Goal: Task Accomplishment & Management: Manage account settings

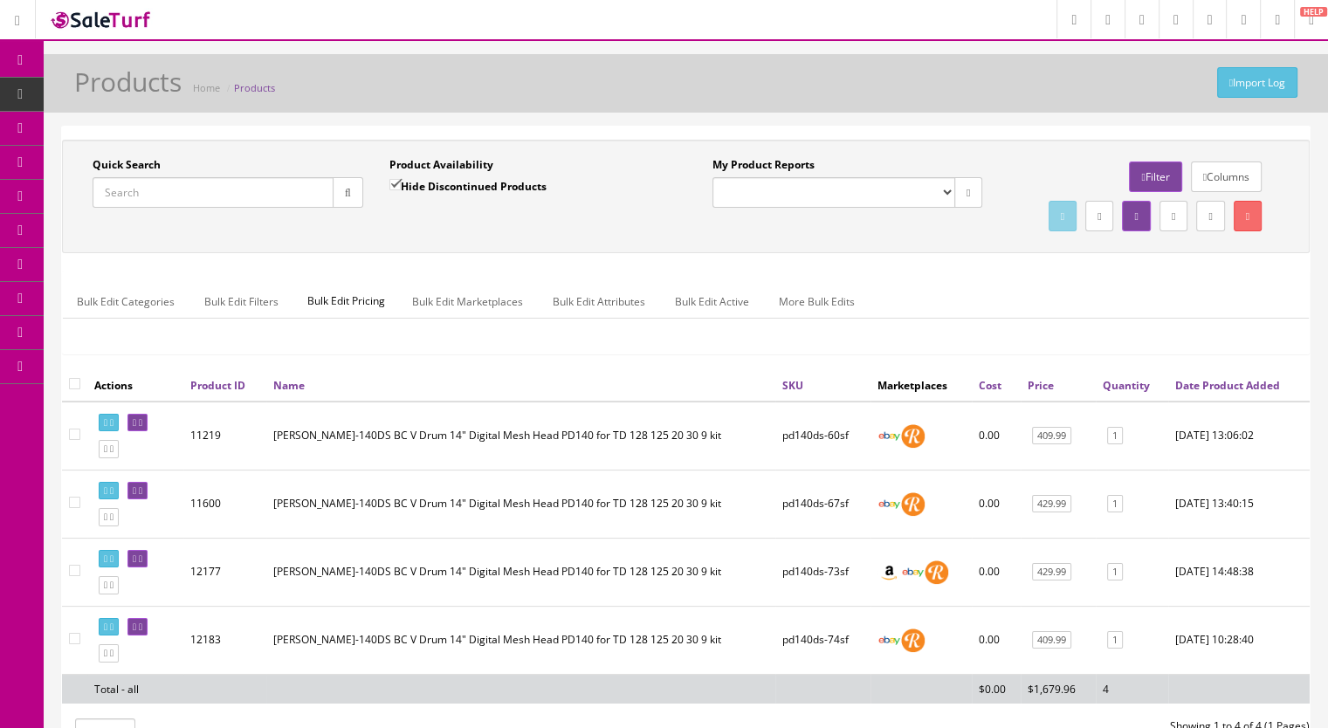
click at [146, 194] on input "Quick Search" at bounding box center [213, 192] width 241 height 31
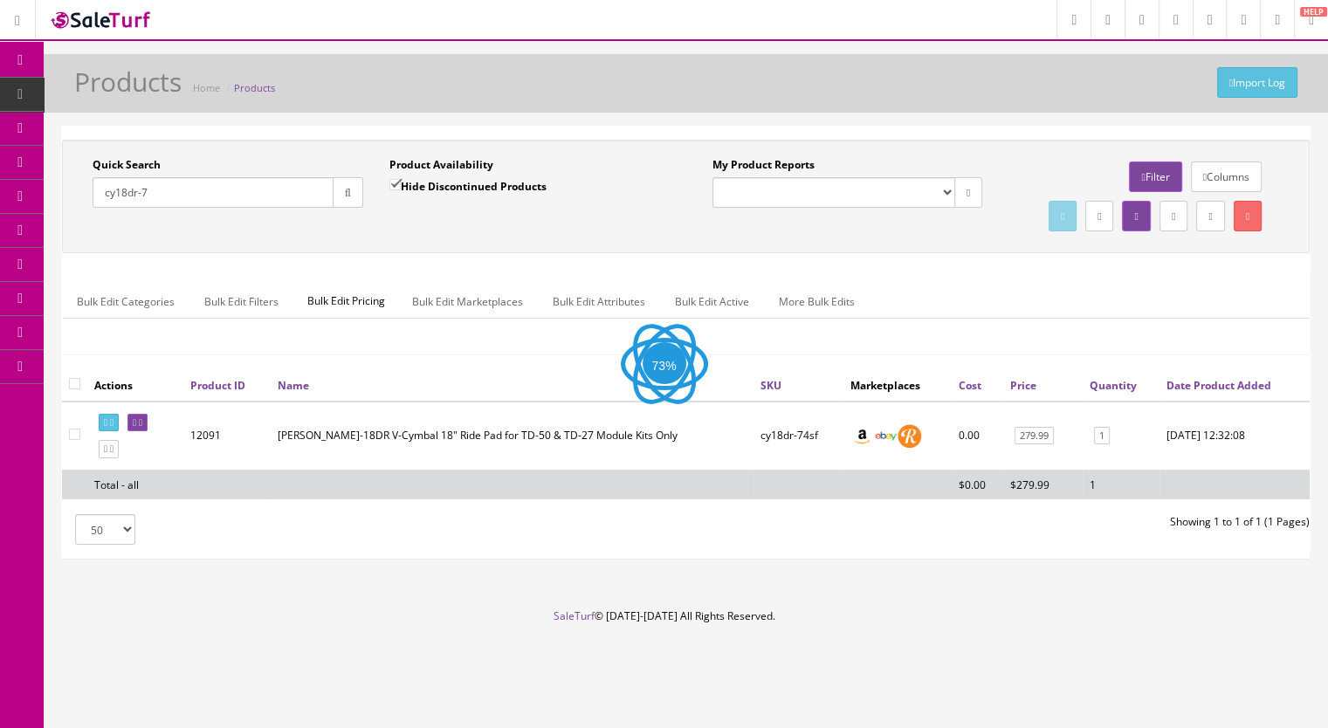
type input "cy18dr-7"
click at [391, 183] on input "Hide Discontinued Products" at bounding box center [394, 184] width 11 height 11
checkbox input "false"
click at [354, 199] on button "button" at bounding box center [348, 192] width 31 height 31
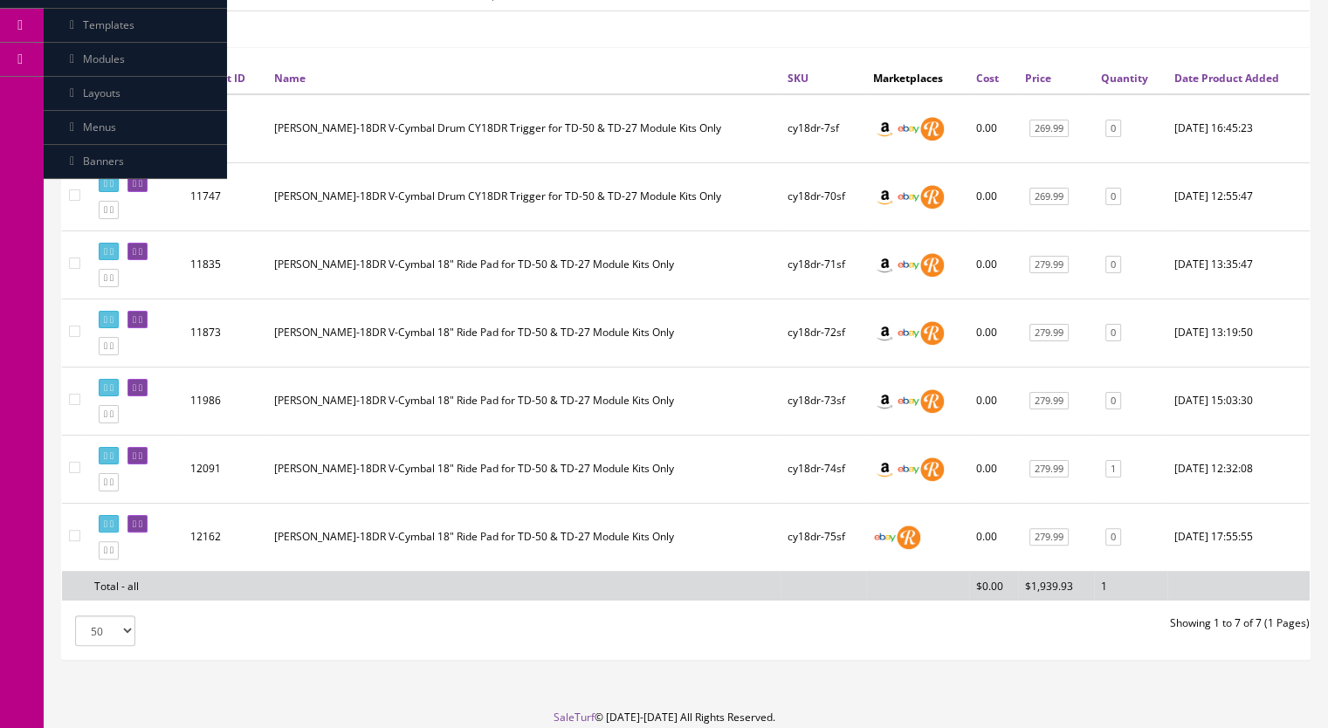
scroll to position [406, 0]
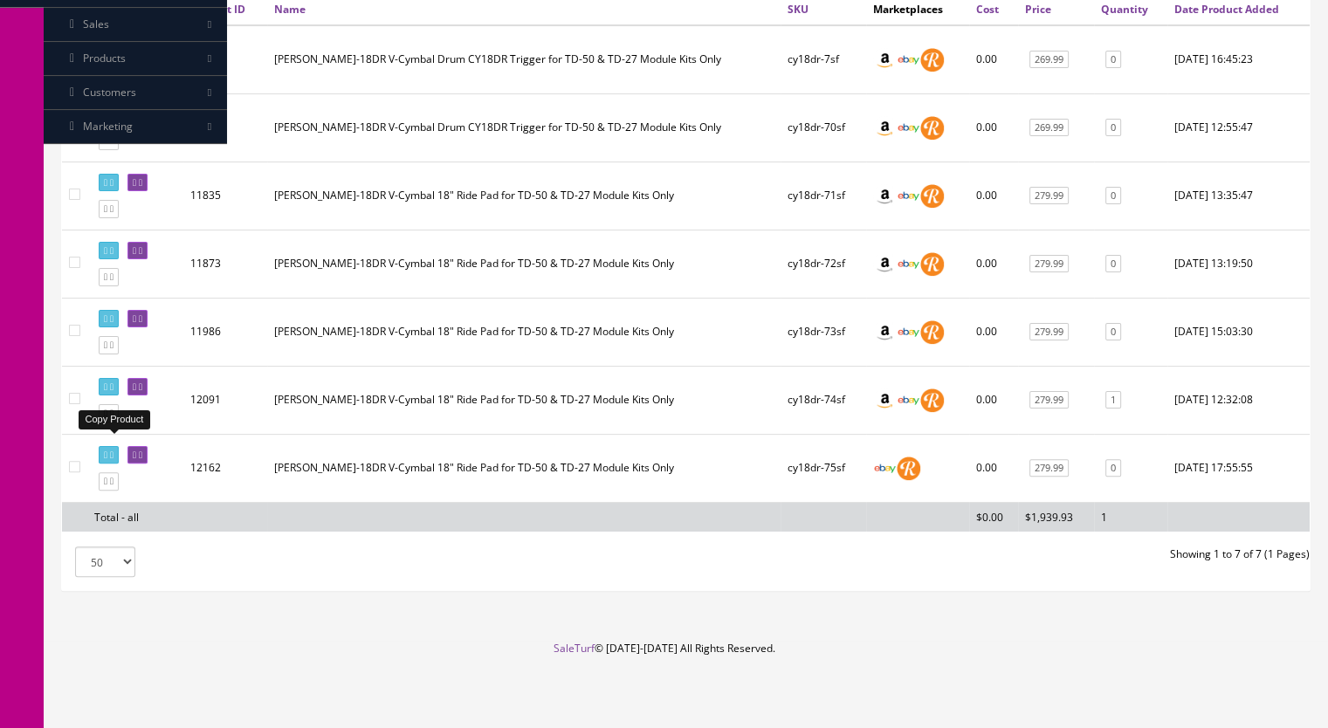
click at [107, 418] on icon at bounding box center [105, 413] width 3 height 10
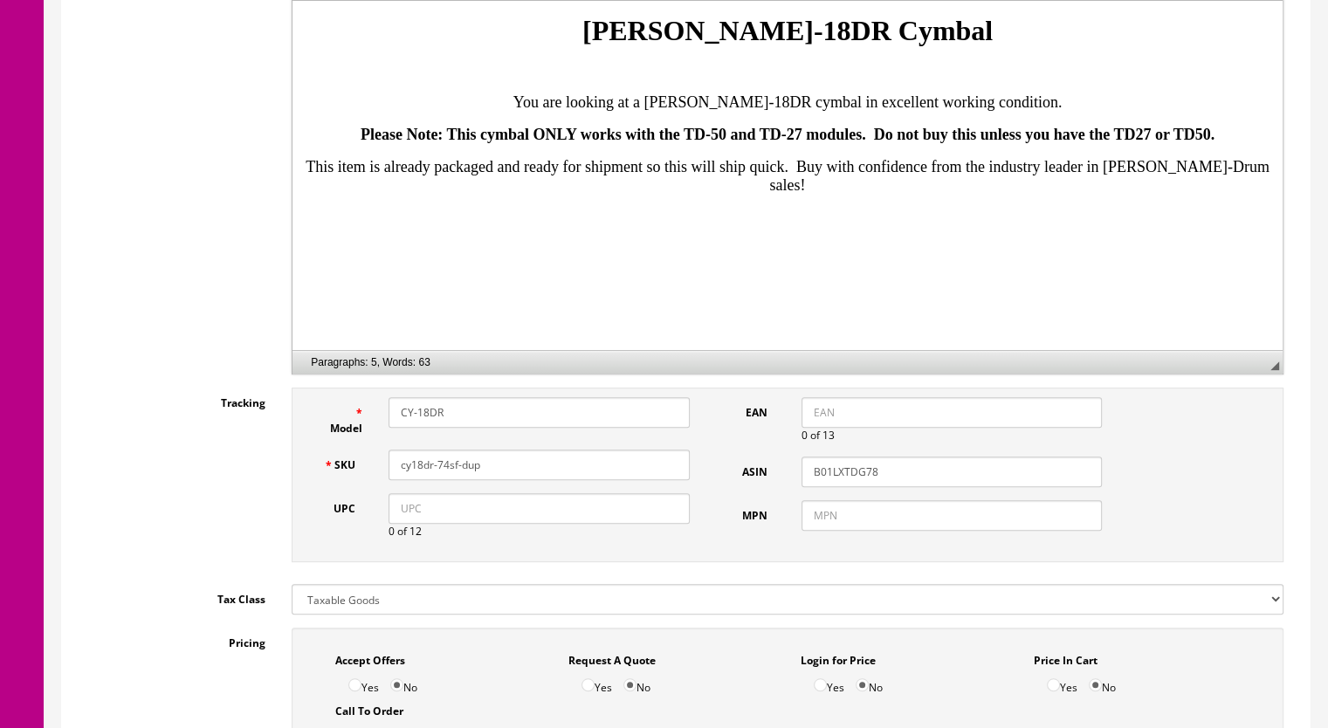
scroll to position [524, 0]
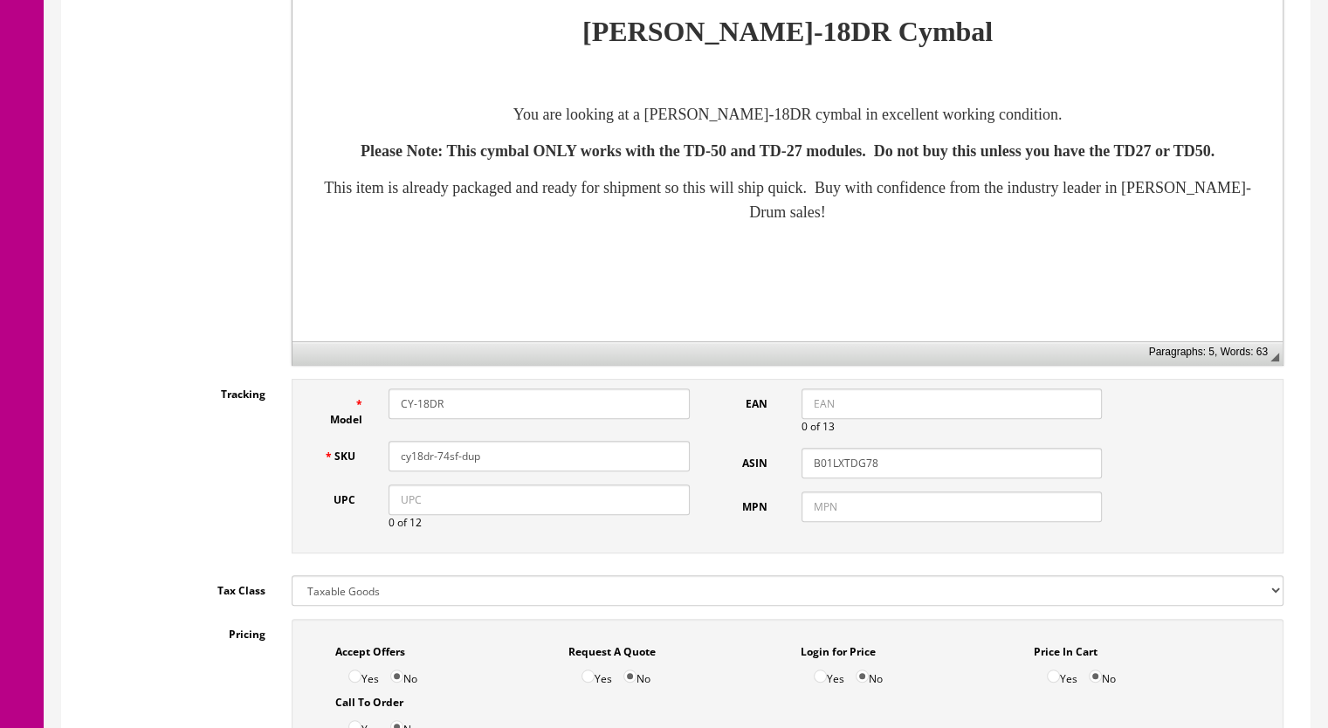
drag, startPoint x: 482, startPoint y: 458, endPoint x: 441, endPoint y: 467, distance: 41.9
click at [441, 467] on input "cy18dr-74sf-dup" at bounding box center [538, 456] width 301 height 31
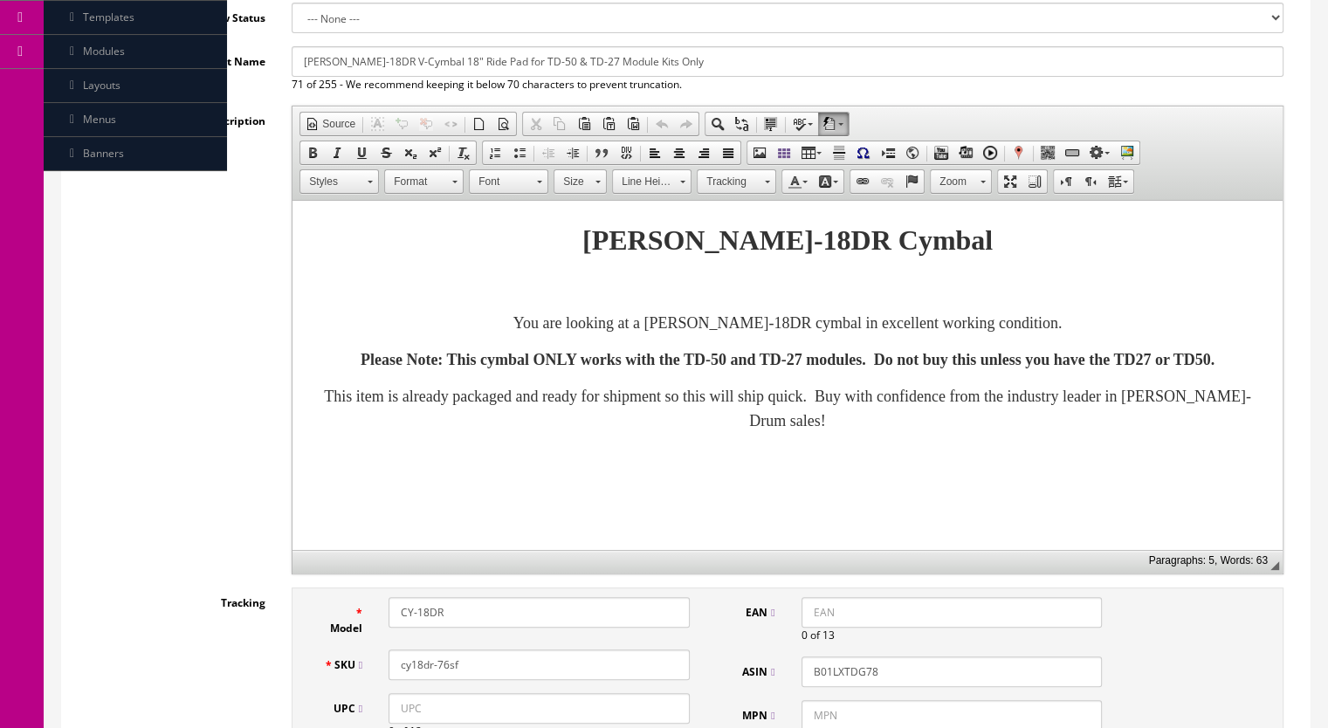
scroll to position [175, 0]
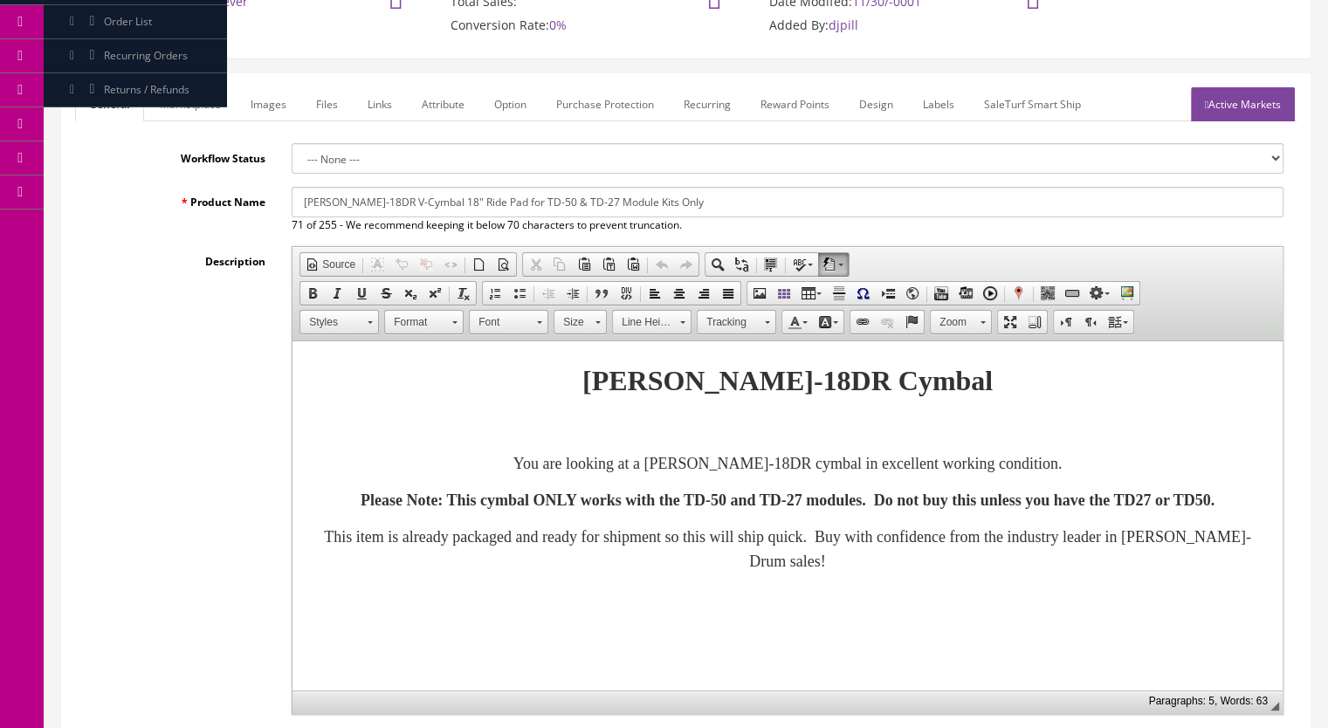
type input "cy18dr-76sf"
click at [201, 100] on link "Marketplace" at bounding box center [190, 104] width 89 height 34
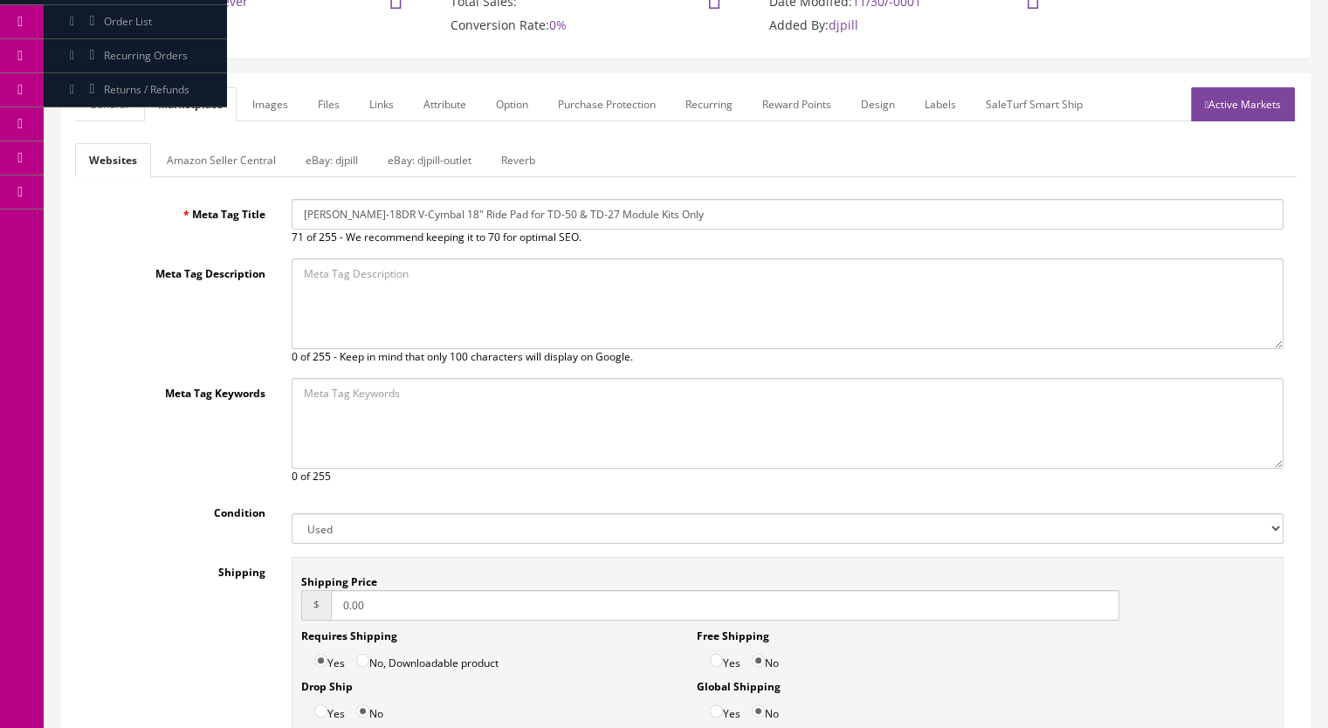
click at [525, 159] on link "Reverb" at bounding box center [518, 160] width 62 height 34
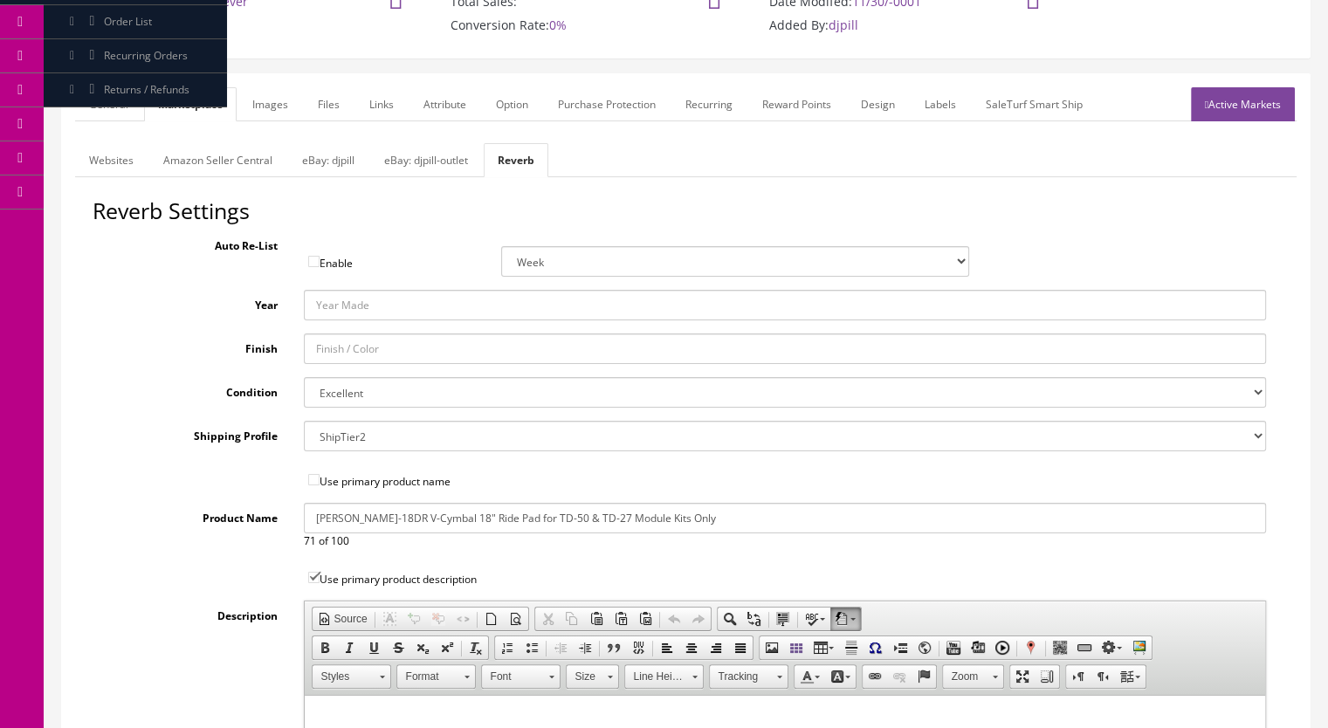
click at [278, 103] on link "Images" at bounding box center [270, 104] width 64 height 34
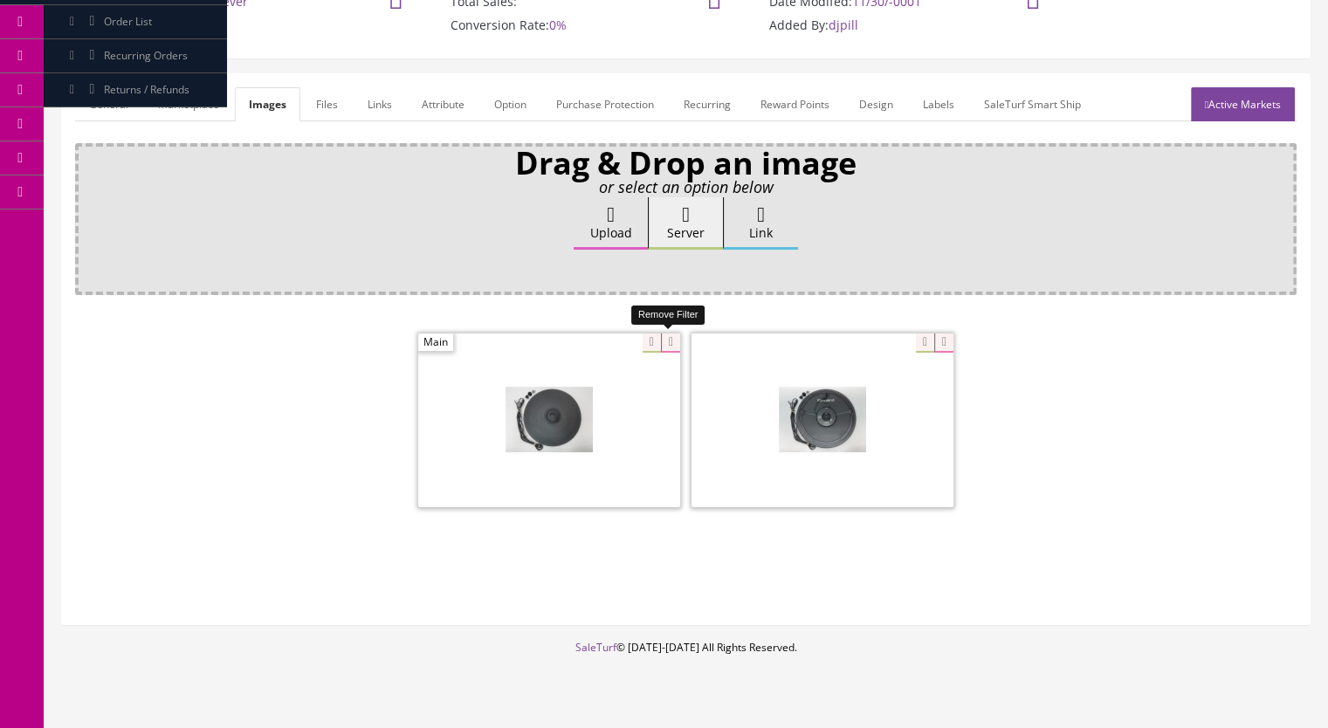
click at [668, 340] on icon at bounding box center [670, 342] width 19 height 19
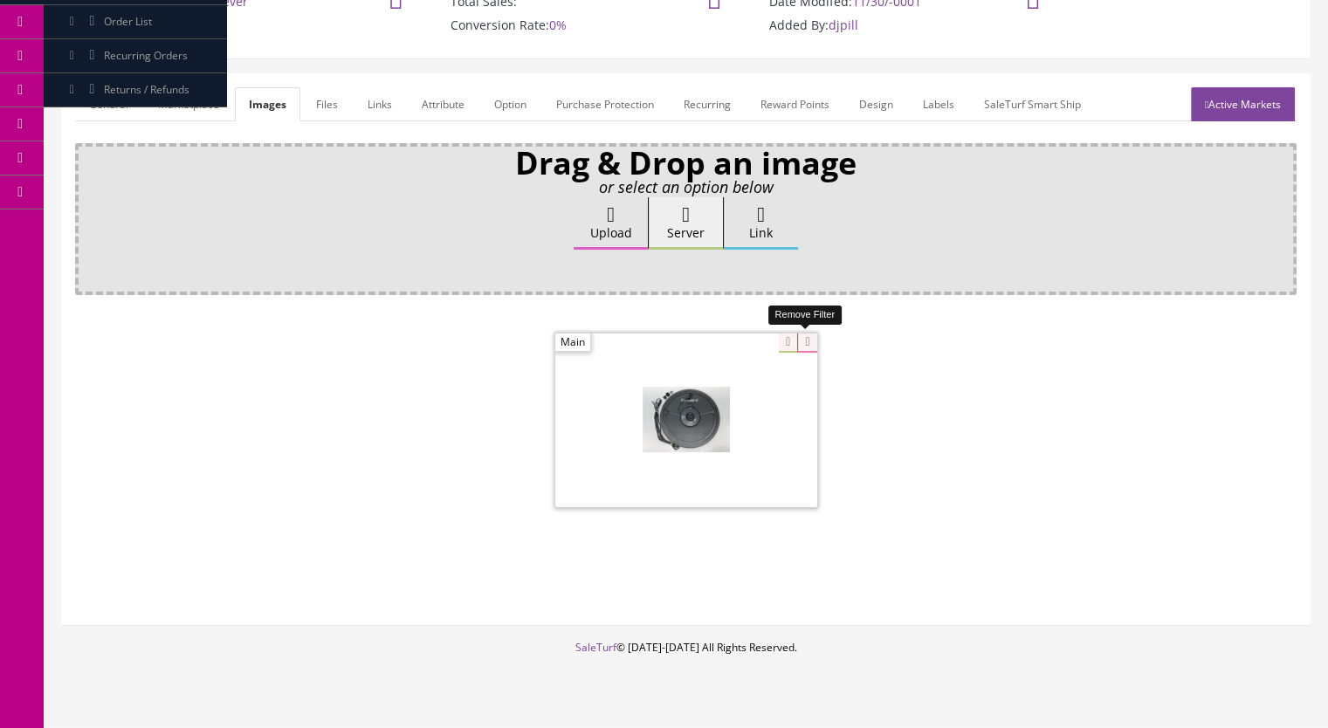
click at [799, 336] on icon at bounding box center [806, 342] width 19 height 19
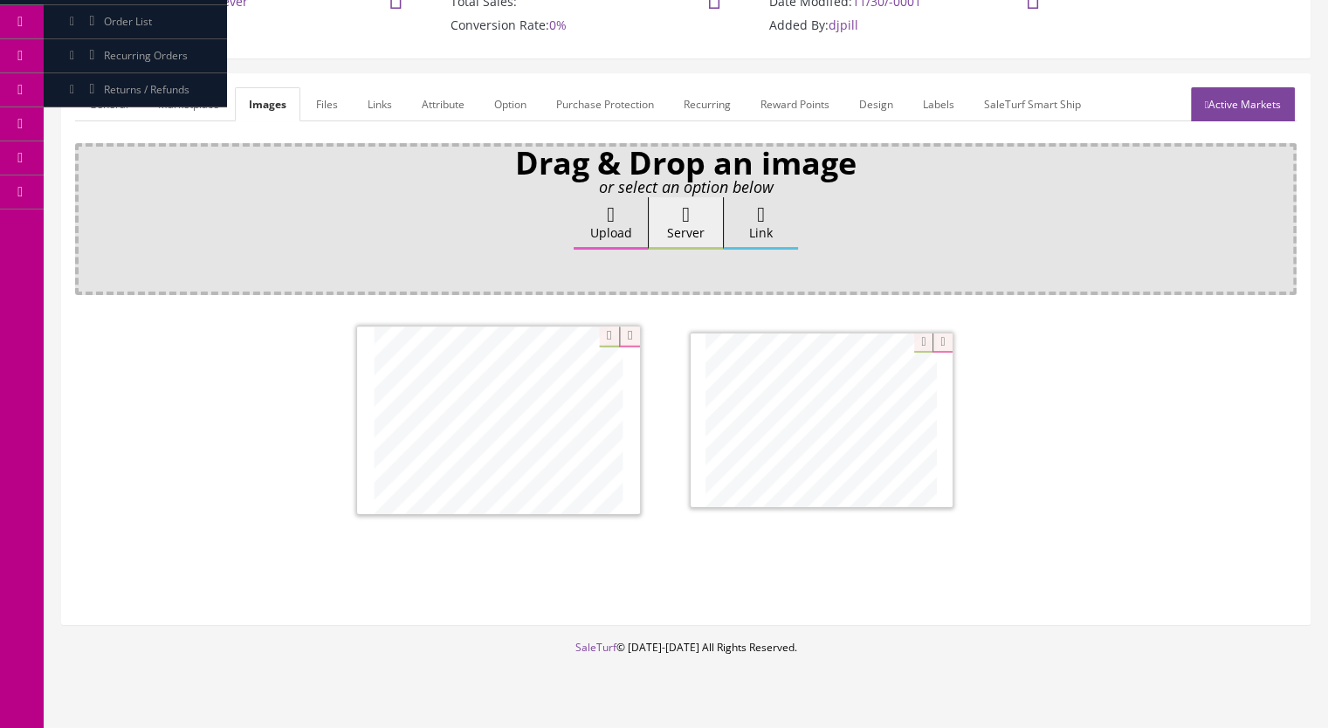
drag, startPoint x: 818, startPoint y: 467, endPoint x: 489, endPoint y: 466, distance: 329.1
click at [1234, 103] on link "Active Markets" at bounding box center [1243, 104] width 104 height 34
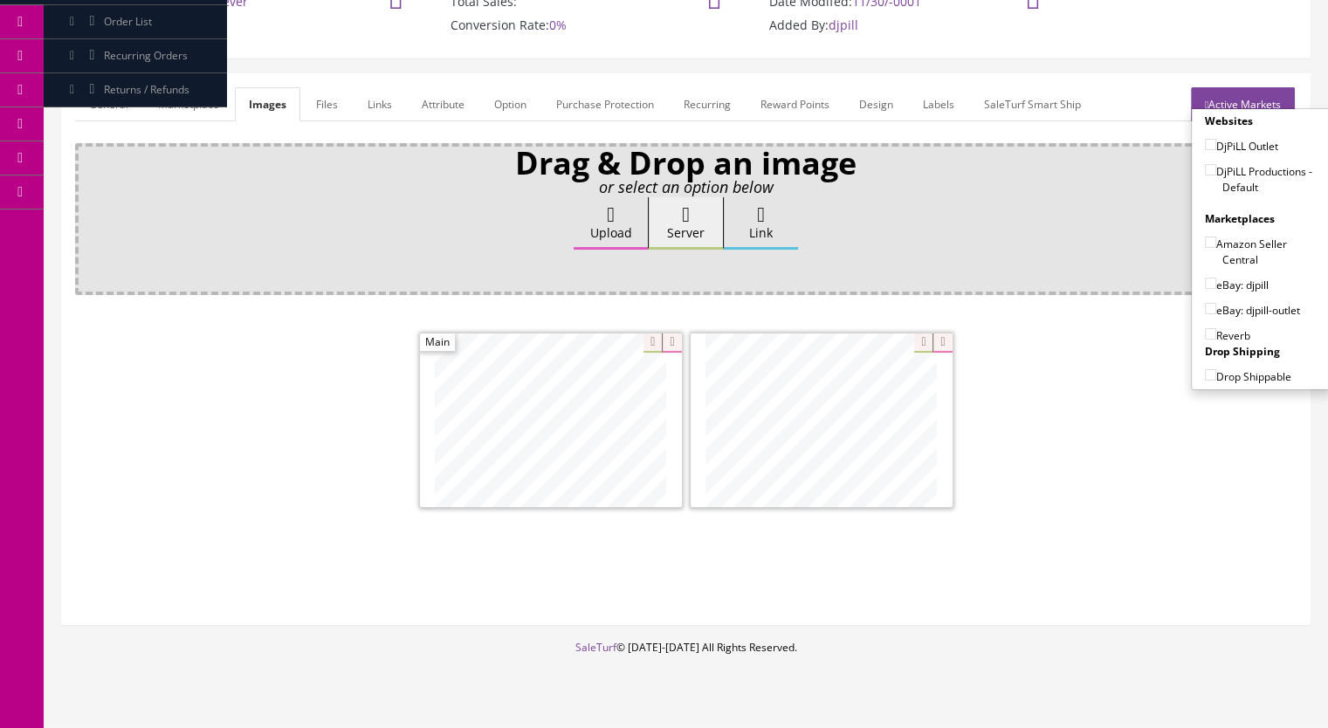
click at [1210, 166] on label "DjPiLL Productions - Default" at bounding box center [1261, 178] width 112 height 33
click at [1210, 166] on input"] "DjPiLL Productions - Default" at bounding box center [1210, 169] width 11 height 11
checkbox input"] "true"
click at [1205, 284] on input"] "eBay: djpill" at bounding box center [1210, 283] width 11 height 11
checkbox input"] "true"
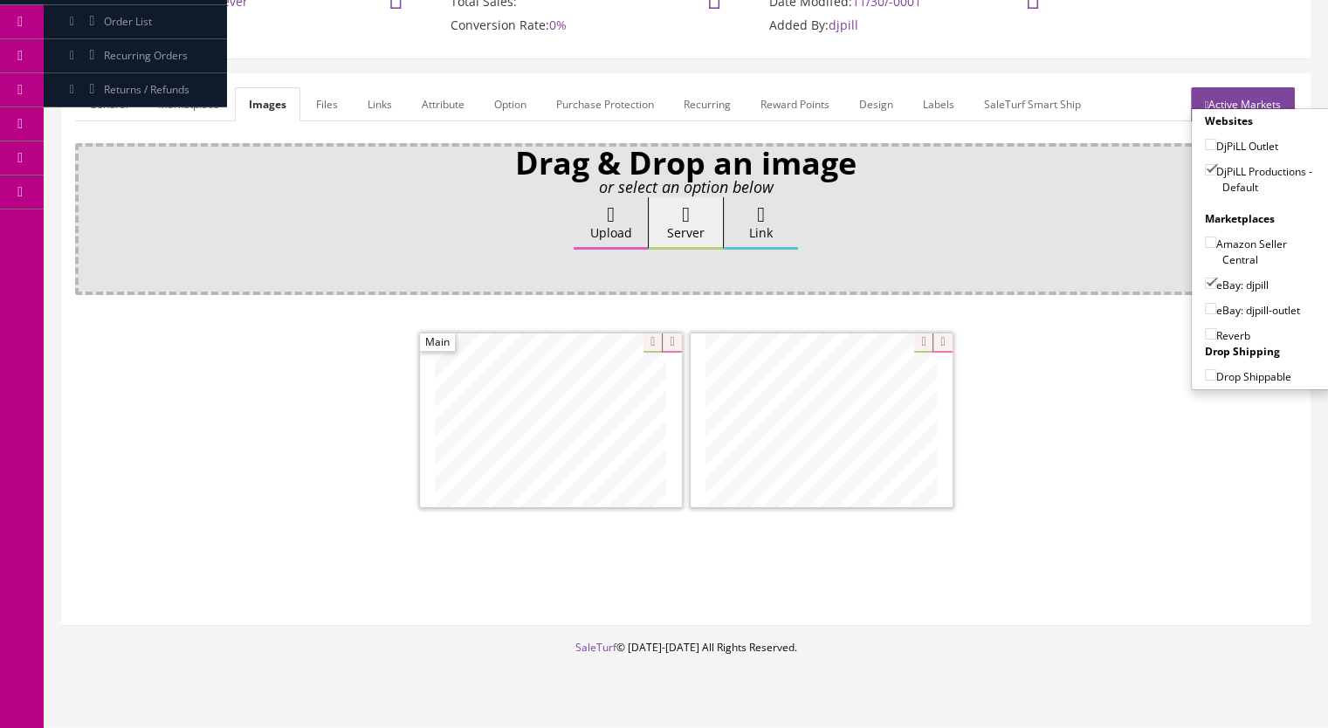
click at [1205, 333] on input"] "Reverb" at bounding box center [1210, 333] width 11 height 11
checkbox input"] "true"
click at [1205, 242] on input"] "Amazon Seller Central" at bounding box center [1210, 242] width 11 height 11
checkbox input"] "true"
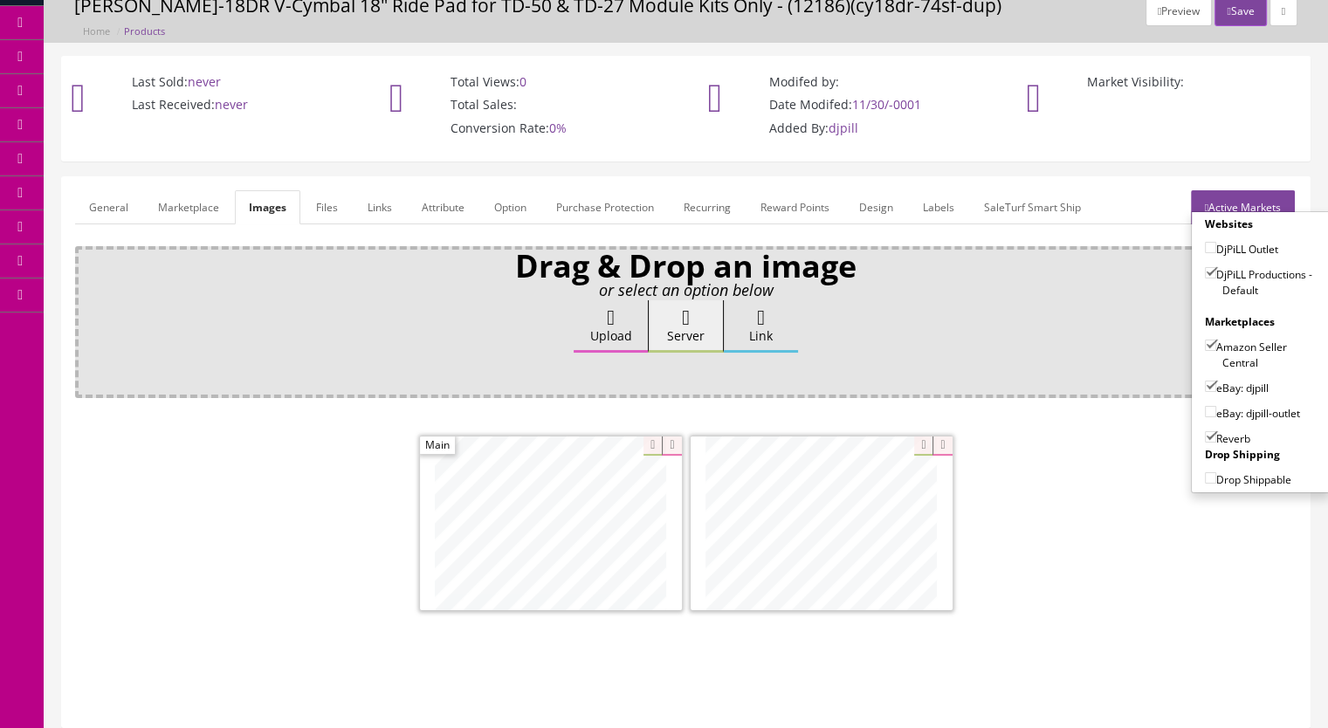
scroll to position [0, 0]
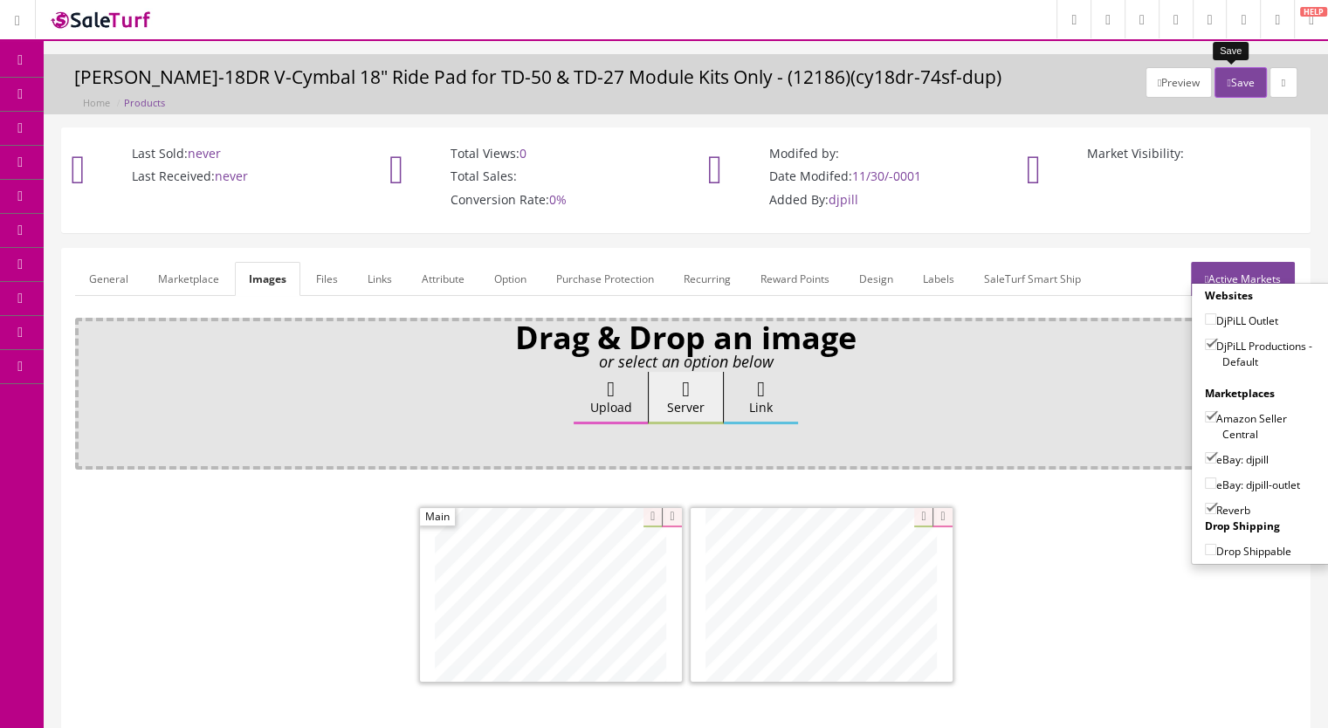
click at [1232, 85] on button "Save" at bounding box center [1239, 82] width 51 height 31
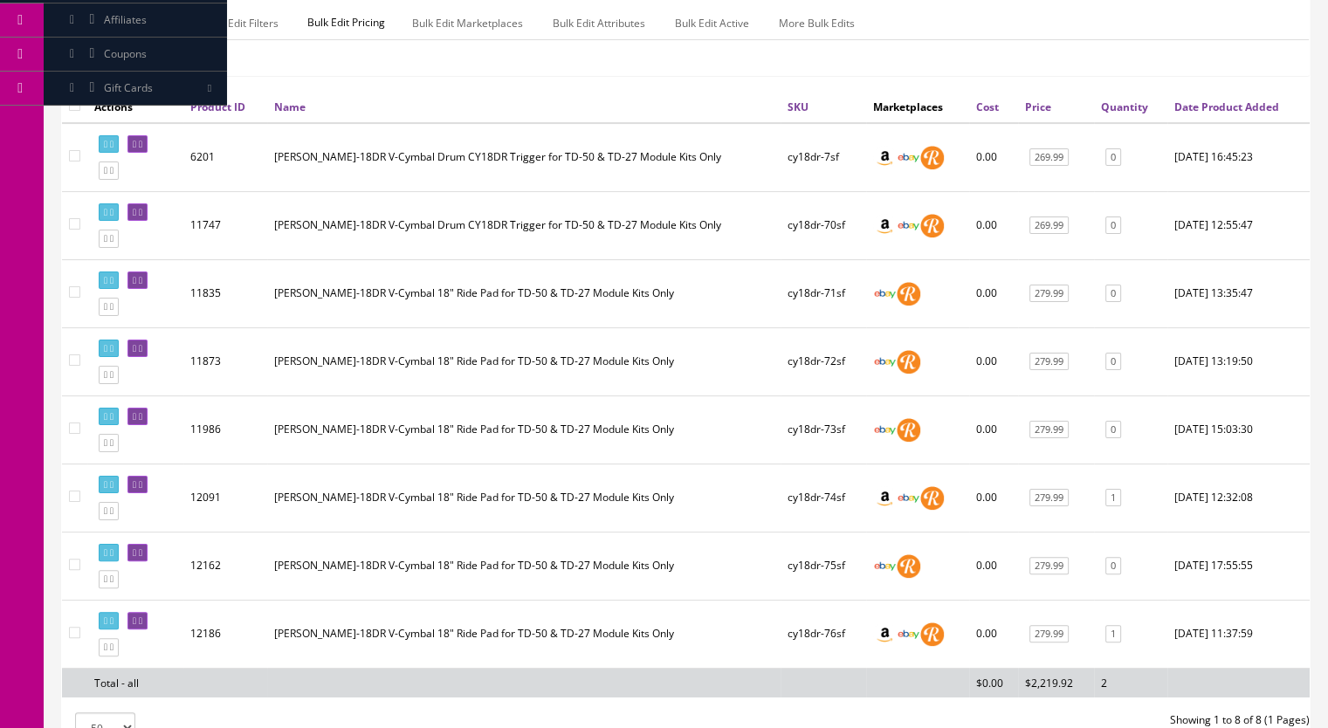
scroll to position [473, 0]
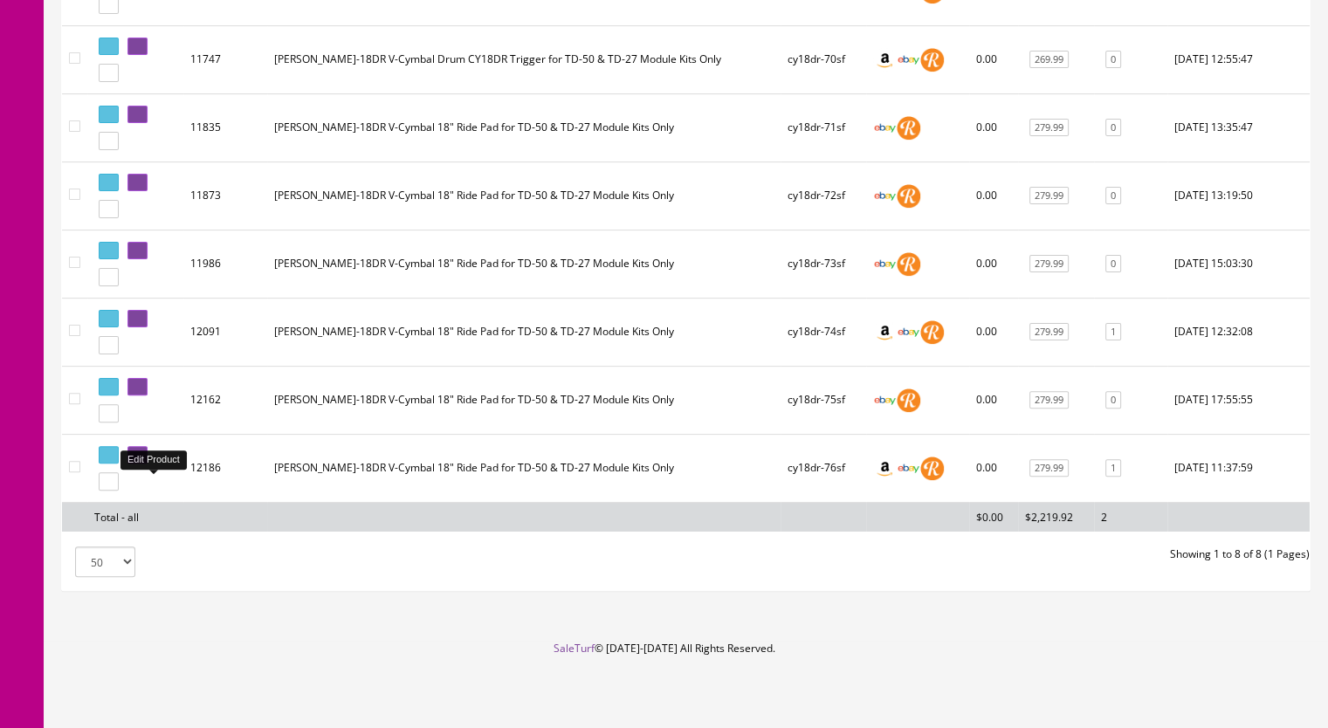
click at [142, 458] on icon at bounding box center [140, 455] width 3 height 10
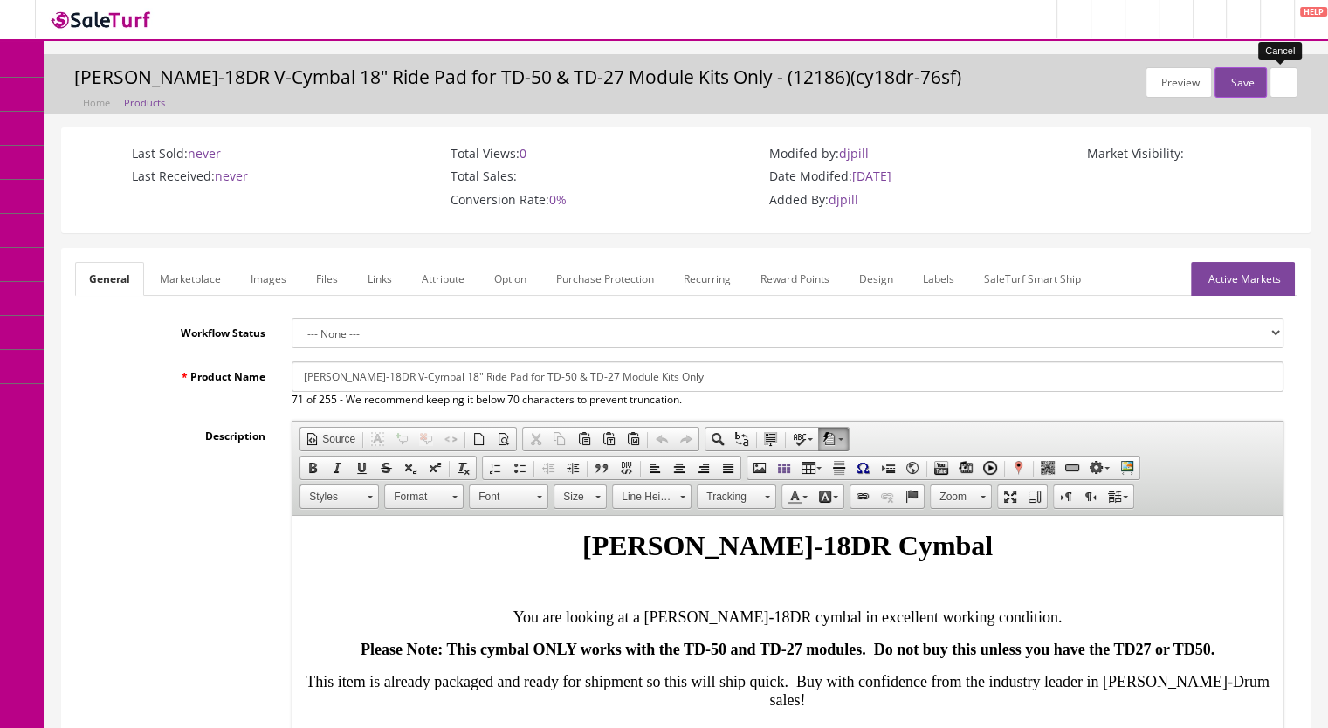
click at [1281, 83] on icon at bounding box center [1282, 83] width 3 height 10
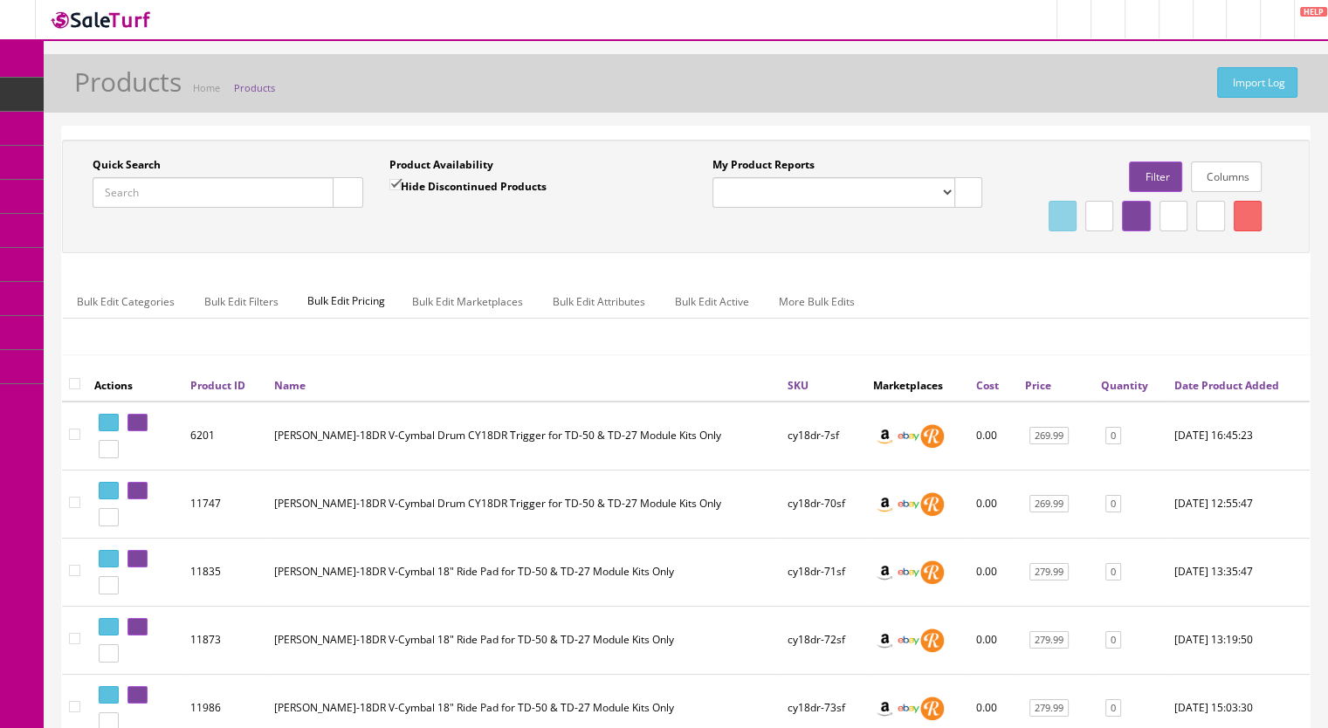
click at [155, 200] on input "Quick Search" at bounding box center [213, 192] width 241 height 31
paste input "PDA100MS-8h"
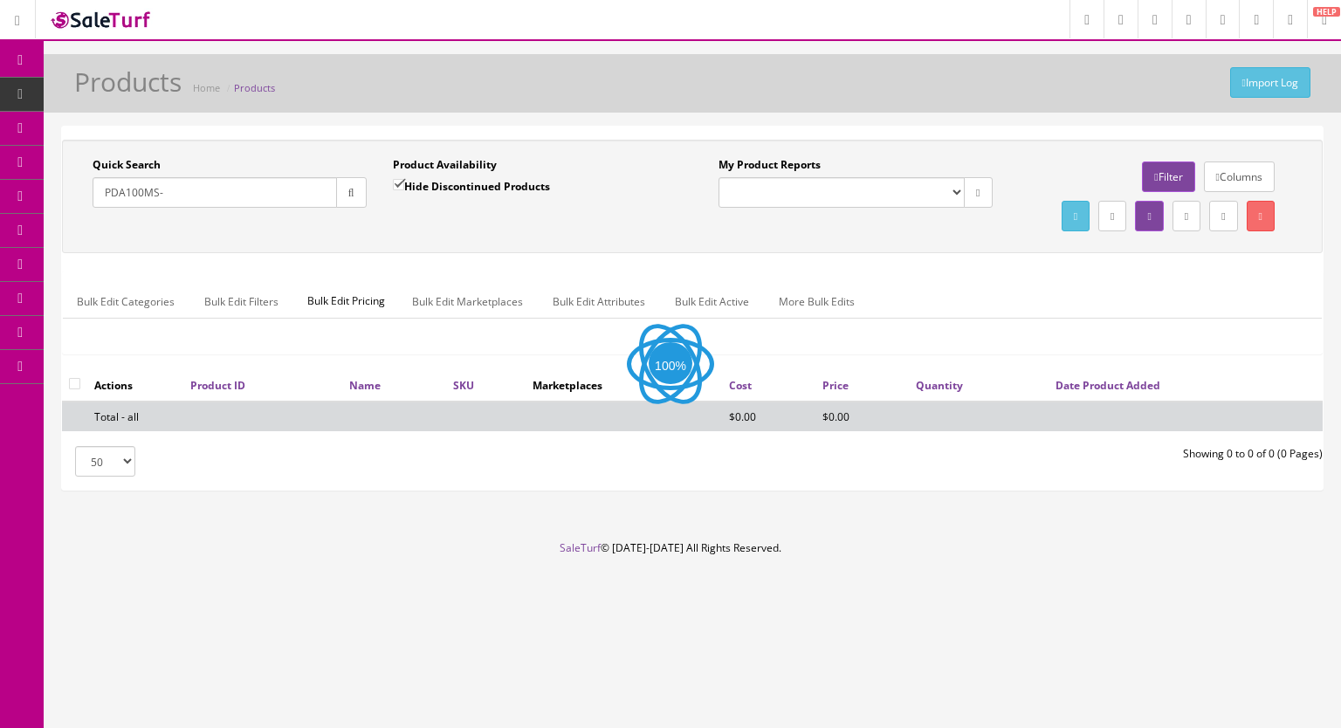
type input "PDA100MS-"
click at [395, 182] on input "Hide Discontinued Products" at bounding box center [398, 184] width 11 height 11
checkbox input "false"
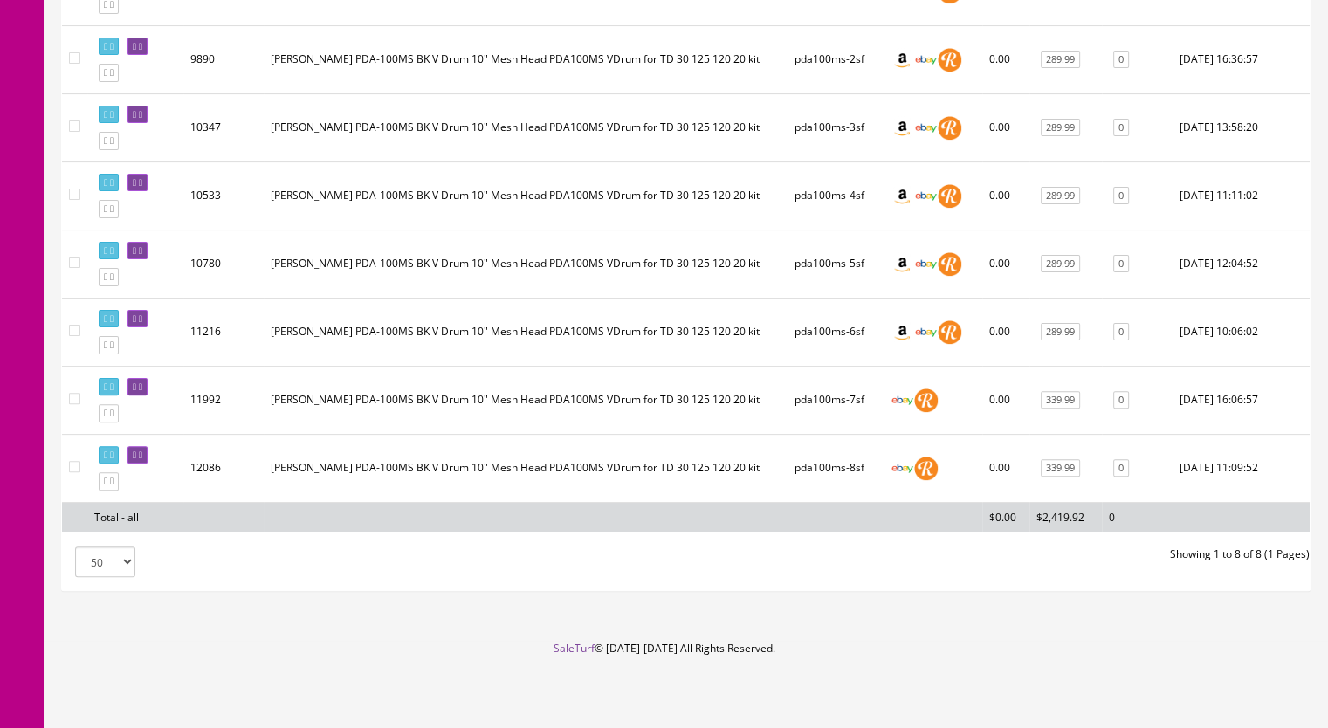
scroll to position [473, 0]
click at [113, 483] on icon at bounding box center [111, 482] width 3 height 10
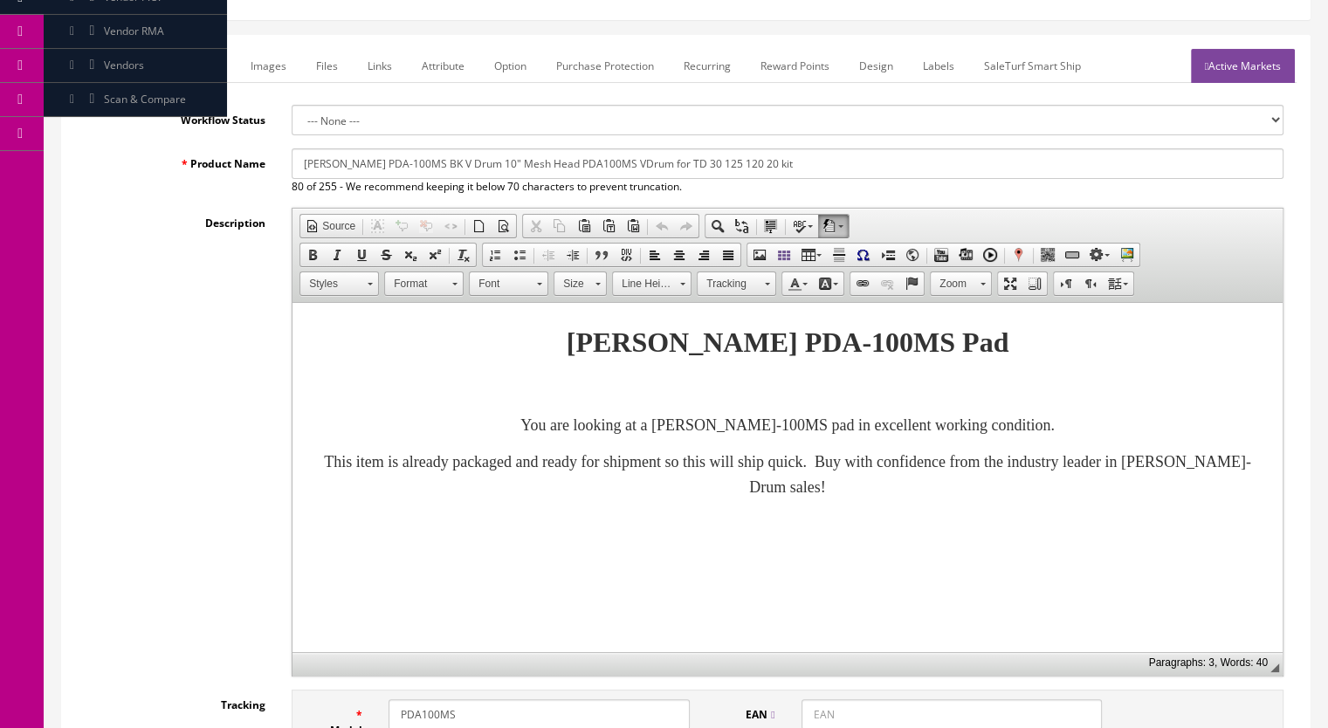
scroll to position [524, 0]
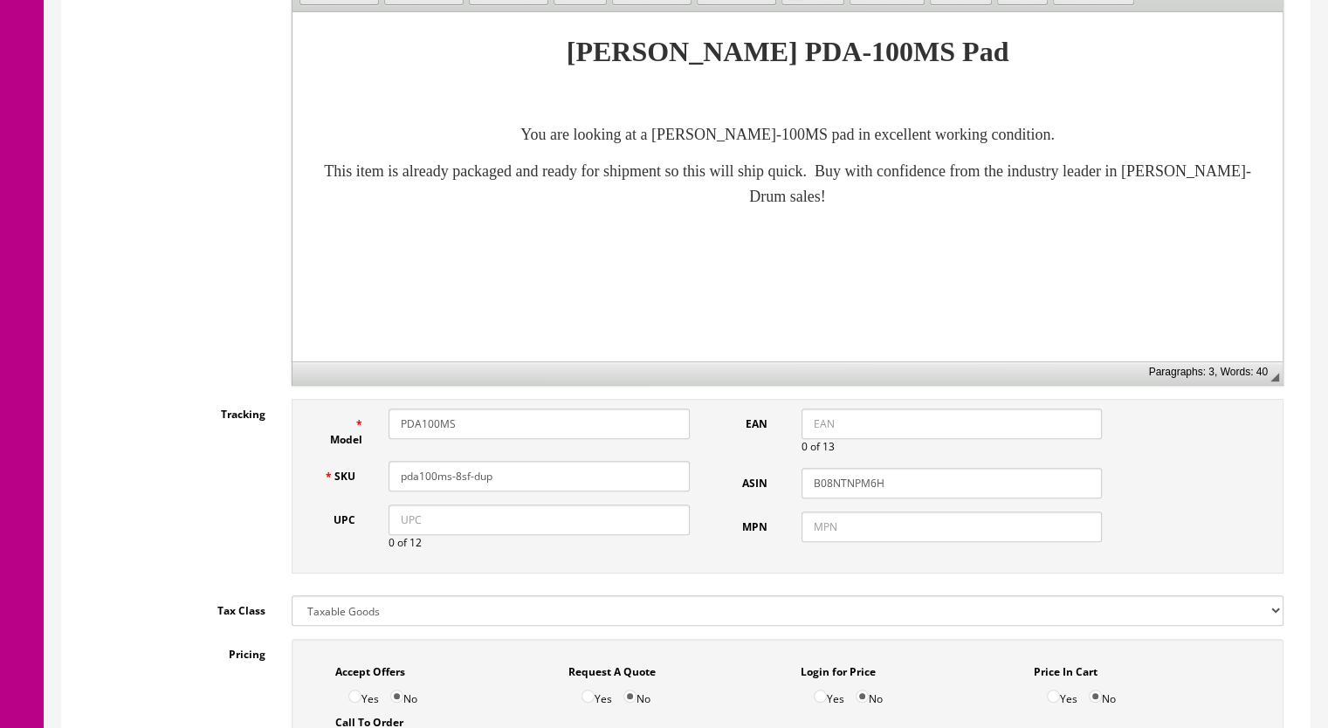
drag, startPoint x: 477, startPoint y: 459, endPoint x: 457, endPoint y: 463, distance: 21.2
click at [457, 463] on input "pda100ms-8sf-dup" at bounding box center [538, 476] width 301 height 31
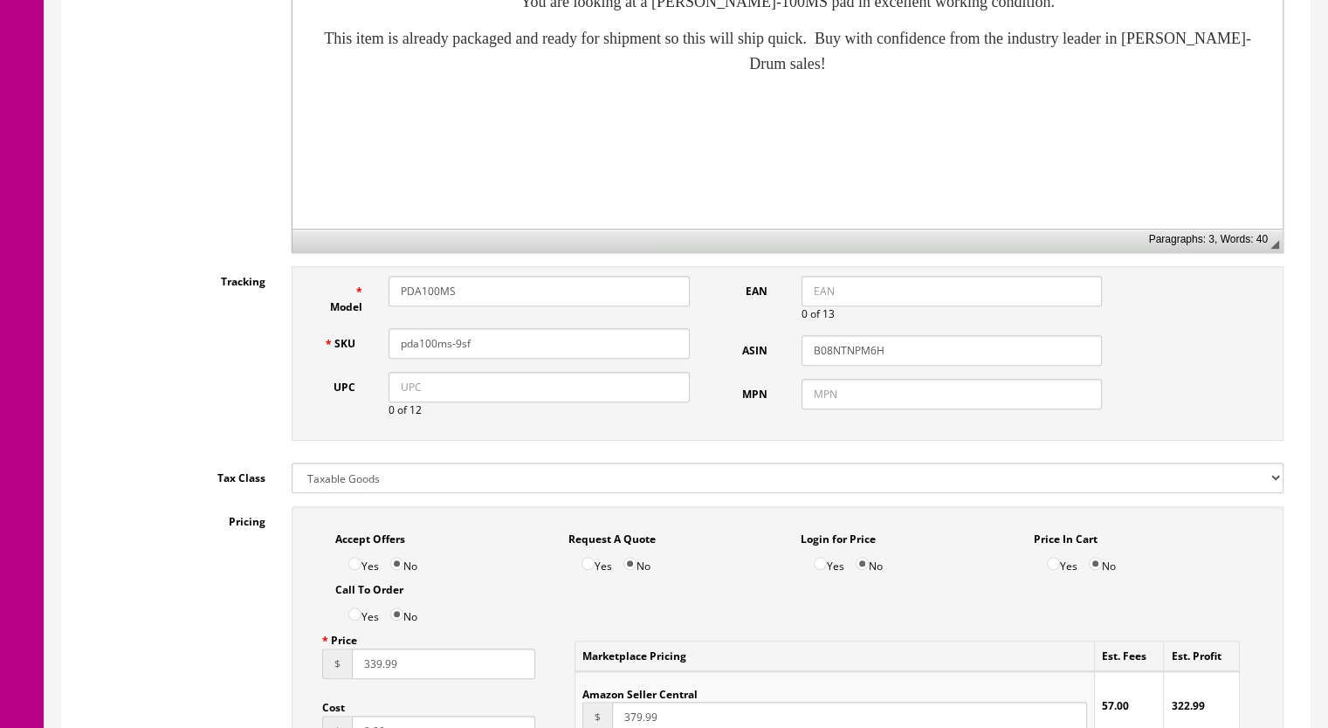
scroll to position [873, 0]
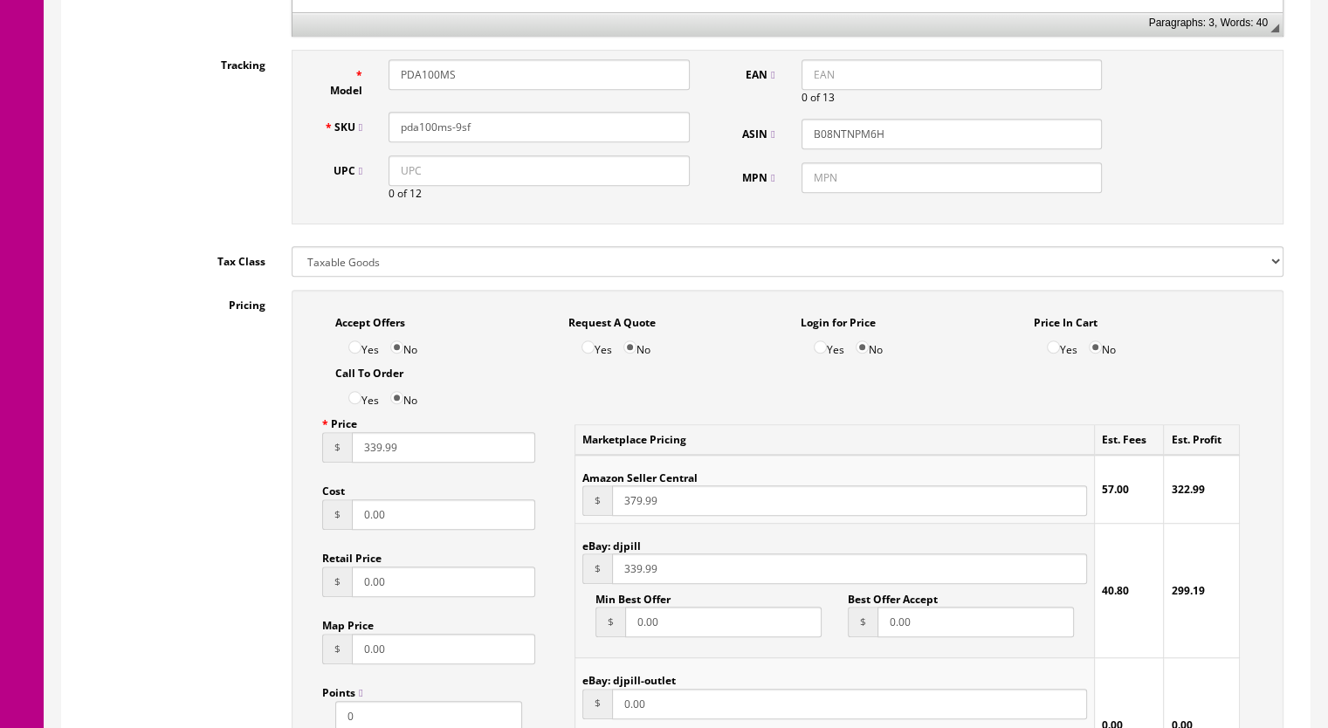
type input "pda100ms-9sf"
click at [367, 436] on input "339.99" at bounding box center [443, 447] width 183 height 31
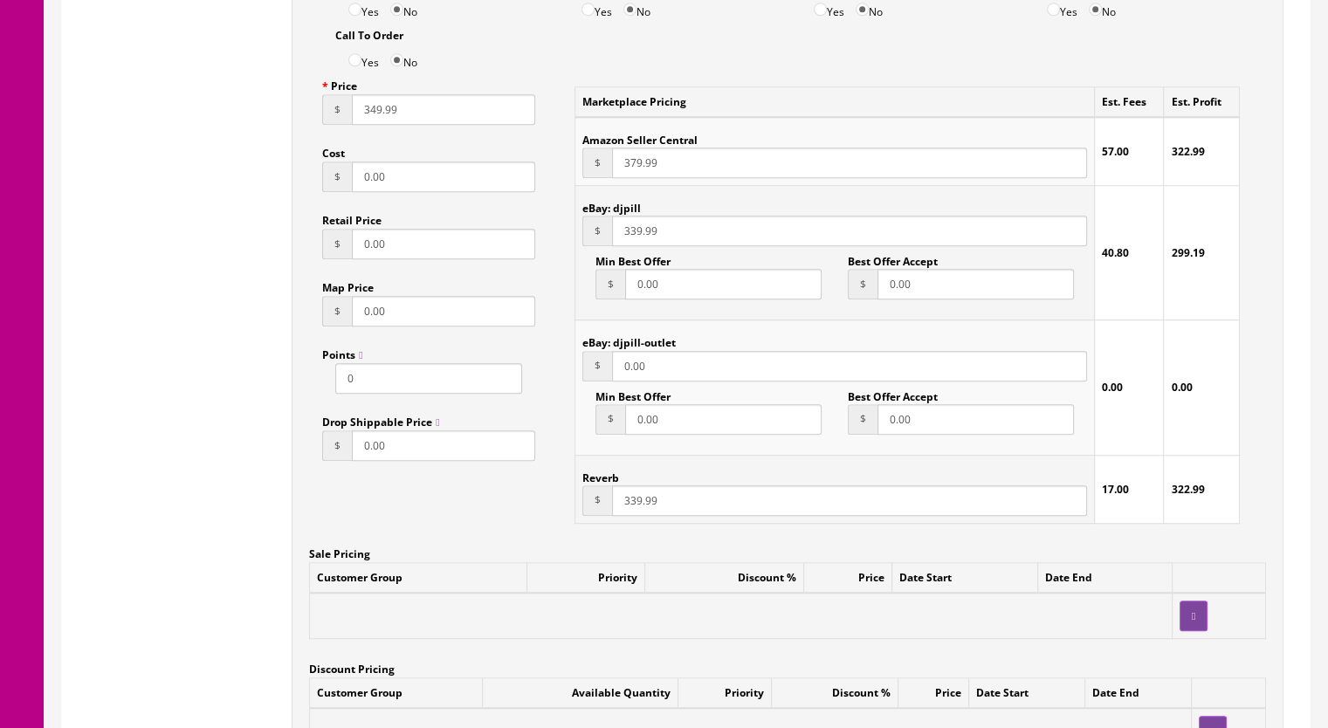
scroll to position [1222, 0]
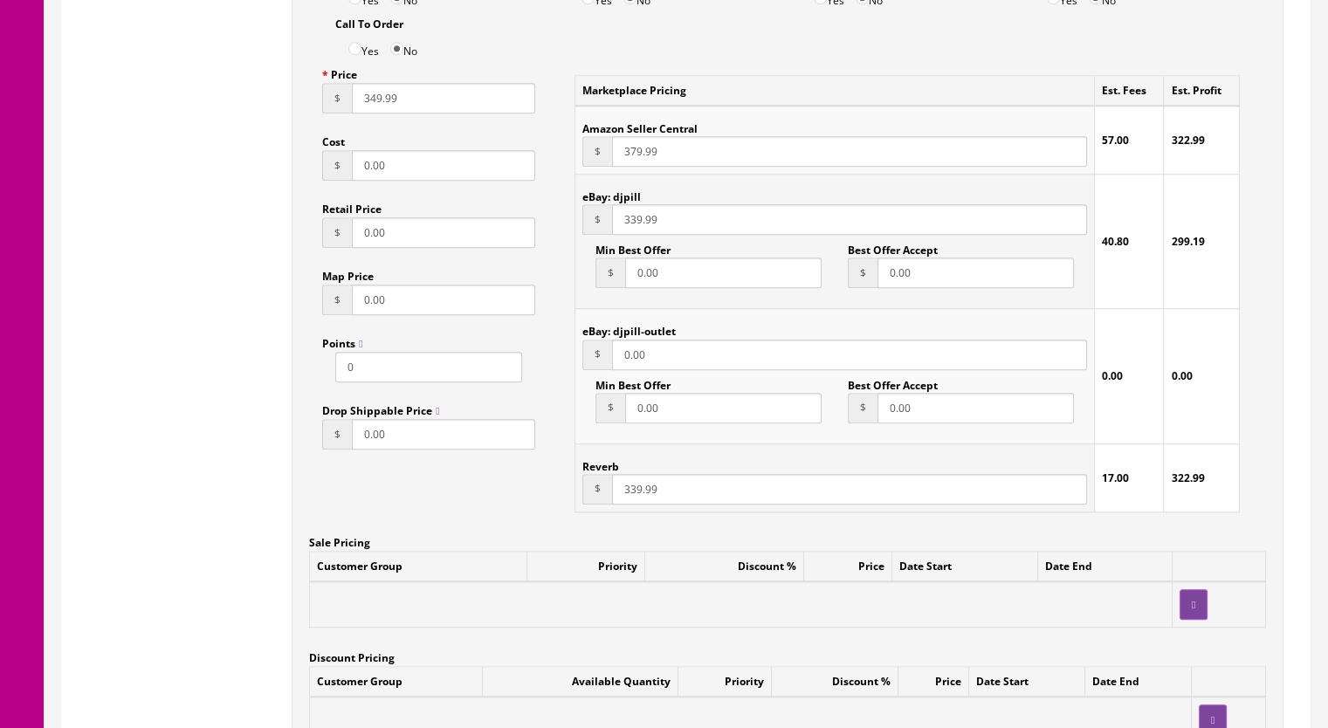
type input "349.99"
drag, startPoint x: 626, startPoint y: 474, endPoint x: 644, endPoint y: 470, distance: 18.8
click at [626, 474] on input "339.99" at bounding box center [849, 489] width 475 height 31
type input "349.99"
click at [627, 205] on input "339.99" at bounding box center [849, 219] width 475 height 31
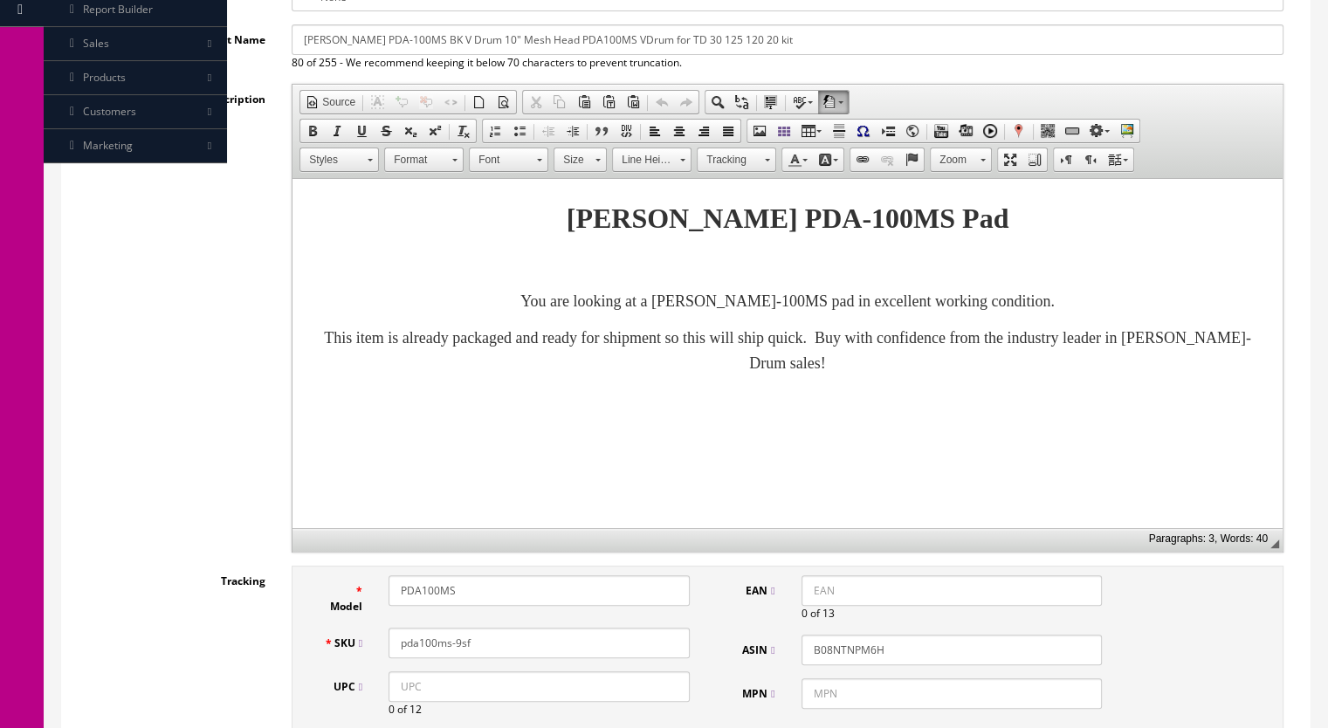
scroll to position [0, 0]
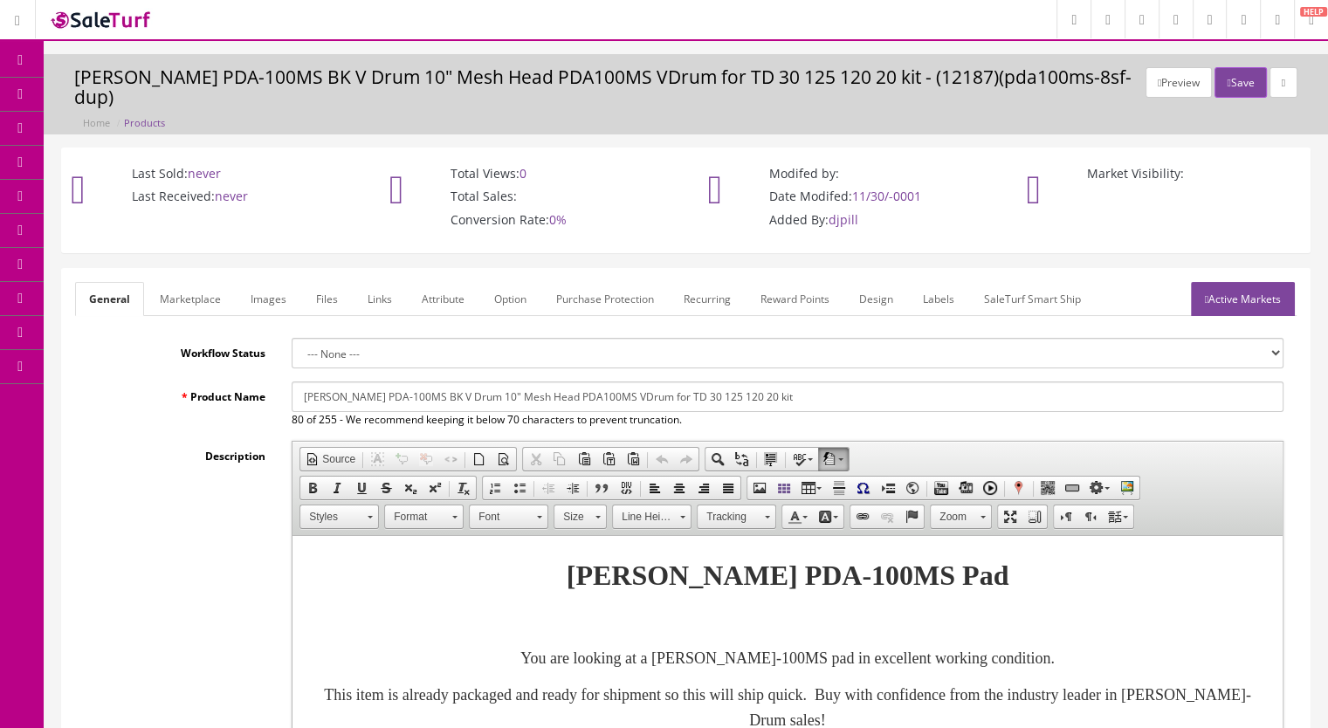
type input "349.99"
click at [209, 291] on link "Marketplace" at bounding box center [190, 299] width 89 height 34
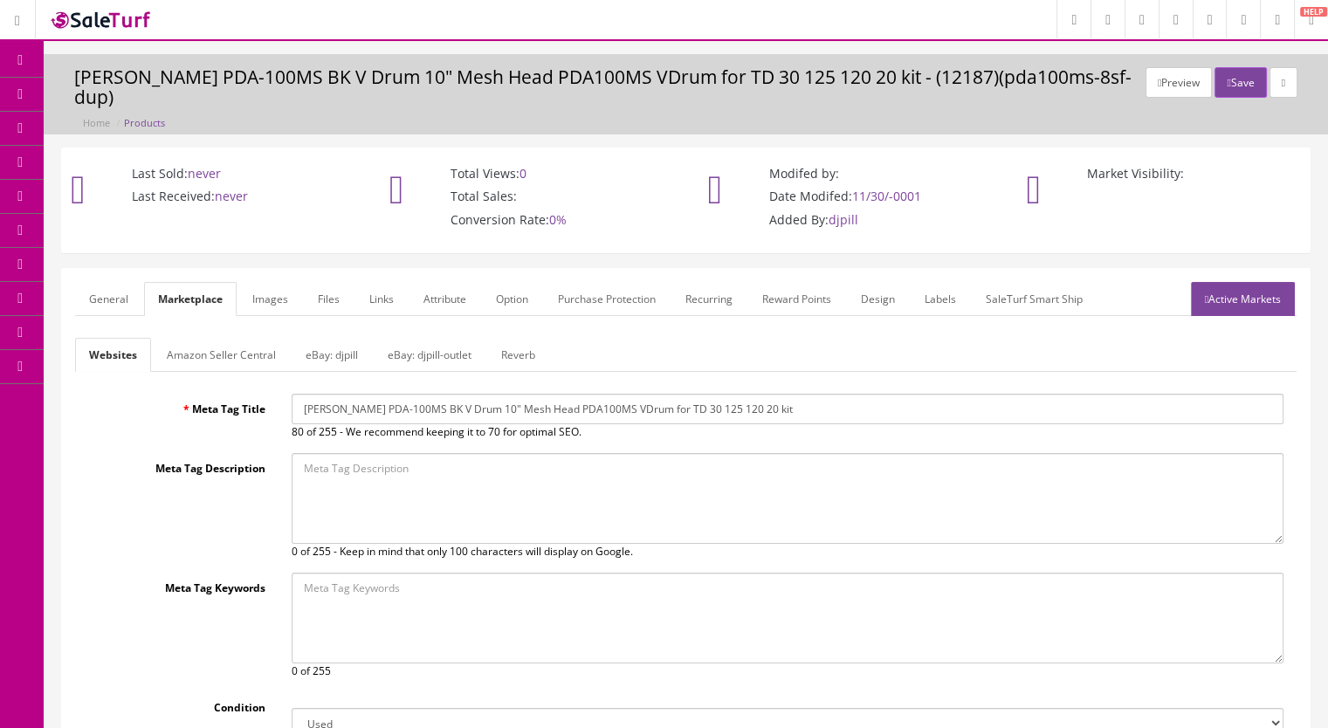
click at [510, 338] on link "Reverb" at bounding box center [518, 355] width 62 height 34
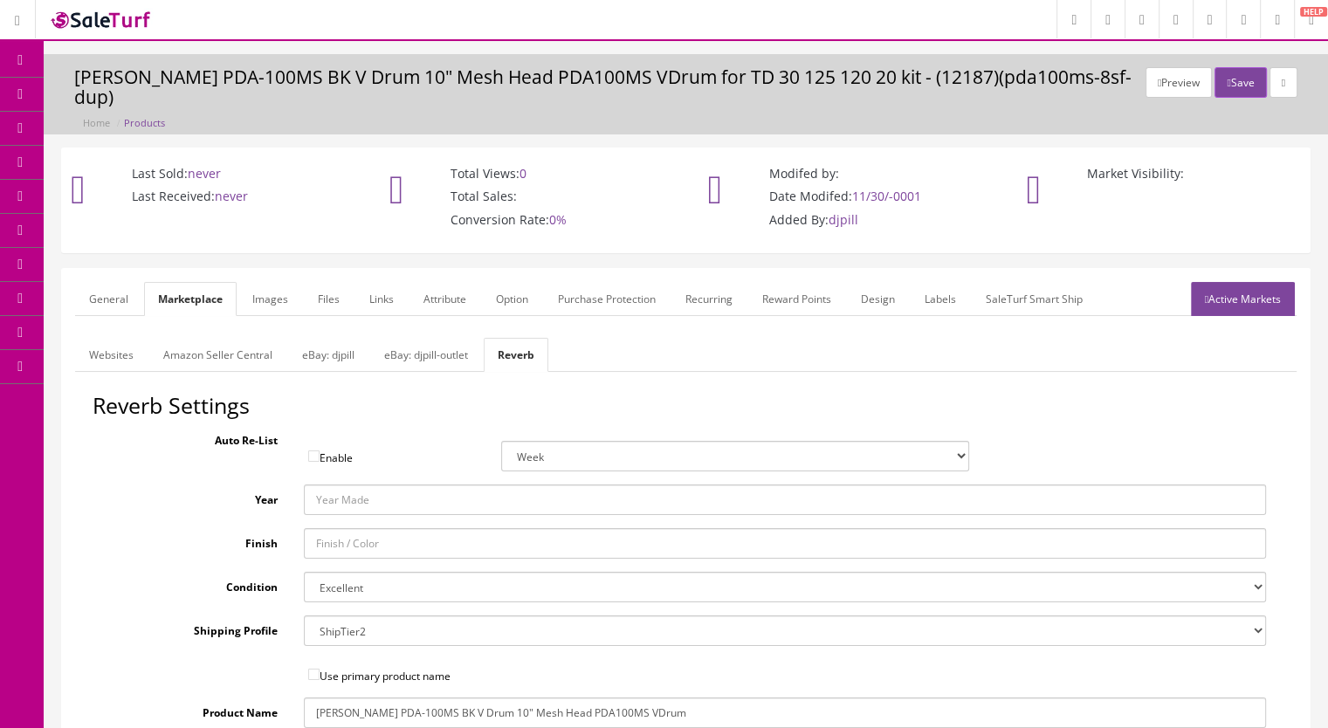
click at [278, 282] on link "Images" at bounding box center [270, 299] width 64 height 34
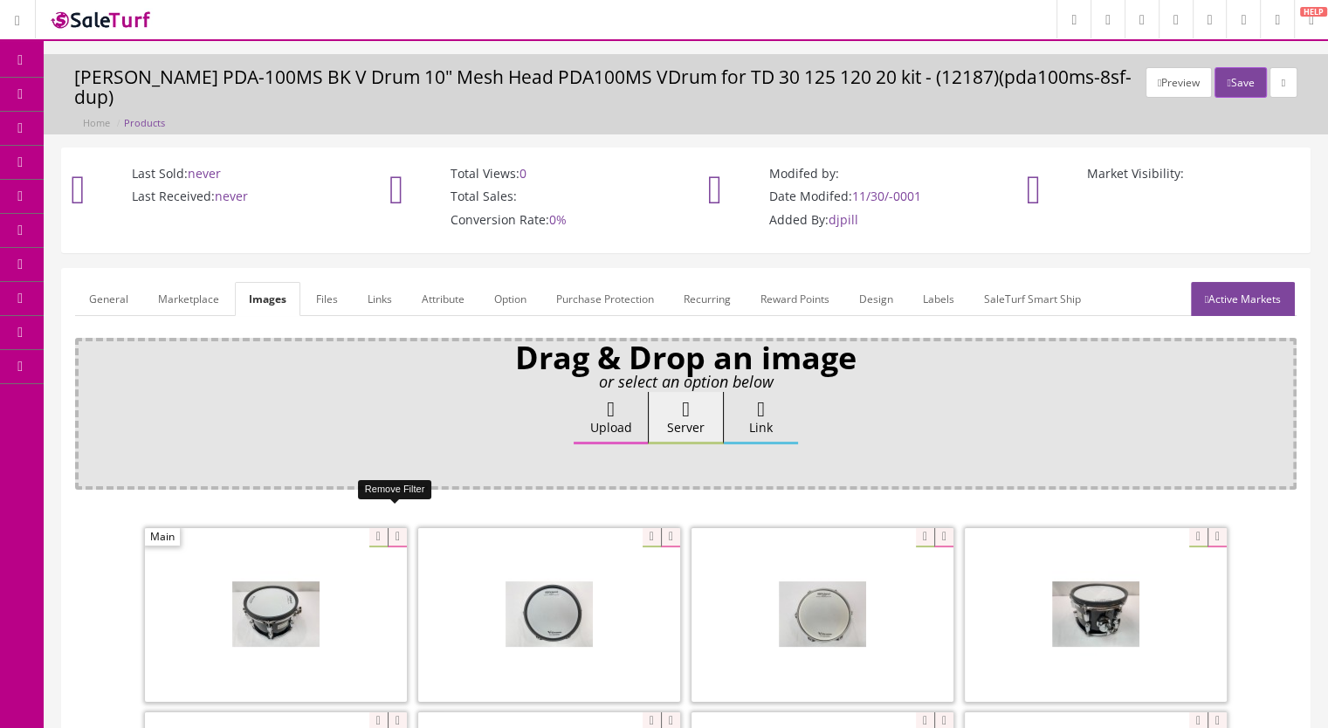
click at [397, 528] on icon at bounding box center [397, 537] width 19 height 19
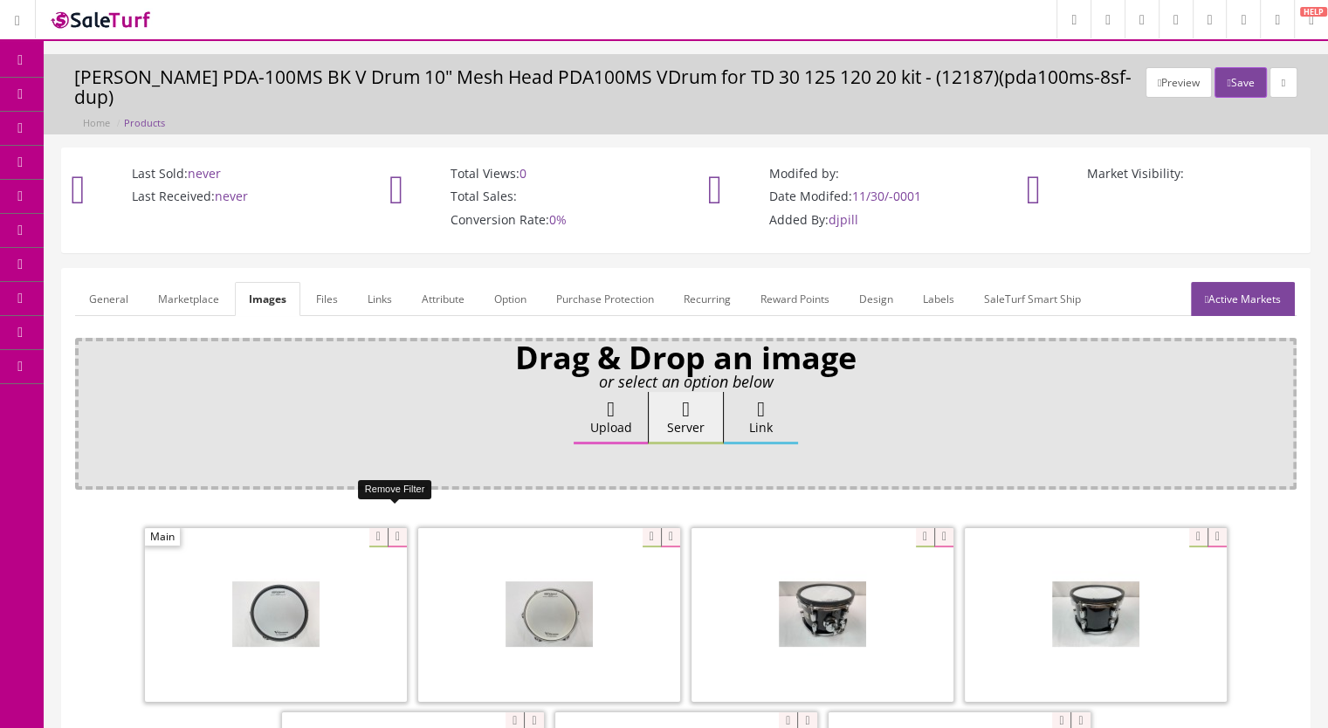
click at [391, 528] on icon at bounding box center [397, 537] width 19 height 19
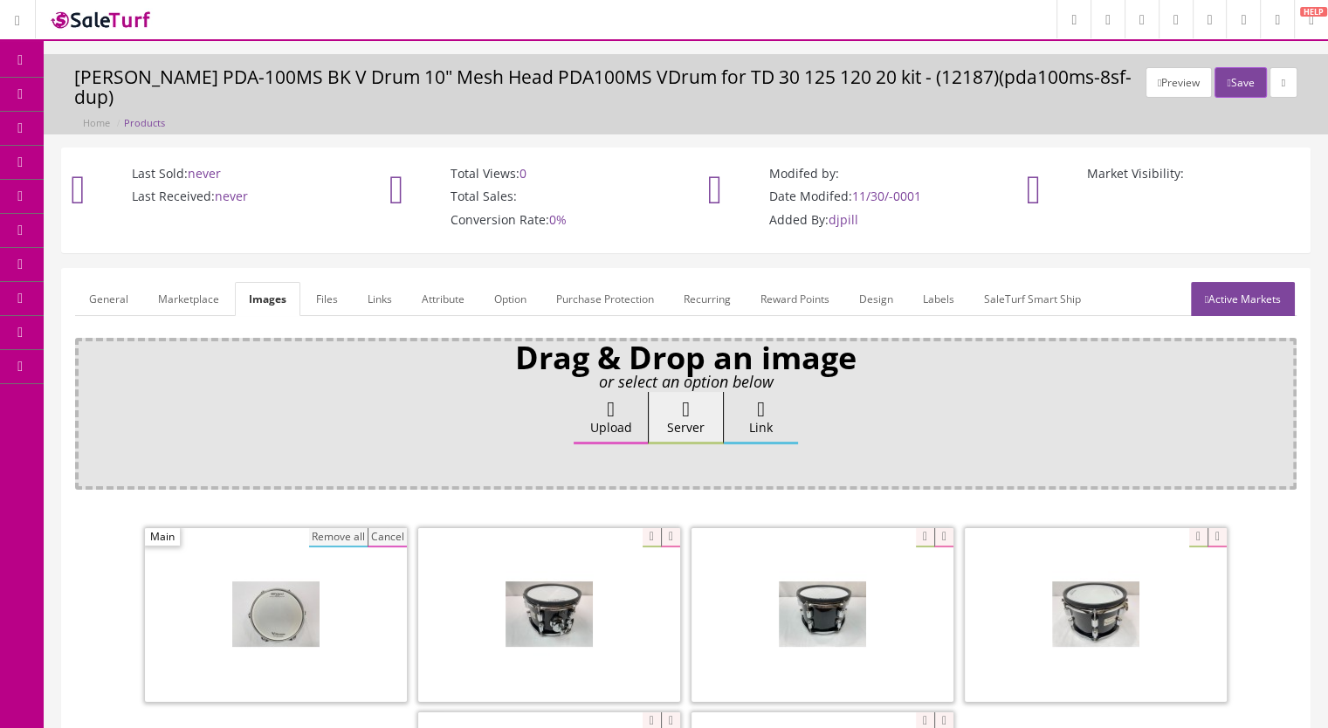
click at [341, 528] on button "Remove all" at bounding box center [338, 537] width 58 height 19
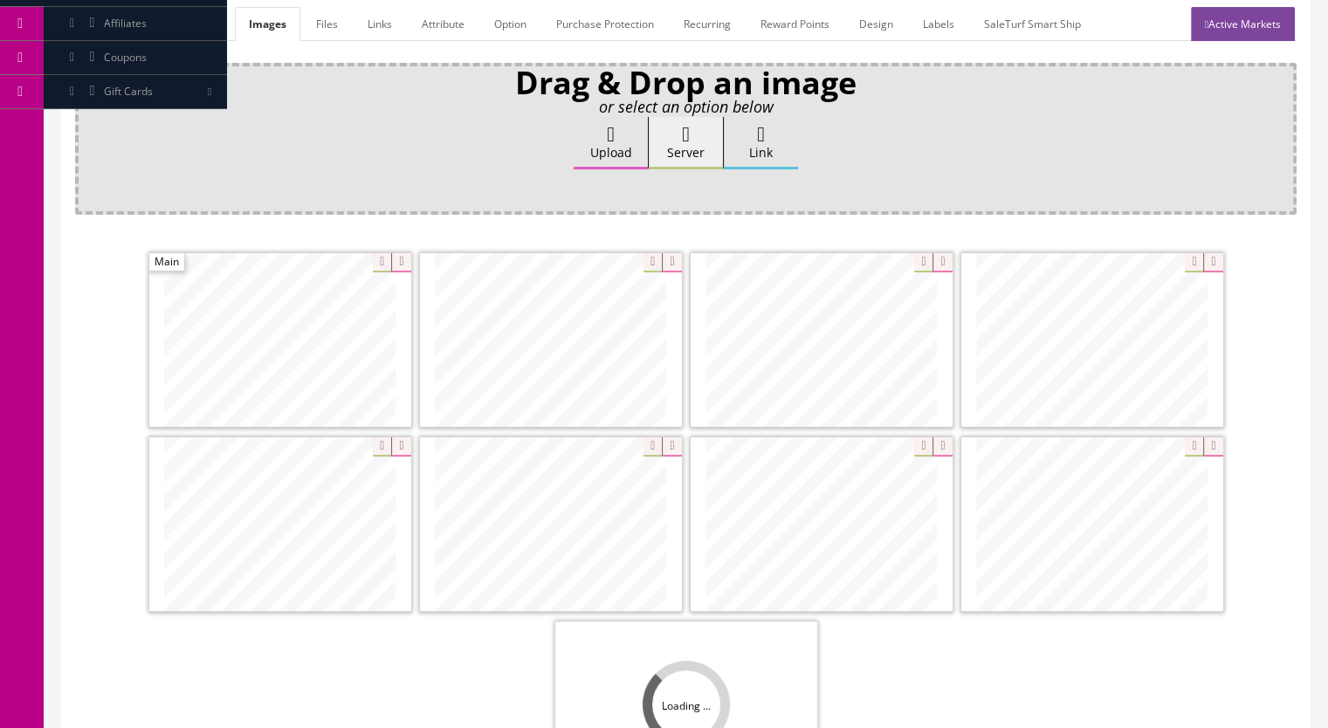
scroll to position [436, 0]
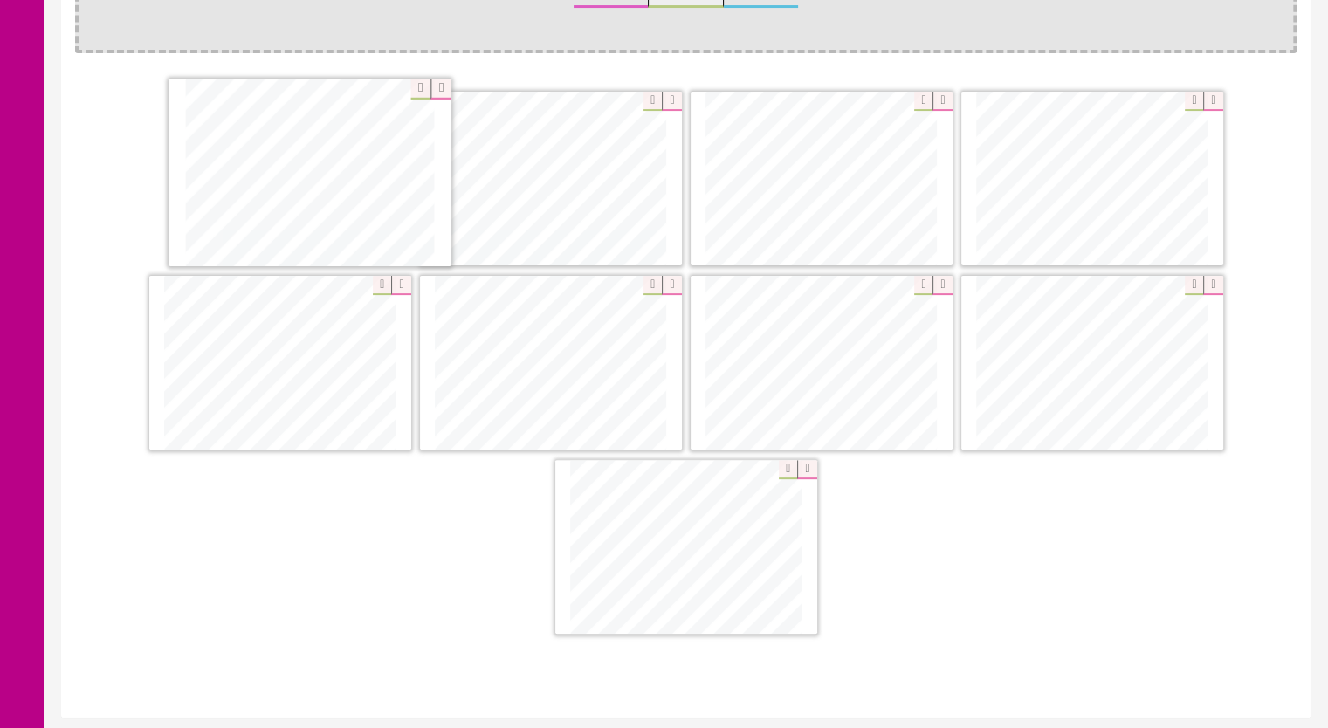
drag, startPoint x: 1081, startPoint y: 374, endPoint x: 299, endPoint y: 186, distance: 804.3
drag, startPoint x: 318, startPoint y: 366, endPoint x: 587, endPoint y: 180, distance: 326.9
drag, startPoint x: 1159, startPoint y: 375, endPoint x: 858, endPoint y: 178, distance: 360.0
drag, startPoint x: 763, startPoint y: 514, endPoint x: 859, endPoint y: 325, distance: 212.4
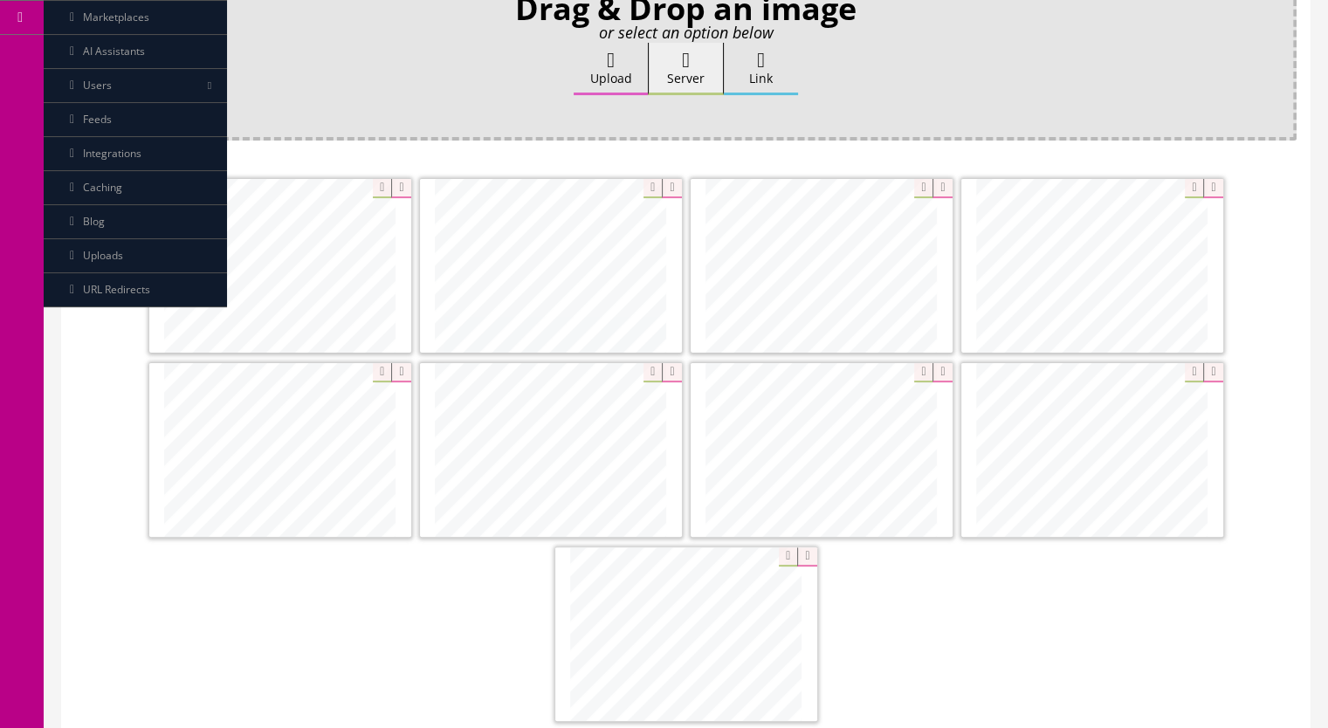
scroll to position [262, 0]
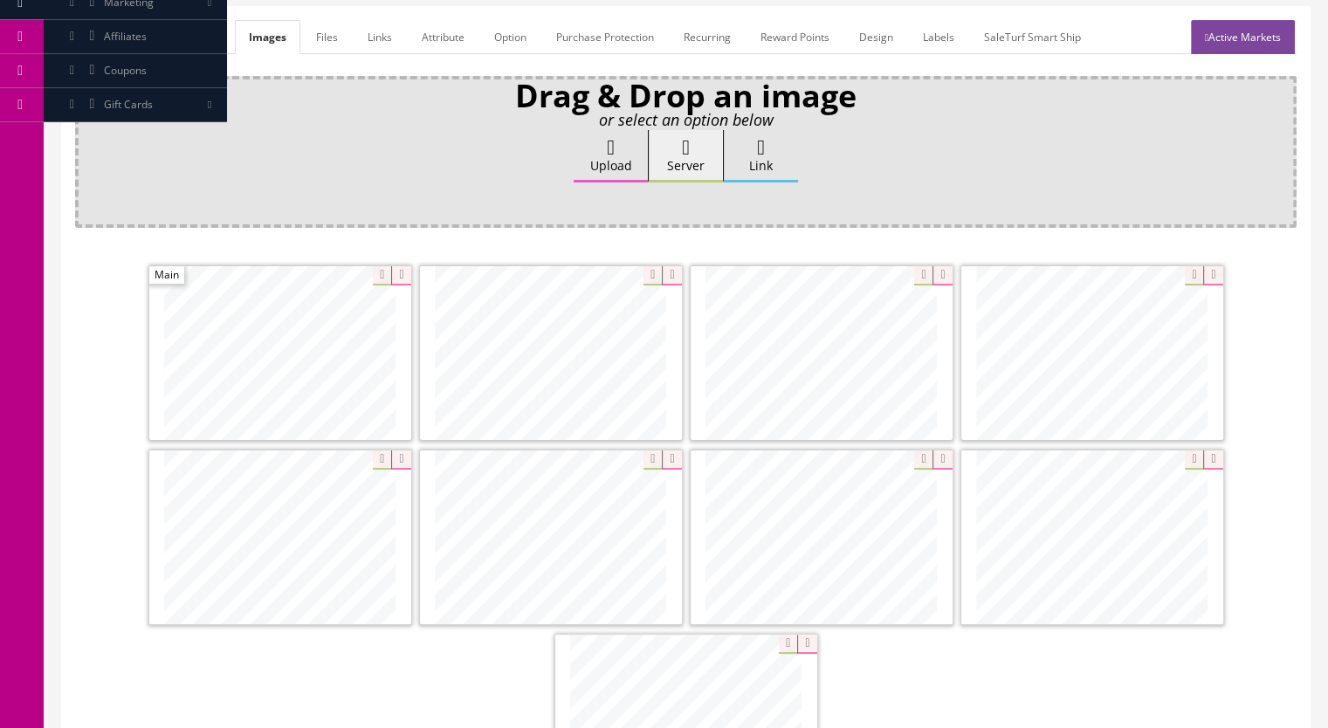
click at [1244, 23] on link "Active Markets" at bounding box center [1243, 37] width 104 height 34
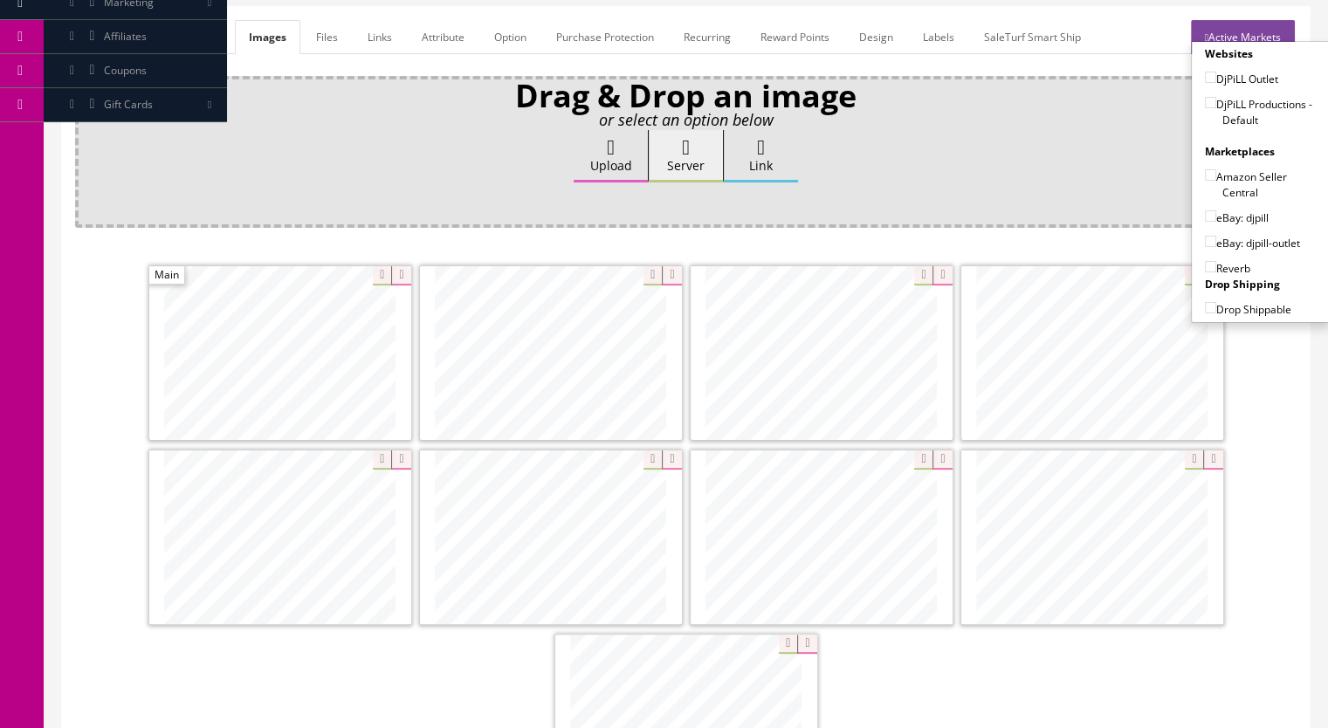
drag, startPoint x: 1205, startPoint y: 79, endPoint x: 1208, endPoint y: 112, distance: 33.4
click at [1206, 97] on input"] "DjPiLL Productions - Default" at bounding box center [1210, 102] width 11 height 11
checkbox input"] "true"
click at [1208, 210] on input"] "eBay: djpill" at bounding box center [1210, 215] width 11 height 11
checkbox input"] "true"
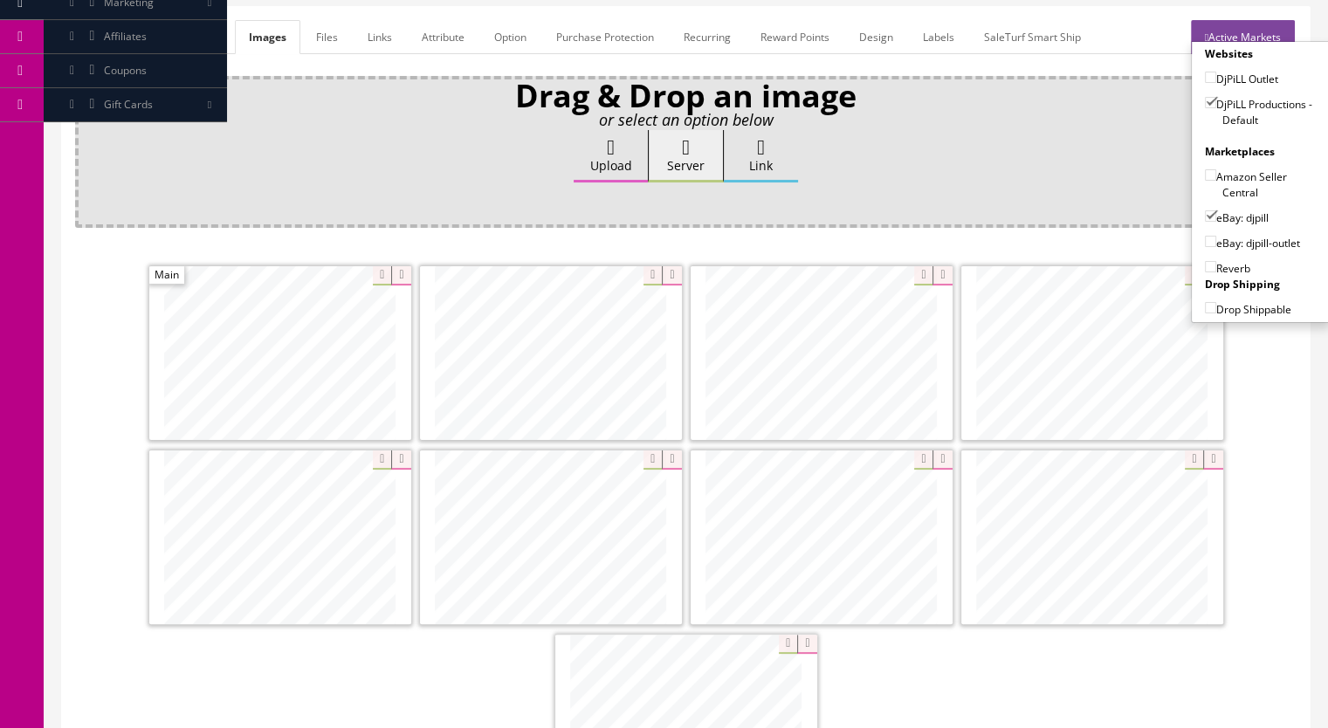
click at [1205, 261] on input"] "Reverb" at bounding box center [1210, 266] width 11 height 11
checkbox input"] "true"
click at [1205, 169] on input"] "Amazon Seller Central" at bounding box center [1210, 174] width 11 height 11
click at [1207, 169] on input"] "Amazon Seller Central" at bounding box center [1210, 174] width 11 height 11
checkbox input"] "false"
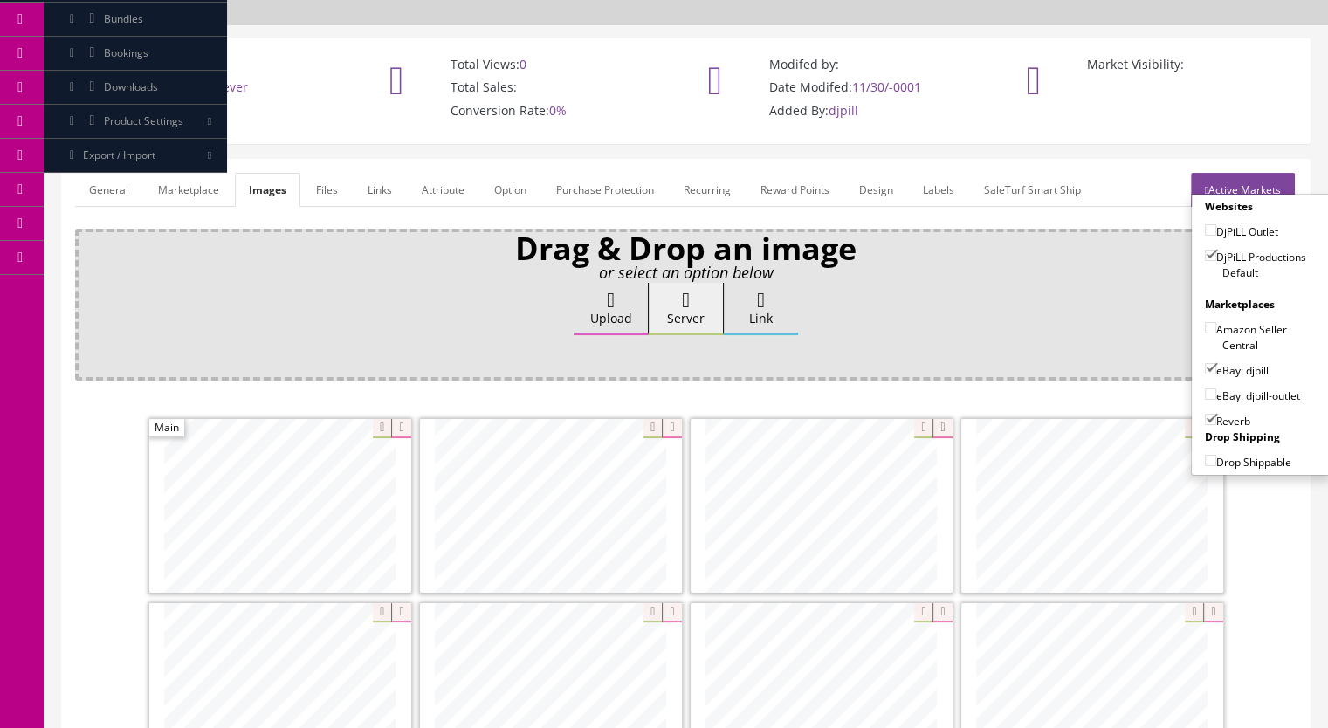
scroll to position [0, 0]
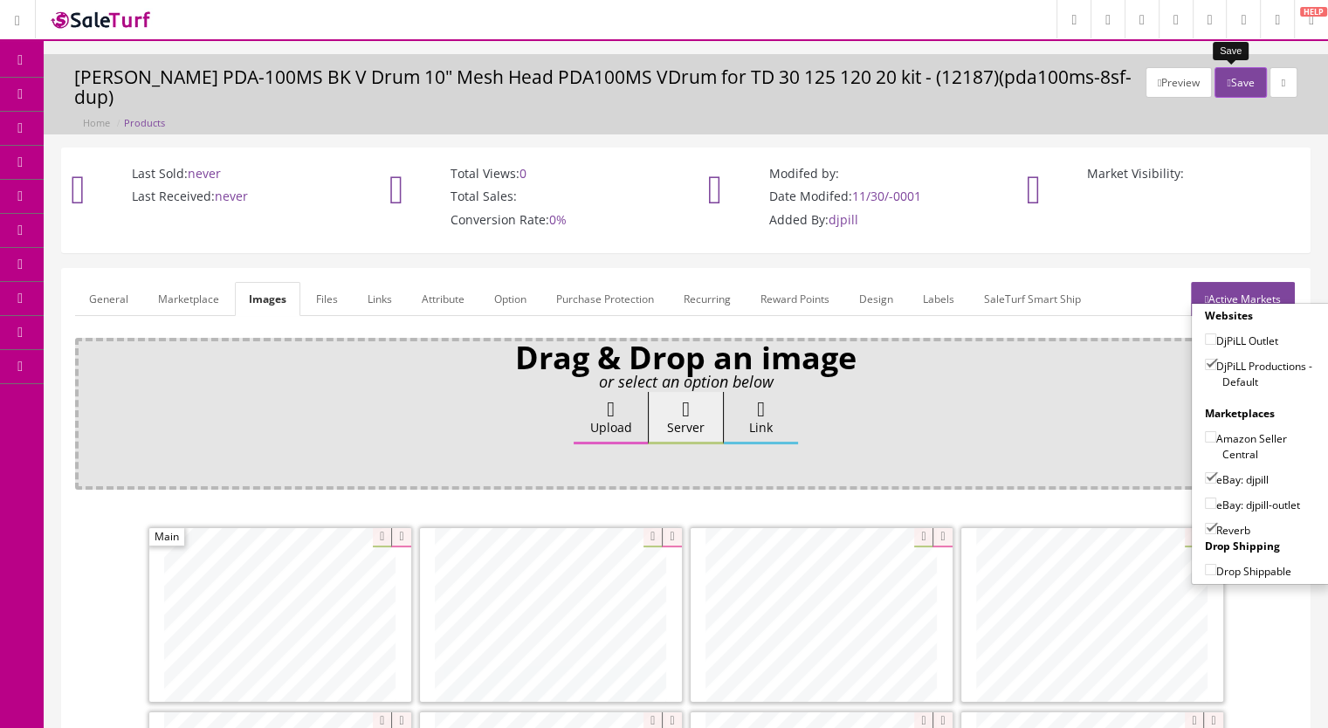
click at [1229, 78] on button "Save" at bounding box center [1239, 82] width 51 height 31
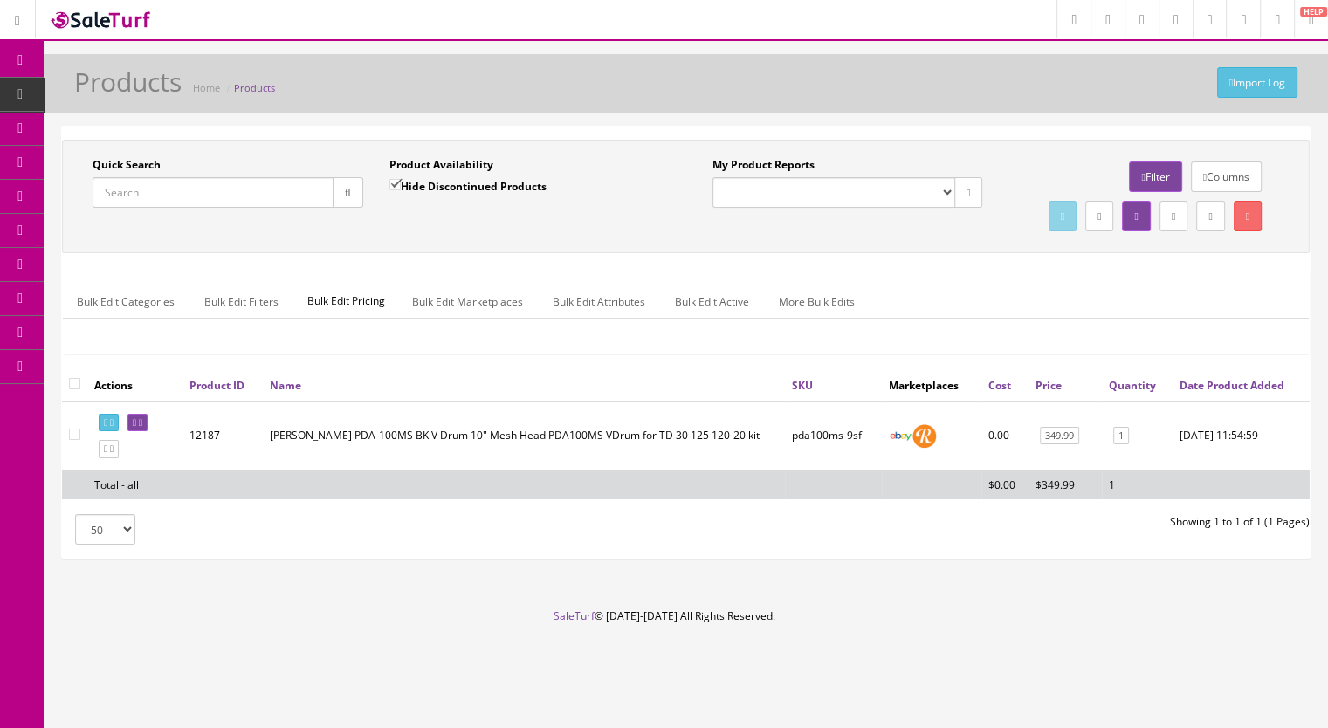
click at [153, 200] on input "Quick Search" at bounding box center [213, 192] width 241 height 31
paste input "CY14C-T-16b"
type input "CY14C-T-1"
click at [113, 454] on icon at bounding box center [111, 449] width 3 height 10
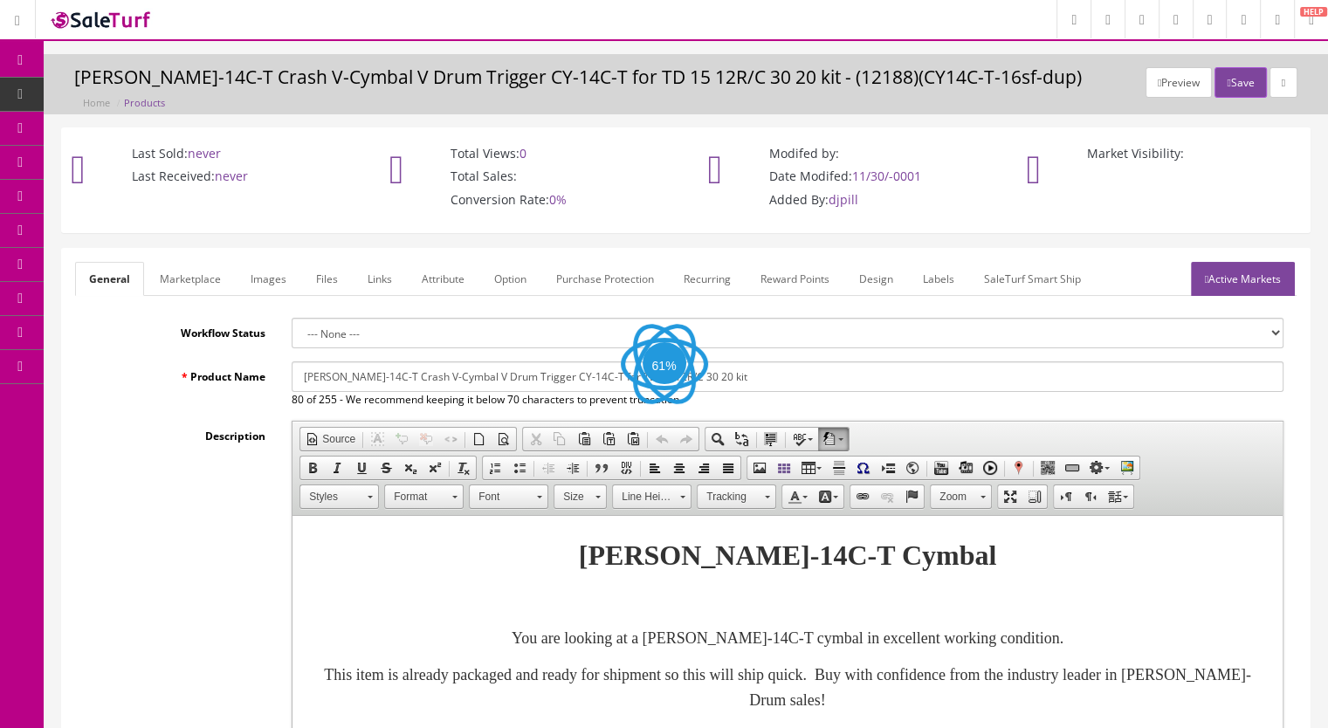
click at [258, 280] on link "Images" at bounding box center [269, 279] width 64 height 34
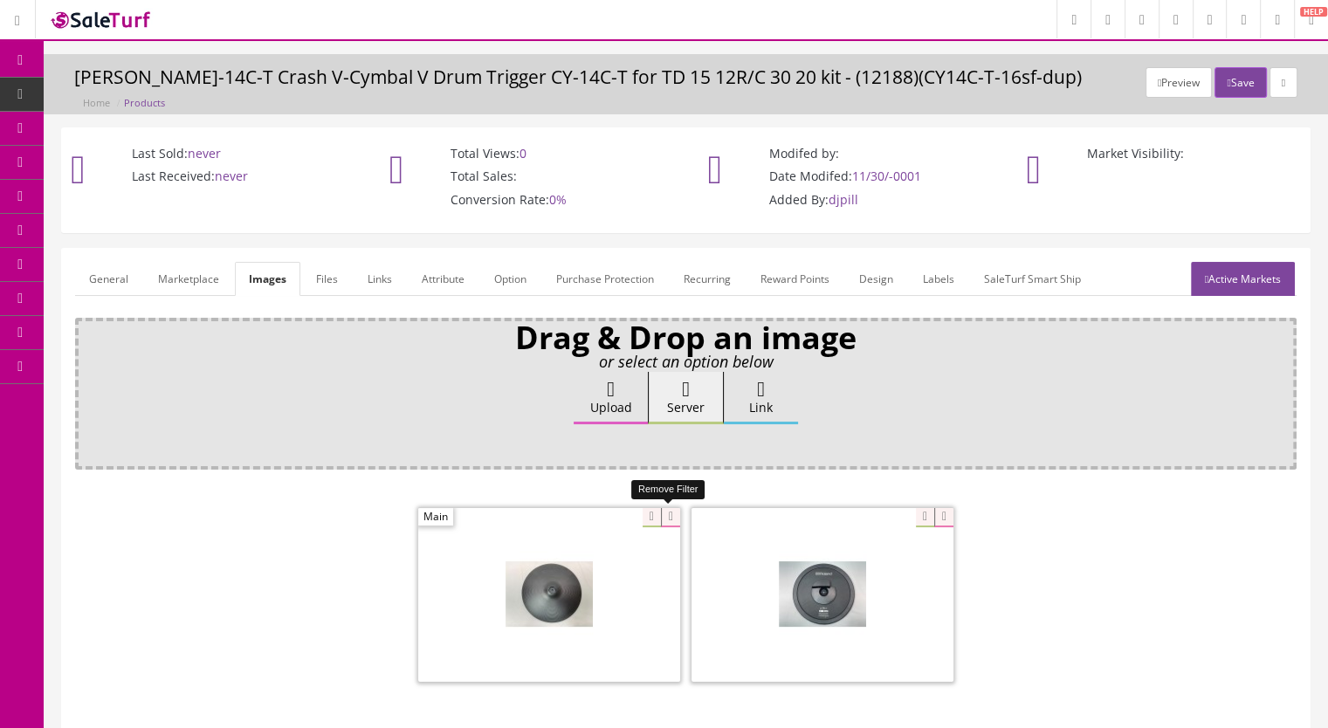
click at [676, 518] on icon at bounding box center [670, 517] width 19 height 19
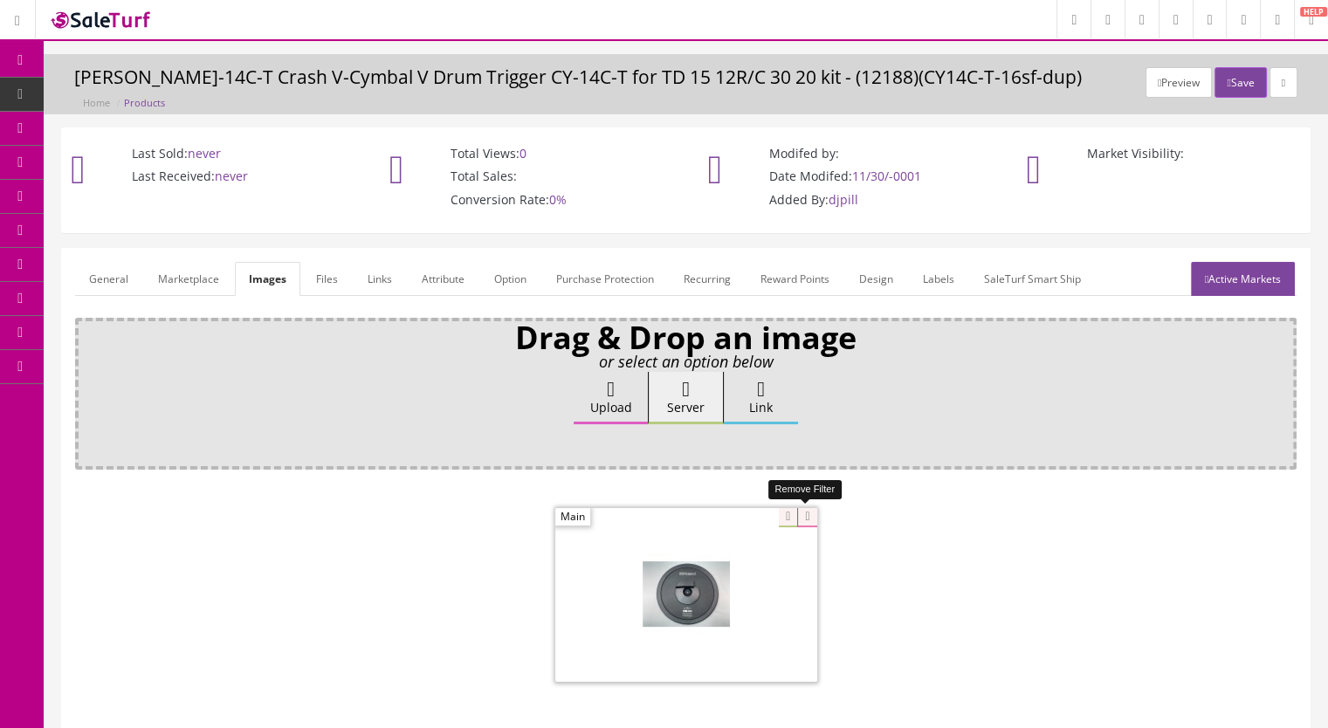
click at [807, 513] on icon at bounding box center [806, 517] width 19 height 19
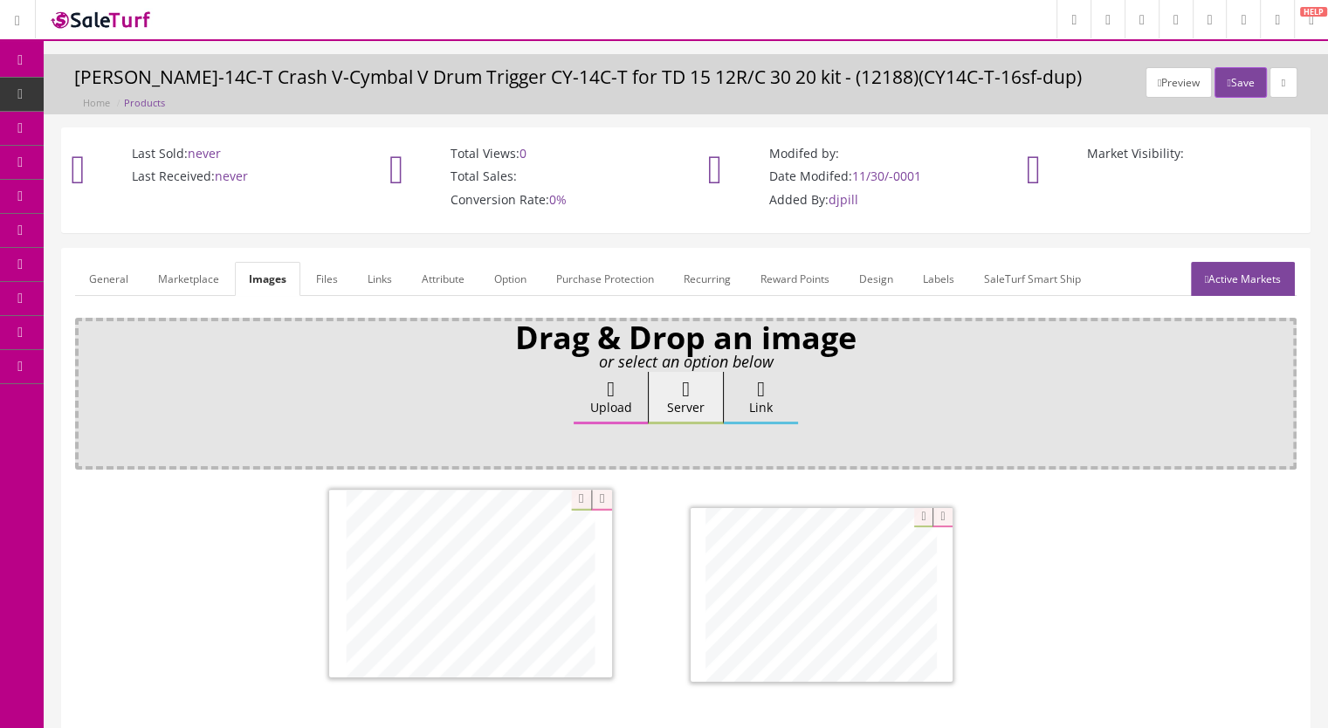
drag, startPoint x: 782, startPoint y: 598, endPoint x: 470, endPoint y: 592, distance: 311.7
click at [196, 275] on link "Marketplace" at bounding box center [188, 279] width 89 height 34
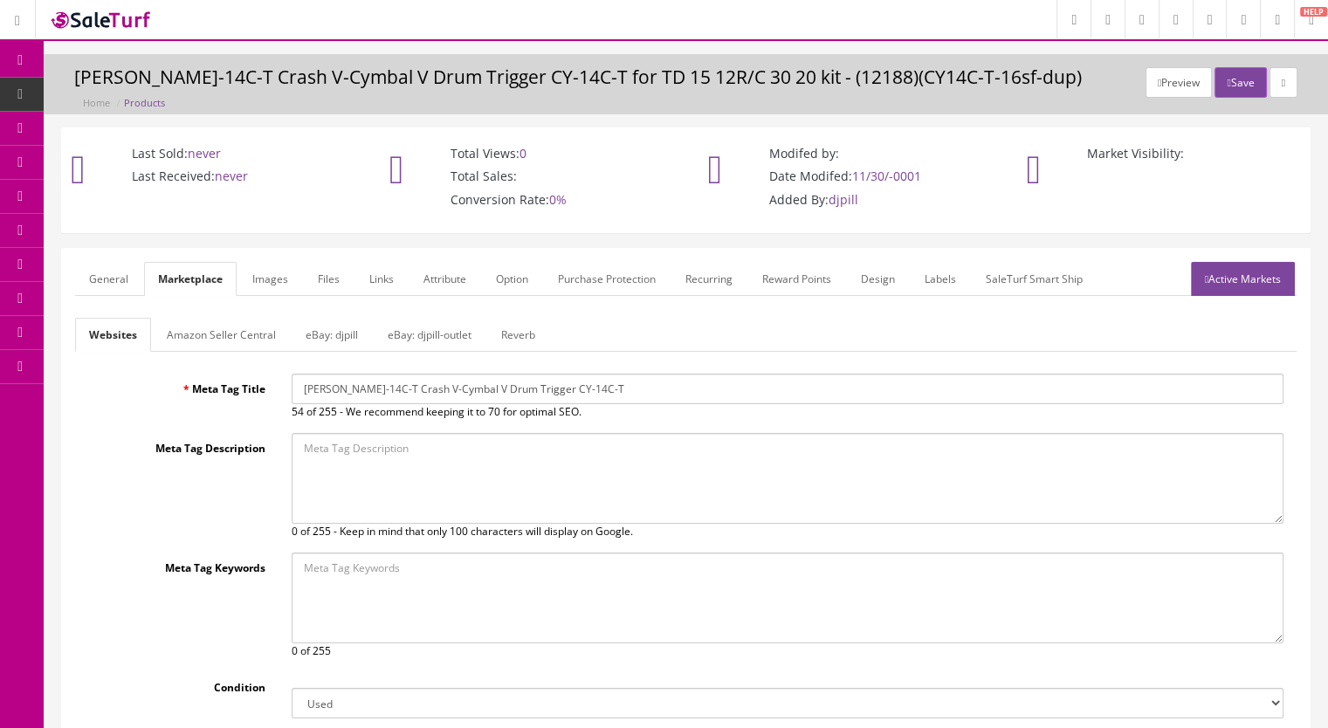
click at [512, 340] on link "Reverb" at bounding box center [518, 335] width 62 height 34
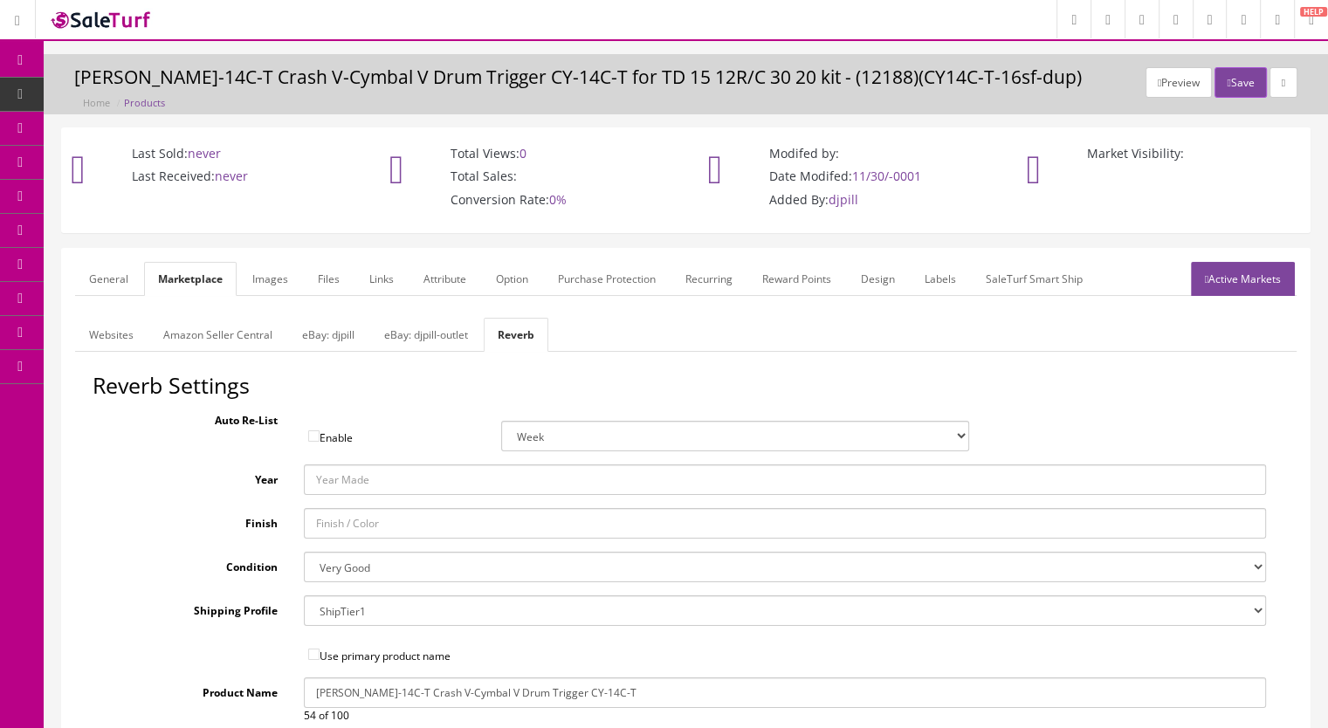
click at [108, 280] on link "General" at bounding box center [108, 279] width 67 height 34
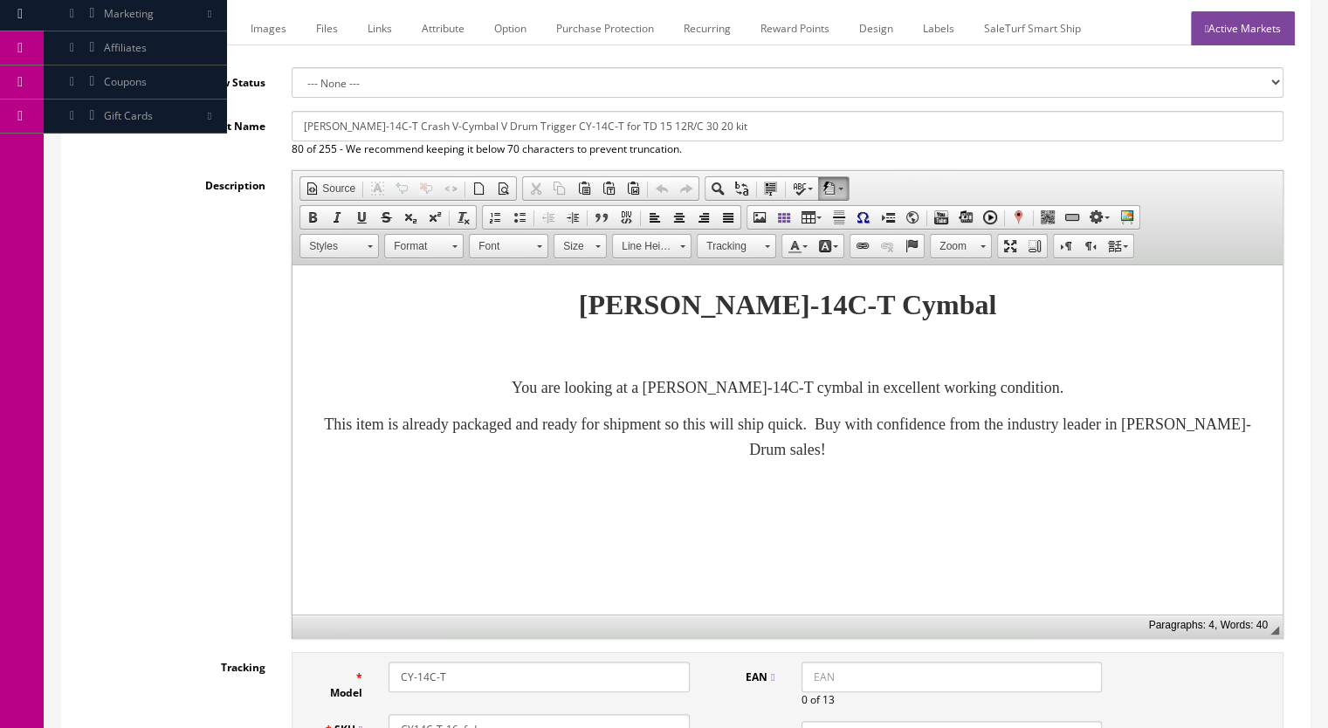
scroll to position [611, 0]
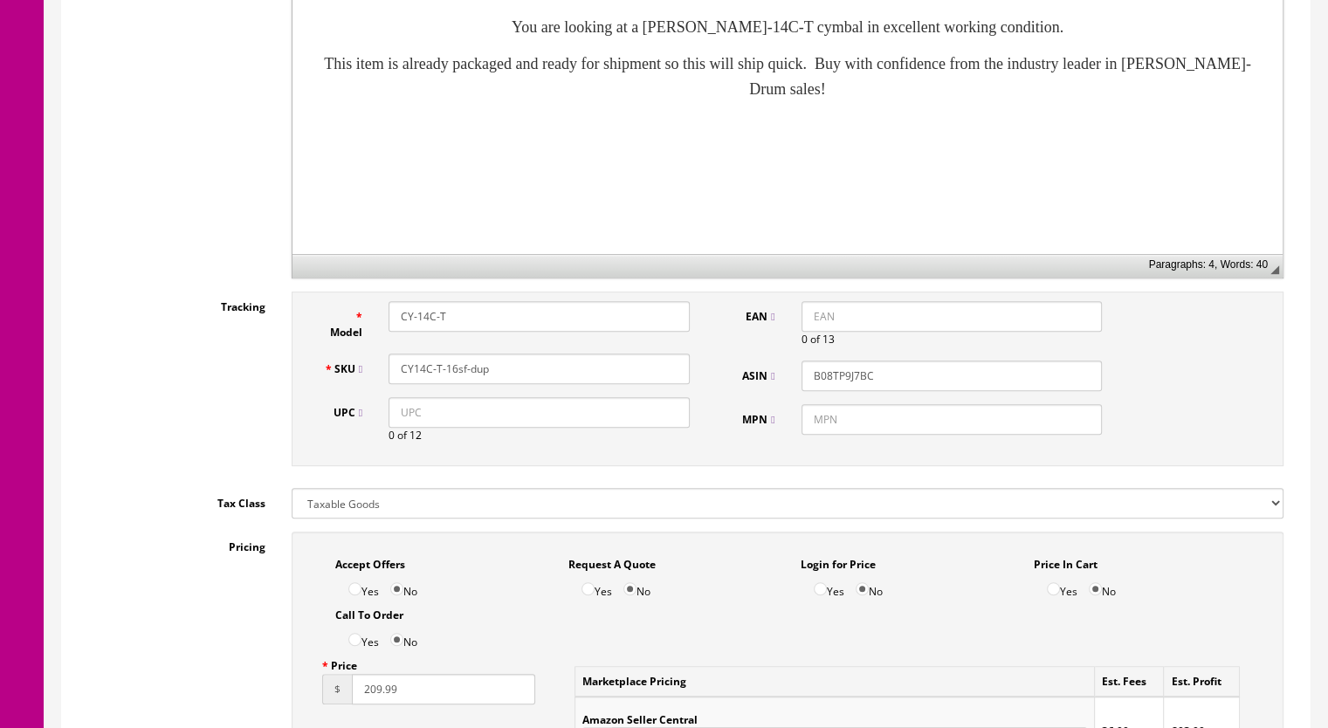
drag, startPoint x: 498, startPoint y: 370, endPoint x: 449, endPoint y: 381, distance: 50.8
click at [449, 381] on input "CY14C-T-16sf-dup" at bounding box center [538, 369] width 301 height 31
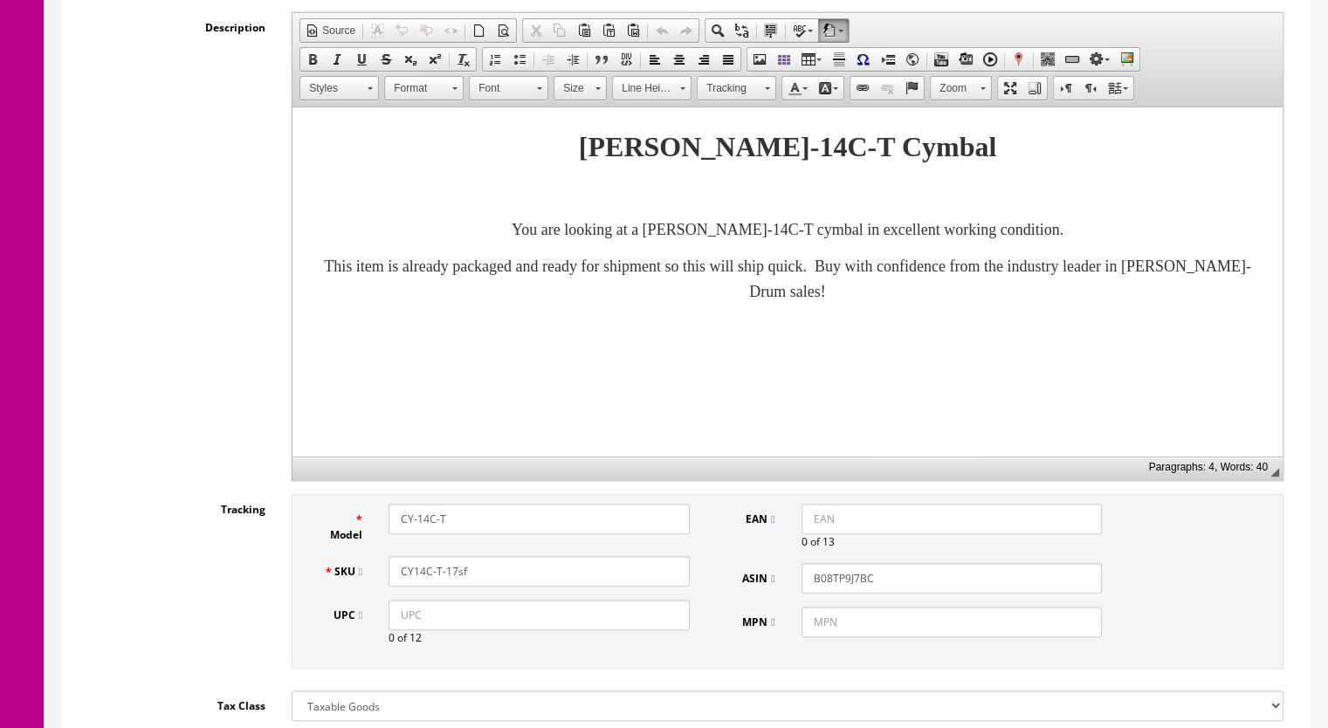
scroll to position [262, 0]
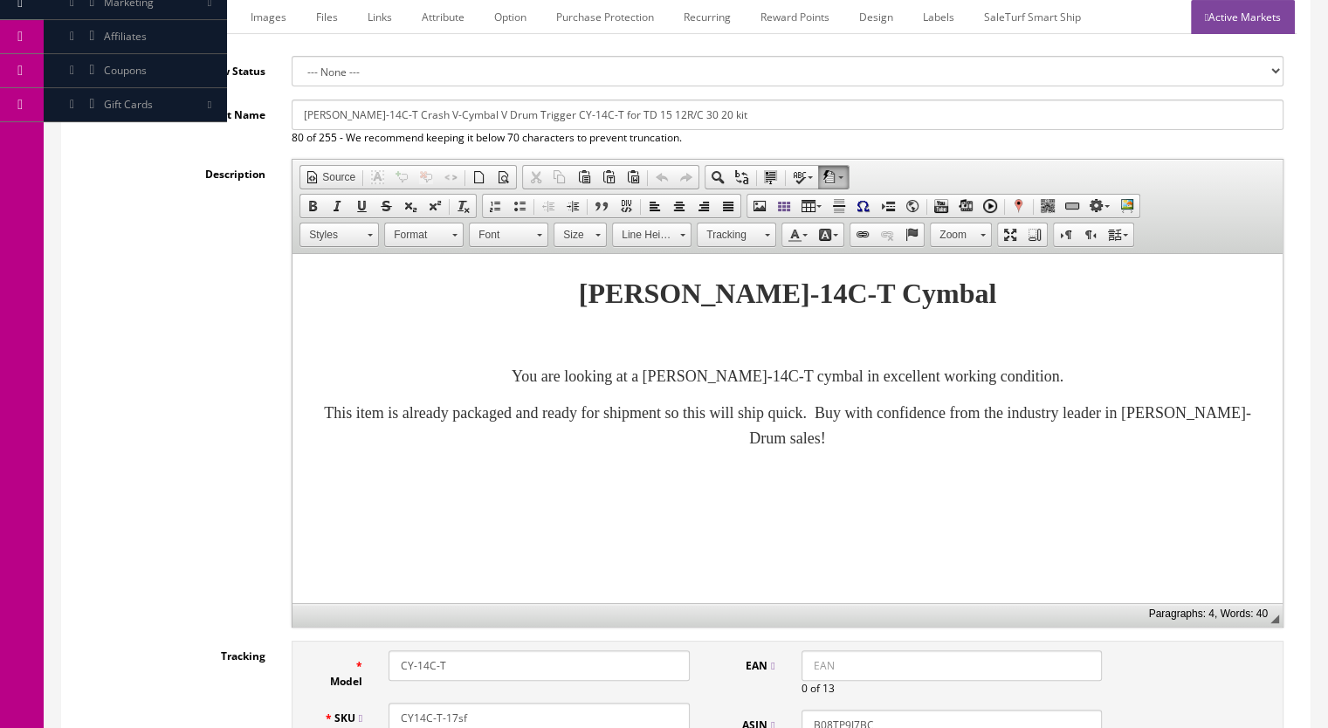
type input "CY14C-T-17sf"
click at [1245, 17] on link "Active Markets" at bounding box center [1243, 17] width 104 height 34
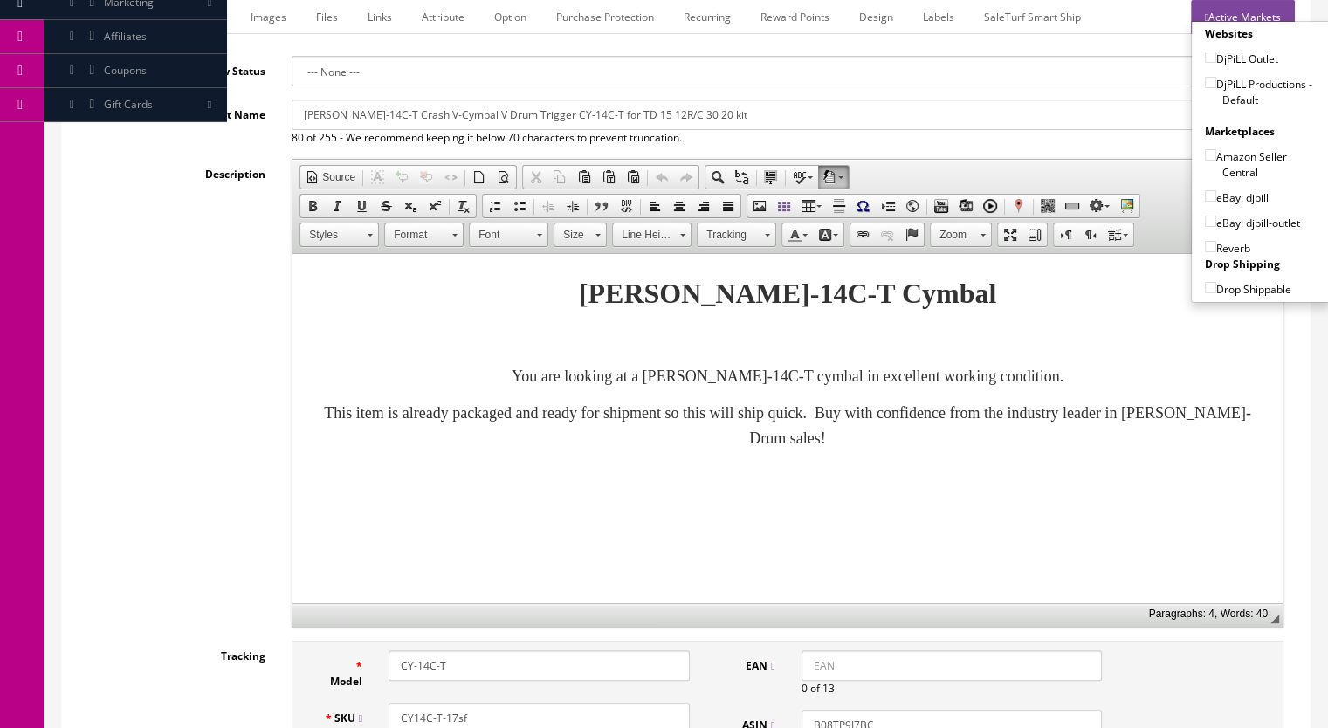
click at [1205, 83] on input"] "DjPiLL Productions - Default" at bounding box center [1210, 82] width 11 height 11
checkbox input"] "true"
click at [1212, 193] on label "eBay: djpill" at bounding box center [1237, 197] width 64 height 17
click at [1212, 193] on input"] "eBay: djpill" at bounding box center [1210, 195] width 11 height 11
checkbox input"] "true"
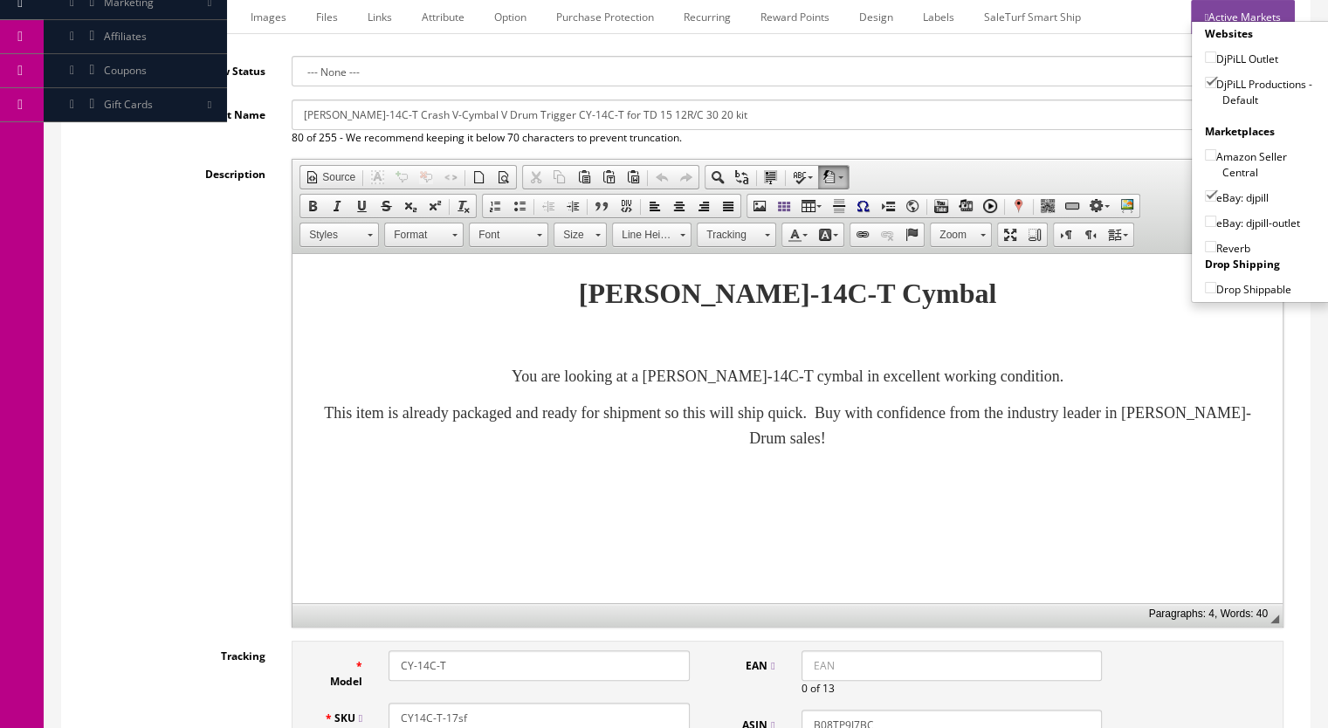
click at [1205, 247] on input"] "Reverb" at bounding box center [1210, 246] width 11 height 11
checkbox input"] "true"
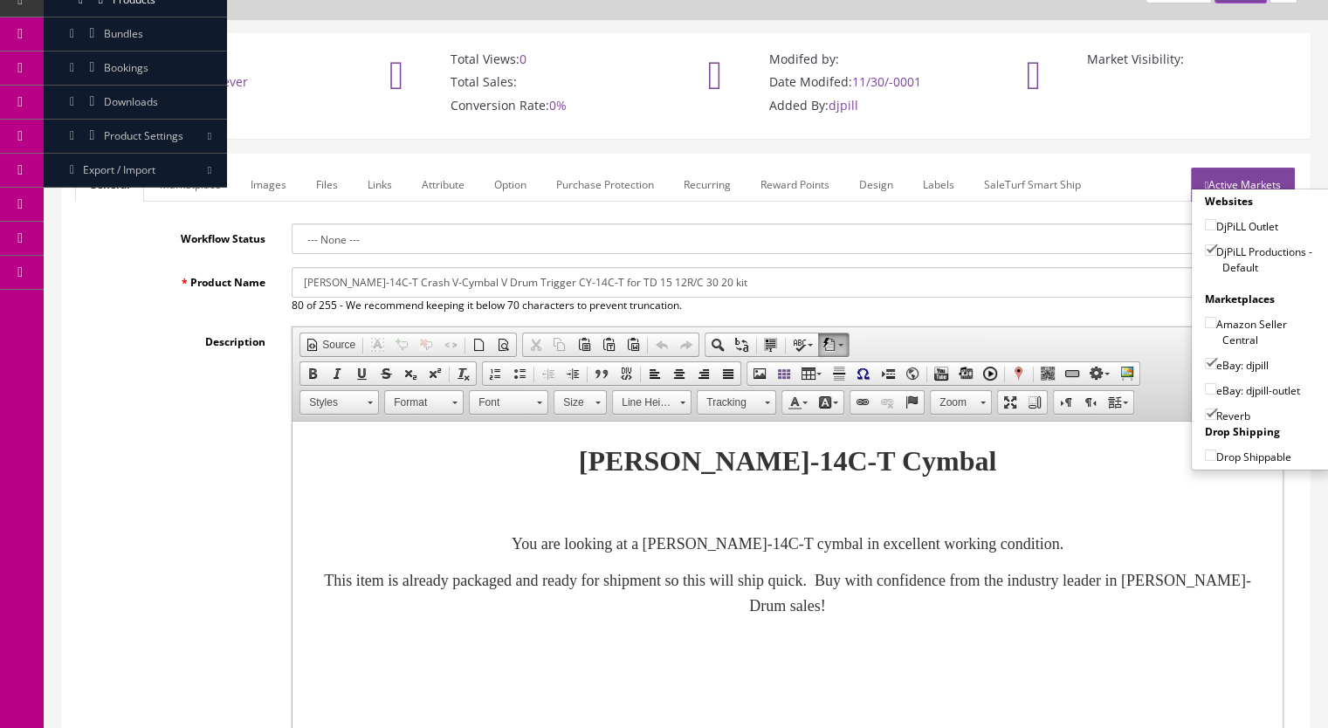
scroll to position [0, 0]
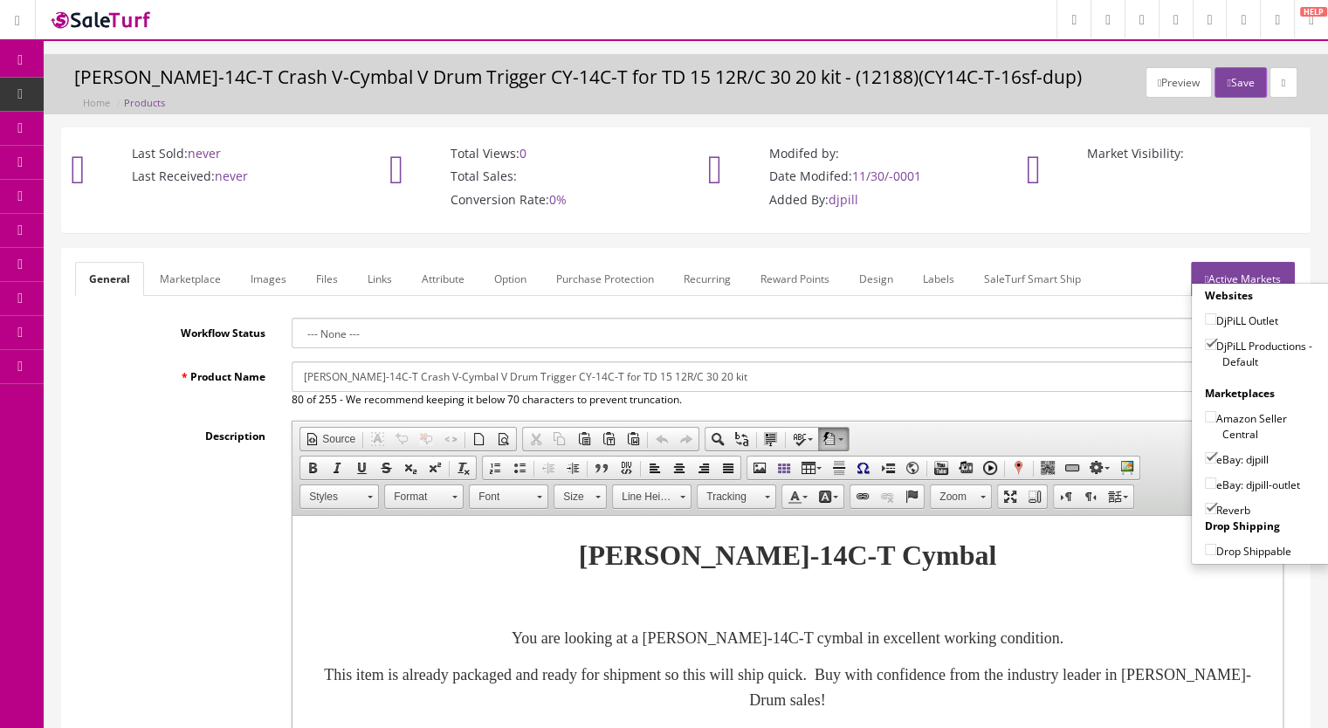
click at [1224, 74] on button "Save" at bounding box center [1239, 82] width 51 height 31
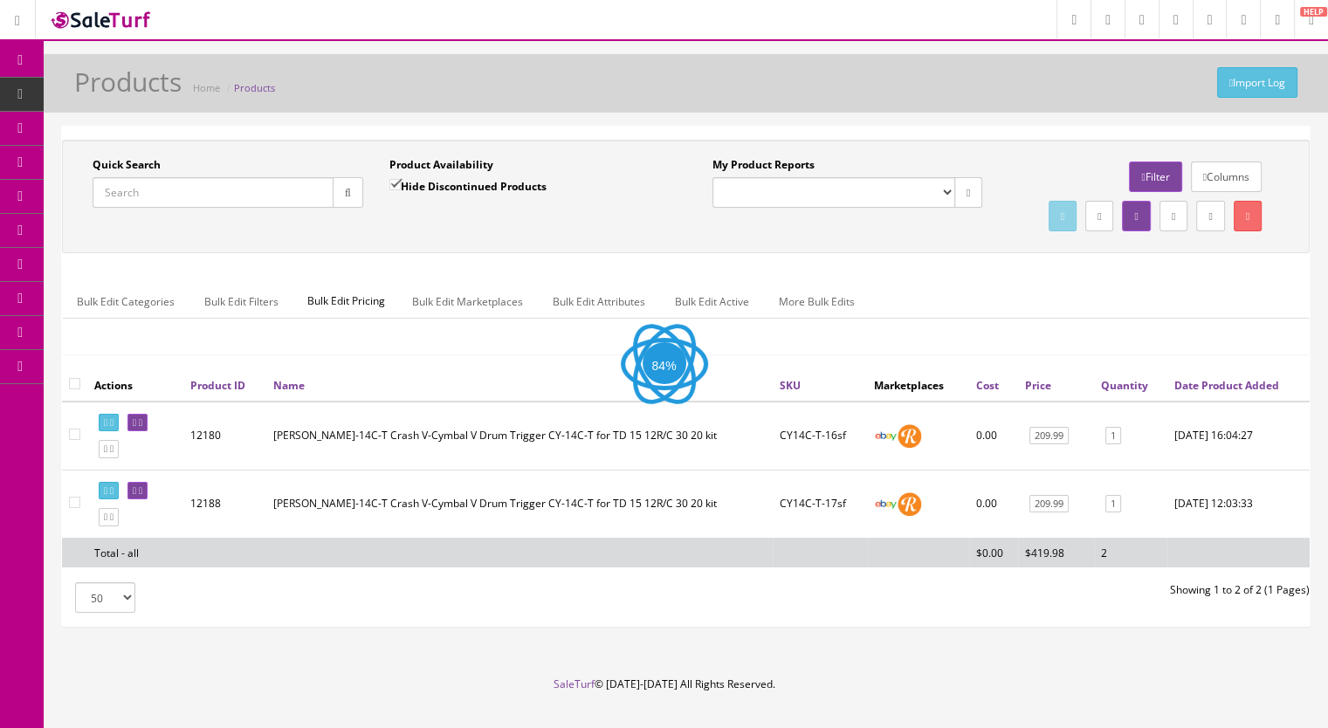
click at [198, 197] on input "Quick Search" at bounding box center [213, 192] width 241 height 31
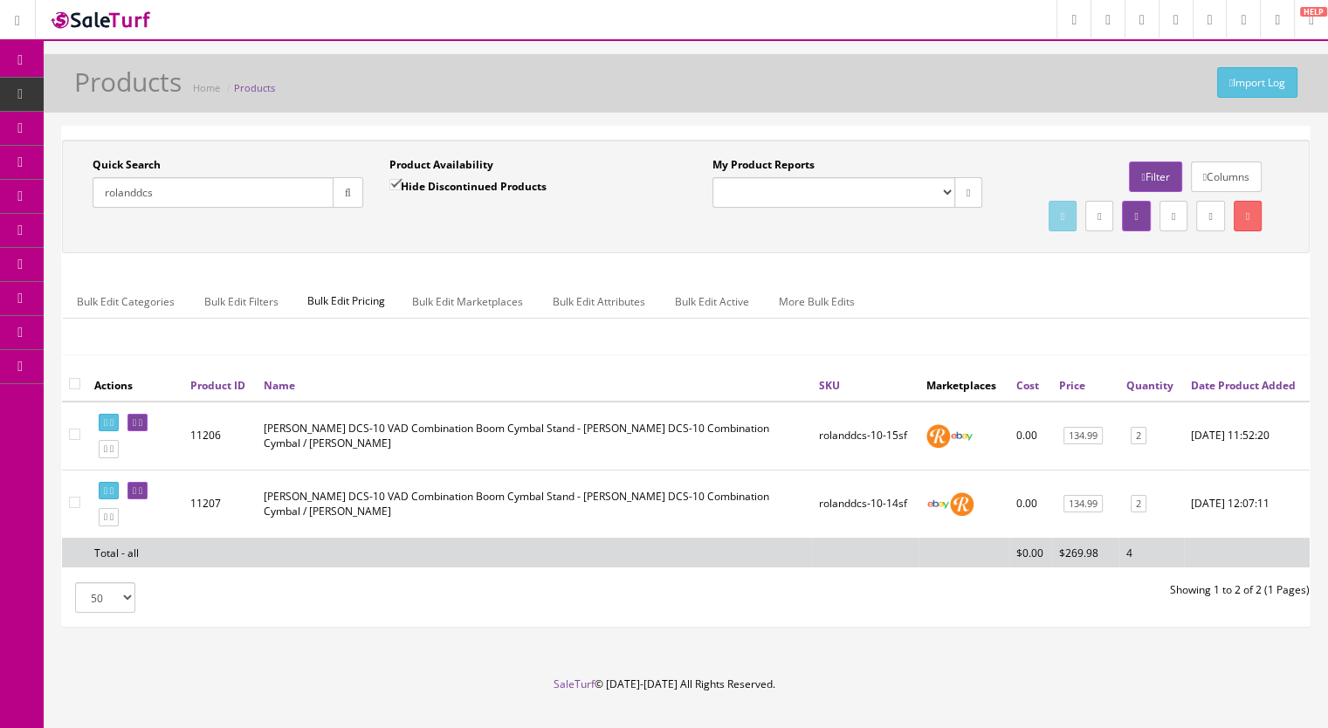
type input "rolanddcs"
click at [142, 496] on icon at bounding box center [140, 491] width 3 height 10
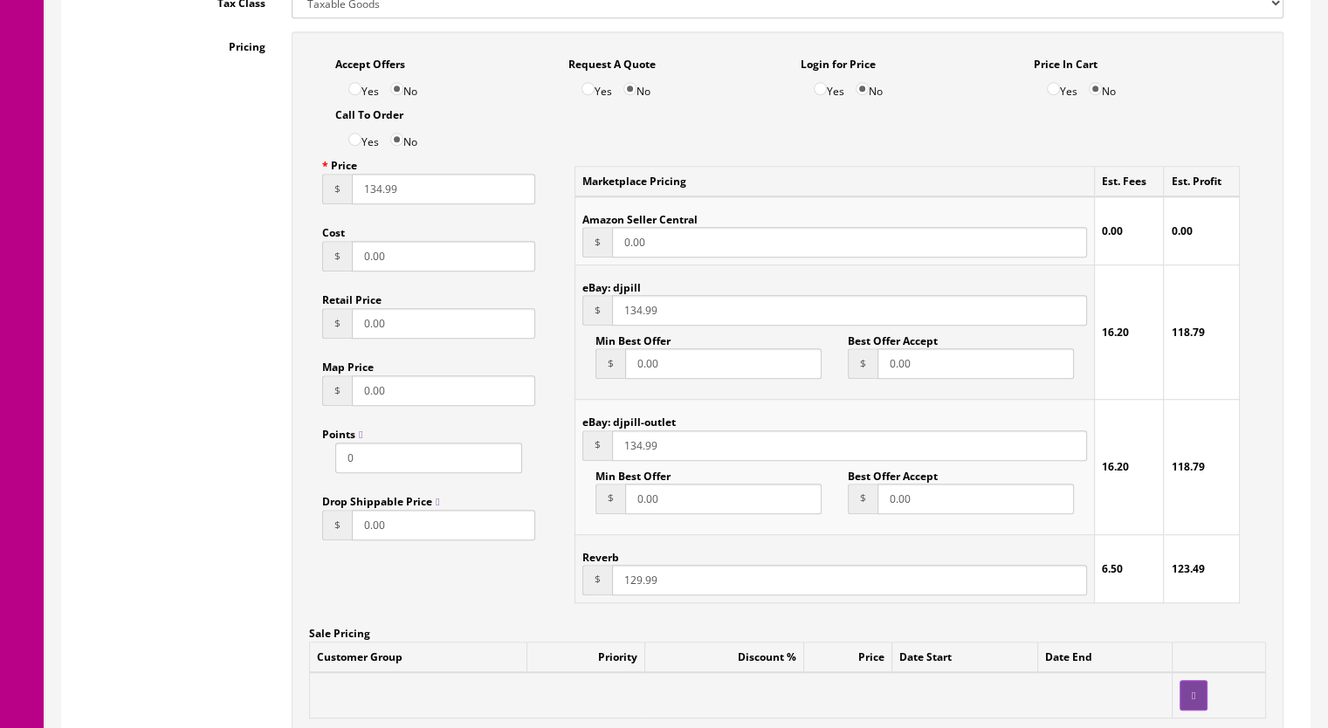
scroll to position [1135, 0]
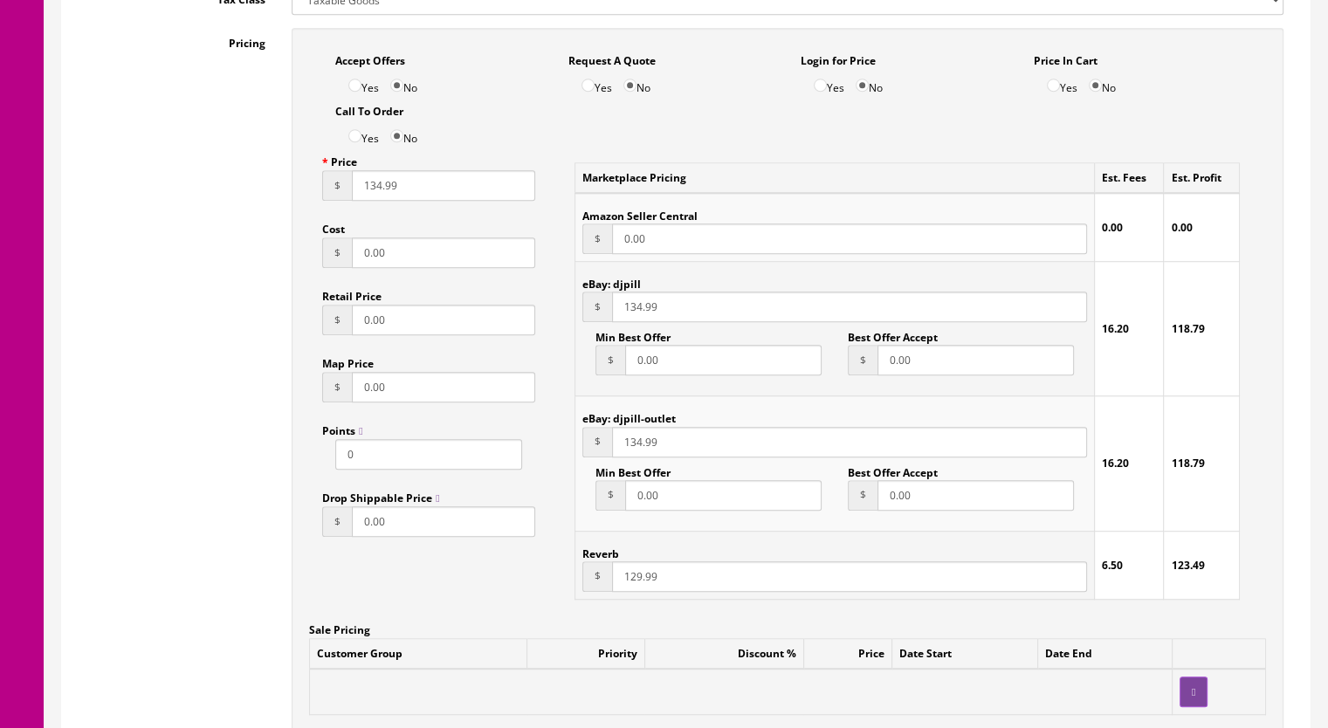
drag, startPoint x: 628, startPoint y: 446, endPoint x: 642, endPoint y: 447, distance: 14.0
click at [642, 447] on input "134.99" at bounding box center [849, 442] width 475 height 31
type input "125.99"
click at [633, 584] on input "129.99" at bounding box center [849, 576] width 475 height 31
type input "125.99"
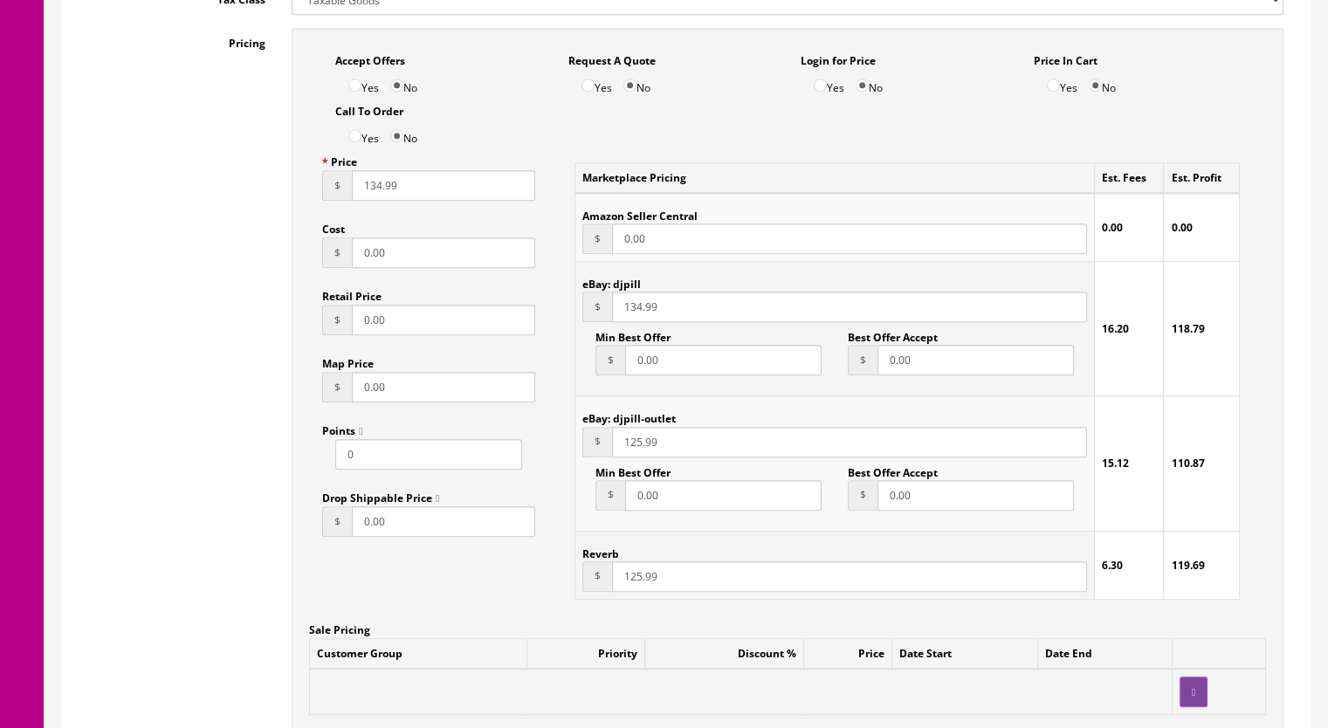
drag, startPoint x: 627, startPoint y: 312, endPoint x: 639, endPoint y: 312, distance: 12.2
click at [639, 312] on input "134.99" at bounding box center [849, 307] width 475 height 31
type input "125.99"
drag, startPoint x: 367, startPoint y: 192, endPoint x: 380, endPoint y: 191, distance: 13.1
click at [380, 191] on input "134.99" at bounding box center [443, 185] width 183 height 31
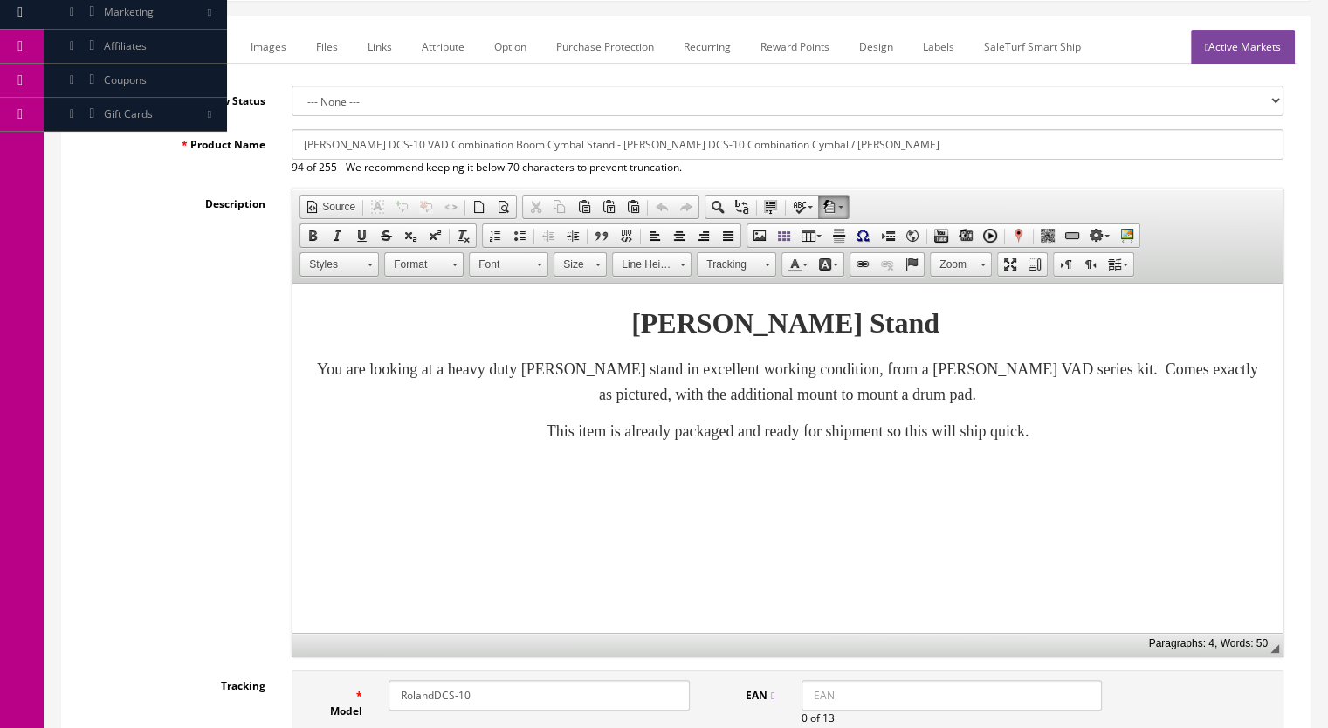
scroll to position [0, 0]
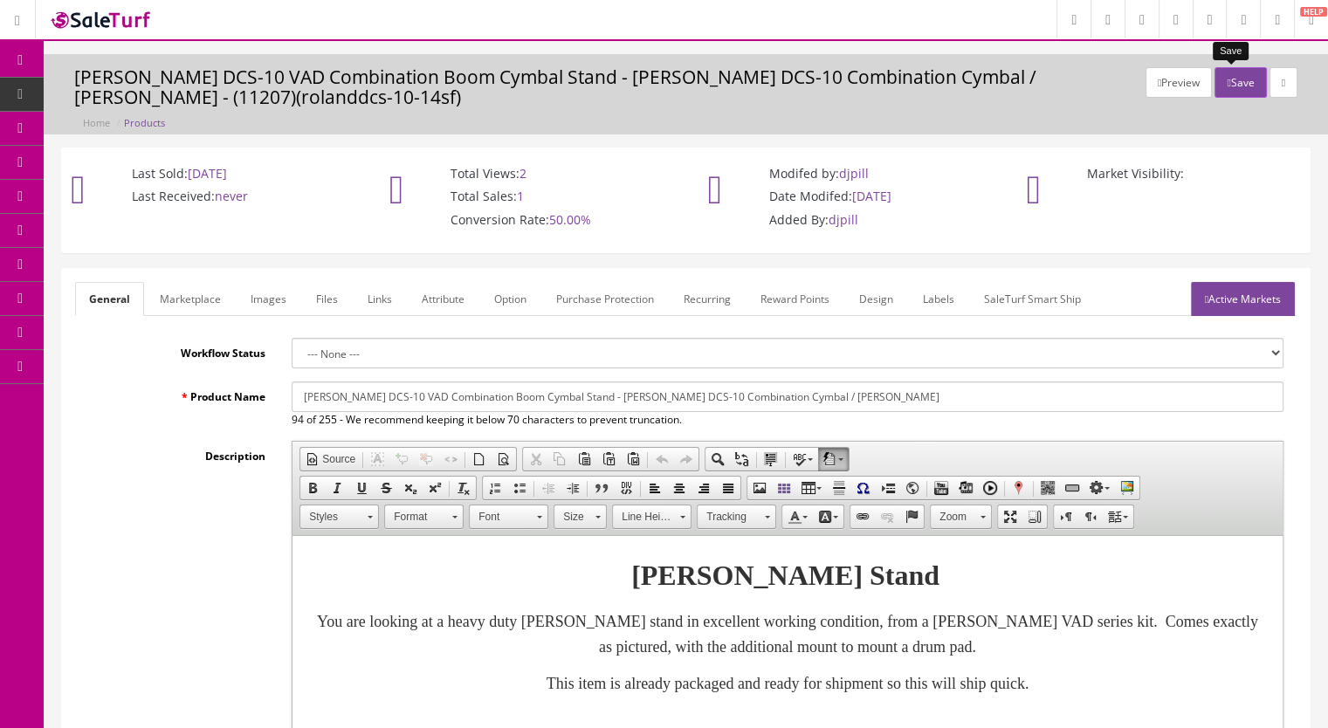
type input "125.99"
click at [1241, 86] on button "Save" at bounding box center [1239, 82] width 51 height 31
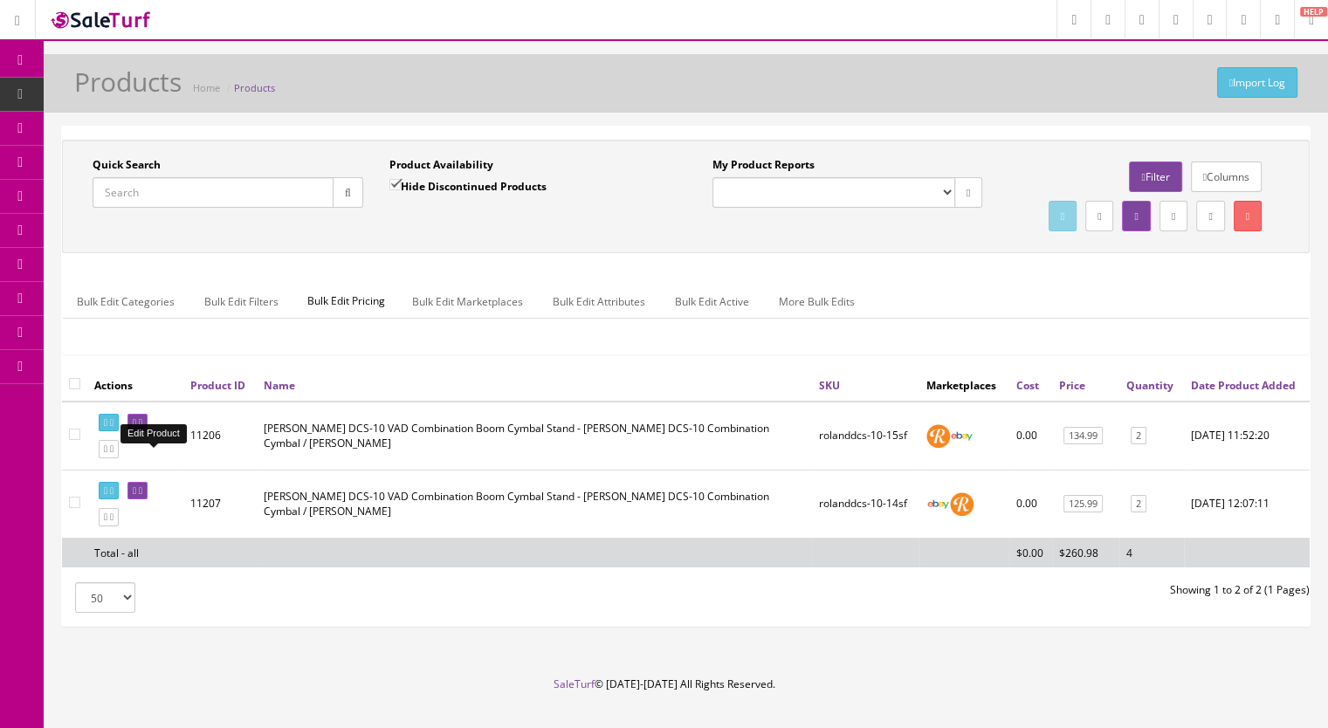
click at [142, 428] on icon at bounding box center [140, 423] width 3 height 10
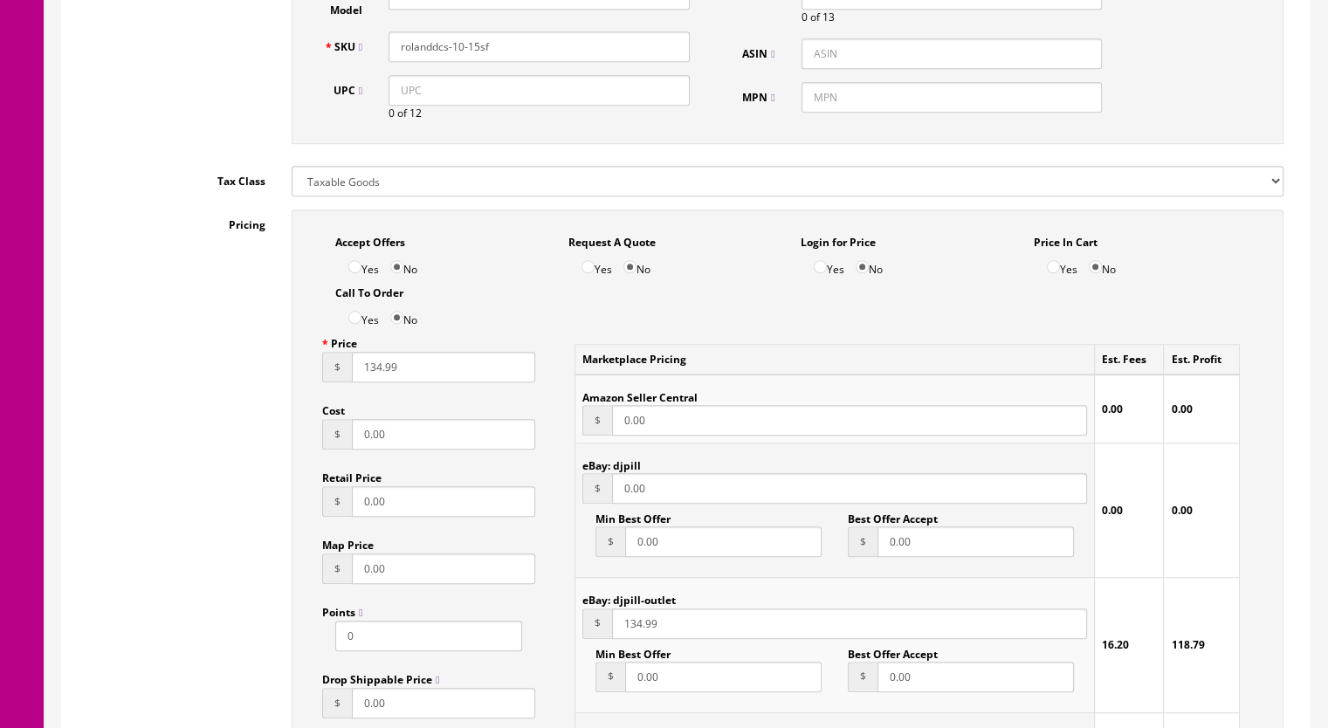
scroll to position [1309, 0]
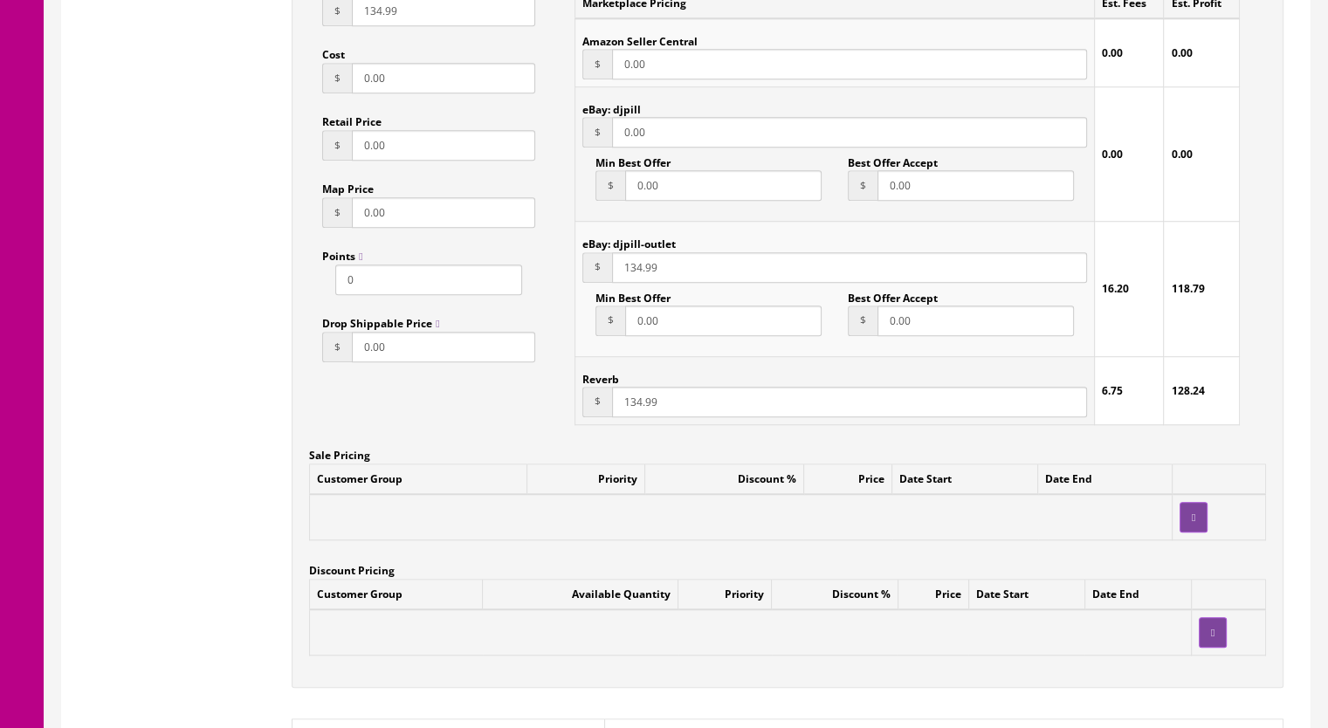
drag, startPoint x: 628, startPoint y: 406, endPoint x: 639, endPoint y: 406, distance: 10.5
click at [639, 406] on input "134.99" at bounding box center [849, 402] width 475 height 31
type input "125.99"
drag, startPoint x: 628, startPoint y: 271, endPoint x: 639, endPoint y: 271, distance: 10.5
click at [639, 271] on input "134.99" at bounding box center [849, 267] width 475 height 31
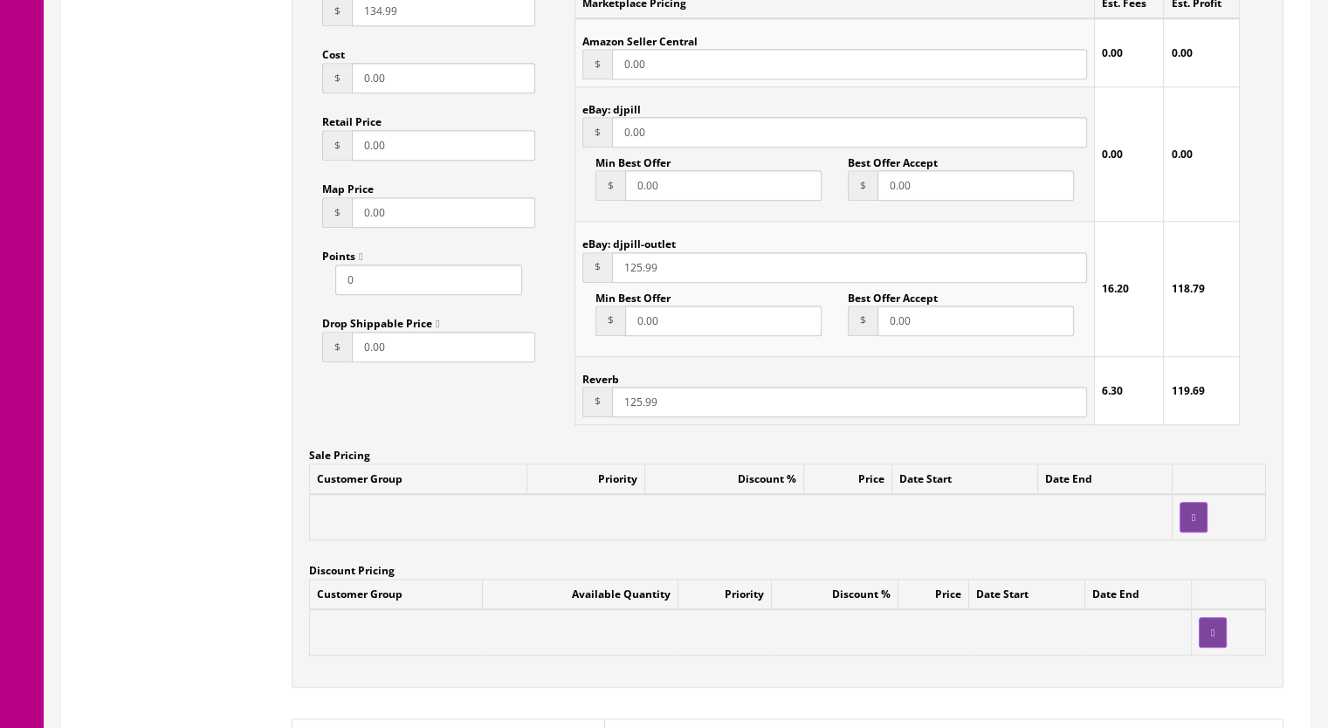
type input "125.99"
drag, startPoint x: 367, startPoint y: 21, endPoint x: 380, endPoint y: 22, distance: 13.1
click at [380, 22] on input "134.99" at bounding box center [443, 11] width 183 height 31
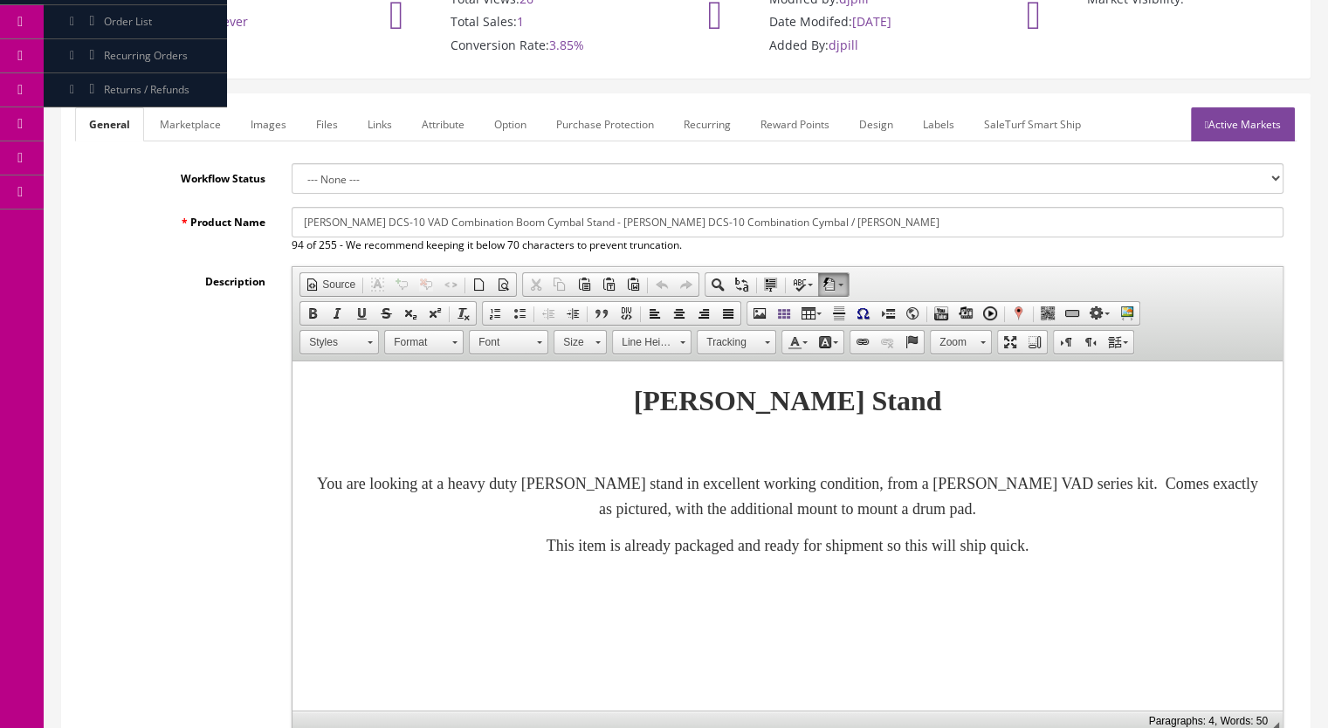
scroll to position [0, 0]
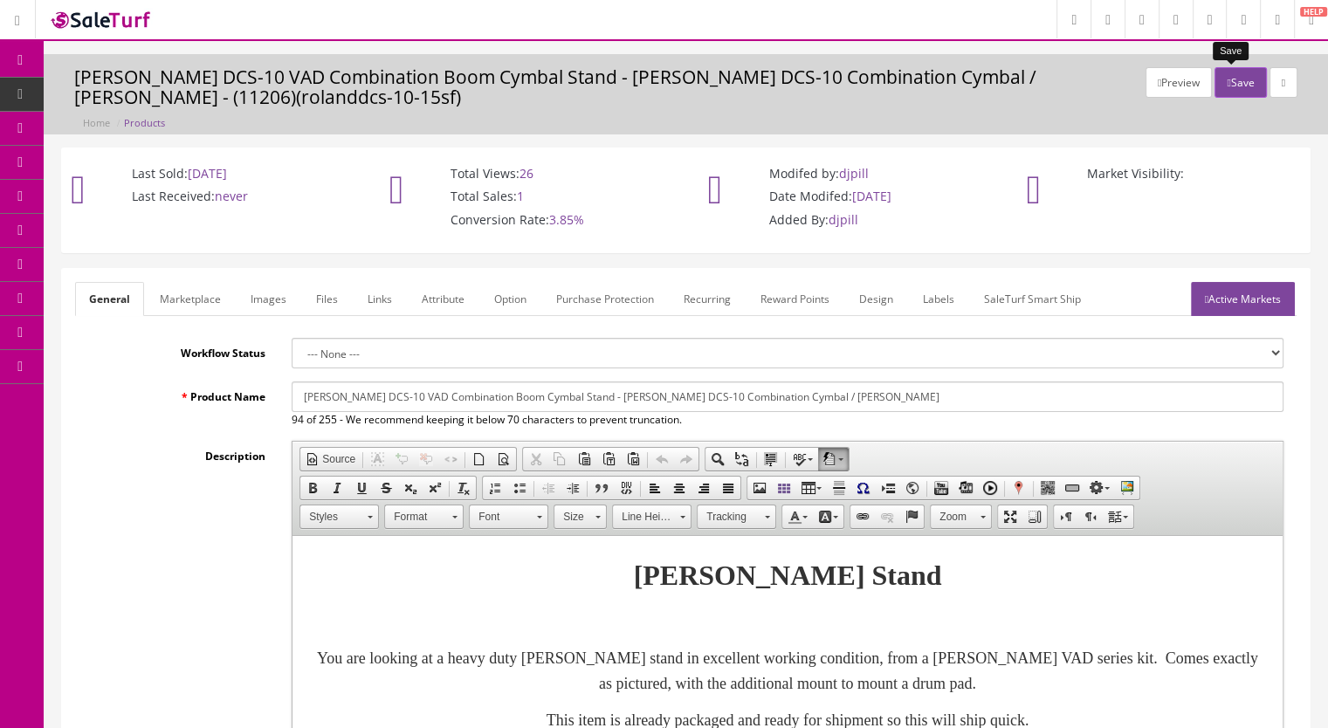
type input "125.99"
click at [1225, 83] on button "Save" at bounding box center [1239, 82] width 51 height 31
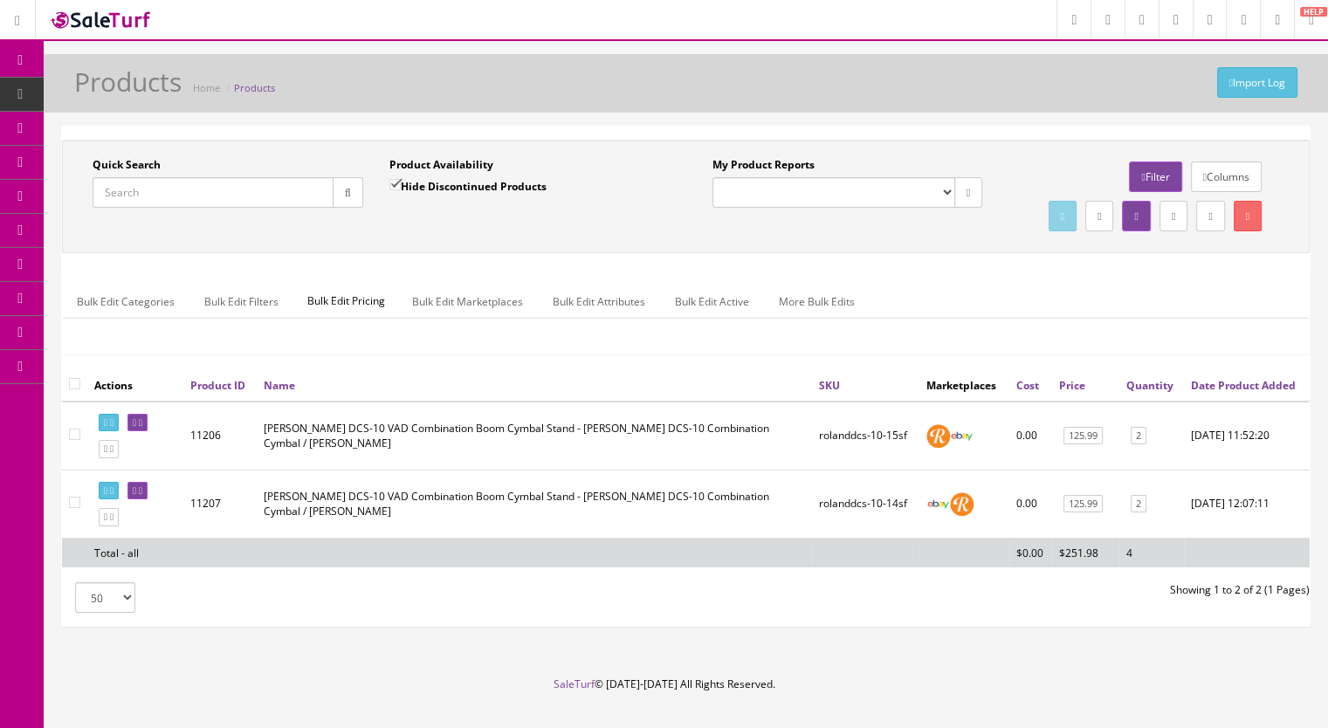
click at [167, 196] on input "Quick Search" at bounding box center [213, 192] width 241 height 31
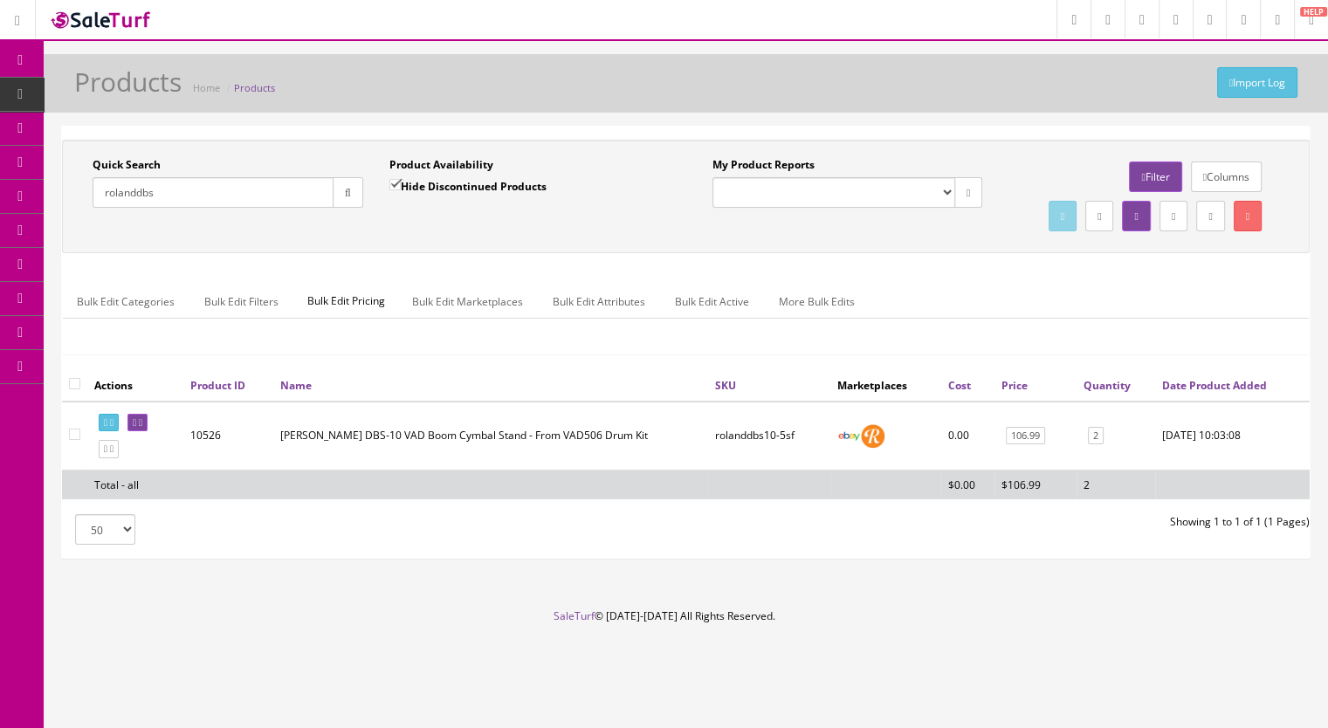
type input "rolanddbs"
click at [142, 428] on icon at bounding box center [140, 423] width 3 height 10
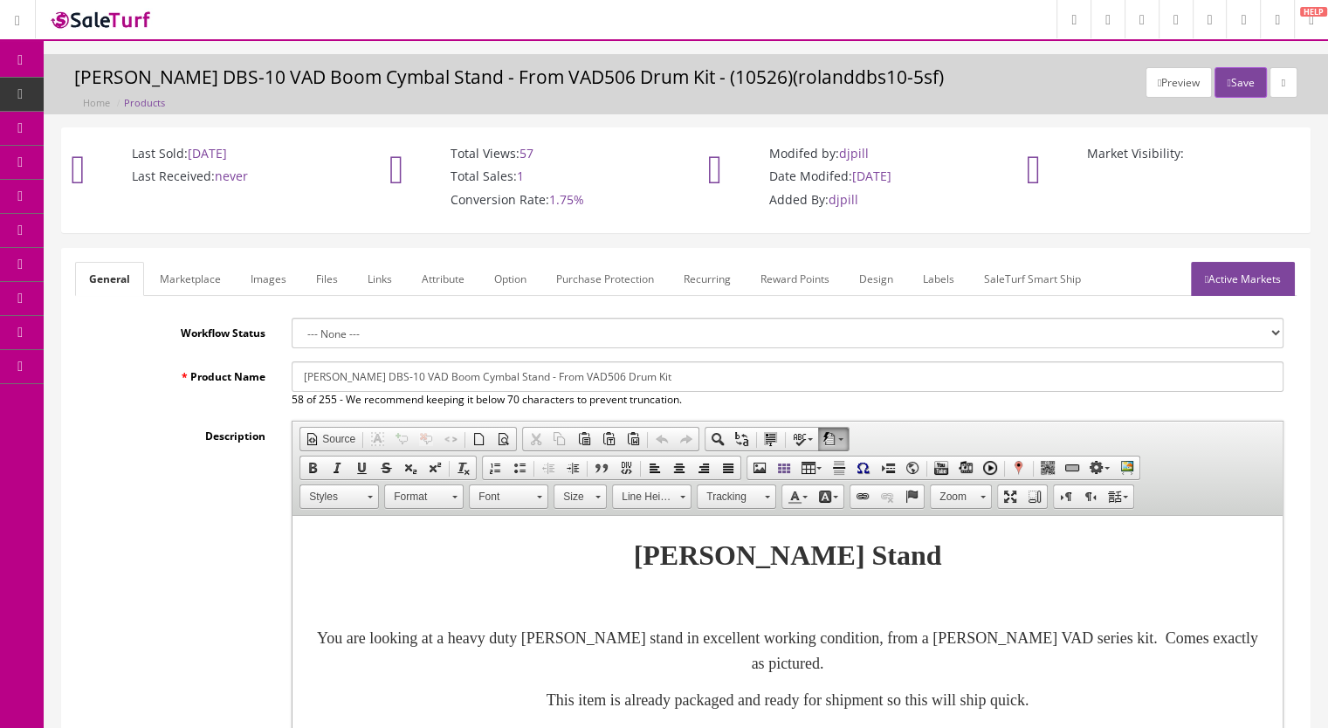
click at [269, 279] on link "Images" at bounding box center [269, 279] width 64 height 34
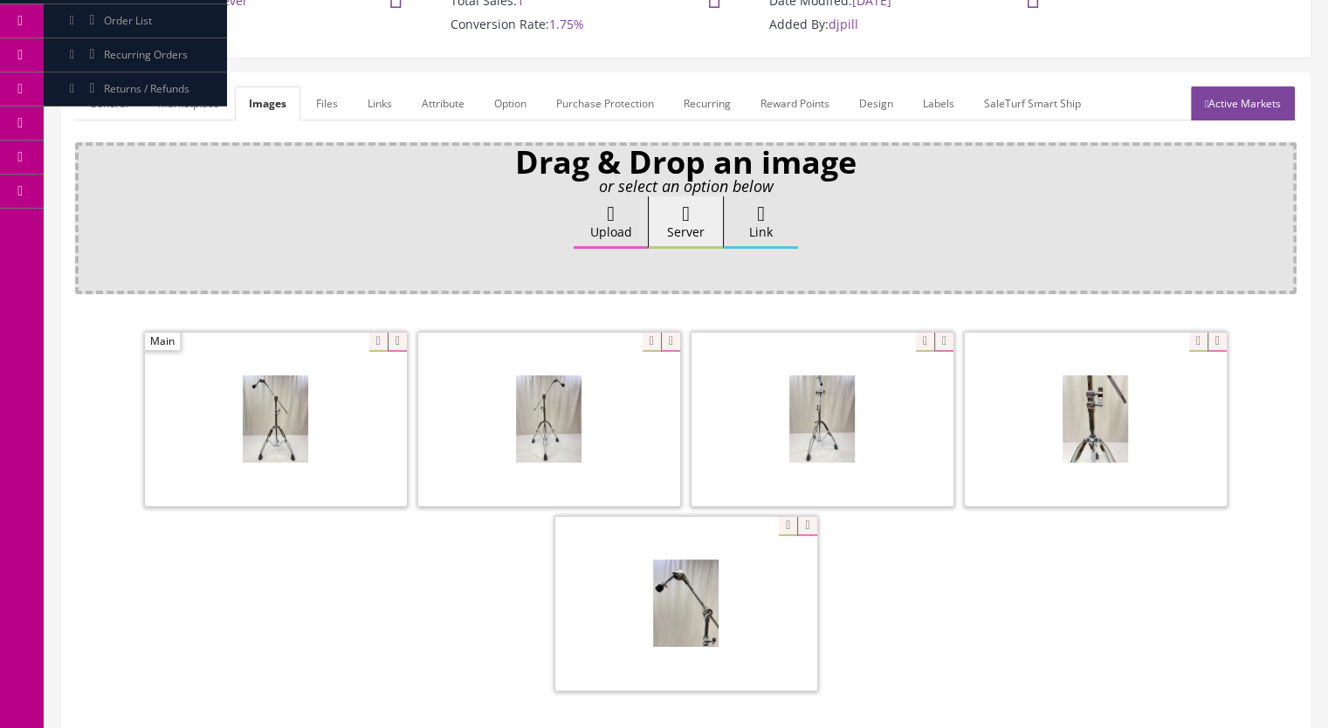
scroll to position [87, 0]
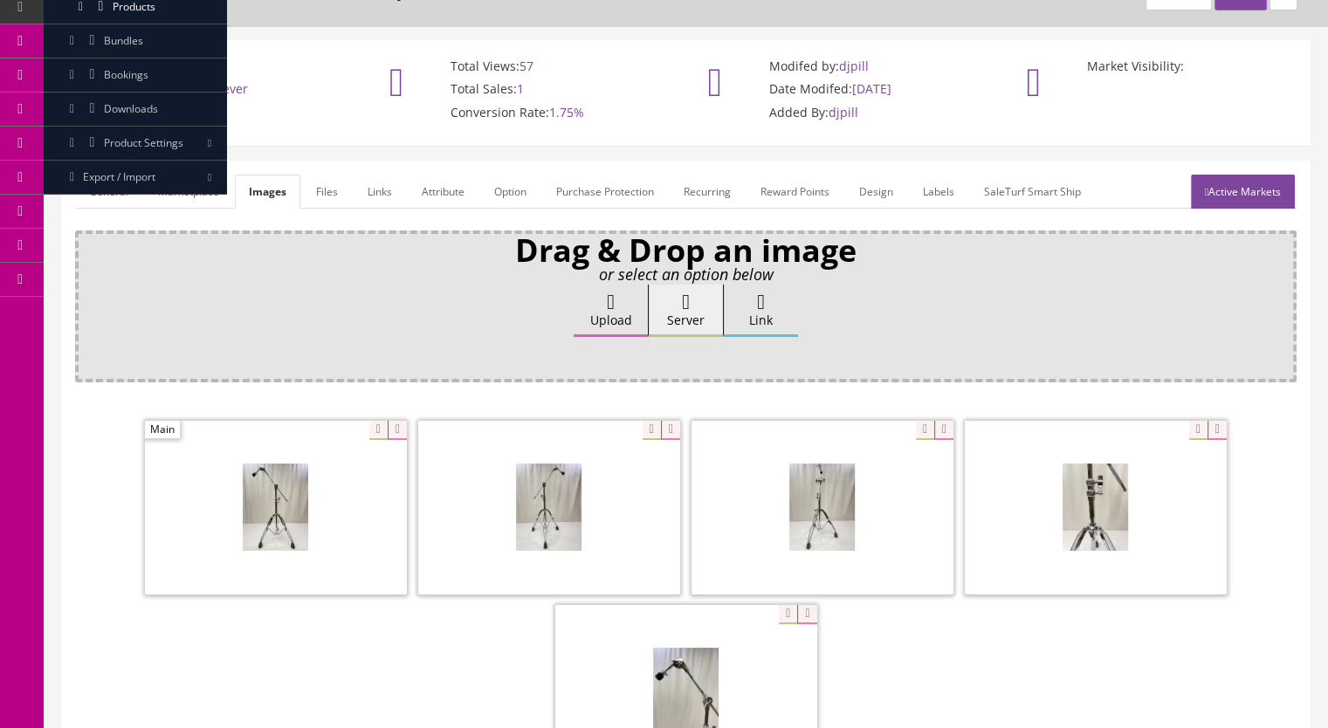
click at [105, 183] on link "General" at bounding box center [108, 192] width 67 height 34
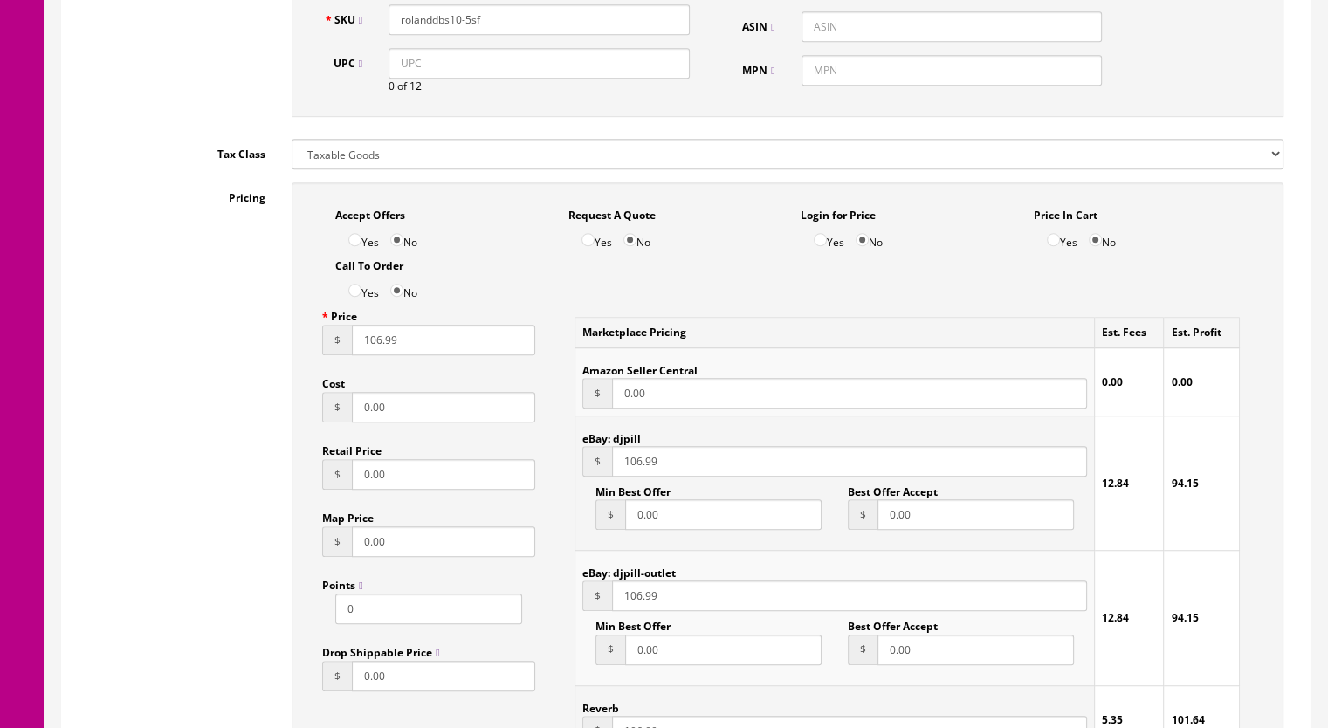
scroll to position [1222, 0]
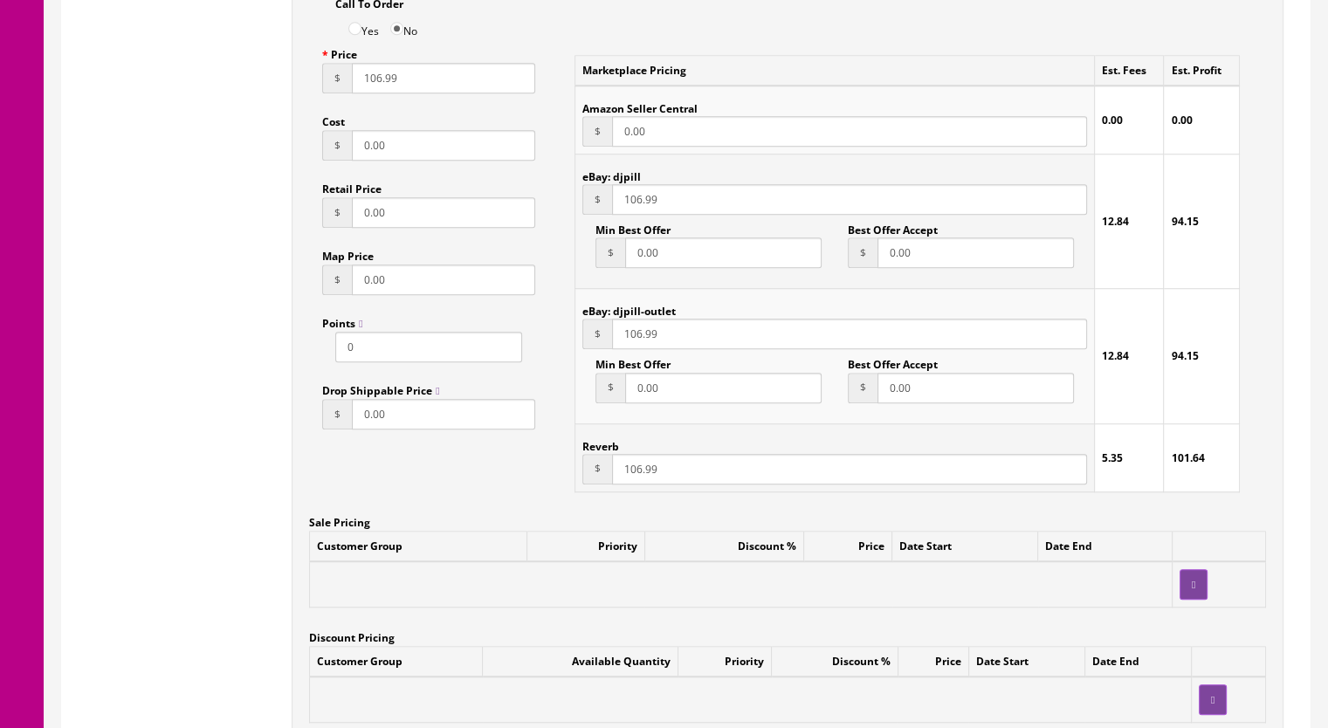
drag, startPoint x: 633, startPoint y: 473, endPoint x: 700, endPoint y: 467, distance: 67.5
click at [634, 472] on input "106.99" at bounding box center [849, 469] width 475 height 31
type input "99.99"
drag, startPoint x: 622, startPoint y: 338, endPoint x: 639, endPoint y: 338, distance: 16.6
click at [639, 338] on input "106.99" at bounding box center [849, 334] width 475 height 31
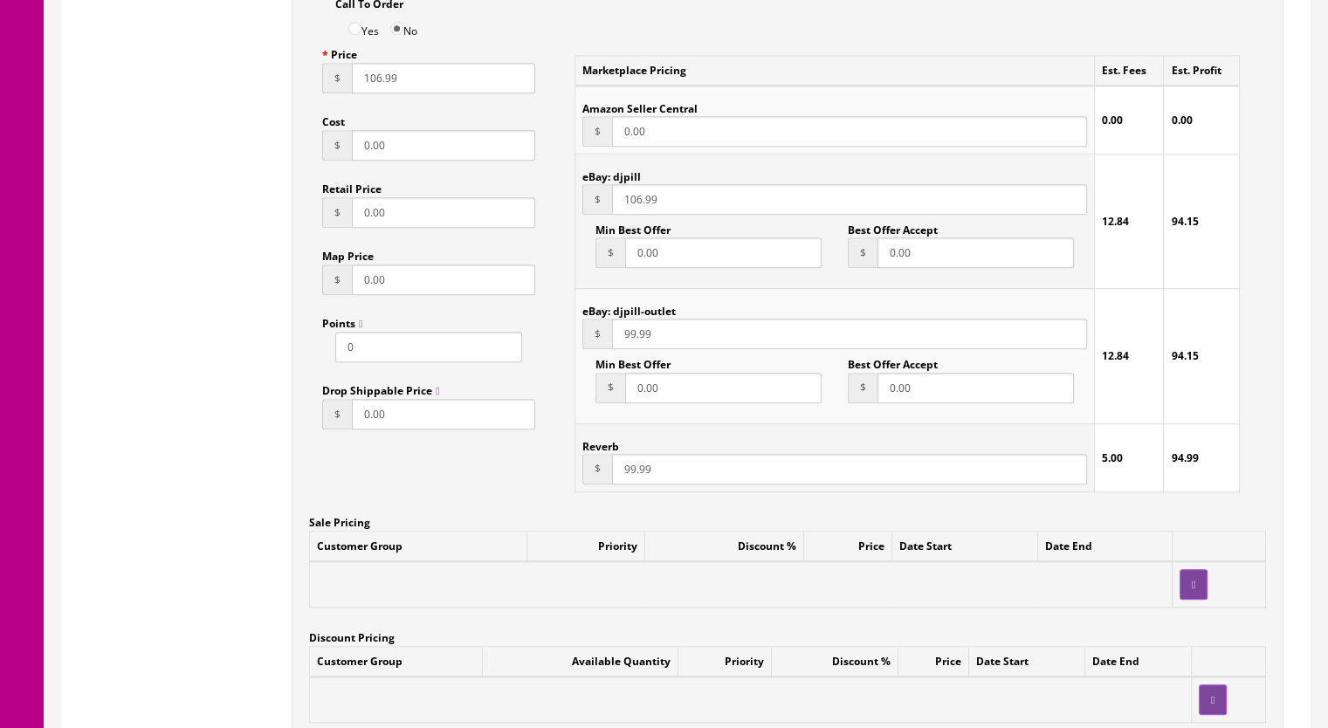
type input "99.99"
drag, startPoint x: 623, startPoint y: 206, endPoint x: 642, endPoint y: 203, distance: 19.4
click at [642, 203] on input "106.99" at bounding box center [849, 199] width 475 height 31
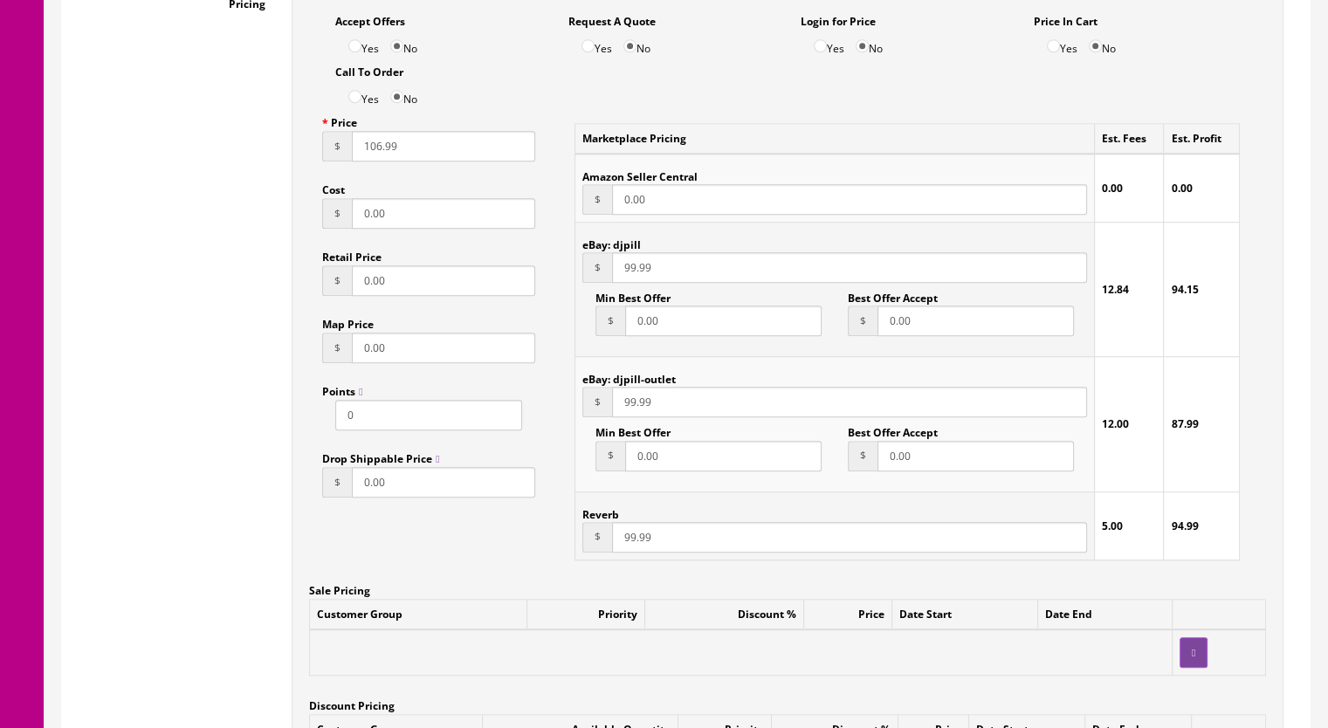
scroll to position [1135, 0]
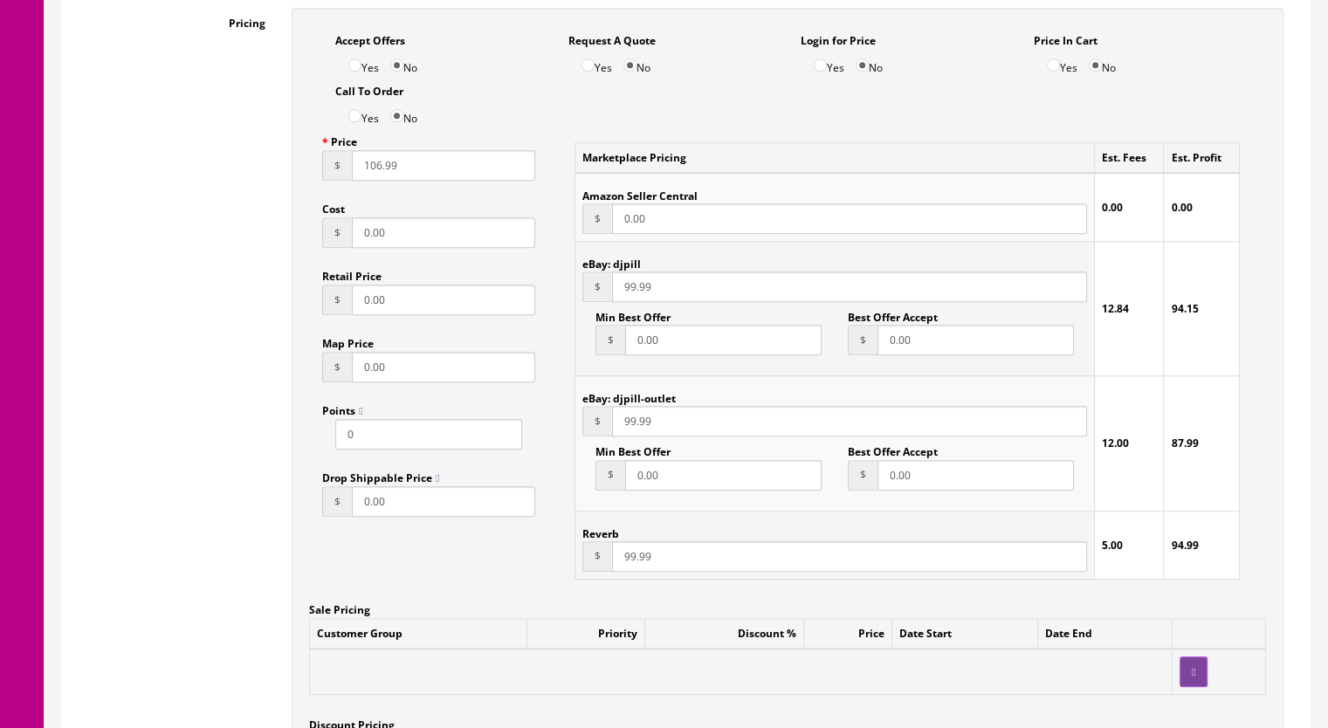
type input "99.99"
drag, startPoint x: 360, startPoint y: 175, endPoint x: 378, endPoint y: 175, distance: 17.5
click at [378, 175] on input "106.99" at bounding box center [443, 165] width 183 height 31
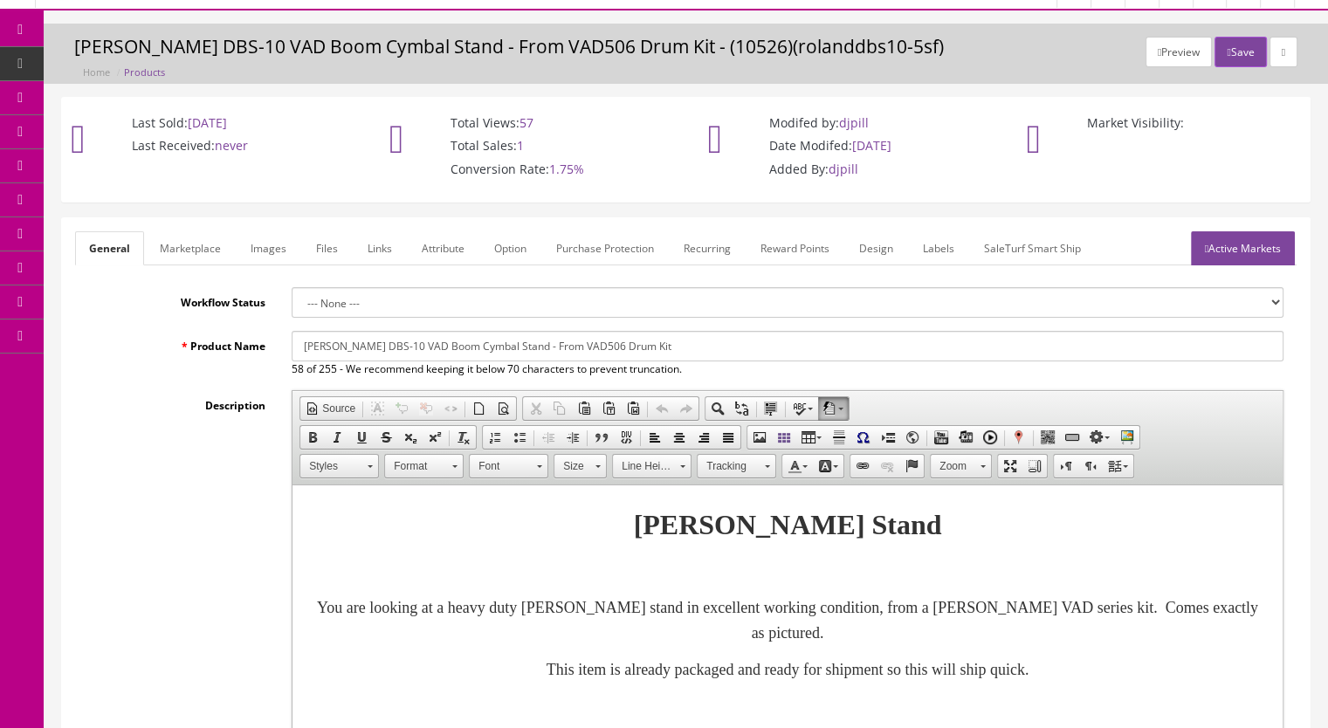
scroll to position [0, 0]
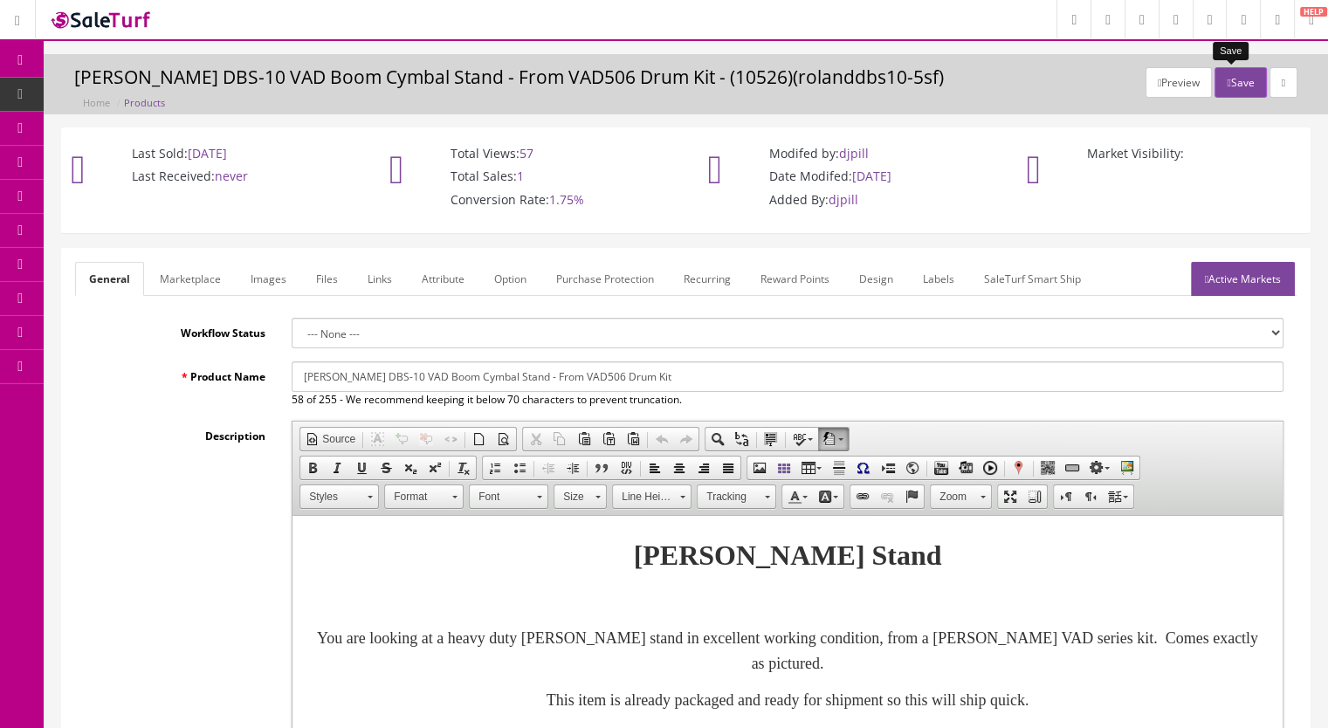
type input "99.99"
click at [1229, 89] on button "Save" at bounding box center [1239, 82] width 51 height 31
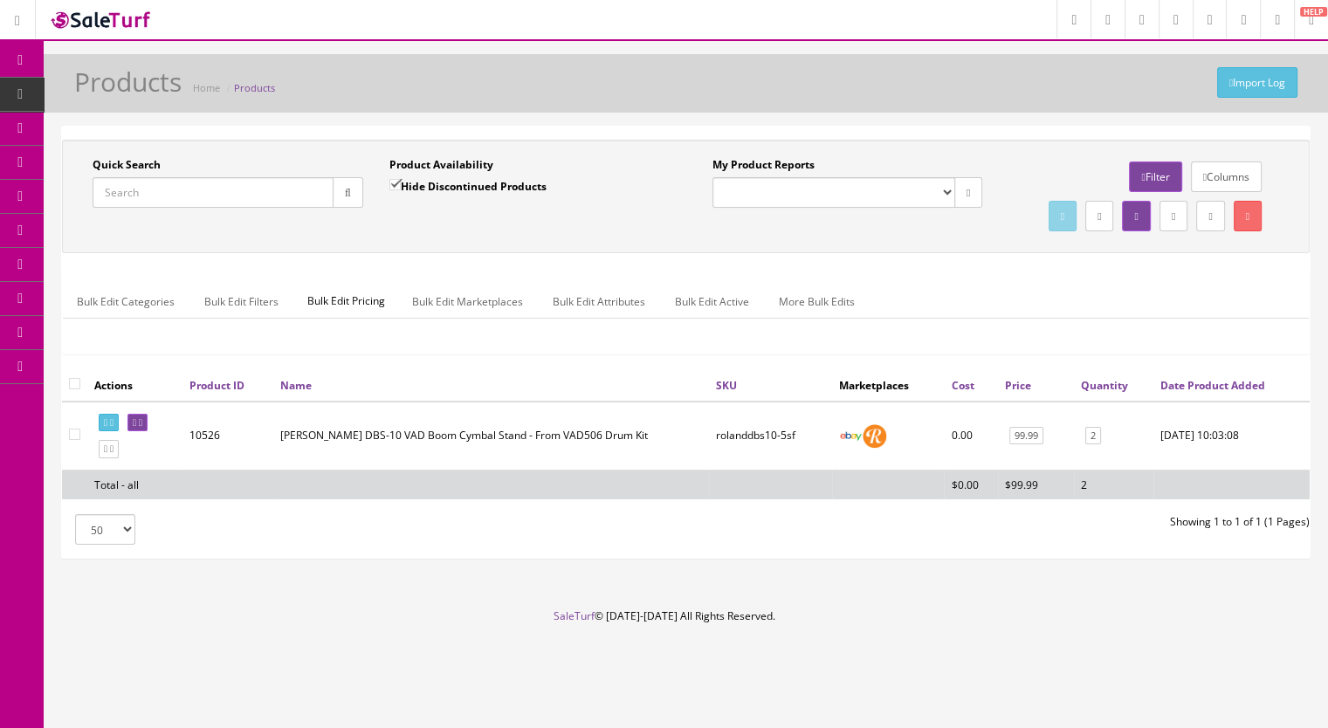
click at [180, 194] on input "Quick Search" at bounding box center [213, 192] width 241 height 31
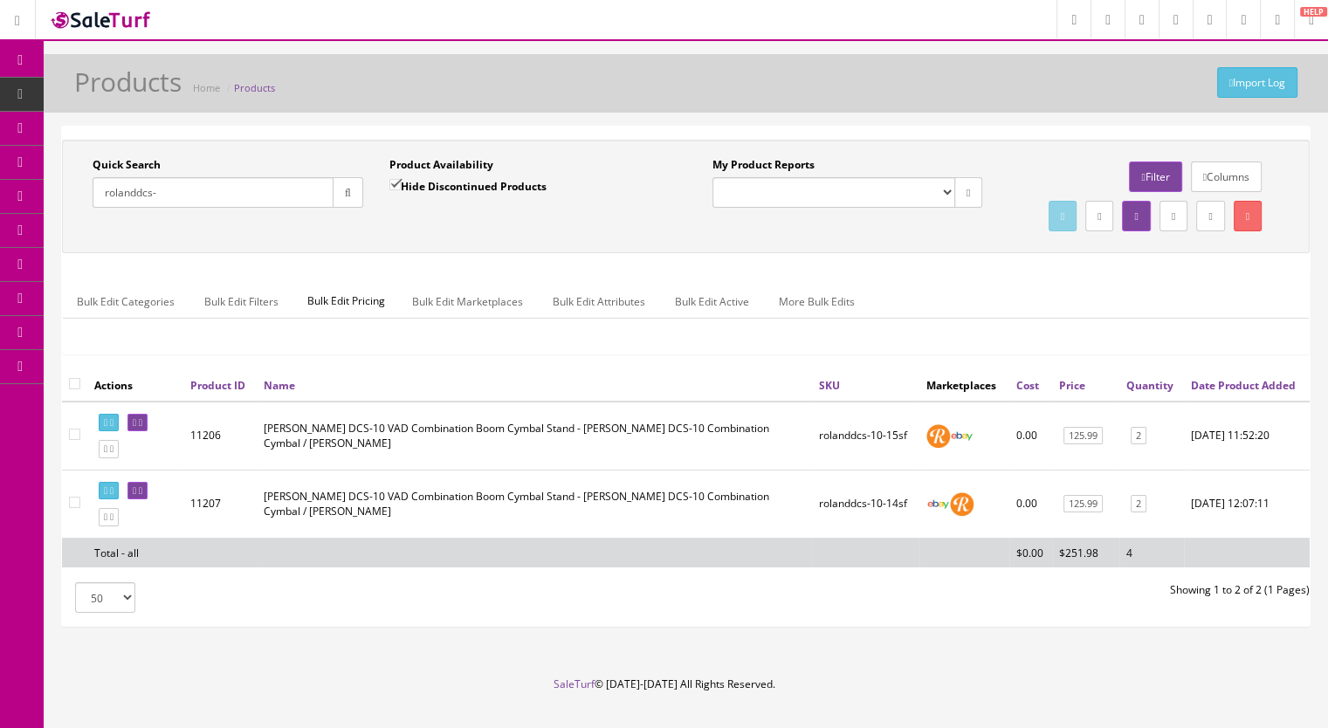
drag, startPoint x: 180, startPoint y: 189, endPoint x: 64, endPoint y: 194, distance: 116.2
click at [64, 194] on div "Quick Search rolanddcs- Date From Product Availability Hide Discontinued Produc…" at bounding box center [685, 196] width 1247 height 113
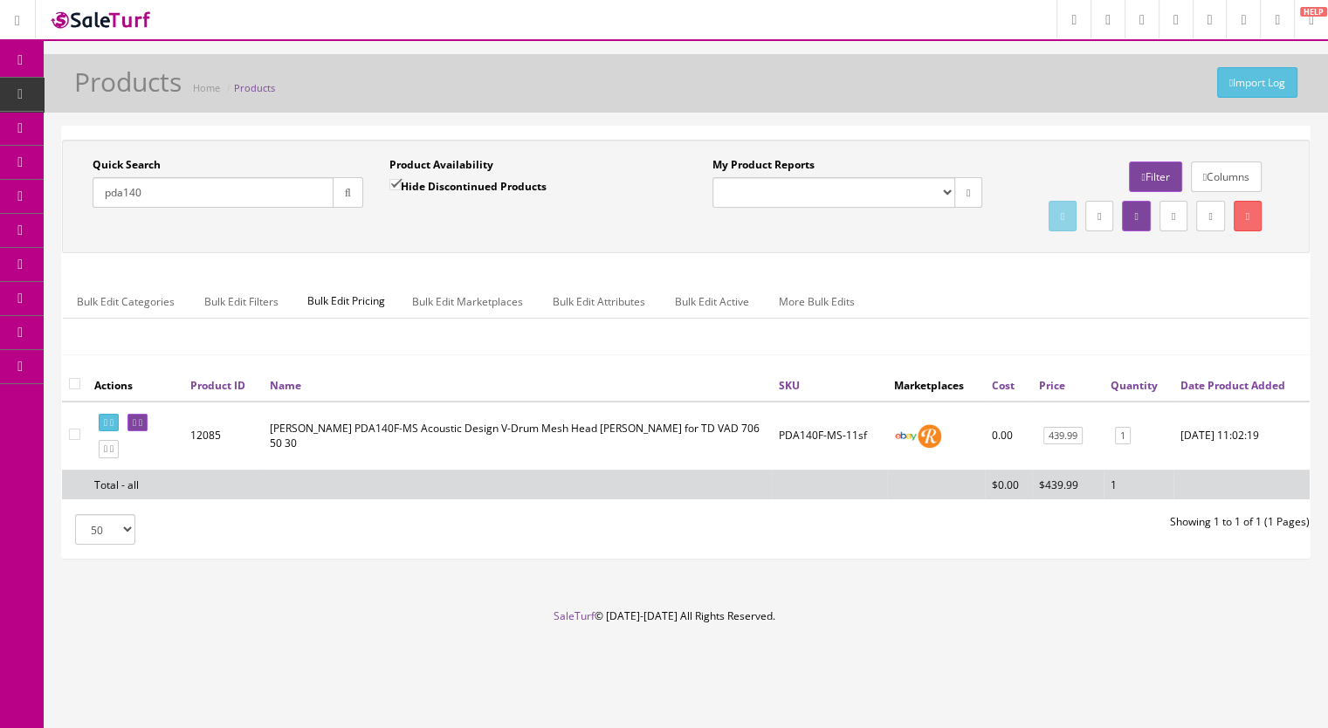
type input "pda140"
click at [114, 458] on link at bounding box center [109, 449] width 20 height 18
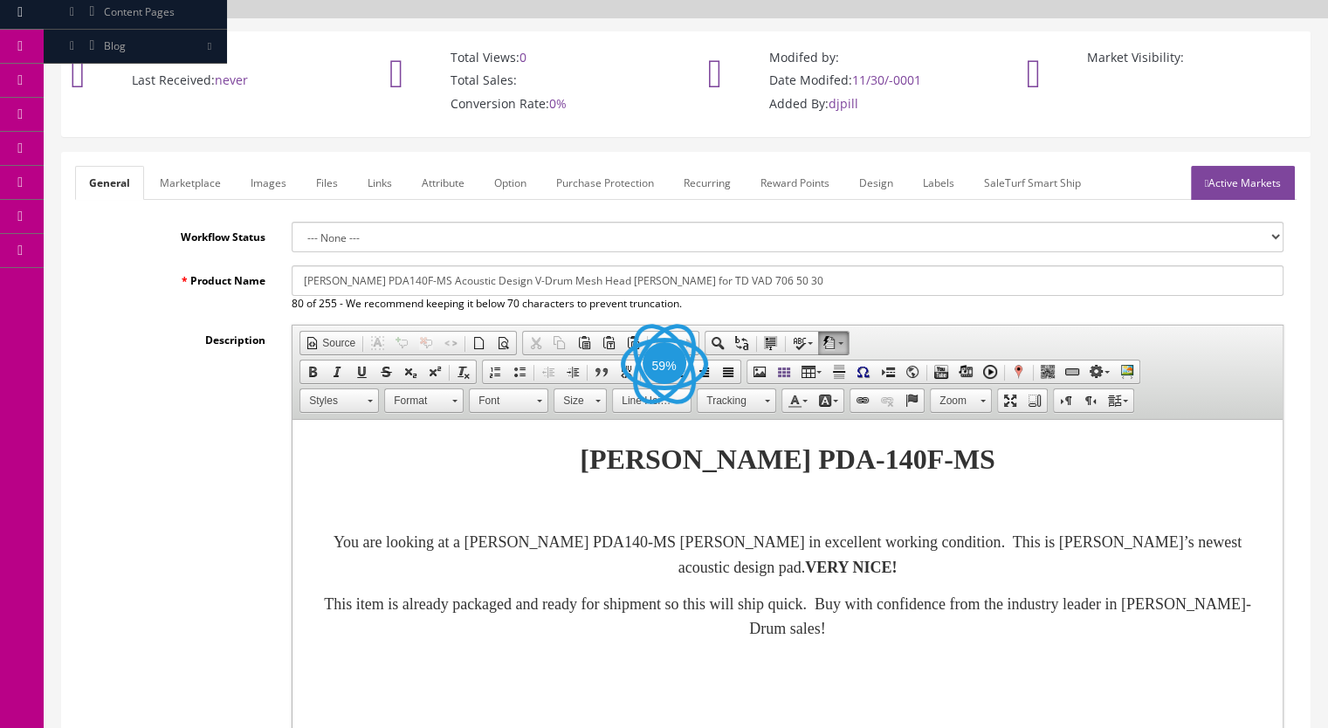
scroll to position [349, 0]
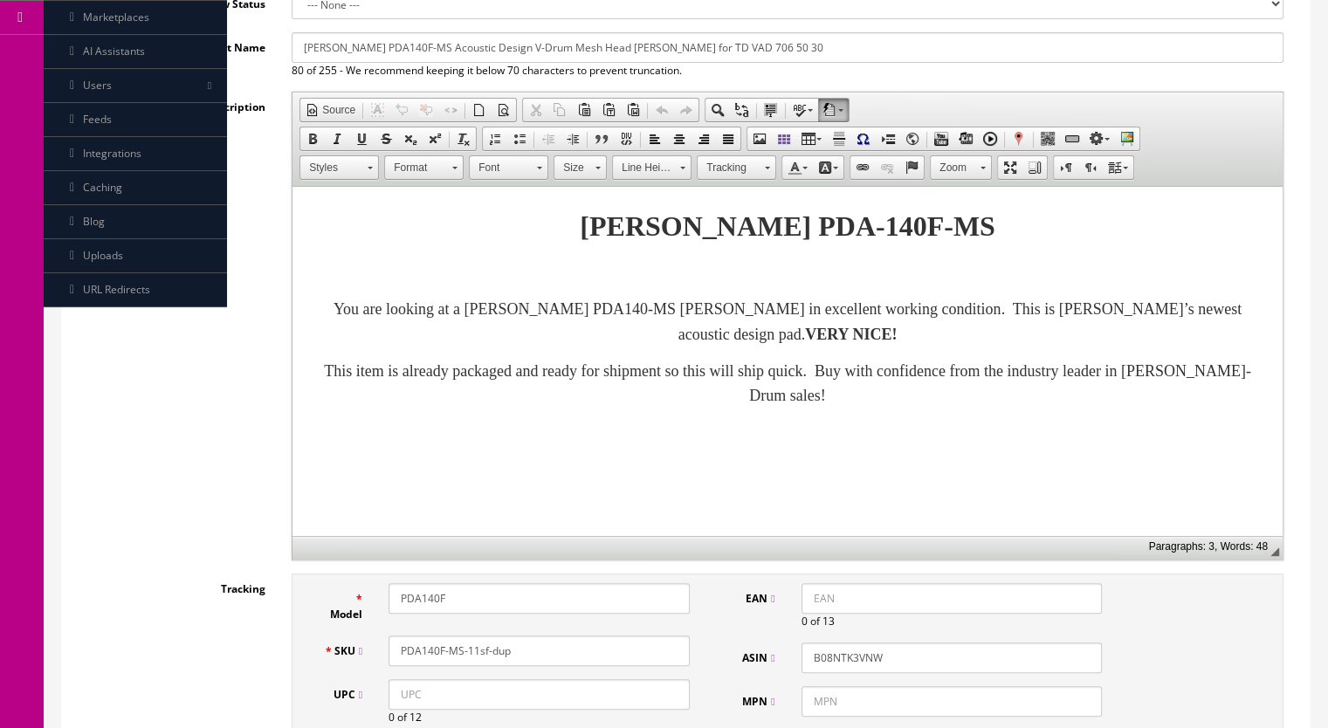
drag, startPoint x: 523, startPoint y: 629, endPoint x: 471, endPoint y: 640, distance: 52.6
click at [471, 640] on input "PDA140F-MS-11sf-dup" at bounding box center [538, 650] width 301 height 31
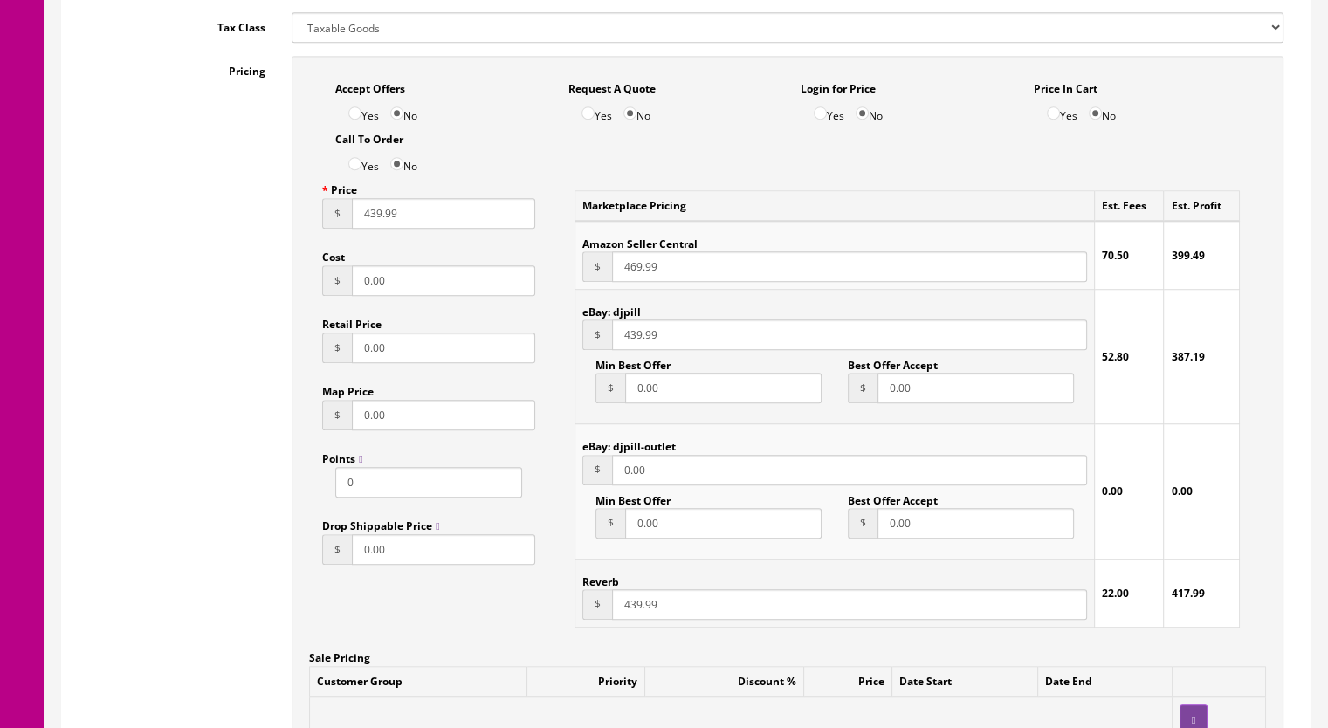
scroll to position [1397, 0]
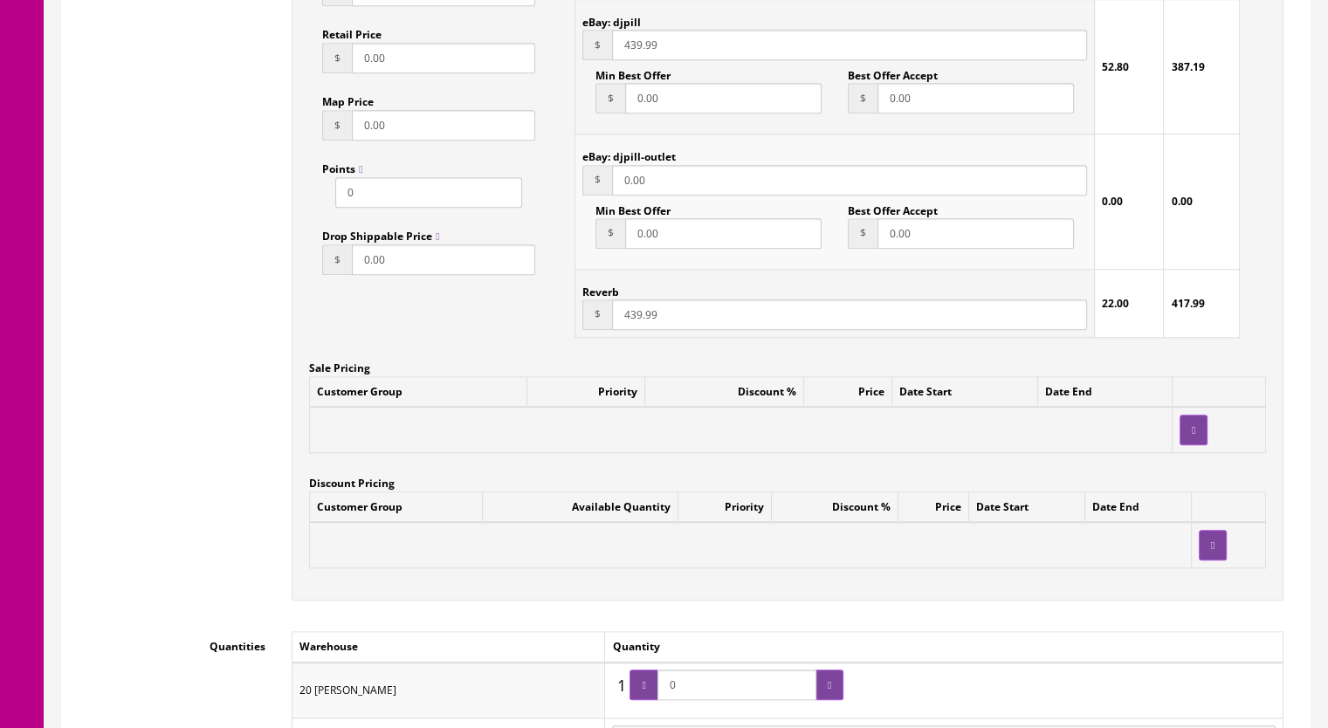
type input "PDA140F-MS-12sf"
drag, startPoint x: 711, startPoint y: 675, endPoint x: 664, endPoint y: 675, distance: 47.1
click at [664, 675] on span "0" at bounding box center [736, 684] width 214 height 31
type input "1"
click at [645, 680] on icon at bounding box center [643, 685] width 3 height 10
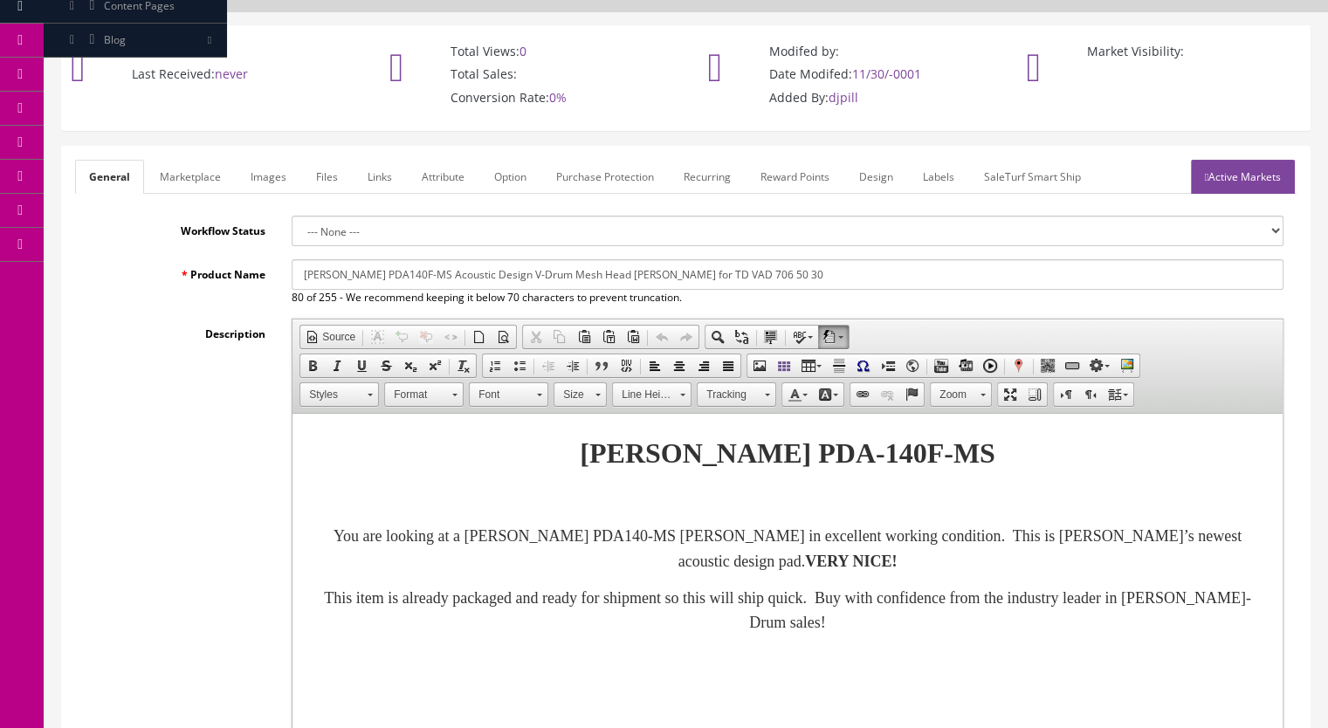
scroll to position [0, 0]
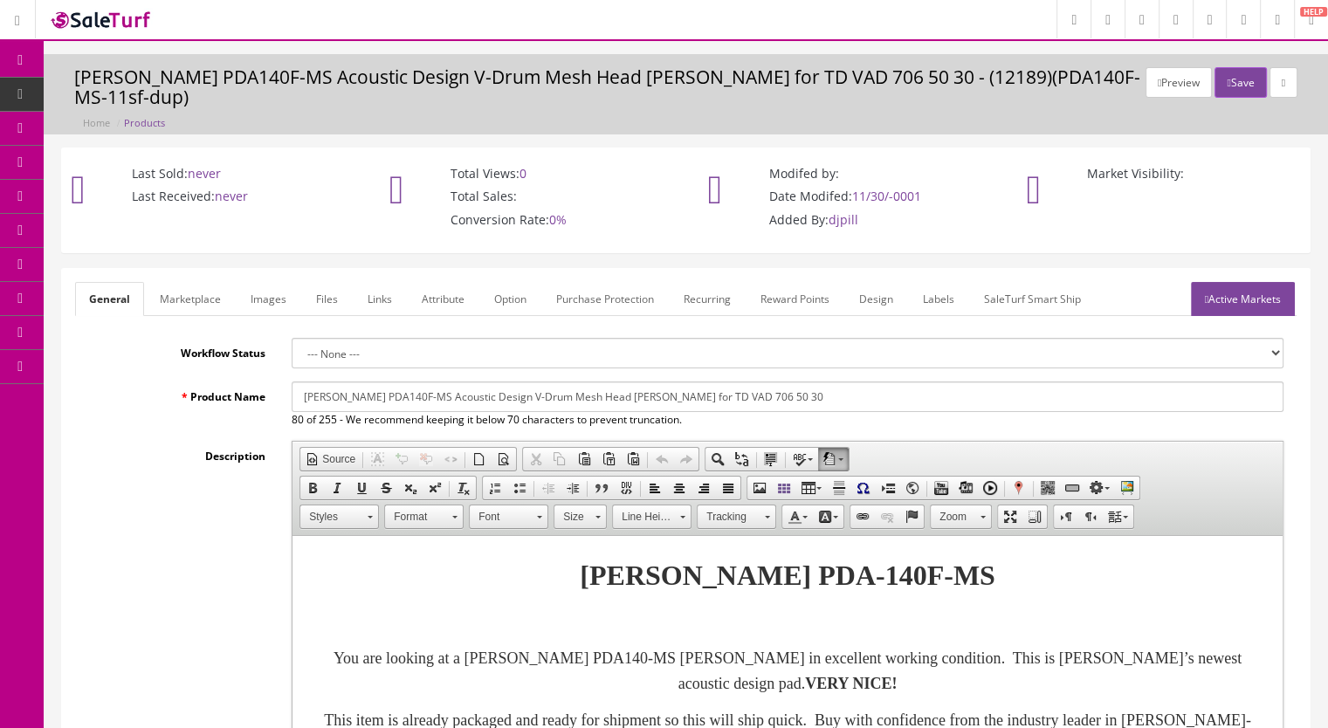
click at [203, 282] on link "Marketplace" at bounding box center [190, 299] width 89 height 34
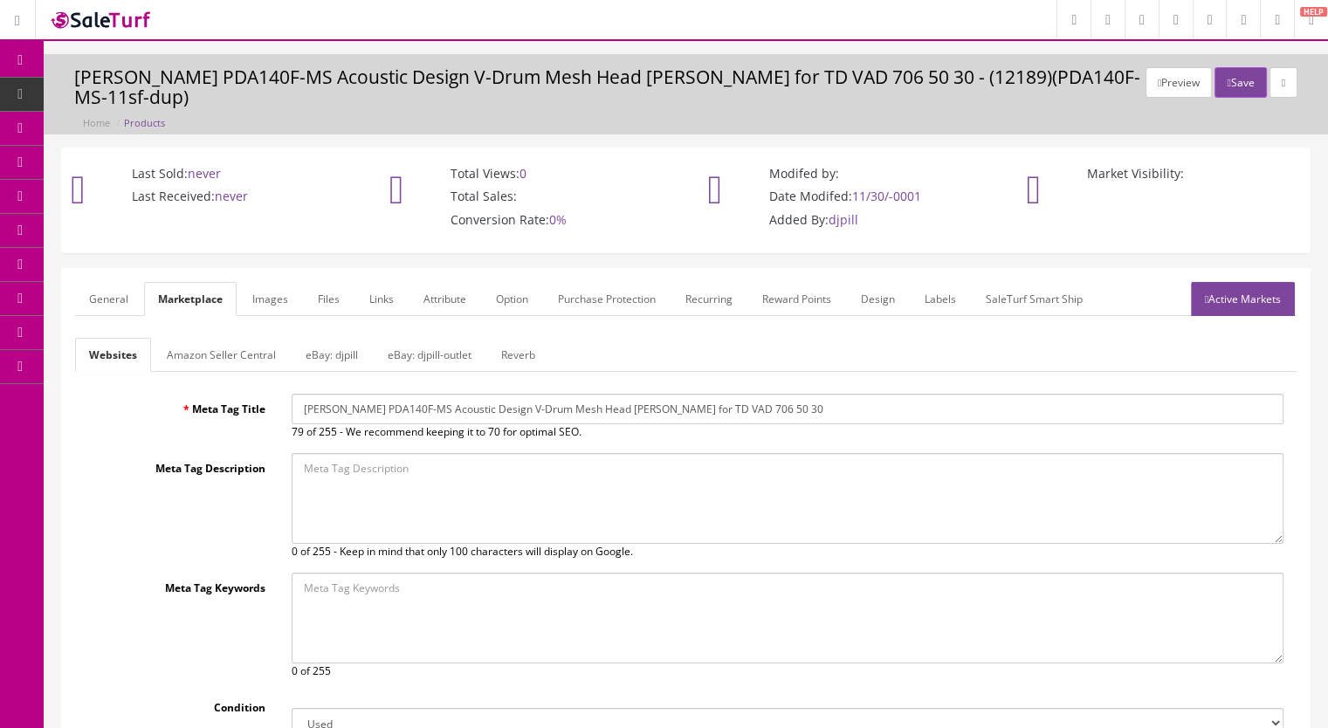
click at [512, 338] on link "Reverb" at bounding box center [518, 355] width 62 height 34
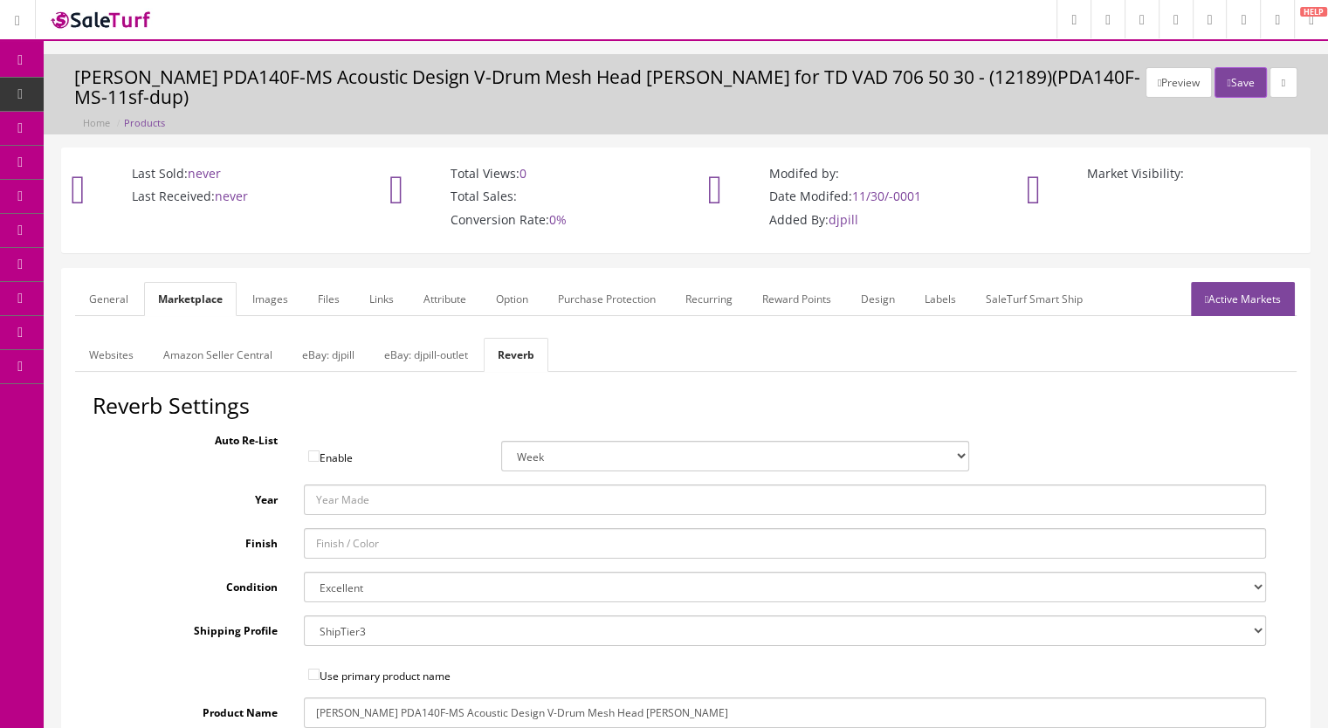
click at [278, 282] on link "Images" at bounding box center [270, 299] width 64 height 34
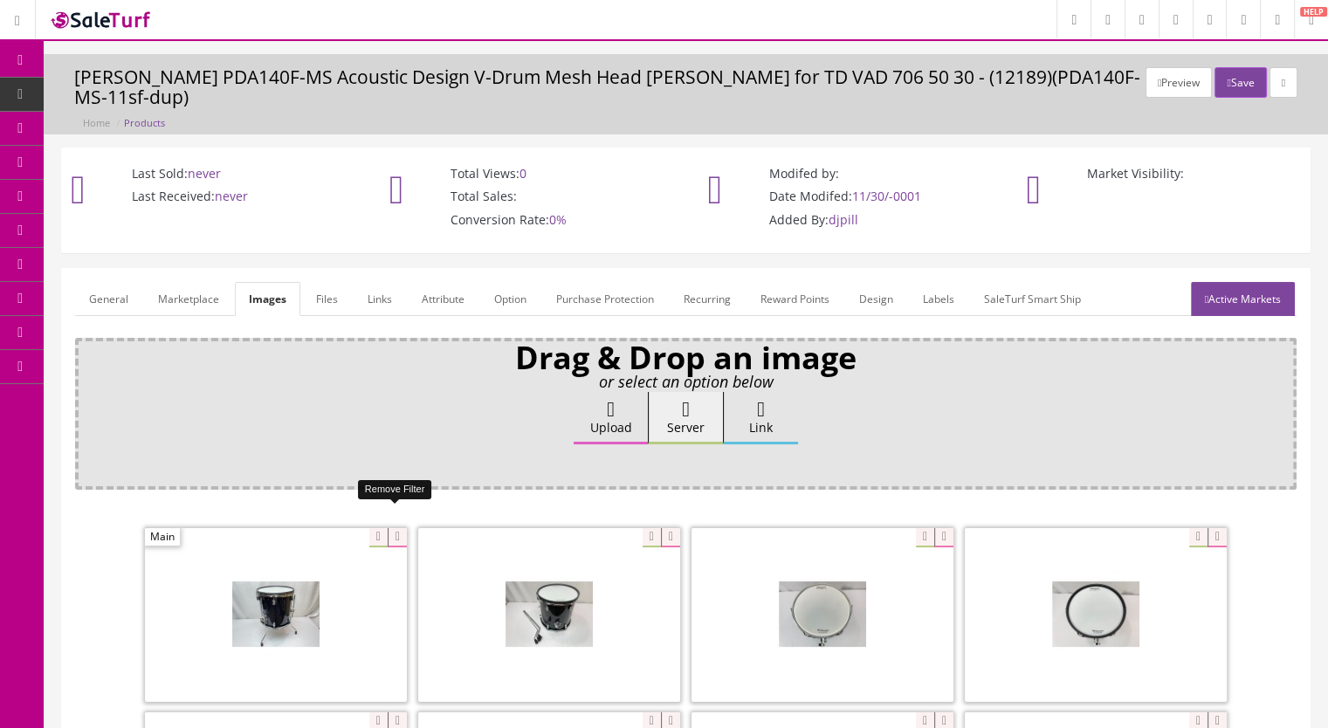
click at [393, 528] on icon at bounding box center [397, 537] width 19 height 19
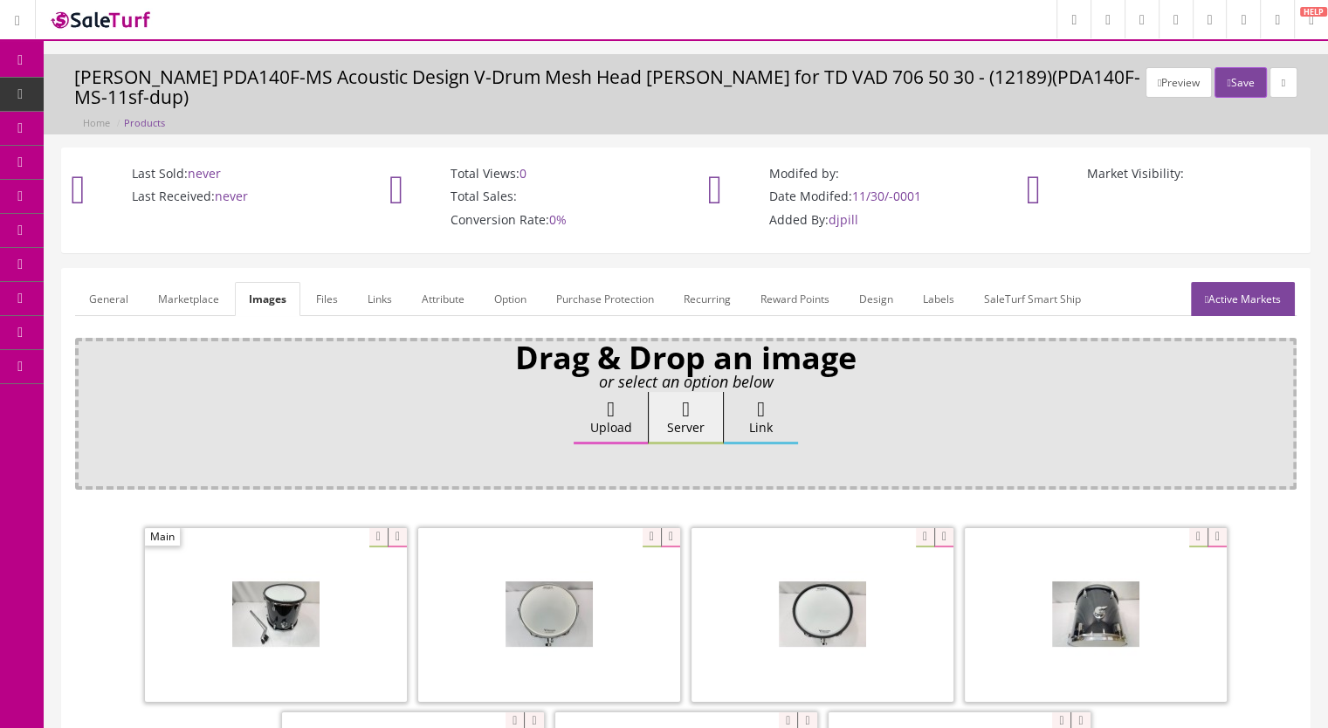
click at [391, 528] on icon at bounding box center [397, 537] width 19 height 19
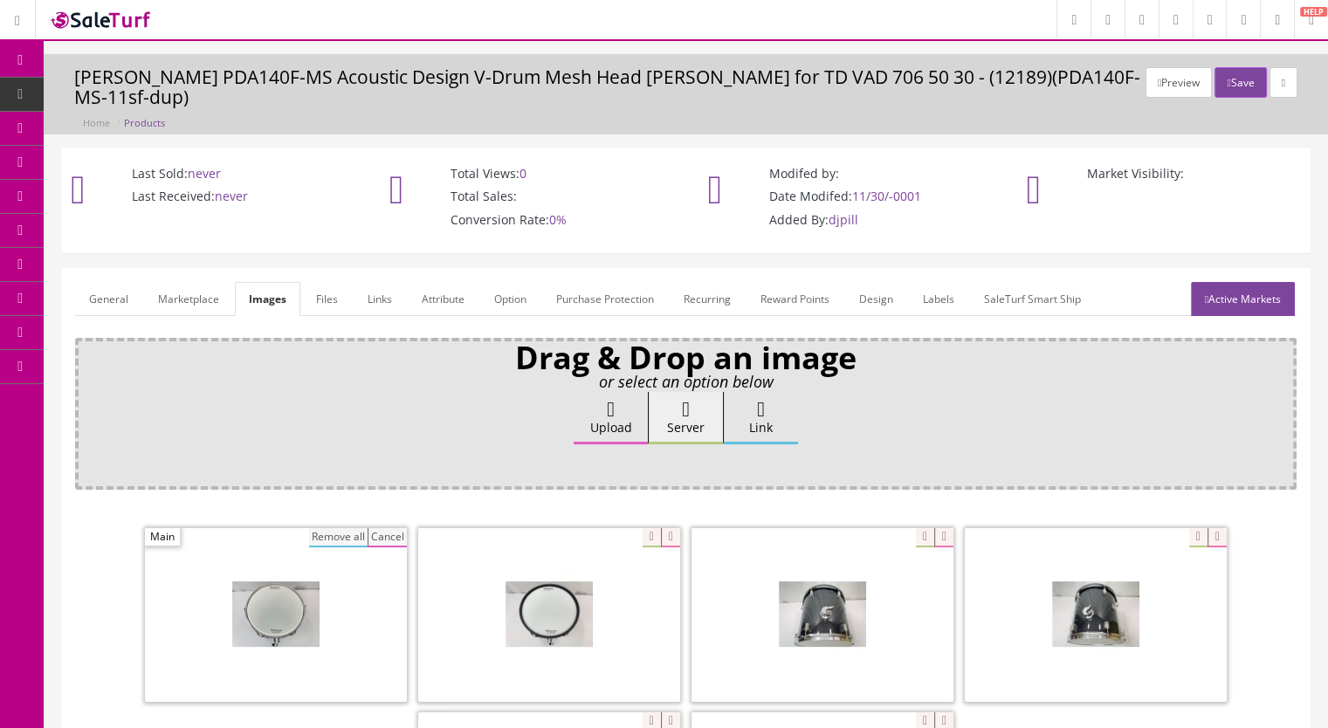
drag, startPoint x: 321, startPoint y: 514, endPoint x: 564, endPoint y: 577, distance: 250.7
click at [321, 528] on button "Remove all" at bounding box center [338, 537] width 58 height 19
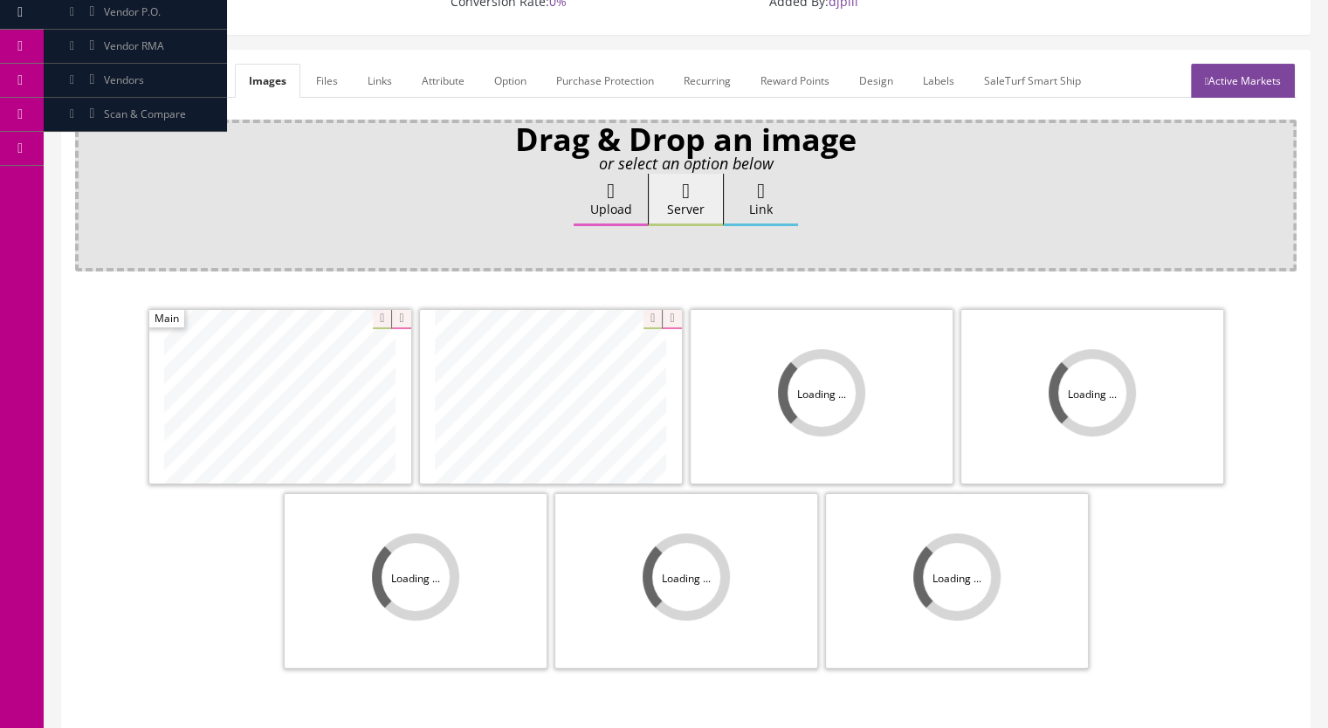
scroll to position [262, 0]
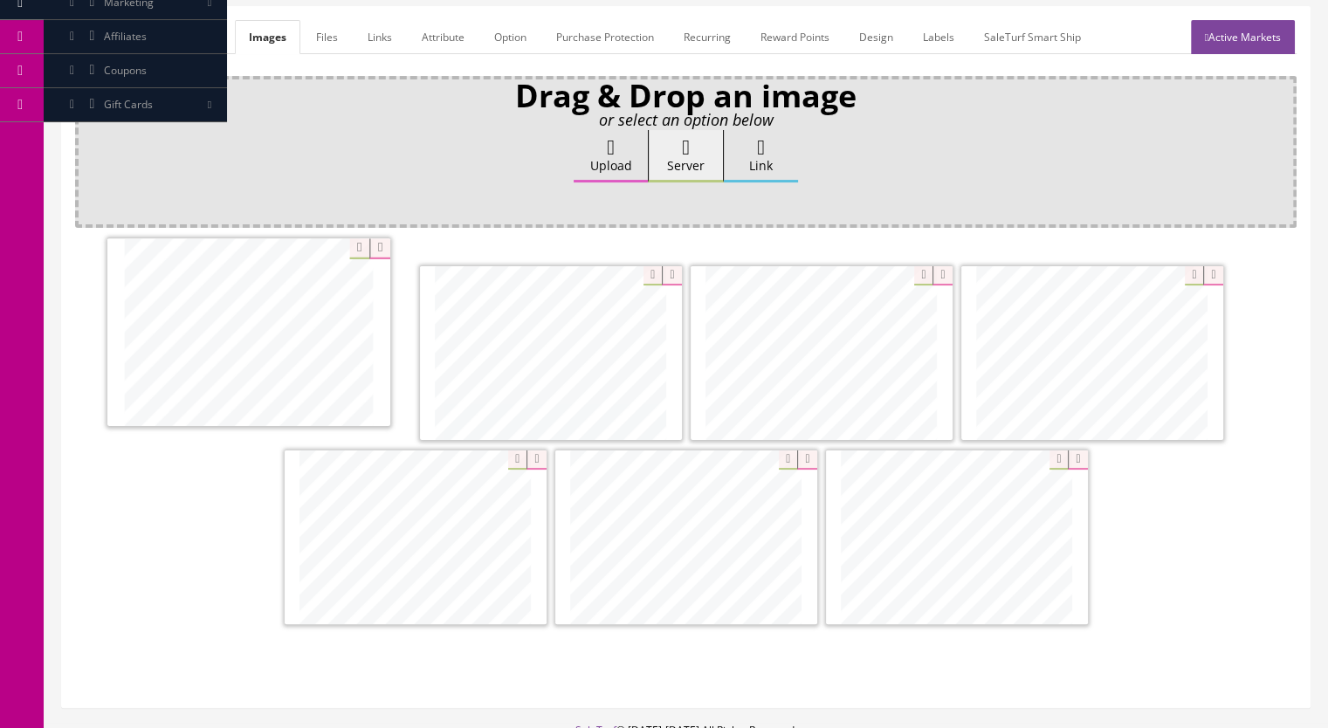
drag, startPoint x: 484, startPoint y: 573, endPoint x: 342, endPoint y: 381, distance: 239.7
drag, startPoint x: 593, startPoint y: 402, endPoint x: 667, endPoint y: 553, distance: 167.5
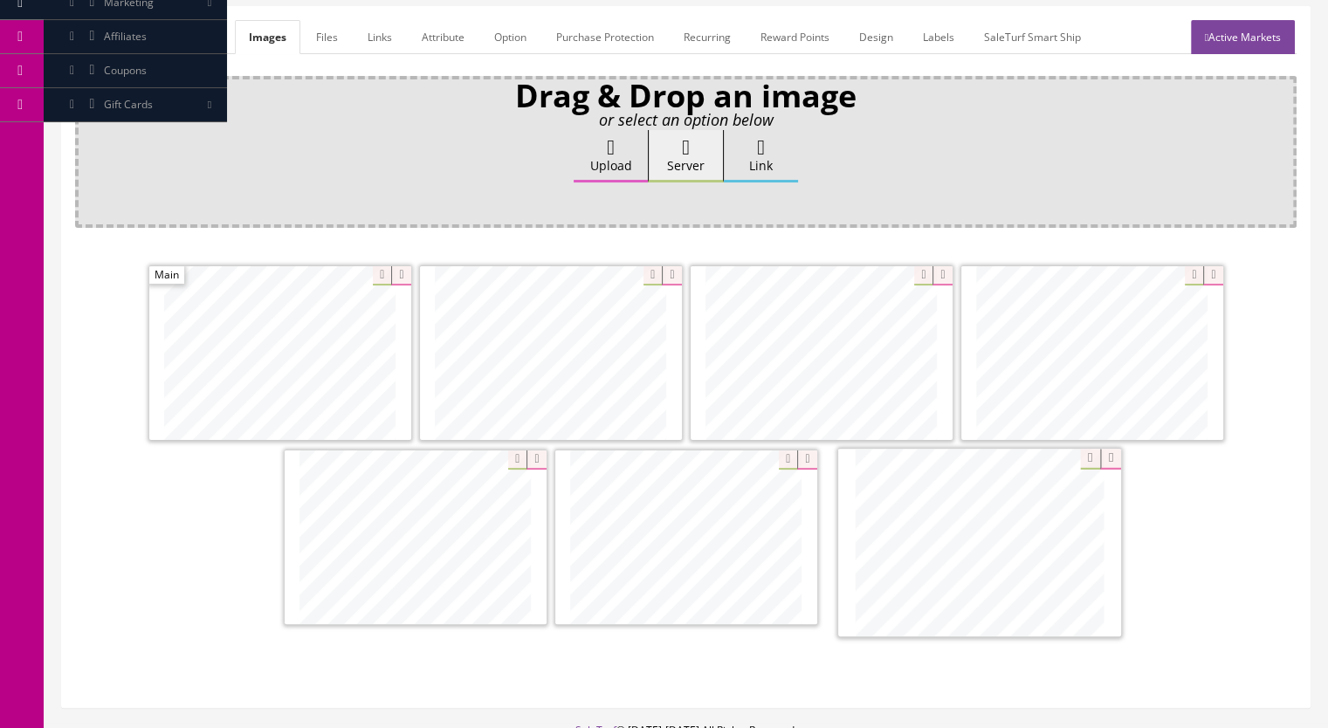
drag, startPoint x: 1114, startPoint y: 339, endPoint x: 1002, endPoint y: 528, distance: 219.9
click at [1235, 20] on link "Active Markets" at bounding box center [1243, 37] width 104 height 34
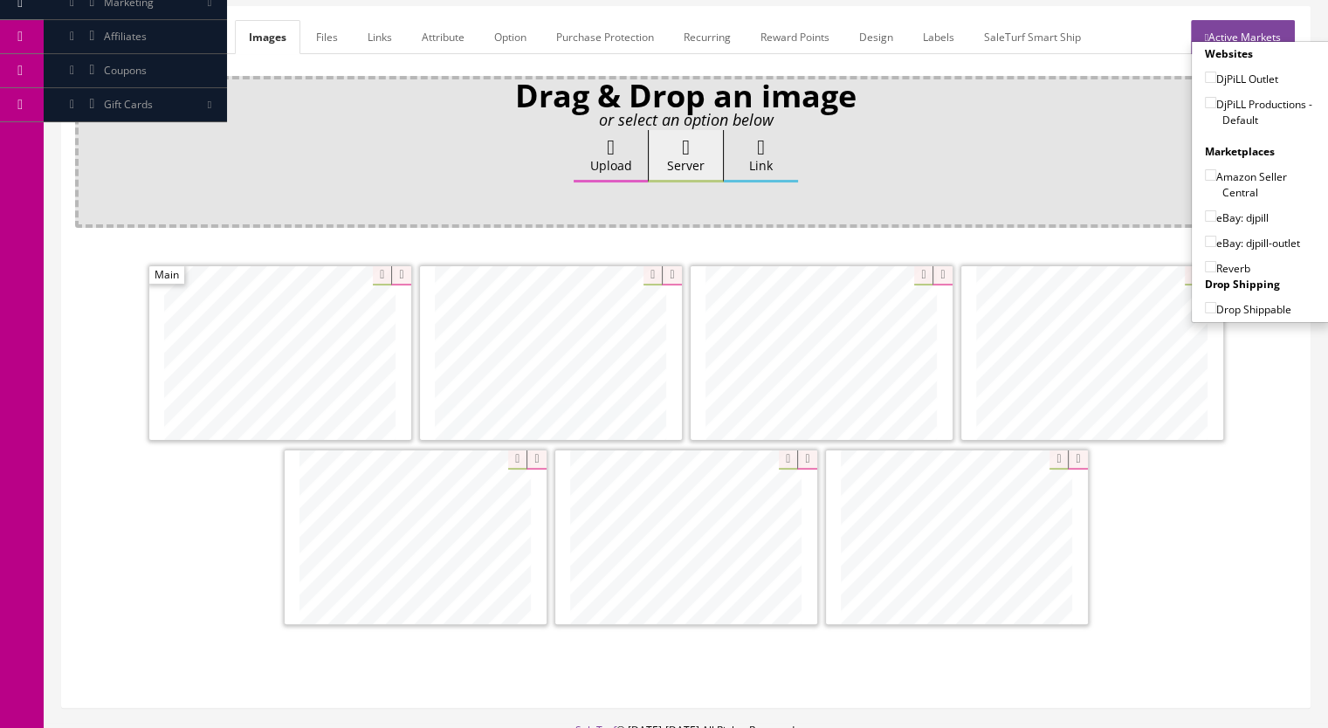
click at [1205, 97] on input"] "DjPiLL Productions - Default" at bounding box center [1210, 102] width 11 height 11
checkbox input"] "true"
drag, startPoint x: 1205, startPoint y: 193, endPoint x: 1206, endPoint y: 230, distance: 37.6
click at [1205, 210] on input"] "eBay: djpill" at bounding box center [1210, 215] width 11 height 11
checkbox input"] "true"
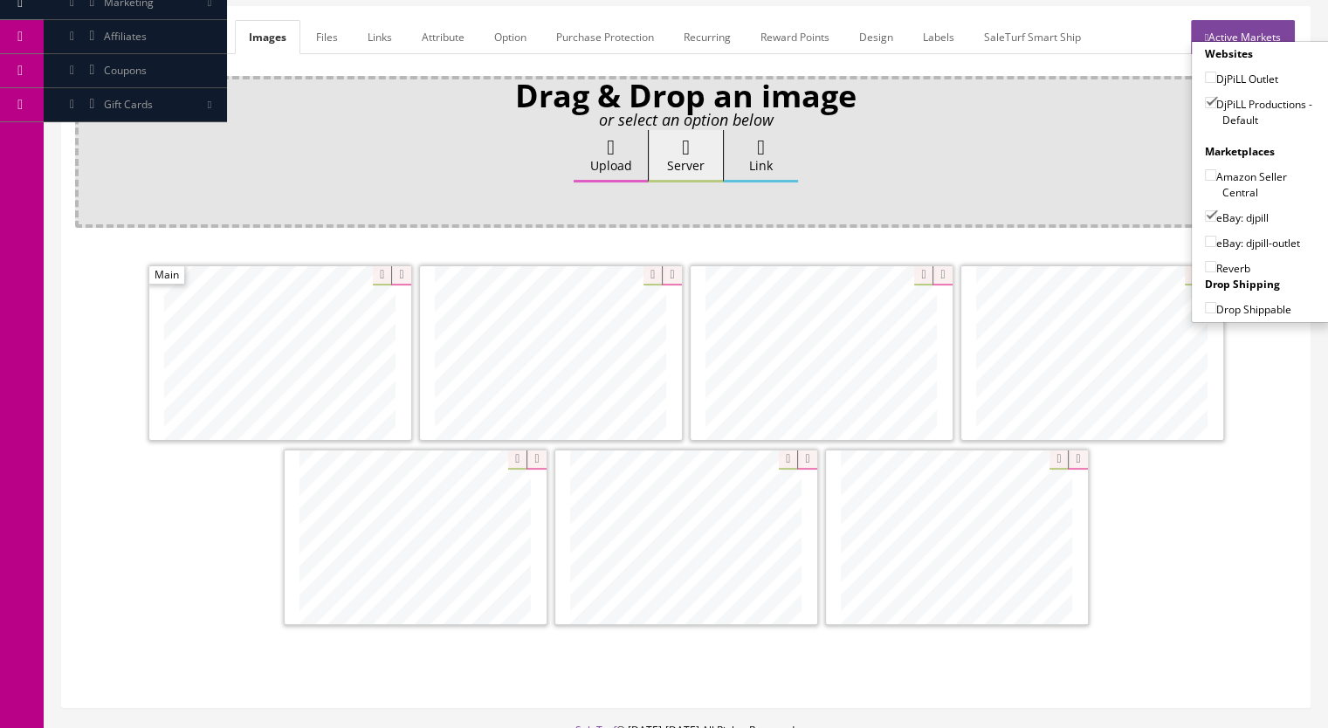
click at [1205, 261] on input"] "Reverb" at bounding box center [1210, 266] width 11 height 11
checkbox input"] "true"
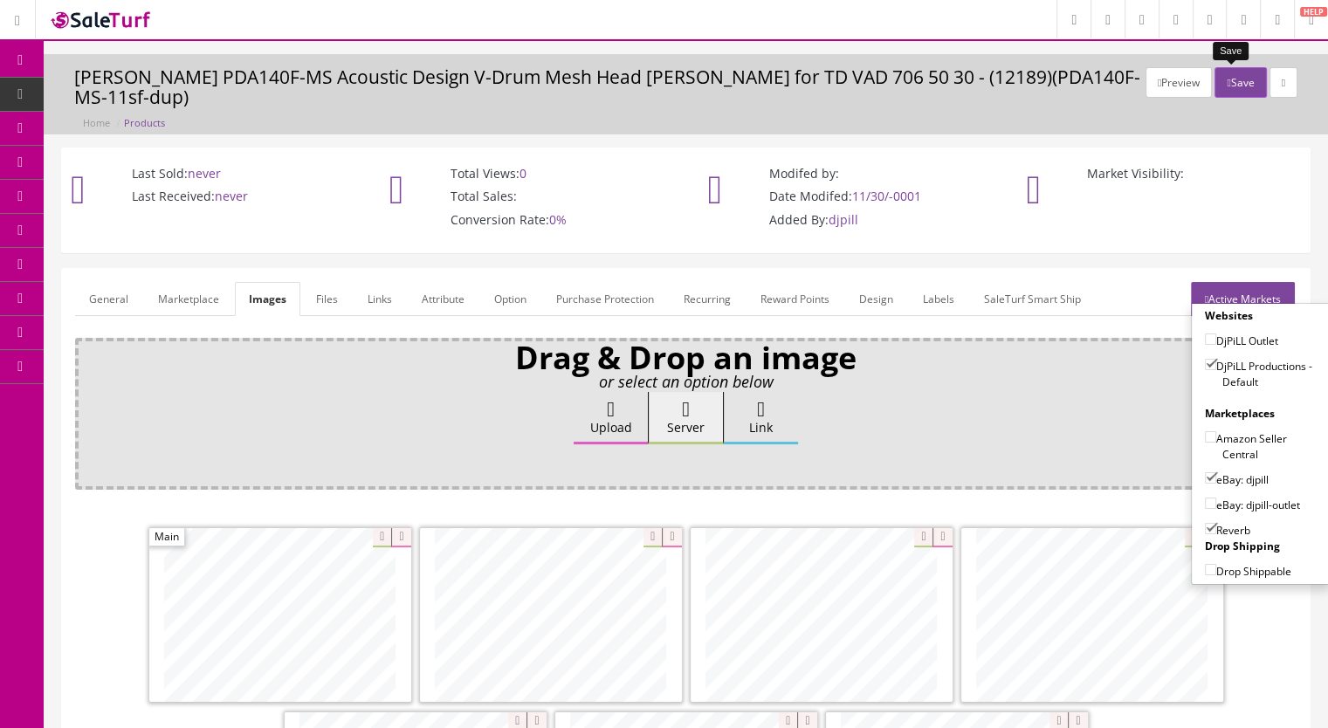
click at [1222, 89] on button "Save" at bounding box center [1239, 82] width 51 height 31
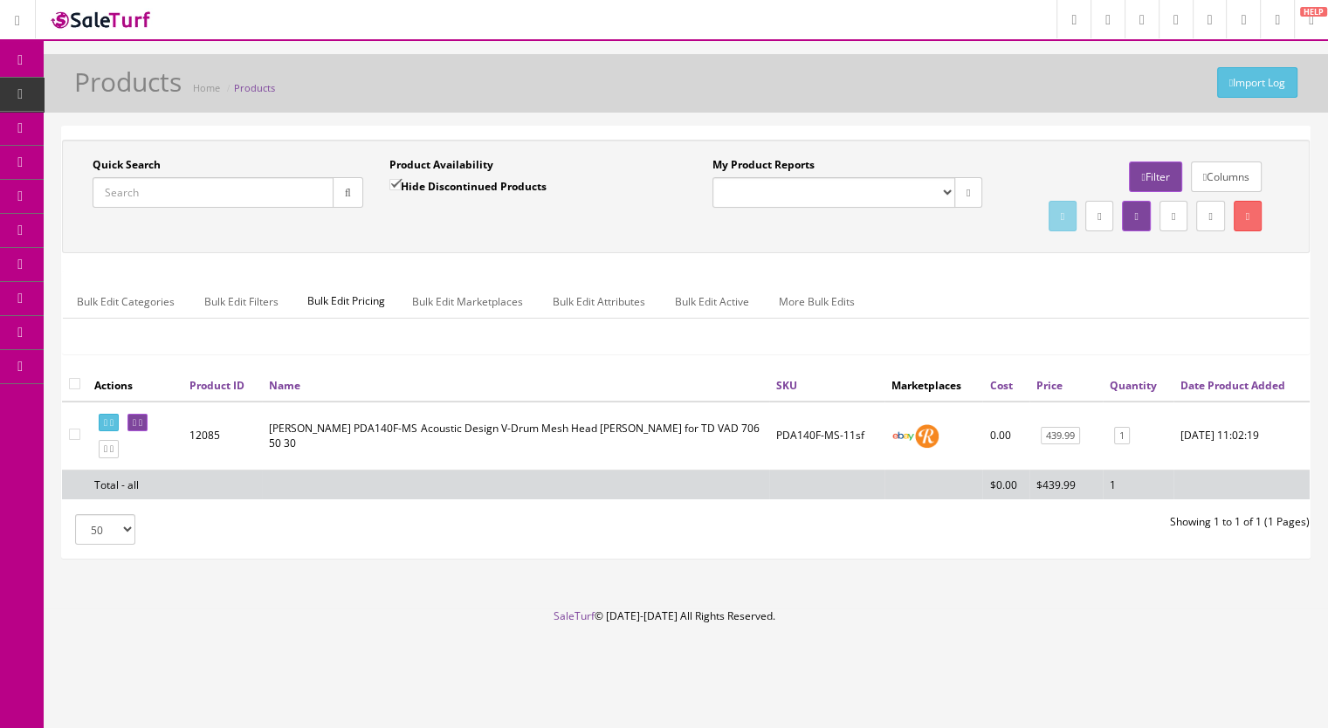
click at [145, 192] on input "Quick Search" at bounding box center [213, 192] width 241 height 31
paste input "PearlThrone-38e"
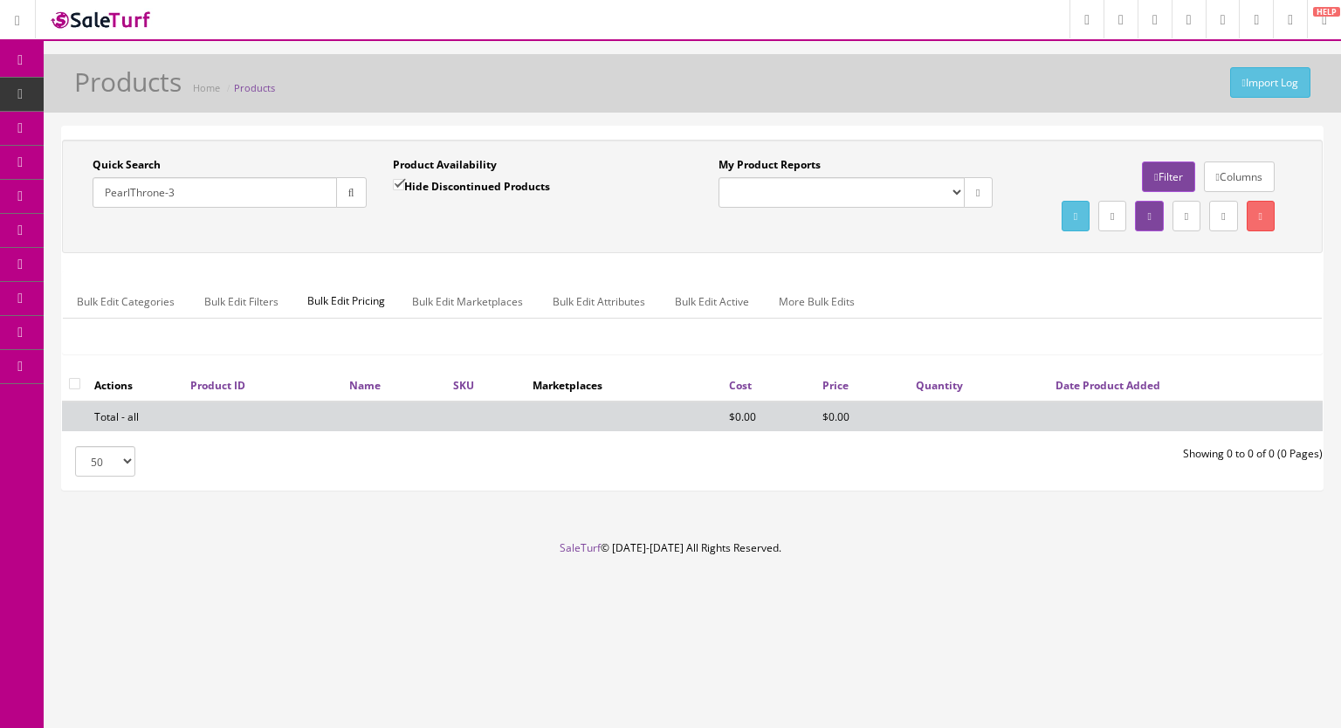
type input "PearlThrone-3"
click at [395, 179] on input "Hide Discontinued Products" at bounding box center [398, 184] width 11 height 11
checkbox input "false"
click at [360, 193] on button "button" at bounding box center [351, 192] width 31 height 31
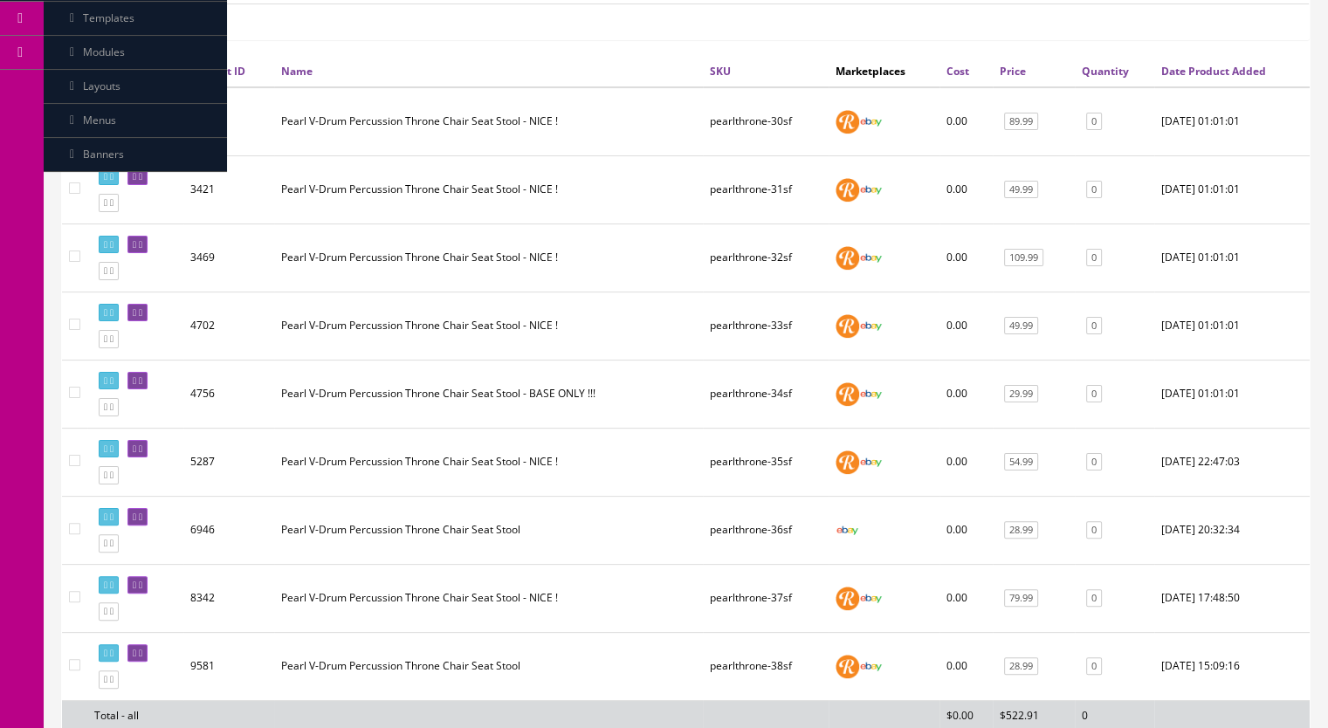
scroll to position [524, 0]
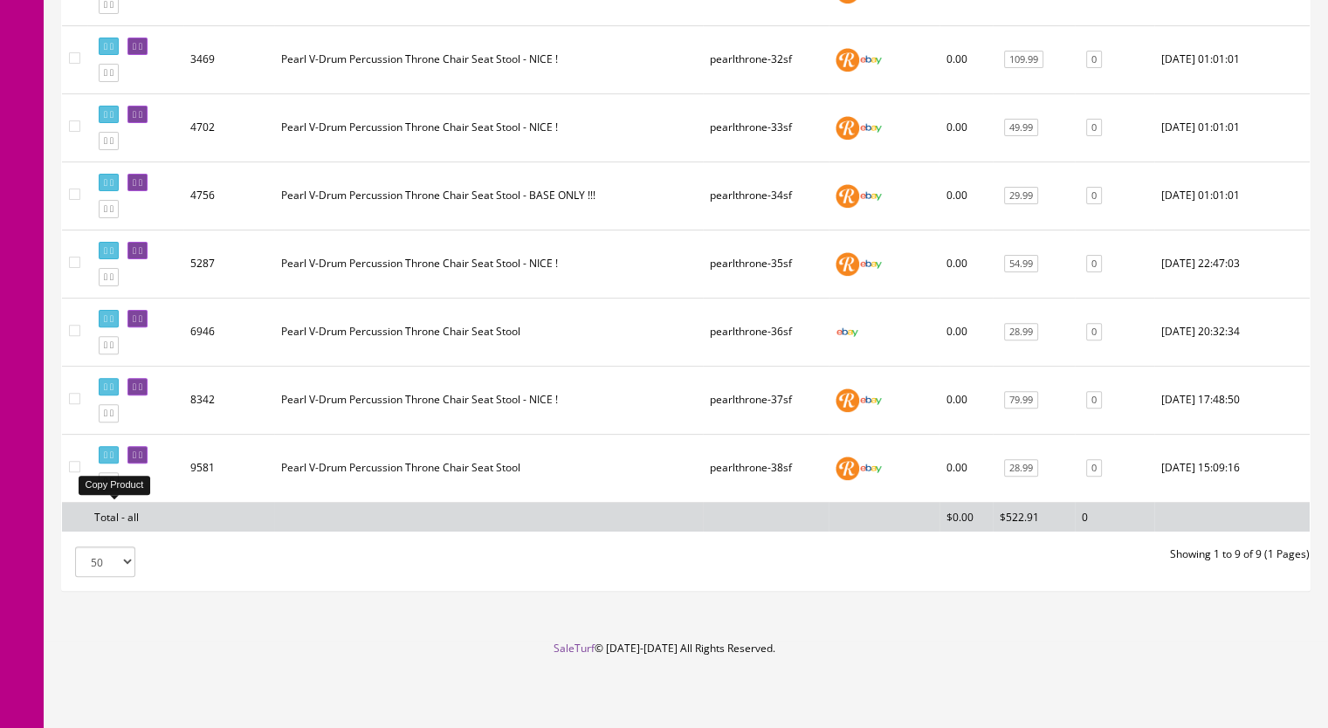
click at [113, 486] on icon at bounding box center [111, 482] width 3 height 10
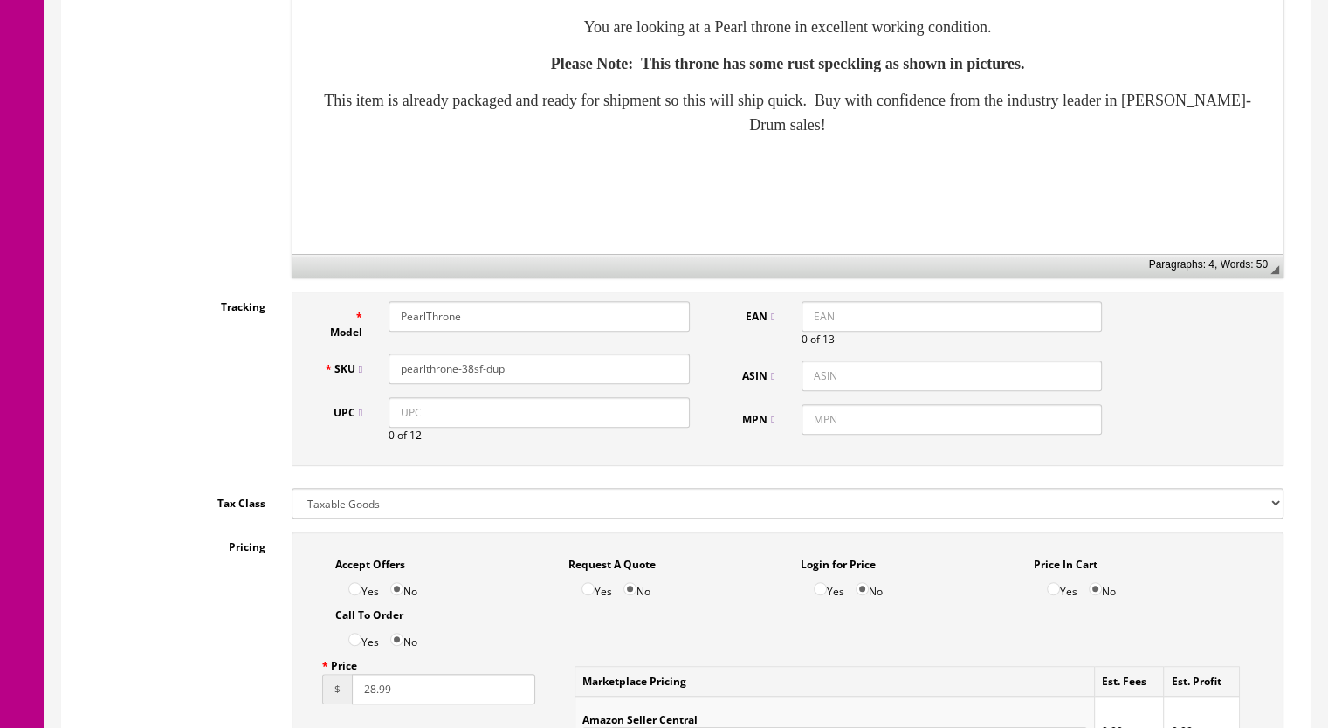
drag, startPoint x: 505, startPoint y: 375, endPoint x: 464, endPoint y: 376, distance: 41.0
click at [464, 376] on input "pearlthrone-38sf-dup" at bounding box center [538, 369] width 301 height 31
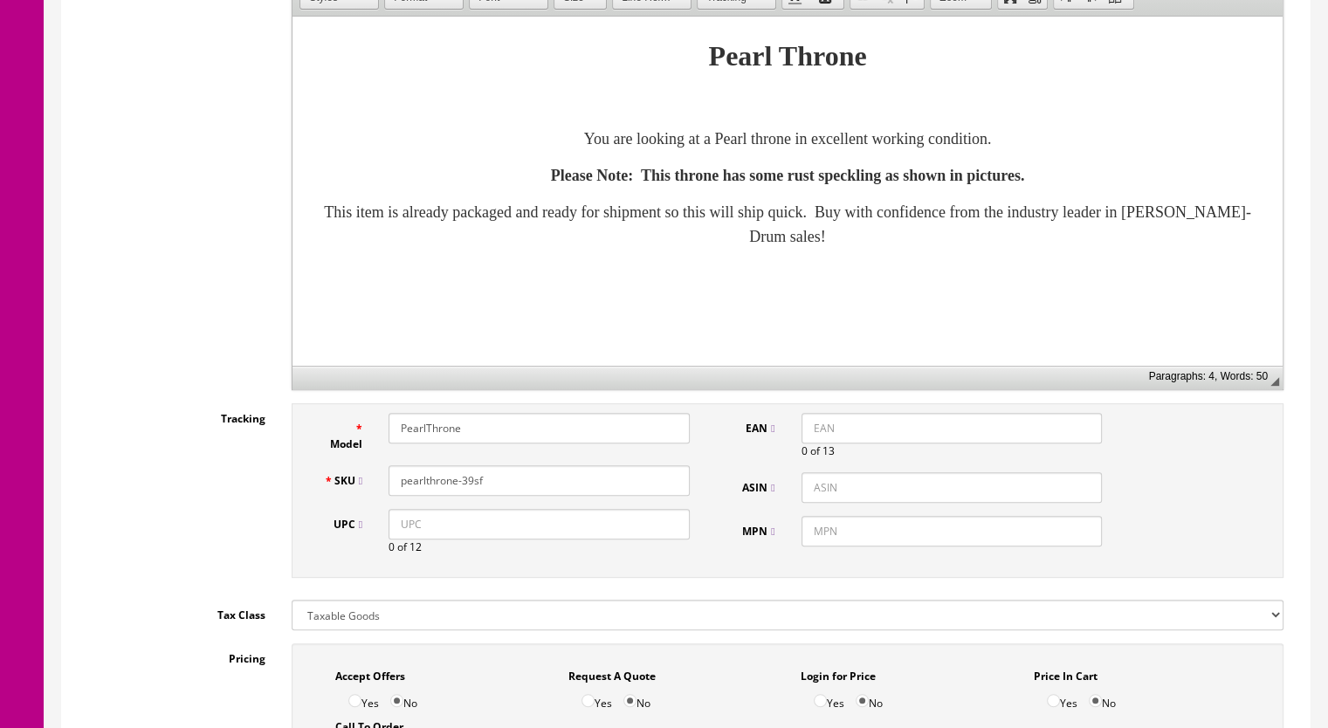
scroll to position [349, 0]
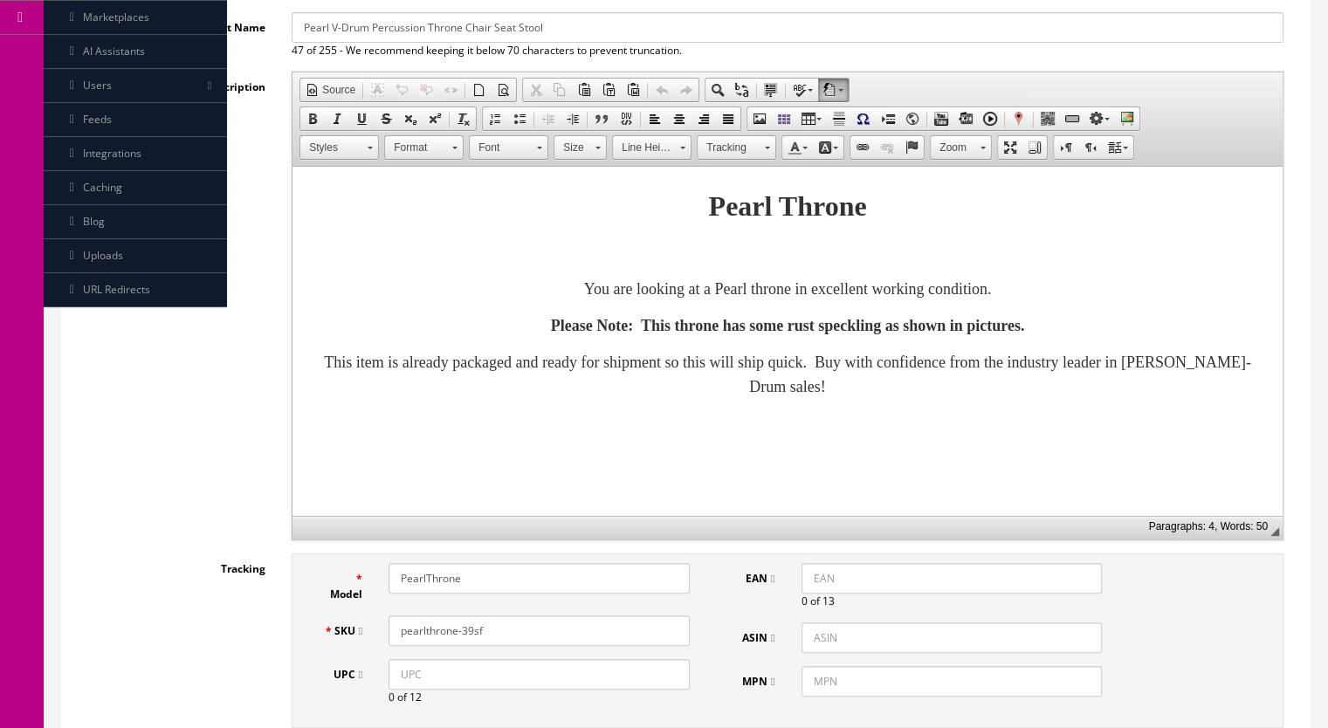
type input "pearlthrone-39sf"
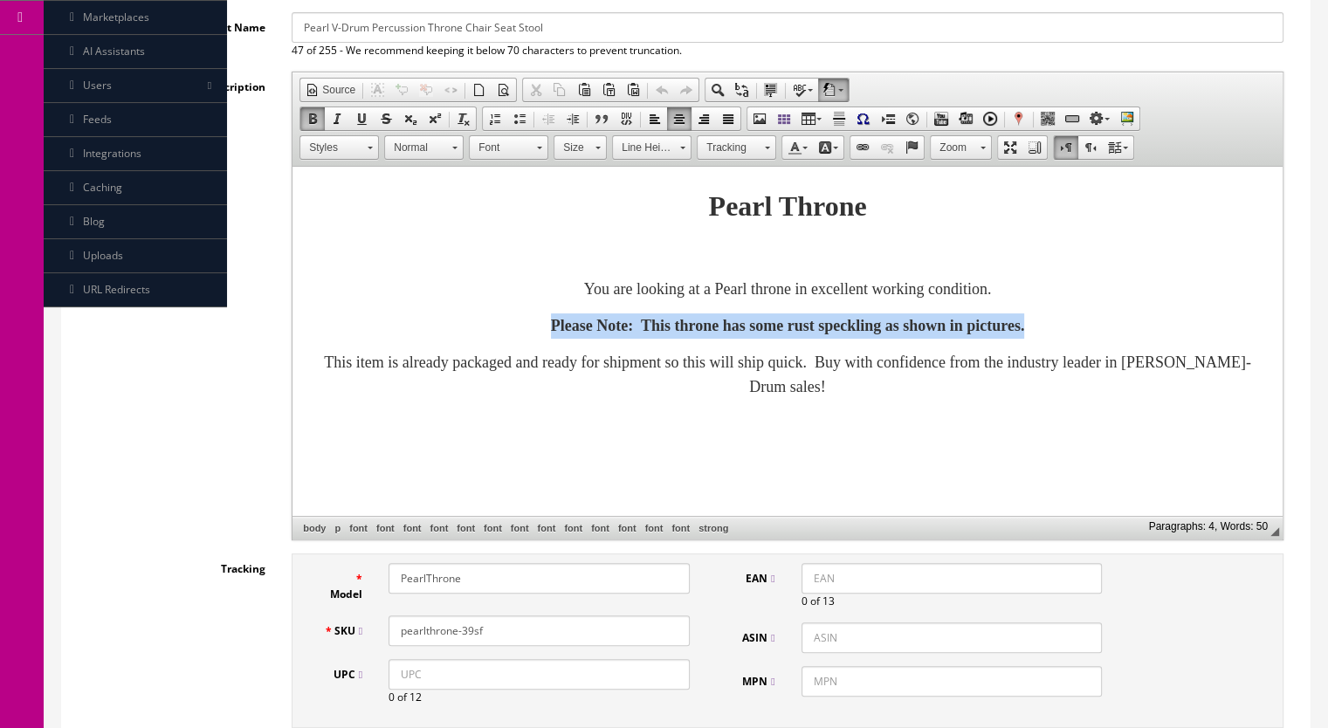
drag, startPoint x: 1120, startPoint y: 328, endPoint x: 231, endPoint y: 338, distance: 888.6
click at [292, 338] on html "Pearl Throne You are looking at a Pearl throne in excellent working condition. …" at bounding box center [787, 292] width 990 height 251
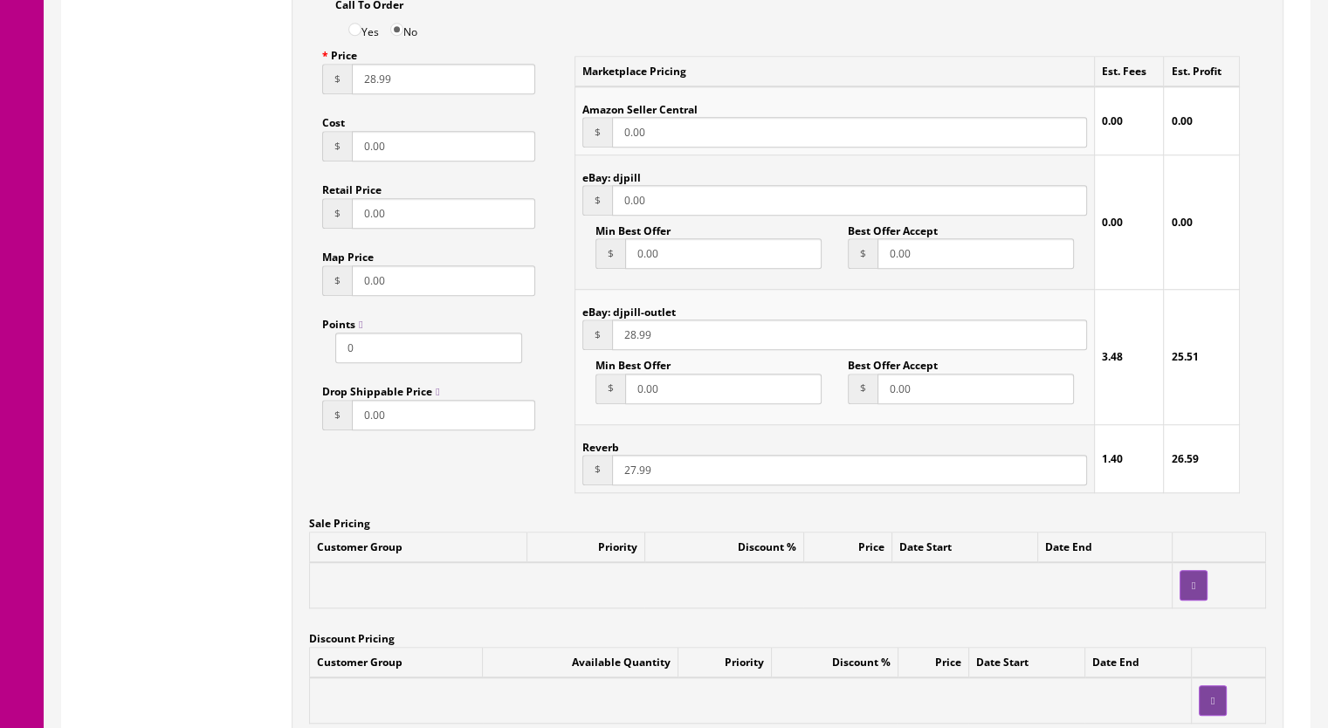
scroll to position [1222, 0]
drag, startPoint x: 625, startPoint y: 475, endPoint x: 635, endPoint y: 475, distance: 10.5
click at [635, 475] on input "27.99" at bounding box center [849, 469] width 475 height 31
type input "39.99"
drag, startPoint x: 621, startPoint y: 339, endPoint x: 639, endPoint y: 339, distance: 17.5
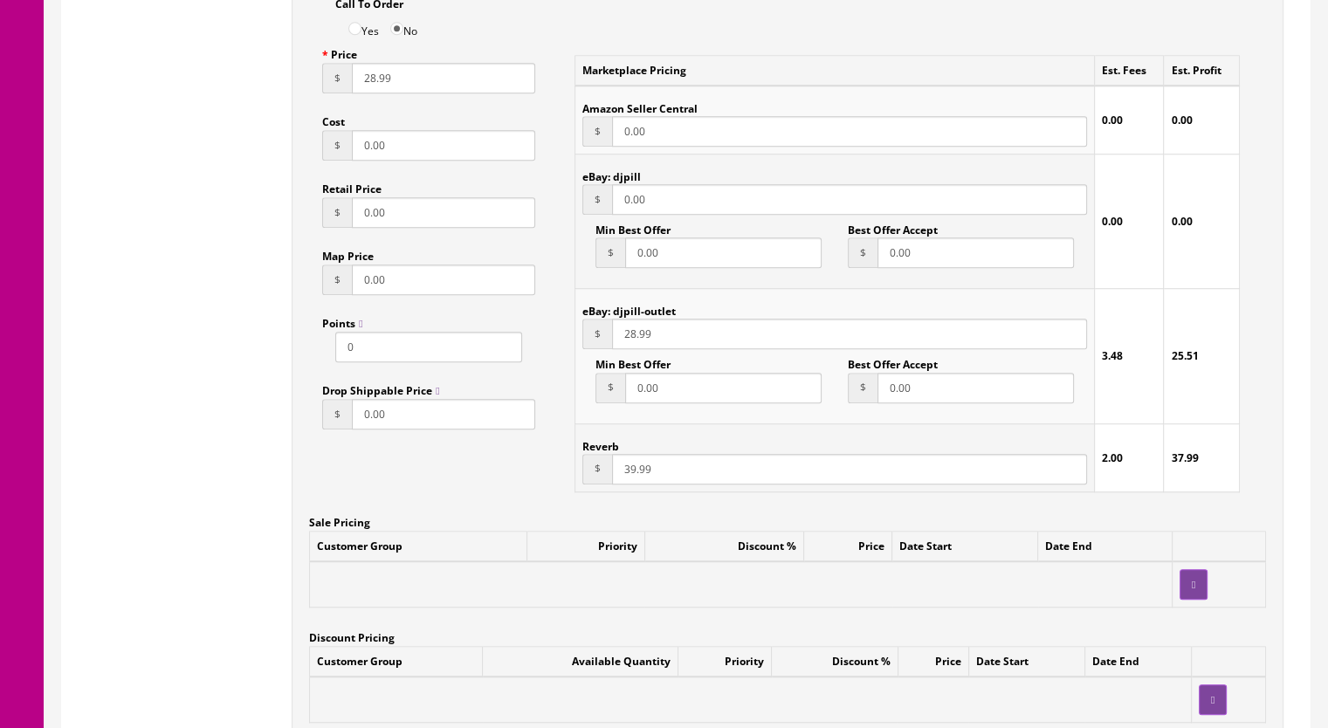
click at [639, 339] on input "28.99" at bounding box center [849, 334] width 475 height 31
type input "39.99"
drag, startPoint x: 358, startPoint y: 80, endPoint x: 374, endPoint y: 86, distance: 16.9
click at [374, 86] on input "28.99" at bounding box center [443, 78] width 183 height 31
type input "39.99"
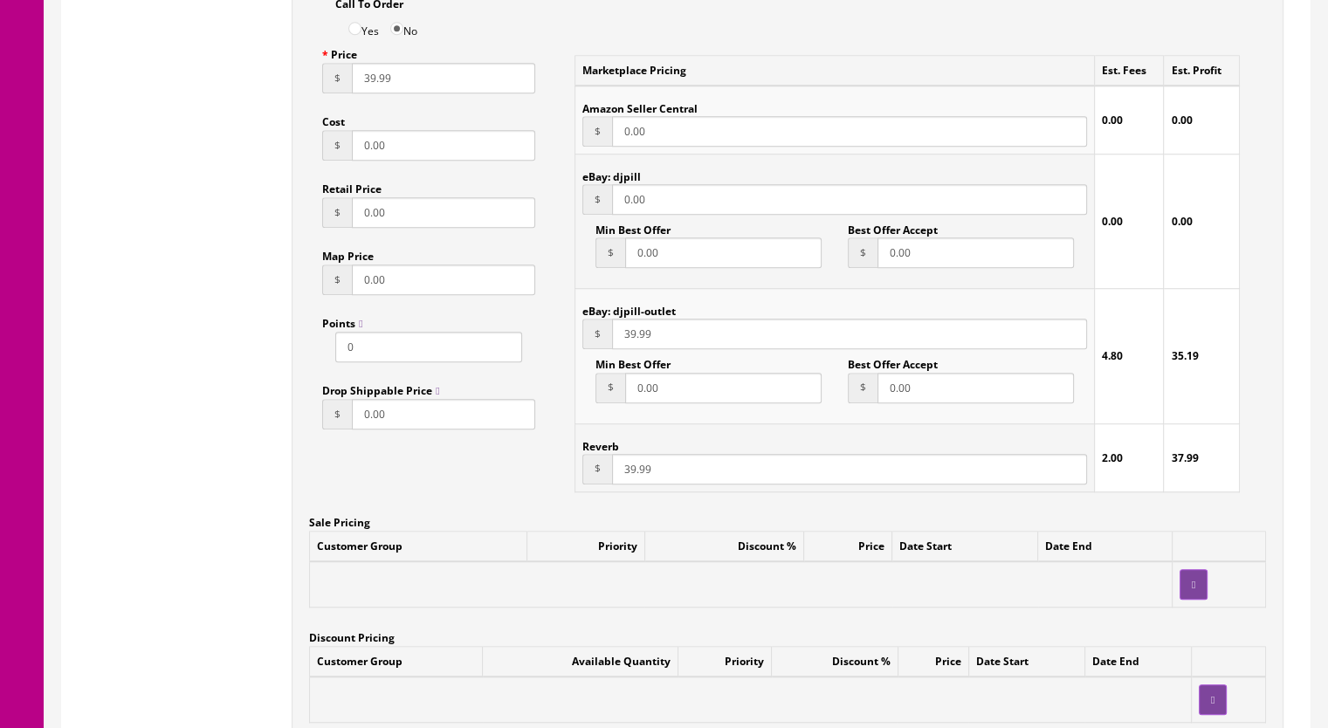
click at [628, 473] on input "39.99" at bounding box center [849, 469] width 475 height 31
type input "35.99"
drag, startPoint x: 628, startPoint y: 335, endPoint x: 668, endPoint y: 334, distance: 39.3
click at [629, 335] on input "39.99" at bounding box center [849, 334] width 475 height 31
type input "35.99"
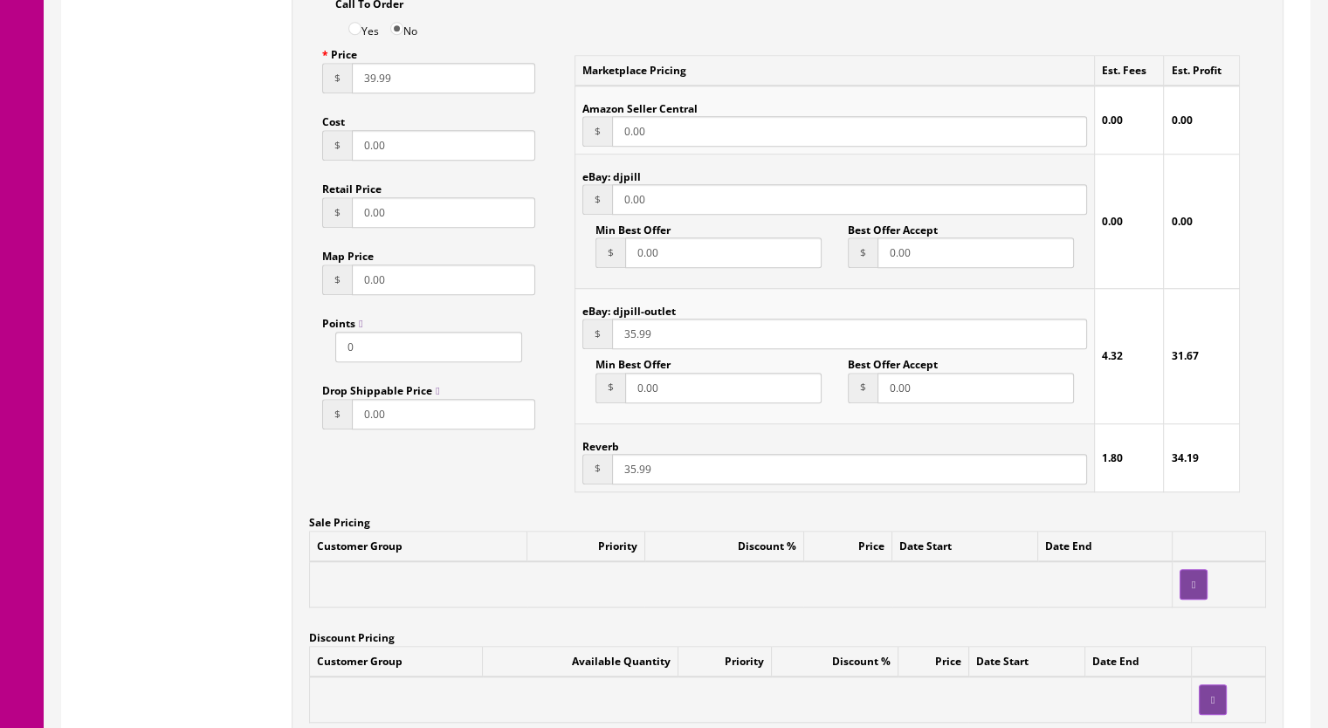
click at [369, 85] on input "39.99" at bounding box center [443, 78] width 183 height 31
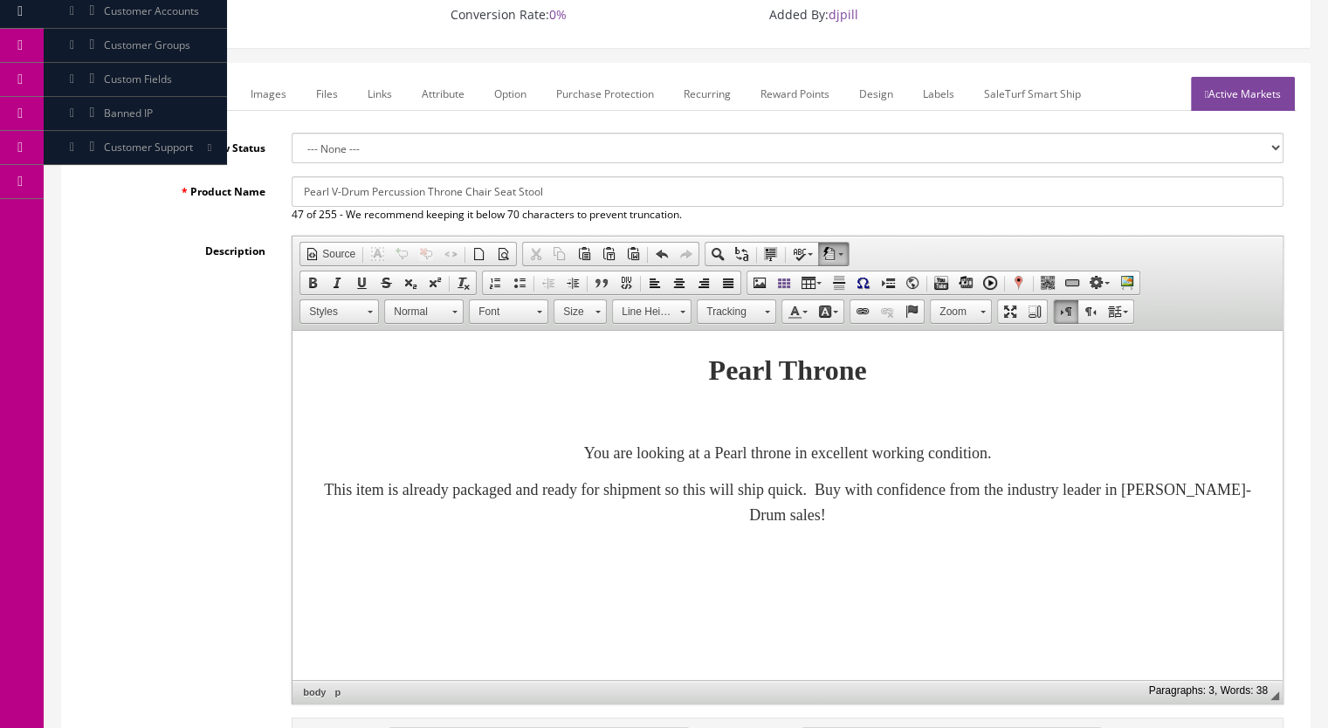
scroll to position [175, 0]
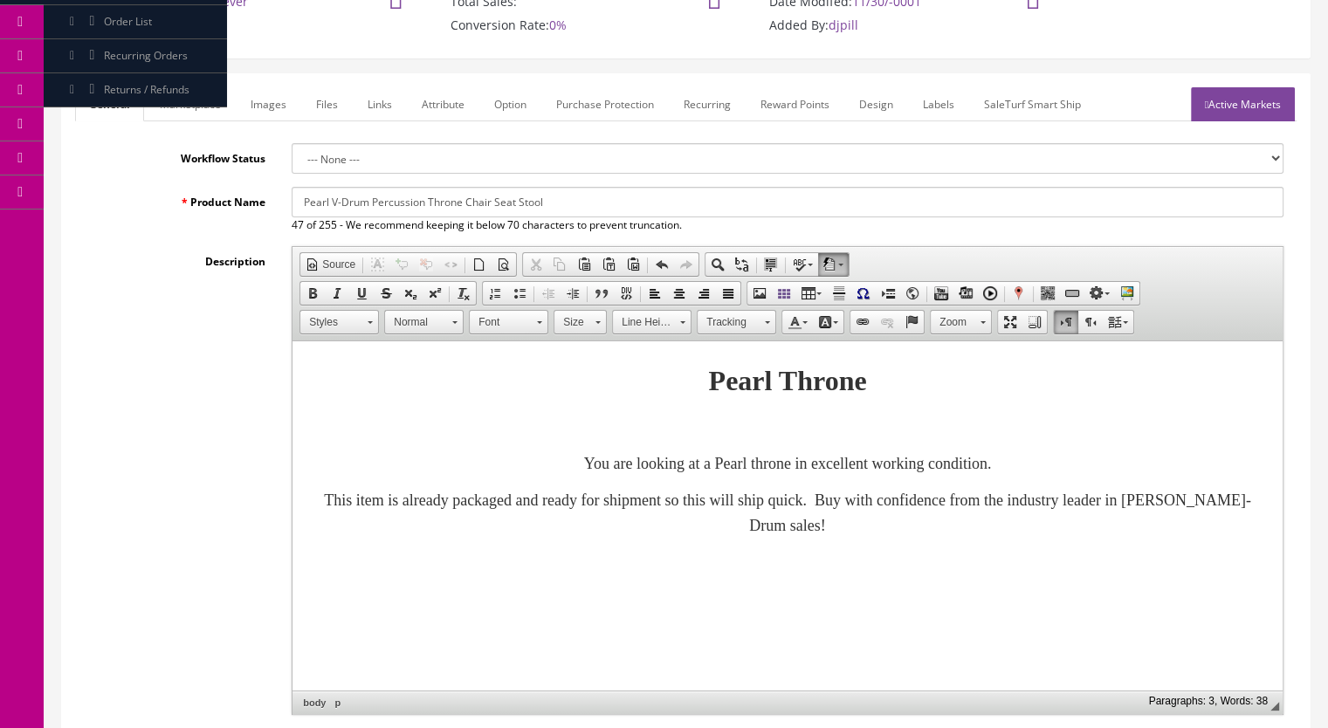
type input "35.99"
click at [175, 99] on link "Marketplace" at bounding box center [190, 104] width 89 height 34
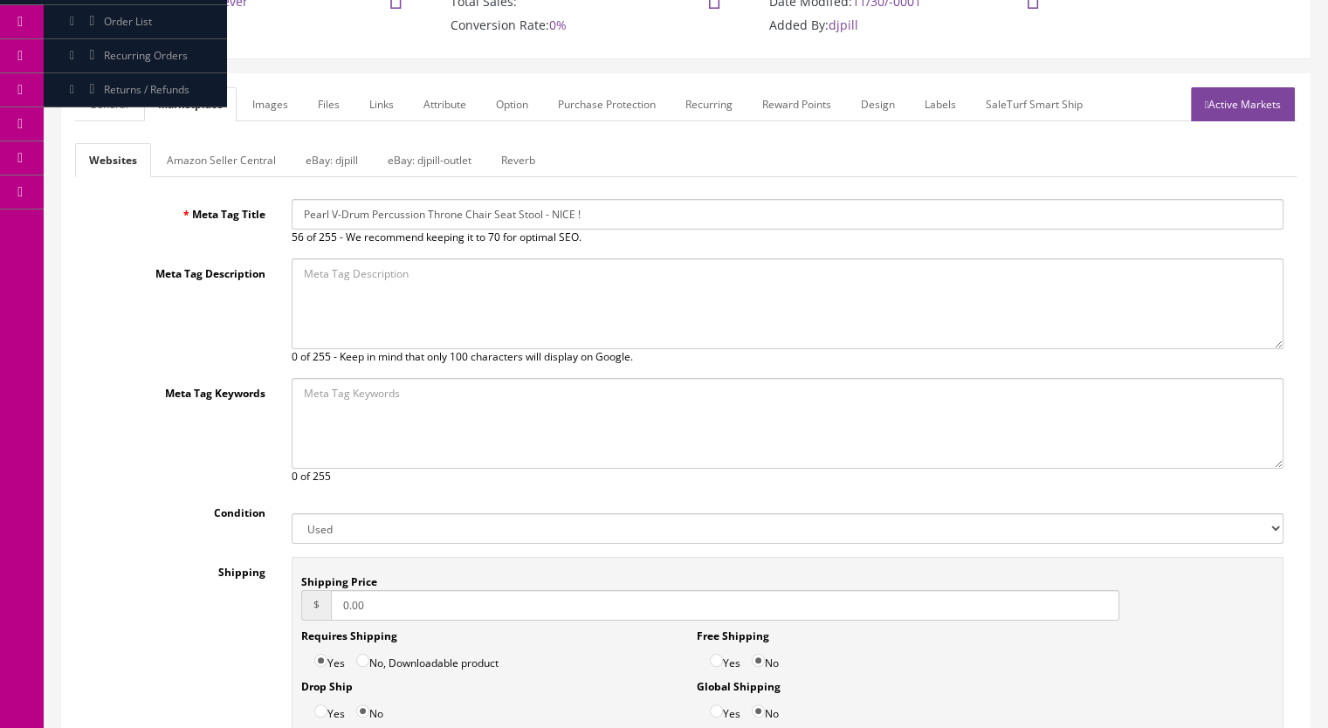
click at [514, 158] on link "Reverb" at bounding box center [518, 160] width 62 height 34
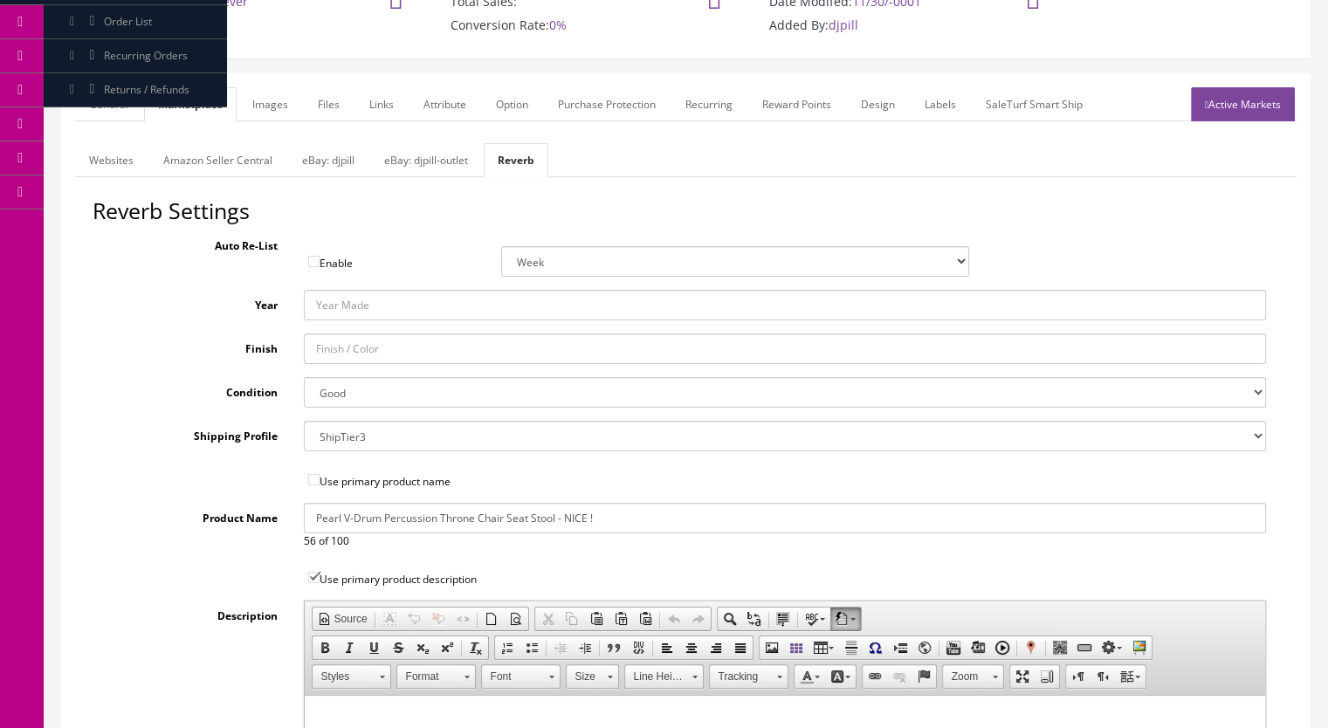
click at [265, 99] on link "Images" at bounding box center [270, 104] width 64 height 34
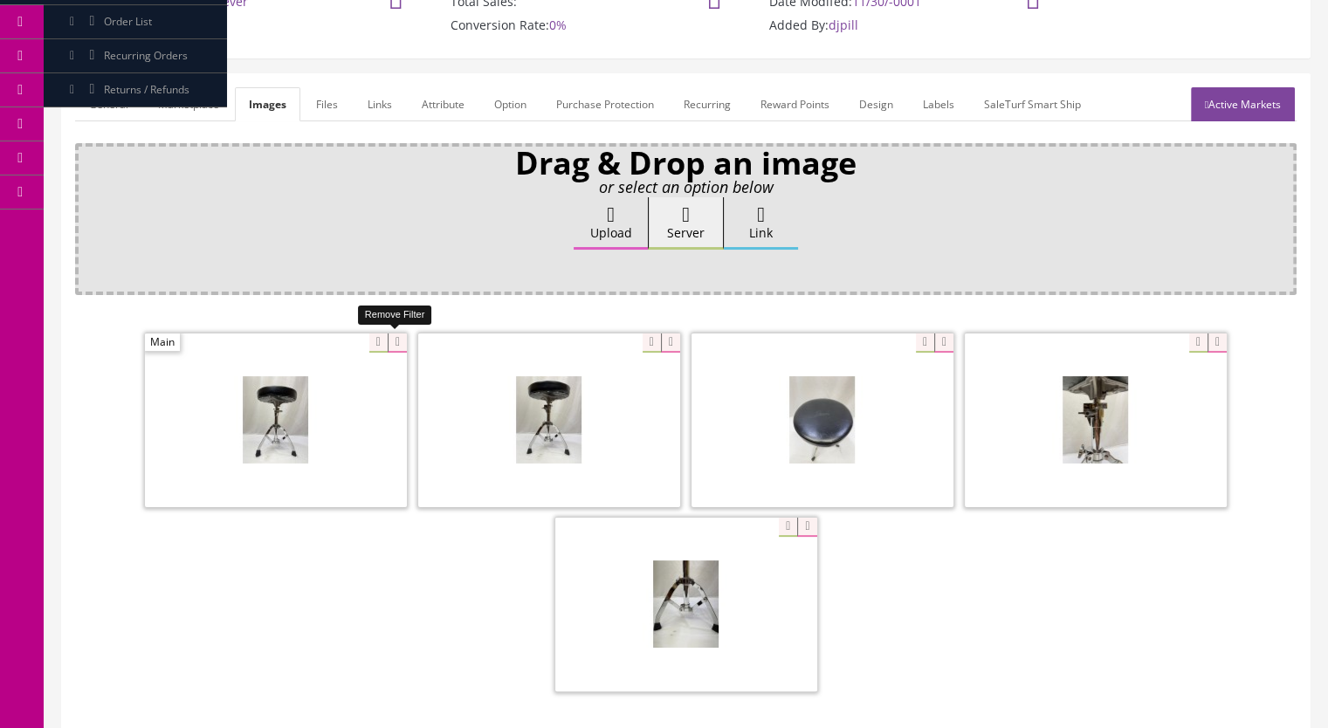
click at [395, 340] on icon at bounding box center [397, 342] width 19 height 19
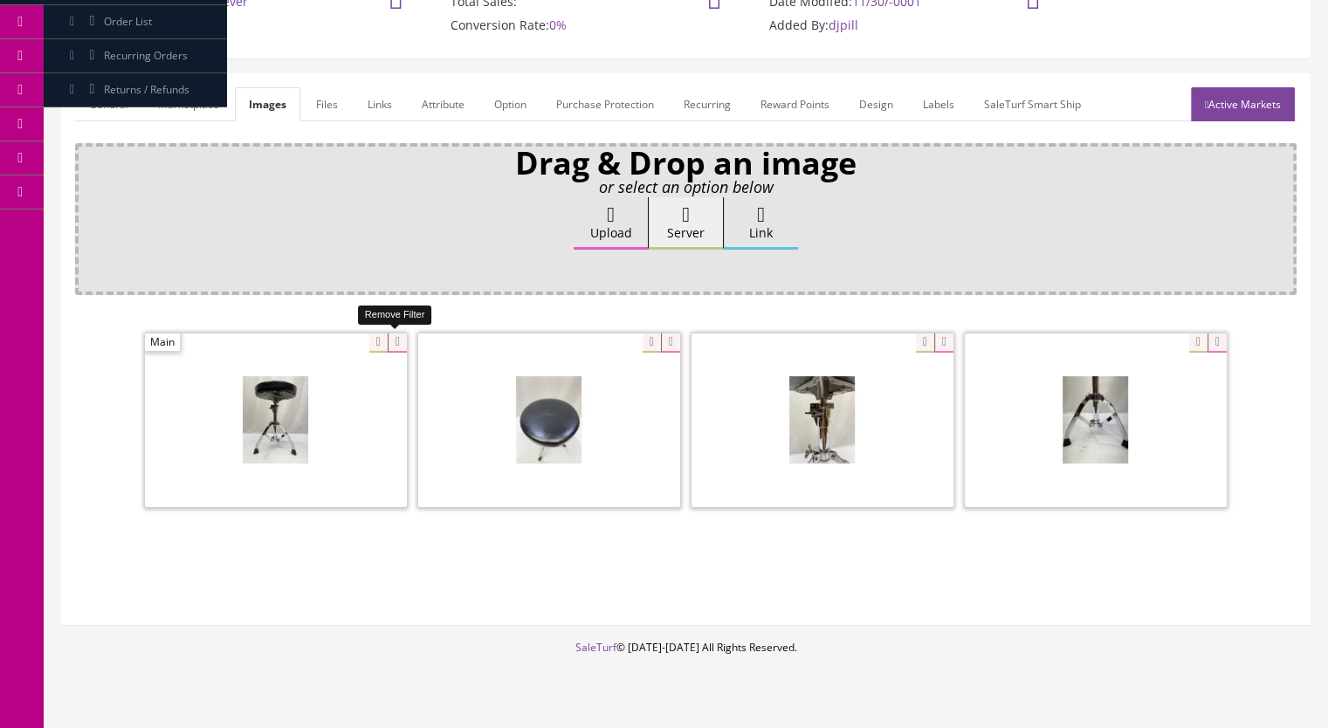
click at [390, 338] on icon at bounding box center [397, 342] width 19 height 19
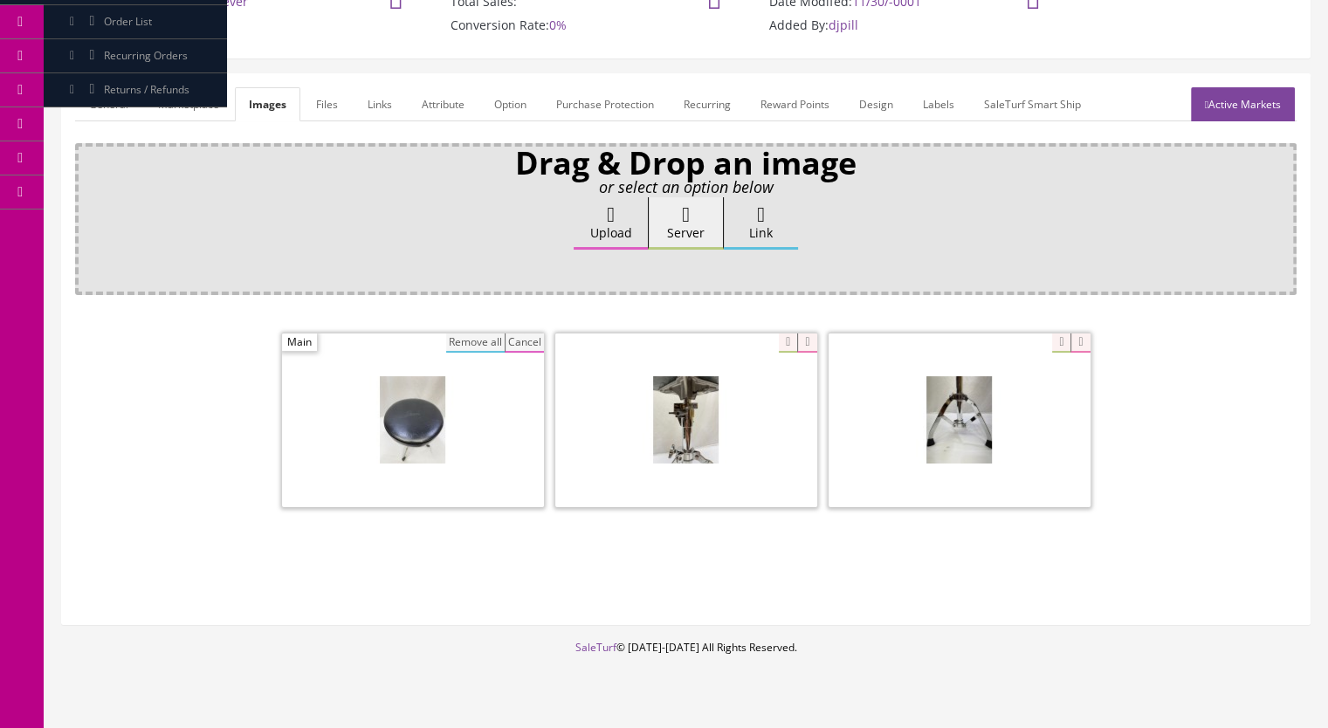
click at [468, 343] on button "Remove all" at bounding box center [475, 342] width 58 height 19
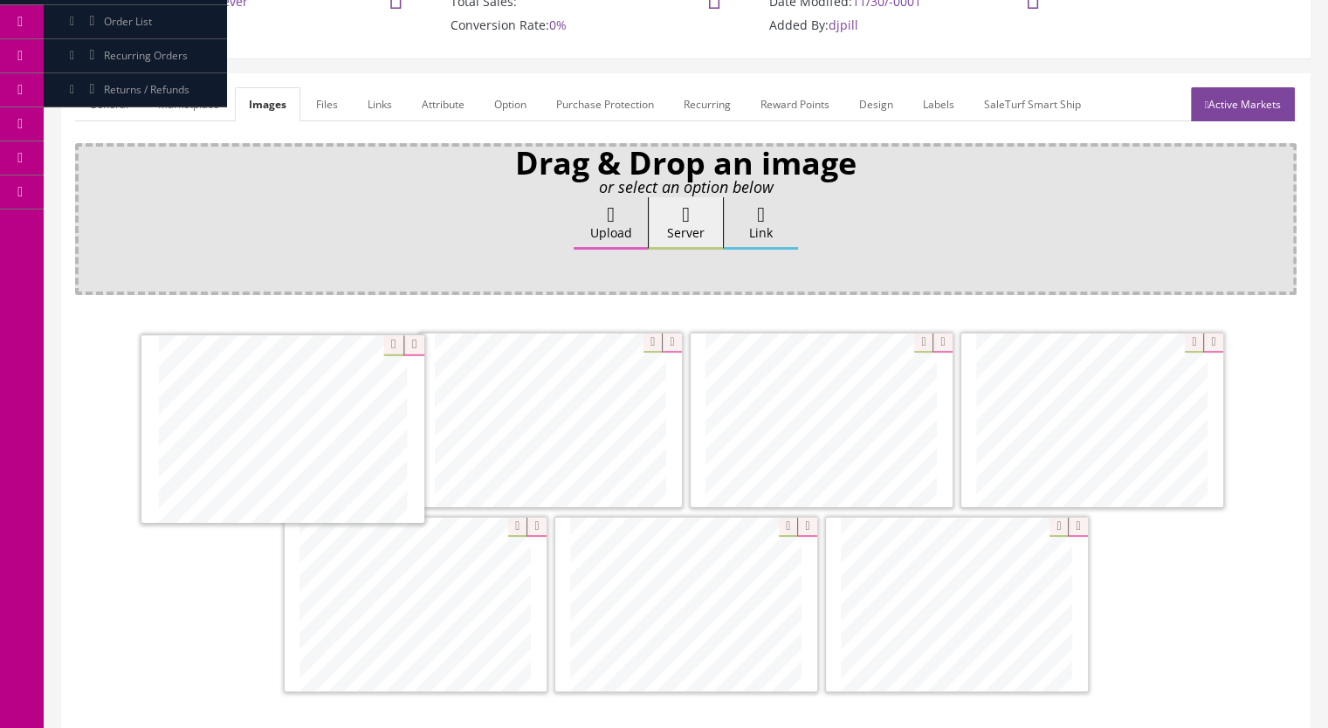
drag, startPoint x: 848, startPoint y: 462, endPoint x: 343, endPoint y: 469, distance: 504.6
drag, startPoint x: 1094, startPoint y: 427, endPoint x: 300, endPoint y: 414, distance: 793.5
drag, startPoint x: 384, startPoint y: 614, endPoint x: 250, endPoint y: 423, distance: 233.7
drag, startPoint x: 726, startPoint y: 621, endPoint x: 581, endPoint y: 437, distance: 234.3
drag, startPoint x: 964, startPoint y: 611, endPoint x: 858, endPoint y: 458, distance: 185.7
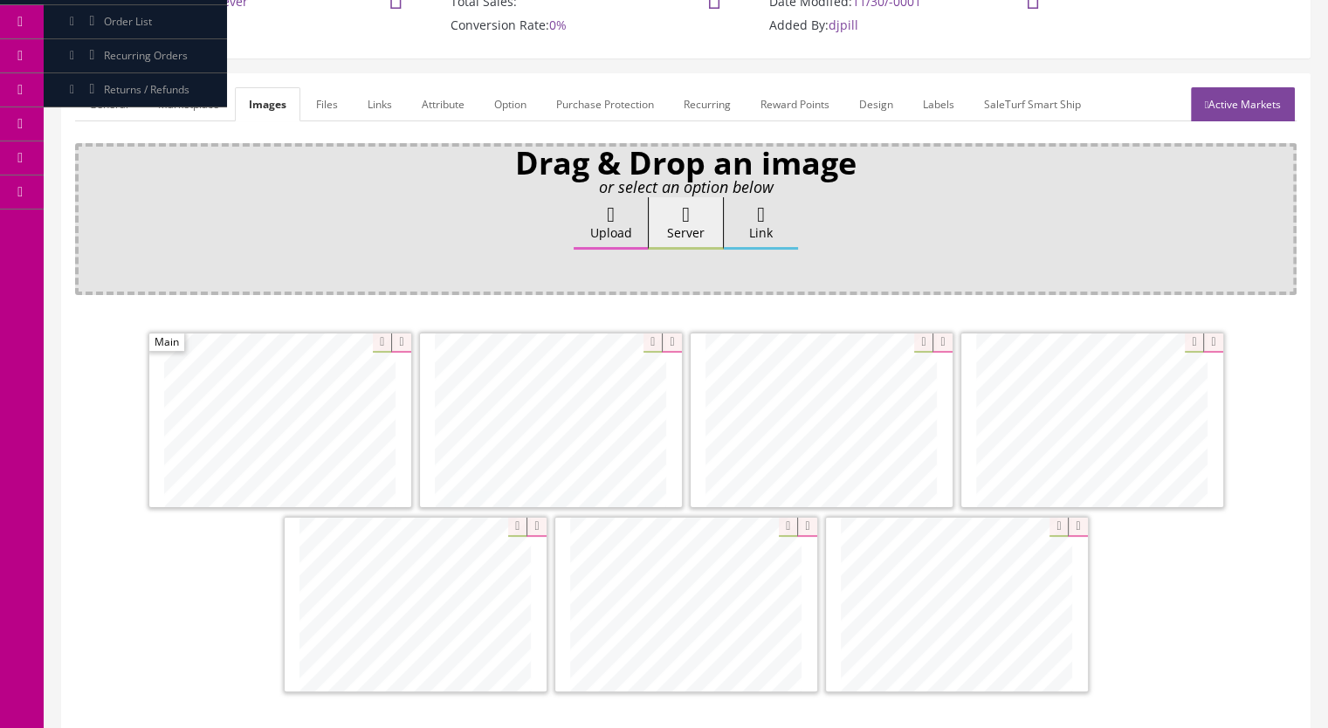
click at [1225, 106] on link "Active Markets" at bounding box center [1243, 104] width 104 height 34
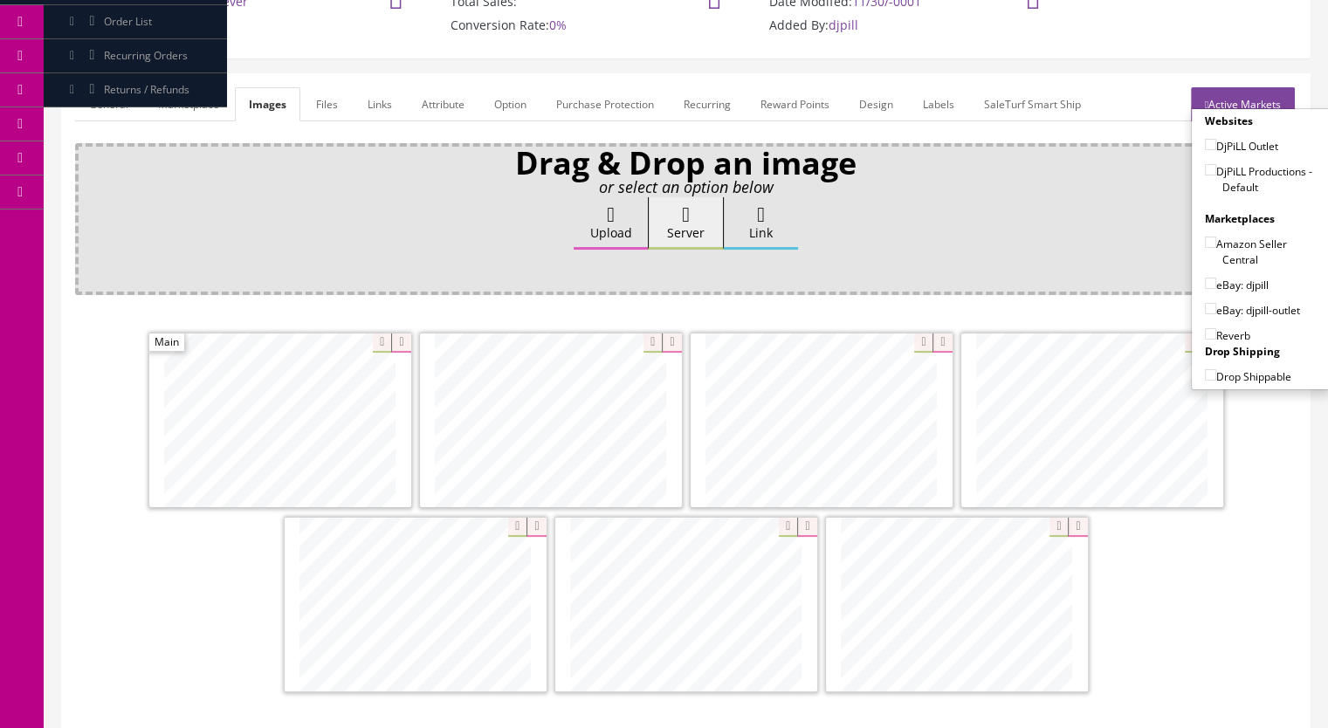
click at [1205, 168] on input"] "DjPiLL Productions - Default" at bounding box center [1210, 169] width 11 height 11
checkbox input"] "true"
click at [1205, 307] on input"] "eBay: djpill-outlet" at bounding box center [1210, 308] width 11 height 11
checkbox input"] "true"
click at [1205, 333] on input"] "Reverb" at bounding box center [1210, 333] width 11 height 11
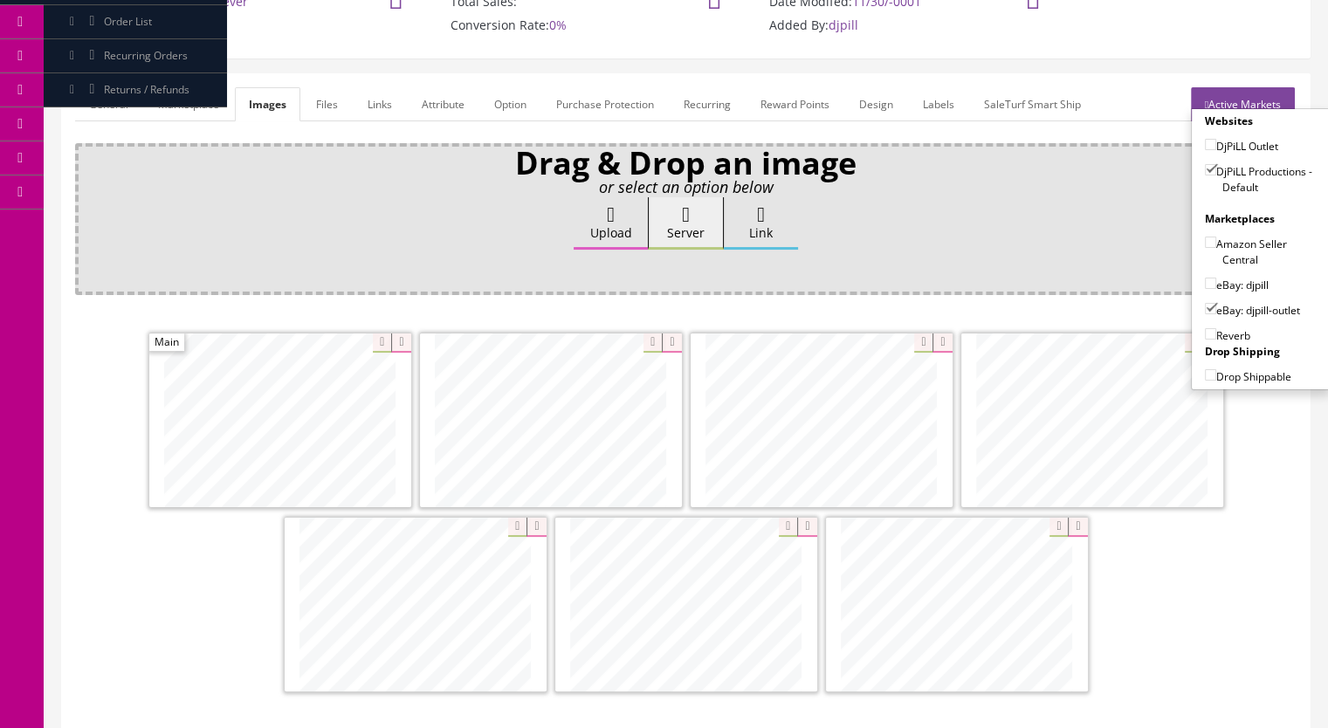
checkbox input"] "true"
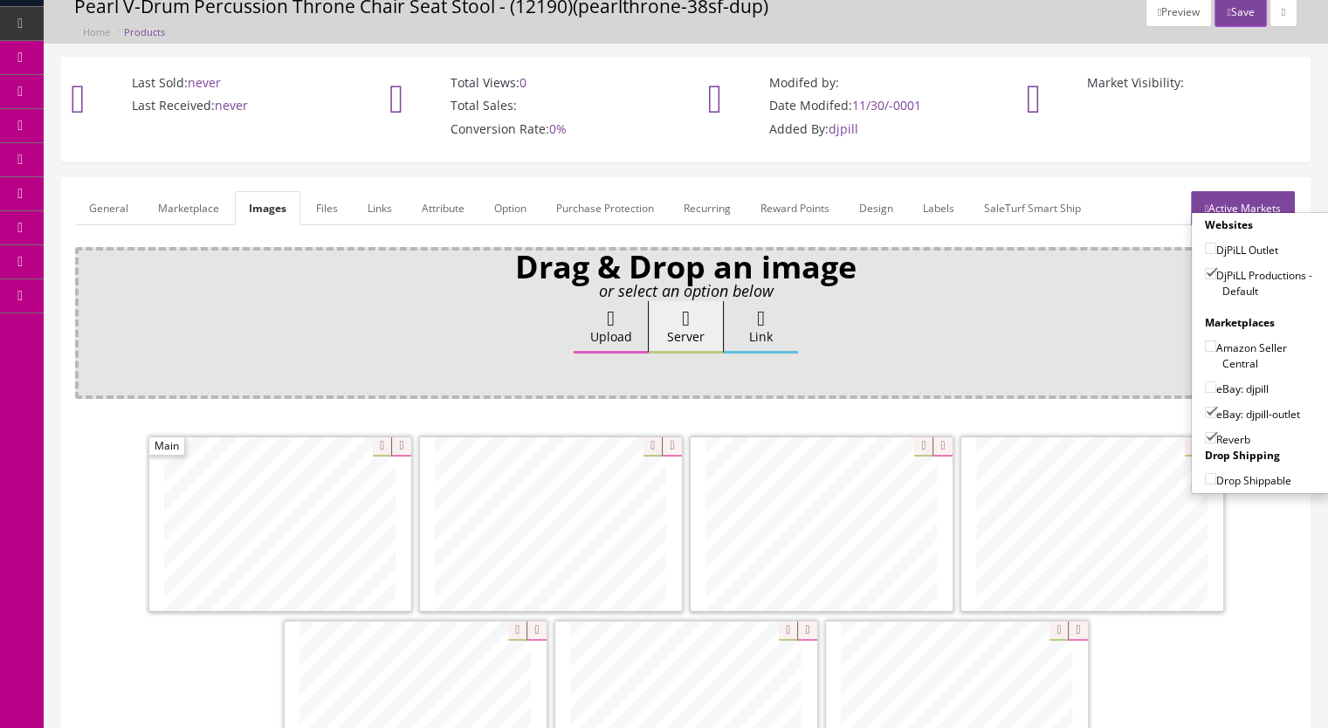
scroll to position [0, 0]
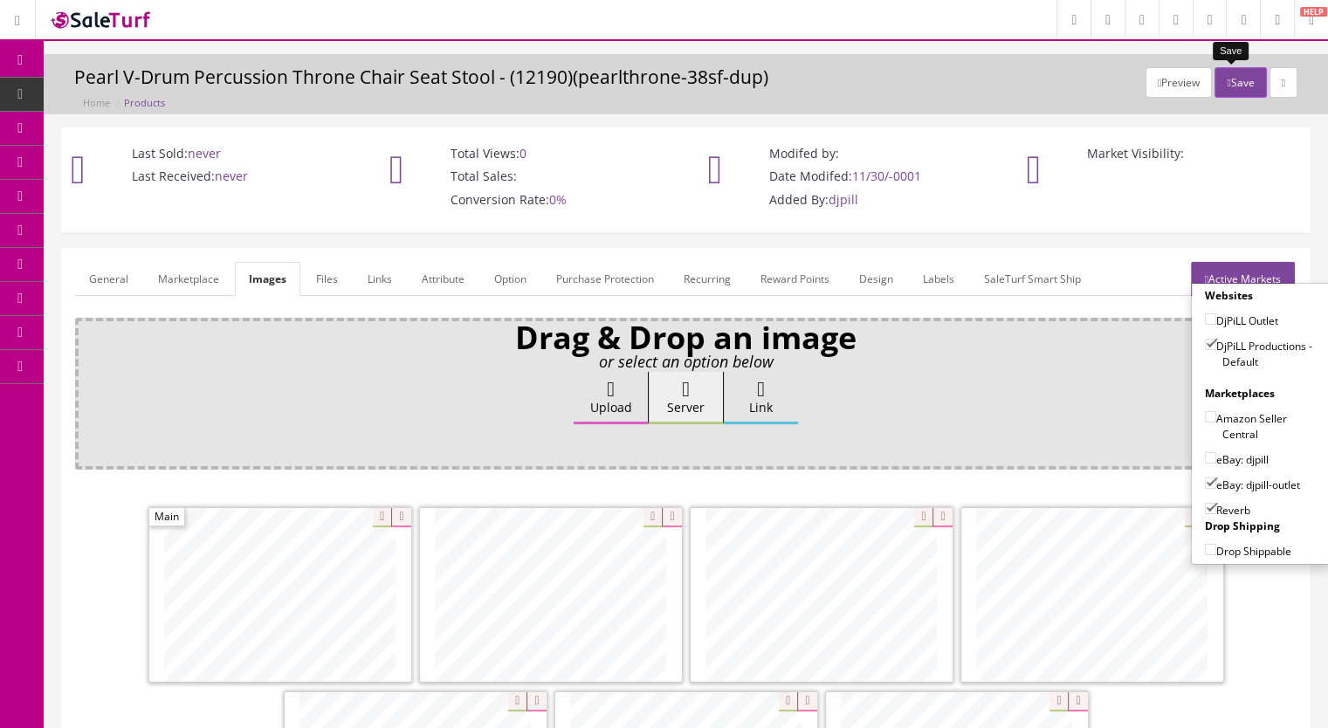
click at [1225, 87] on button "Save" at bounding box center [1239, 82] width 51 height 31
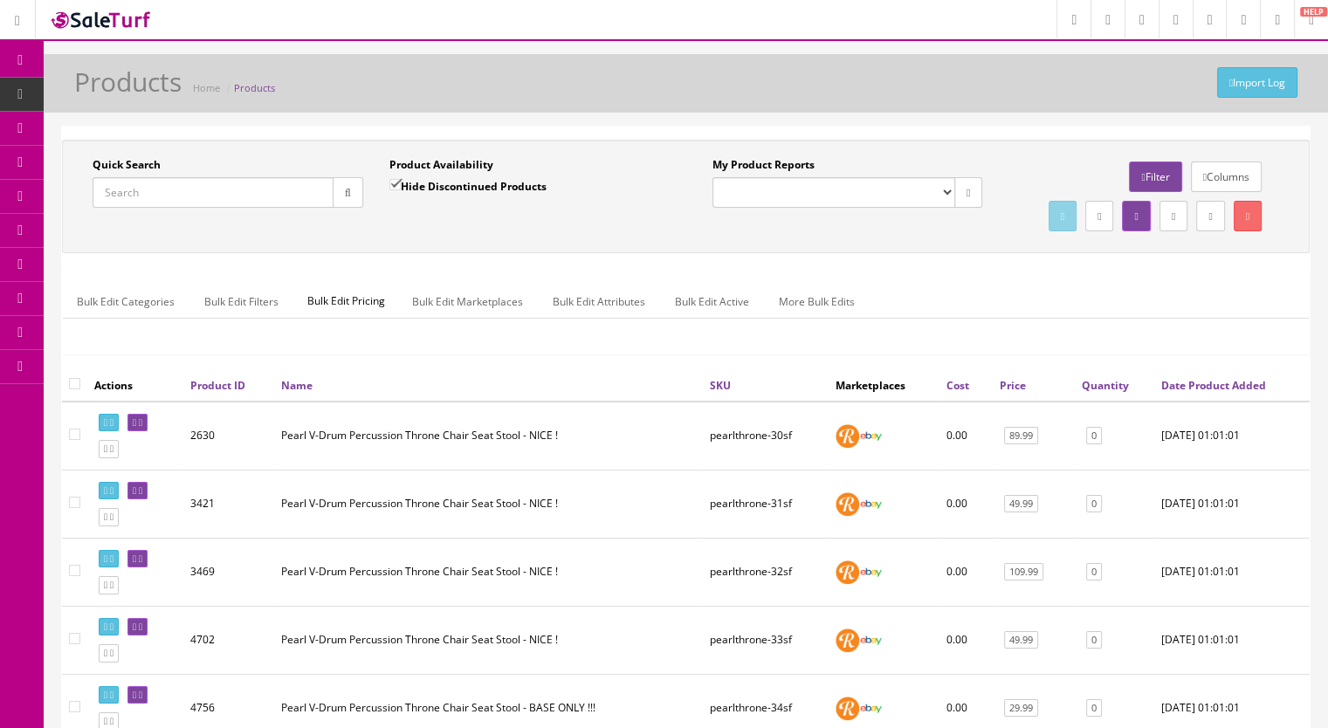
click at [129, 203] on input "Quick Search" at bounding box center [213, 192] width 241 height 31
paste input "YamahaThrone-11b"
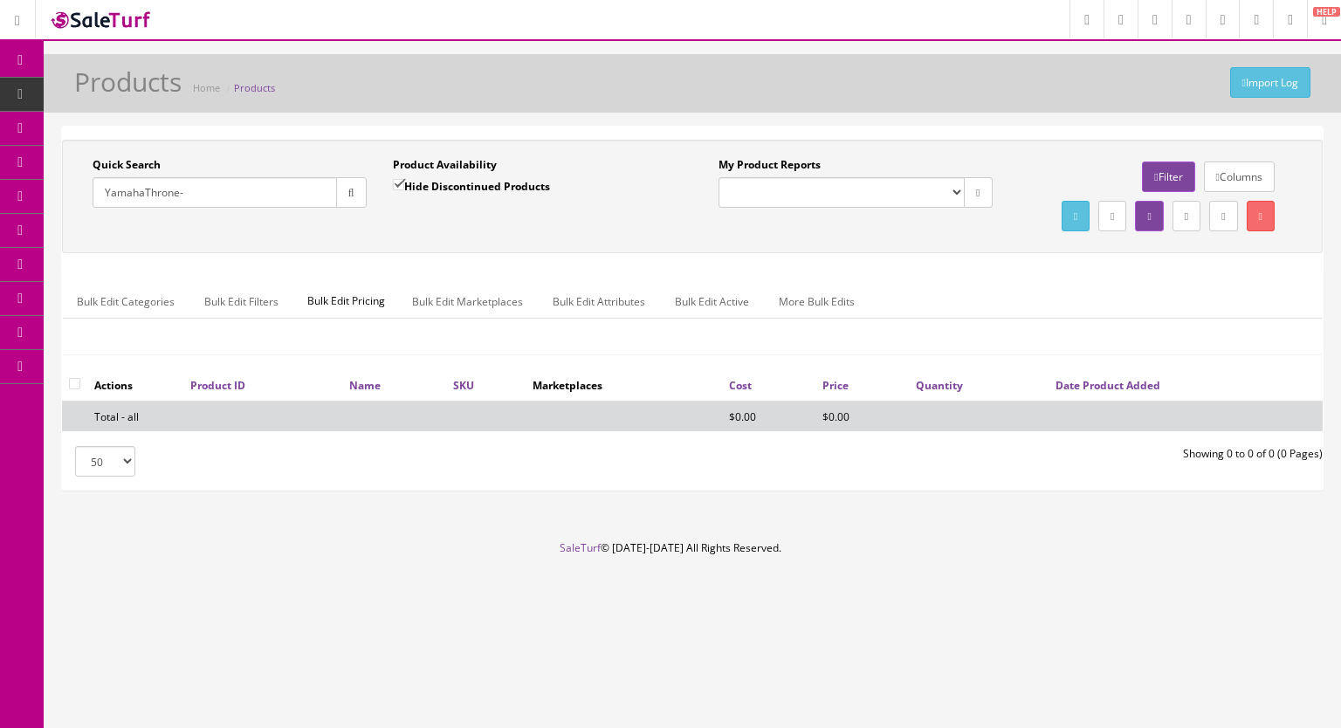
type input "YamahaThrone-"
click at [397, 182] on input "Hide Discontinued Products" at bounding box center [398, 184] width 11 height 11
checkbox input "false"
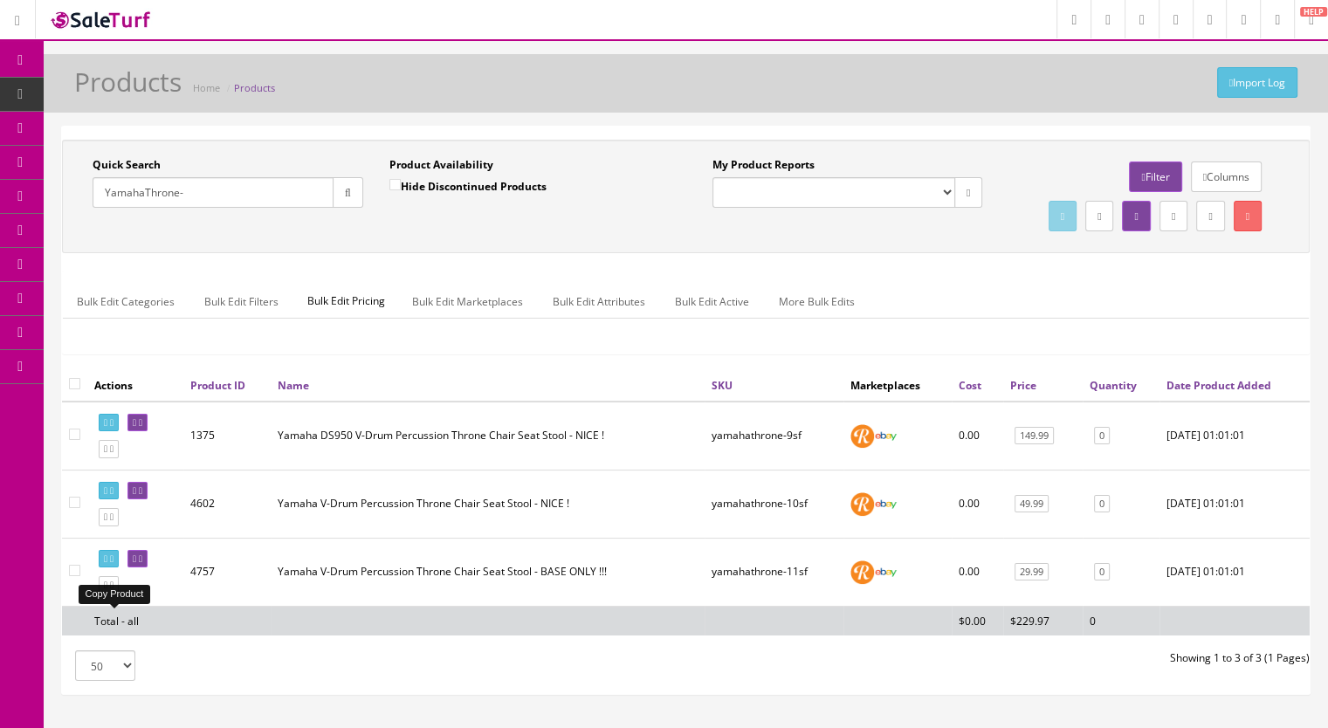
click at [113, 590] on icon at bounding box center [111, 585] width 3 height 10
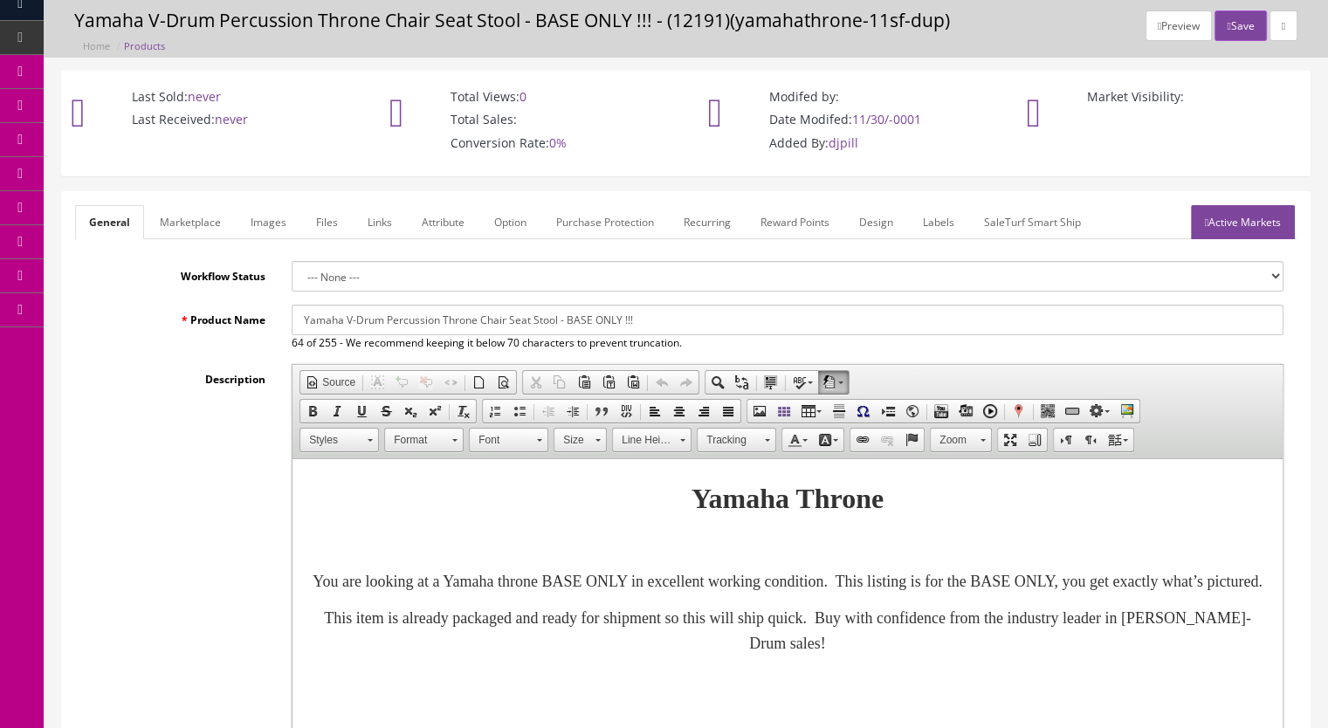
scroll to position [87, 0]
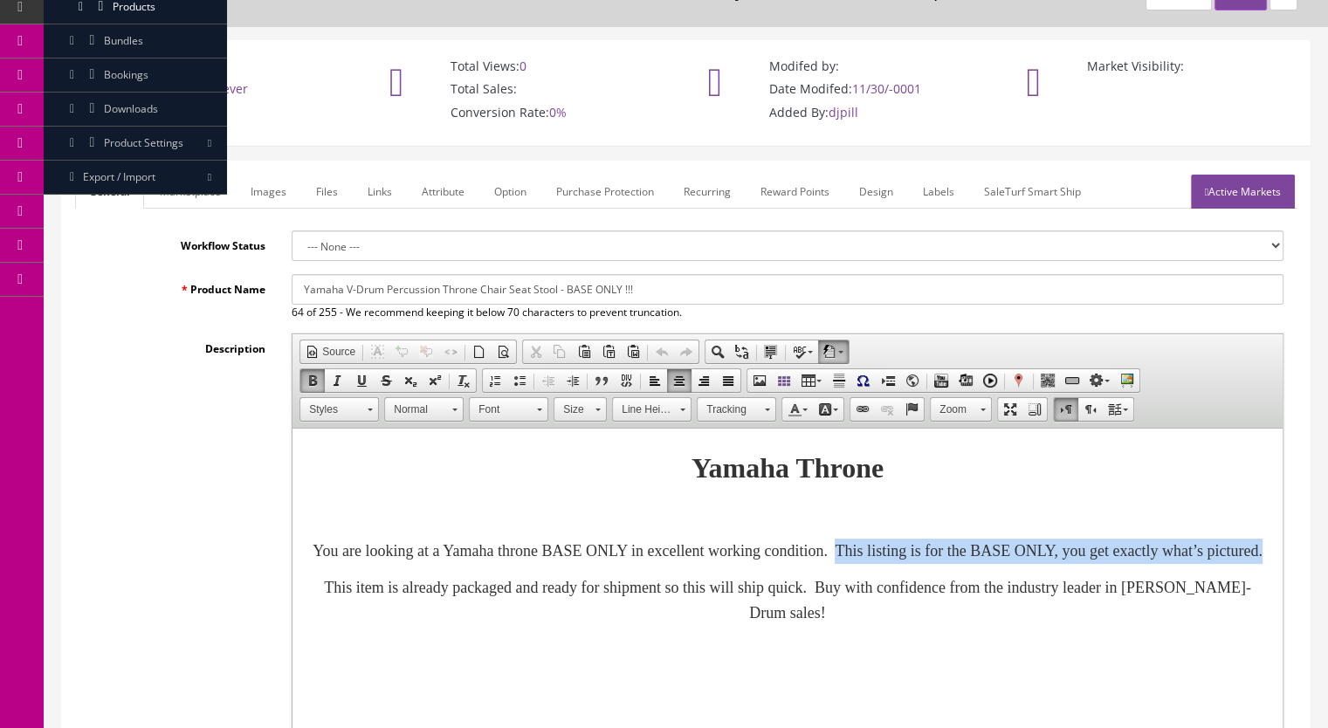
drag, startPoint x: 957, startPoint y: 550, endPoint x: 1033, endPoint y: 581, distance: 83.0
click at [1033, 564] on p "You are looking at a Yamaha throne BASE ONLY in excellent working condition. Th…" at bounding box center [787, 551] width 955 height 25
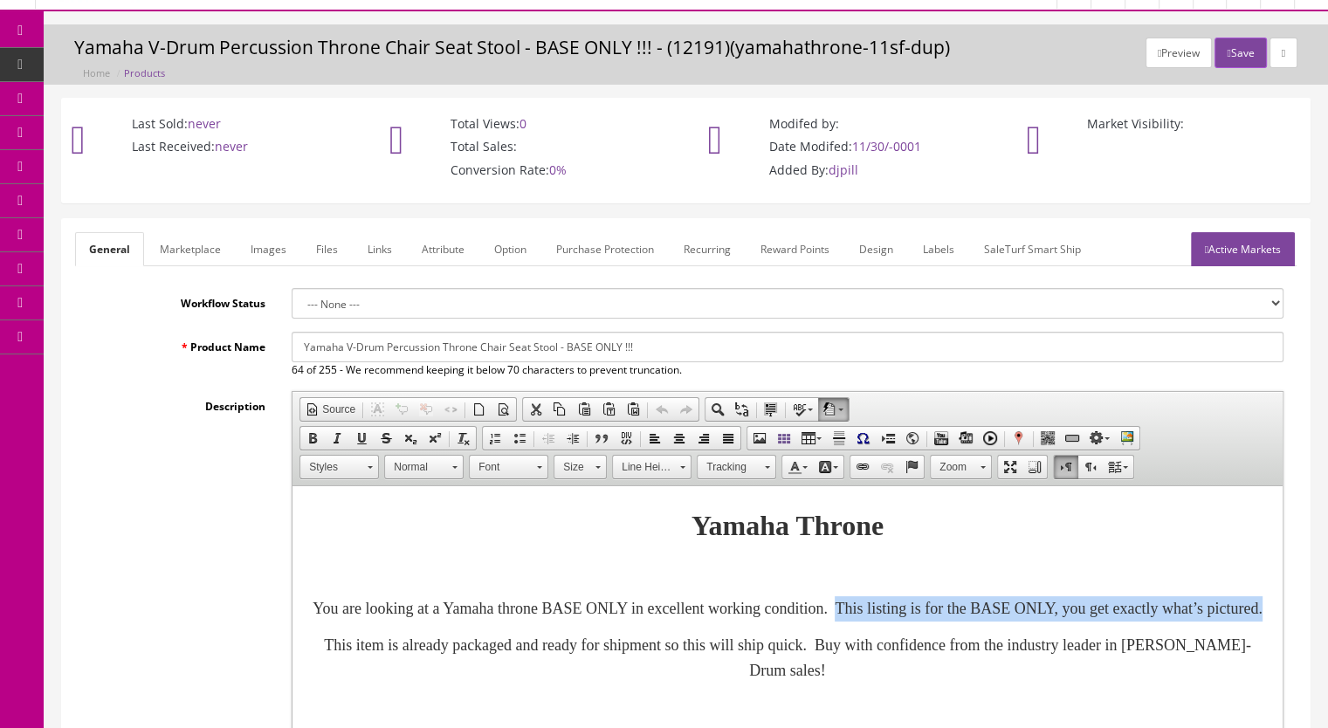
scroll to position [0, 0]
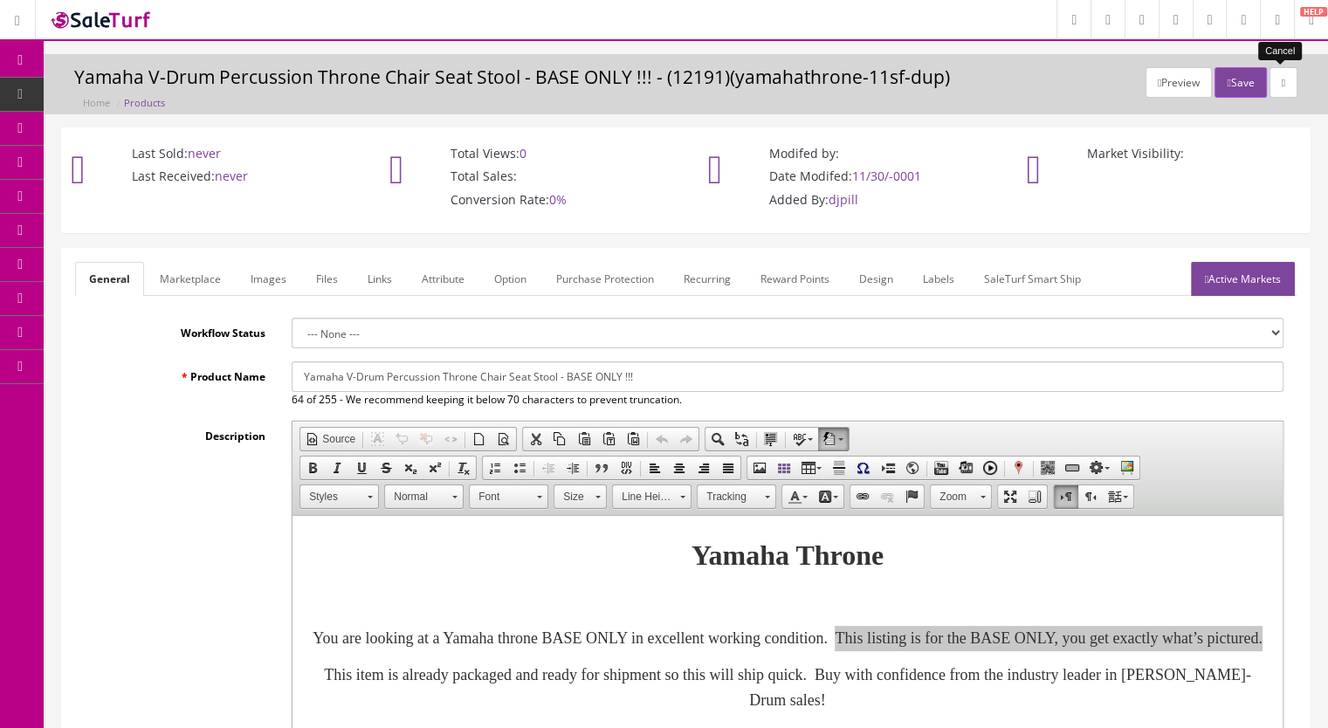
click at [1285, 70] on link at bounding box center [1283, 82] width 28 height 31
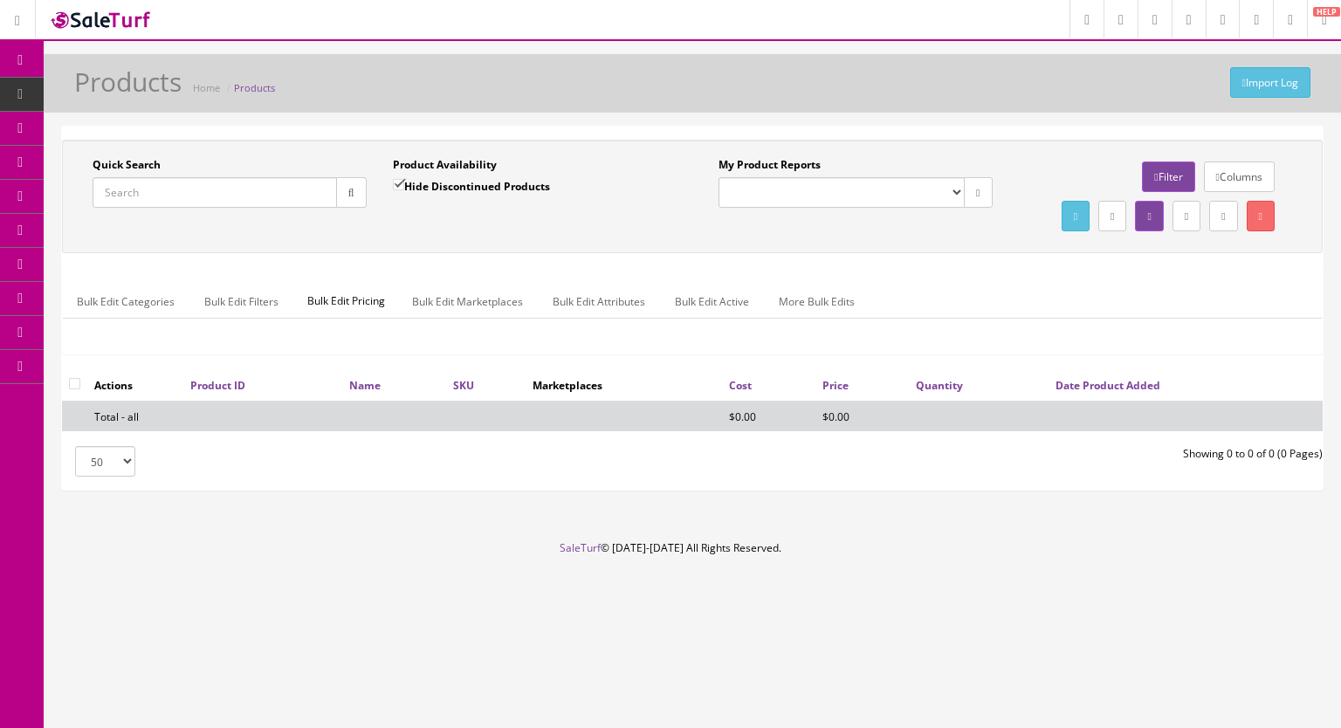
click at [182, 196] on input "Quick Search" at bounding box center [215, 192] width 244 height 31
click at [126, 178] on input "Quick Search" at bounding box center [215, 192] width 244 height 31
type input "yamahathrone-"
click at [403, 186] on input "Hide Discontinued Products" at bounding box center [398, 184] width 11 height 11
checkbox input "false"
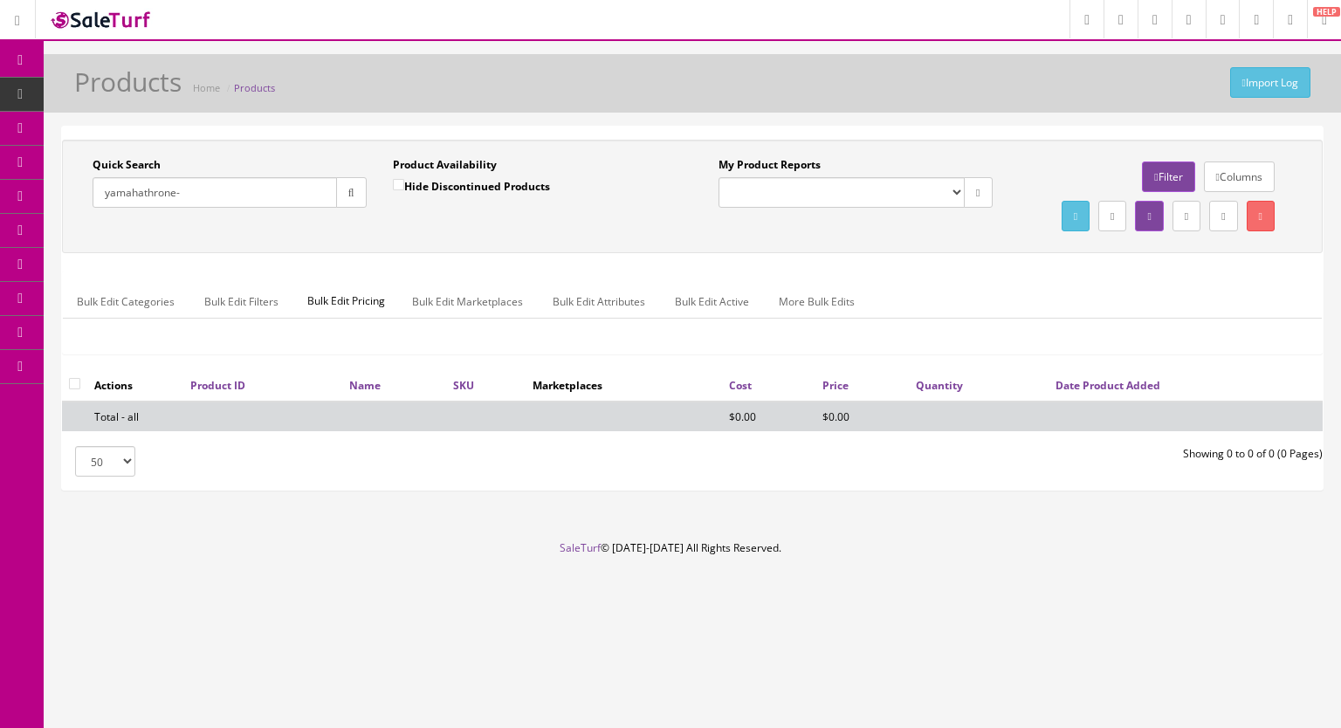
click at [341, 194] on button "button" at bounding box center [351, 192] width 31 height 31
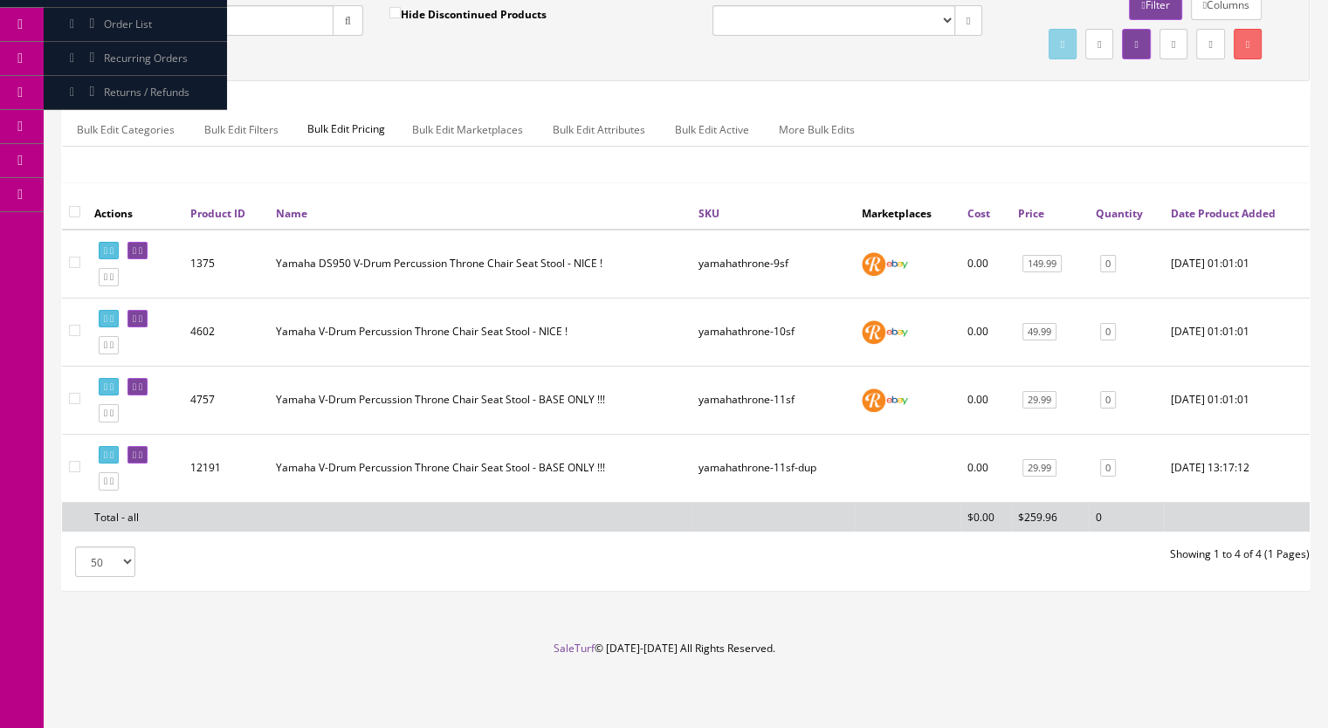
scroll to position [204, 0]
click at [78, 466] on input"] "checkbox" at bounding box center [74, 466] width 11 height 11
checkbox input"] "true"
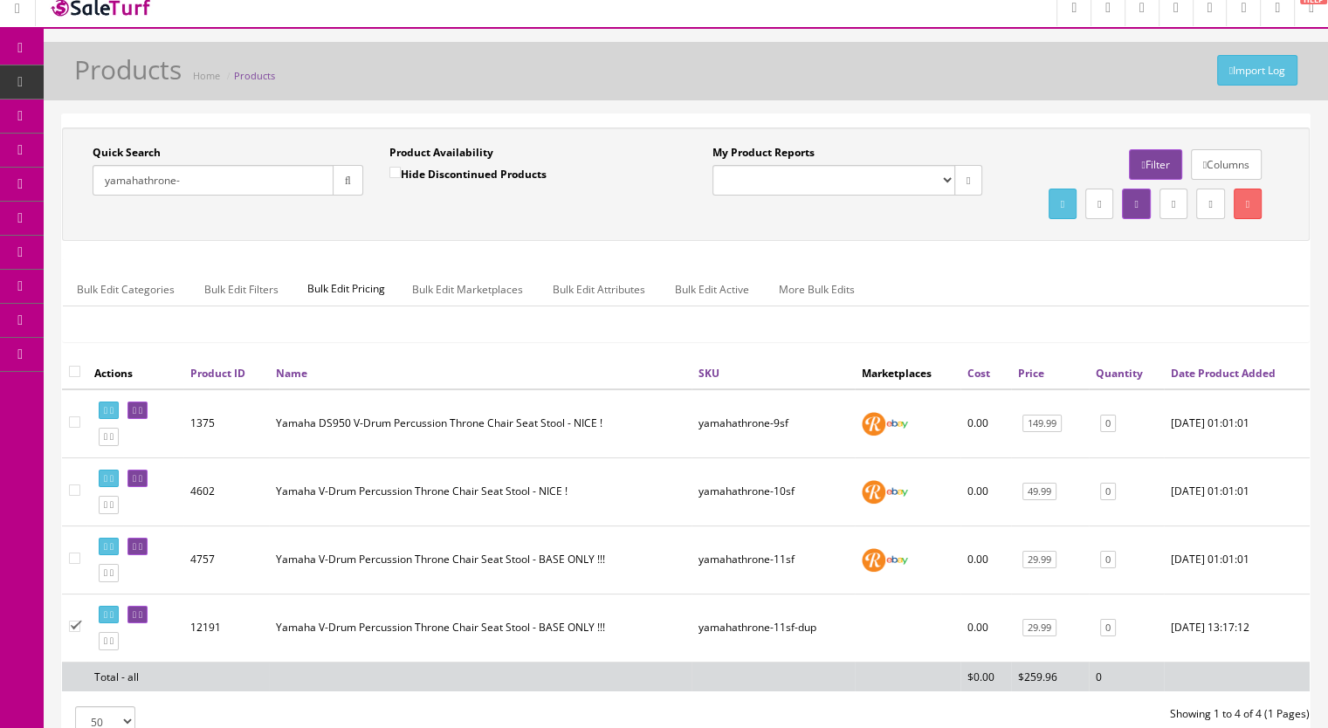
scroll to position [0, 0]
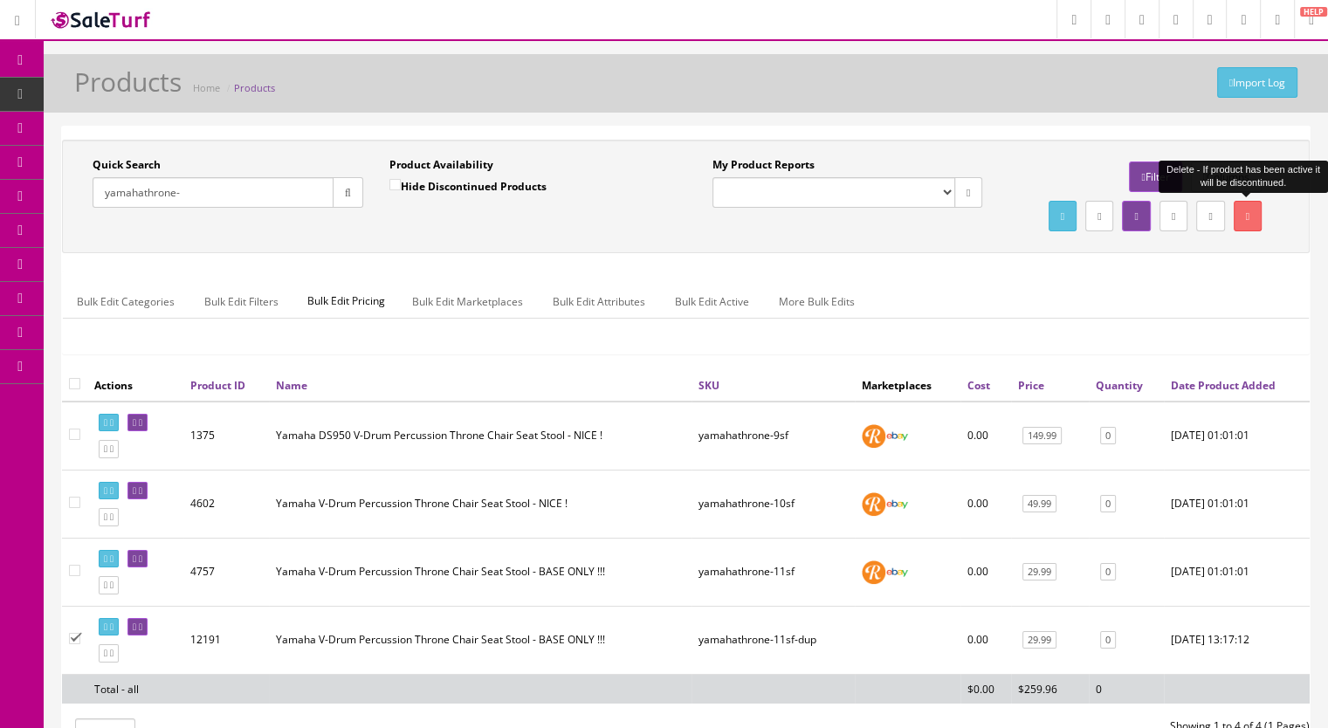
click at [1246, 211] on icon at bounding box center [1247, 216] width 3 height 10
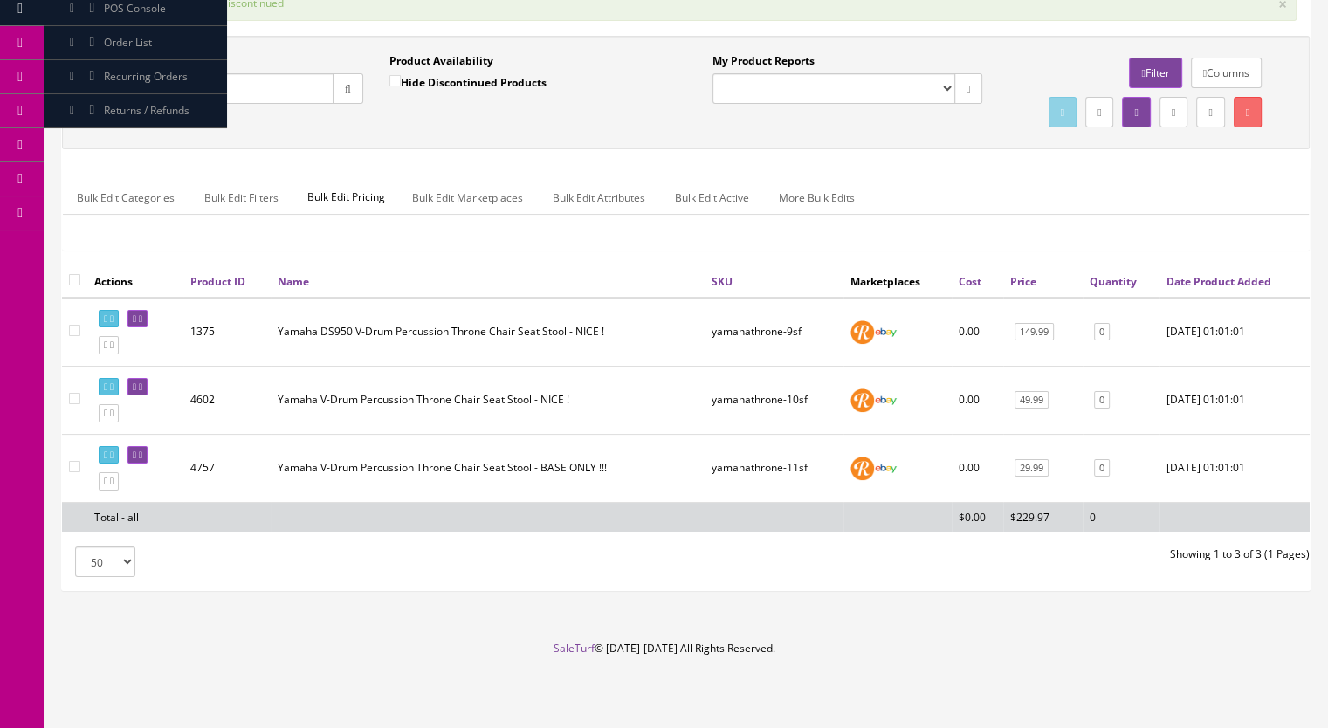
scroll to position [175, 0]
click at [113, 418] on icon at bounding box center [111, 413] width 3 height 10
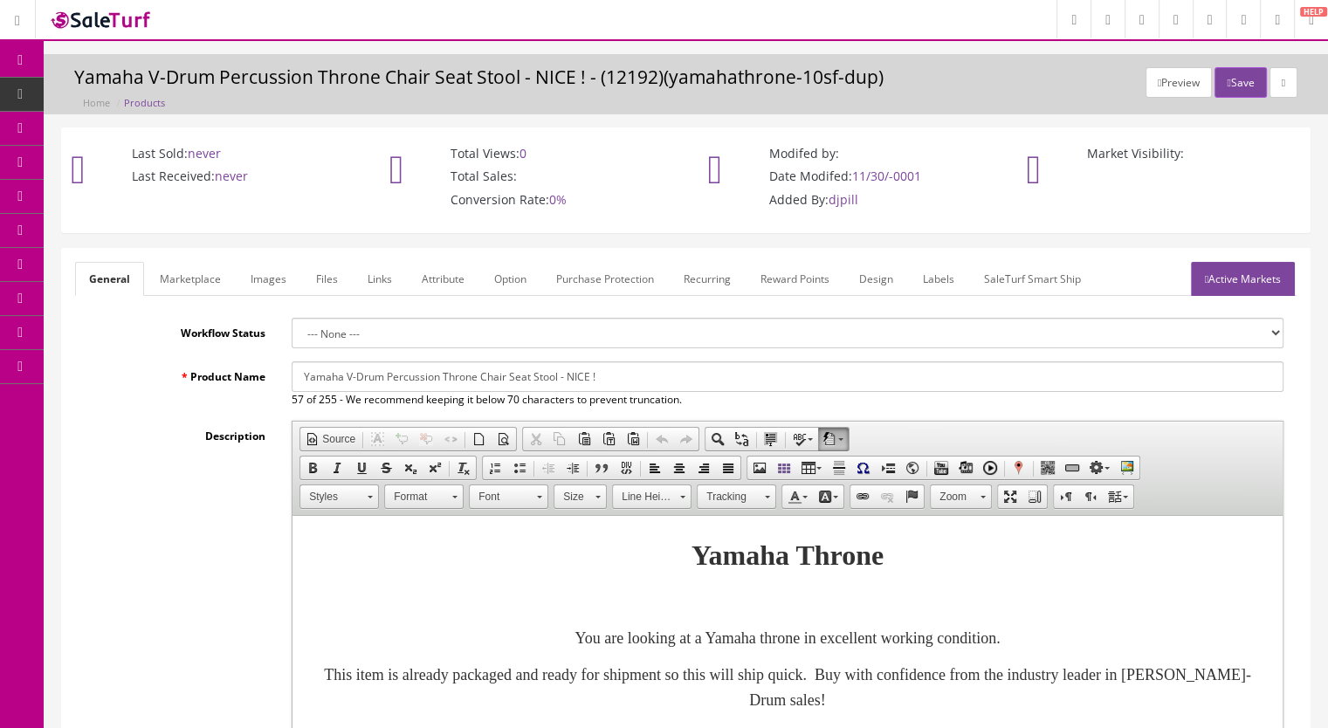
scroll to position [87, 0]
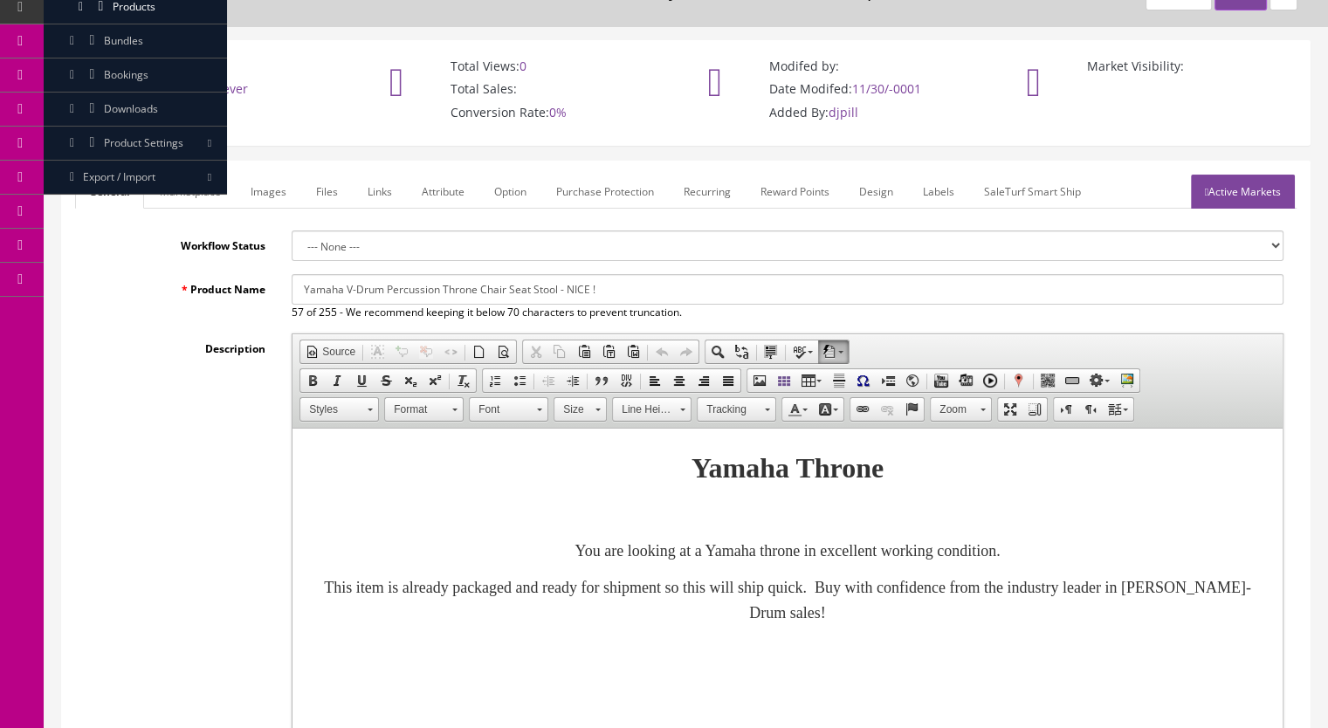
drag, startPoint x: 652, startPoint y: 290, endPoint x: 282, endPoint y: 297, distance: 370.2
click at [282, 297] on div "Yamaha V-Drum Percussion Throne Chair Seat Stool - NICE ! 57 of 255 - We recomm…" at bounding box center [787, 297] width 1018 height 46
paste input "DS-840 Heavyweight Adjustable Round Drum Throne"
drag, startPoint x: 381, startPoint y: 287, endPoint x: 344, endPoint y: 287, distance: 37.5
click at [344, 287] on input "Yamaha DS-840 Heavyweight Adjustable Round Drum Throne" at bounding box center [788, 289] width 992 height 31
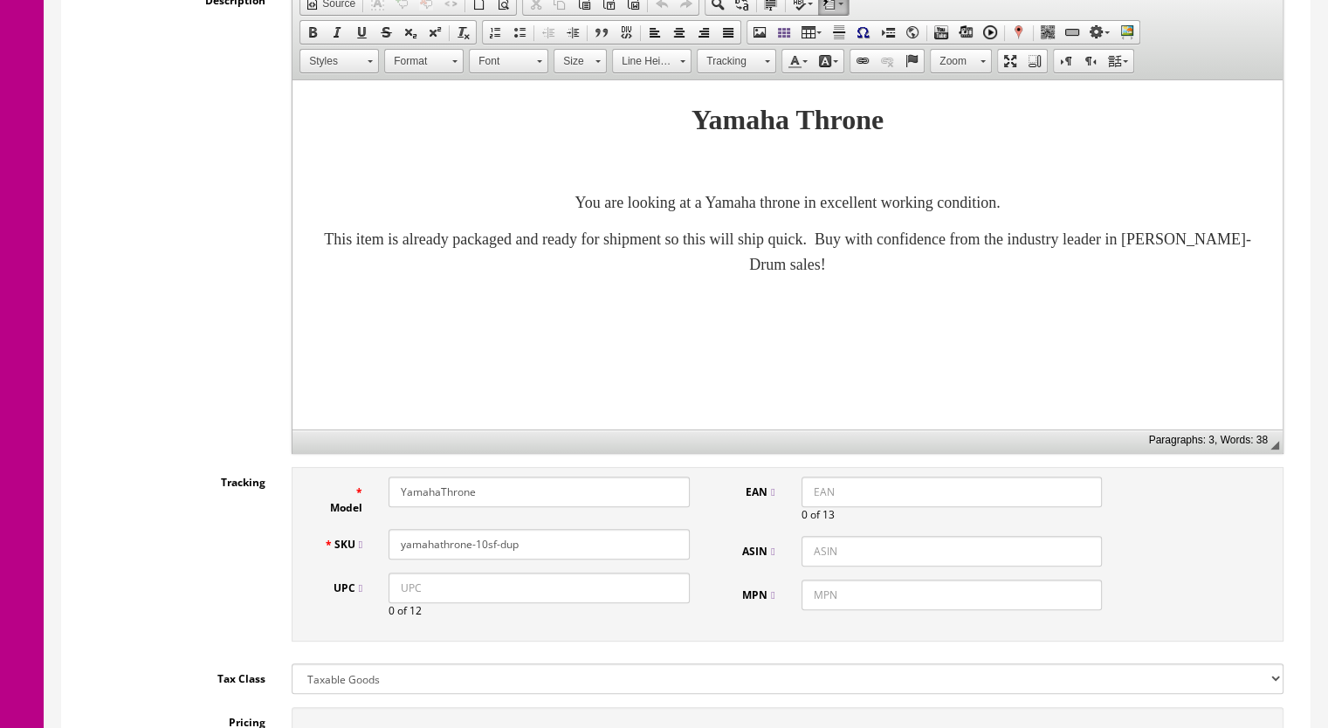
scroll to position [436, 0]
type input "Yamaha Heavyweight Adjustable Round Drum Throne"
drag, startPoint x: 524, startPoint y: 541, endPoint x: 483, endPoint y: 550, distance: 41.9
click at [483, 550] on input "yamahathrone-10sf-dup" at bounding box center [538, 543] width 301 height 31
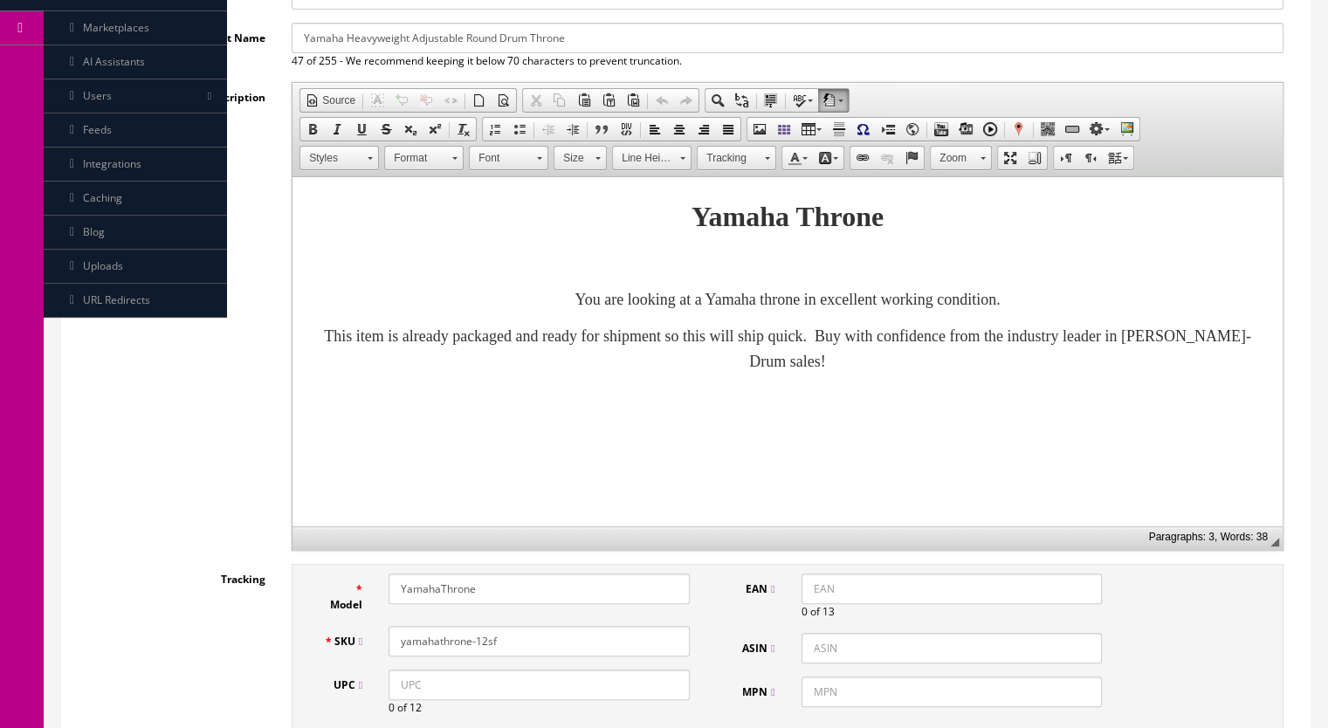
scroll to position [175, 0]
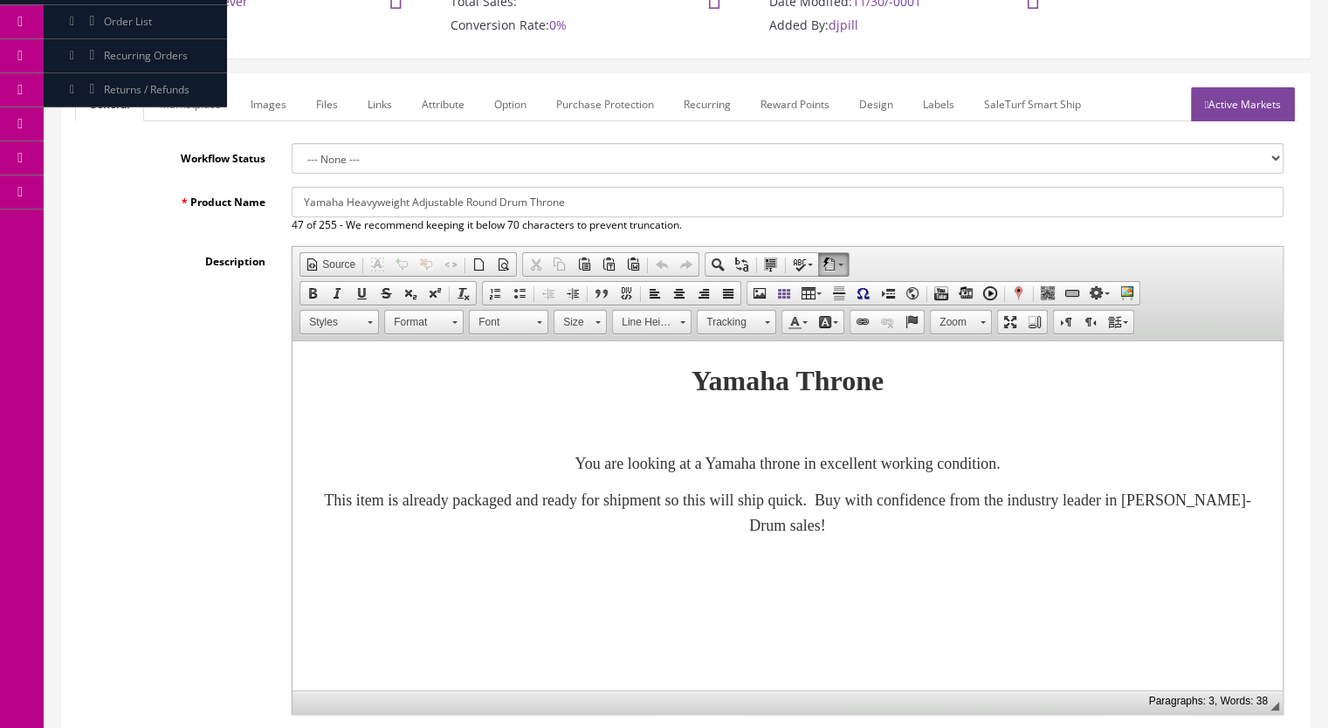
type input "yamahathrone-12sf"
drag, startPoint x: 616, startPoint y: 199, endPoint x: 283, endPoint y: 206, distance: 333.5
click at [283, 206] on div "Yamaha Heavyweight Adjustable Round Drum Throne 47 of 255 - We recommend keepin…" at bounding box center [787, 210] width 1018 height 46
click at [189, 102] on link "Marketplace" at bounding box center [190, 104] width 89 height 34
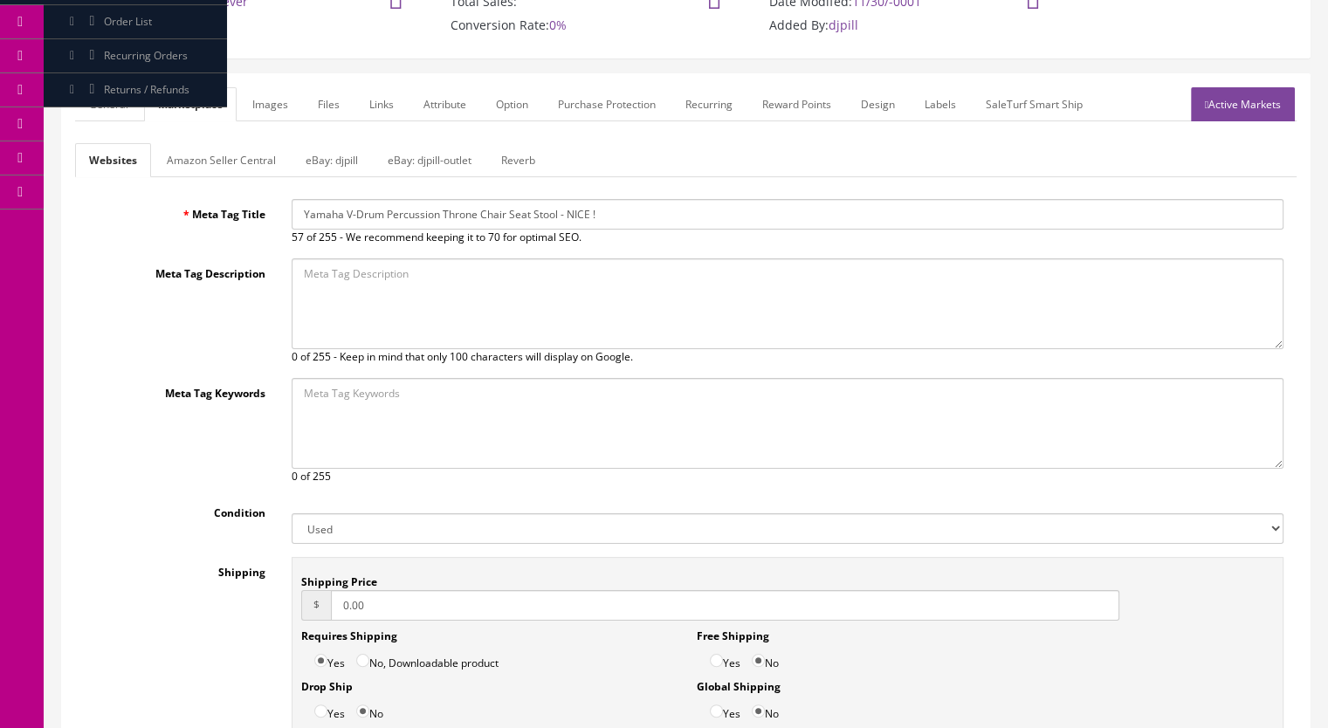
drag, startPoint x: 495, startPoint y: 223, endPoint x: 223, endPoint y: 224, distance: 271.5
click at [223, 224] on div "Meta Tag Title Yamaha V-Drum Percussion Throne Chair Seat Stool - NICE ! 57 of …" at bounding box center [685, 222] width 1221 height 46
paste input "Heavyweight Adjustable Round Drum Throne"
type input "Yamaha Heavyweight Adjustable Round Drum Throne"
click at [508, 154] on link "Reverb" at bounding box center [518, 160] width 62 height 34
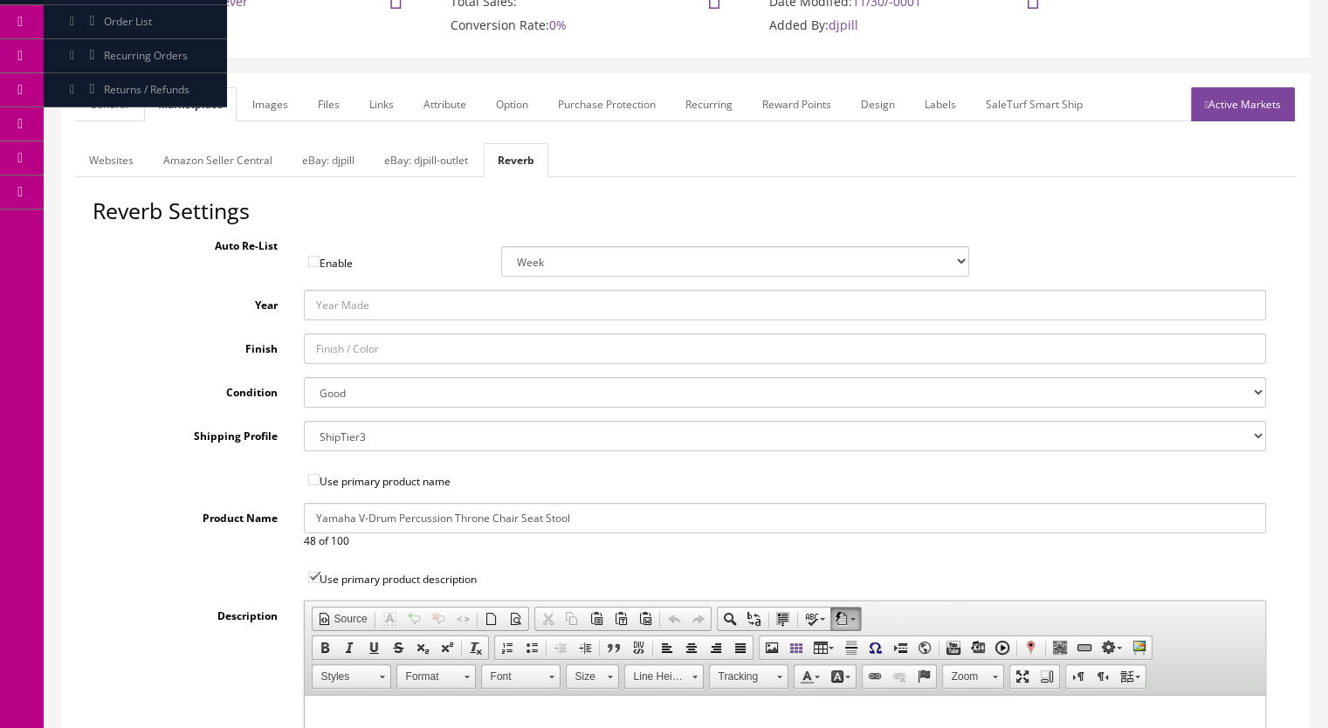
drag, startPoint x: 619, startPoint y: 516, endPoint x: 200, endPoint y: 521, distance: 419.0
click at [200, 521] on div "Product Name Yamaha V-Drum Percussion Throne Chair Seat Stool 48 of 100" at bounding box center [686, 526] width 1186 height 46
paste input "Heavyweight Adjustable Round Drum Throne"
type input "Yamaha Heavyweight Adjustable Round Drum Throne"
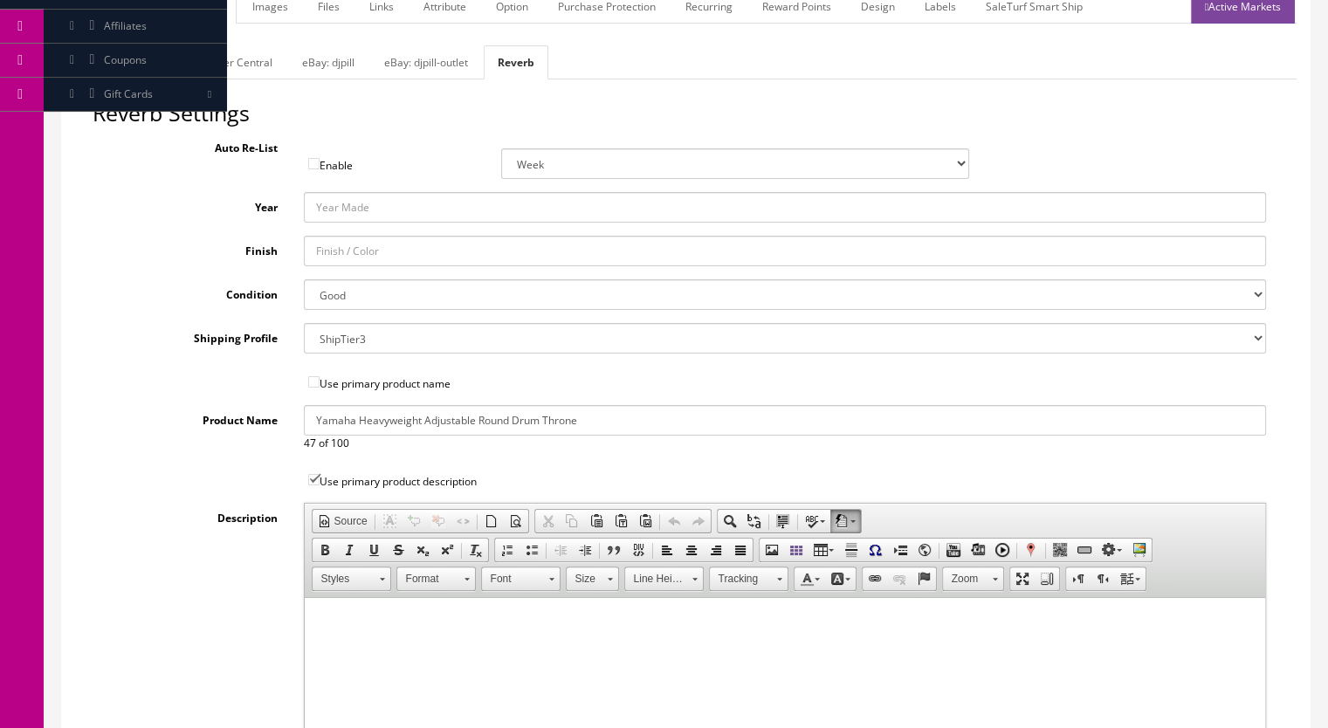
scroll to position [87, 0]
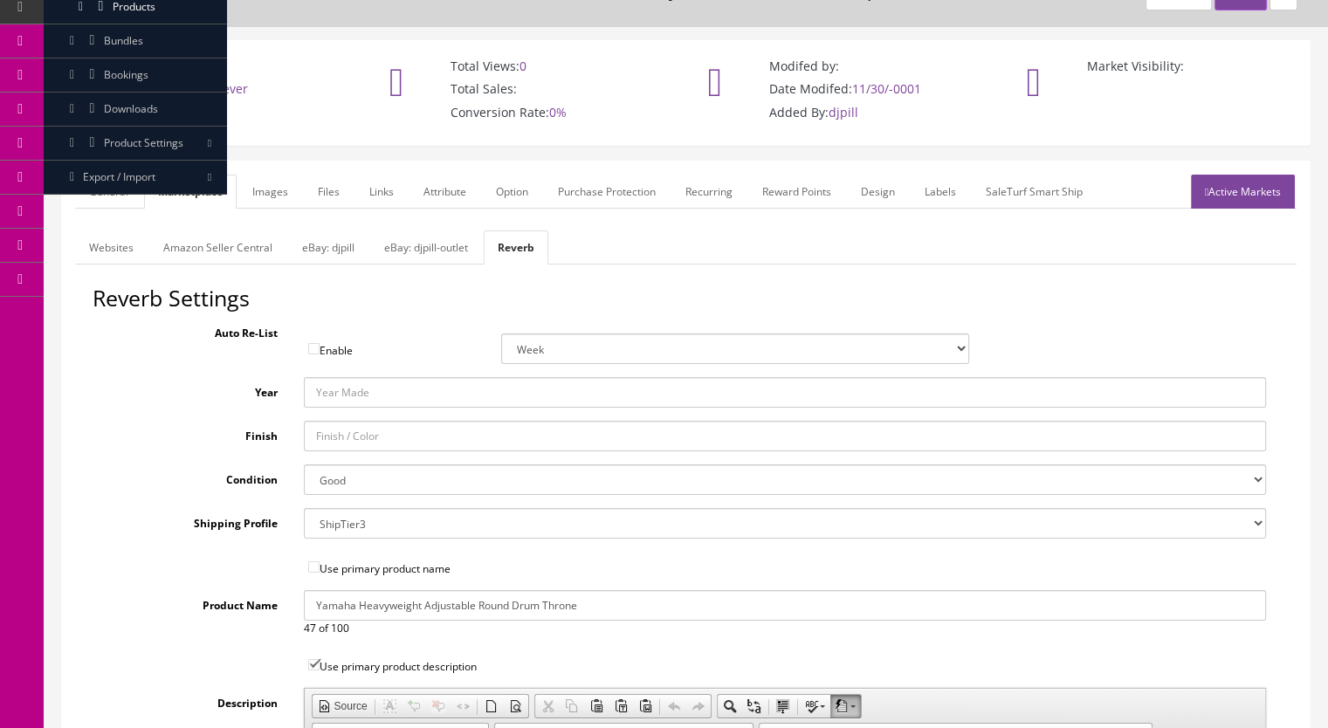
click at [110, 194] on link "General" at bounding box center [108, 192] width 67 height 34
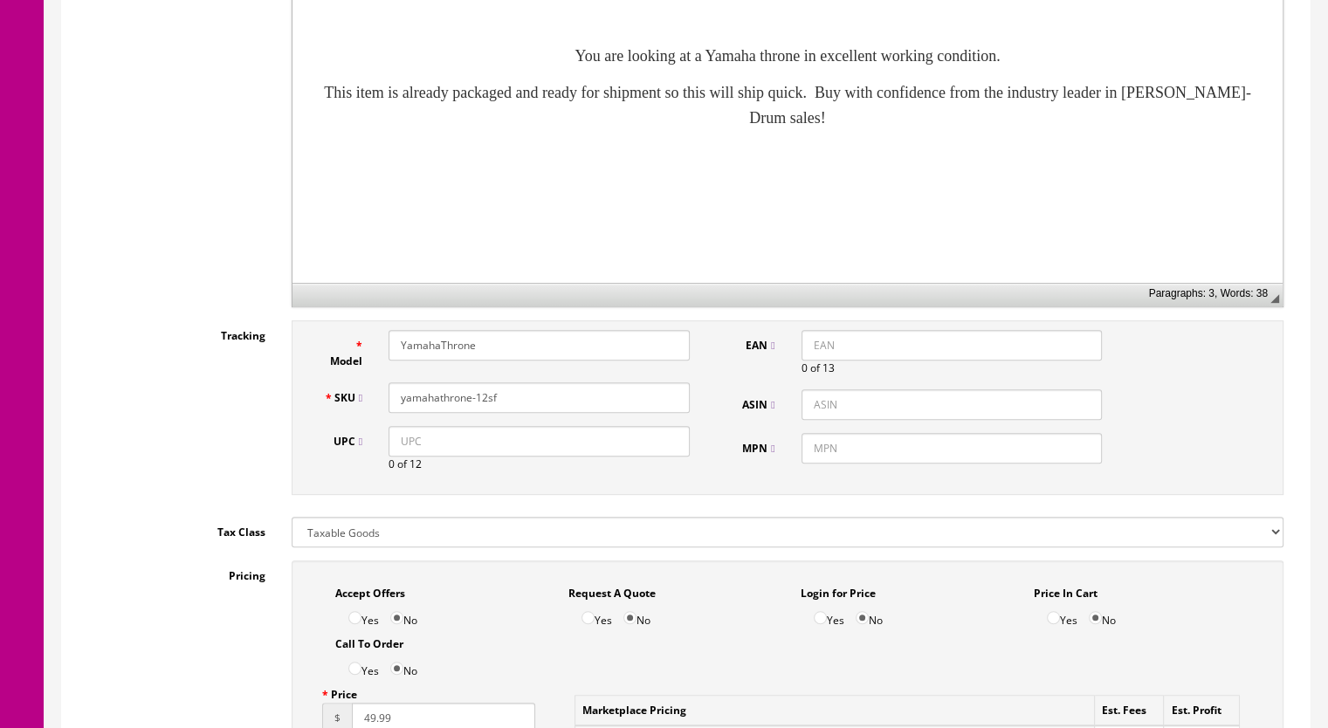
scroll to position [960, 0]
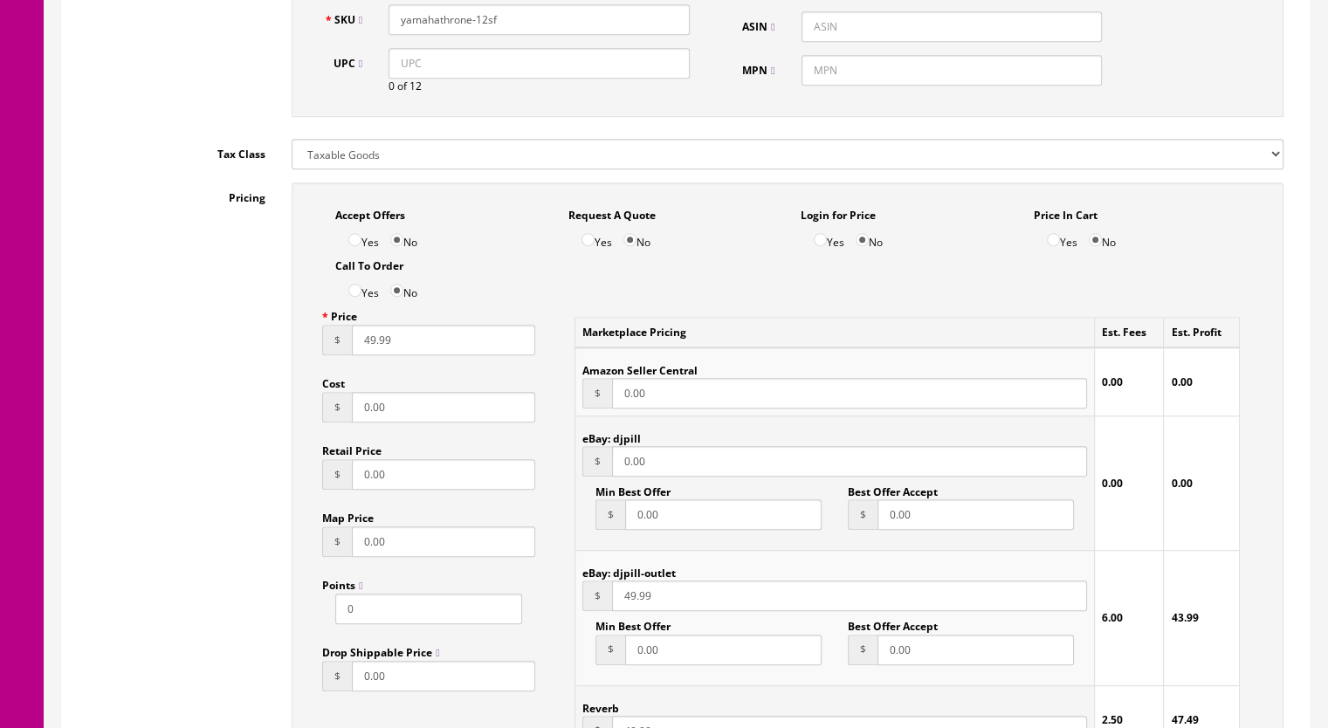
drag, startPoint x: 363, startPoint y: 347, endPoint x: 374, endPoint y: 345, distance: 11.6
click at [374, 345] on input "49.99" at bounding box center [443, 340] width 183 height 31
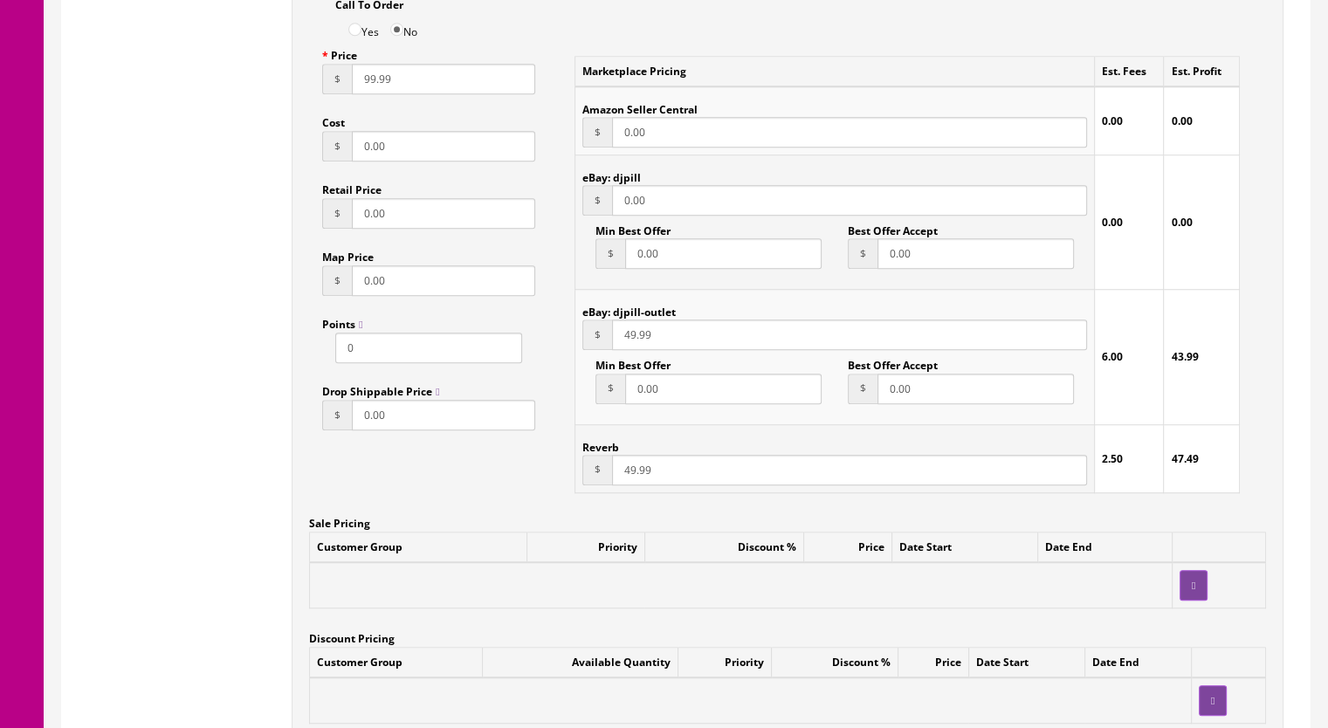
scroll to position [1222, 0]
type input "99.99"
click at [632, 475] on input "49.99" at bounding box center [849, 469] width 475 height 31
type input "79.99"
drag, startPoint x: 625, startPoint y: 337, endPoint x: 636, endPoint y: 337, distance: 11.3
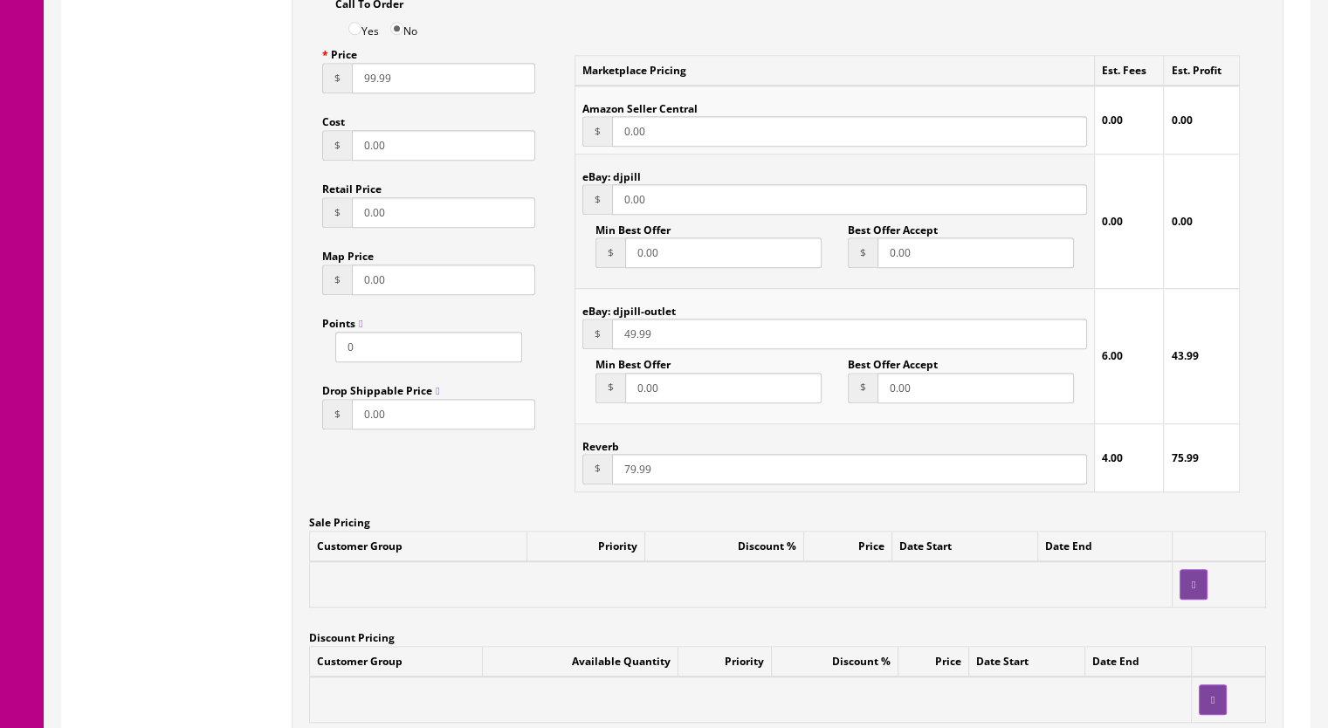
click at [636, 337] on input "49.99" at bounding box center [849, 334] width 475 height 31
type input "79.99"
drag, startPoint x: 354, startPoint y: 79, endPoint x: 368, endPoint y: 81, distance: 14.1
click at [368, 81] on input "99.99" at bounding box center [443, 78] width 183 height 31
type input "79.99"
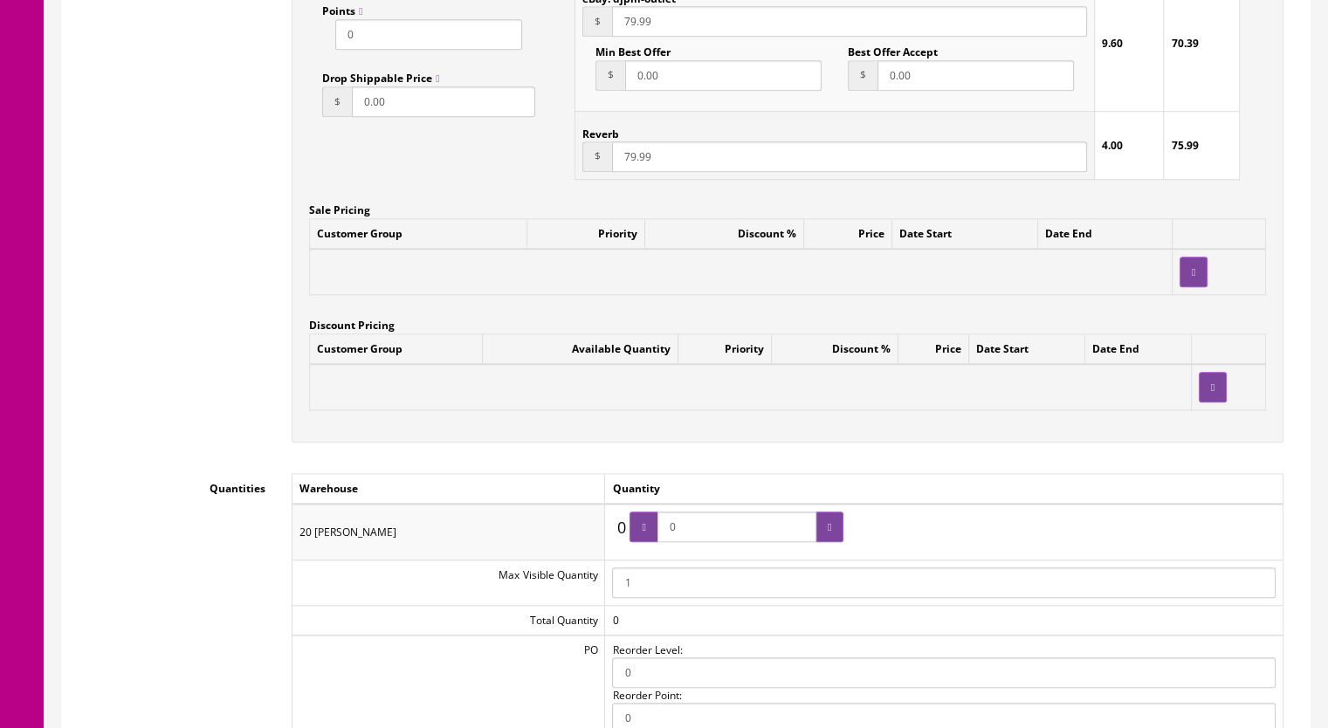
scroll to position [1658, 0]
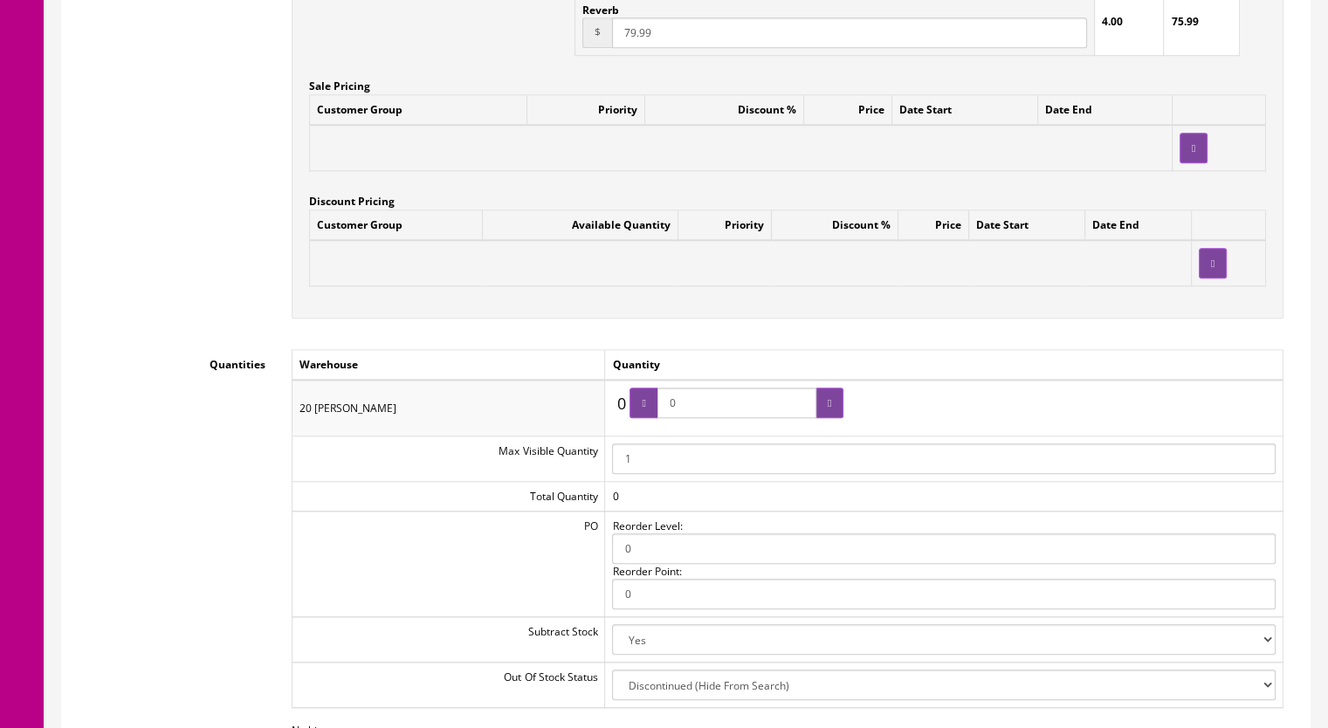
drag, startPoint x: 698, startPoint y: 404, endPoint x: 646, endPoint y: 399, distance: 52.6
click at [648, 403] on span "0" at bounding box center [736, 403] width 214 height 31
type input "1"
click at [831, 406] on icon at bounding box center [828, 403] width 3 height 10
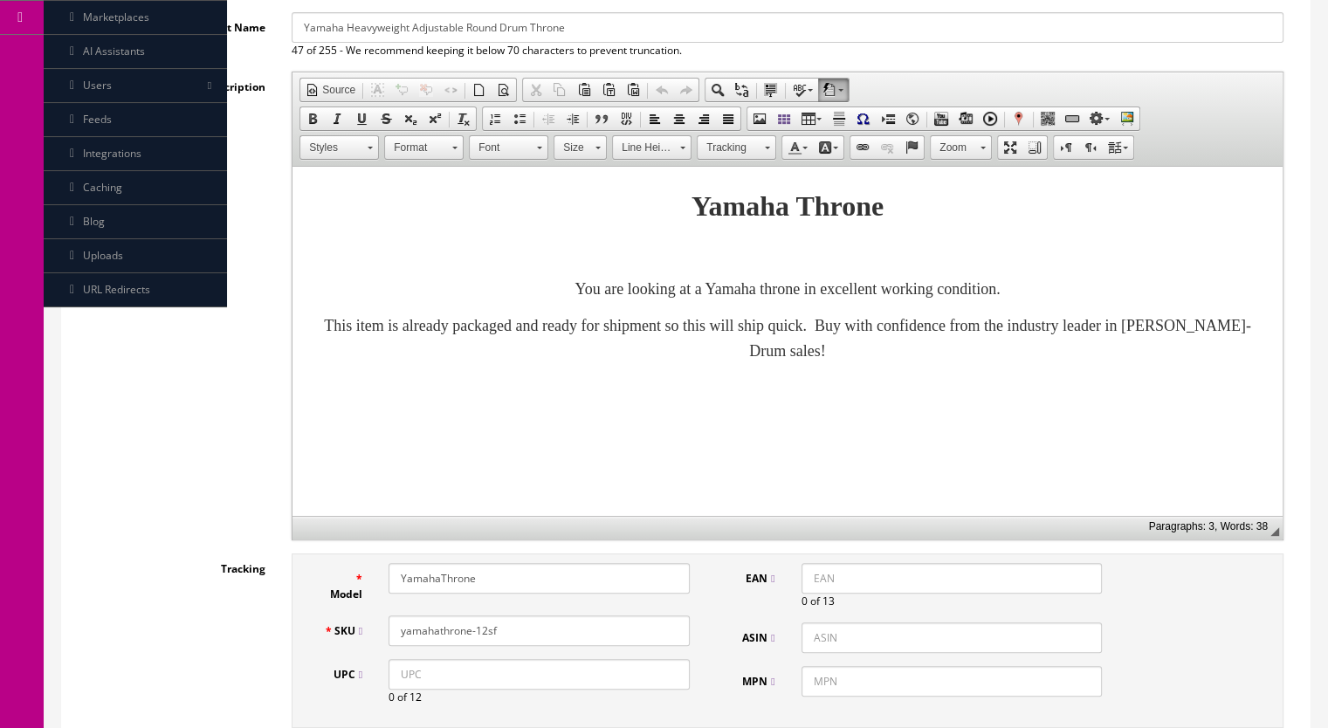
scroll to position [349, 0]
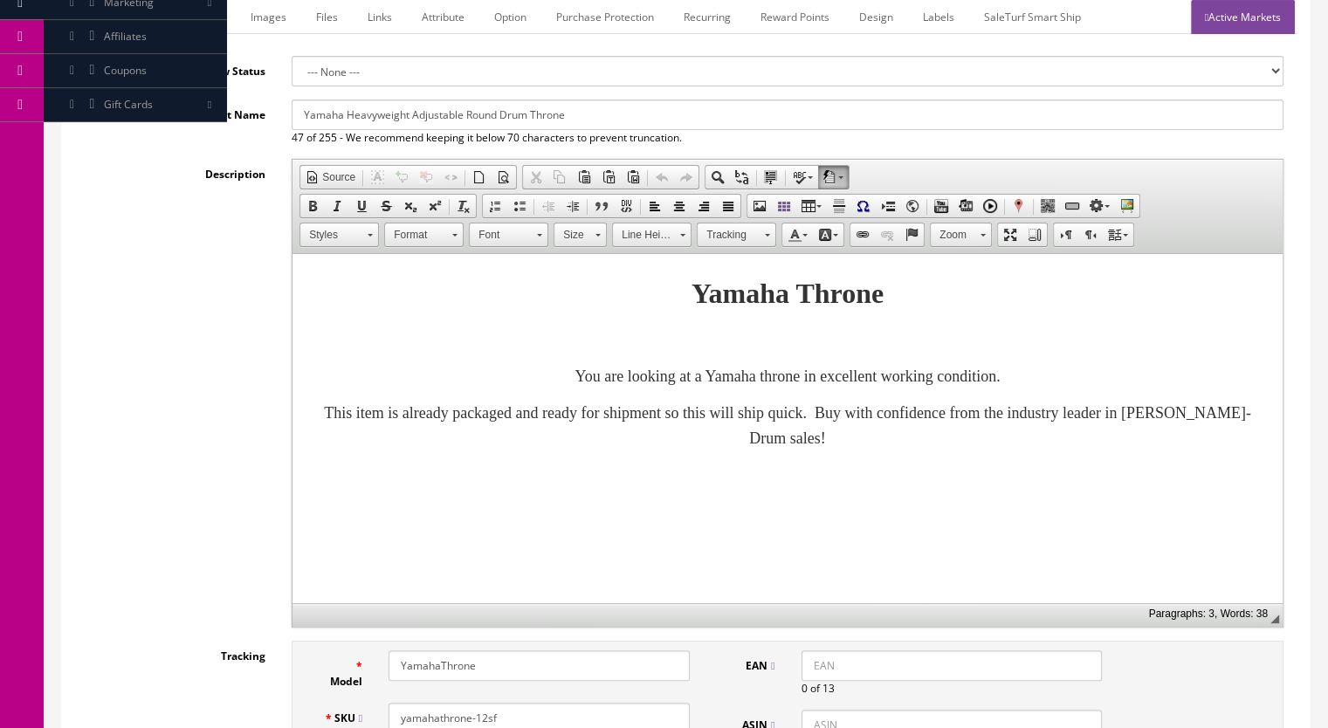
click at [272, 8] on link "Images" at bounding box center [269, 17] width 64 height 34
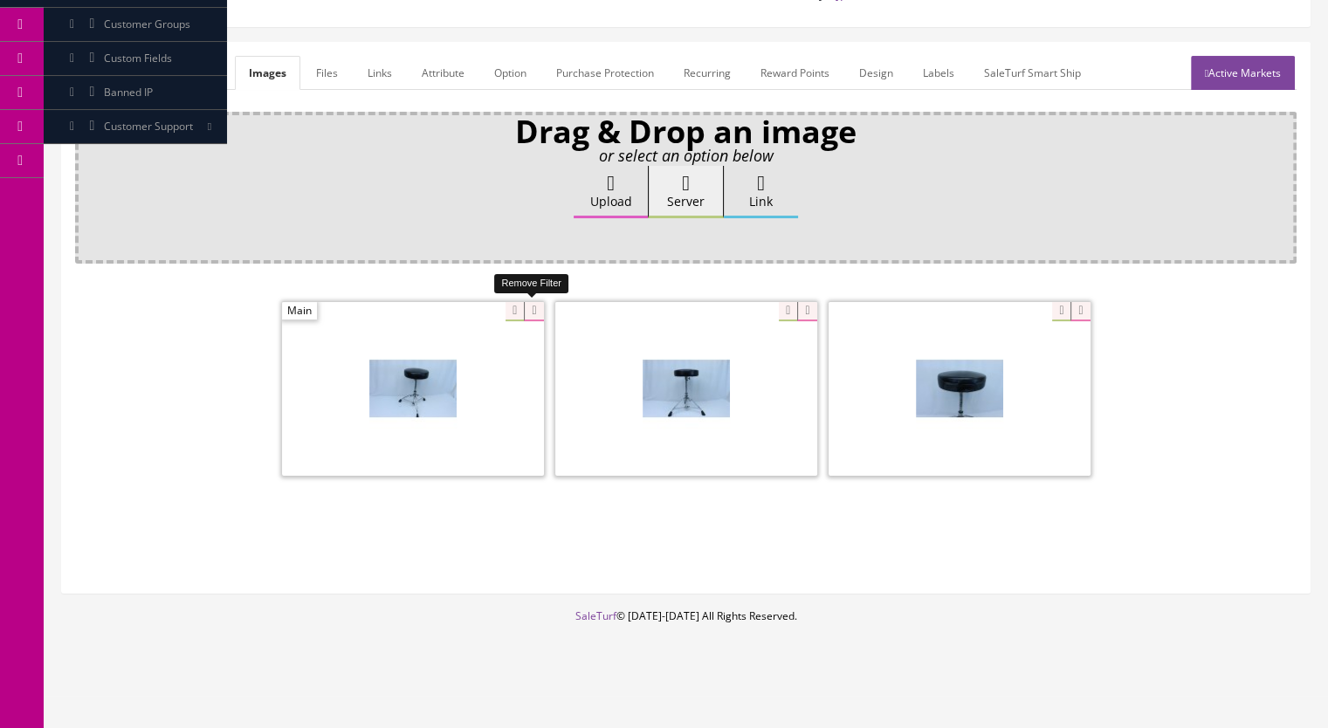
click at [529, 305] on icon at bounding box center [533, 311] width 19 height 19
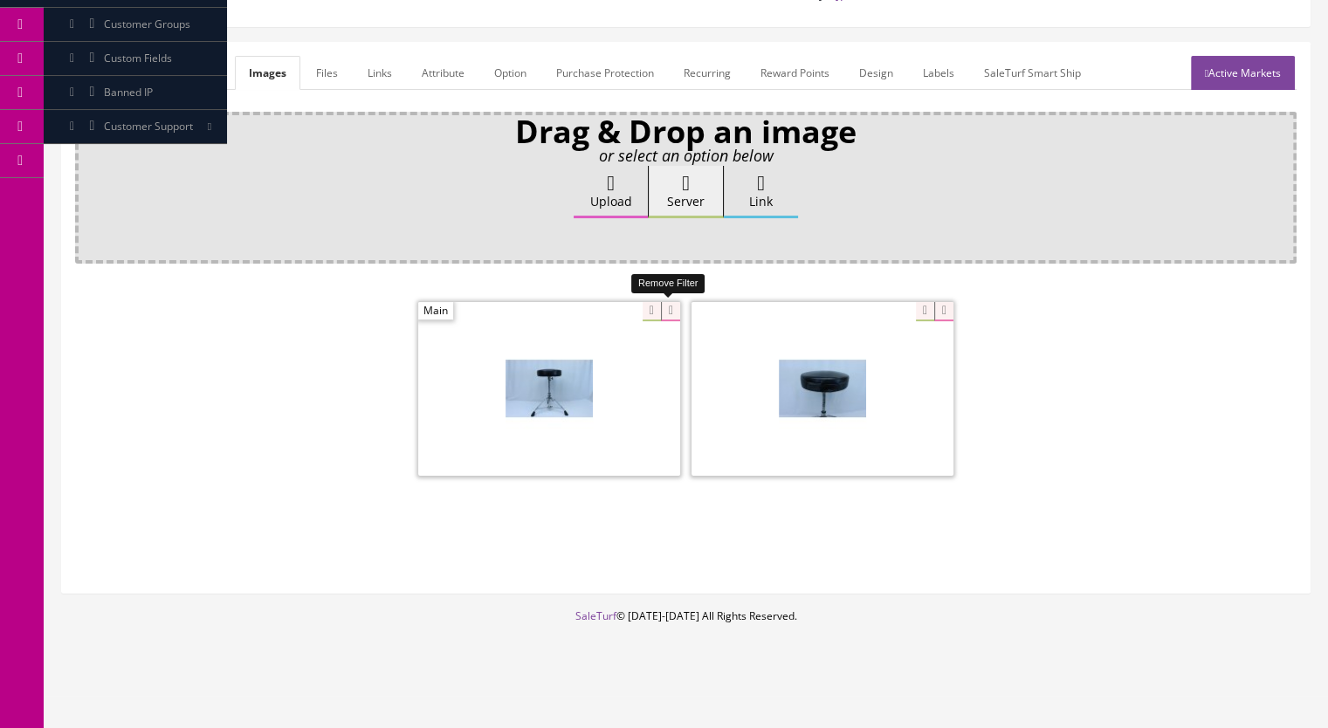
click at [667, 305] on icon at bounding box center [670, 311] width 19 height 19
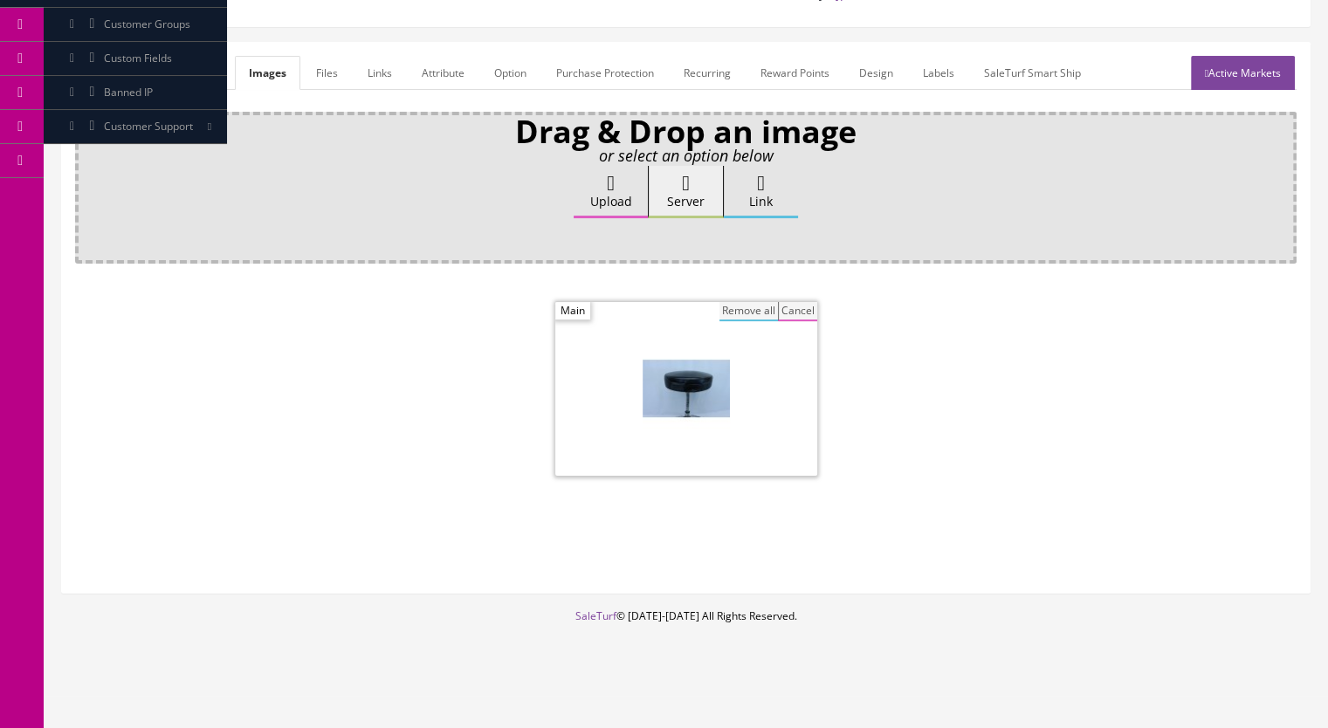
click at [740, 311] on button "Remove all" at bounding box center [748, 311] width 58 height 19
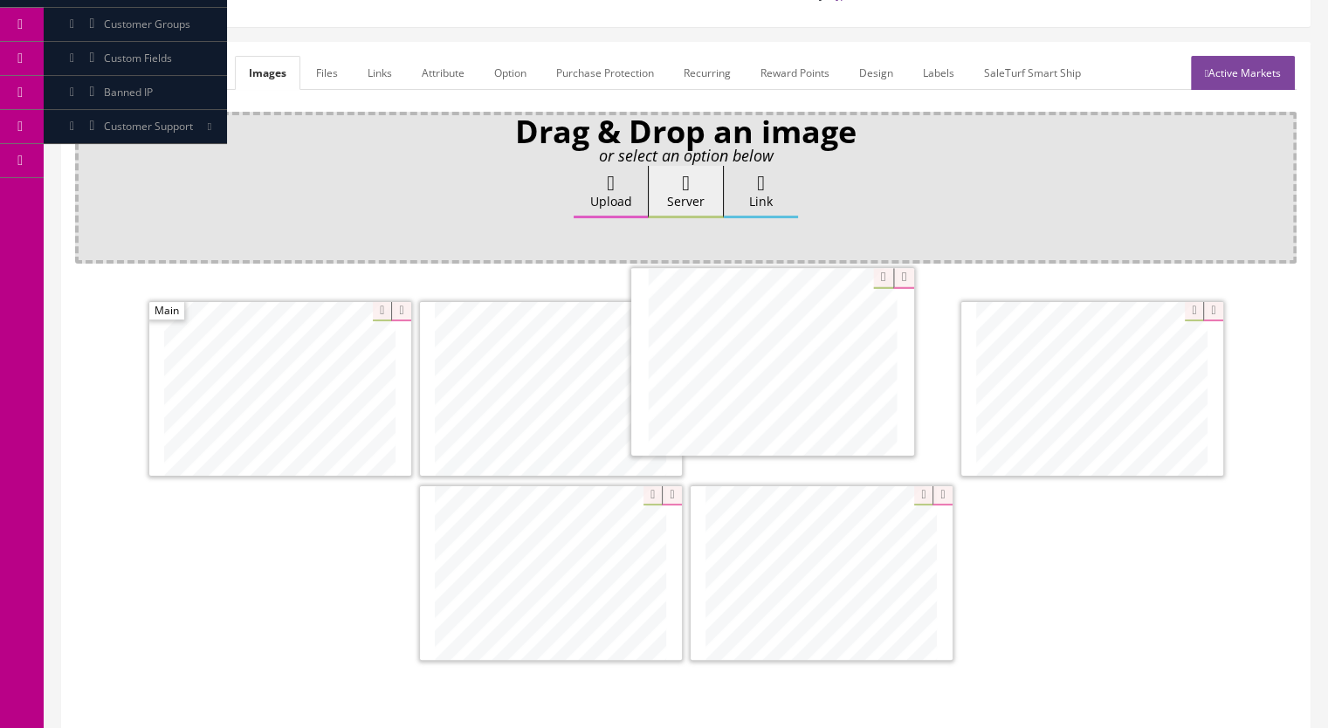
drag, startPoint x: 866, startPoint y: 605, endPoint x: 818, endPoint y: 396, distance: 214.1
click at [197, 58] on link "Marketplace" at bounding box center [188, 73] width 89 height 34
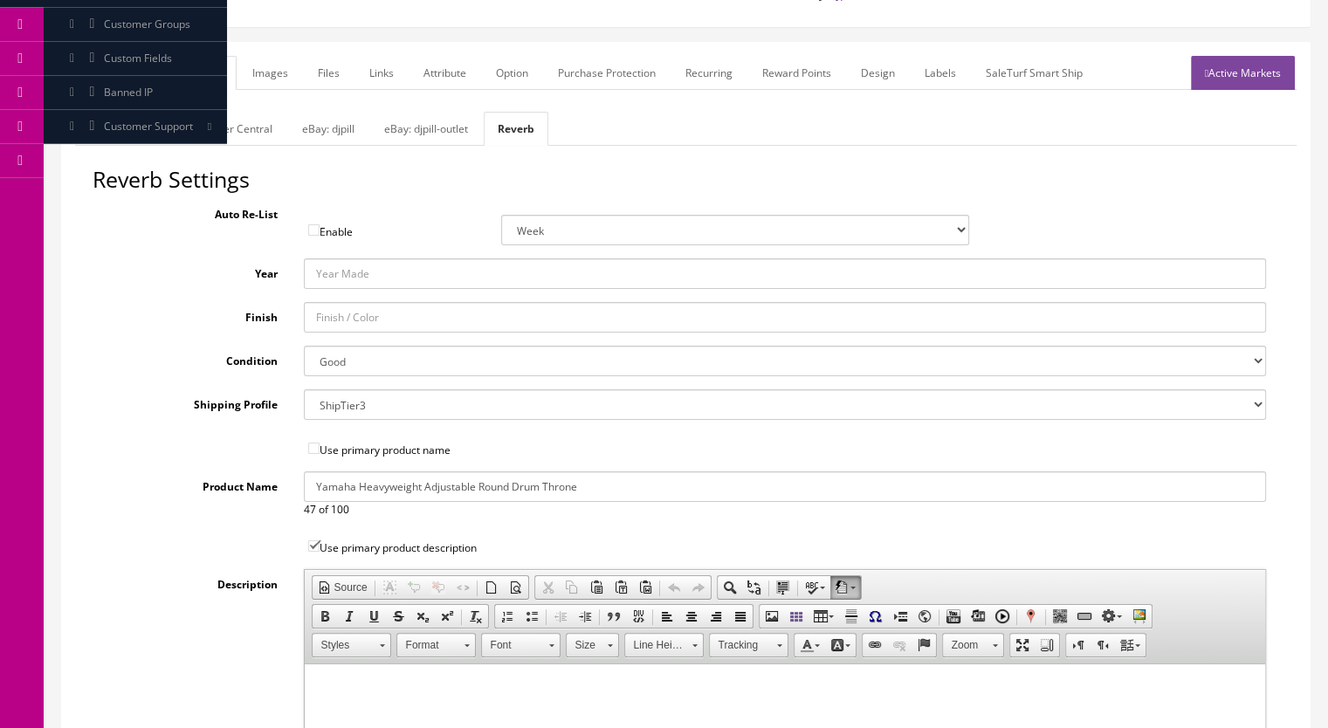
click at [374, 360] on select "Brand New Mint Excellent Very Good Good Fair Poor B-Stock Non Functioning" at bounding box center [785, 361] width 963 height 31
select select "ae4d9114-1bd7-4ec5-a4ba-6653af5ac84d"
click at [304, 346] on select "Brand New Mint Excellent Very Good Good Fair Poor B-Stock Non Functioning" at bounding box center [785, 361] width 963 height 31
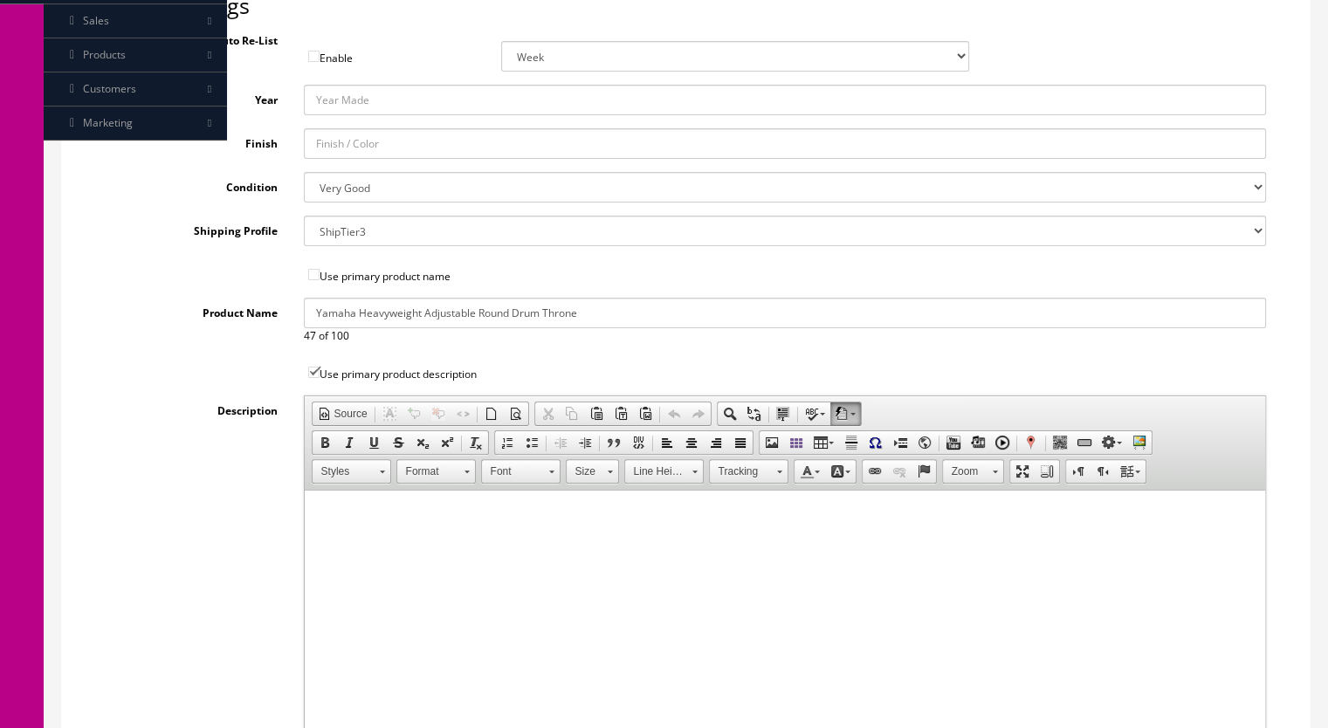
scroll to position [293, 0]
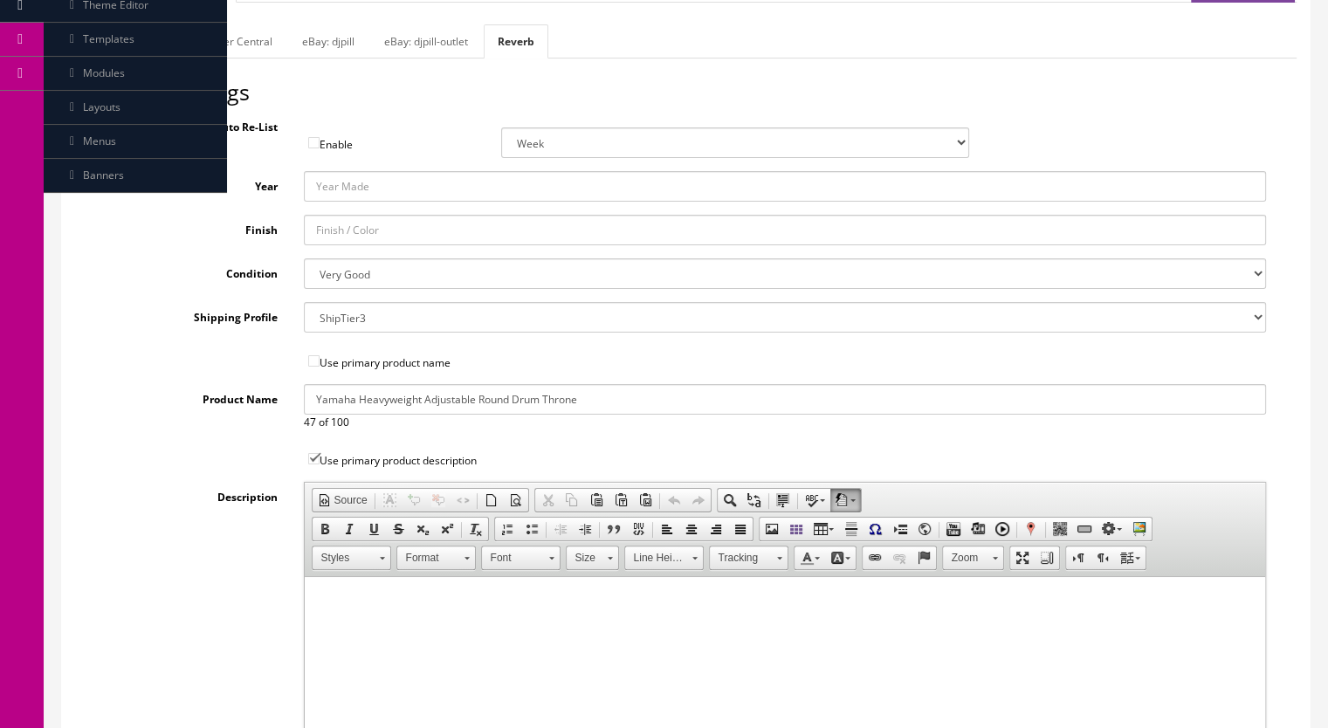
click at [426, 35] on link "eBay: djpill-outlet" at bounding box center [426, 41] width 112 height 34
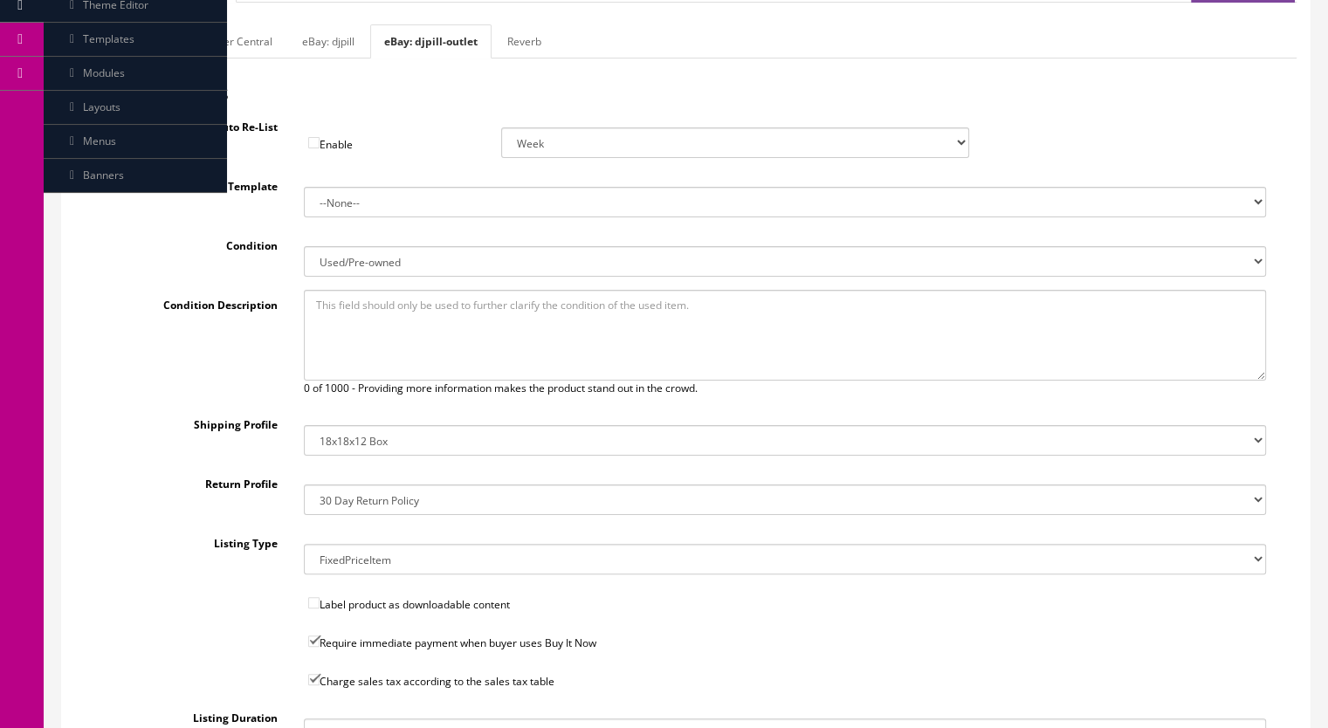
scroll to position [119, 0]
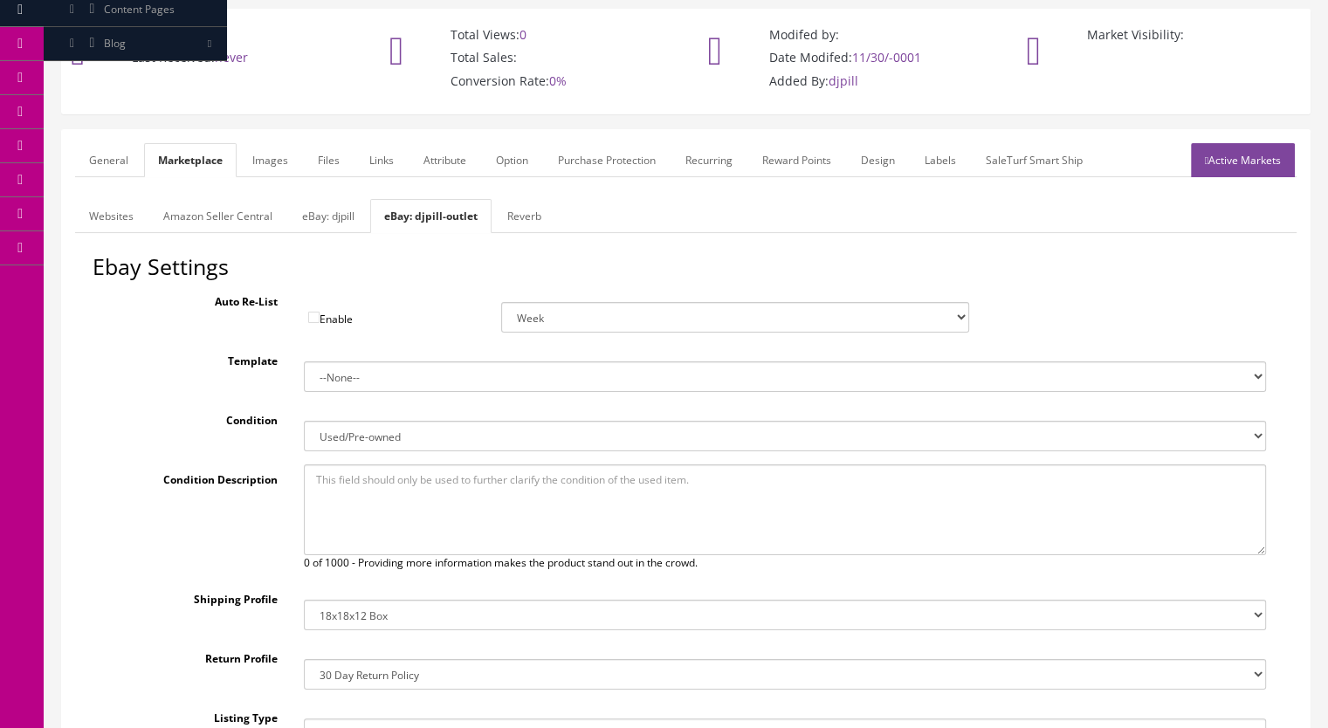
click at [120, 214] on link "Websites" at bounding box center [111, 216] width 72 height 34
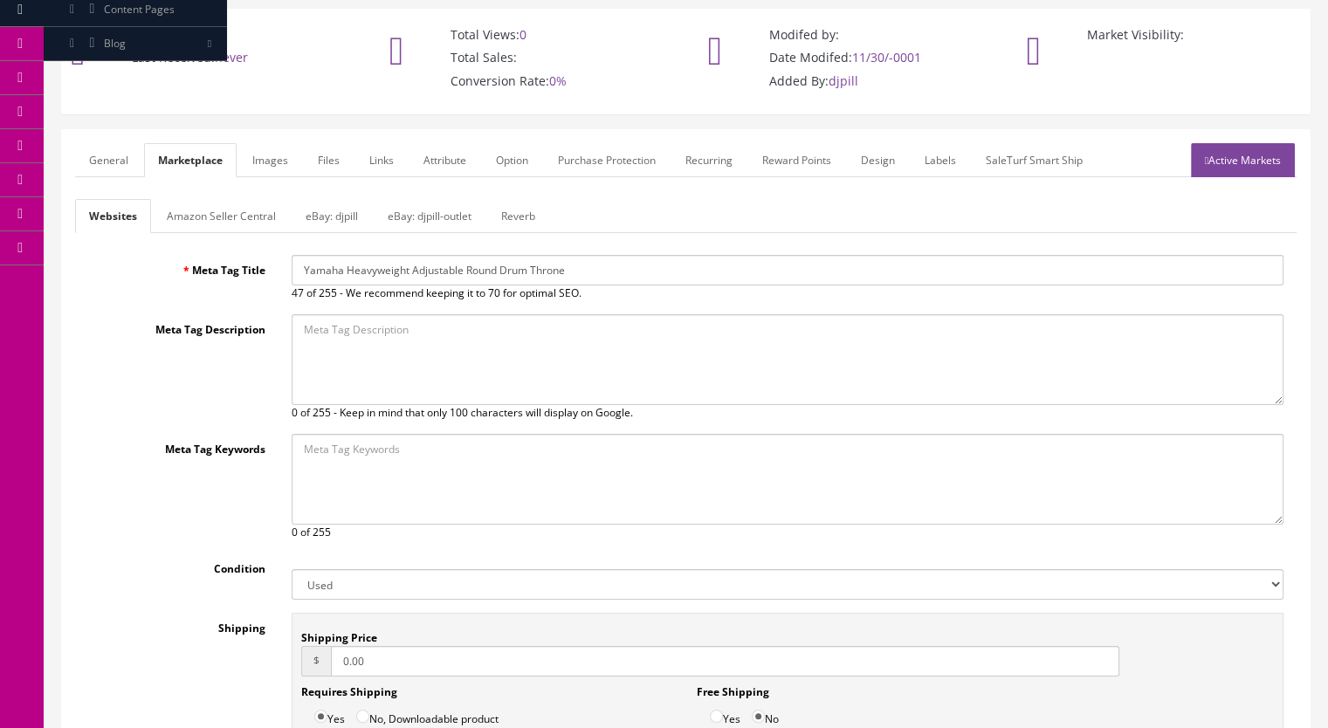
click at [98, 157] on link "General" at bounding box center [108, 160] width 67 height 34
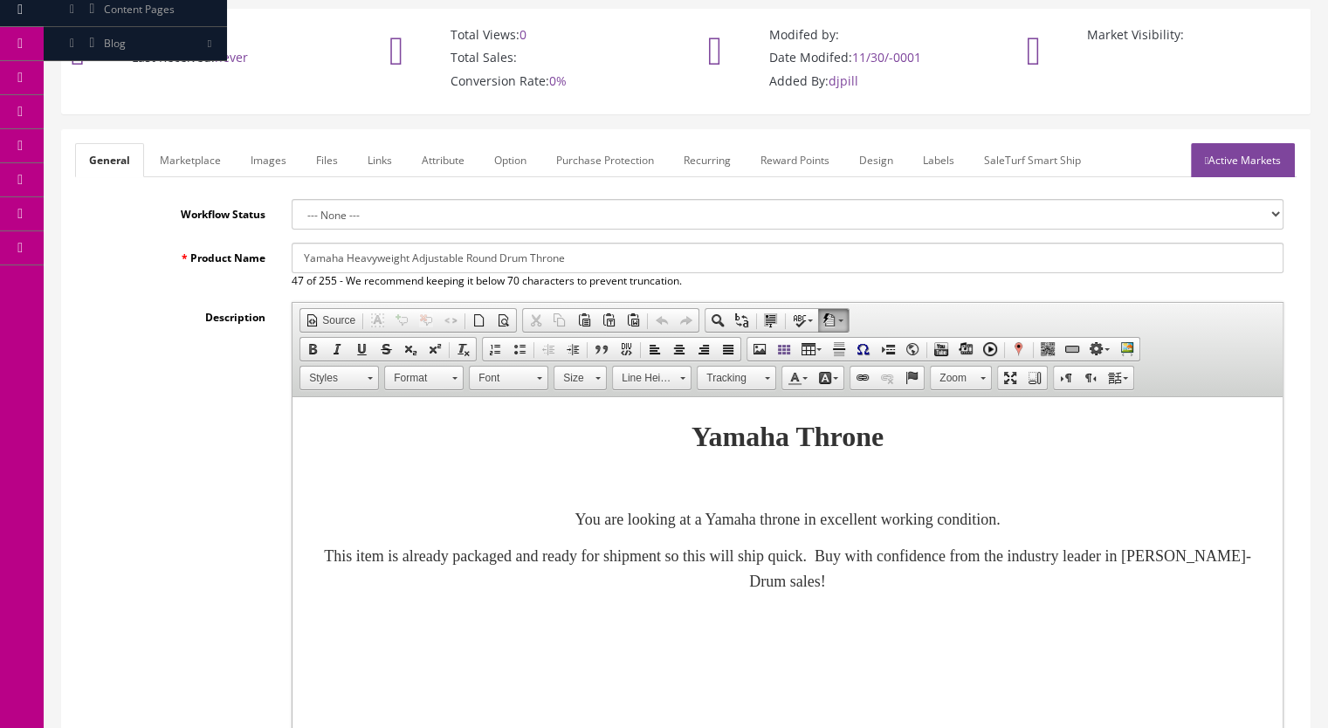
click at [1233, 159] on link "Active Markets" at bounding box center [1243, 160] width 104 height 34
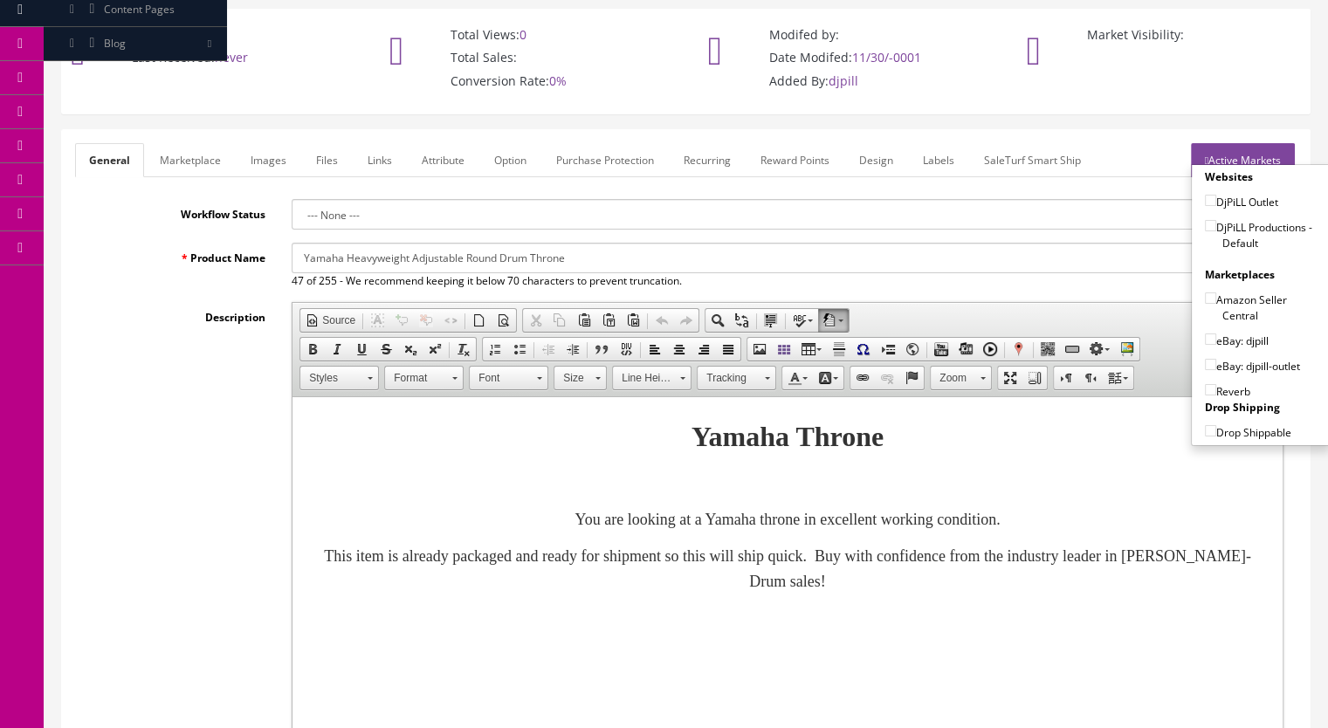
drag, startPoint x: 1205, startPoint y: 224, endPoint x: 1211, endPoint y: 299, distance: 74.4
click at [1205, 225] on input"] "DjPiLL Productions - Default" at bounding box center [1210, 225] width 11 height 11
checkbox input"] "true"
drag, startPoint x: 1205, startPoint y: 360, endPoint x: 1205, endPoint y: 388, distance: 27.9
click at [1205, 362] on input"] "eBay: djpill-outlet" at bounding box center [1210, 364] width 11 height 11
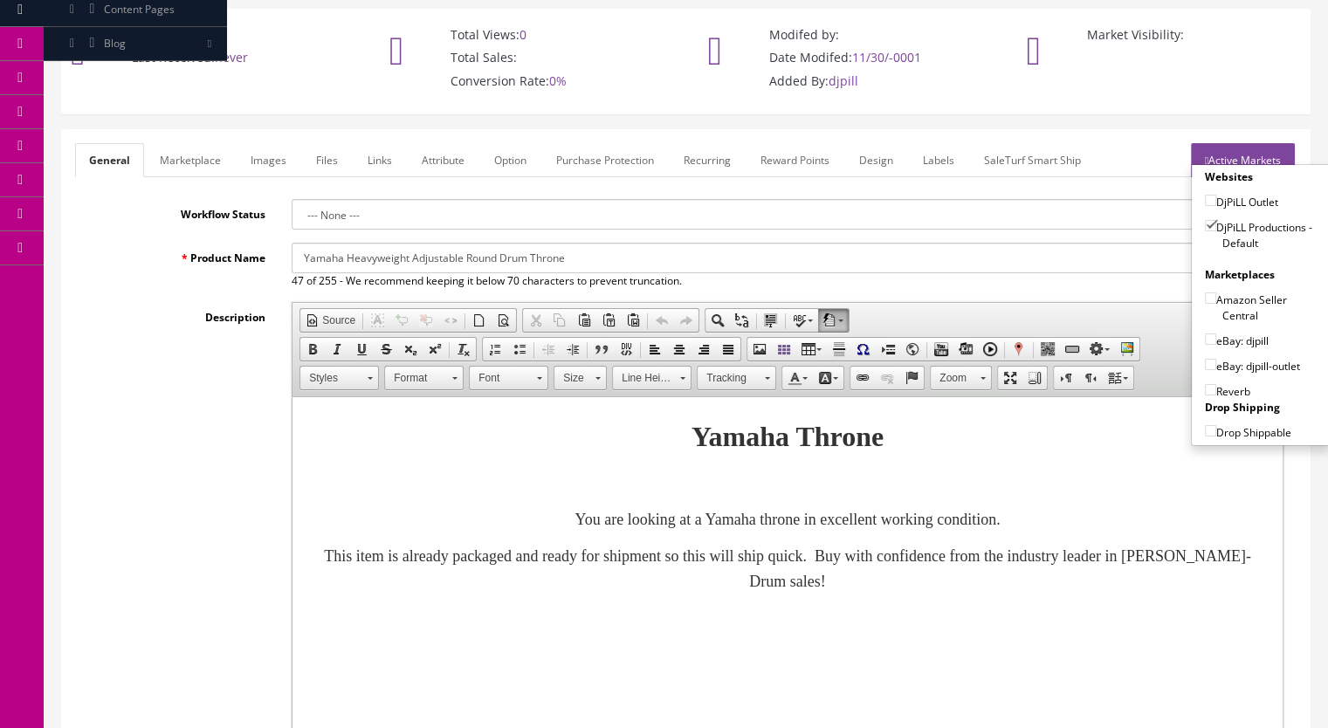
checkbox input"] "true"
click at [1206, 390] on input"] "Reverb" at bounding box center [1210, 389] width 11 height 11
checkbox input"] "true"
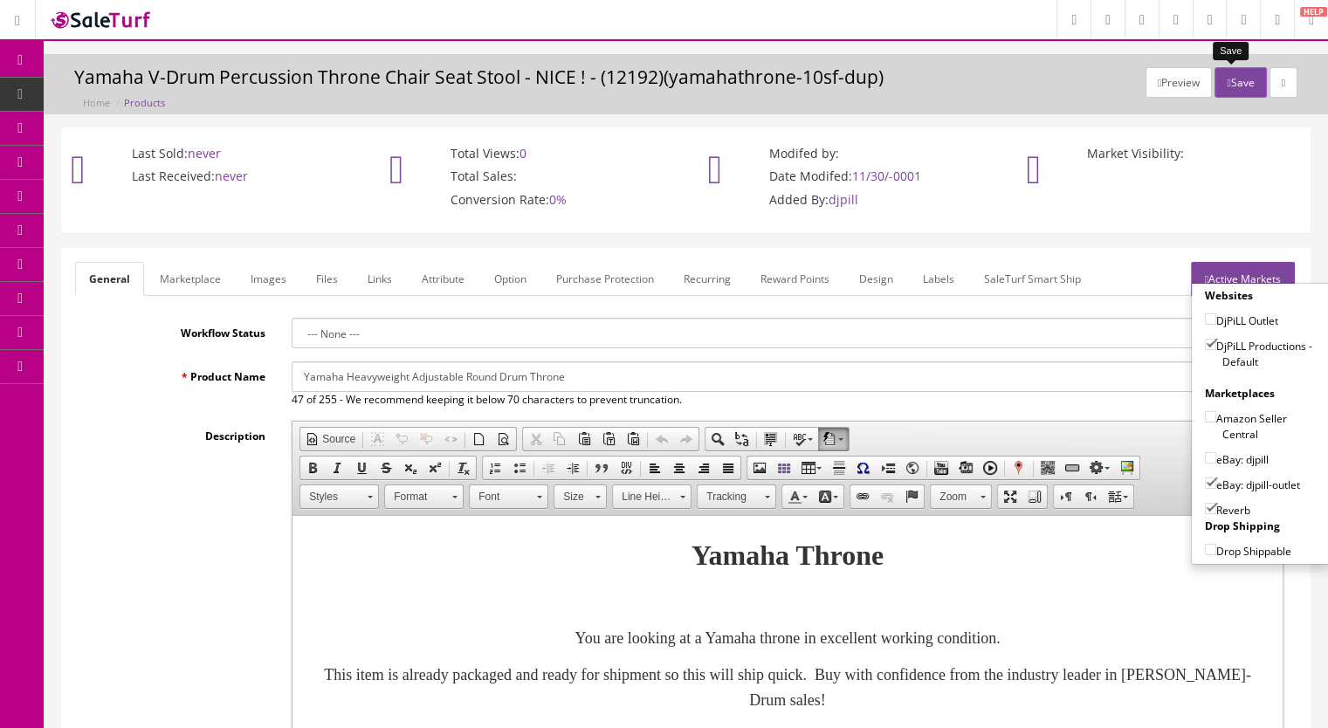
click at [1232, 77] on button "Save" at bounding box center [1239, 82] width 51 height 31
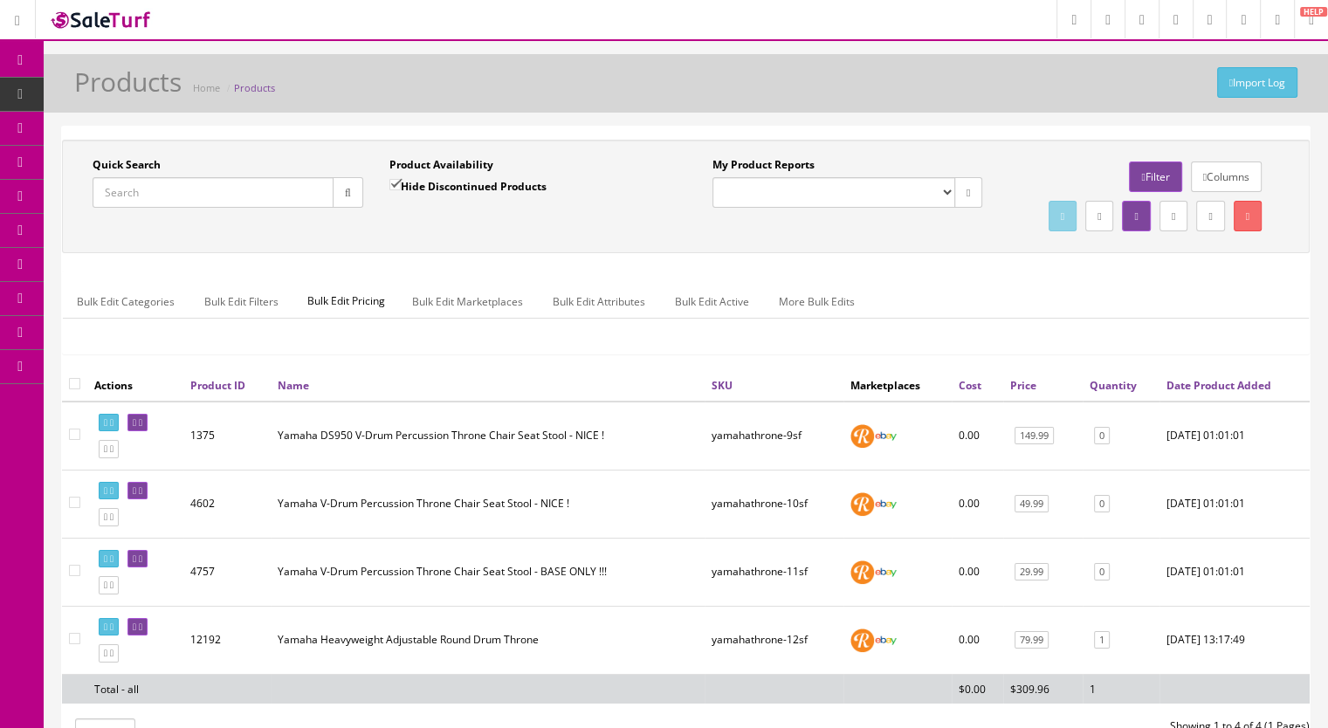
click at [154, 177] on input "Quick Search" at bounding box center [213, 192] width 241 height 31
paste input "YamahaPedal-73f"
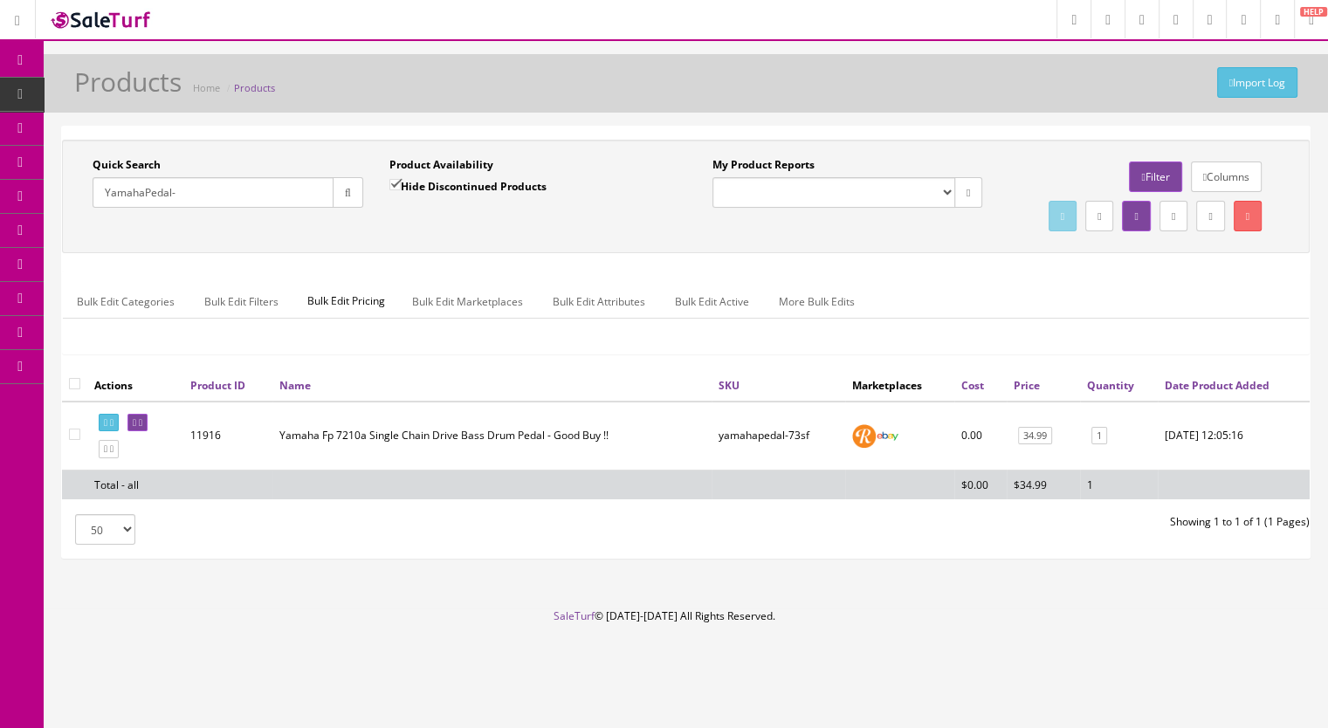
type input "YamahaPedal-"
click at [395, 181] on input "Hide Discontinued Products" at bounding box center [394, 184] width 11 height 11
checkbox input "false"
click at [326, 199] on input "YamahaPedal-" at bounding box center [213, 192] width 241 height 31
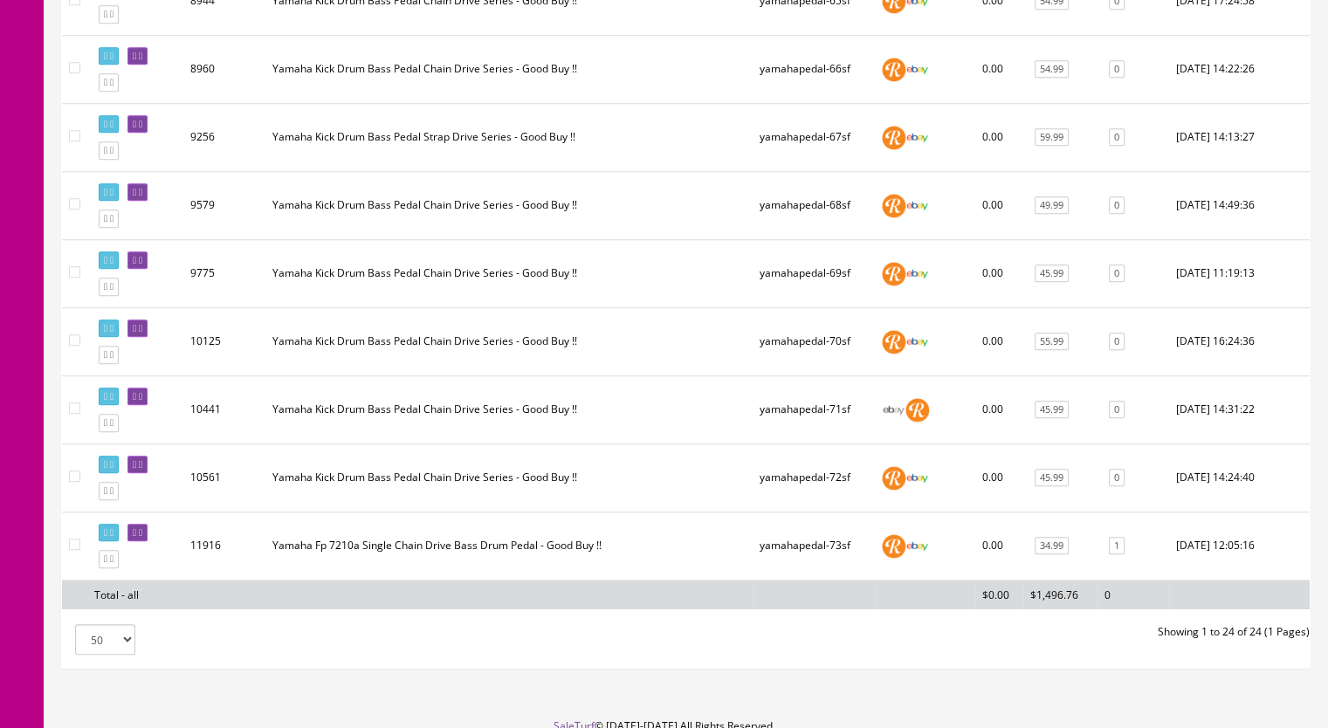
scroll to position [1484, 0]
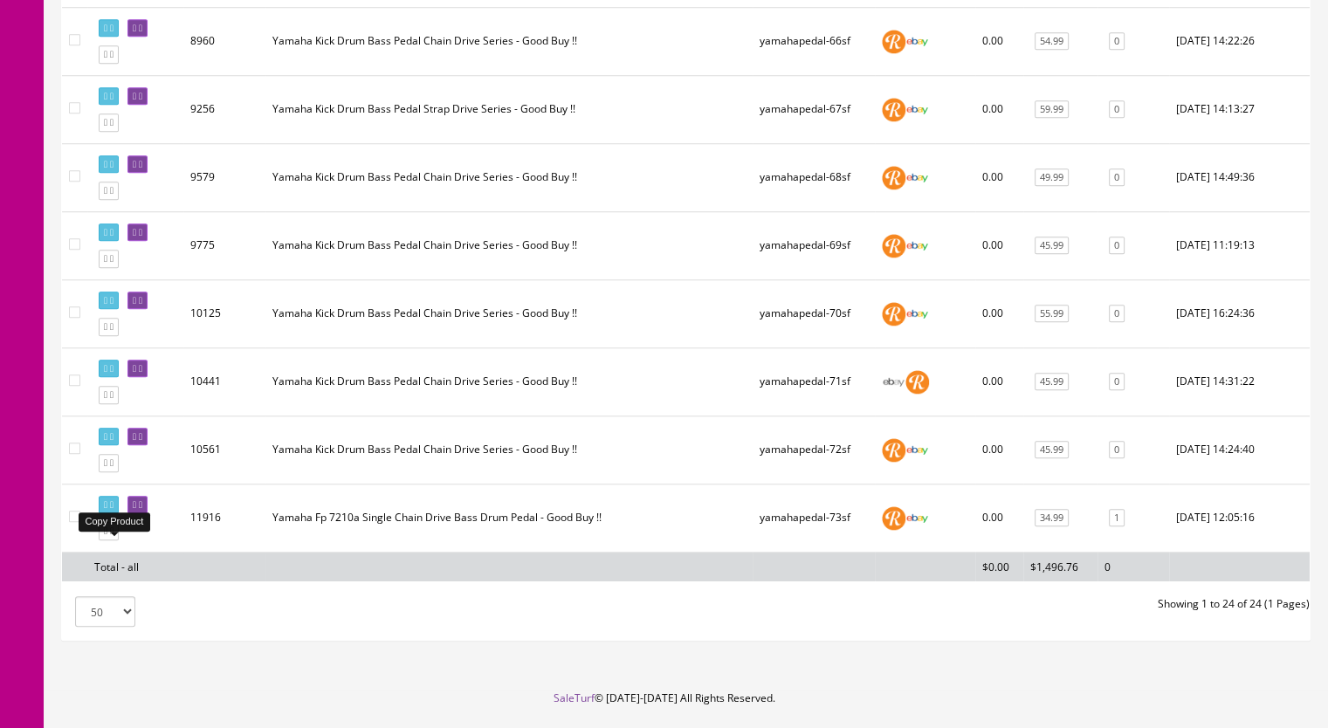
click at [113, 536] on icon at bounding box center [111, 531] width 3 height 10
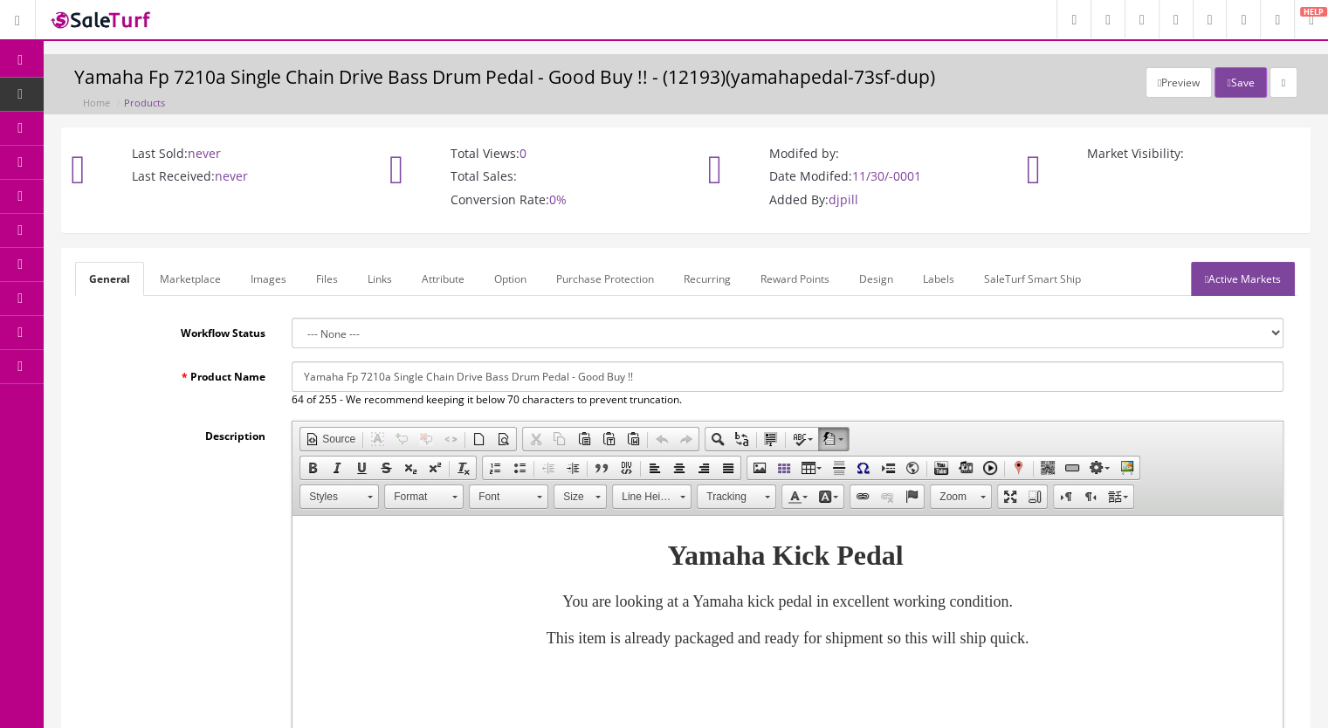
drag, startPoint x: 660, startPoint y: 385, endPoint x: 264, endPoint y: 379, distance: 395.5
click at [264, 379] on div "Product Name Yamaha Fp 7210a Single Chain Drive Bass Drum Pedal - Good Buy !! 6…" at bounding box center [685, 384] width 1221 height 46
click at [353, 375] on input "Yamaha Fp 7210a Single Chain Drive Bass Drum Pedal - Good Buy !!" at bounding box center [788, 376] width 992 height 31
drag, startPoint x: 344, startPoint y: 374, endPoint x: 642, endPoint y: 385, distance: 297.8
click at [642, 385] on input "Yamaha Fp 7210a Single Chain Drive Bass Drum Pedal - Good Buy !!" at bounding box center [788, 376] width 992 height 31
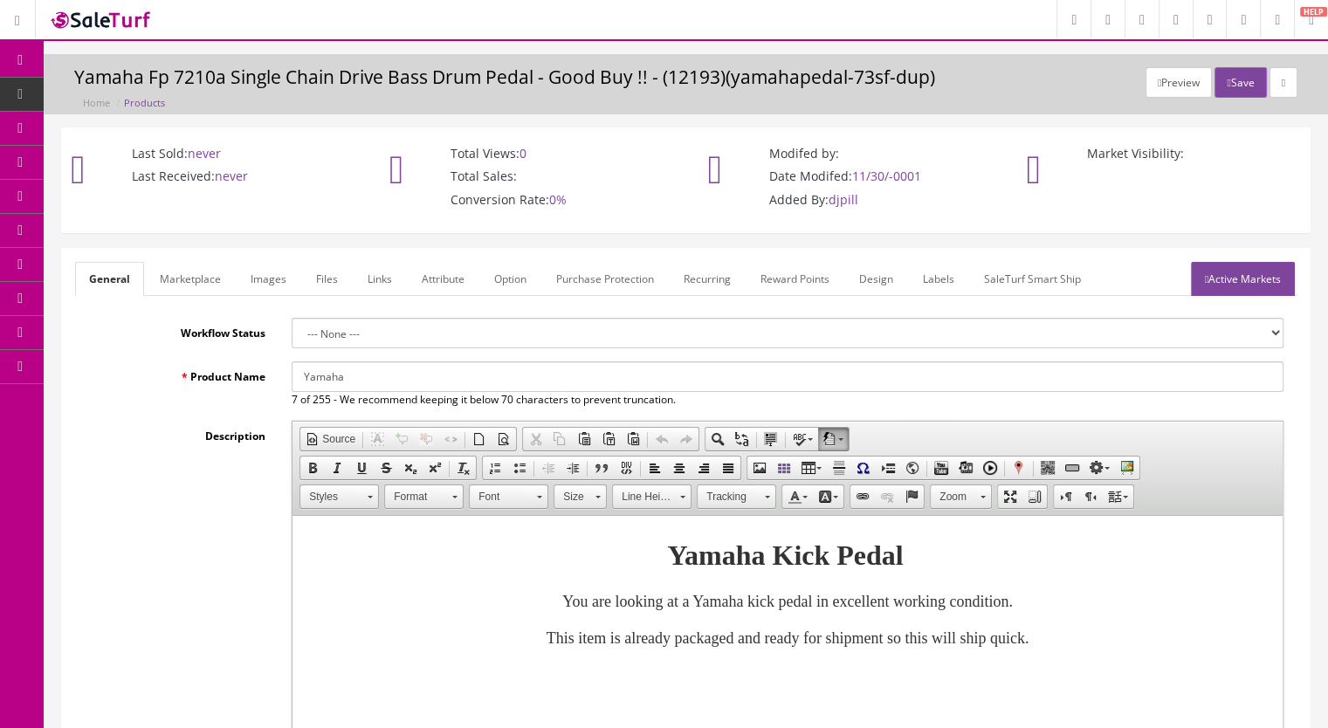
paste input "Check store availability Free Delivery to [GEOGRAPHIC_DATA] In-stock $213.99 Ad…"
drag, startPoint x: 1246, startPoint y: 377, endPoint x: 0, endPoint y: 385, distance: 1245.6
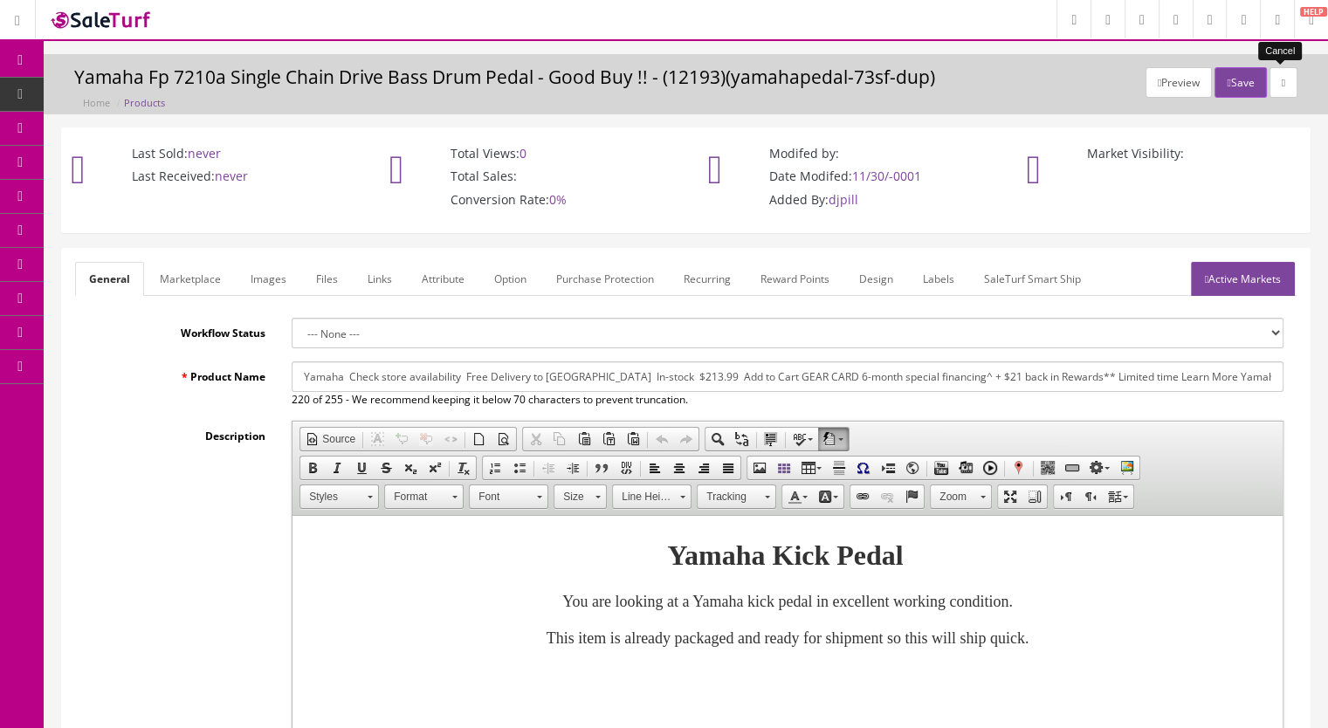
type input "Yamaha Check store availability Free Delivery to [GEOGRAPHIC_DATA] In-stock $21…"
click at [1281, 79] on icon at bounding box center [1282, 83] width 3 height 10
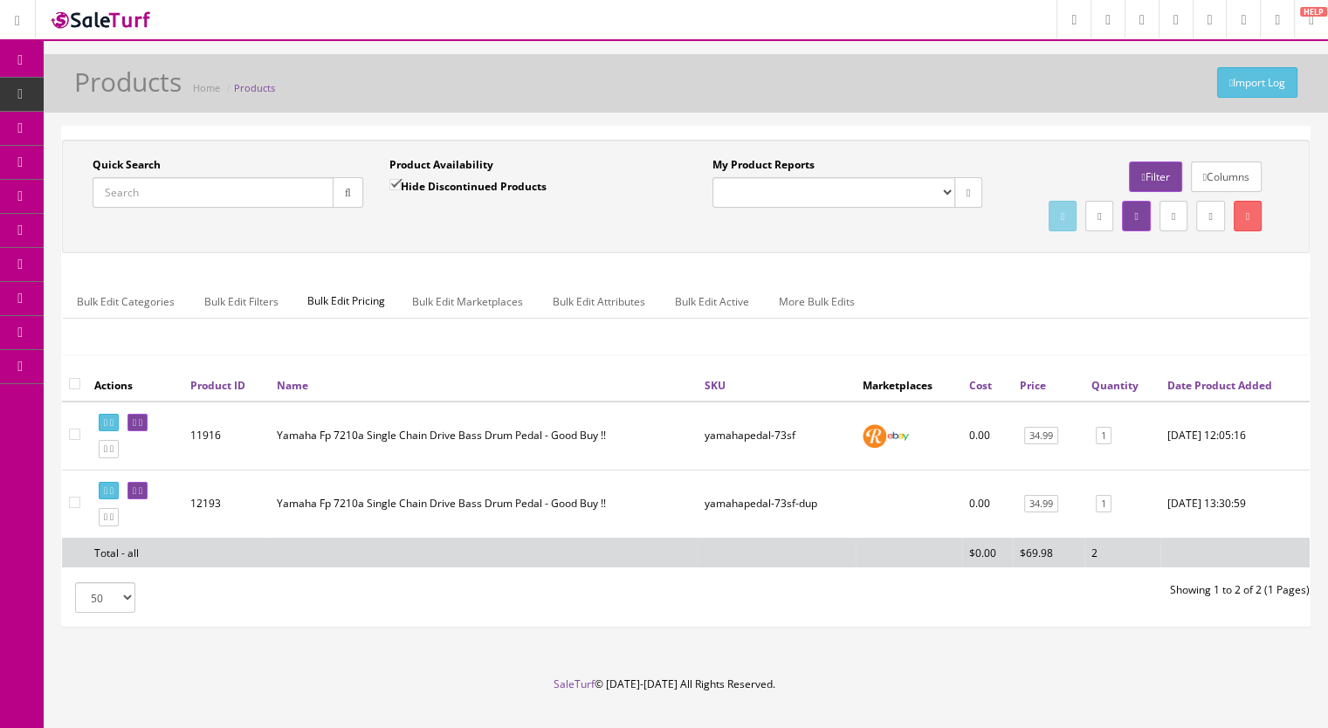
click at [73, 508] on input"] "checkbox" at bounding box center [74, 502] width 11 height 11
checkbox input"] "true"
click at [1249, 223] on link at bounding box center [1247, 216] width 28 height 31
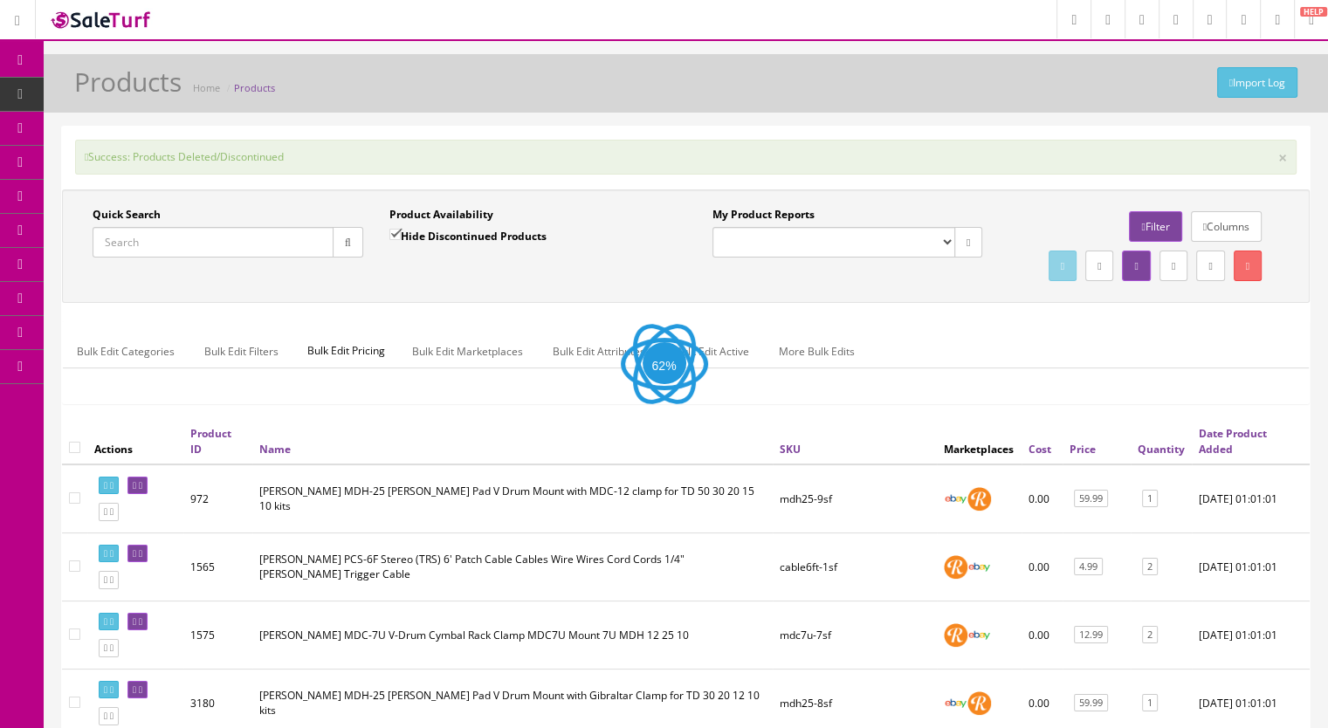
click at [237, 244] on input "Quick Search" at bounding box center [213, 242] width 241 height 31
drag, startPoint x: 135, startPoint y: 237, endPoint x: 53, endPoint y: 252, distance: 83.4
paste input "YamahaPedal-74e"
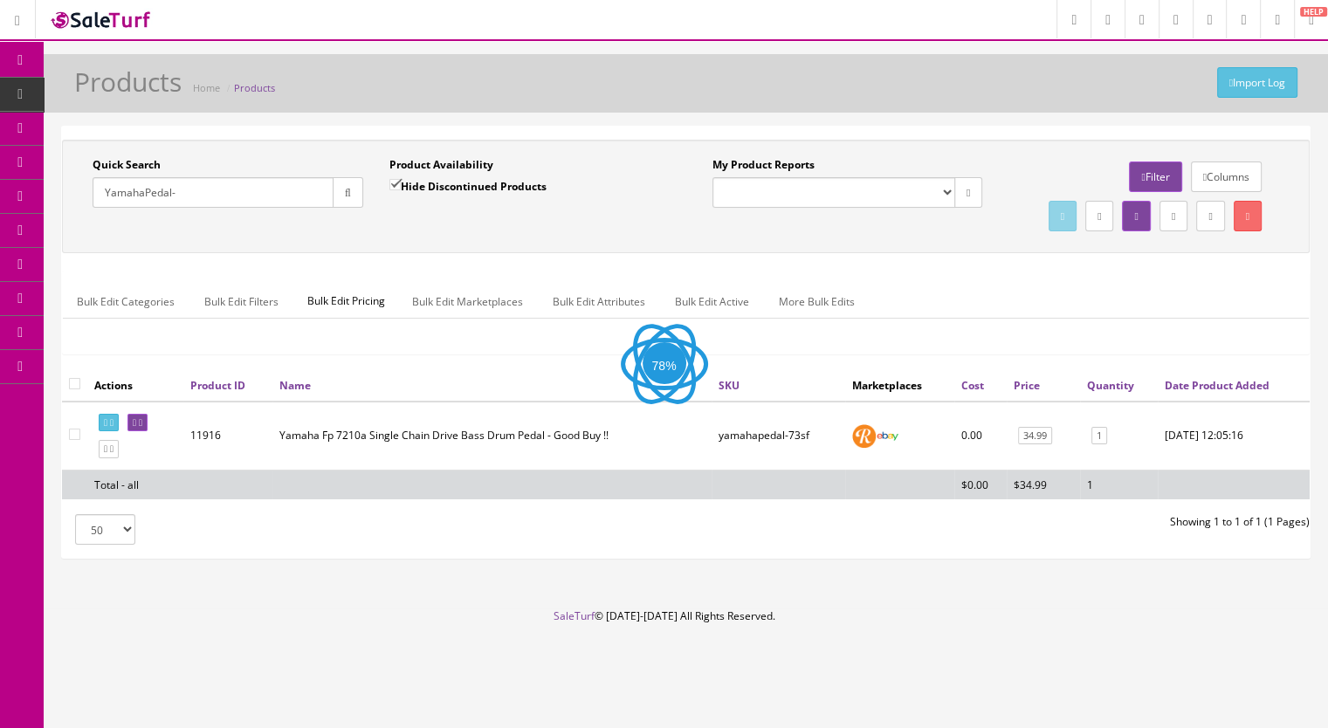
type input "YamahaPedal-"
click at [398, 179] on input "Hide Discontinued Products" at bounding box center [394, 184] width 11 height 11
checkbox input "false"
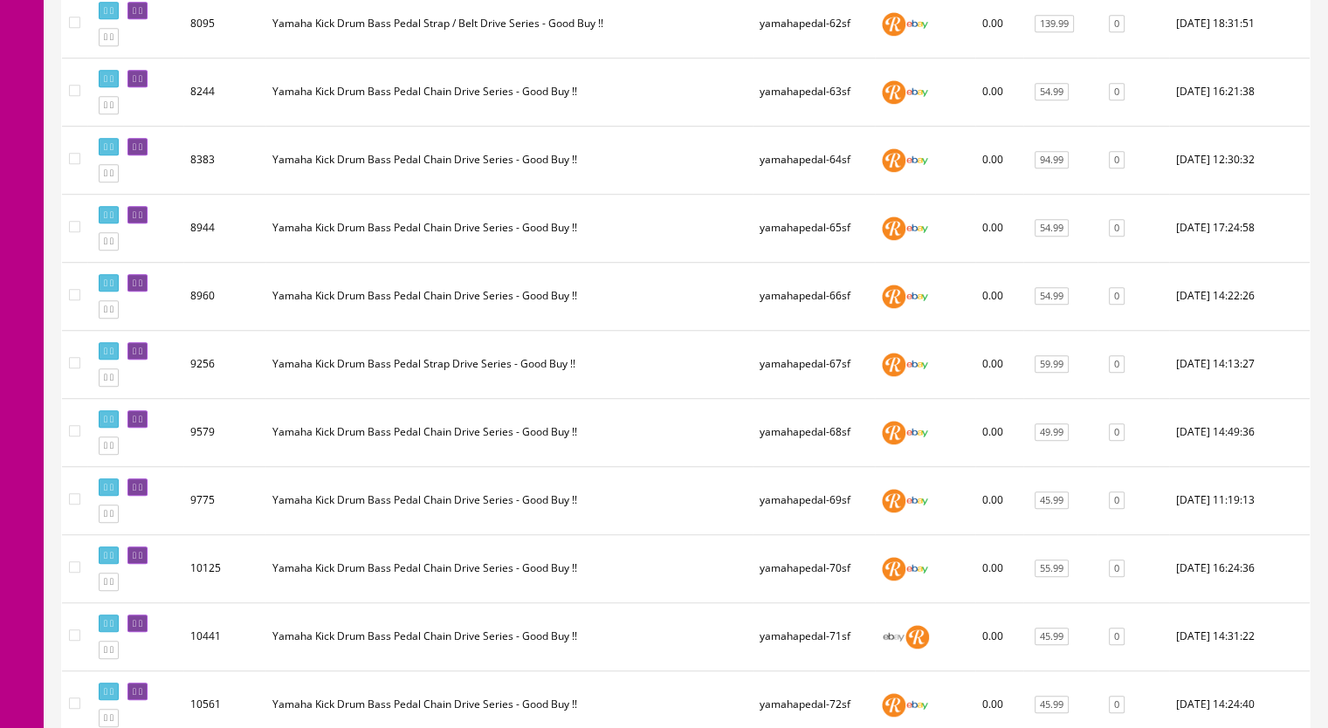
scroll to position [1548, 0]
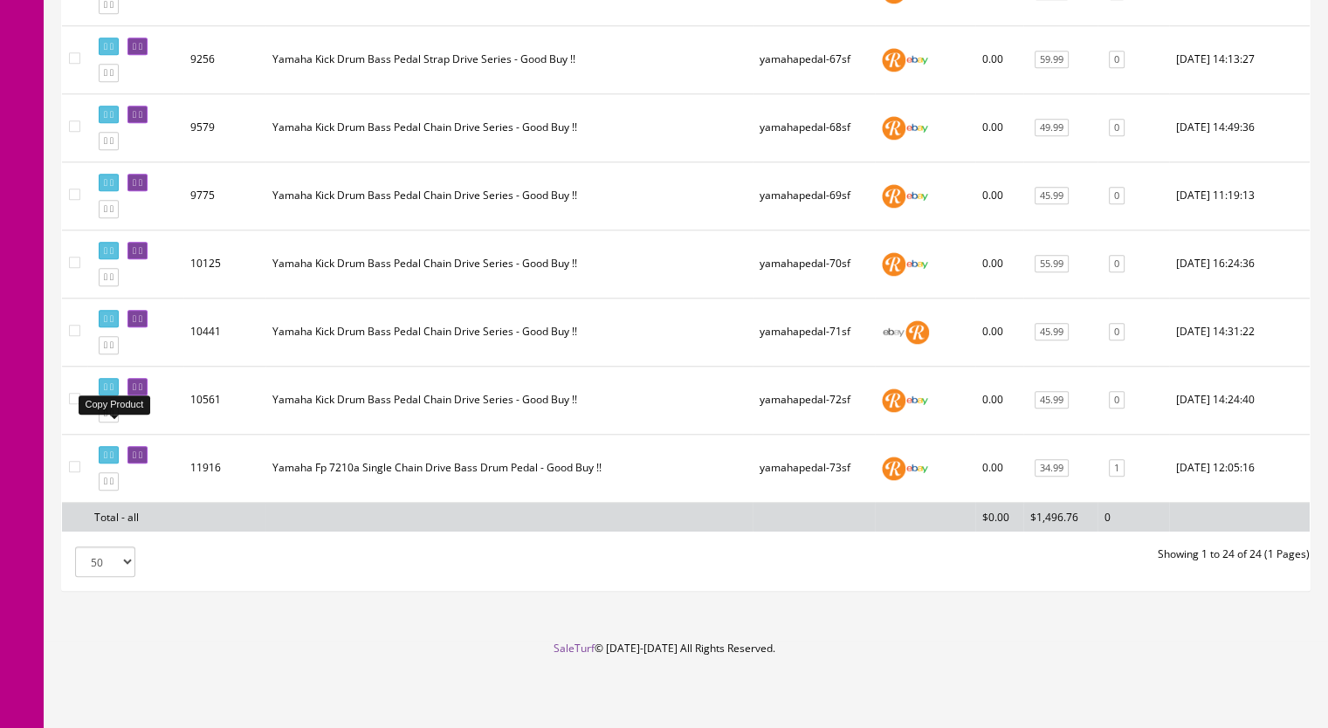
click at [113, 414] on icon at bounding box center [111, 413] width 3 height 10
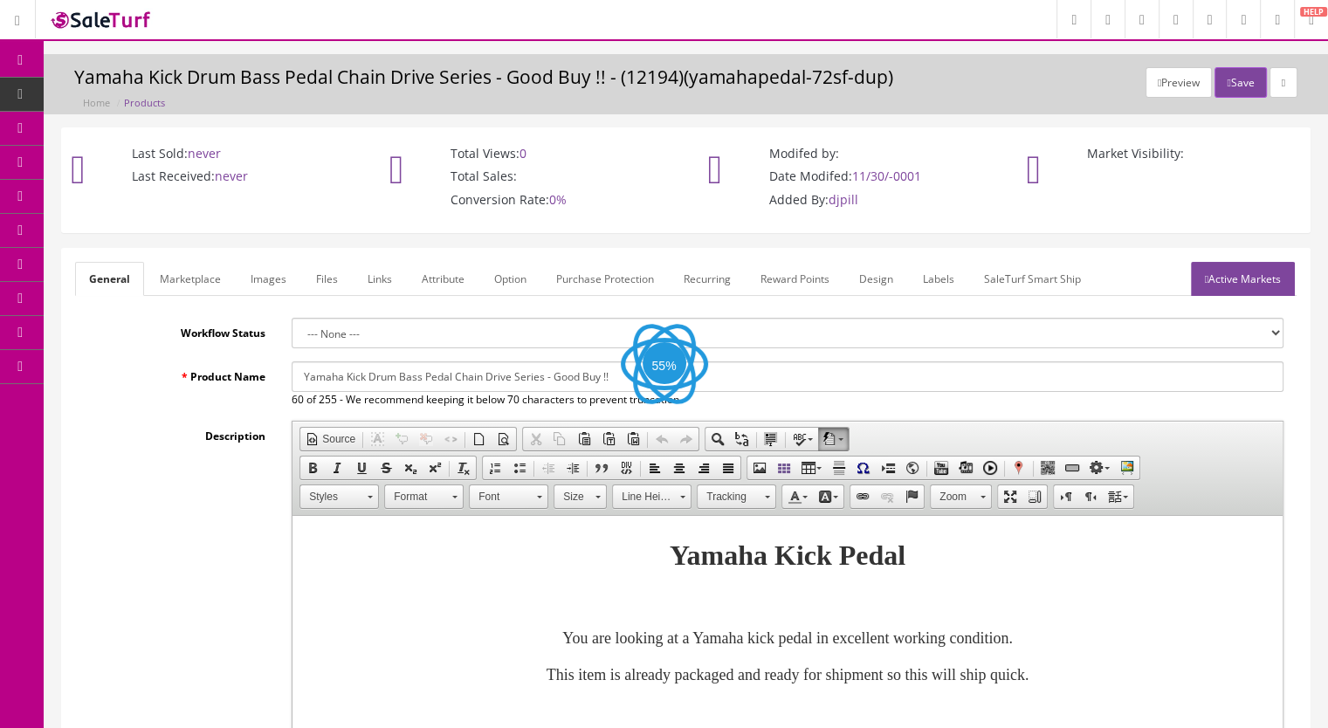
click at [617, 373] on input "Yamaha Kick Drum Bass Pedal Chain Drive Series - Good Buy !!" at bounding box center [788, 376] width 992 height 31
paste input "Yamaha Bass Drum Pedal with Belt Drive"
drag, startPoint x: 448, startPoint y: 375, endPoint x: 546, endPoint y: 374, distance: 98.6
click at [546, 374] on input "Yamaha Kick Drum Bass Pedal Chain Drive Series - Good Buy !! Yamaha Bass Drum P…" at bounding box center [788, 376] width 992 height 31
drag, startPoint x: 800, startPoint y: 373, endPoint x: 559, endPoint y: 375, distance: 240.9
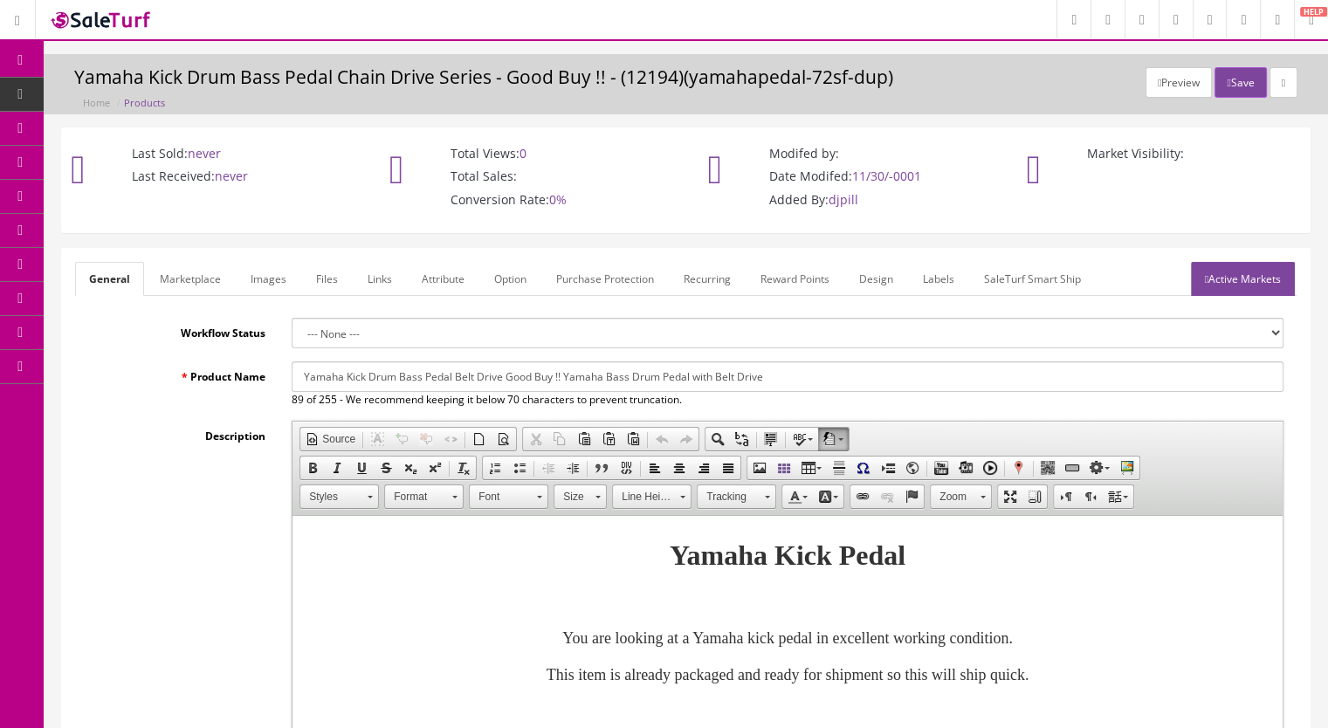
click at [559, 375] on input "Yamaha Kick Drum Bass Pedal Belt Drive Good Buy !! Yamaha Bass Drum Pedal with …" at bounding box center [788, 376] width 992 height 31
drag, startPoint x: 346, startPoint y: 378, endPoint x: 363, endPoint y: 378, distance: 17.5
click at [363, 378] on input "Yamaha Kick Drum Bass Pedal Belt Drive Good Buy !! Yamaha Bass Drum Pedal with …" at bounding box center [788, 376] width 992 height 31
drag, startPoint x: 427, startPoint y: 374, endPoint x: 398, endPoint y: 376, distance: 28.9
click at [398, 376] on input "Yamaha Bass Drum Bass Pedal Belt Drive Good Buy !! Yamaha Bass Drum Pedal with …" at bounding box center [788, 376] width 992 height 31
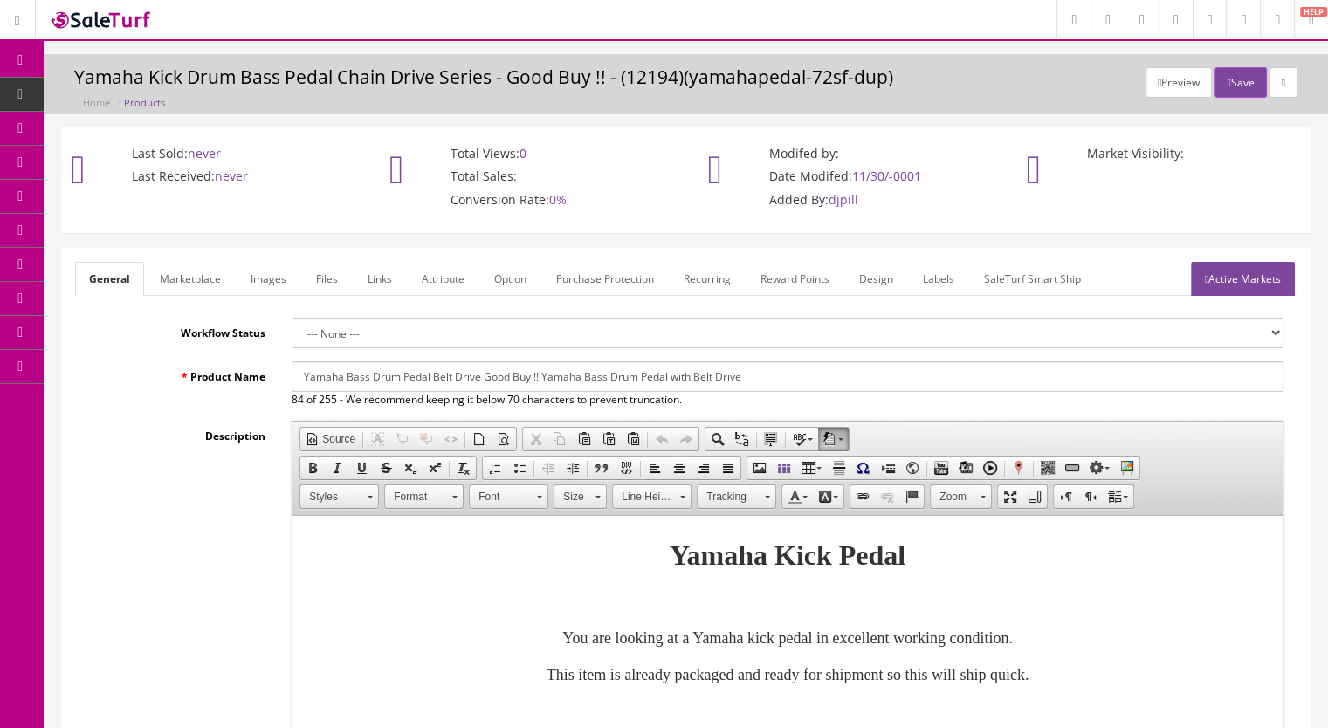
drag, startPoint x: 779, startPoint y: 378, endPoint x: 538, endPoint y: 381, distance: 240.9
click at [538, 381] on input "Yamaha Bass Drum Pedal Belt Drive Good Buy !! Yamaha Bass Drum Pedal with Belt …" at bounding box center [788, 376] width 992 height 31
click at [482, 375] on input "Yamaha Bass Drum Pedal Belt Drive Good Buy !!" at bounding box center [788, 376] width 992 height 31
click at [587, 378] on input "Yamaha Bass Drum Pedal Belt Drive ... Good Buy !!" at bounding box center [788, 376] width 992 height 31
drag, startPoint x: 621, startPoint y: 369, endPoint x: 257, endPoint y: 363, distance: 364.9
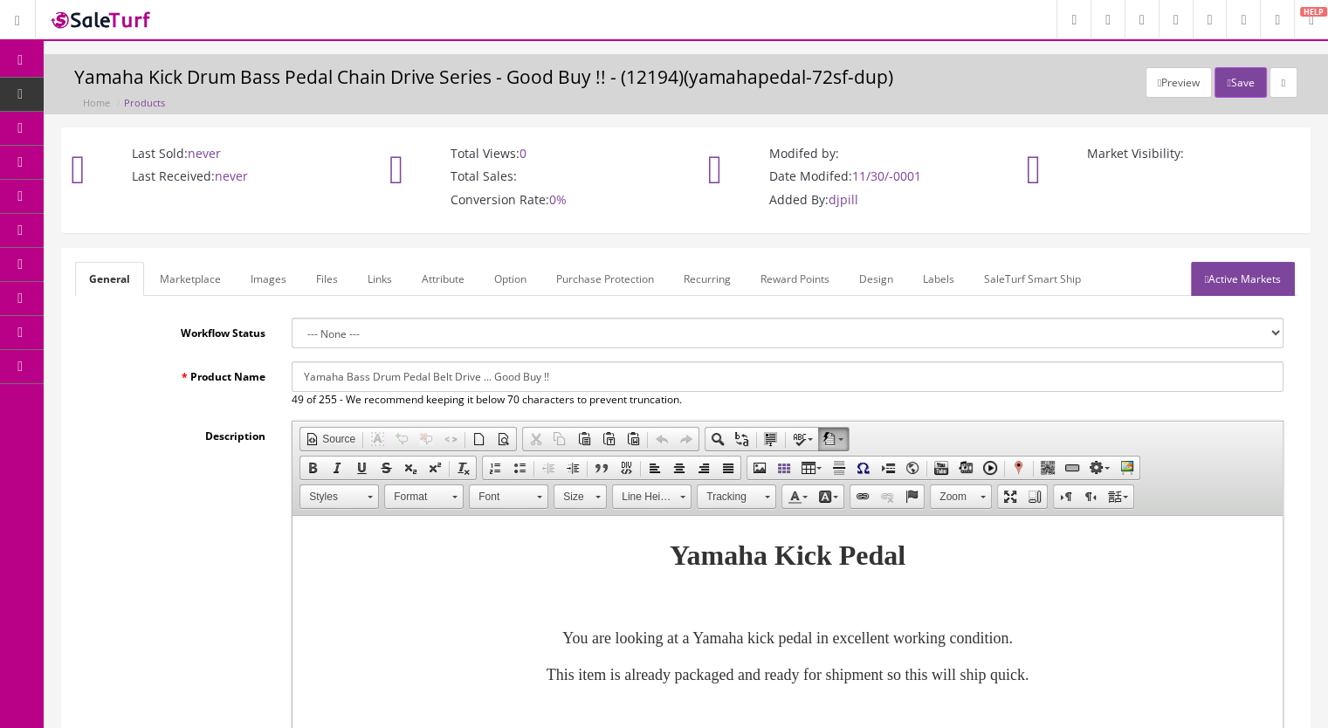
click at [257, 363] on div "Product Name Yamaha Bass Drum Pedal Belt Drive ... Good Buy !! 49 of 255 - We r…" at bounding box center [685, 384] width 1221 height 46
type input "Yamaha Bass Drum Pedal Belt Drive ... Good Buy !!"
click at [199, 273] on link "Marketplace" at bounding box center [190, 279] width 89 height 34
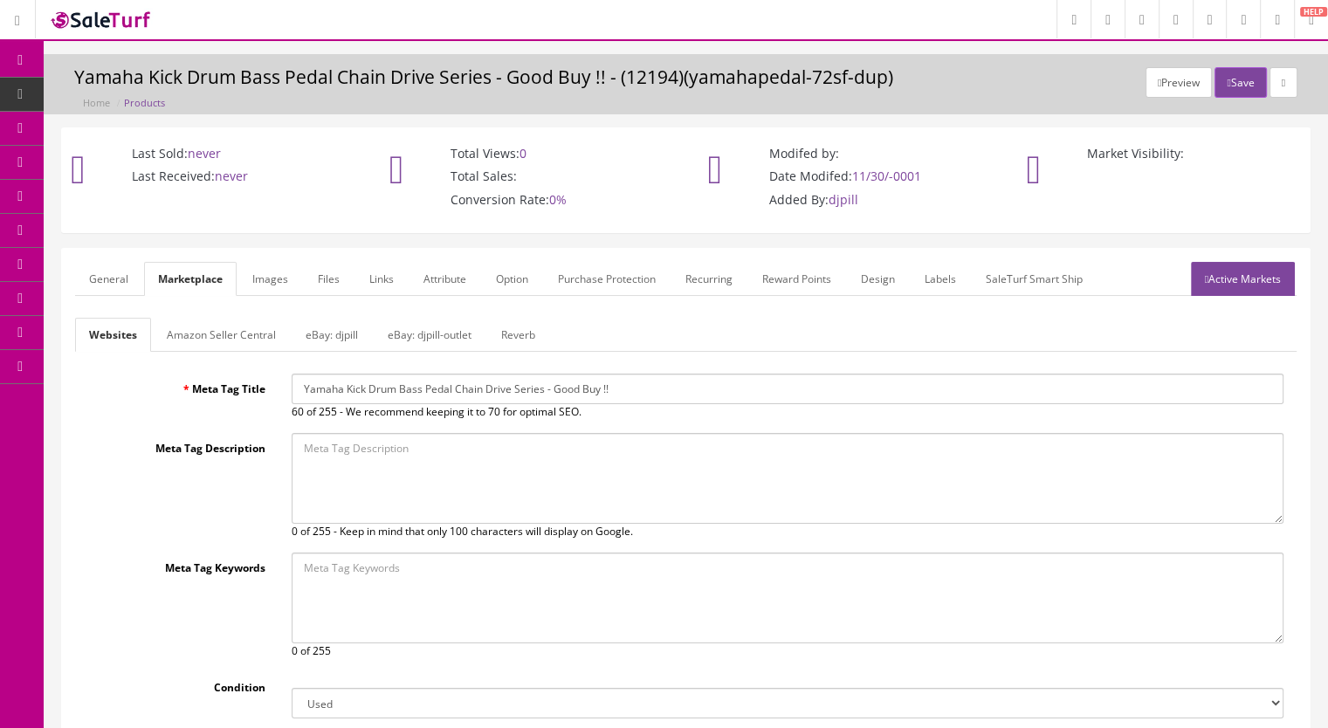
drag, startPoint x: 660, startPoint y: 392, endPoint x: 193, endPoint y: 385, distance: 467.0
click at [193, 385] on div "Meta Tag Title Yamaha Kick Drum Bass Pedal Chain Drive Series - Good Buy !! 60 …" at bounding box center [685, 397] width 1221 height 46
drag, startPoint x: 115, startPoint y: 268, endPoint x: 125, endPoint y: 275, distance: 11.9
click at [115, 268] on link "General" at bounding box center [108, 279] width 67 height 34
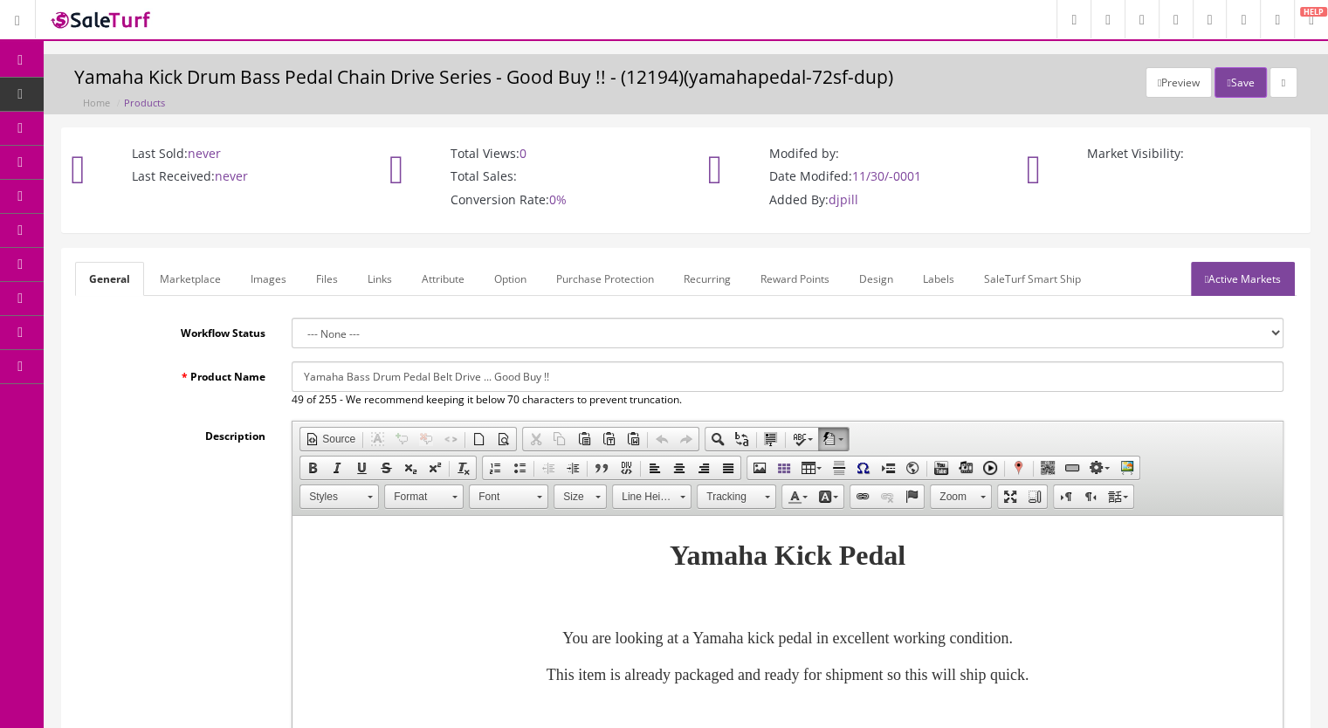
drag, startPoint x: 586, startPoint y: 380, endPoint x: 261, endPoint y: 371, distance: 324.8
click at [268, 380] on div "Product Name Yamaha Bass Drum Pedal Belt Drive ... Good Buy !! 49 of 255 - We r…" at bounding box center [685, 384] width 1221 height 46
click at [206, 278] on link "Marketplace" at bounding box center [190, 279] width 89 height 34
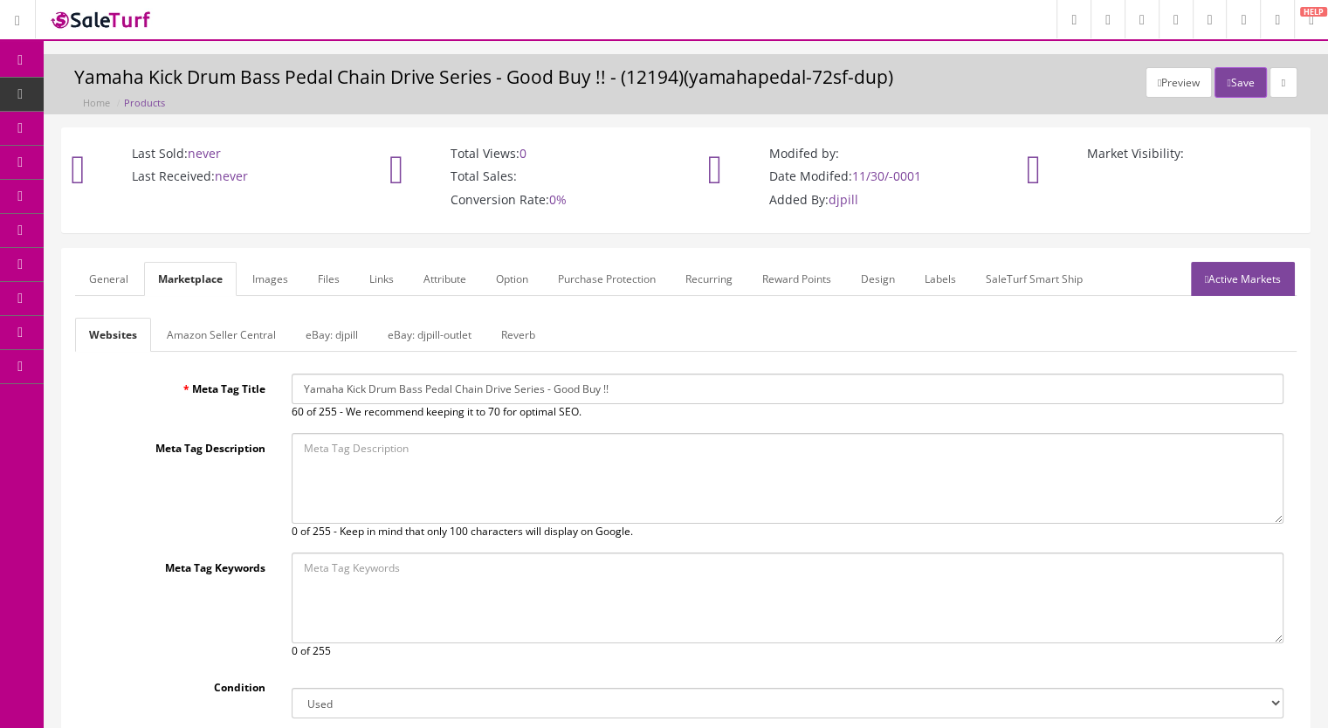
drag, startPoint x: 374, startPoint y: 388, endPoint x: 194, endPoint y: 388, distance: 180.7
click at [194, 388] on div "Meta Tag Title Yamaha Kick Drum Bass Pedal Chain Drive Series - Good Buy !! 60 …" at bounding box center [685, 397] width 1221 height 46
paste input "Bass Drum Pedal Belt Drive ..."
type input "Yamaha Bass Drum Pedal Belt Drive ... Good Buy !!"
click at [513, 330] on link "Reverb" at bounding box center [518, 335] width 62 height 34
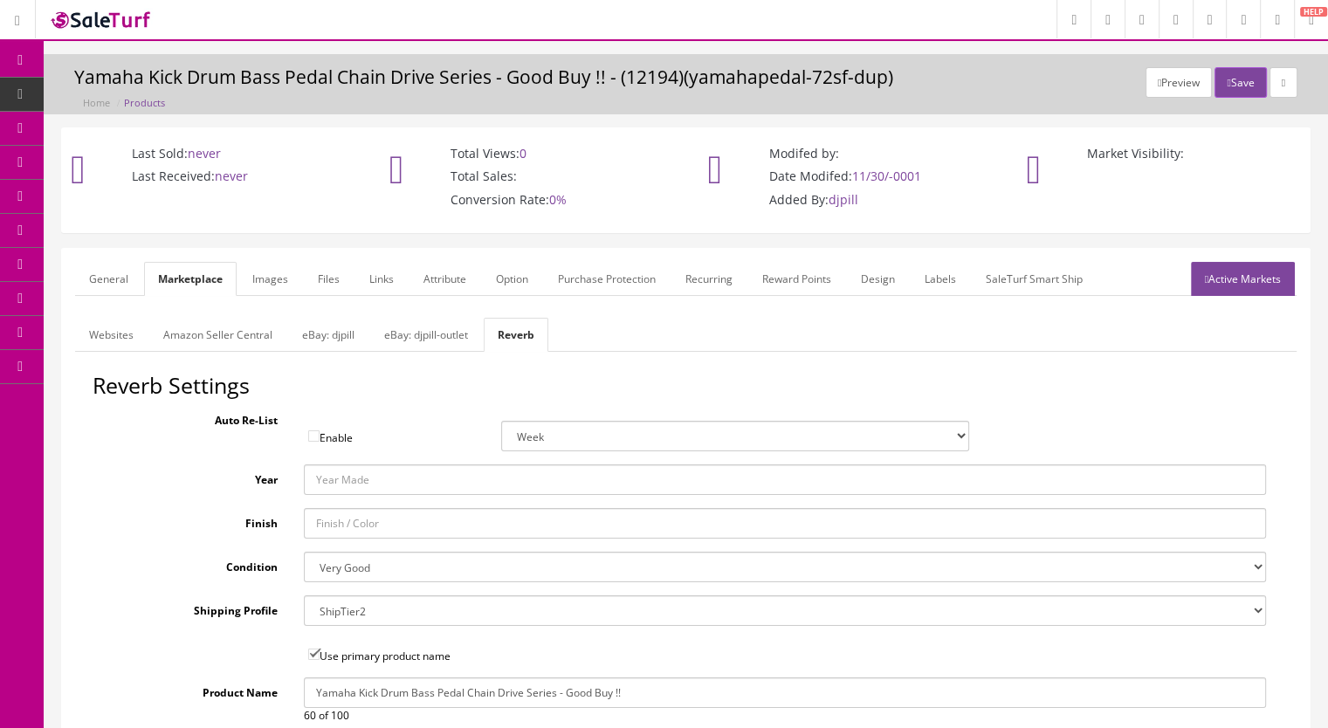
drag, startPoint x: 682, startPoint y: 696, endPoint x: 230, endPoint y: 668, distance: 453.0
click at [229, 685] on div "Product Name Yamaha Kick Drum Bass Pedal Chain Drive Series - Good Buy !! 60 of…" at bounding box center [686, 700] width 1186 height 46
paste input "Bass Drum Pedal Belt Drive ..."
type input "Yamaha Bass Drum Pedal Belt Drive ... Good Buy !!"
click at [100, 271] on link "General" at bounding box center [108, 279] width 67 height 34
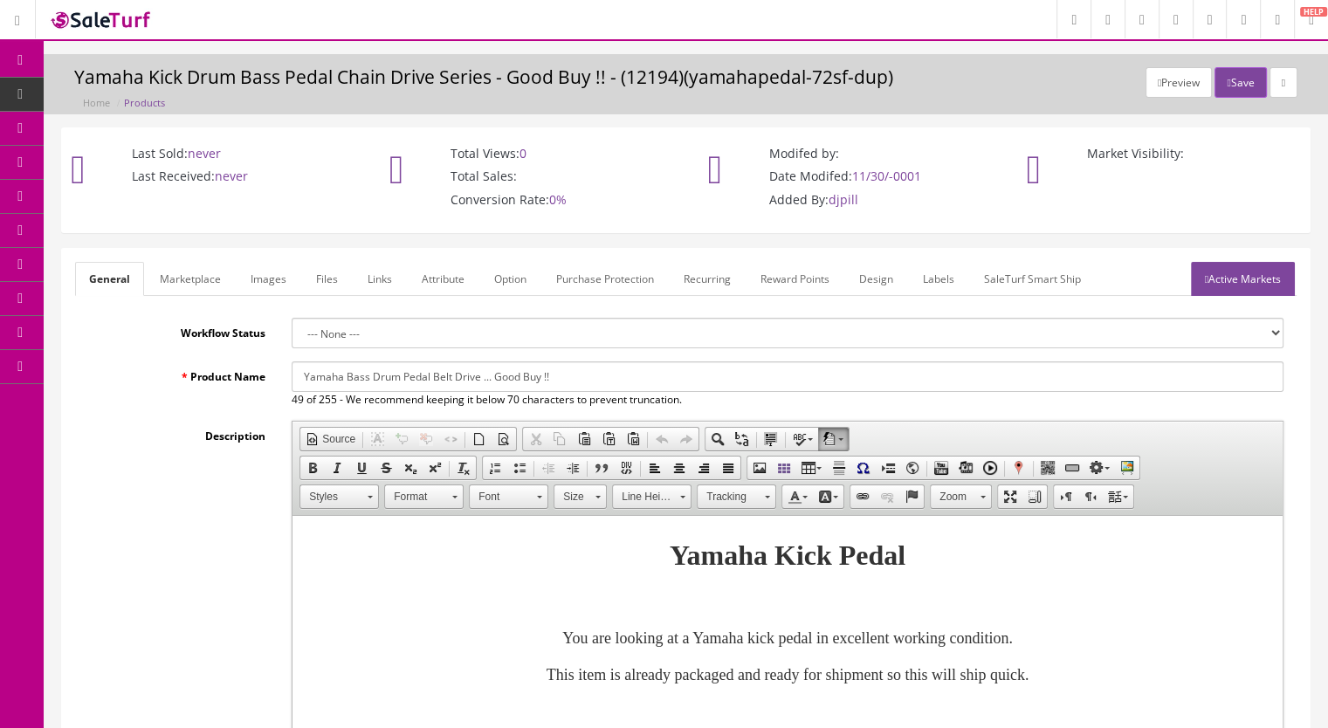
click at [263, 275] on link "Images" at bounding box center [269, 279] width 64 height 34
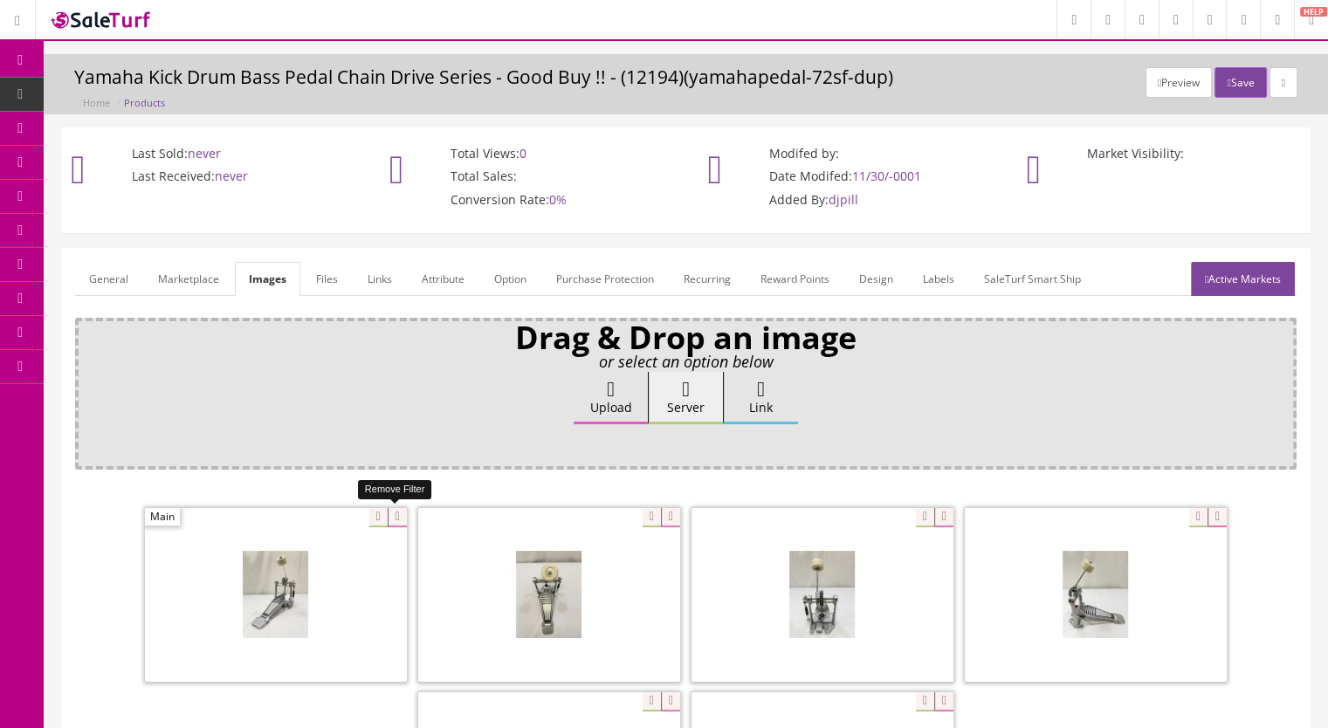
click at [398, 518] on icon at bounding box center [397, 517] width 19 height 19
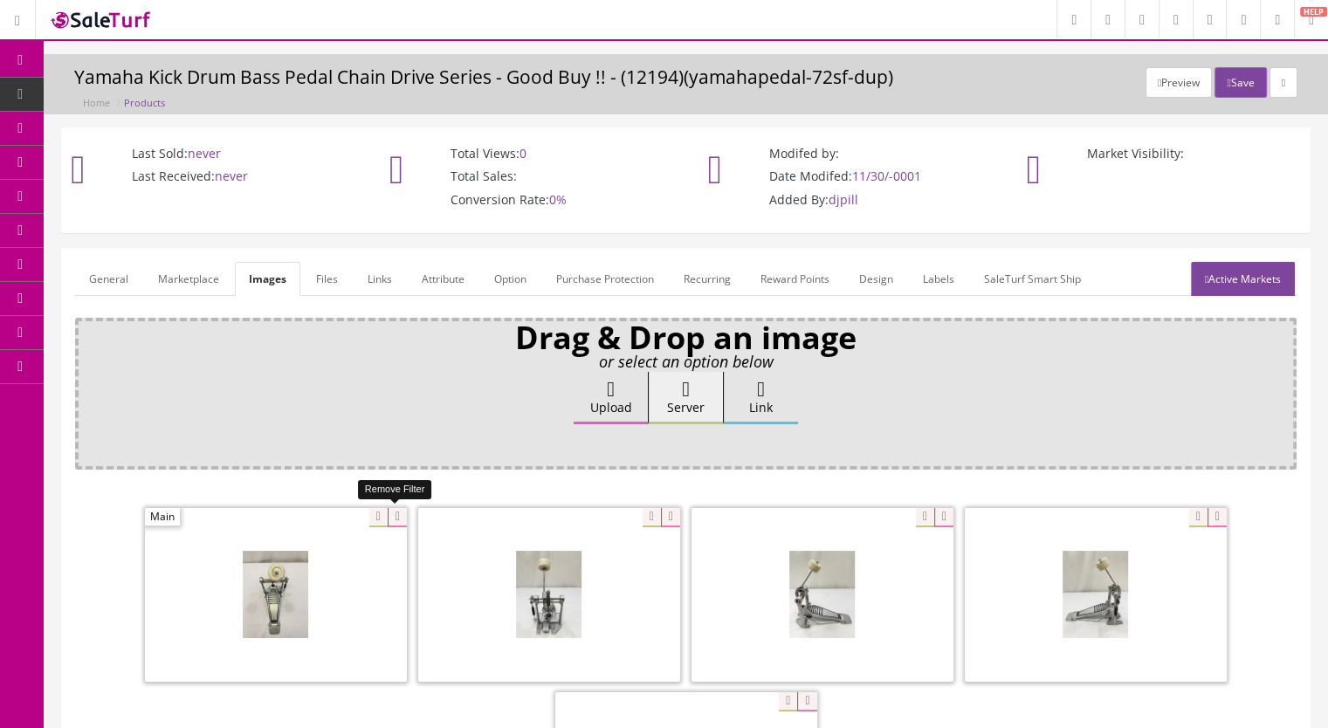
click at [395, 518] on icon at bounding box center [397, 517] width 19 height 19
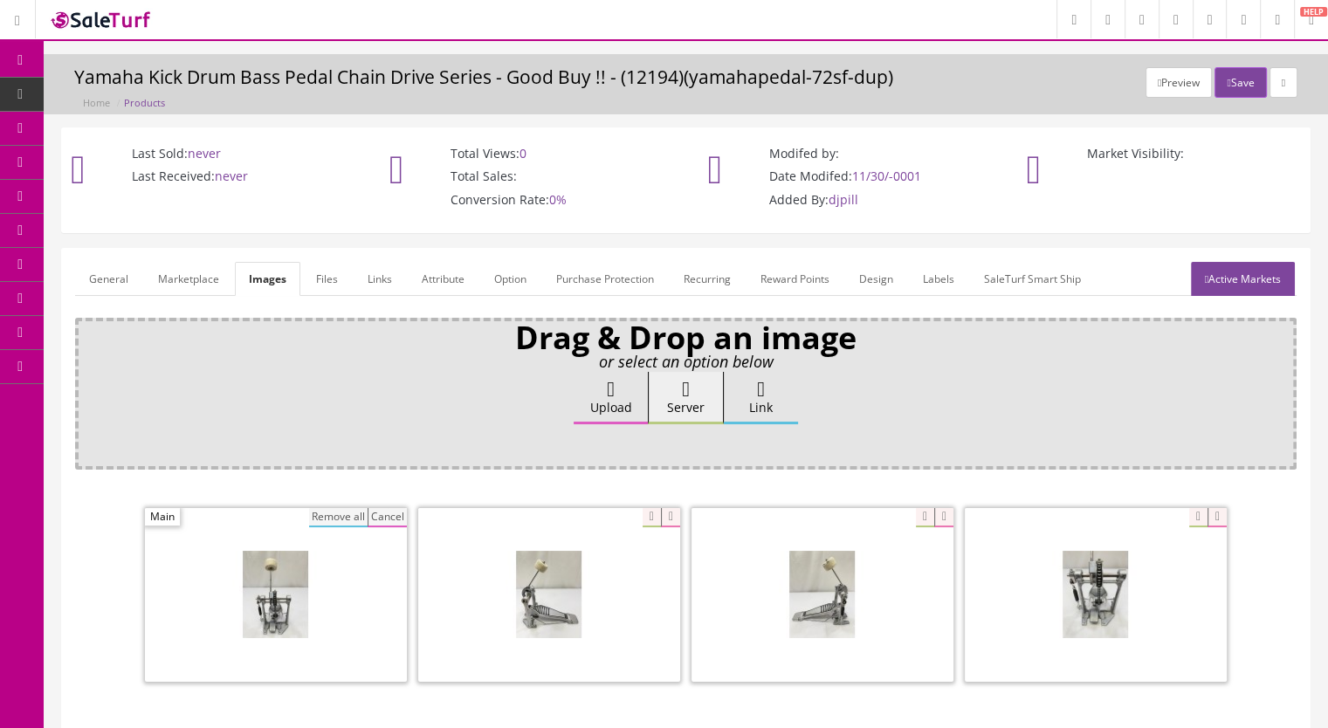
click at [339, 513] on button "Remove all" at bounding box center [338, 517] width 58 height 19
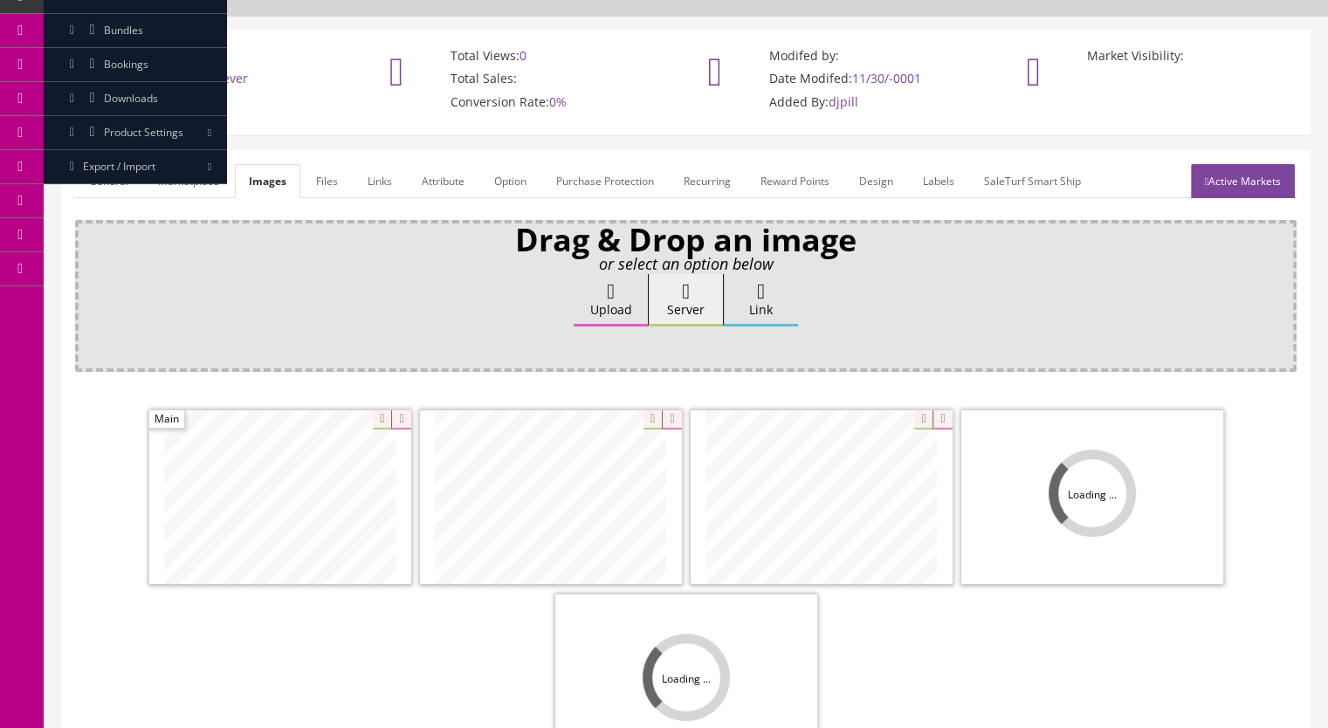
scroll to position [262, 0]
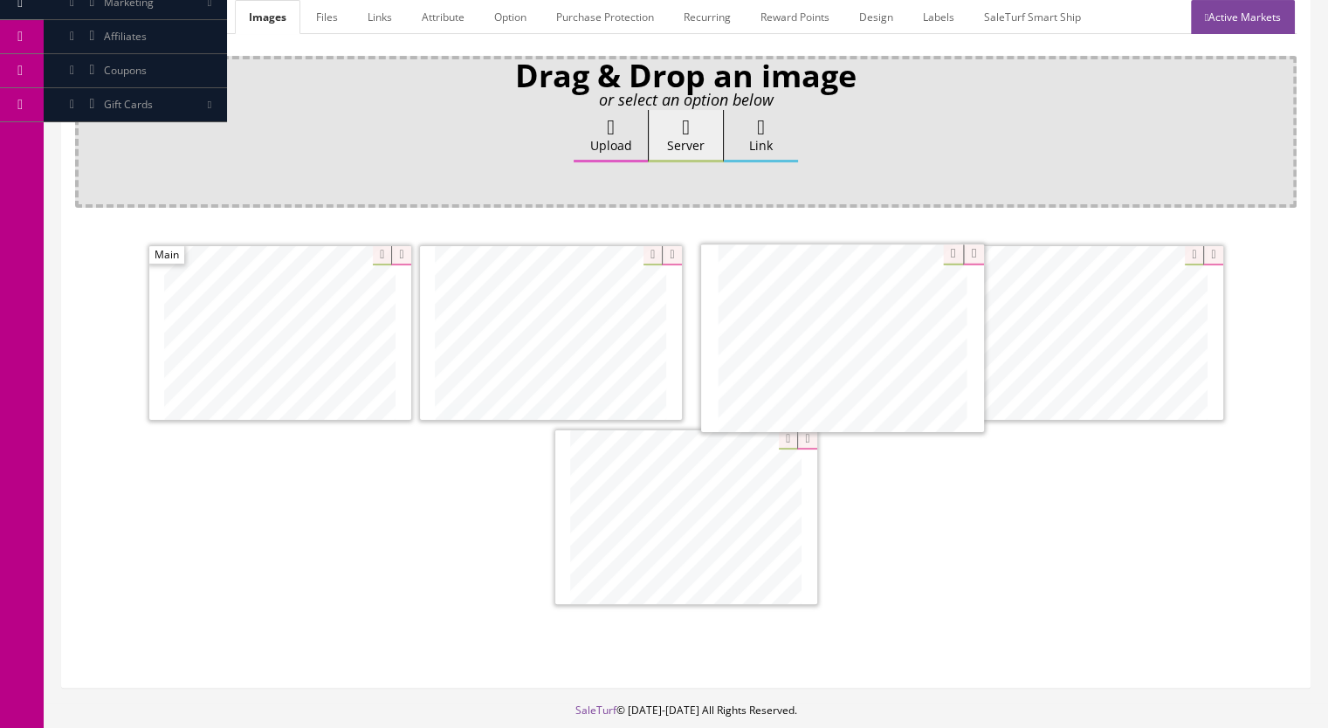
drag, startPoint x: 699, startPoint y: 542, endPoint x: 868, endPoint y: 388, distance: 228.6
click at [196, 4] on link "Marketplace" at bounding box center [188, 17] width 89 height 34
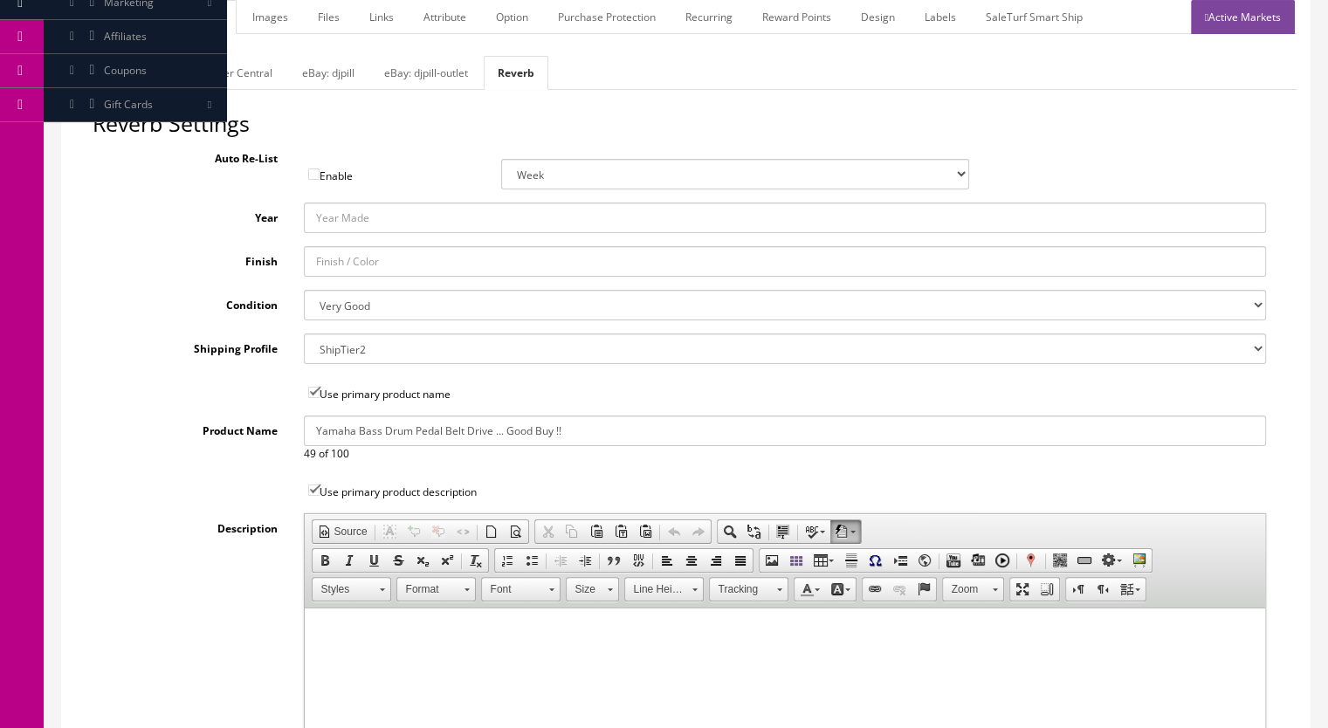
click at [101, 24] on link "General" at bounding box center [108, 17] width 67 height 34
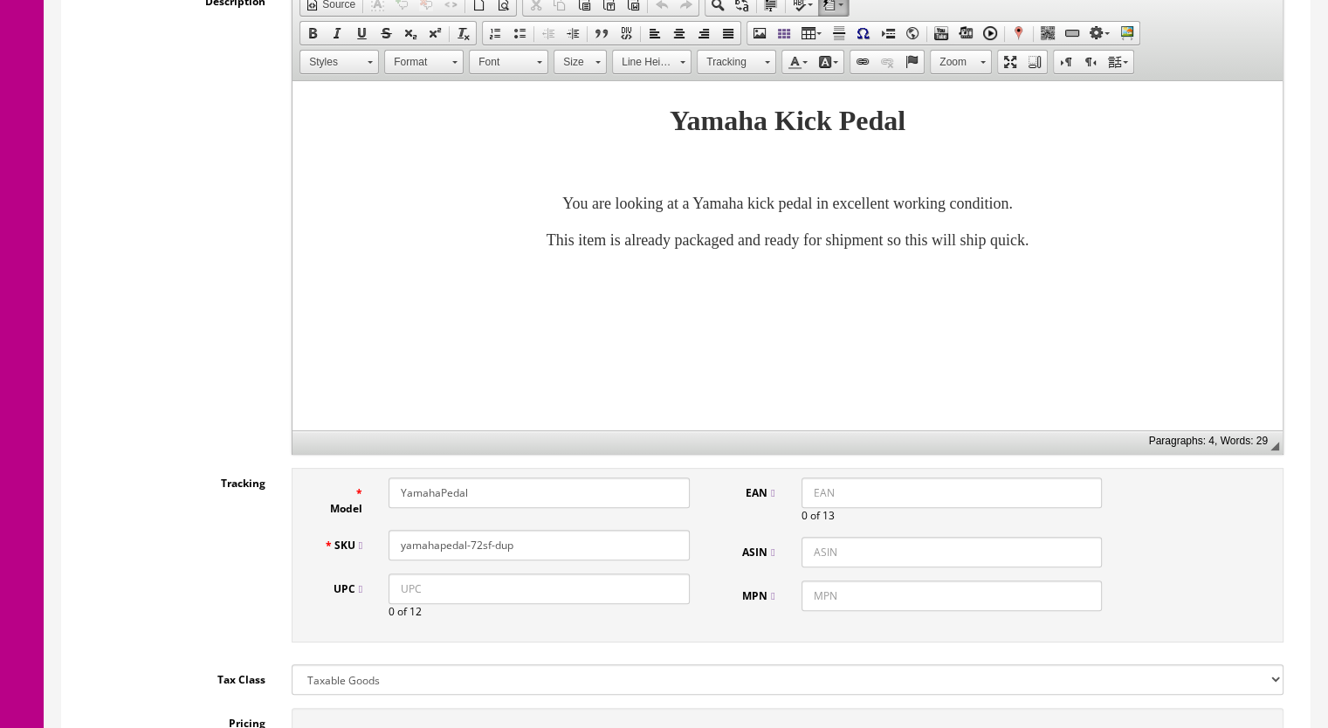
scroll to position [436, 0]
drag, startPoint x: 487, startPoint y: 556, endPoint x: 475, endPoint y: 558, distance: 12.3
click at [475, 558] on div "SKU yamahapedal-72sf-dup" at bounding box center [506, 543] width 393 height 31
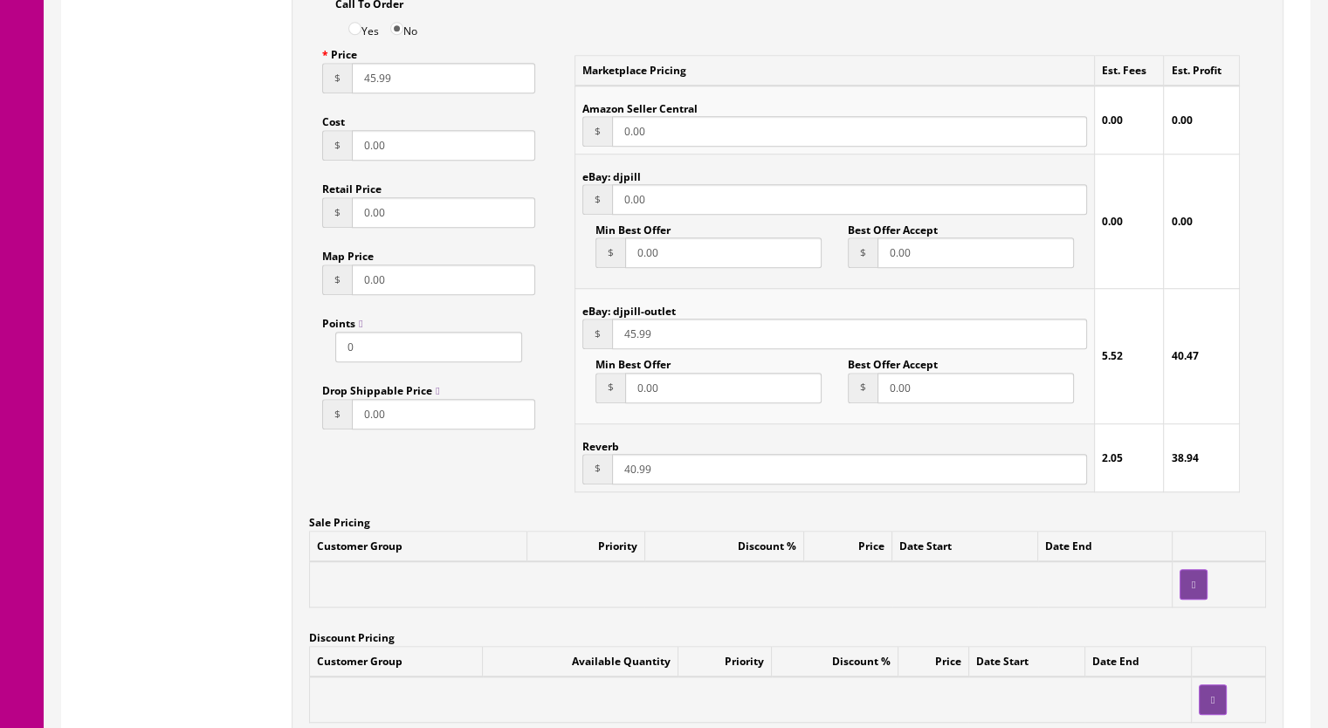
scroll to position [873, 0]
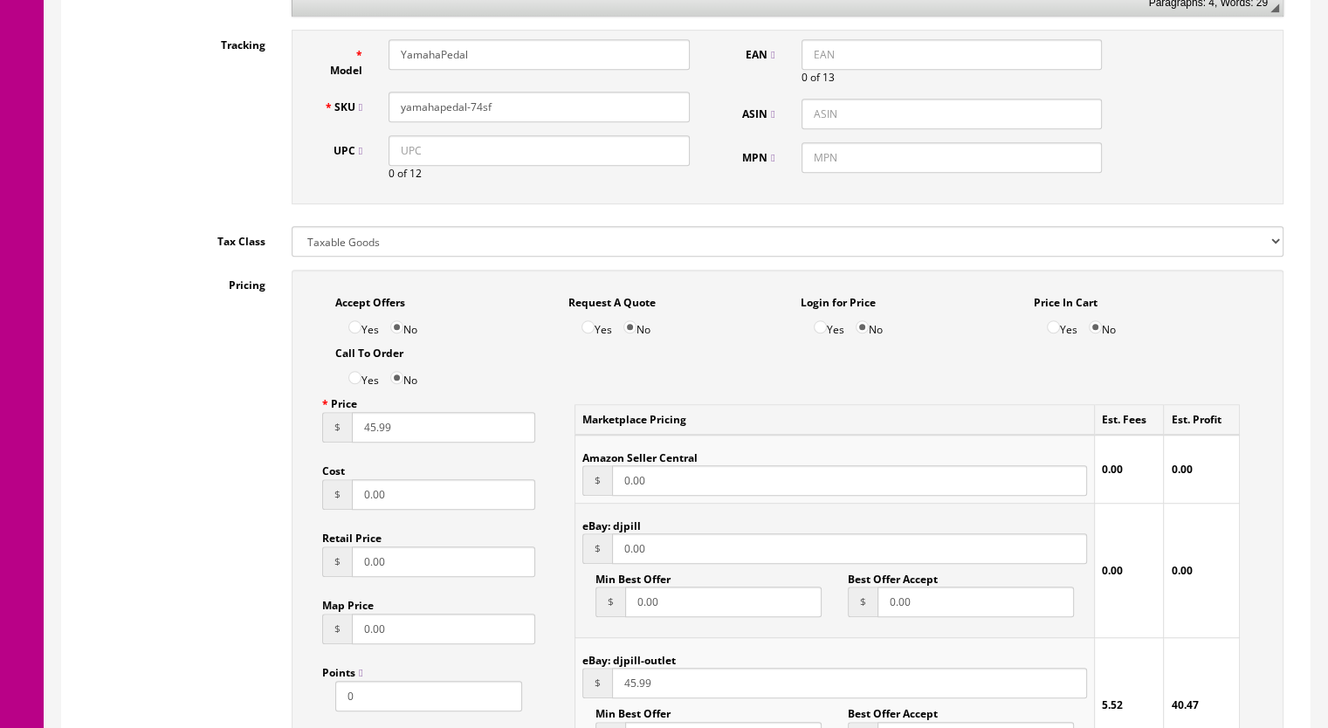
type input "yamahapedal-74sf"
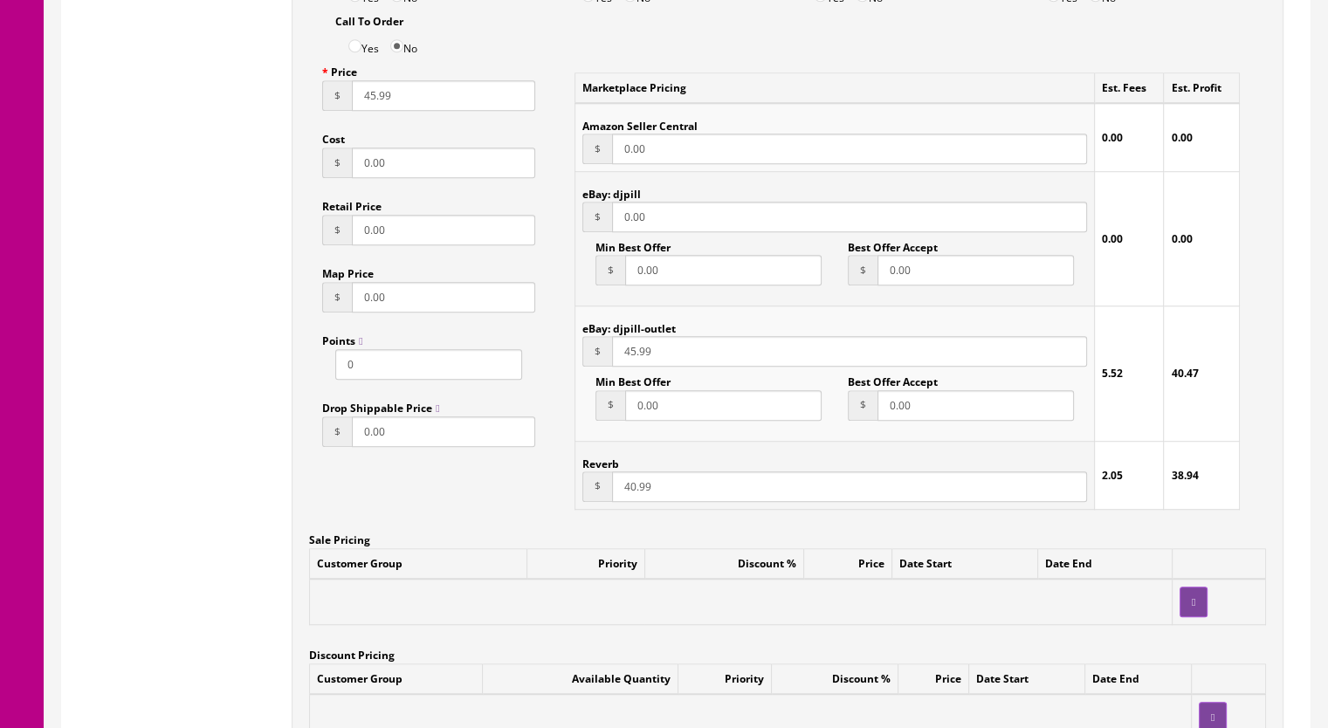
scroll to position [1397, 0]
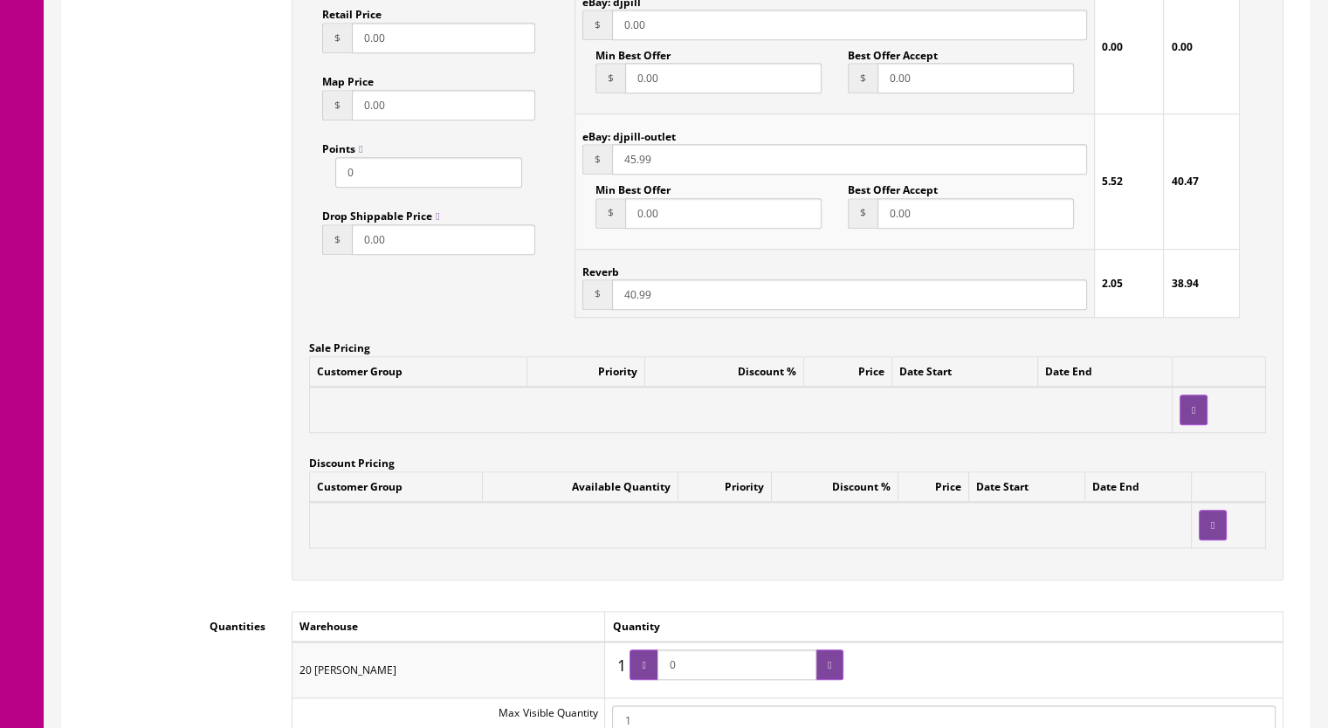
drag, startPoint x: 623, startPoint y: 299, endPoint x: 635, endPoint y: 298, distance: 11.5
click at [635, 298] on input "40.99" at bounding box center [849, 294] width 475 height 31
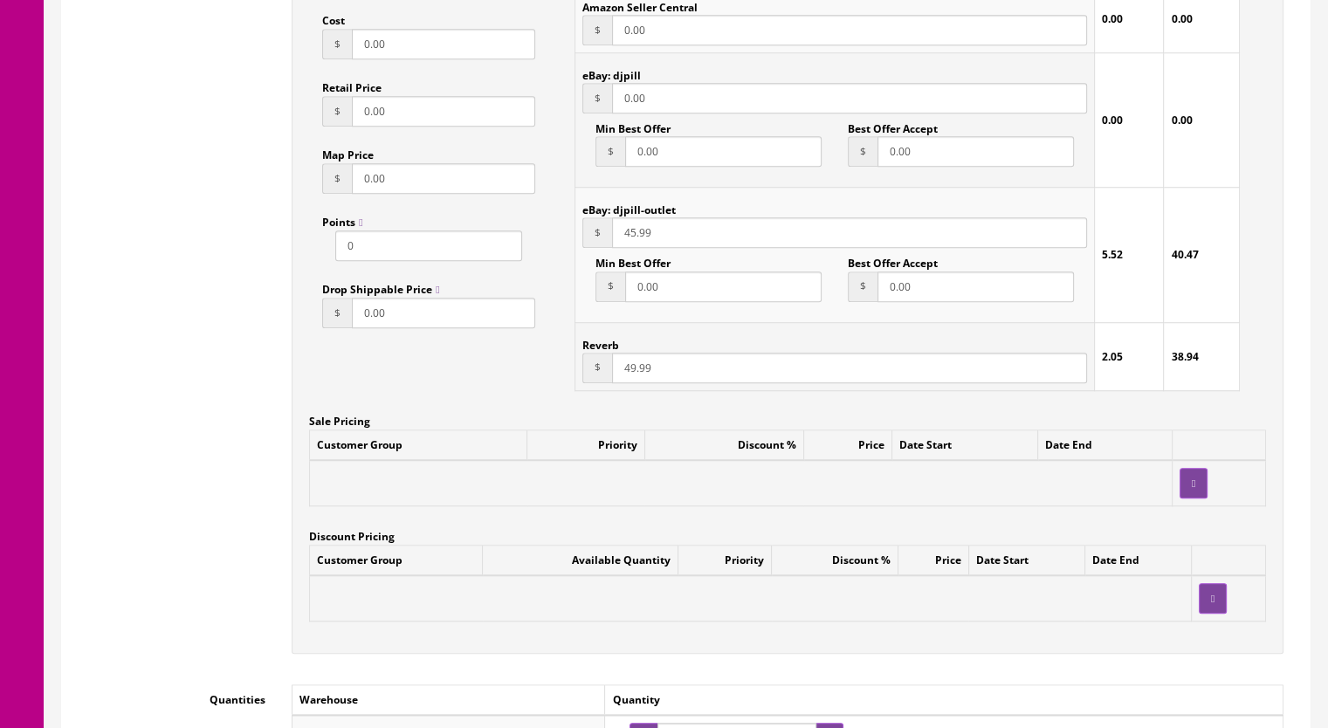
scroll to position [1222, 0]
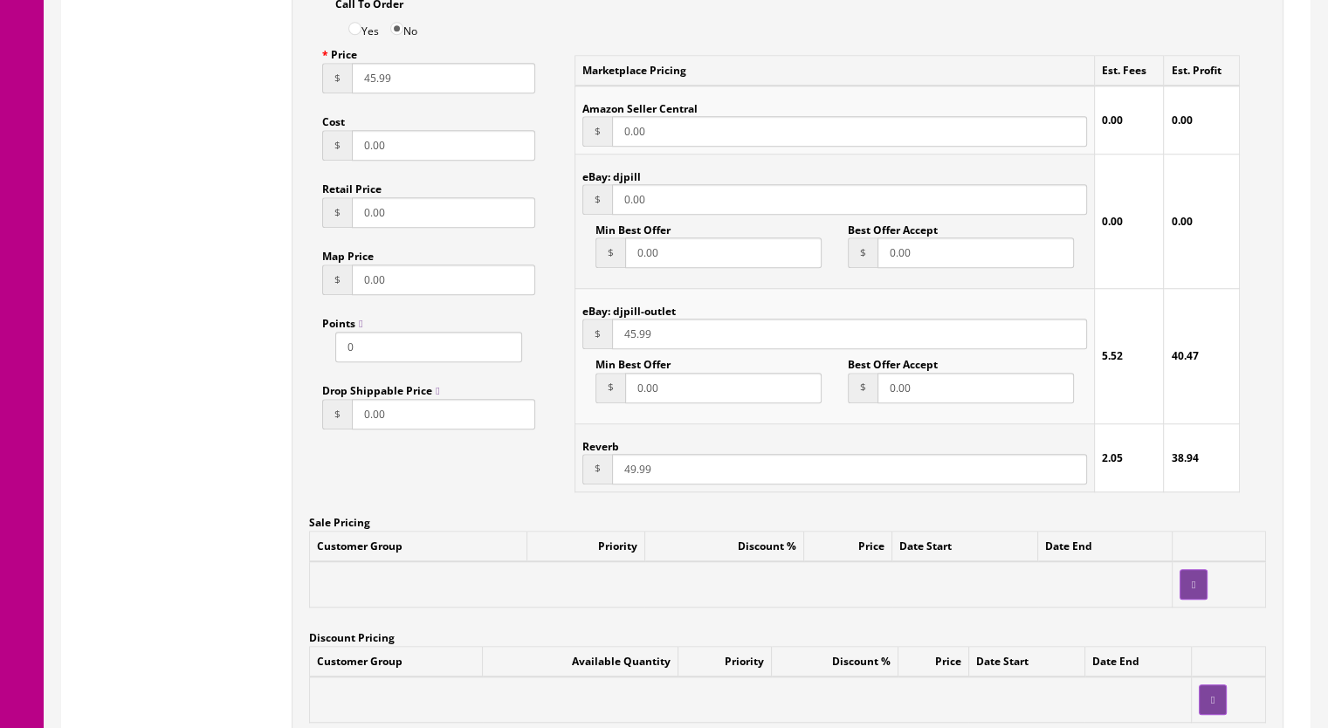
type input "49.99"
drag, startPoint x: 619, startPoint y: 340, endPoint x: 635, endPoint y: 340, distance: 16.6
click at [635, 340] on input "45.99" at bounding box center [849, 334] width 475 height 31
drag, startPoint x: 620, startPoint y: 338, endPoint x: 632, endPoint y: 336, distance: 12.3
click at [632, 336] on input "59.99" at bounding box center [849, 334] width 475 height 31
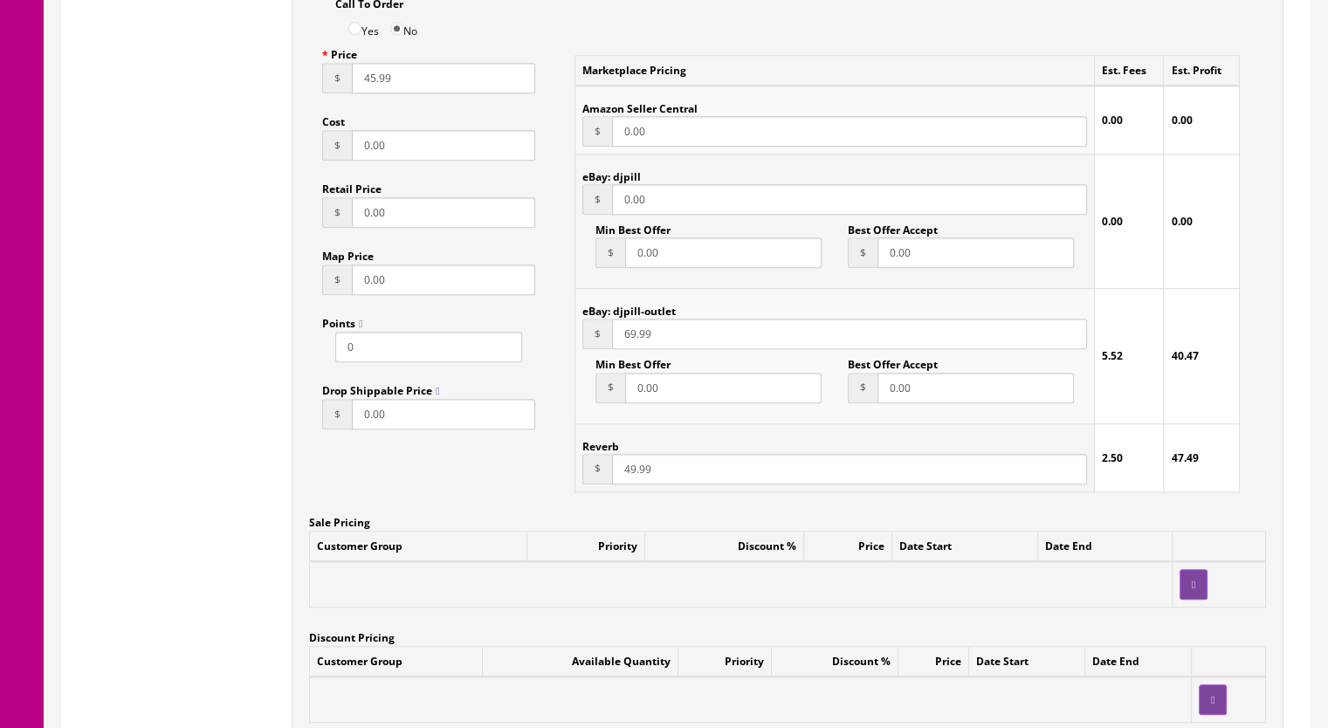
drag, startPoint x: 619, startPoint y: 336, endPoint x: 628, endPoint y: 336, distance: 9.6
click at [628, 336] on input "69.99" at bounding box center [849, 334] width 475 height 31
type input "79.99"
drag, startPoint x: 621, startPoint y: 471, endPoint x: 632, endPoint y: 471, distance: 10.5
click at [632, 471] on input "49.99" at bounding box center [849, 469] width 475 height 31
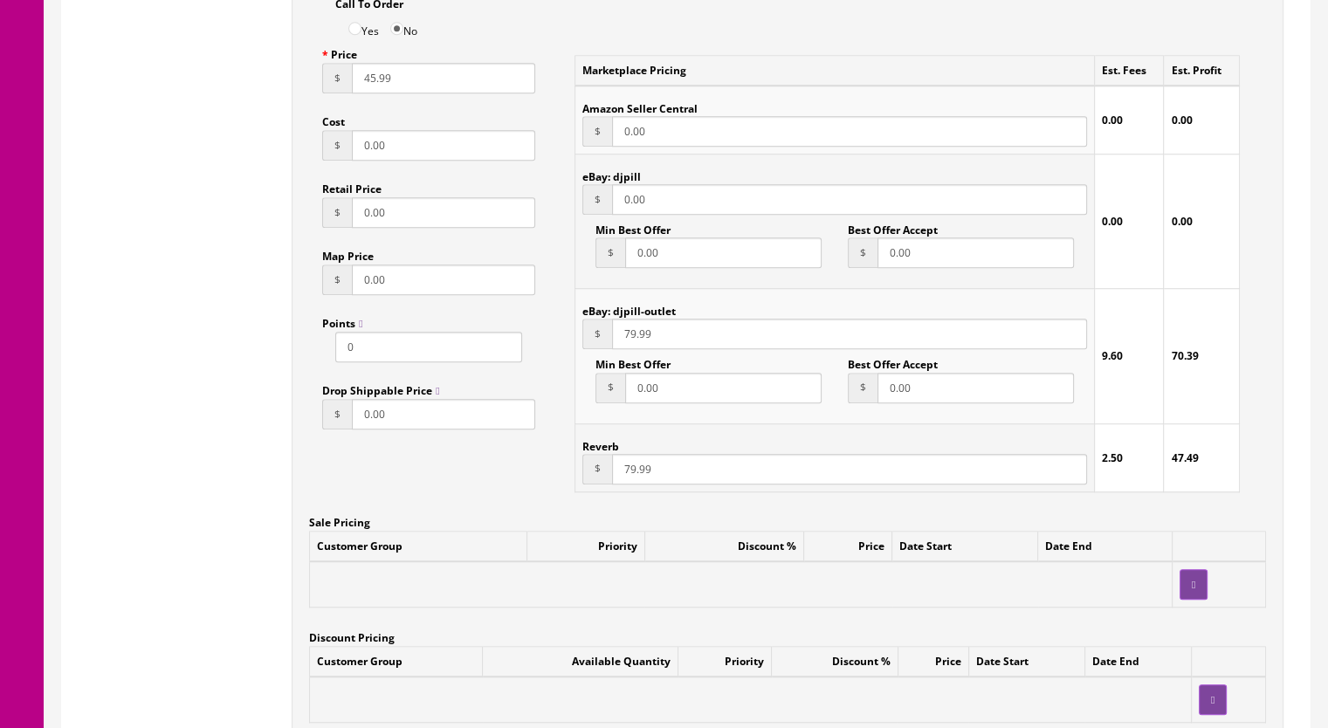
type input "79.99"
drag, startPoint x: 362, startPoint y: 84, endPoint x: 374, endPoint y: 83, distance: 11.4
click at [374, 83] on input "45.99" at bounding box center [443, 78] width 183 height 31
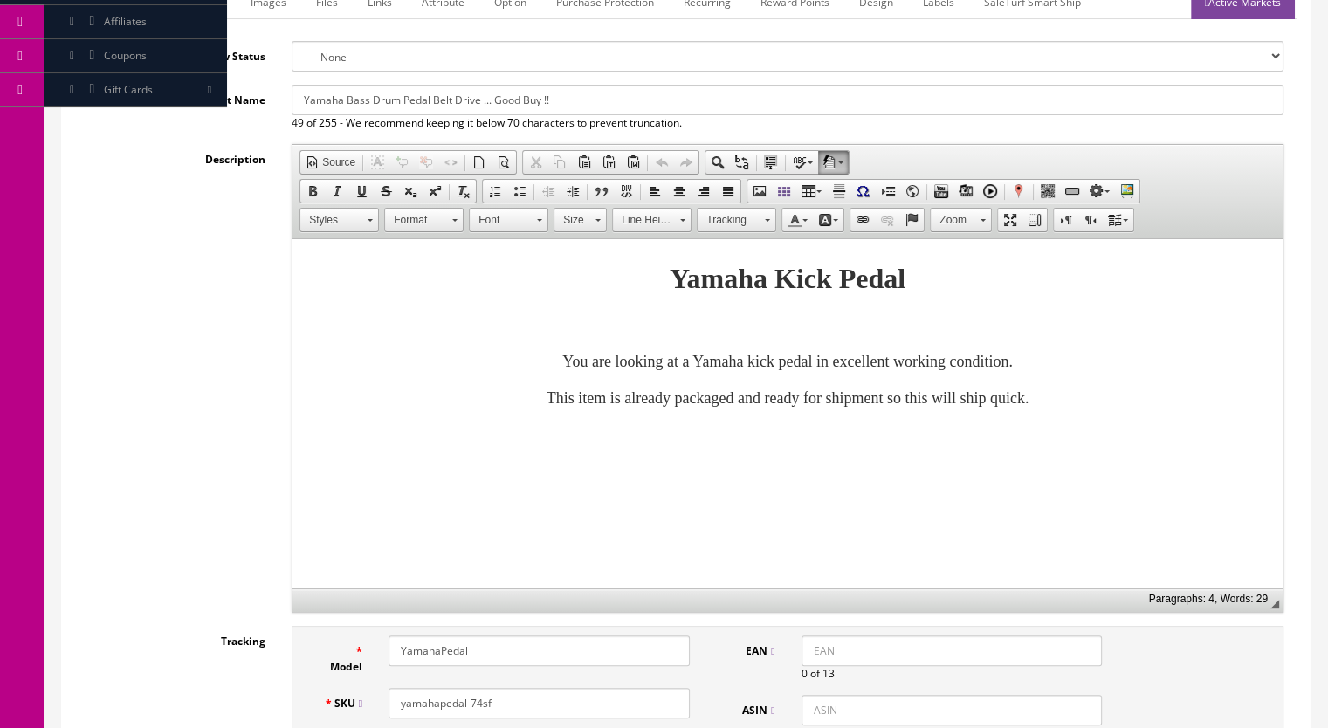
scroll to position [262, 0]
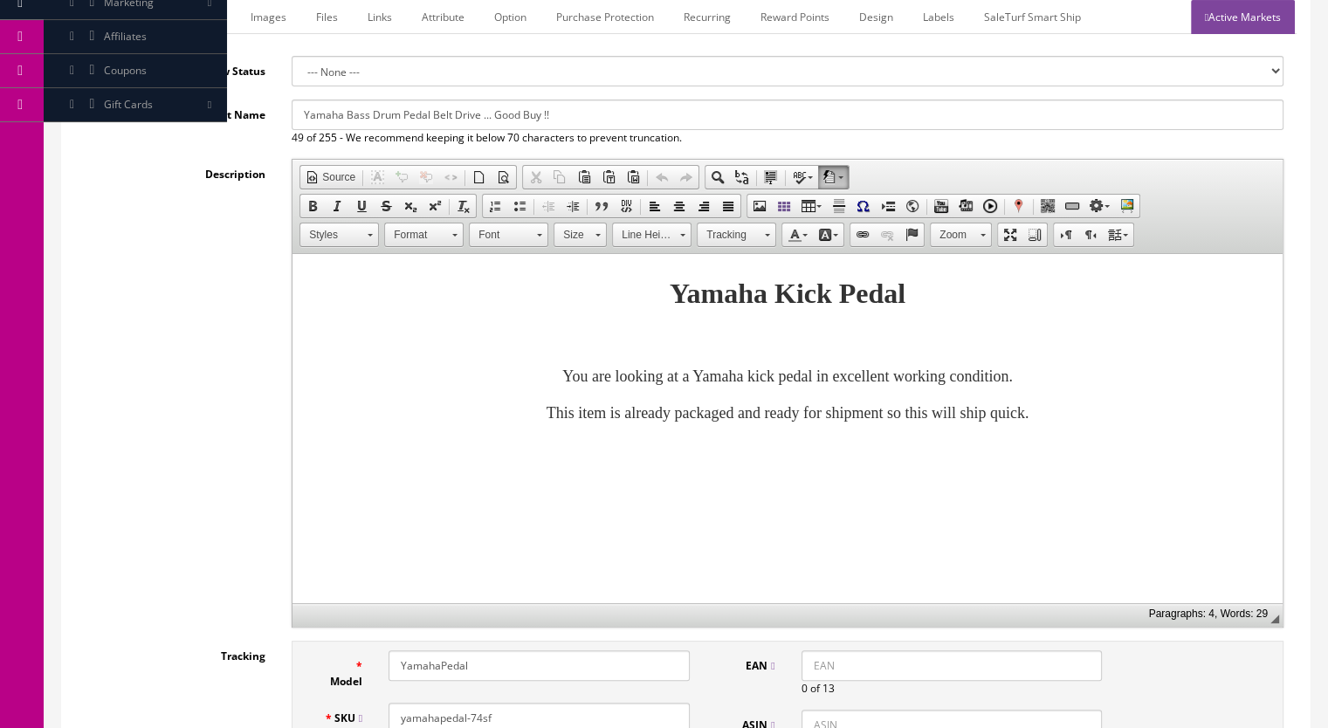
type input "79.99"
click at [1231, 21] on link "Active Markets" at bounding box center [1243, 17] width 104 height 34
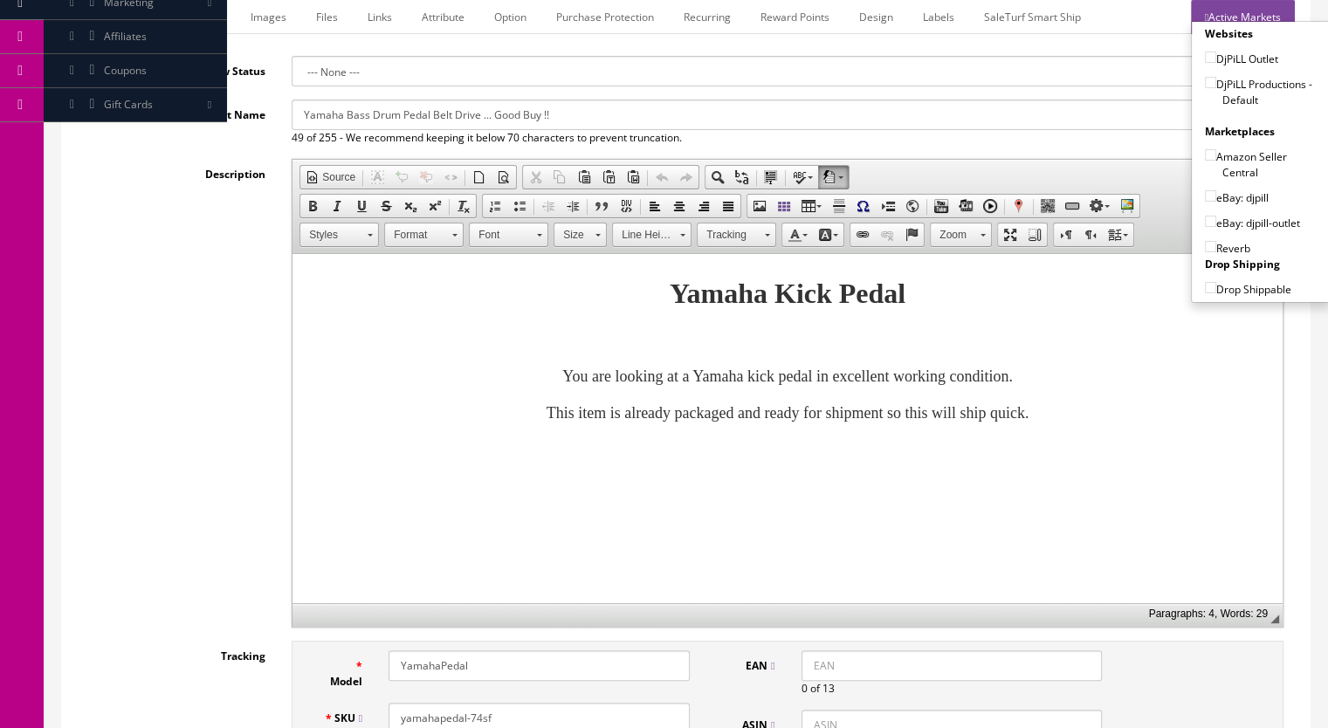
click at [1205, 79] on input"] "DjPiLL Productions - Default" at bounding box center [1210, 82] width 11 height 11
checkbox input"] "true"
click at [1205, 195] on input"] "eBay: djpill" at bounding box center [1210, 195] width 11 height 11
checkbox input"] "true"
click at [1205, 239] on label "Reverb" at bounding box center [1227, 247] width 45 height 17
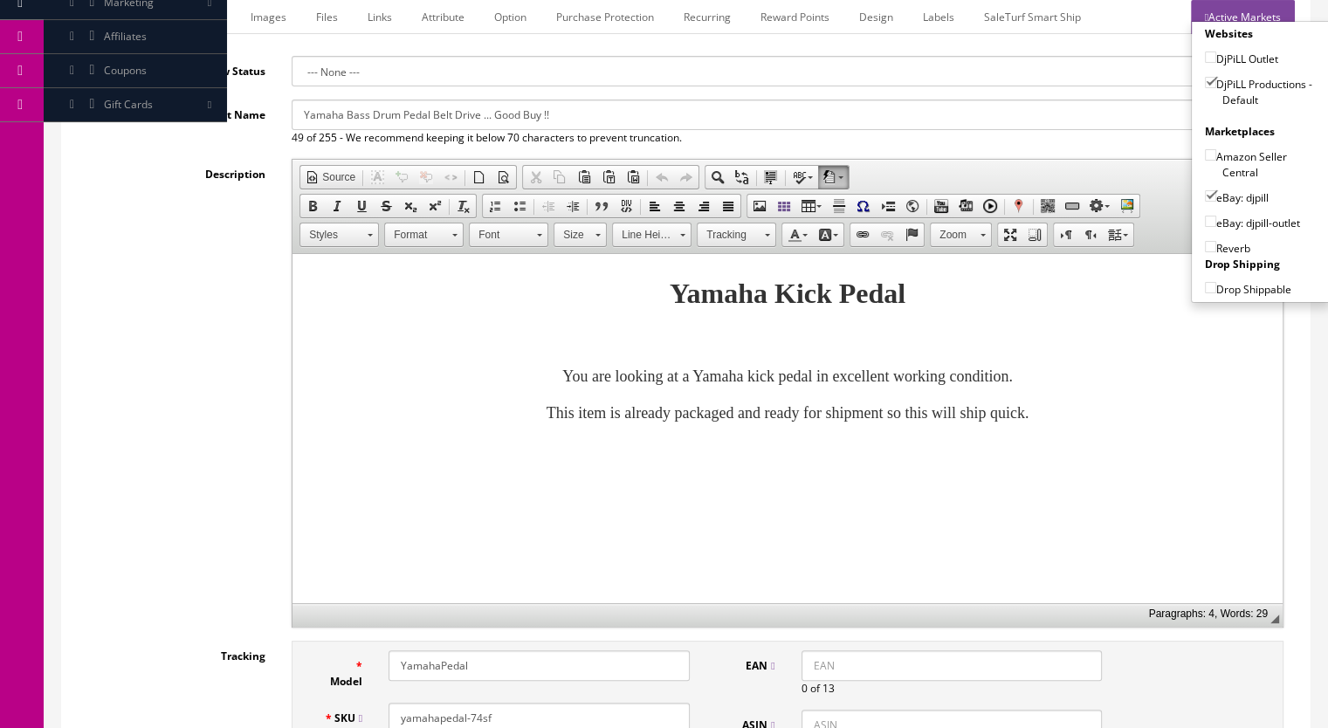
click at [1205, 241] on input"] "Reverb" at bounding box center [1210, 246] width 11 height 11
checkbox input"] "true"
drag, startPoint x: 1205, startPoint y: 186, endPoint x: 1199, endPoint y: 215, distance: 29.4
click at [1205, 190] on input"] "eBay: djpill" at bounding box center [1210, 195] width 11 height 11
checkbox input"] "false"
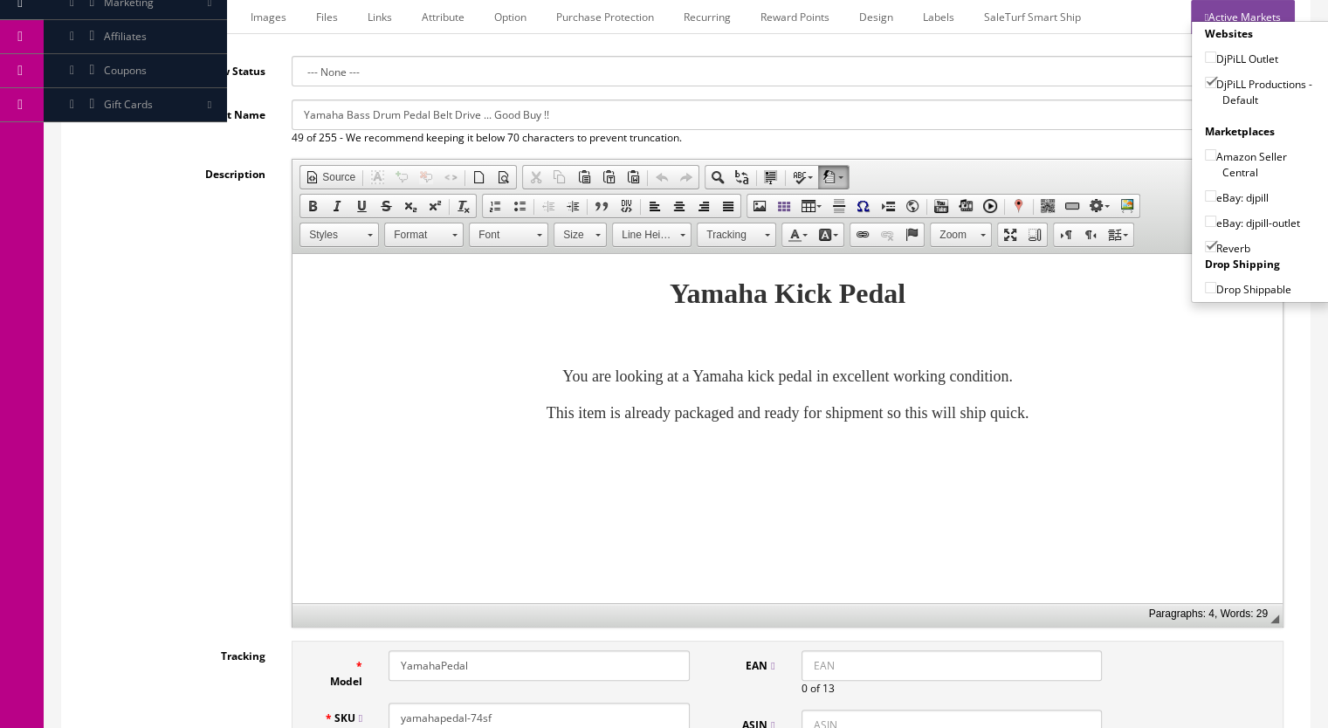
click at [1205, 216] on input"] "eBay: djpill-outlet" at bounding box center [1210, 221] width 11 height 11
checkbox input"] "true"
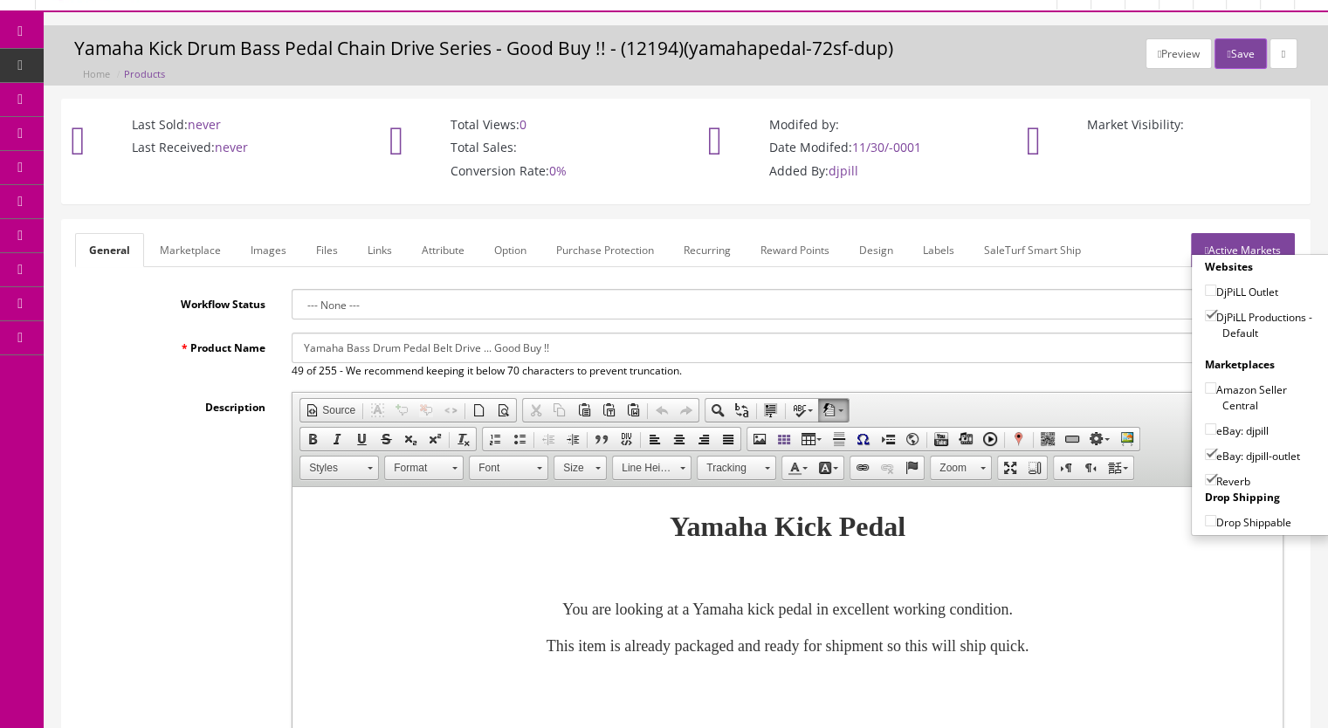
scroll to position [0, 0]
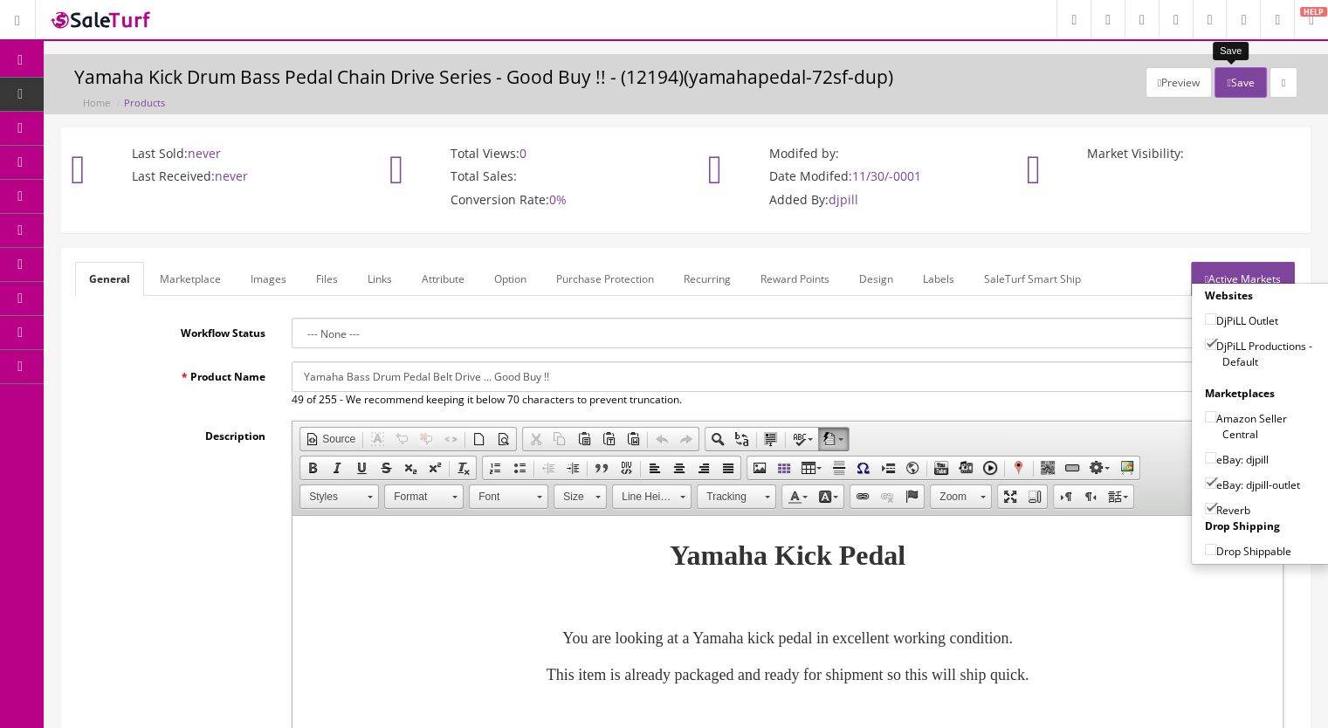
click at [1214, 81] on button "Save" at bounding box center [1239, 82] width 51 height 31
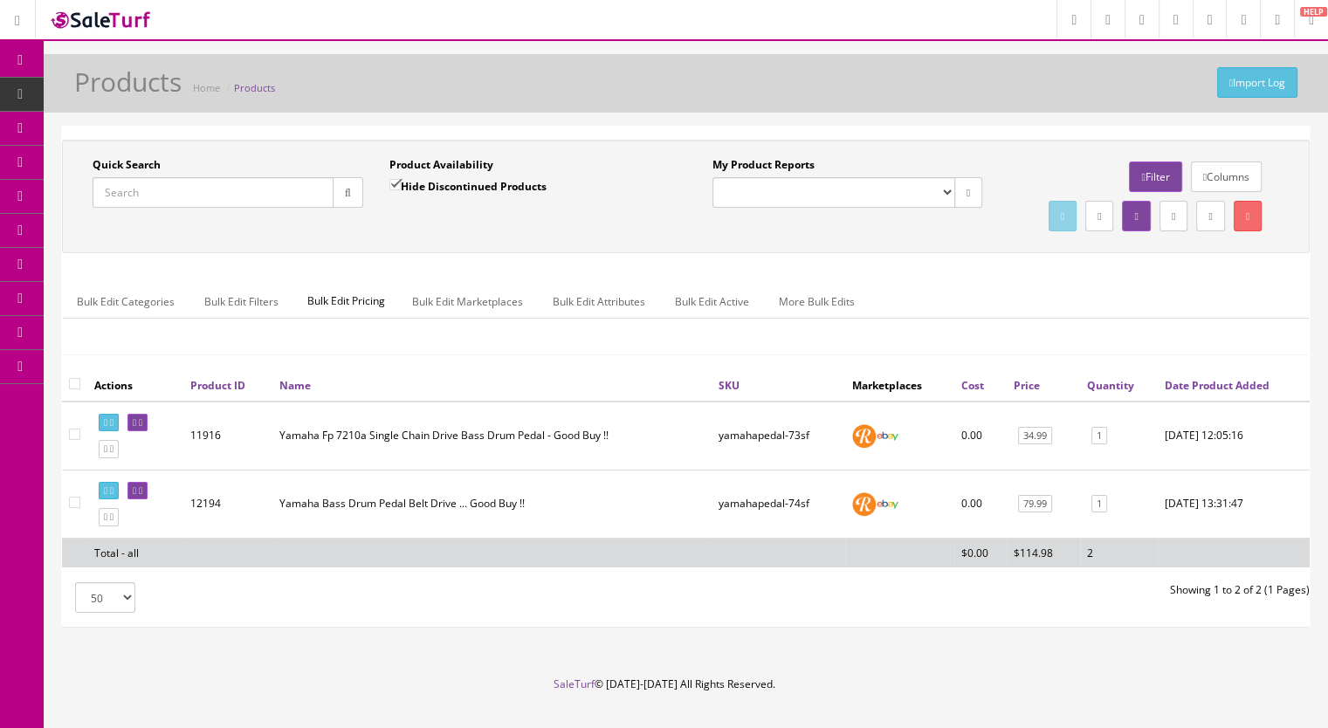
click at [131, 203] on input "Quick Search" at bounding box center [213, 192] width 241 height 31
paste input "PDPHiHat-88k"
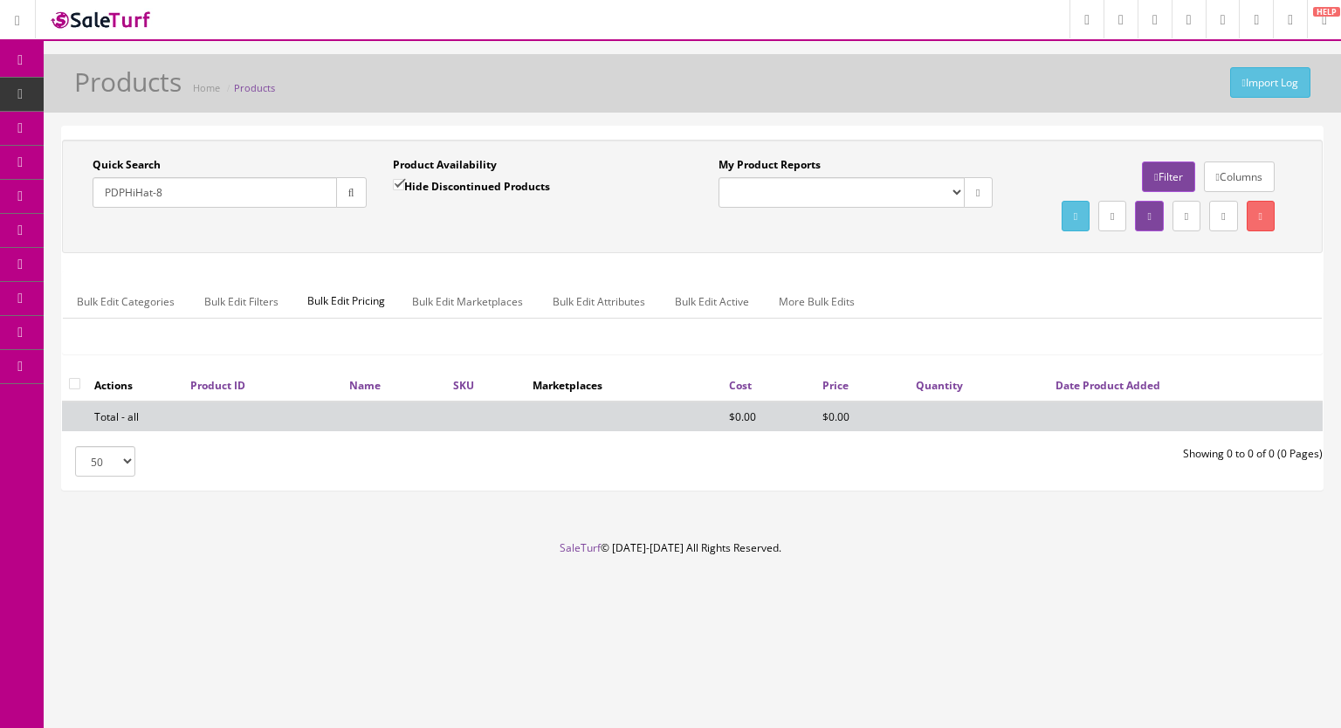
type input "PDPHiHat-8"
click at [401, 182] on input "Hide Discontinued Products" at bounding box center [398, 184] width 11 height 11
checkbox input "false"
click at [348, 190] on icon "button" at bounding box center [351, 193] width 6 height 10
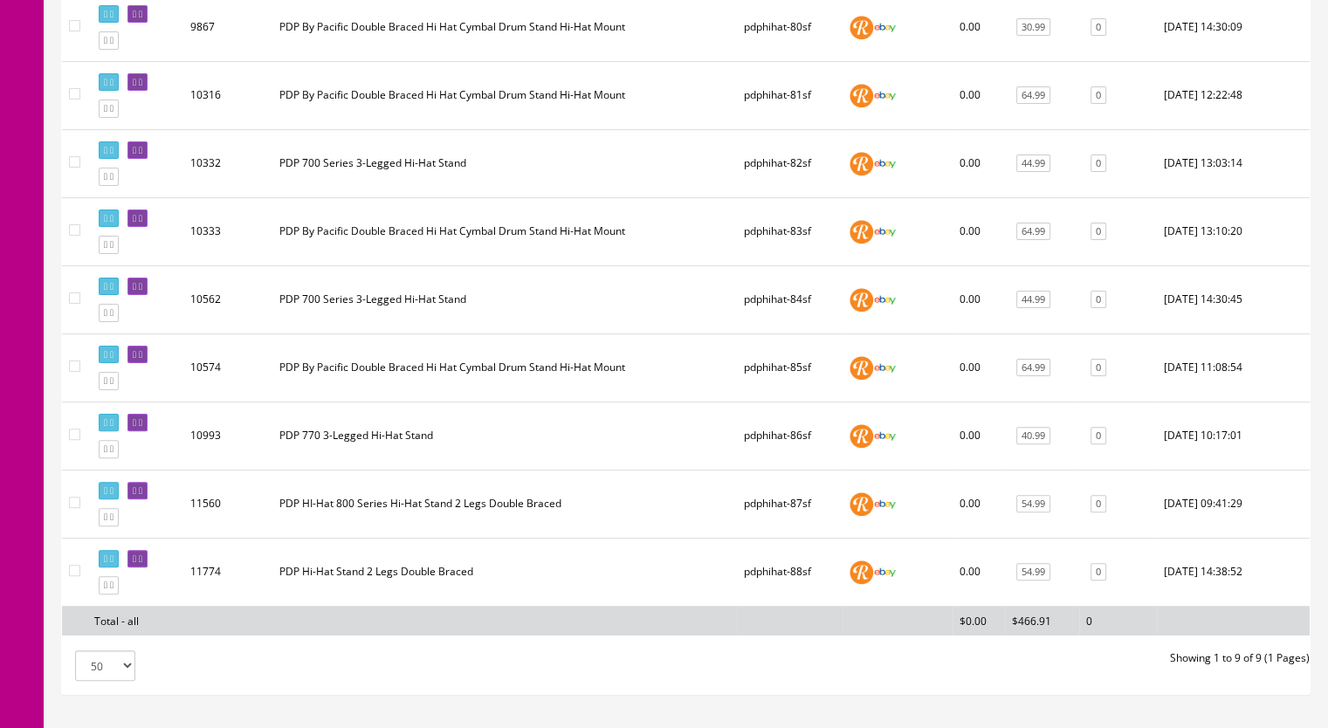
scroll to position [192, 0]
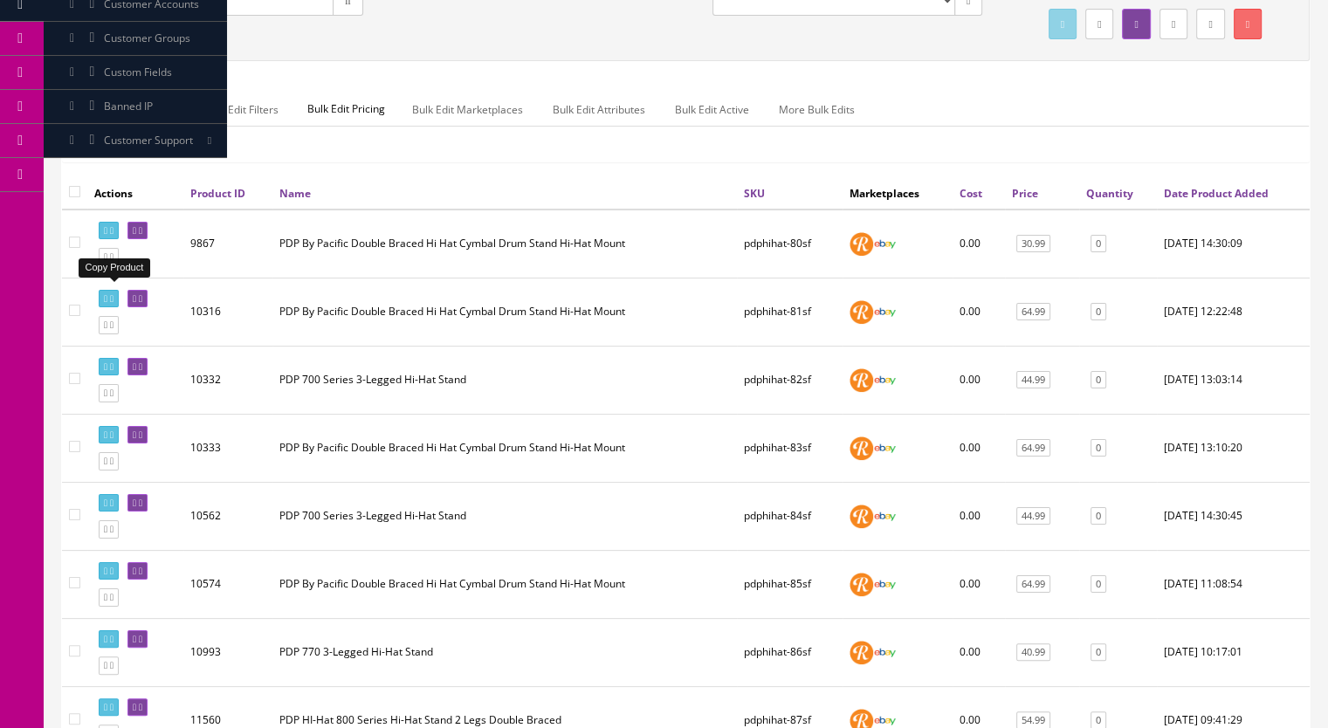
click at [113, 262] on icon at bounding box center [111, 257] width 3 height 10
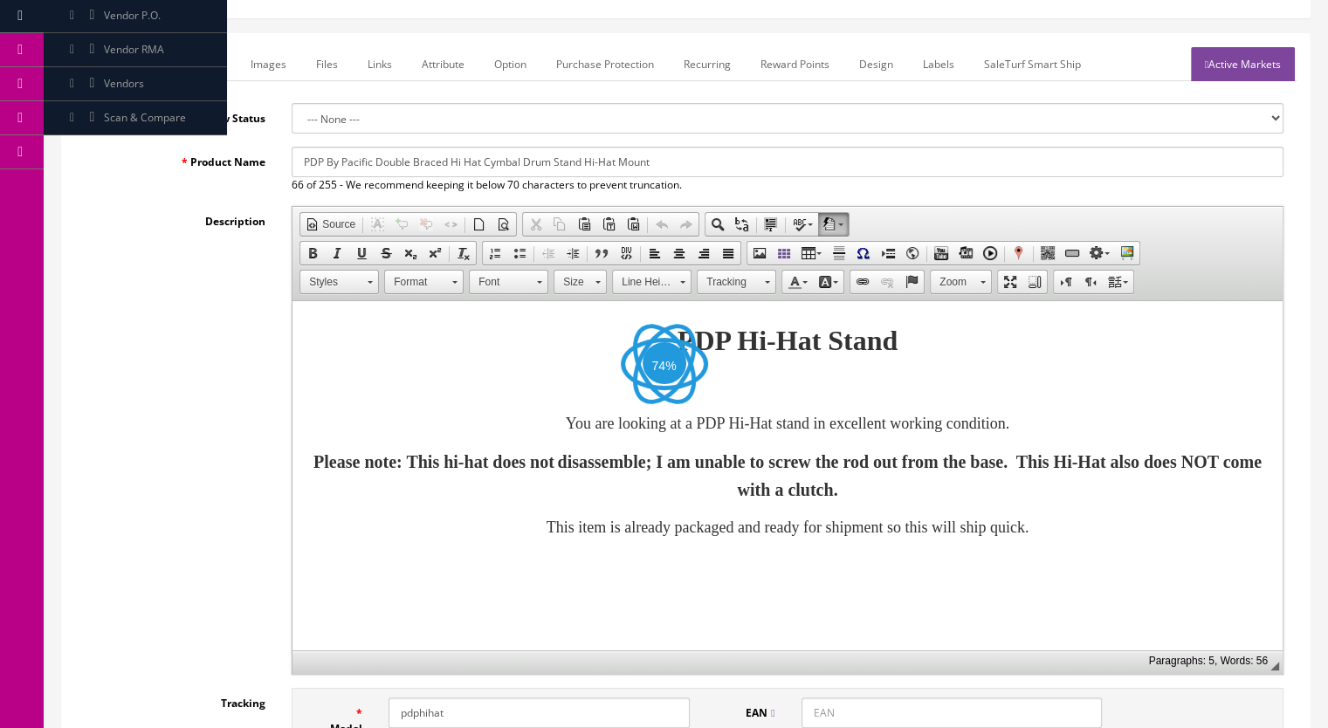
scroll to position [262, 0]
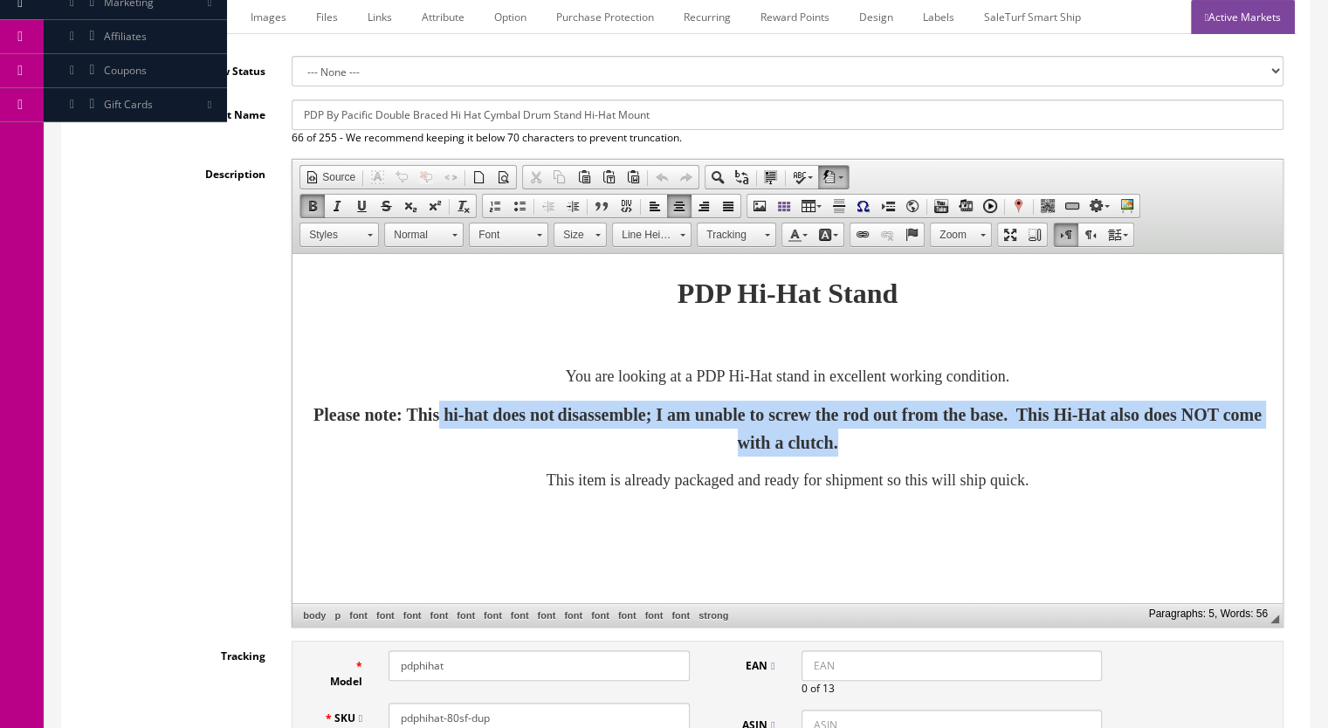
drag, startPoint x: 1019, startPoint y: 447, endPoint x: 486, endPoint y: 422, distance: 533.0
click at [486, 422] on p "Please note: This hi-hat does not disassemble; I am unable to screw the rod out…" at bounding box center [787, 429] width 955 height 56
drag, startPoint x: 519, startPoint y: 446, endPoint x: 507, endPoint y: 415, distance: 33.7
click at [518, 445] on p "Please note: This hi-hat does not disassemble; I am unable to screw the rod out…" at bounding box center [787, 429] width 955 height 56
click at [554, 405] on font "Please note: This hi-hat does not" at bounding box center [433, 414] width 241 height 19
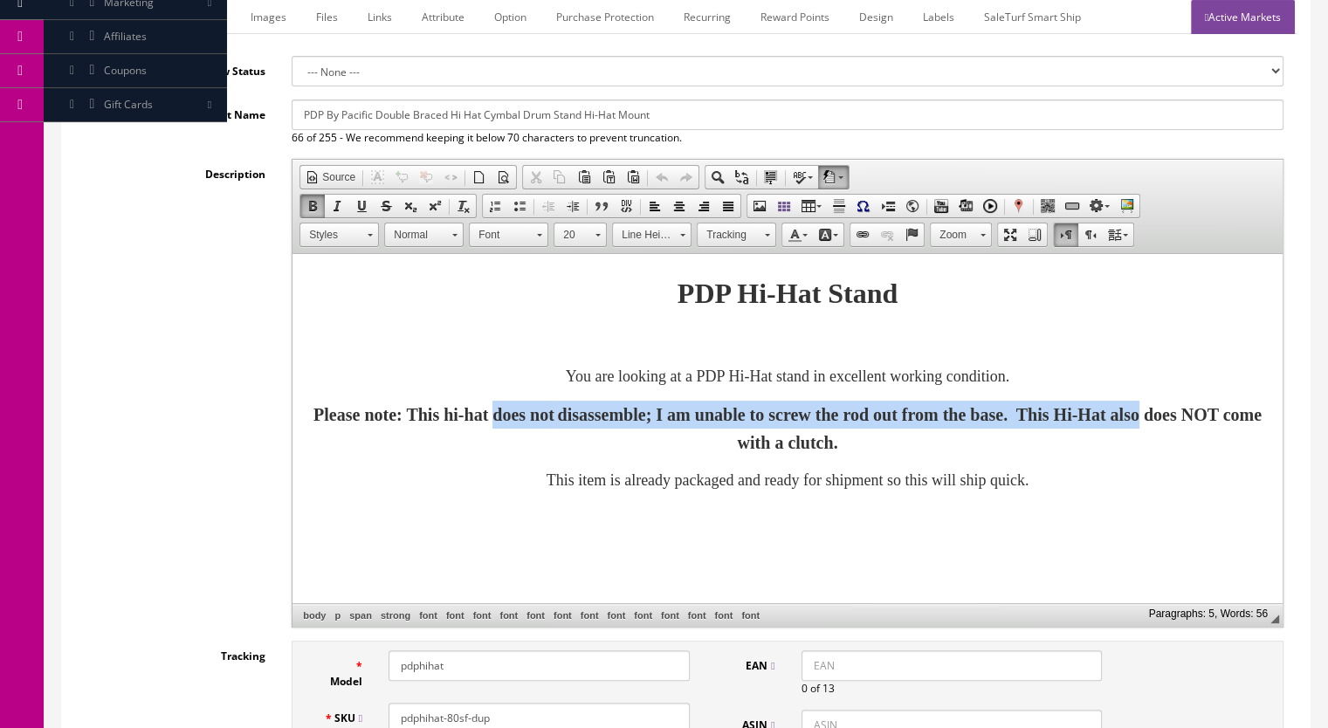
drag, startPoint x: 560, startPoint y: 413, endPoint x: 715, endPoint y: 449, distance: 159.4
click at [715, 449] on p "Please note: This hi-hat does not disassemble; I am unable to screw the rod out…" at bounding box center [787, 429] width 955 height 56
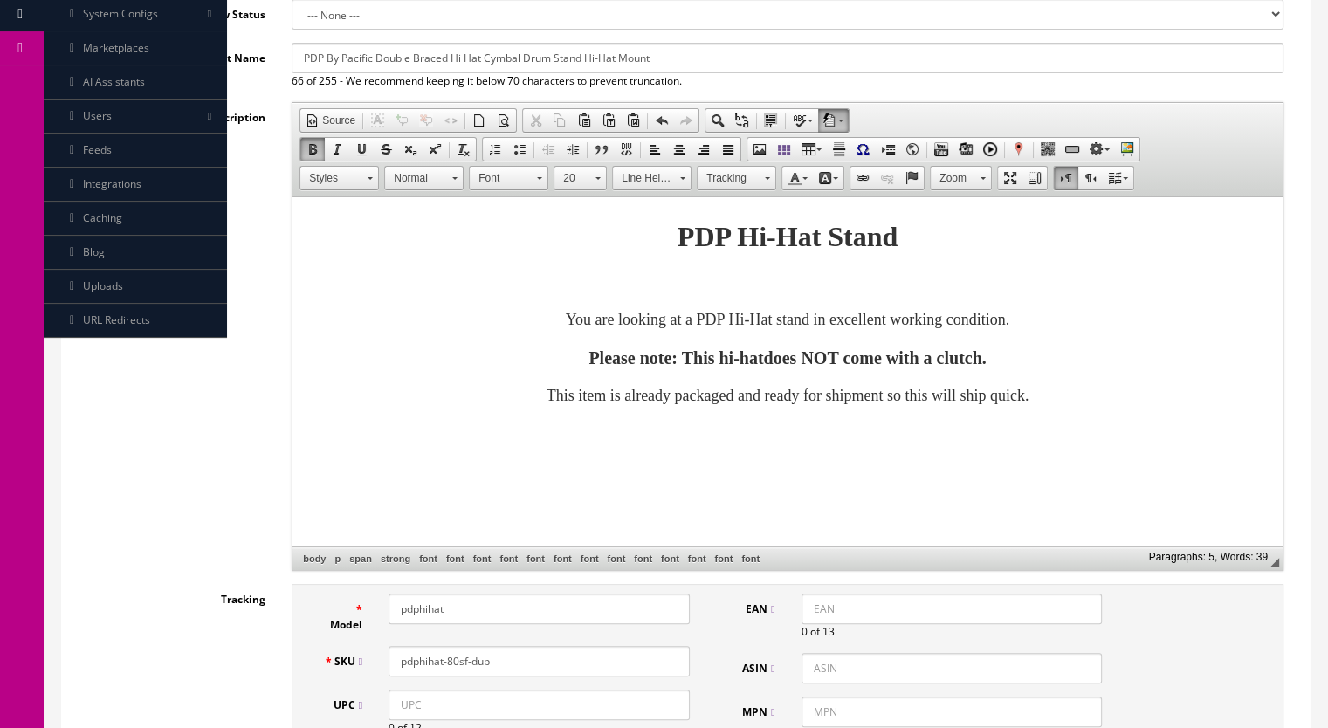
scroll to position [349, 0]
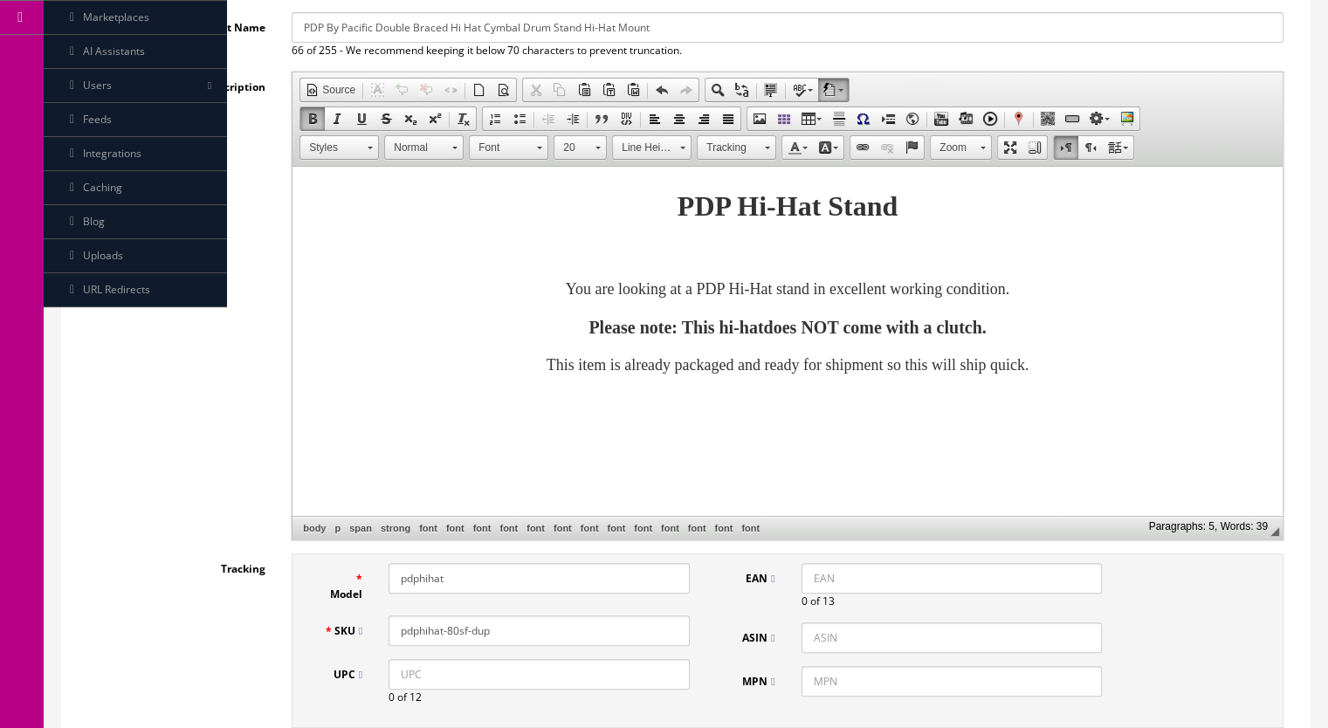
drag, startPoint x: 513, startPoint y: 634, endPoint x: 454, endPoint y: 640, distance: 59.7
click at [454, 640] on input "pdphihat-80sf-dup" at bounding box center [538, 630] width 301 height 31
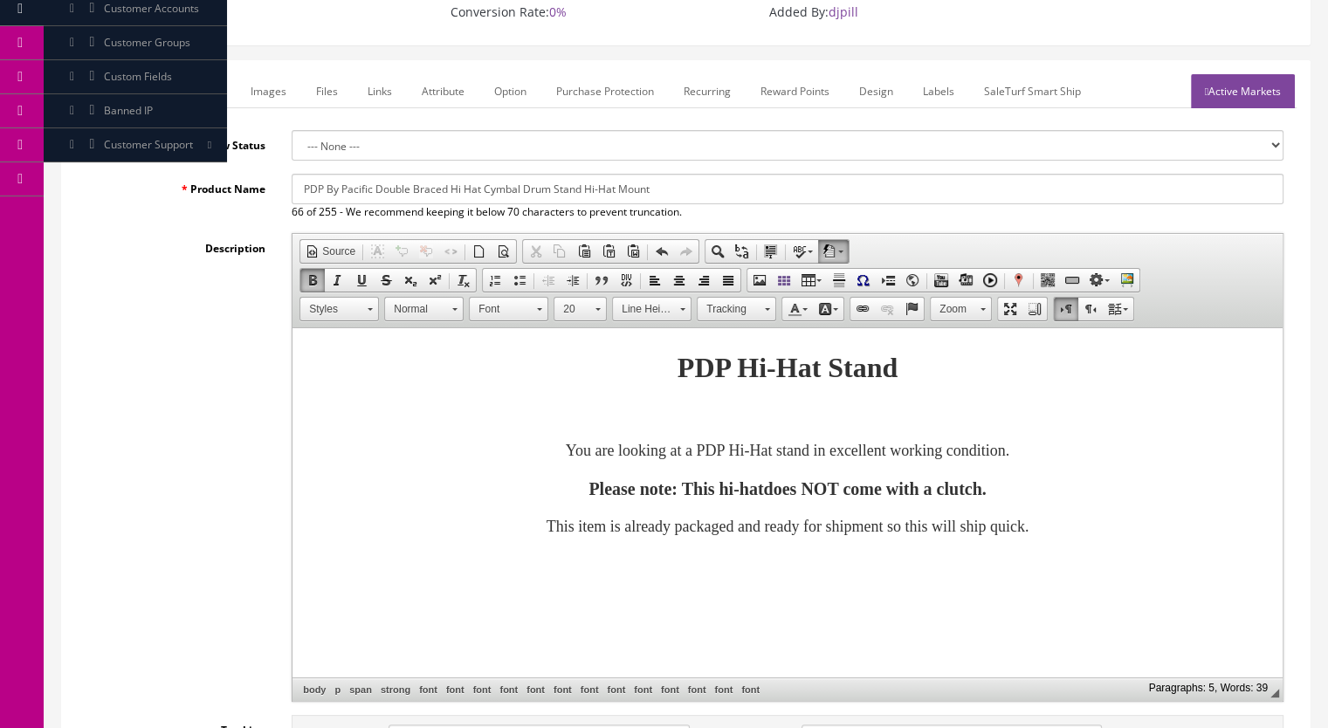
scroll to position [87, 0]
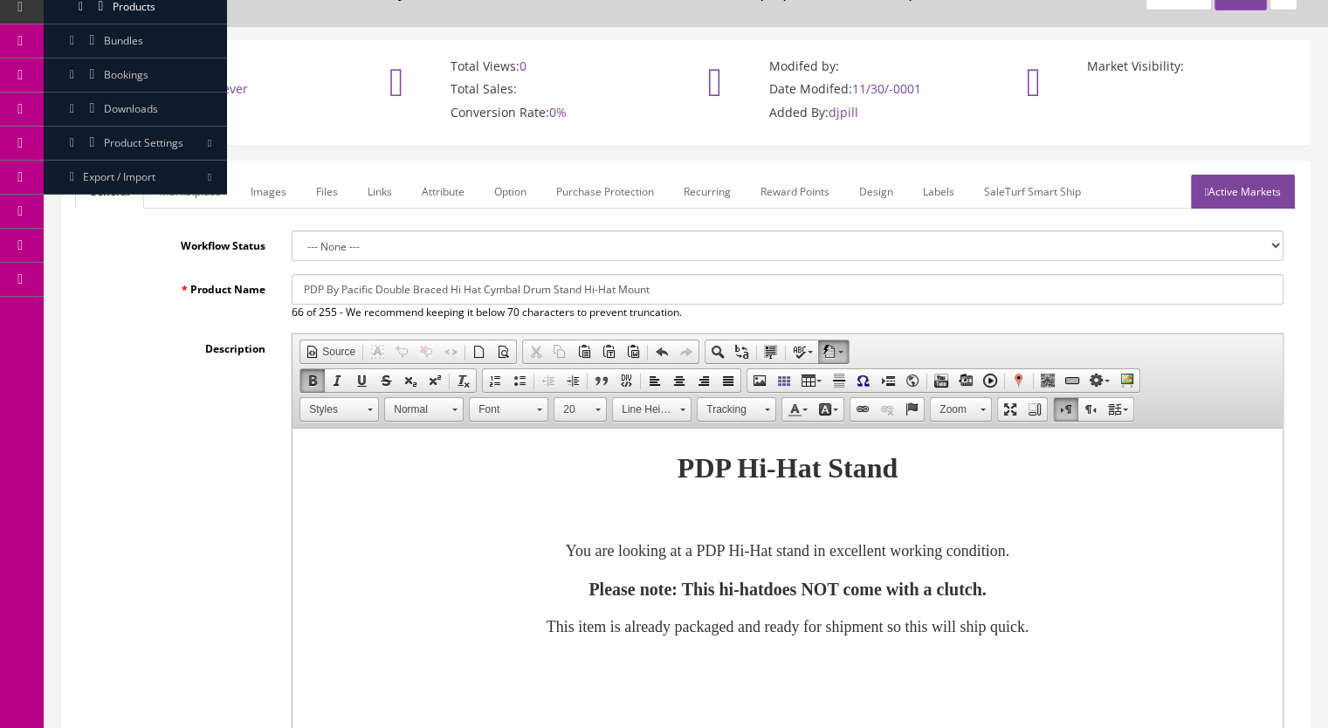
type input "pdphihat-89sf"
click at [181, 189] on link "Marketplace" at bounding box center [190, 192] width 89 height 34
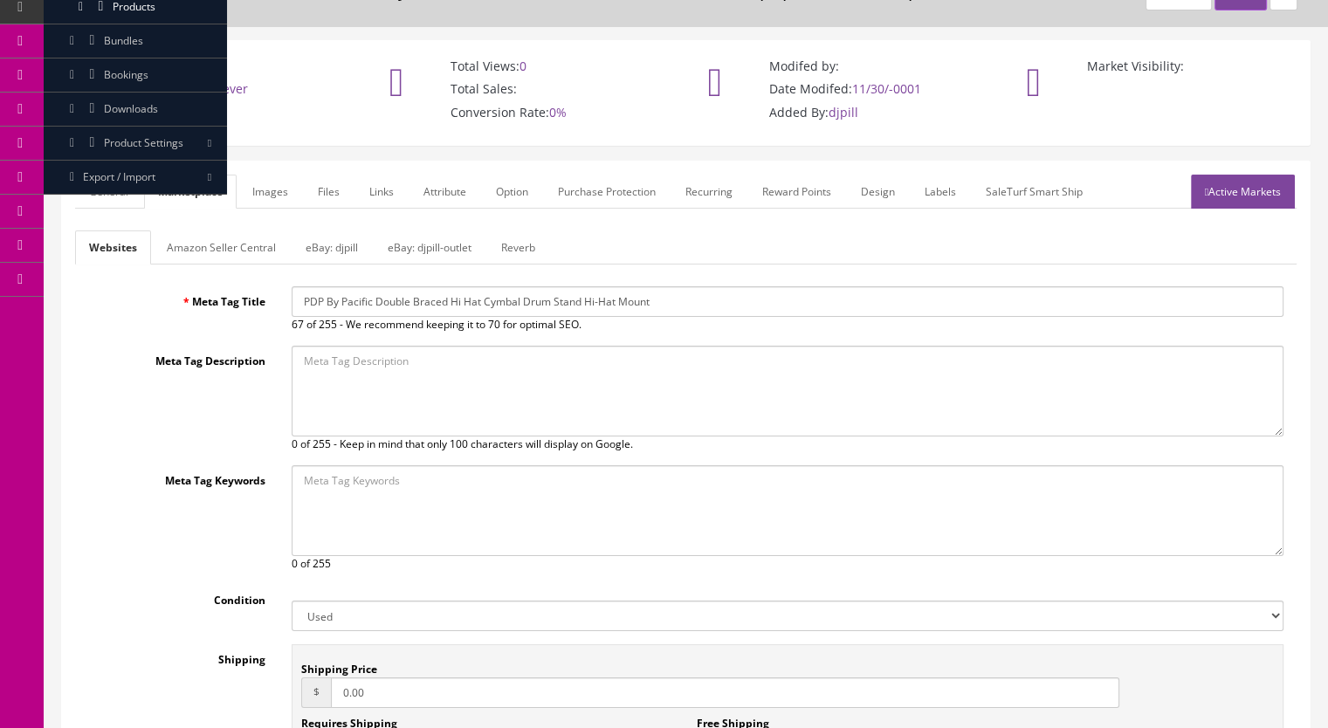
click at [524, 246] on link "Reverb" at bounding box center [518, 247] width 62 height 34
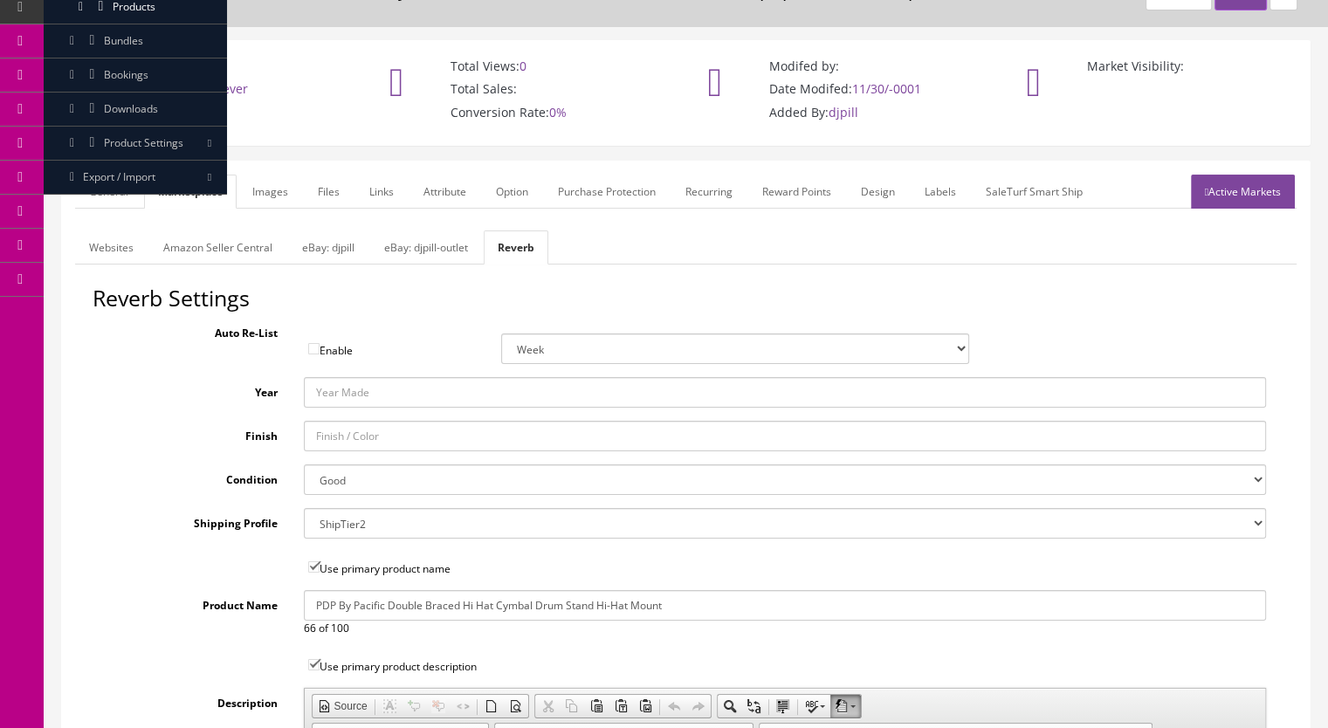
click at [375, 484] on select "Brand New Mint Excellent Very Good Good Fair Poor B-Stock Non Functioning" at bounding box center [785, 479] width 963 height 31
click at [304, 464] on select "Brand New Mint Excellent Very Good Good Fair Poor B-Stock Non Functioning" at bounding box center [785, 479] width 963 height 31
click at [262, 203] on link "Images" at bounding box center [270, 192] width 64 height 34
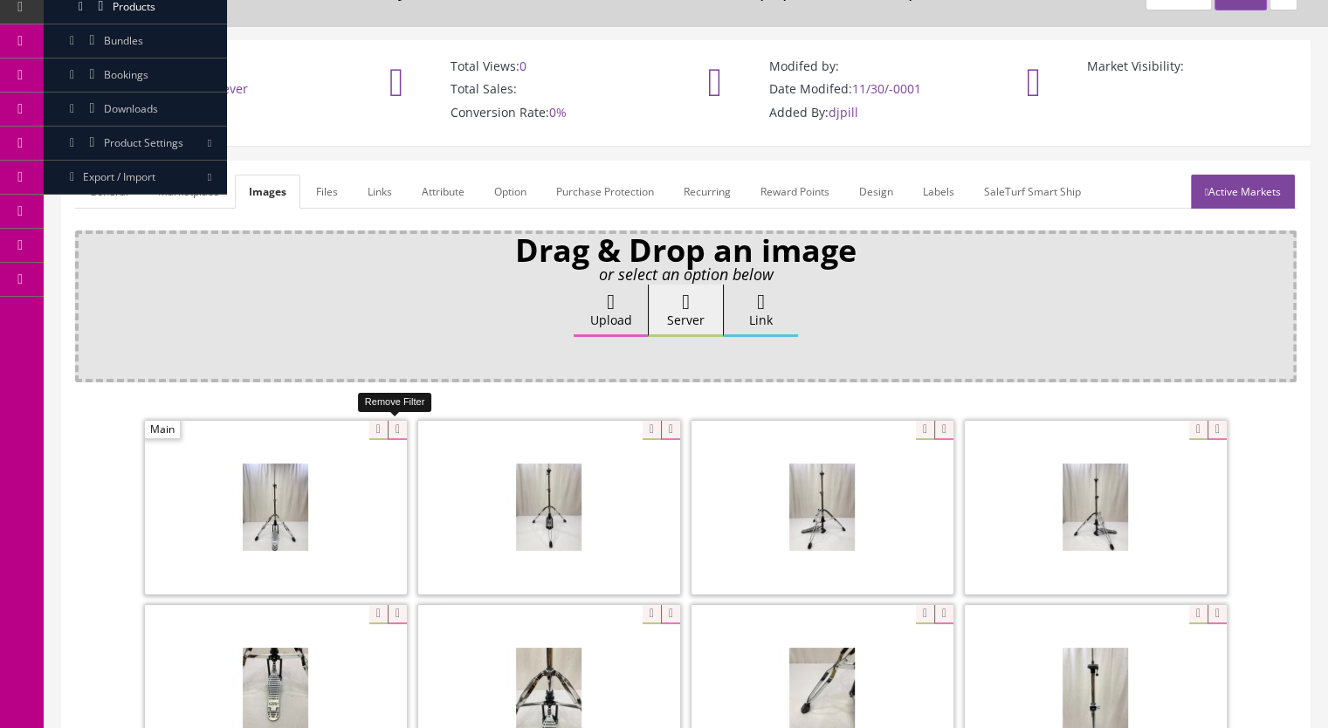
click at [400, 426] on icon at bounding box center [397, 430] width 19 height 19
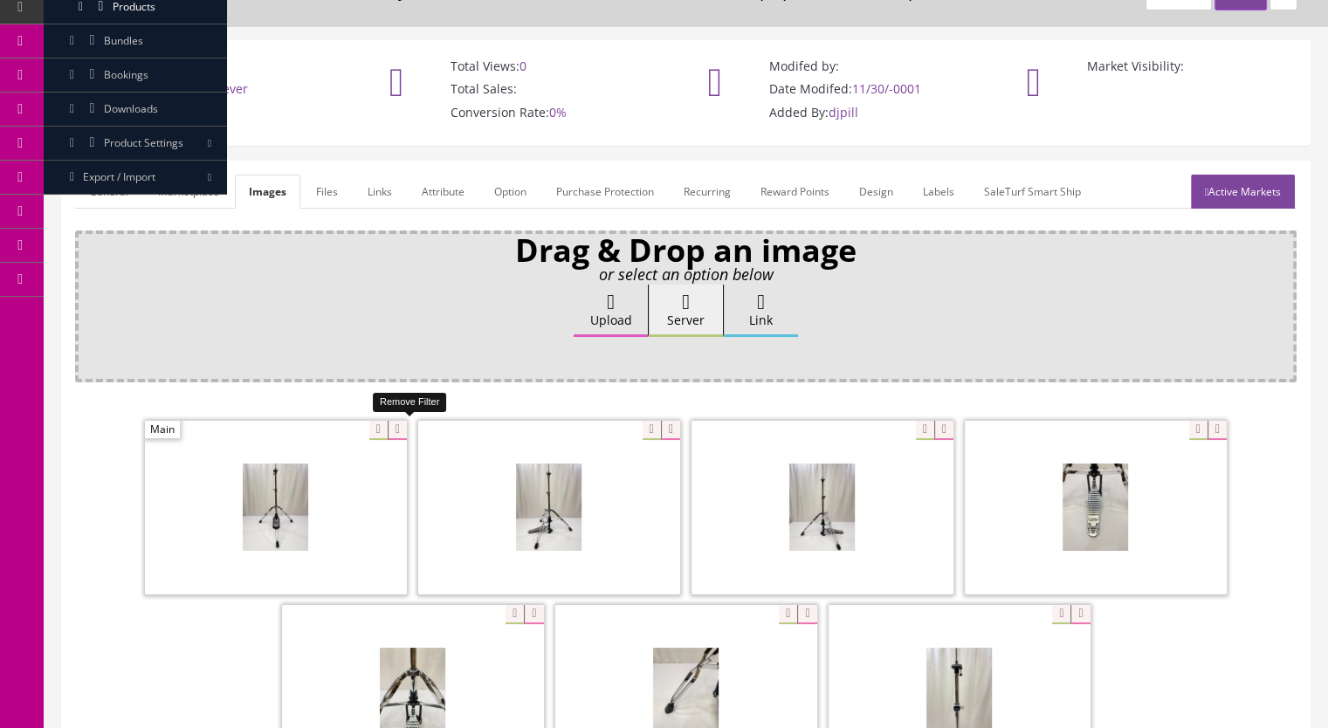
click at [401, 428] on icon at bounding box center [397, 430] width 19 height 19
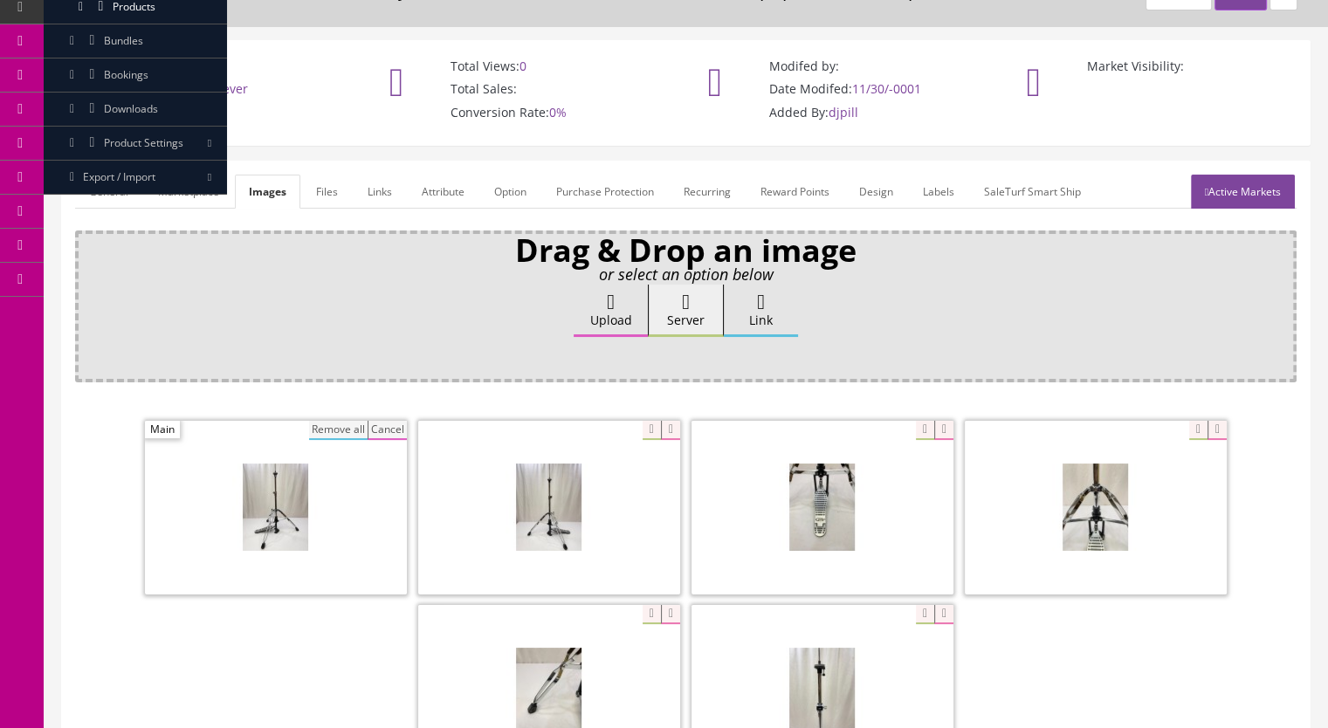
click at [349, 430] on button "Remove all" at bounding box center [338, 430] width 58 height 19
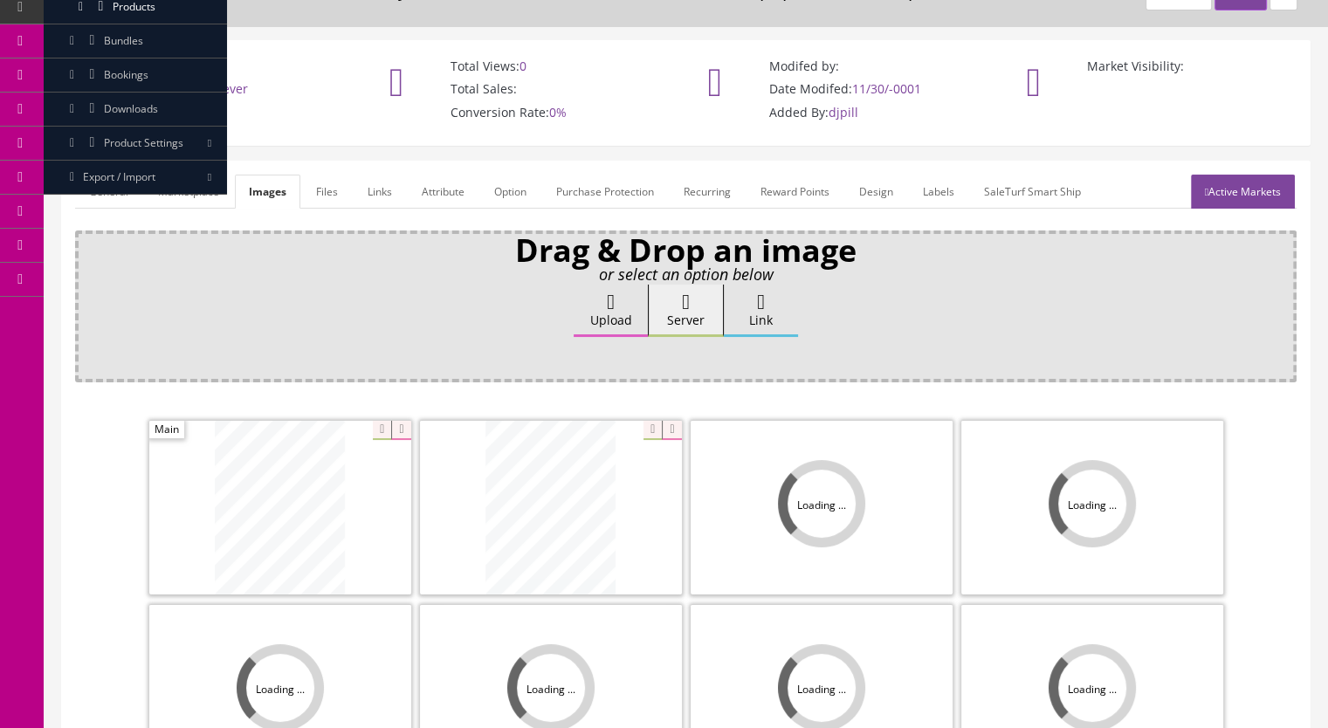
scroll to position [349, 0]
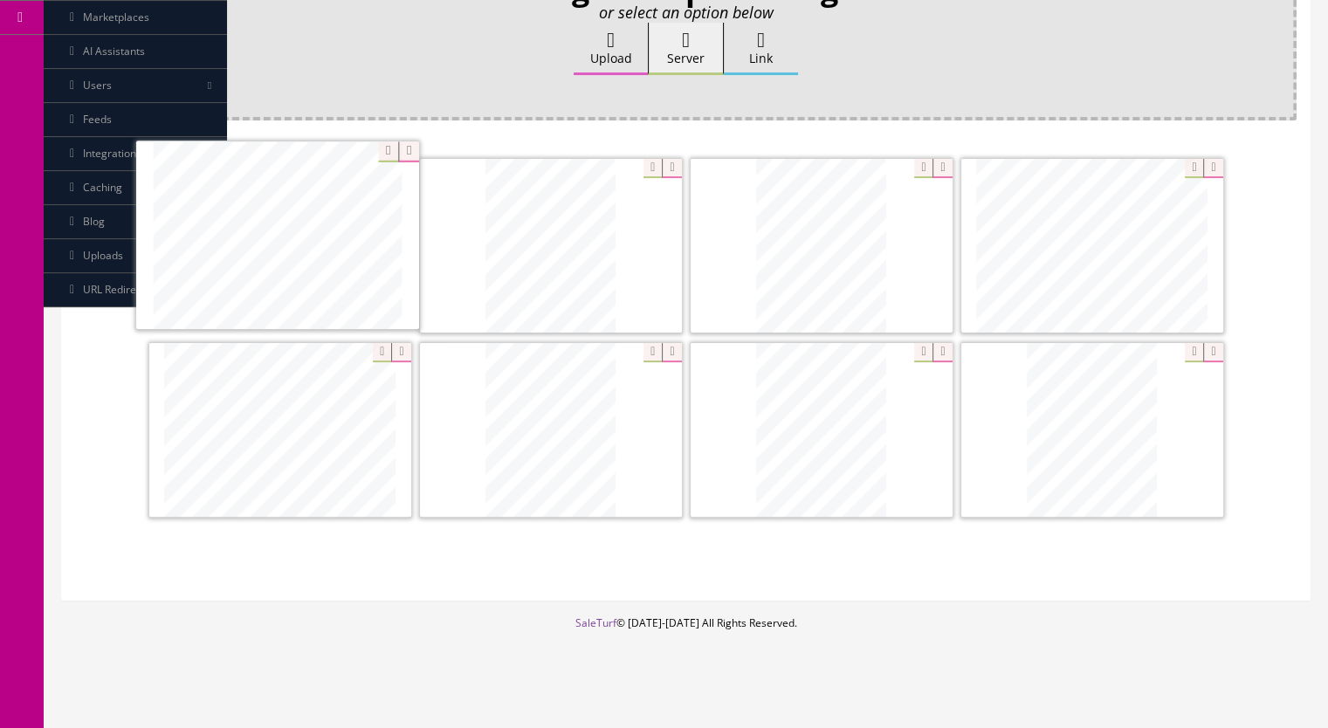
drag, startPoint x: 1104, startPoint y: 447, endPoint x: 290, endPoint y: 255, distance: 836.7
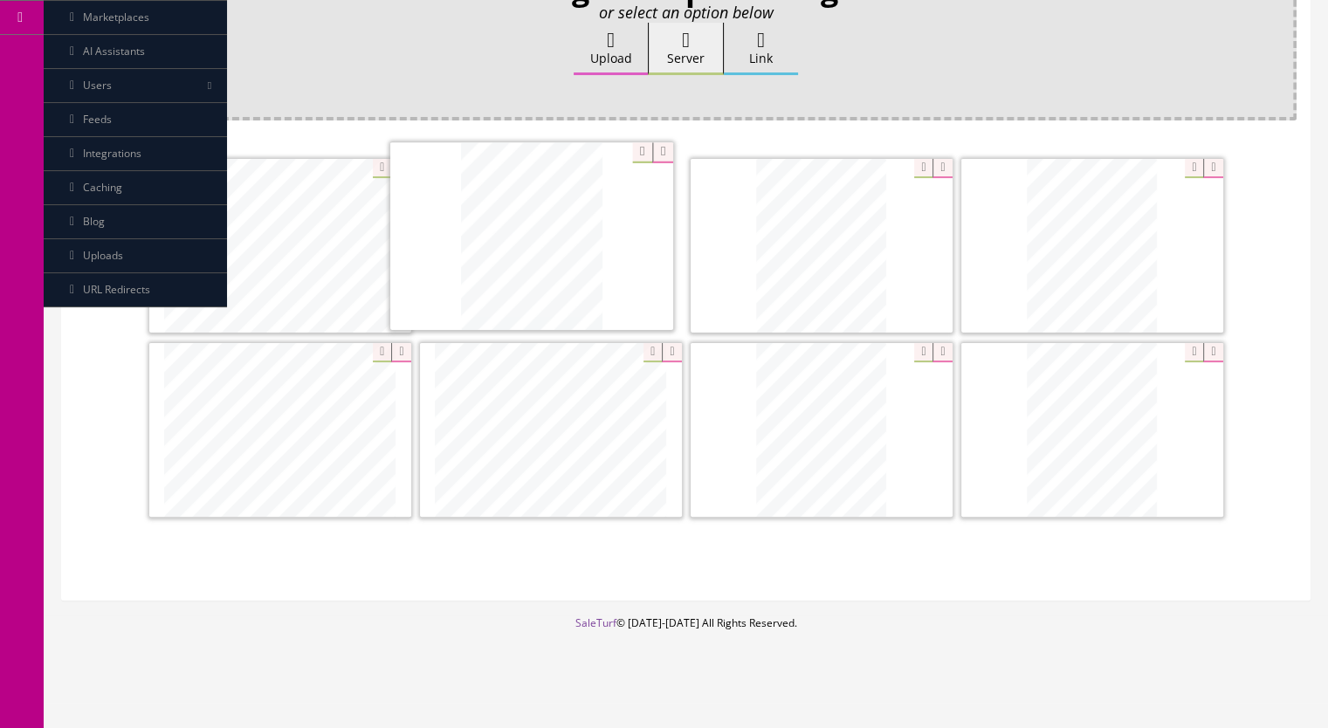
drag, startPoint x: 1096, startPoint y: 480, endPoint x: 553, endPoint y: 310, distance: 569.8
drag, startPoint x: 827, startPoint y: 418, endPoint x: 1097, endPoint y: 279, distance: 304.1
drag, startPoint x: 1121, startPoint y: 451, endPoint x: 298, endPoint y: 468, distance: 823.3
drag, startPoint x: 709, startPoint y: 450, endPoint x: 533, endPoint y: 449, distance: 175.4
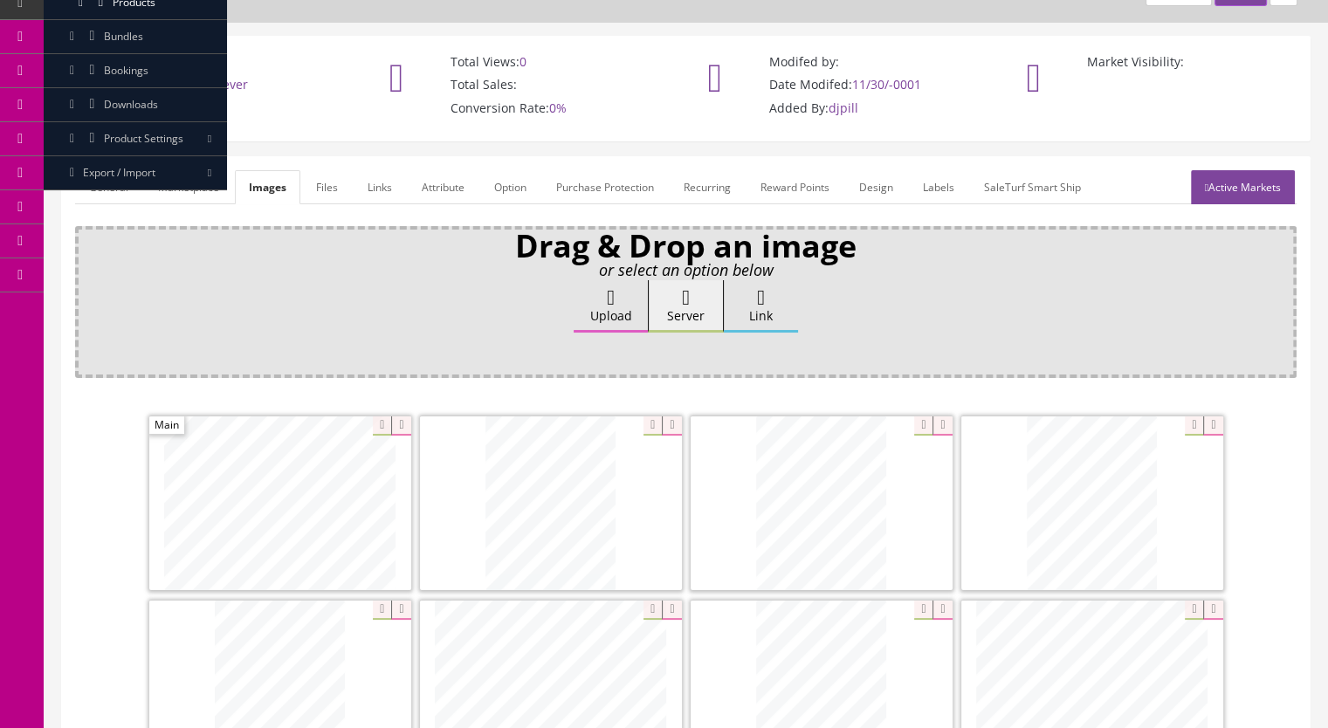
scroll to position [87, 0]
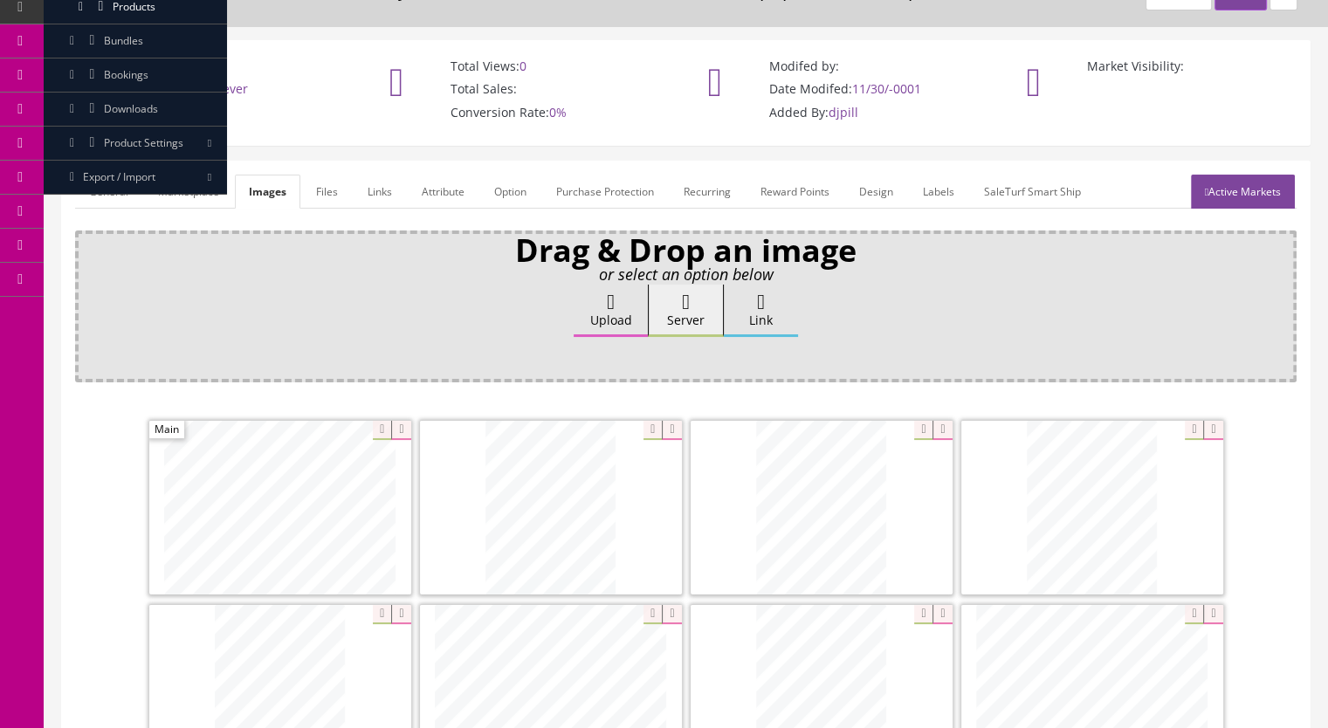
click at [1243, 196] on link "Active Markets" at bounding box center [1243, 192] width 104 height 34
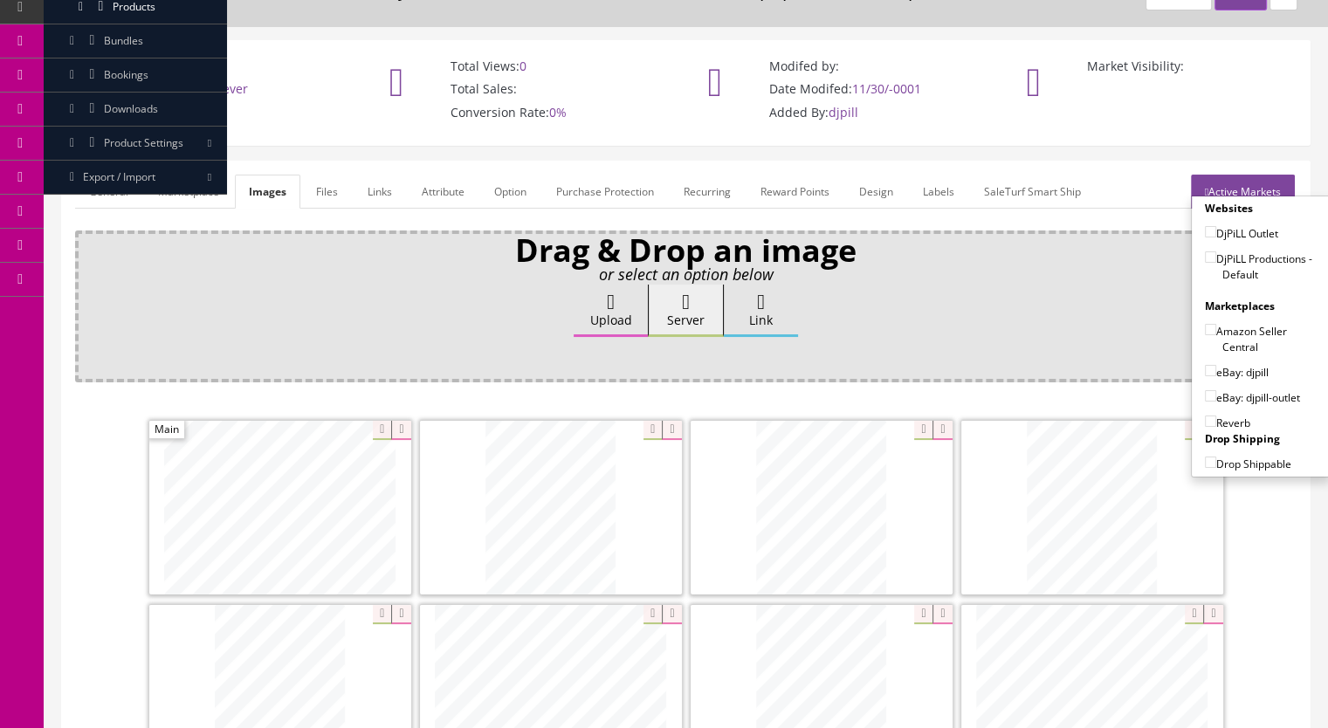
click at [1205, 254] on input"] "DjPiLL Productions - Default" at bounding box center [1210, 256] width 11 height 11
checkbox input"] "true"
click at [1205, 390] on input"] "eBay: djpill-outlet" at bounding box center [1210, 395] width 11 height 11
checkbox input"] "true"
drag, startPoint x: 1206, startPoint y: 422, endPoint x: 1201, endPoint y: 406, distance: 16.6
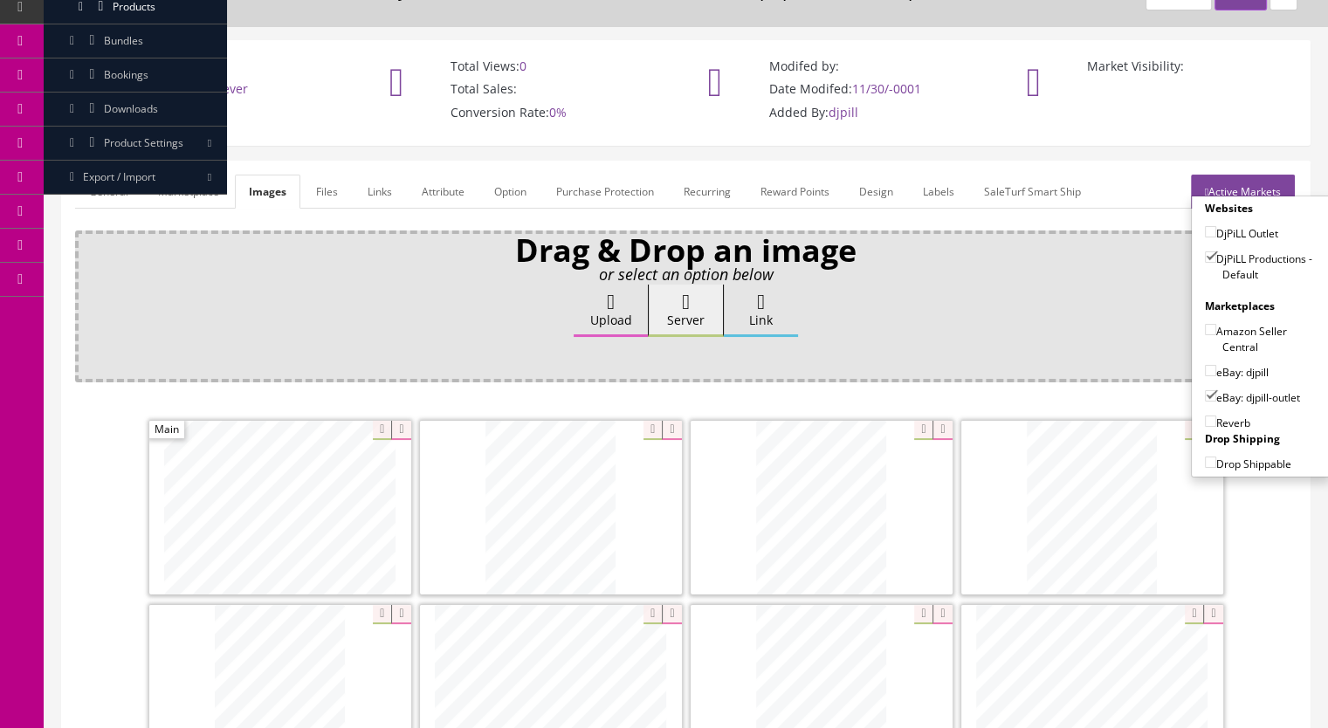
click at [1205, 422] on input"] "Reverb" at bounding box center [1210, 420] width 11 height 11
checkbox input"] "true"
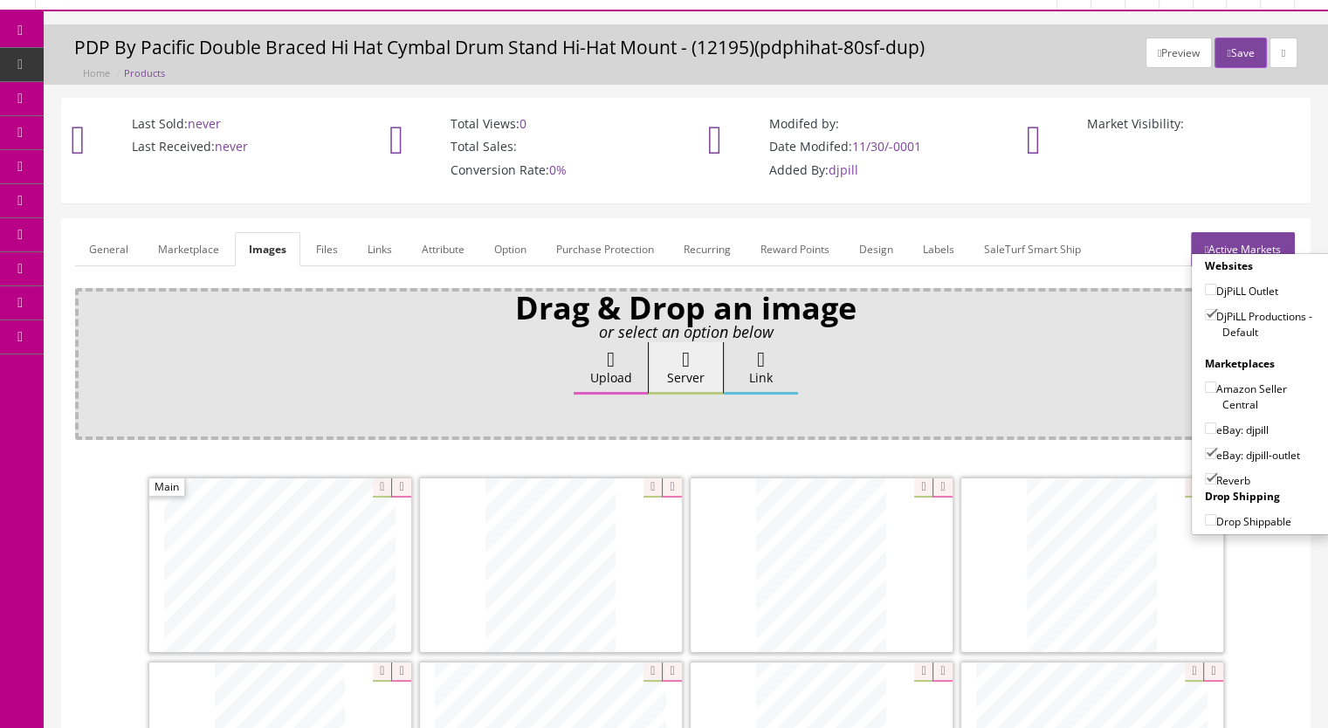
scroll to position [0, 0]
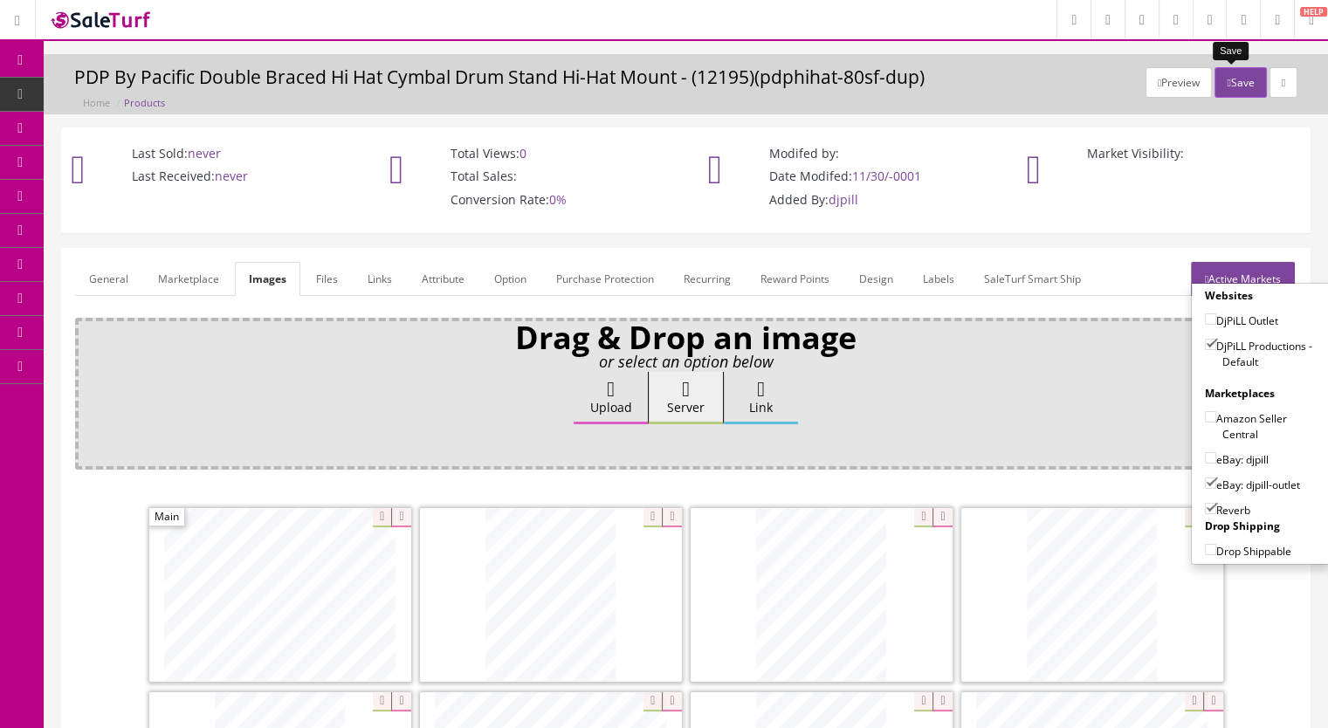
click at [1228, 86] on button "Save" at bounding box center [1239, 82] width 51 height 31
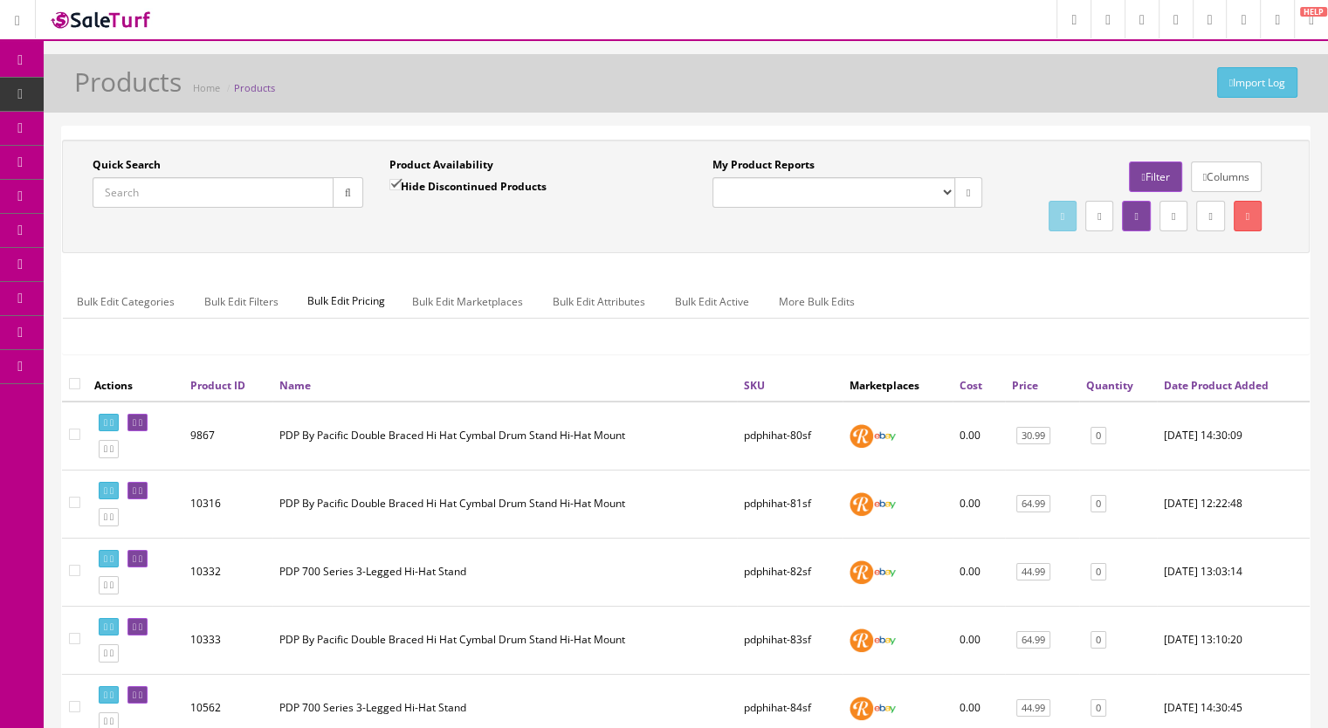
click at [161, 183] on input "Quick Search" at bounding box center [213, 192] width 241 height 31
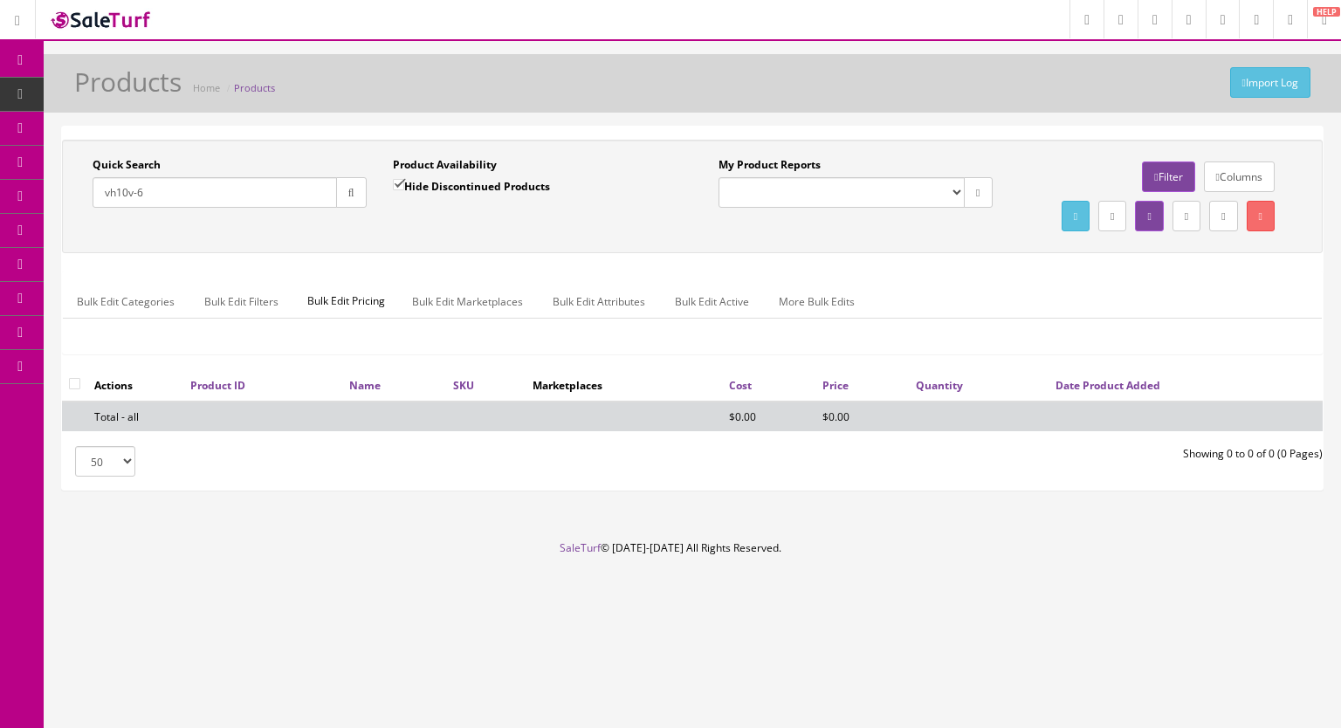
type input "vh10v-6"
click at [395, 179] on input "Hide Discontinued Products" at bounding box center [398, 184] width 11 height 11
checkbox input "false"
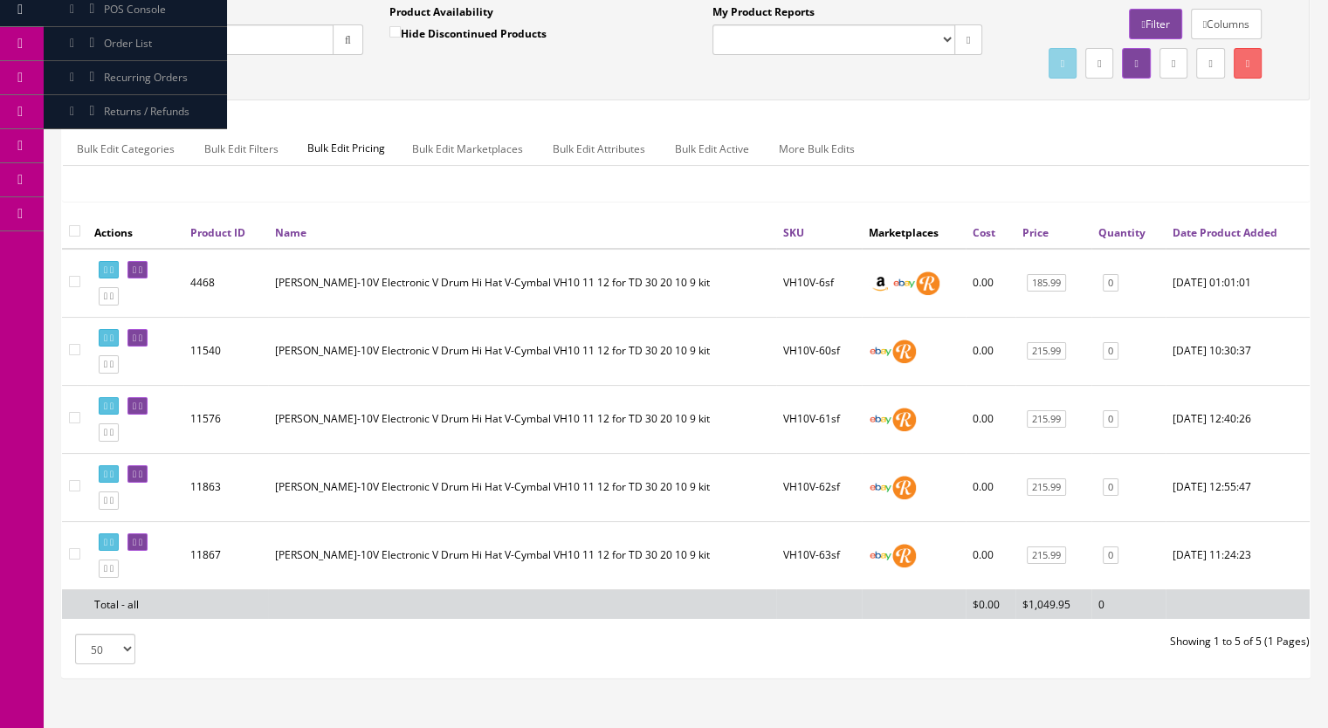
scroll to position [272, 0]
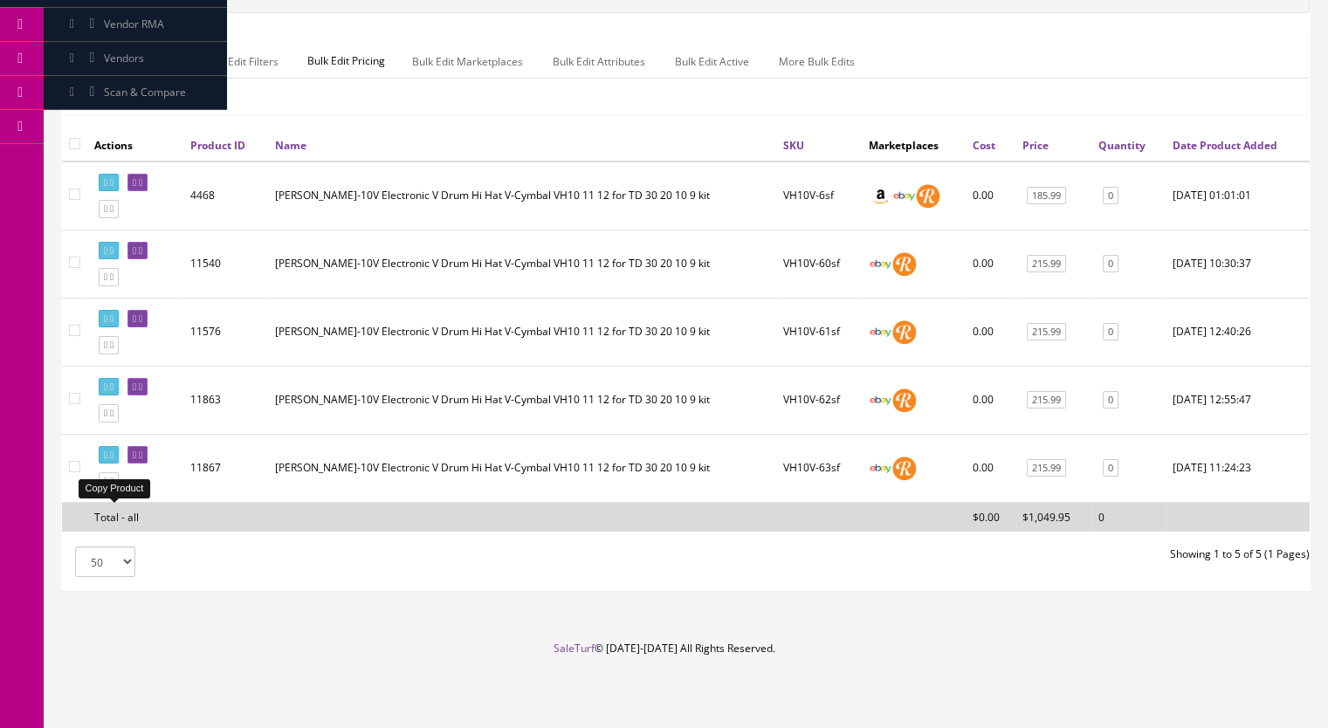
click at [113, 481] on icon at bounding box center [111, 482] width 3 height 10
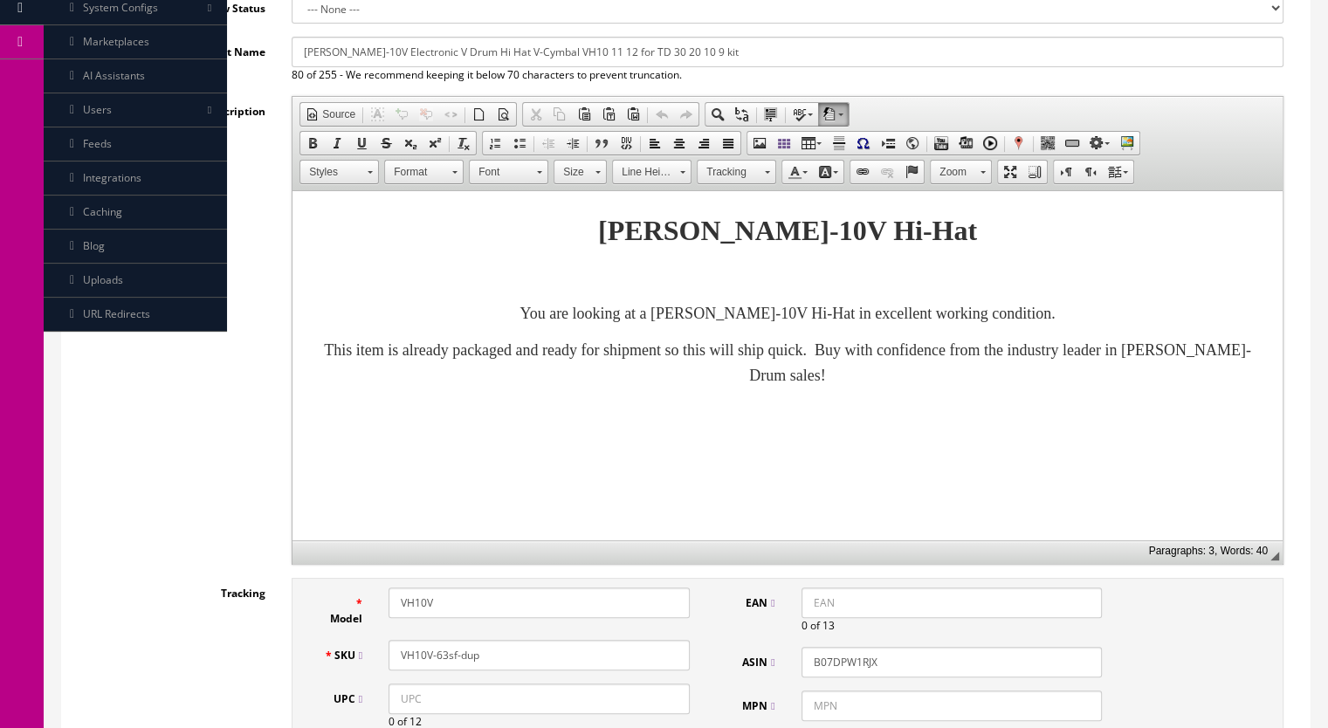
scroll to position [349, 0]
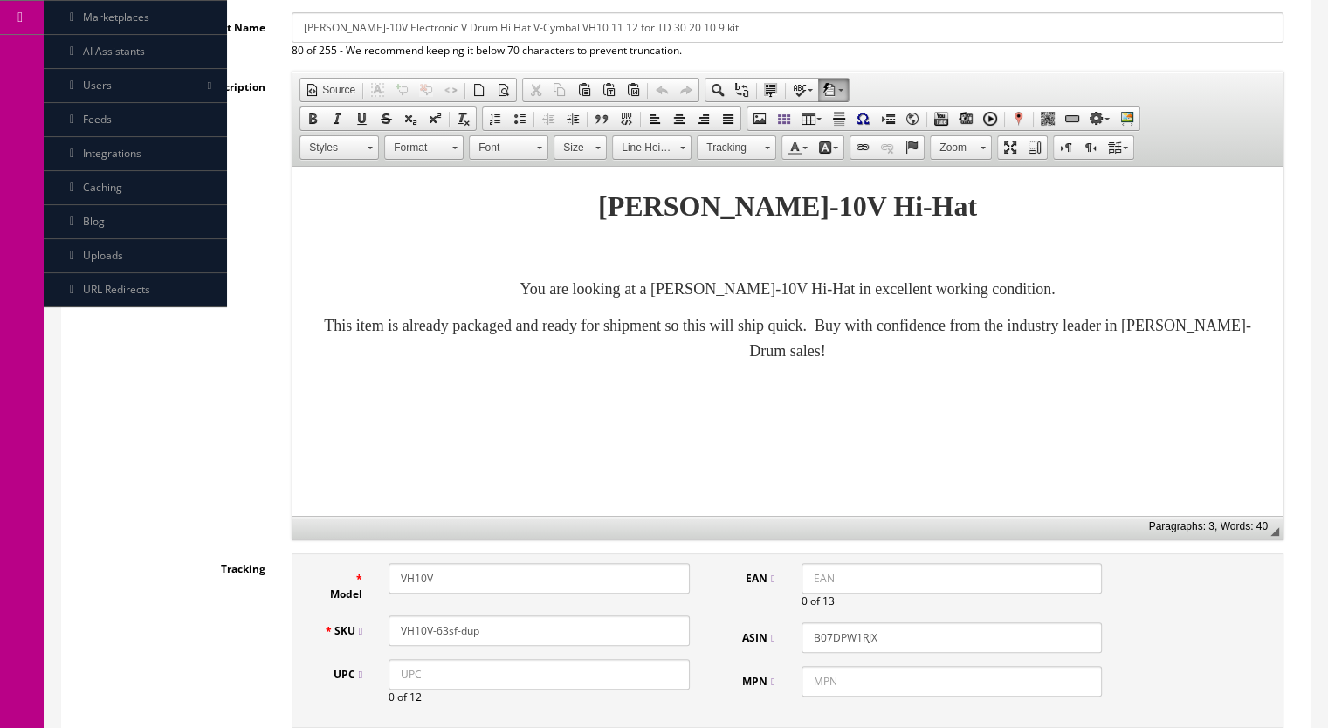
drag, startPoint x: 478, startPoint y: 633, endPoint x: 440, endPoint y: 636, distance: 38.6
click at [440, 636] on input "VH10V-63sf-dup" at bounding box center [538, 630] width 301 height 31
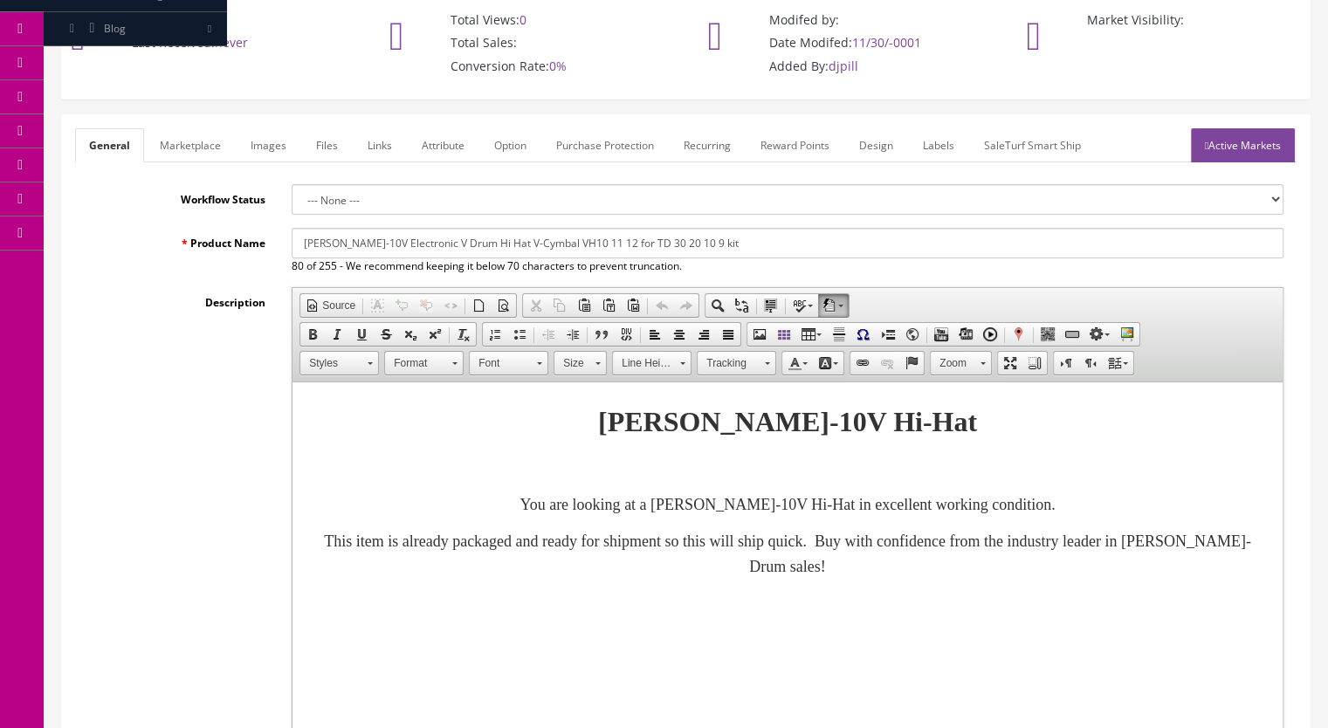
scroll to position [0, 0]
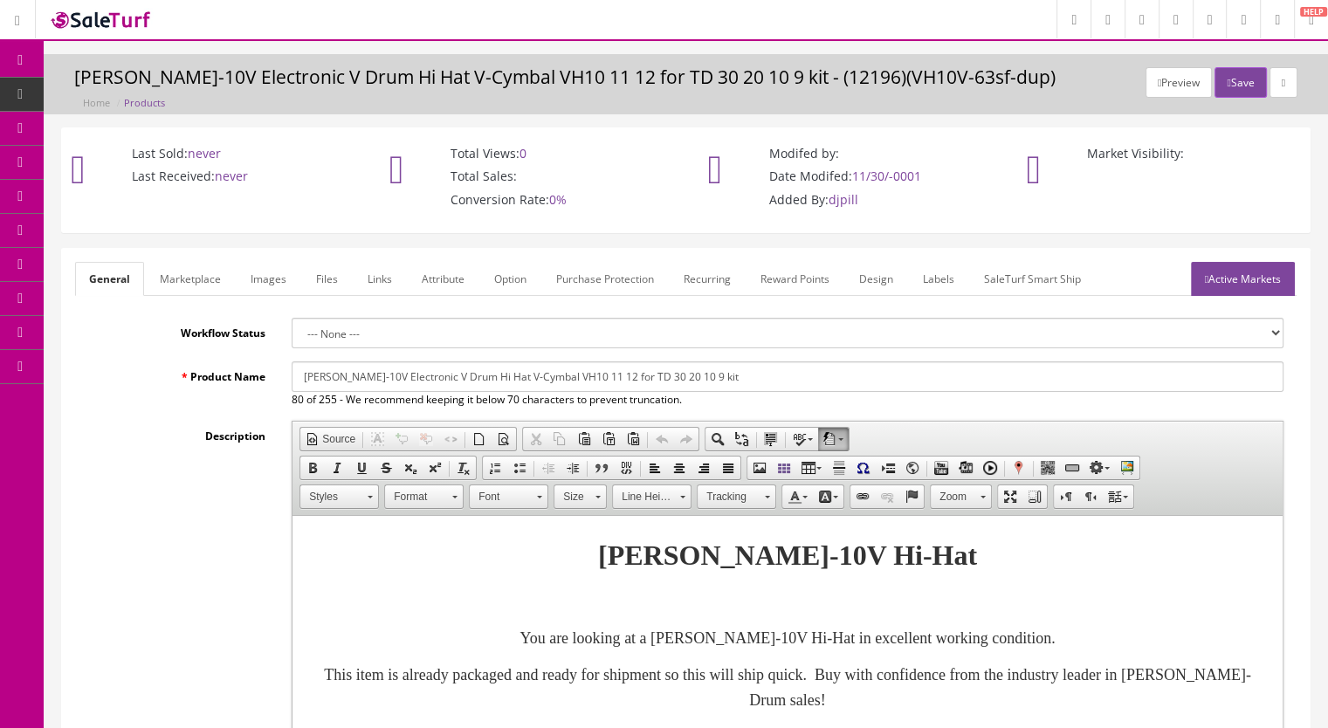
type input "VH10V-64sf"
click at [190, 268] on link "Marketplace" at bounding box center [190, 279] width 89 height 34
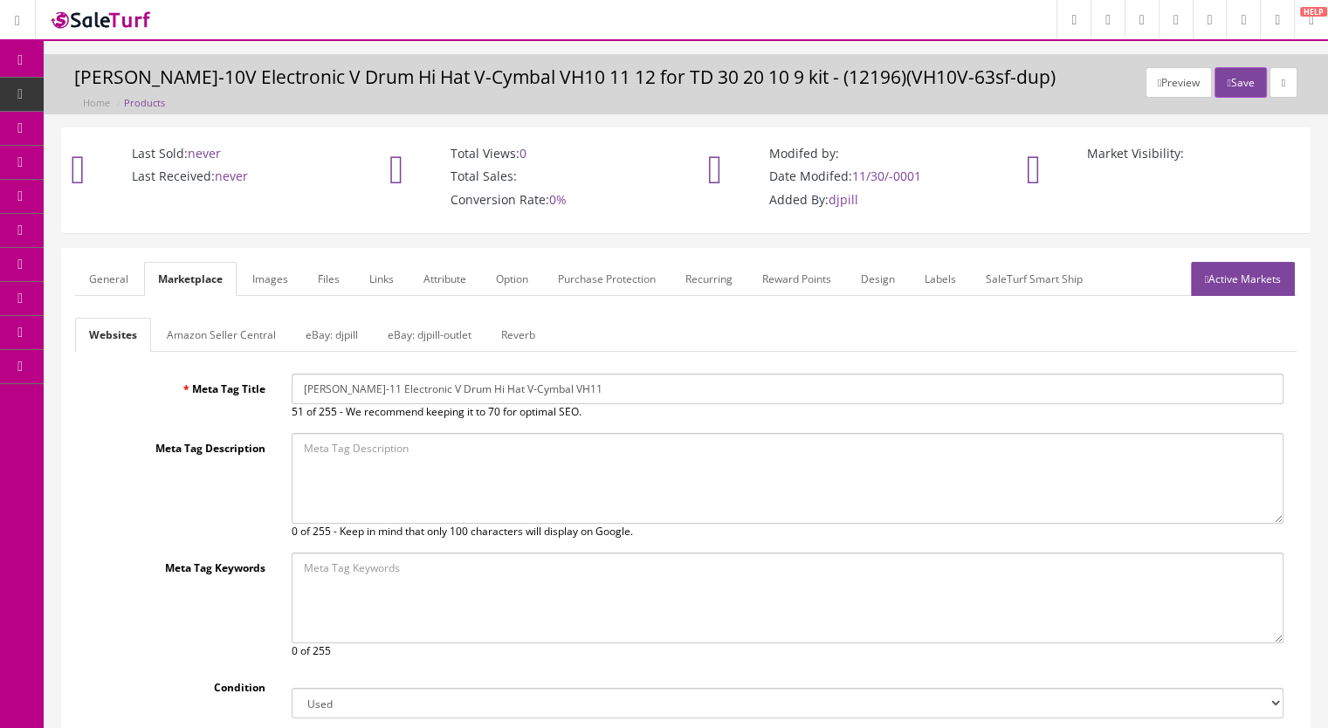
drag, startPoint x: 510, startPoint y: 335, endPoint x: 500, endPoint y: 340, distance: 10.5
click at [510, 334] on link "Reverb" at bounding box center [518, 335] width 62 height 34
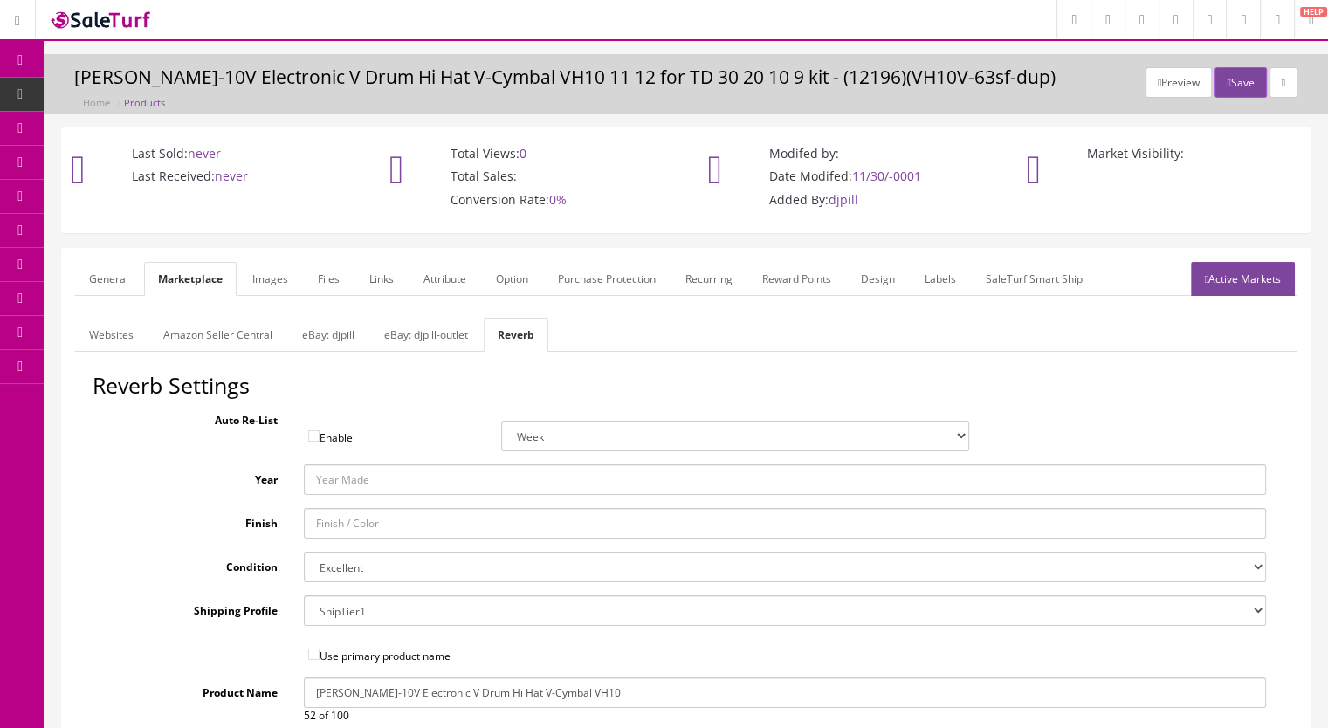
click at [360, 569] on select "Brand New Mint Excellent Very Good Good Fair Poor B-Stock Non Functioning" at bounding box center [785, 567] width 963 height 31
select select "ae4d9114-1bd7-4ec5-a4ba-6653af5ac84d"
click at [304, 552] on select "Brand New Mint Excellent Very Good Good Fair Poor B-Stock Non Functioning" at bounding box center [785, 567] width 963 height 31
click at [265, 284] on link "Images" at bounding box center [270, 279] width 64 height 34
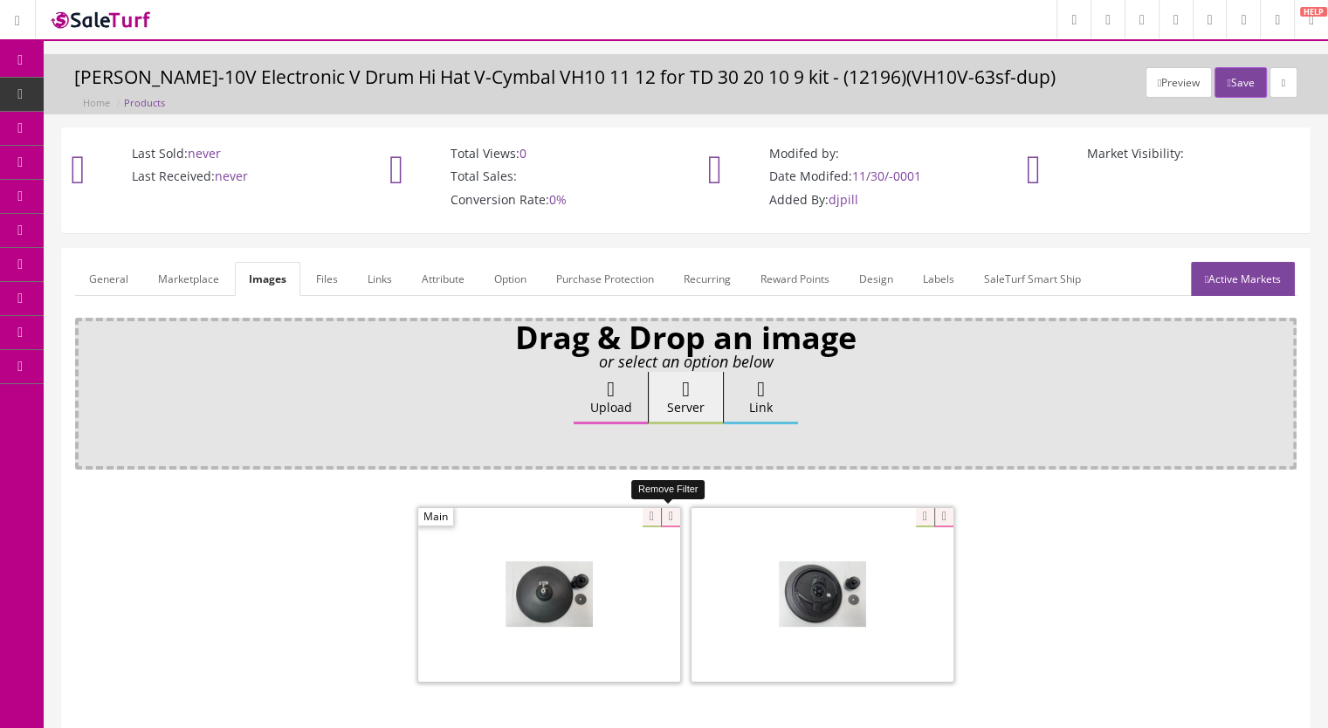
click at [673, 511] on icon at bounding box center [670, 517] width 19 height 19
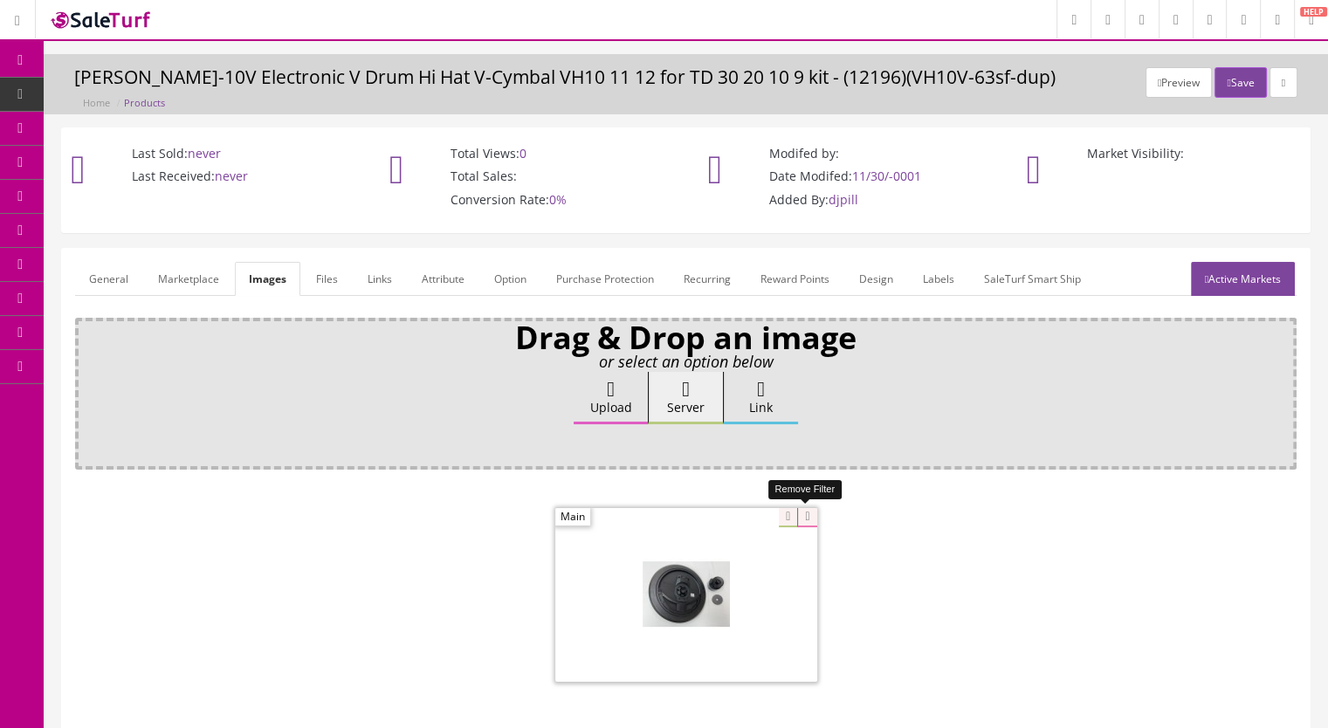
click at [803, 514] on icon at bounding box center [806, 517] width 19 height 19
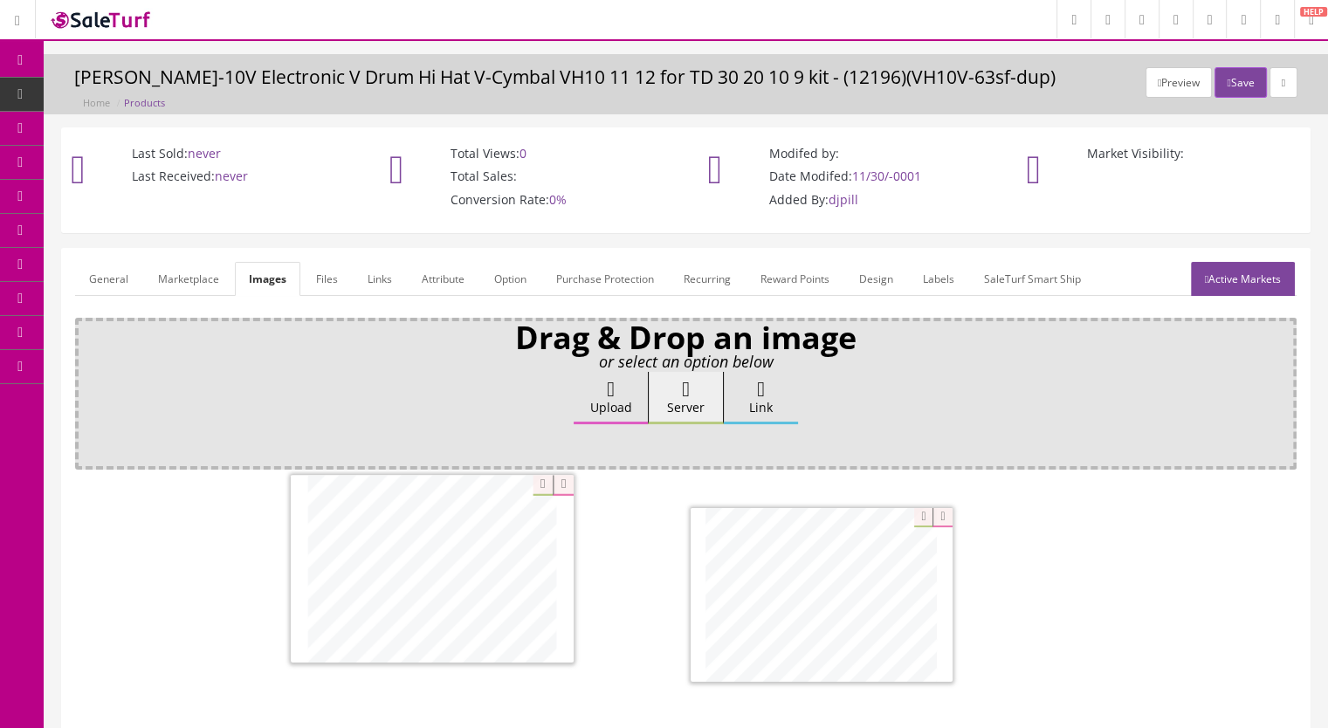
drag, startPoint x: 816, startPoint y: 608, endPoint x: 437, endPoint y: 586, distance: 379.5
click at [1242, 287] on link "Active Markets" at bounding box center [1243, 279] width 104 height 34
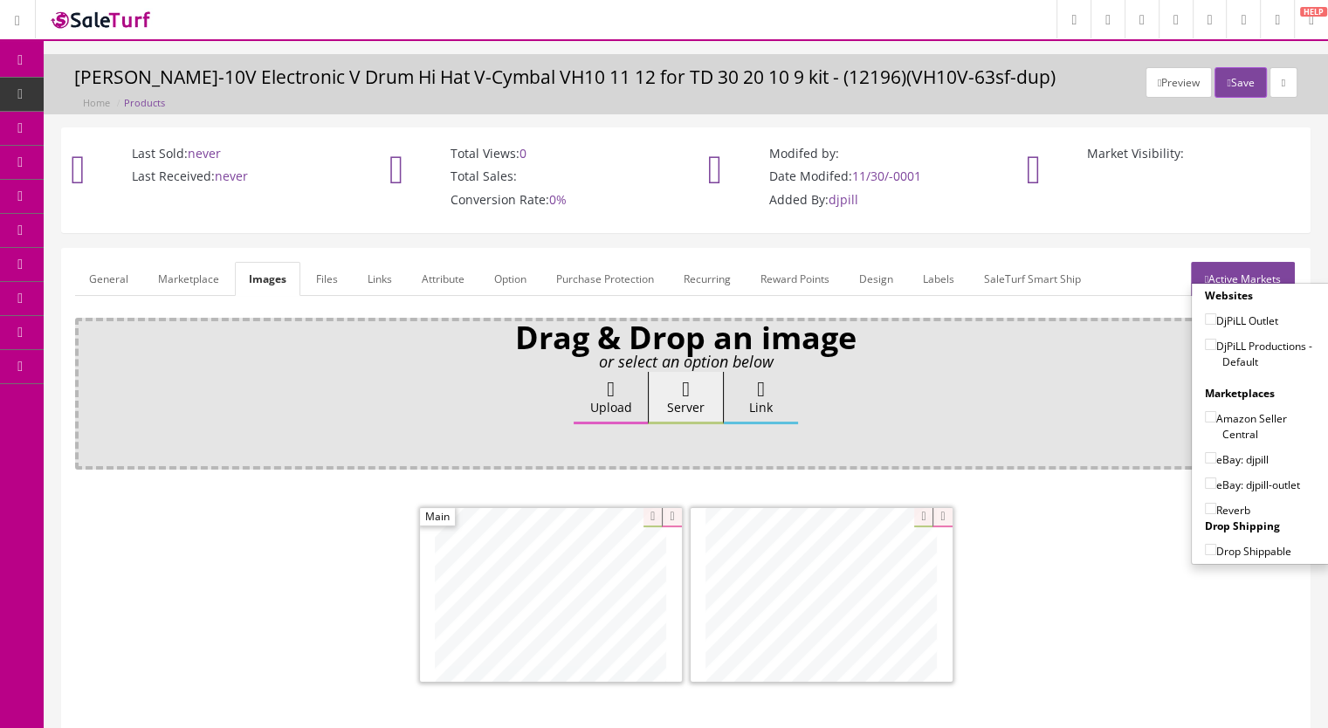
drag, startPoint x: 1205, startPoint y: 340, endPoint x: 1205, endPoint y: 356, distance: 16.6
click at [1205, 340] on input"] "DjPiLL Productions - Default" at bounding box center [1210, 344] width 11 height 11
checkbox input"] "true"
click at [1205, 457] on input"] "eBay: djpill" at bounding box center [1210, 457] width 11 height 11
checkbox input"] "true"
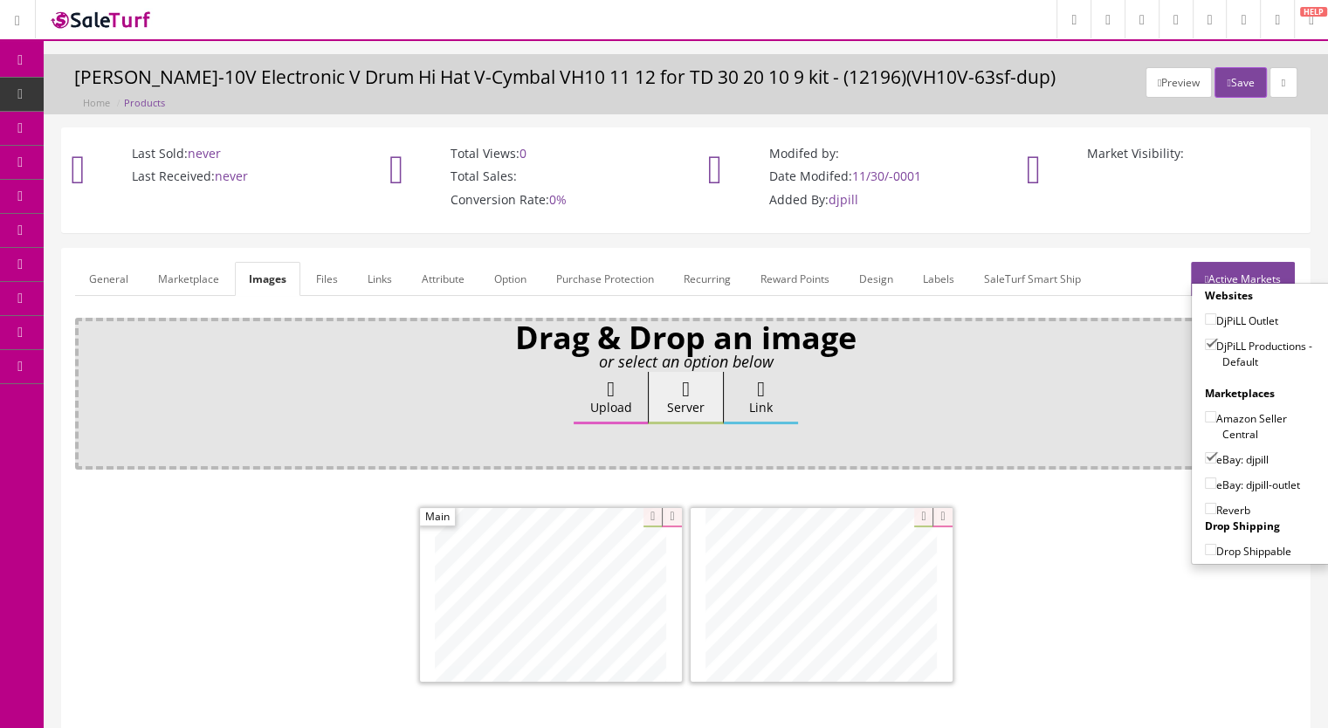
click at [1205, 507] on input"] "Reverb" at bounding box center [1210, 508] width 11 height 11
checkbox input"] "true"
click at [1236, 70] on button "Save" at bounding box center [1239, 82] width 51 height 31
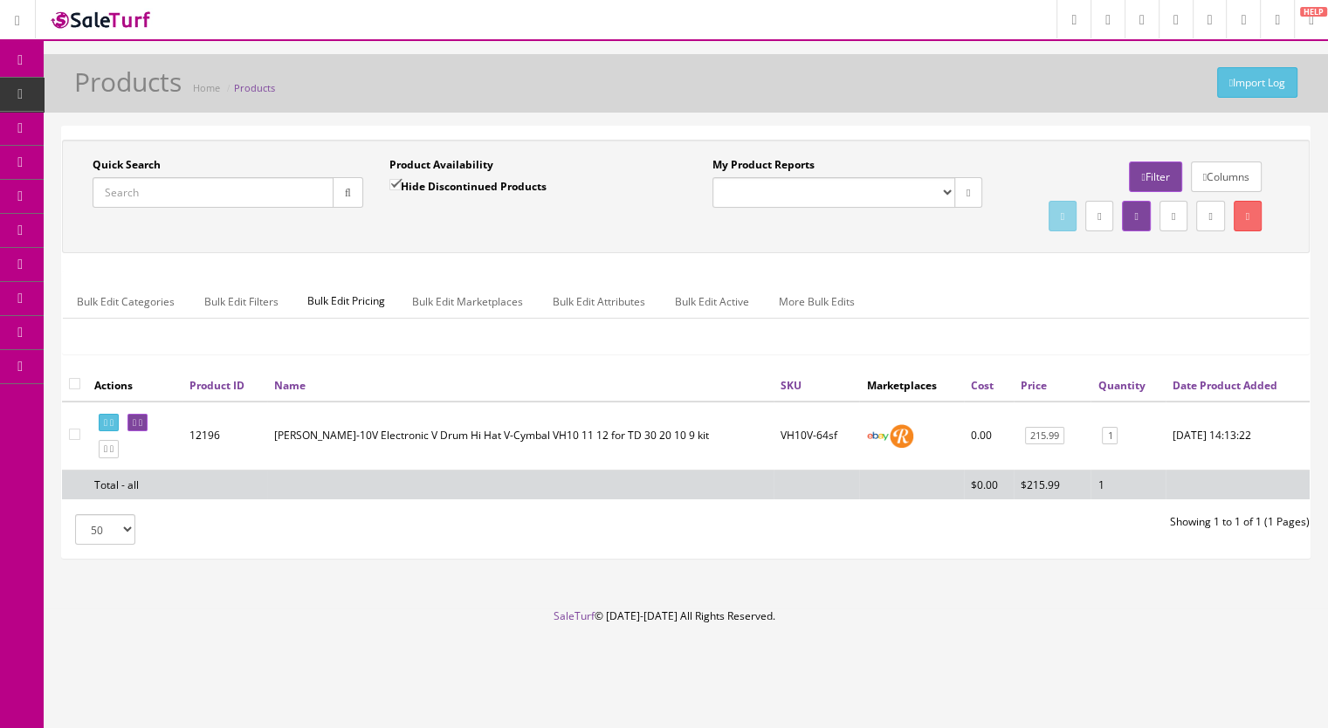
click at [140, 200] on input "Quick Search" at bounding box center [213, 192] width 241 height 31
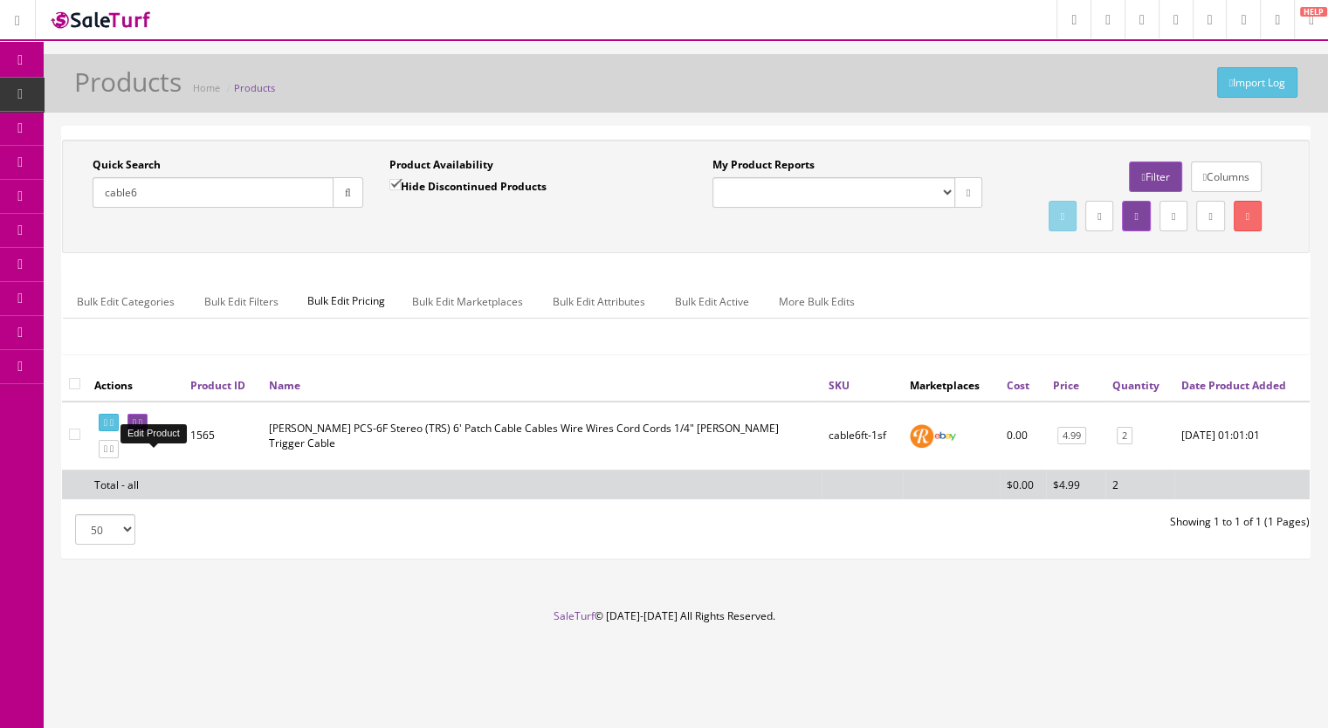
type input "cable6"
click at [142, 428] on icon at bounding box center [140, 423] width 3 height 10
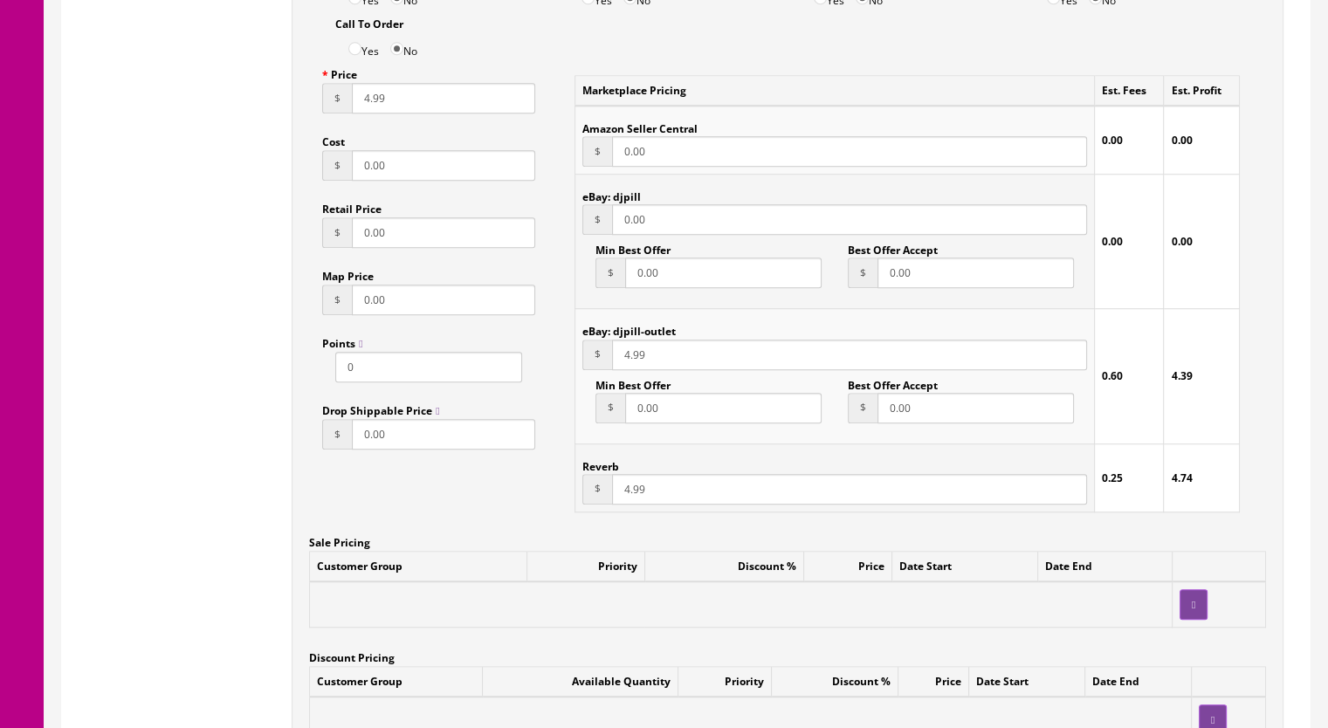
scroll to position [1571, 0]
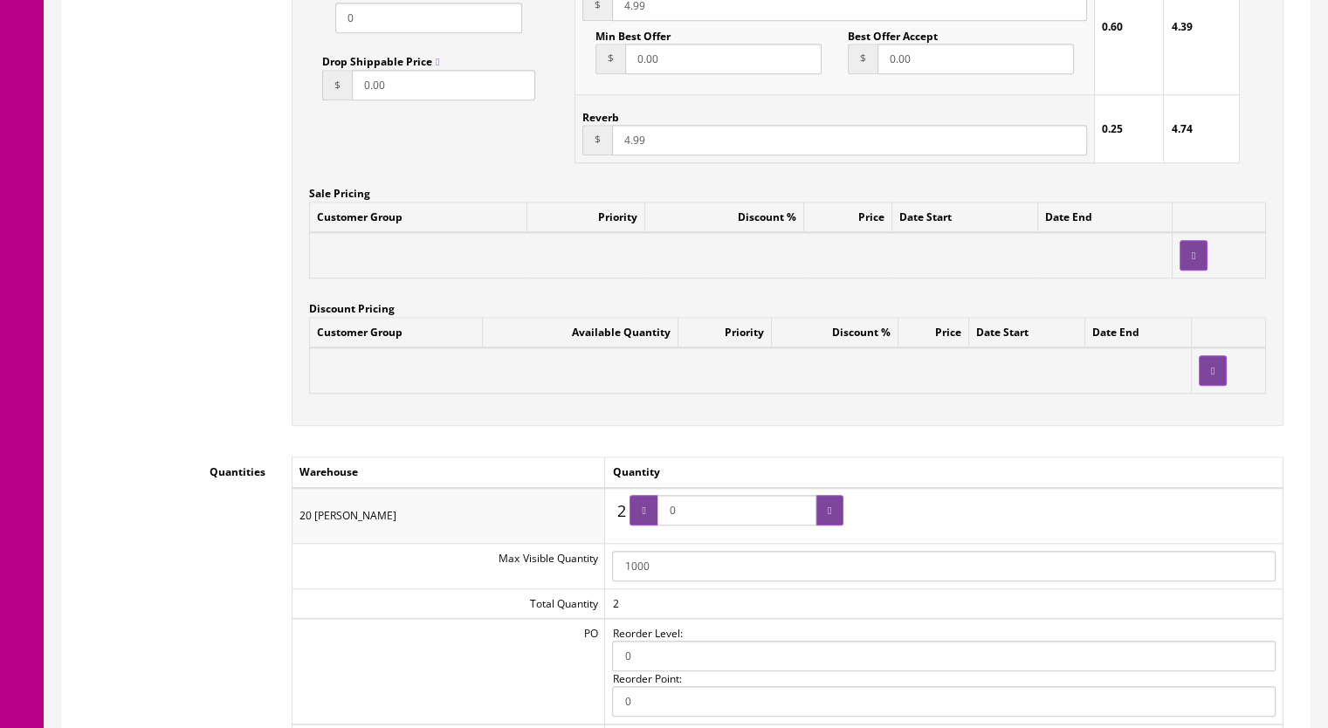
drag, startPoint x: 688, startPoint y: 493, endPoint x: 674, endPoint y: 493, distance: 14.0
click at [674, 495] on input "0" at bounding box center [736, 510] width 159 height 31
type input "4"
click at [833, 495] on div at bounding box center [829, 510] width 28 height 31
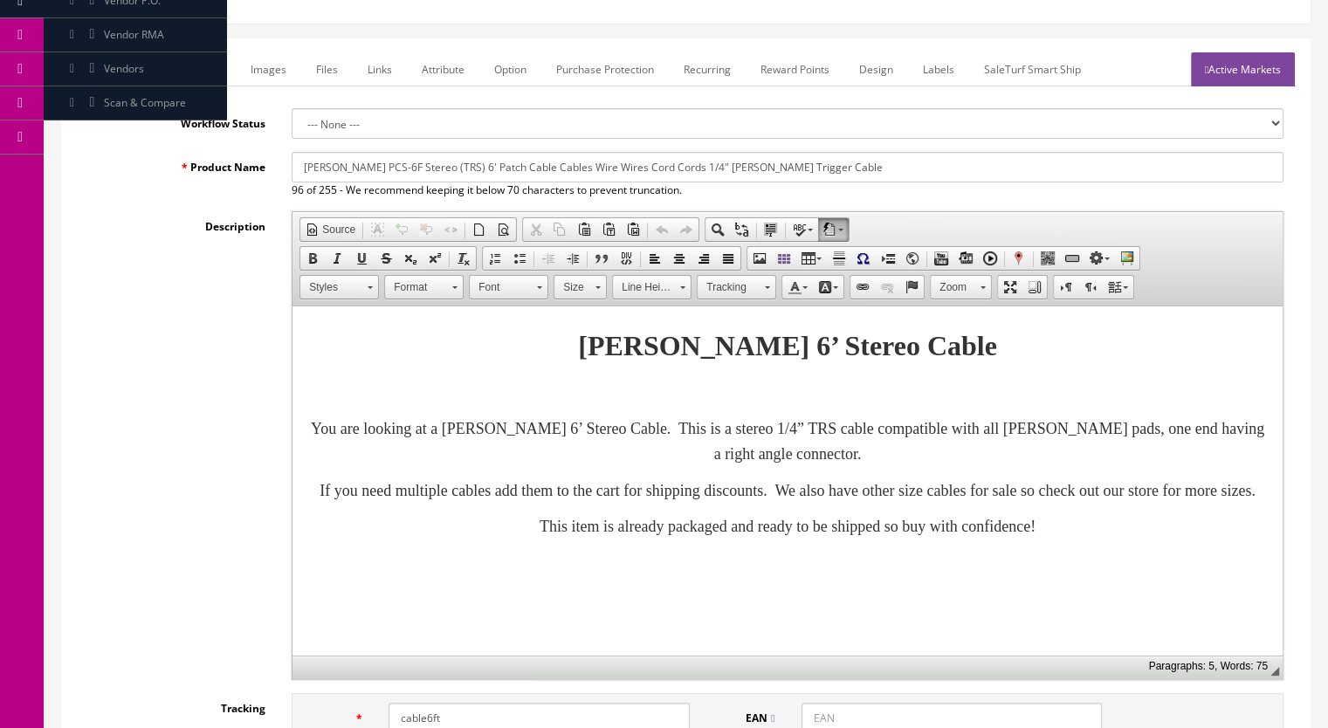
scroll to position [0, 0]
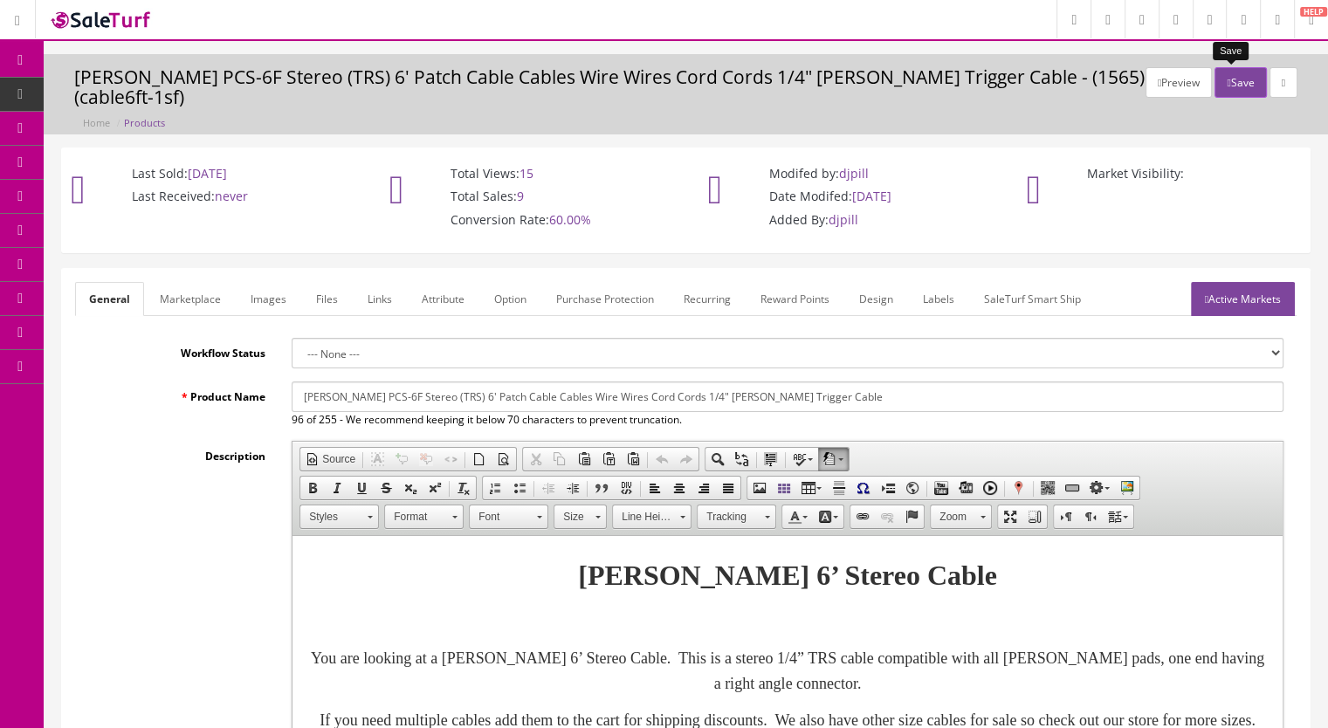
click at [1227, 77] on button "Save" at bounding box center [1239, 82] width 51 height 31
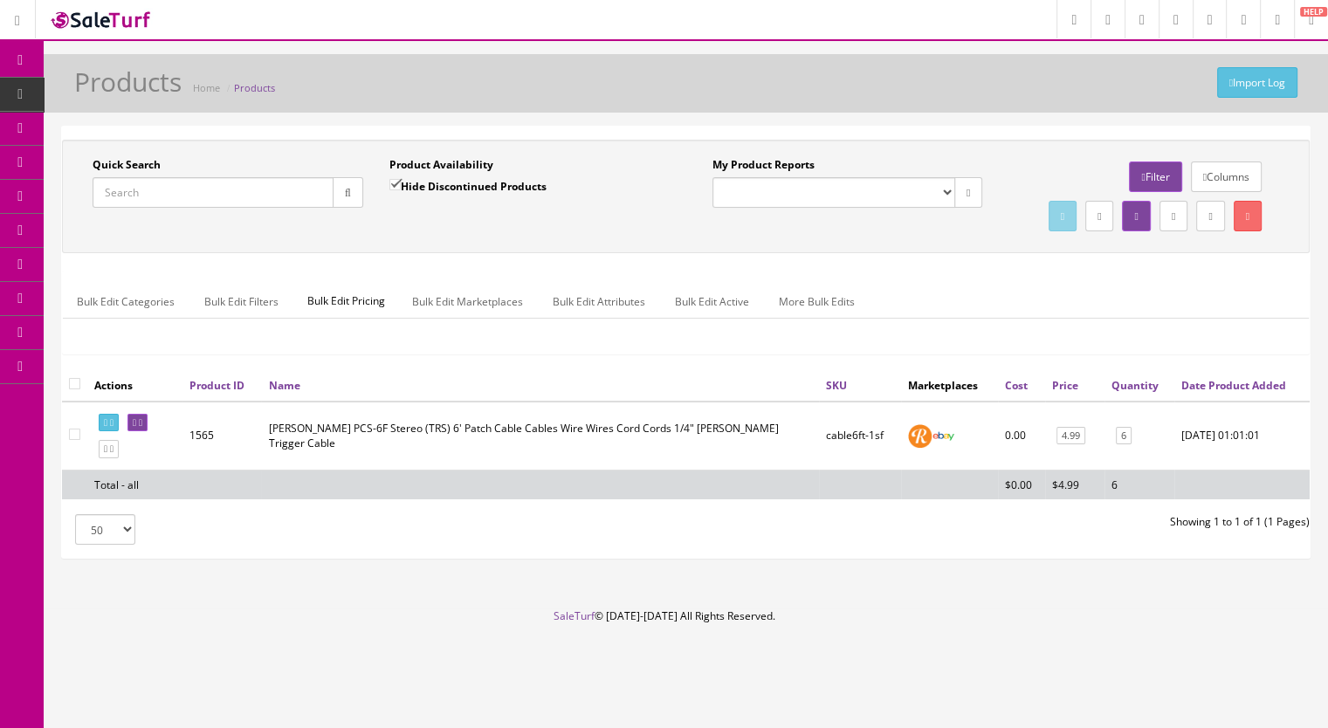
click at [134, 191] on input "Quick Search" at bounding box center [213, 192] width 241 height 31
type input "cable11x"
click at [389, 182] on input "Hide Discontinued Products" at bounding box center [394, 184] width 11 height 11
checkbox input "false"
click at [347, 194] on icon "button" at bounding box center [348, 193] width 6 height 10
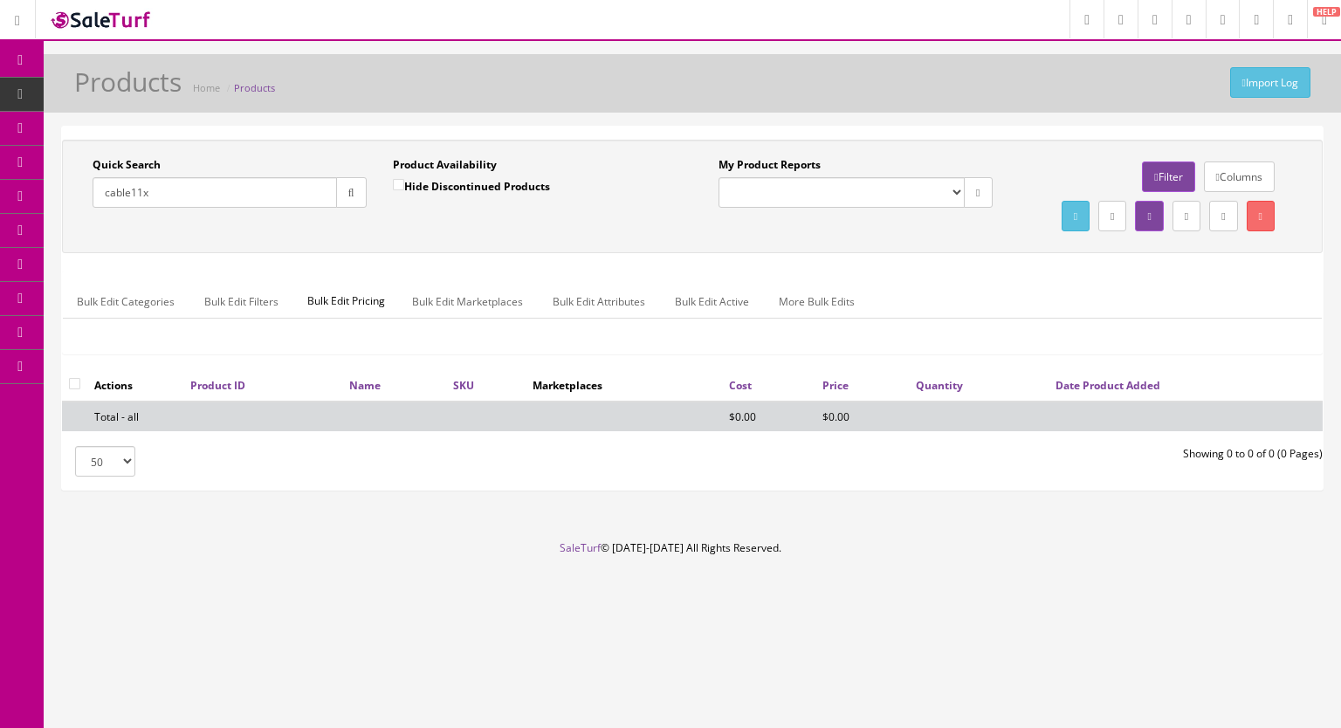
click at [348, 188] on icon "button" at bounding box center [351, 193] width 6 height 10
click at [127, 90] on span "Products" at bounding box center [134, 93] width 43 height 15
click at [128, 193] on input "Quick Search" at bounding box center [215, 192] width 244 height 31
paste input "KD200MS-9k"
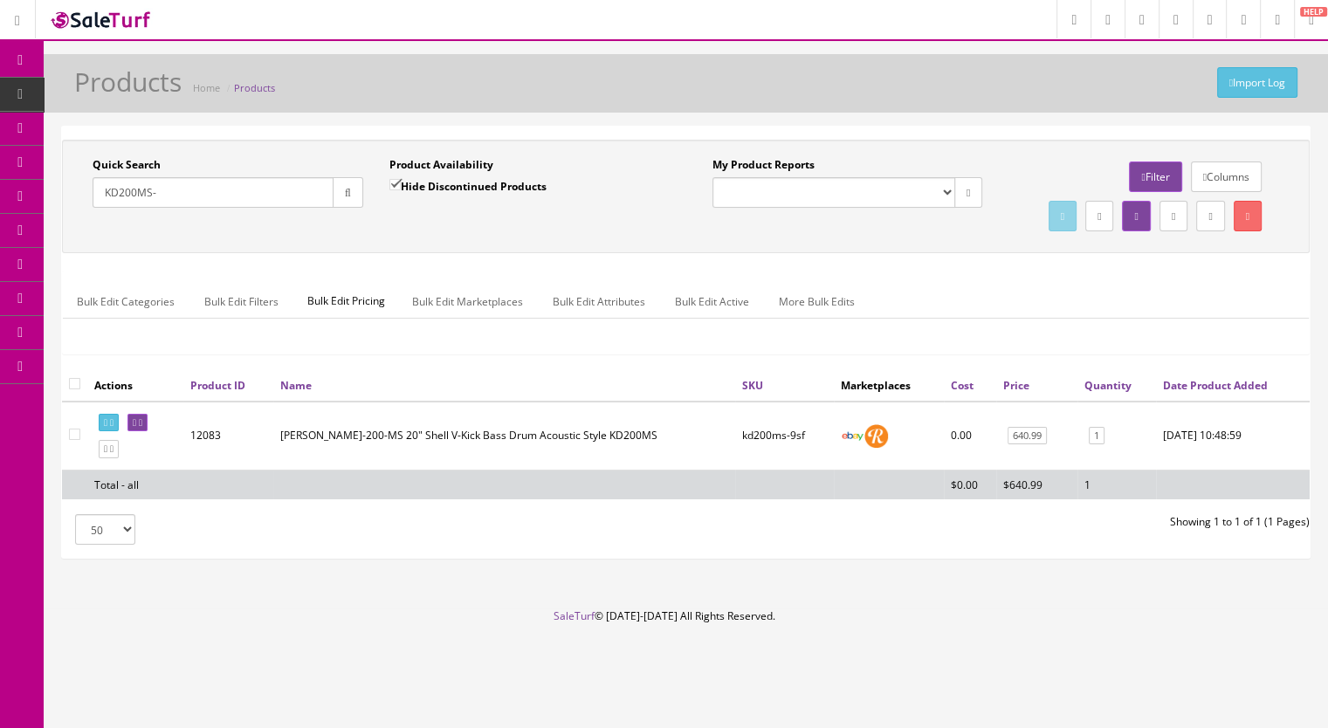
type input "KD200MS-"
click at [394, 181] on input "Hide Discontinued Products" at bounding box center [394, 184] width 11 height 11
checkbox input "false"
click at [345, 196] on icon "button" at bounding box center [348, 193] width 6 height 10
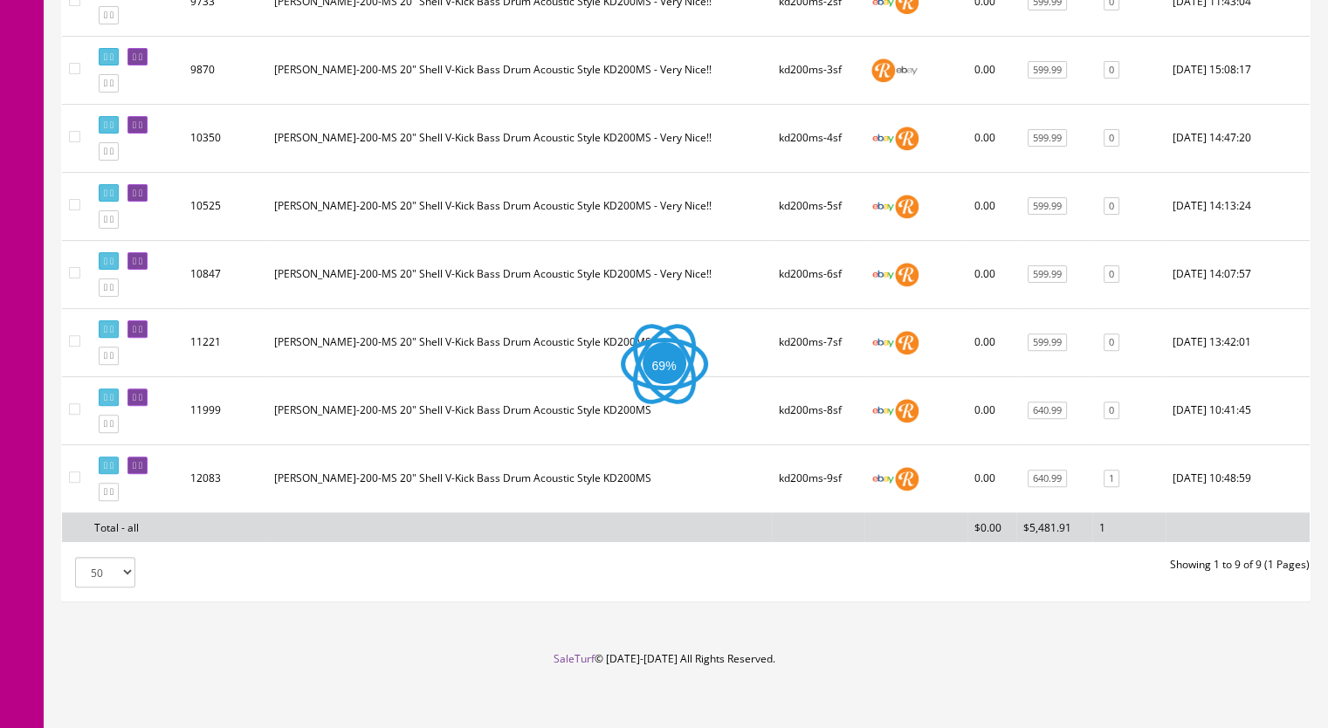
scroll to position [541, 0]
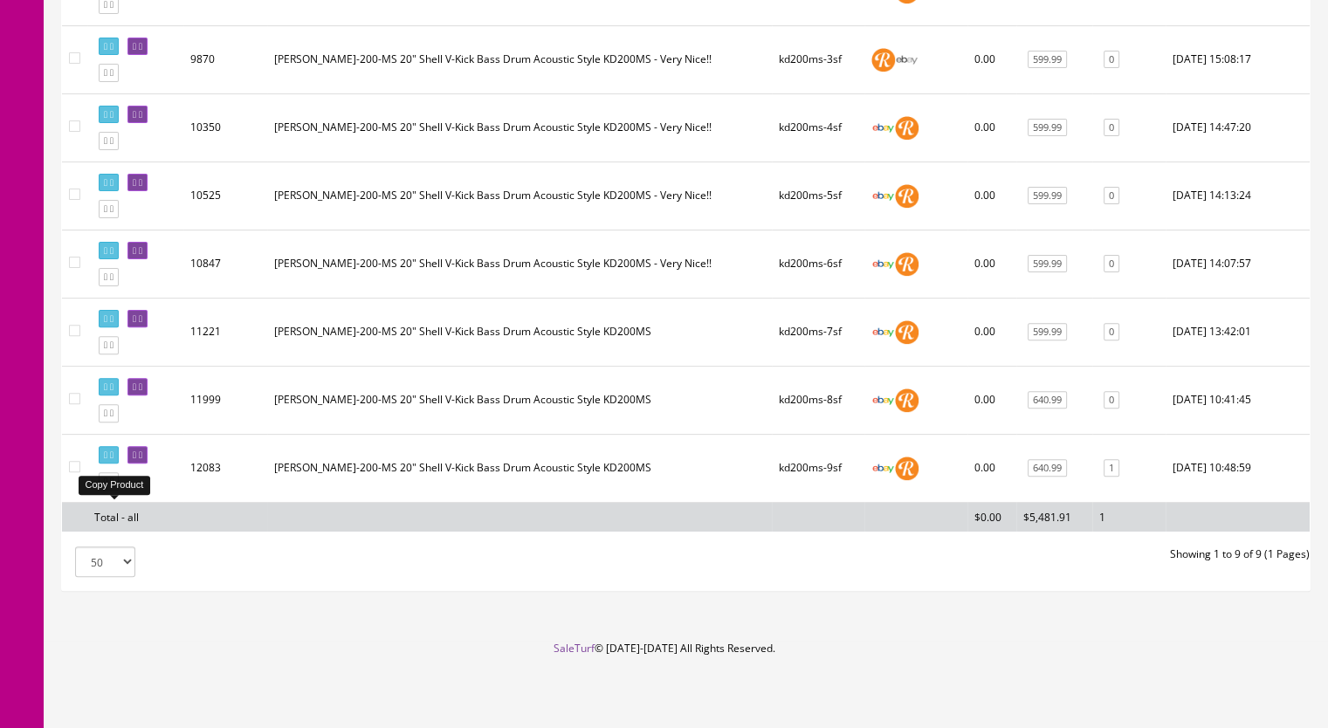
click at [113, 481] on icon at bounding box center [111, 482] width 3 height 10
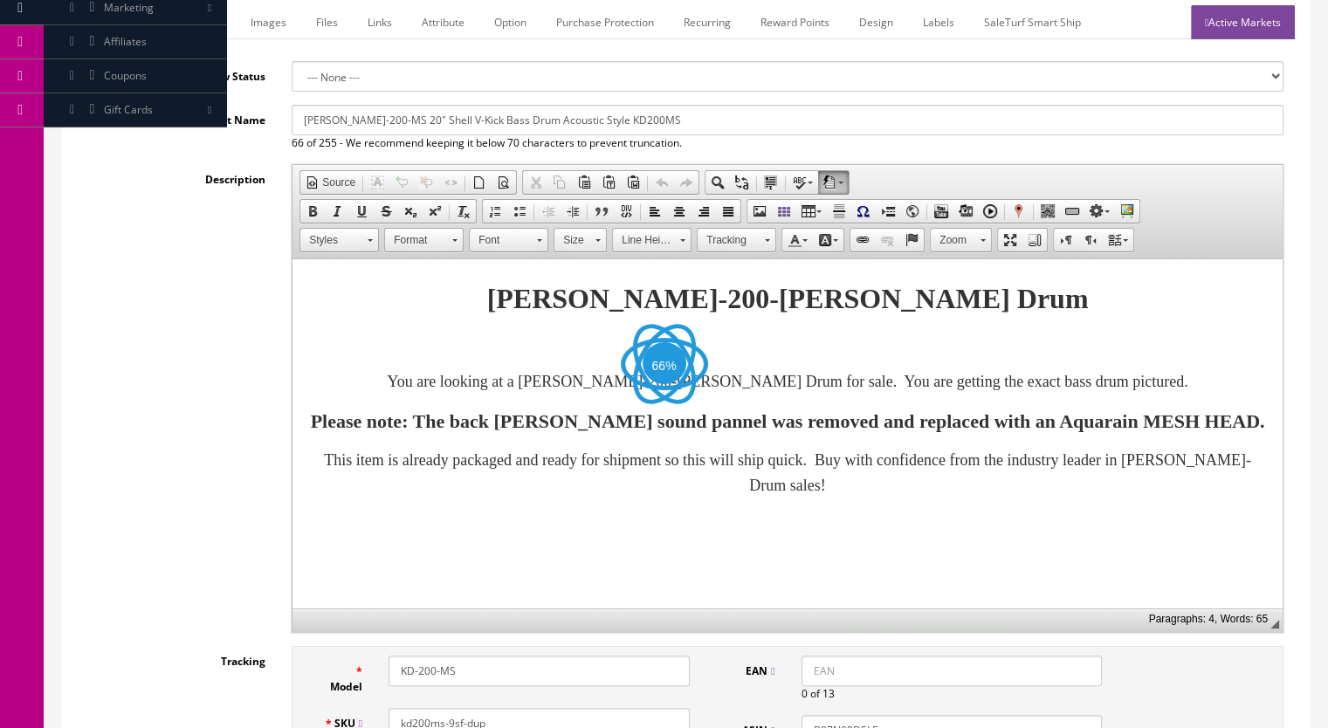
scroll to position [262, 0]
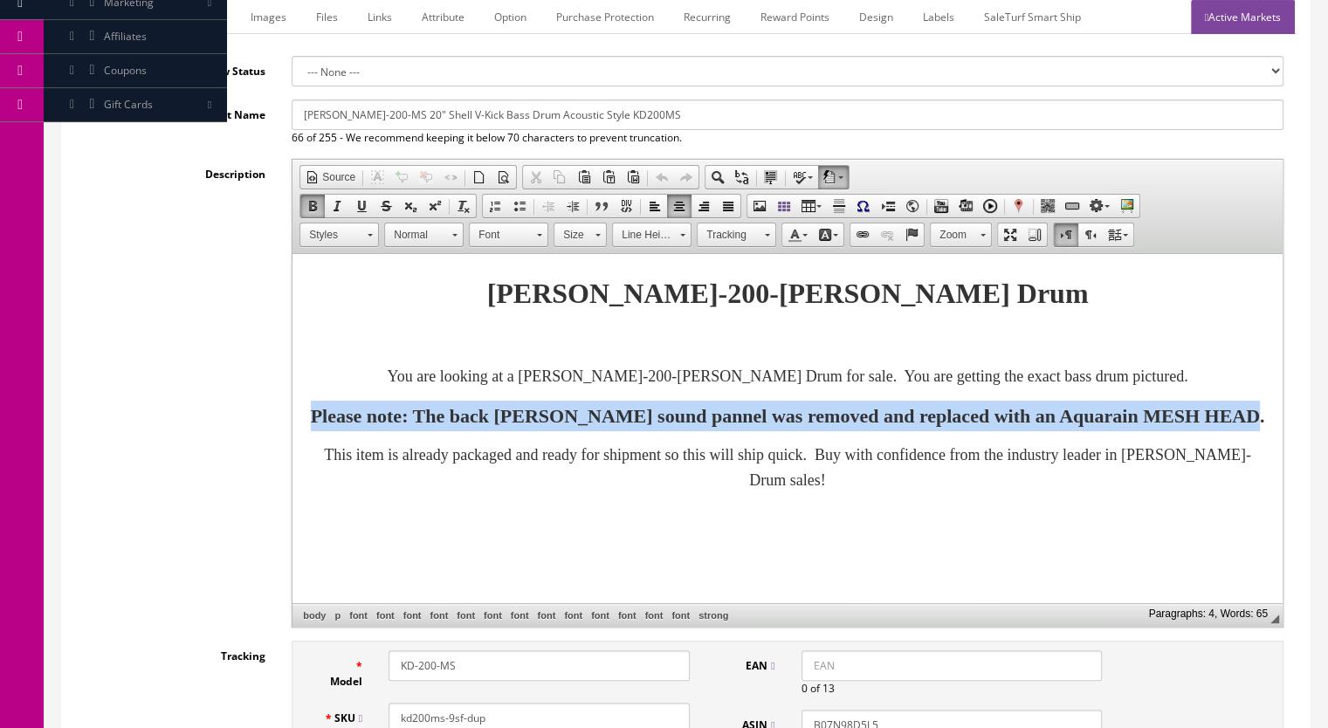
drag, startPoint x: 938, startPoint y: 453, endPoint x: 582, endPoint y: 657, distance: 410.5
click at [292, 406] on html "[PERSON_NAME]-200-[PERSON_NAME] Drum You are looking at a [PERSON_NAME]-200-[PE…" at bounding box center [787, 382] width 990 height 257
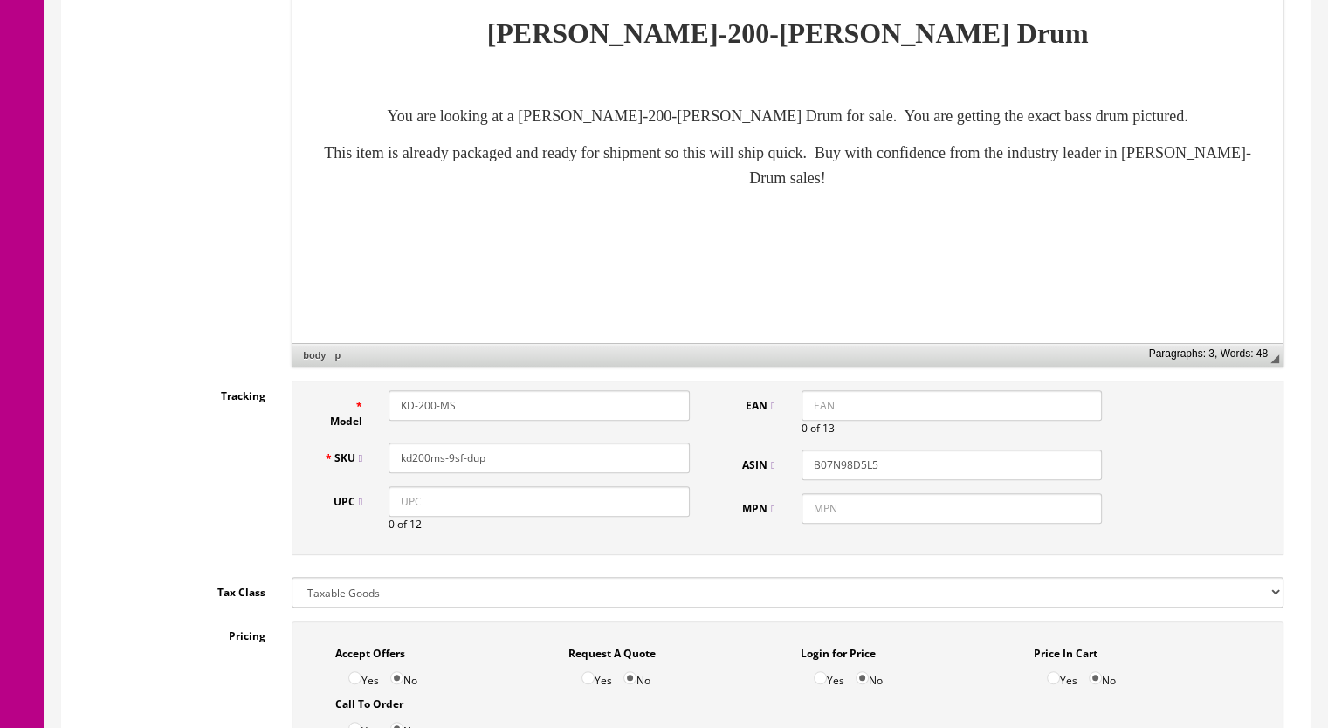
scroll to position [524, 0]
drag, startPoint x: 498, startPoint y: 458, endPoint x: 450, endPoint y: 457, distance: 48.0
click at [450, 457] on input "kd200ms-9sf-dup" at bounding box center [538, 456] width 301 height 31
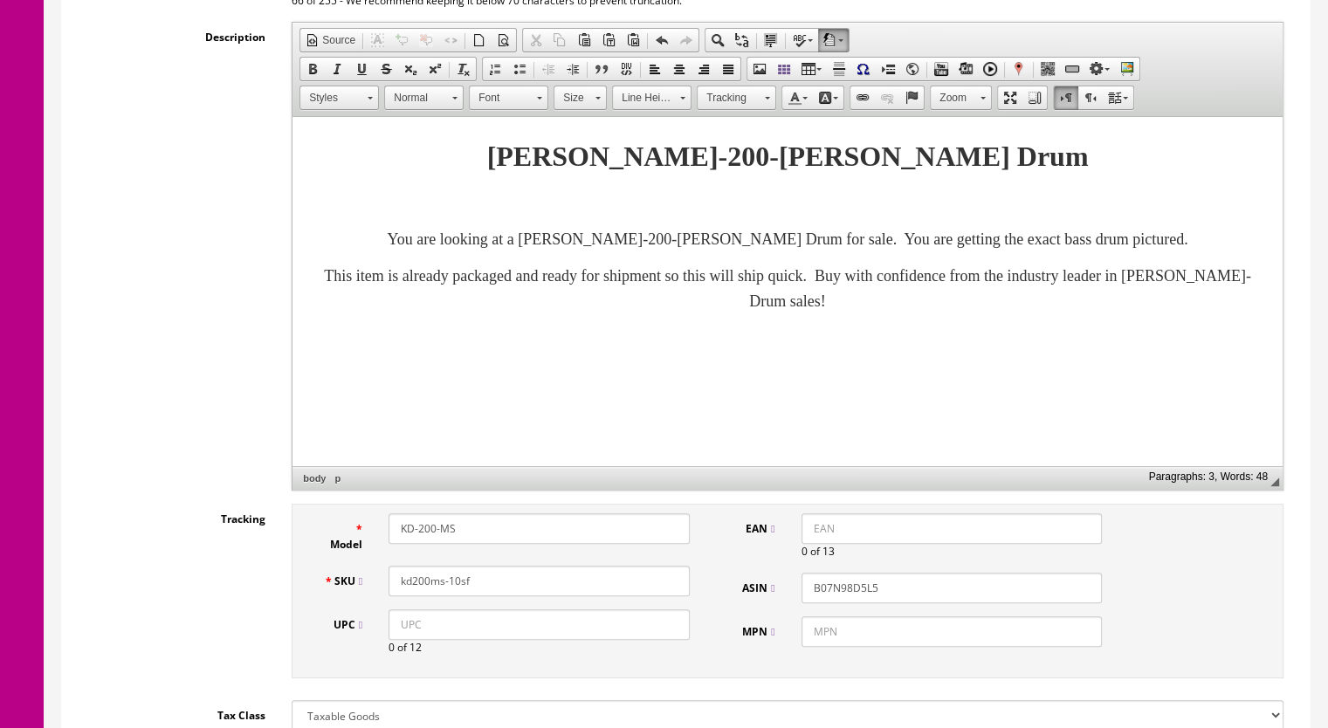
scroll to position [175, 0]
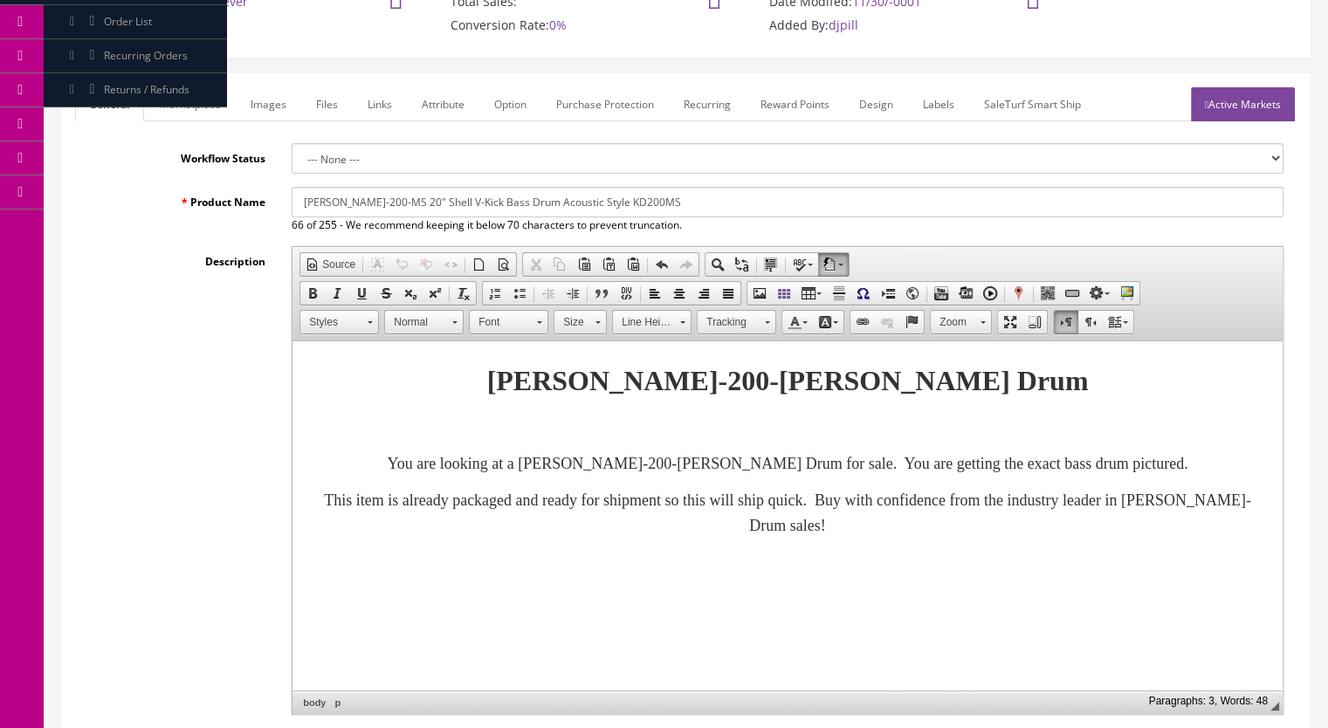
type input "kd200ms-10sf"
click at [191, 96] on link "Marketplace" at bounding box center [190, 104] width 89 height 34
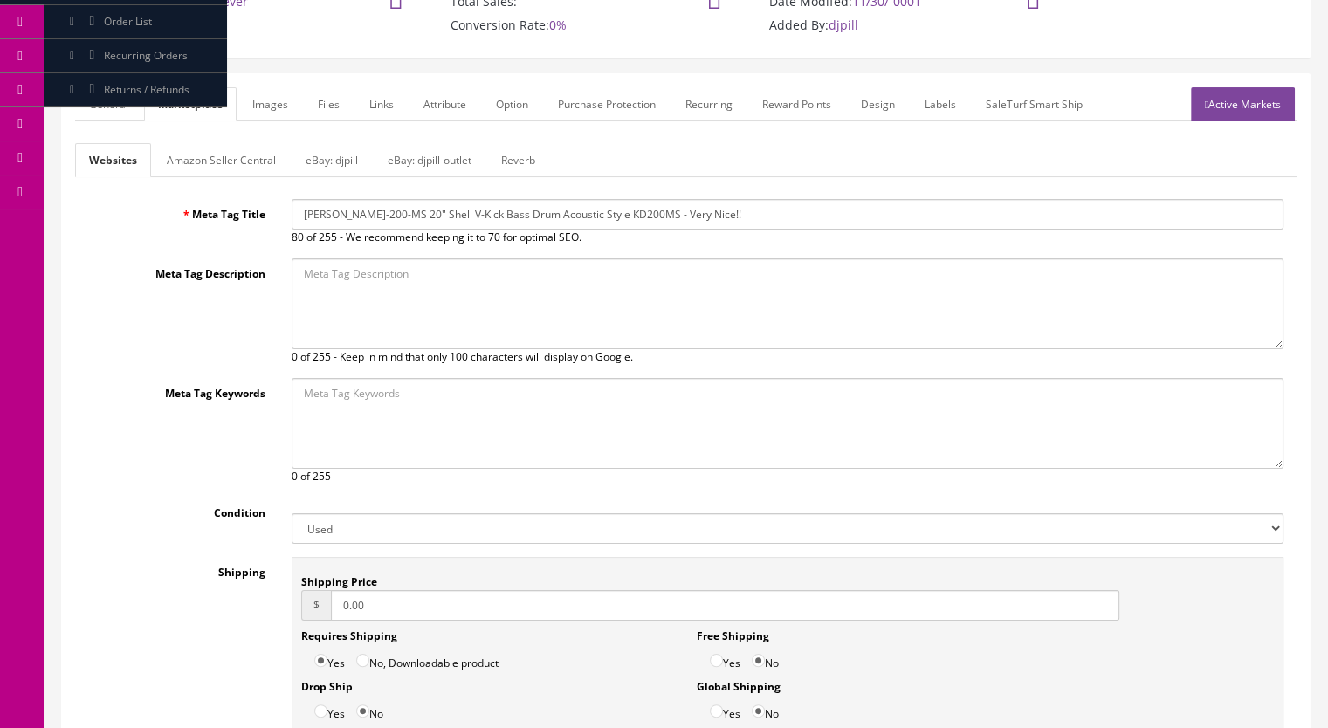
click at [531, 158] on link "Reverb" at bounding box center [518, 160] width 62 height 34
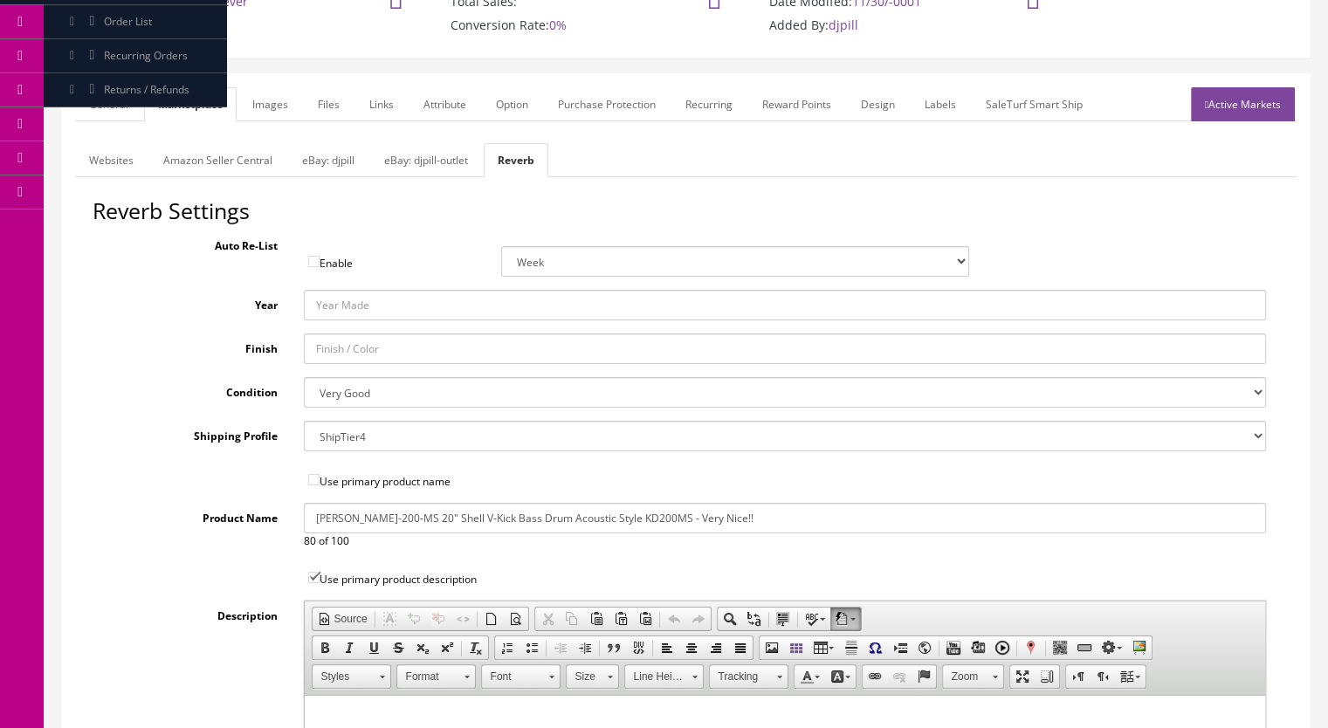
click at [264, 99] on link "Images" at bounding box center [270, 104] width 64 height 34
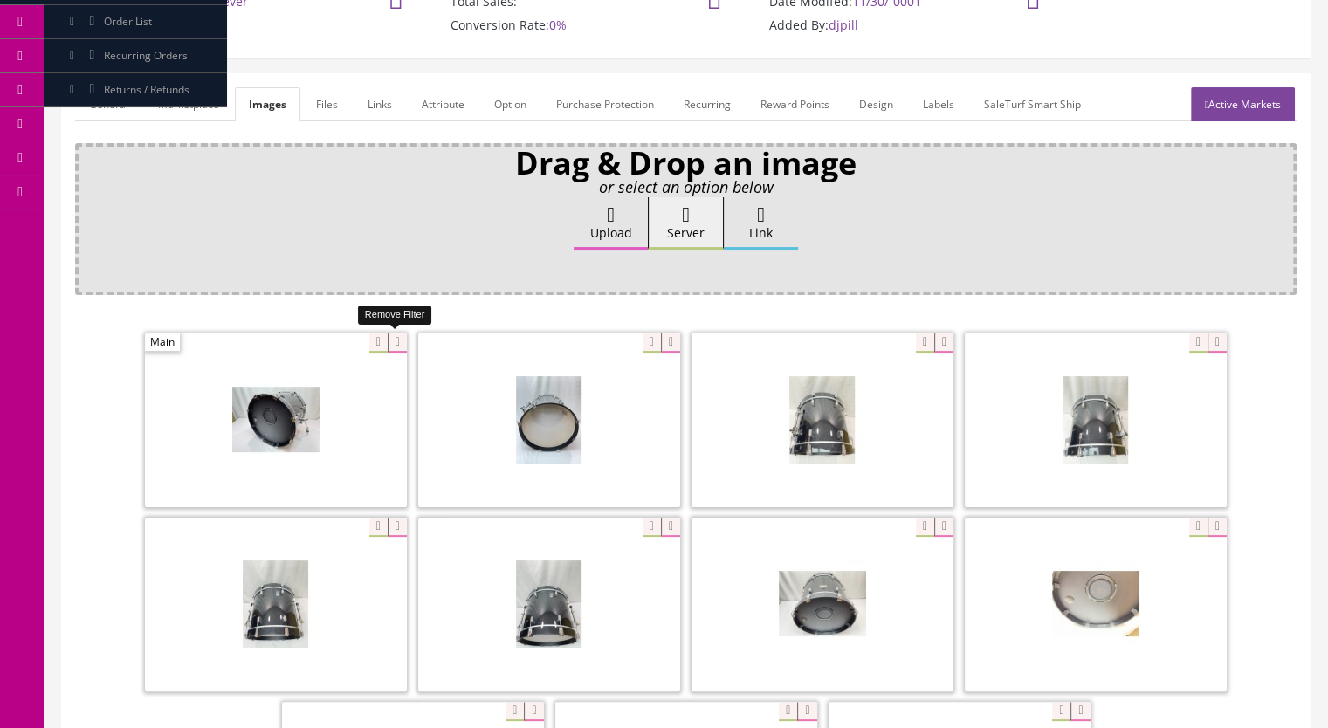
click at [397, 340] on icon at bounding box center [397, 342] width 19 height 19
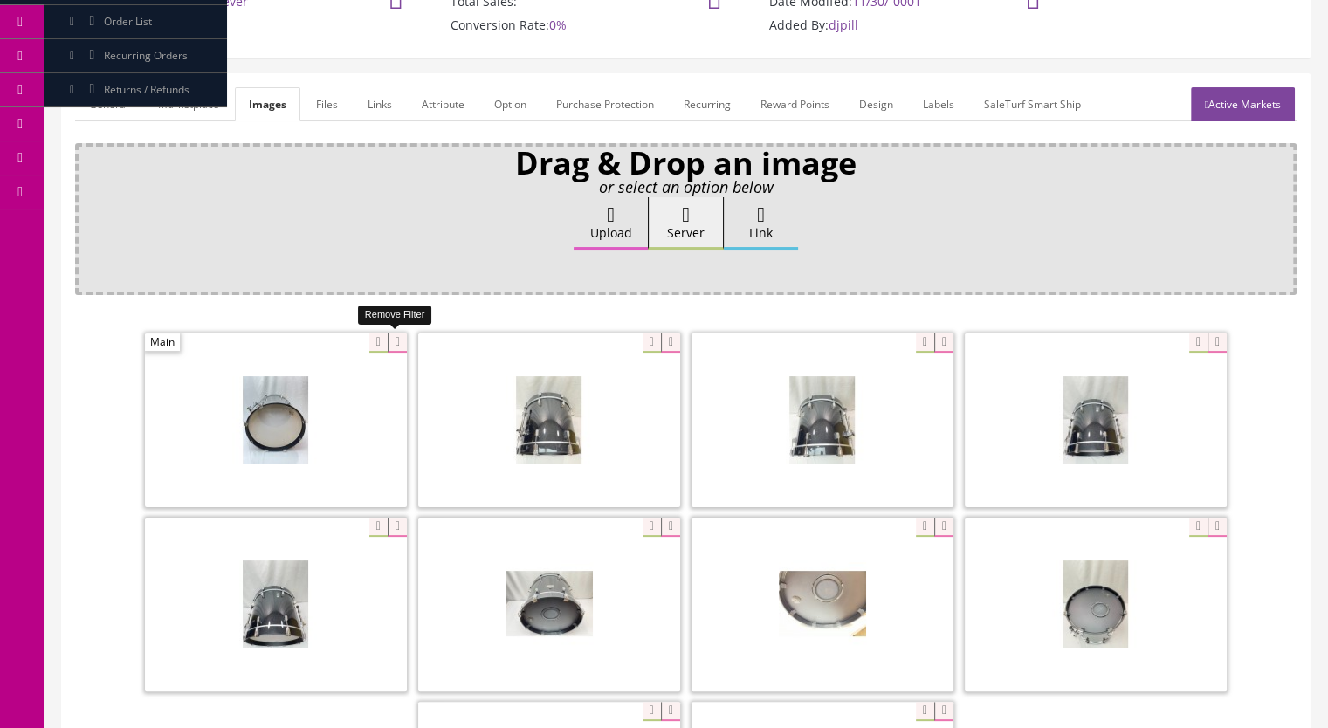
click at [388, 342] on icon at bounding box center [397, 342] width 19 height 19
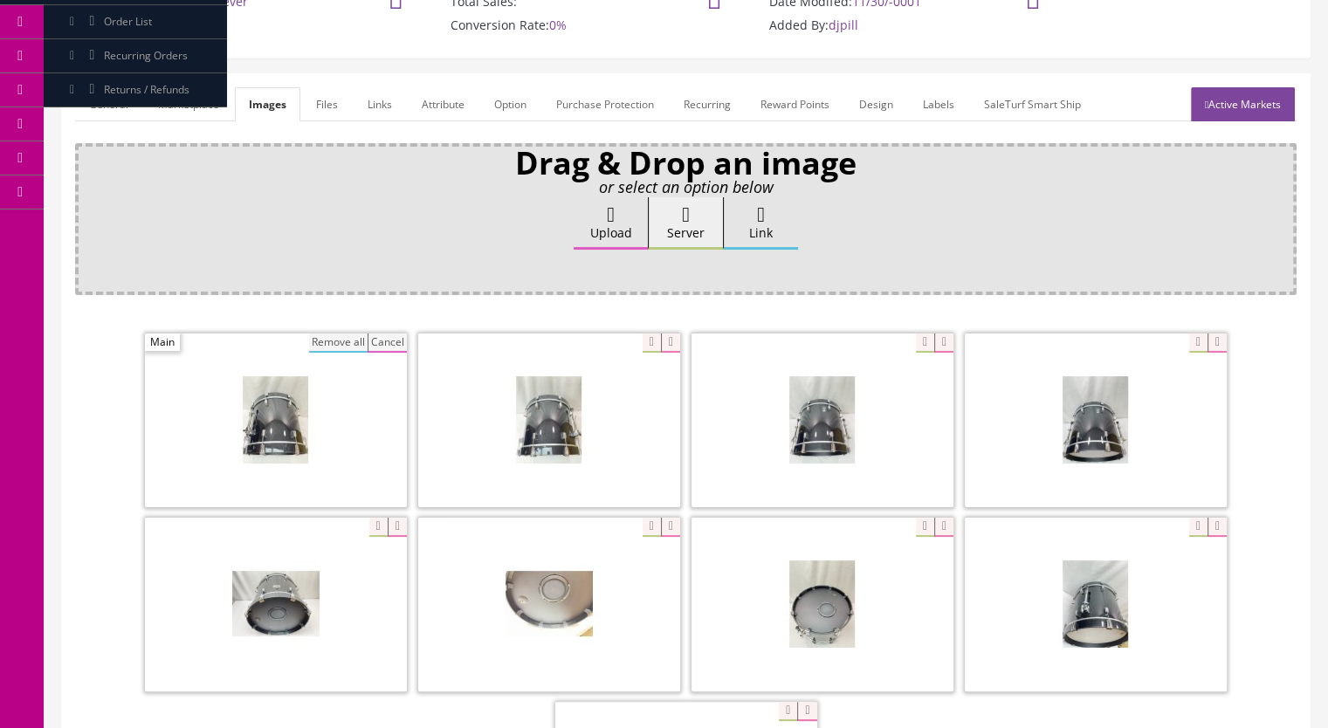
click at [330, 340] on button "Remove all" at bounding box center [338, 342] width 58 height 19
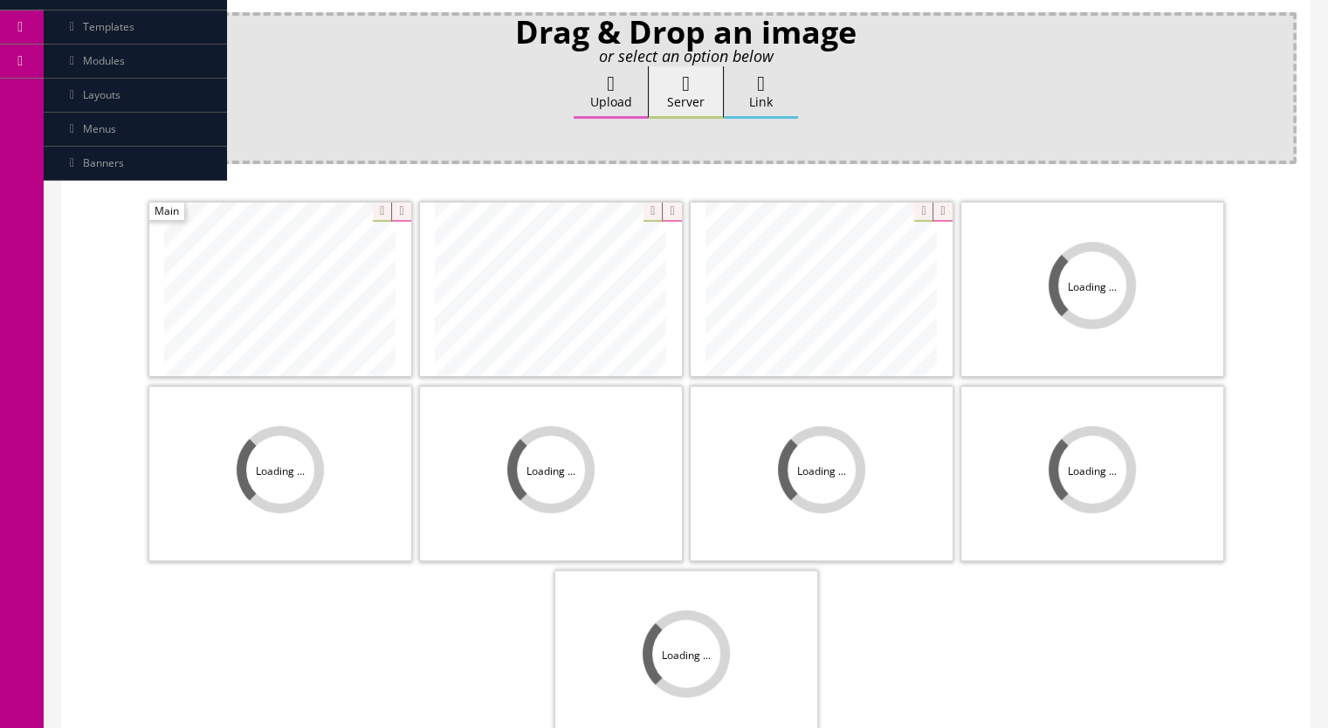
scroll to position [349, 0]
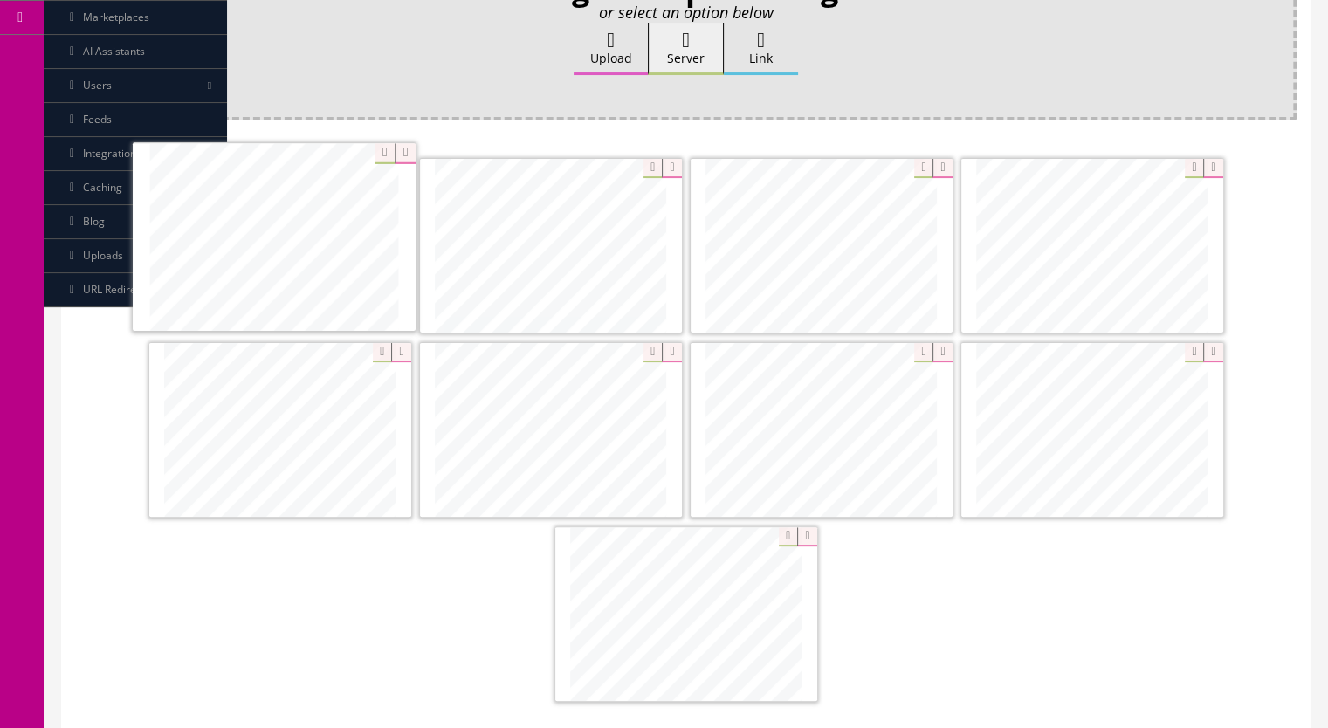
drag, startPoint x: 348, startPoint y: 422, endPoint x: 342, endPoint y: 231, distance: 190.4
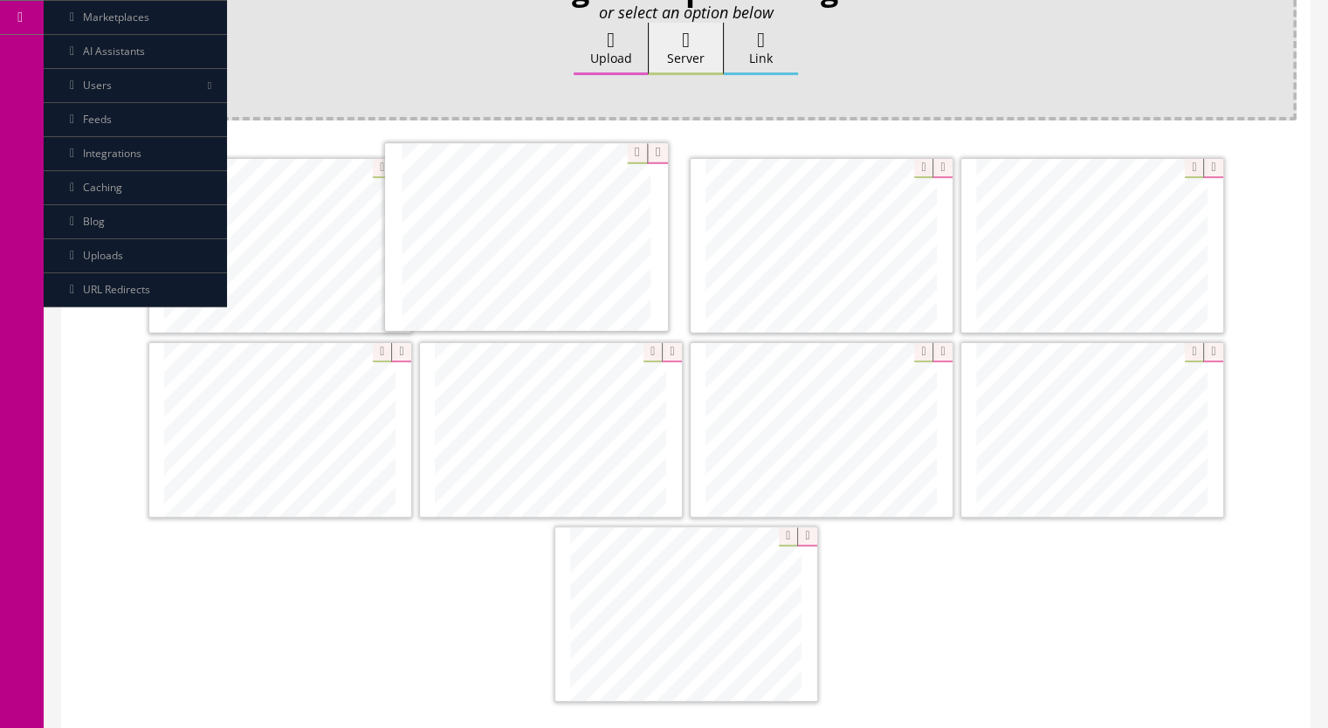
drag, startPoint x: 569, startPoint y: 445, endPoint x: 545, endPoint y: 255, distance: 191.8
drag, startPoint x: 1082, startPoint y: 429, endPoint x: 780, endPoint y: 242, distance: 355.6
drag, startPoint x: 1057, startPoint y: 399, endPoint x: 1160, endPoint y: 223, distance: 203.4
drag, startPoint x: 1064, startPoint y: 469, endPoint x: 297, endPoint y: 462, distance: 767.3
drag, startPoint x: 855, startPoint y: 436, endPoint x: 608, endPoint y: 427, distance: 247.2
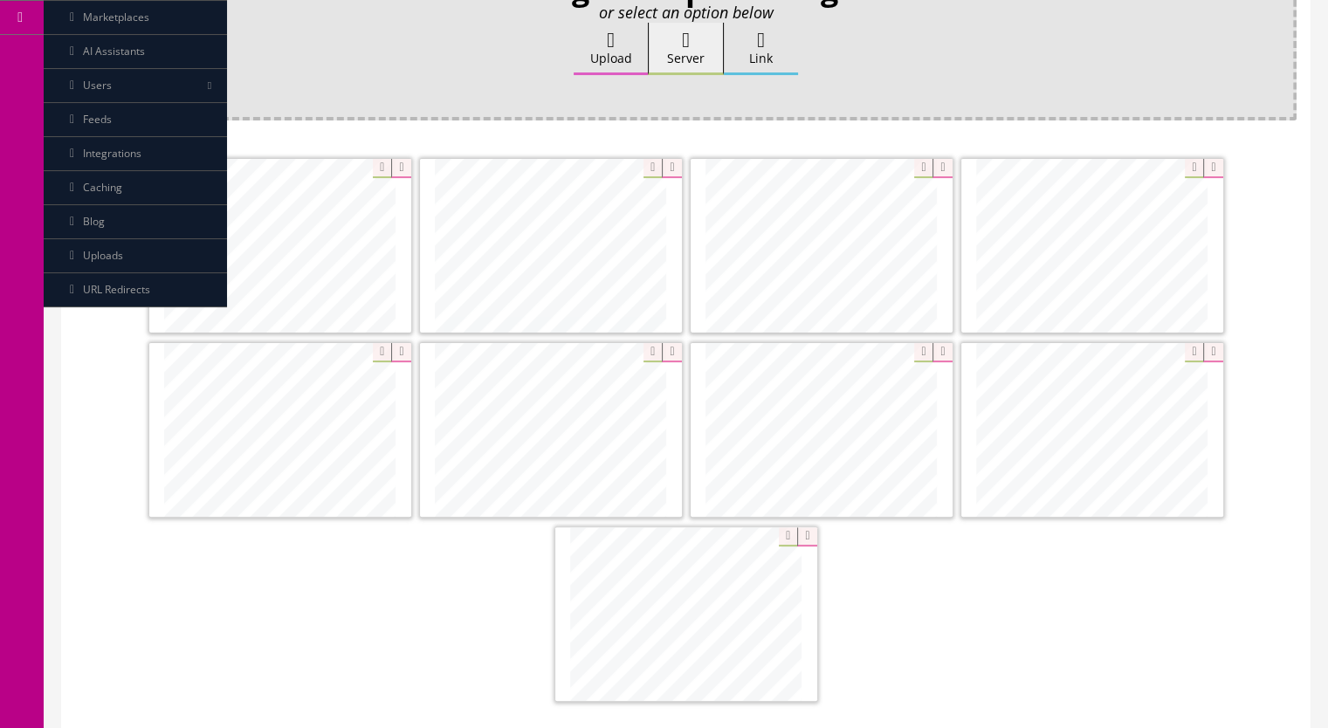
scroll to position [175, 0]
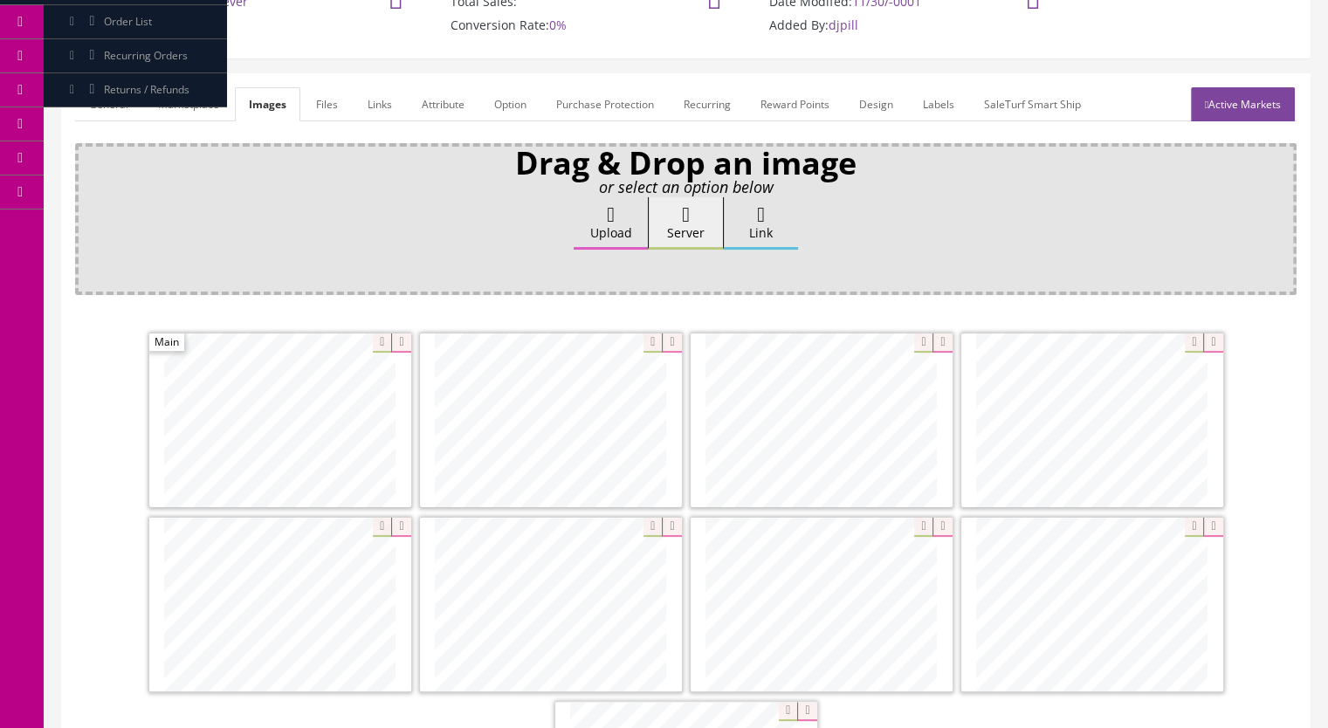
click at [1253, 105] on link "Active Markets" at bounding box center [1243, 104] width 104 height 34
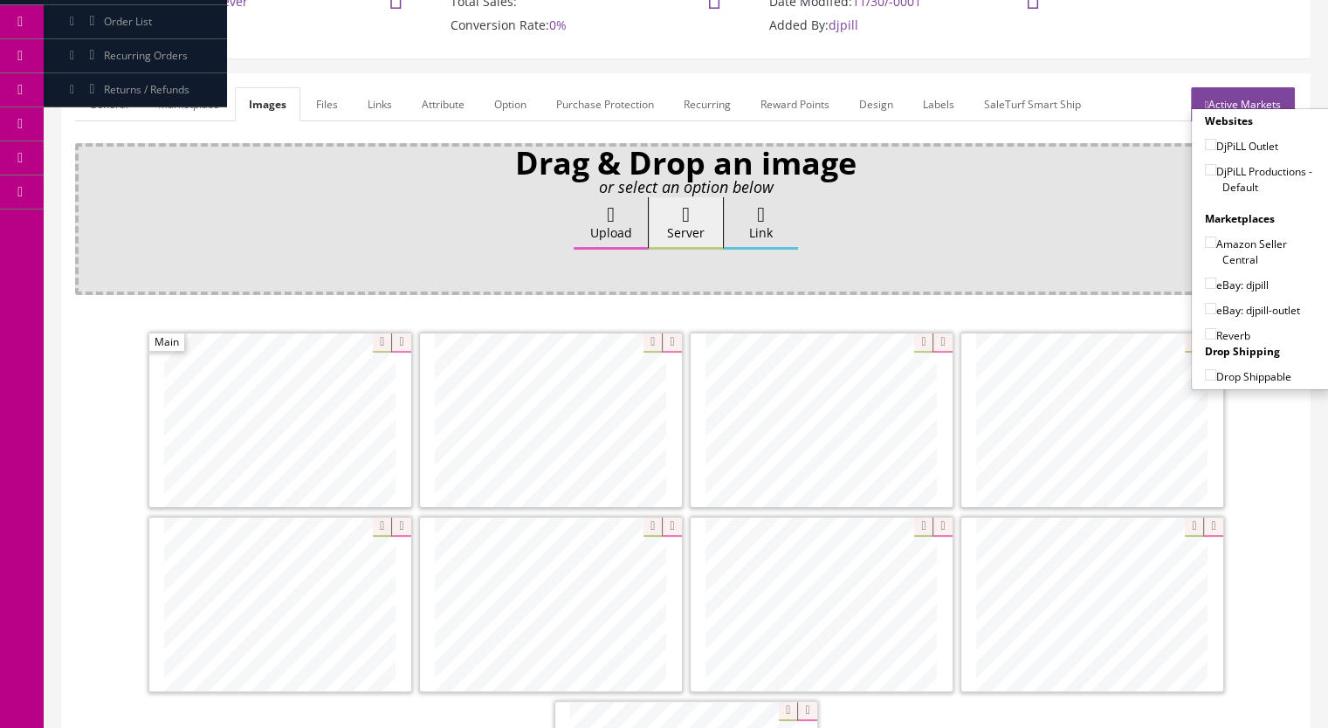
drag, startPoint x: 1206, startPoint y: 168, endPoint x: 1205, endPoint y: 177, distance: 8.8
click at [1205, 168] on input"] "DjPiLL Productions - Default" at bounding box center [1210, 169] width 11 height 11
checkbox input"] "true"
click at [1205, 282] on input"] "eBay: djpill" at bounding box center [1210, 283] width 11 height 11
checkbox input"] "true"
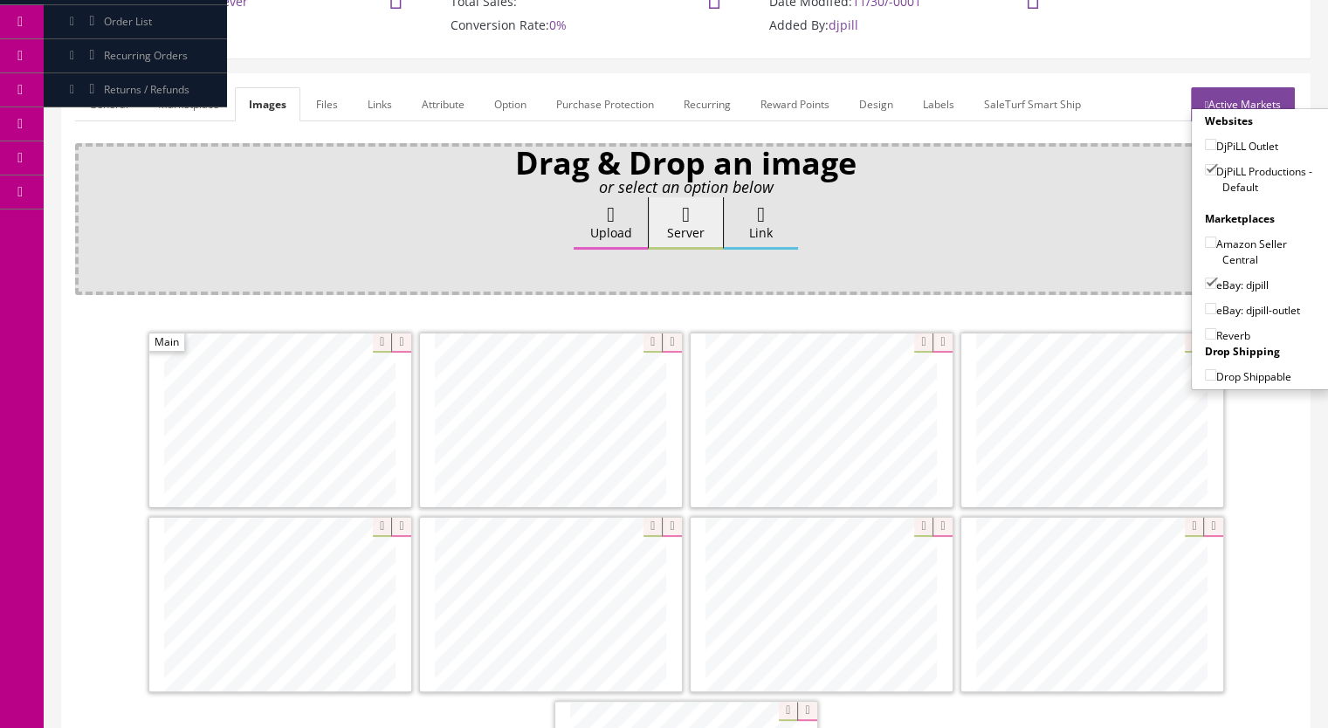
click at [1206, 332] on input"] "Reverb" at bounding box center [1210, 333] width 11 height 11
checkbox input"] "true"
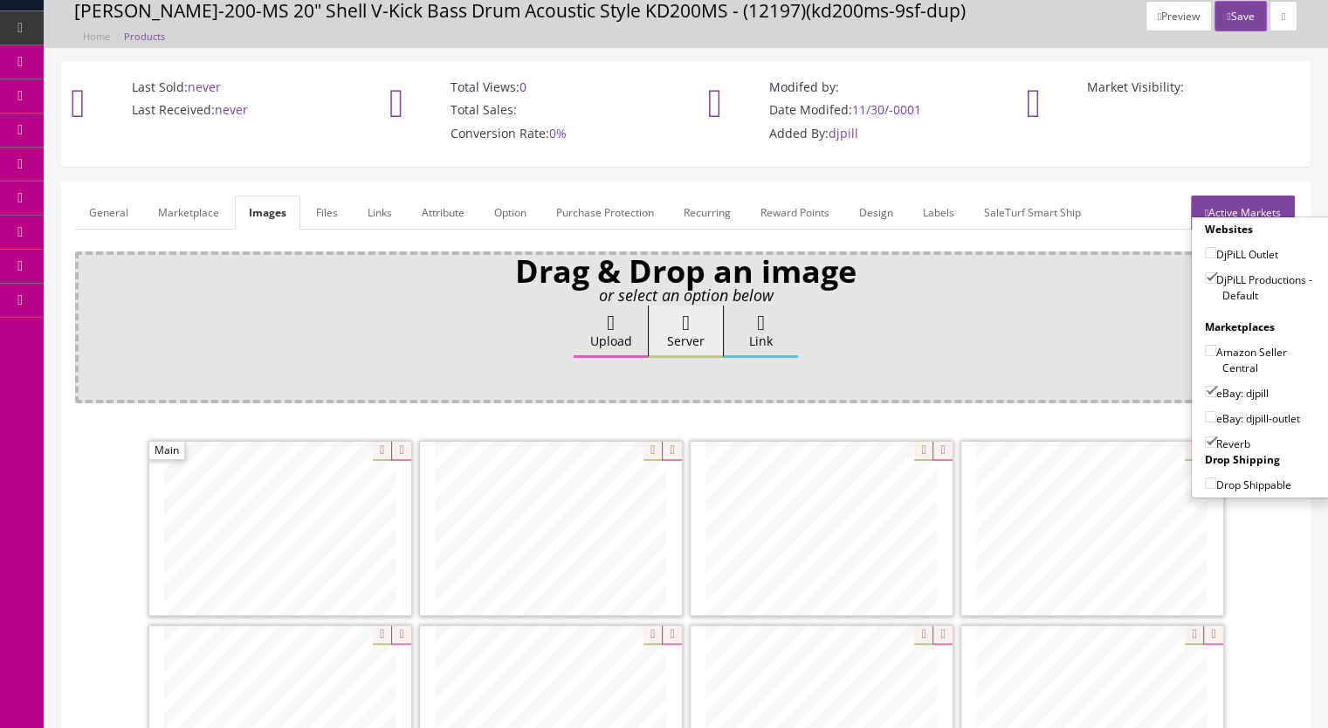
scroll to position [0, 0]
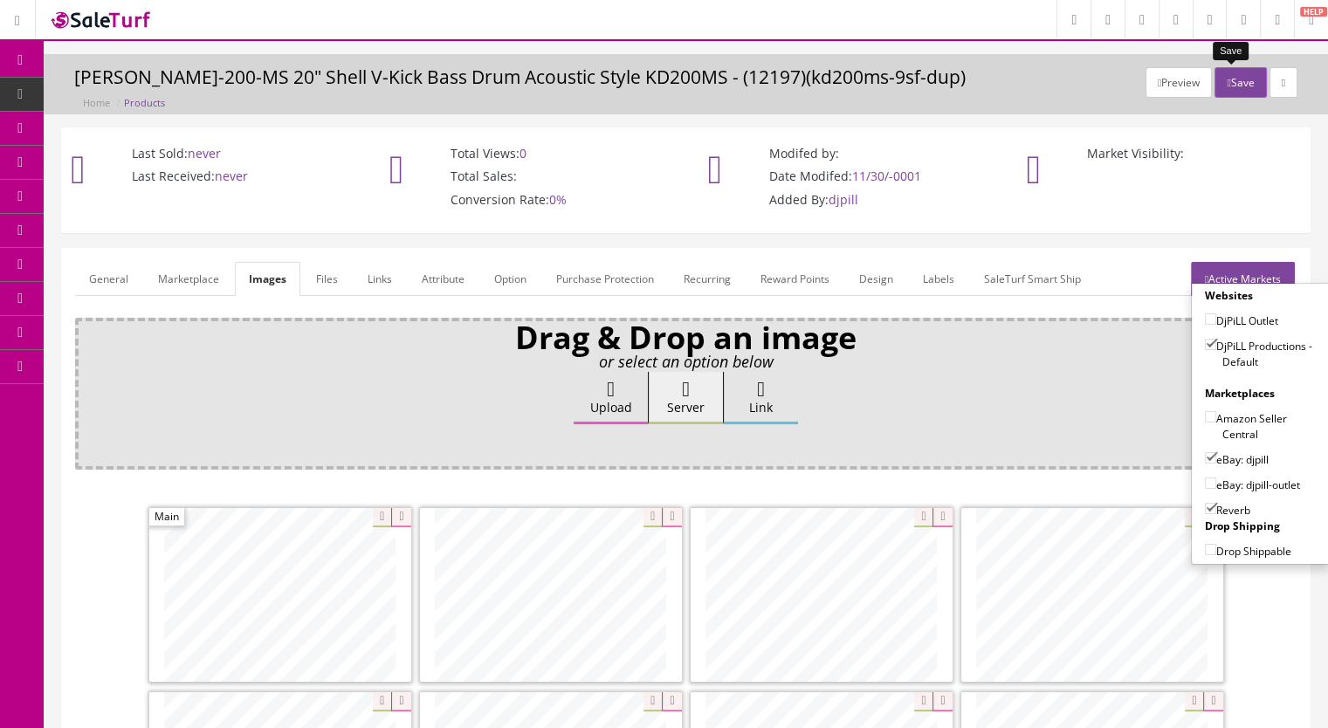
click at [1227, 88] on button "Save" at bounding box center [1239, 82] width 51 height 31
